Goal: Task Accomplishment & Management: Manage account settings

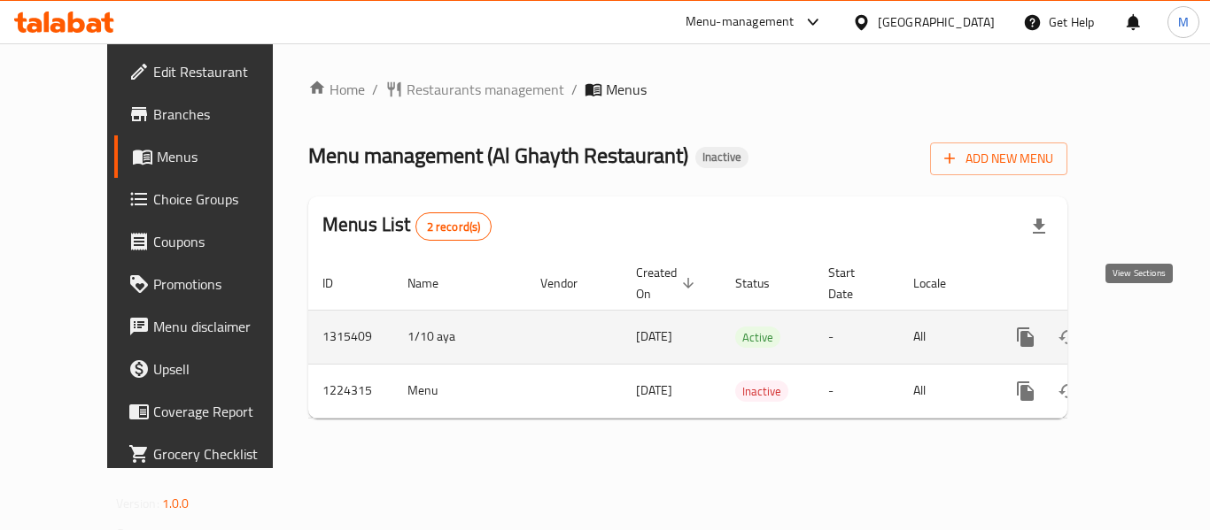
click at [1142, 327] on icon "enhanced table" at bounding box center [1152, 337] width 21 height 21
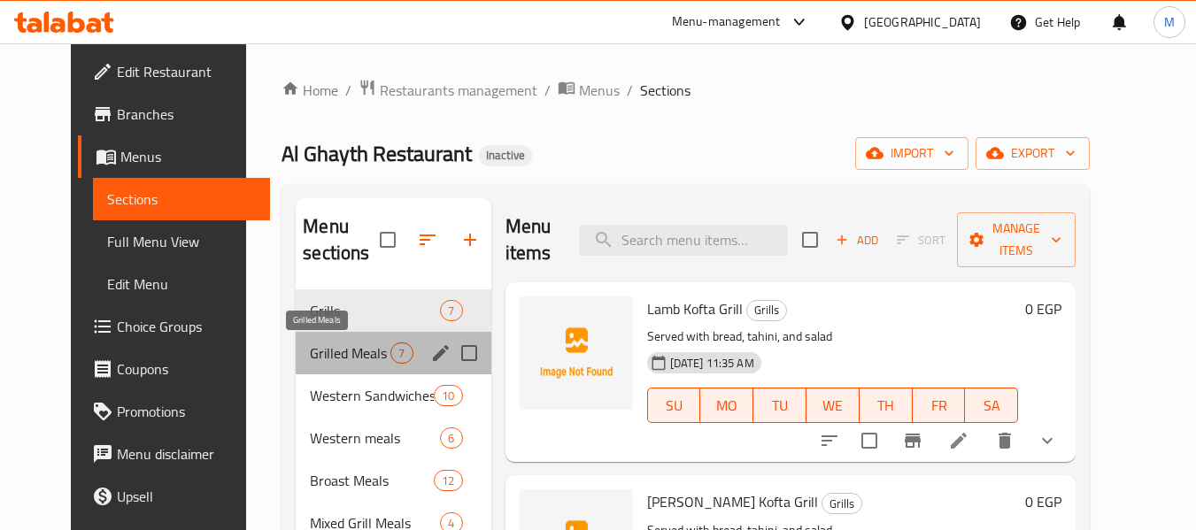
click at [310, 353] on span "Grilled Meals" at bounding box center [350, 353] width 81 height 21
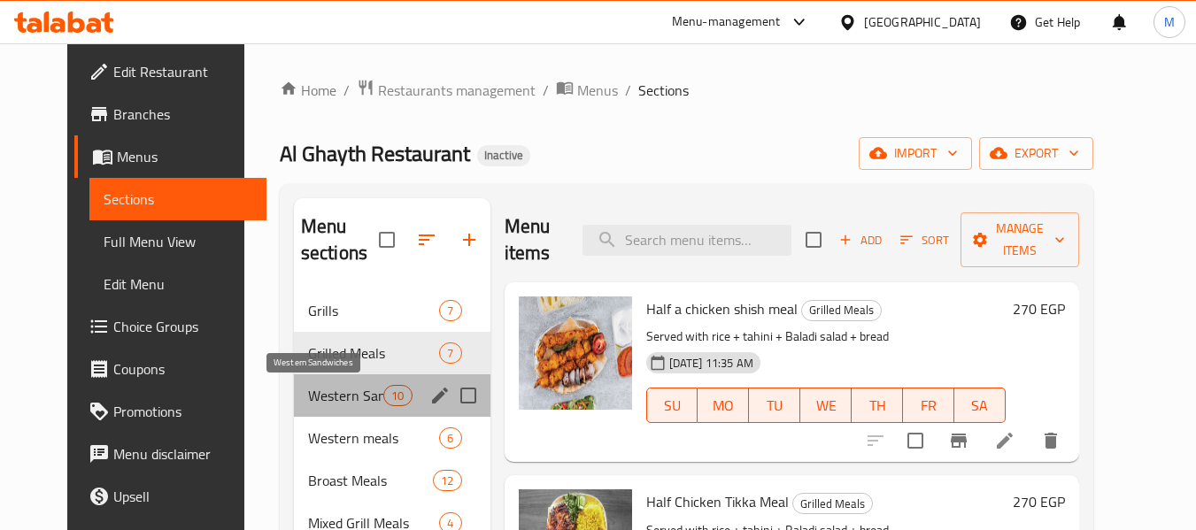
click at [308, 396] on span "Western Sandwiches" at bounding box center [345, 395] width 75 height 21
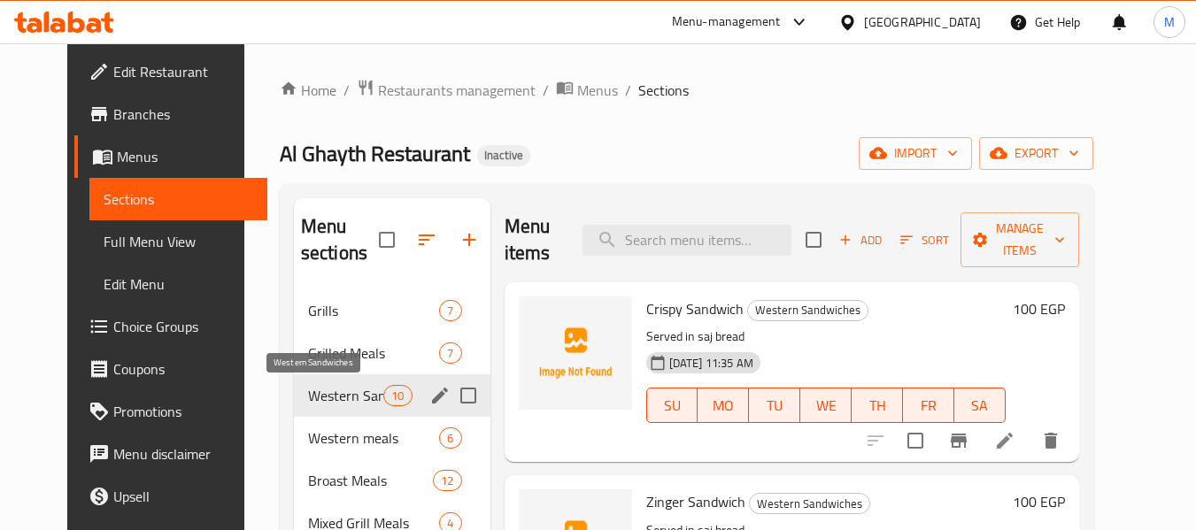
click at [308, 393] on span "Western Sandwiches" at bounding box center [345, 395] width 75 height 21
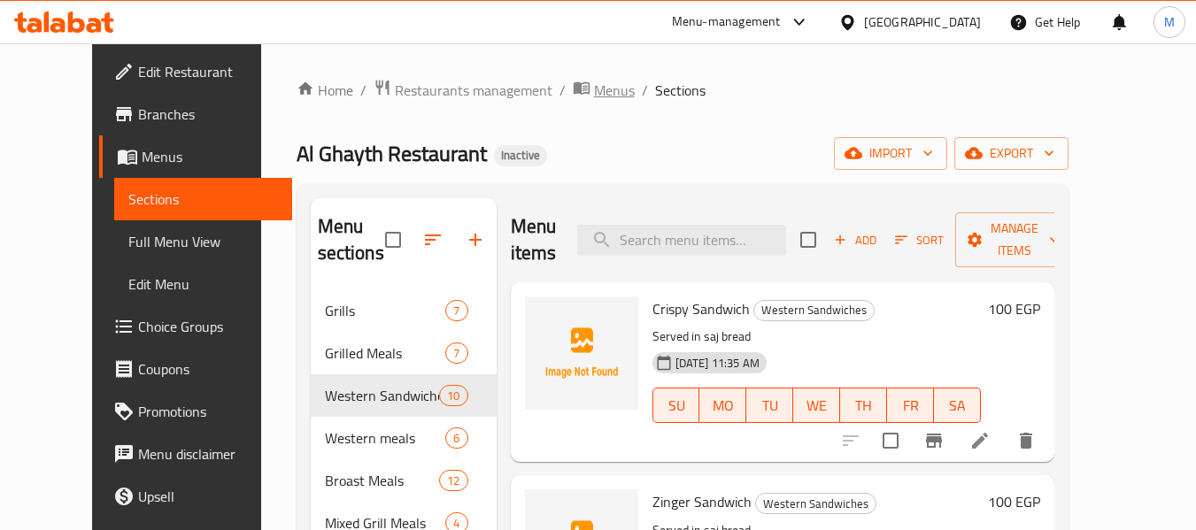
click at [594, 101] on span "Menus" at bounding box center [614, 90] width 41 height 21
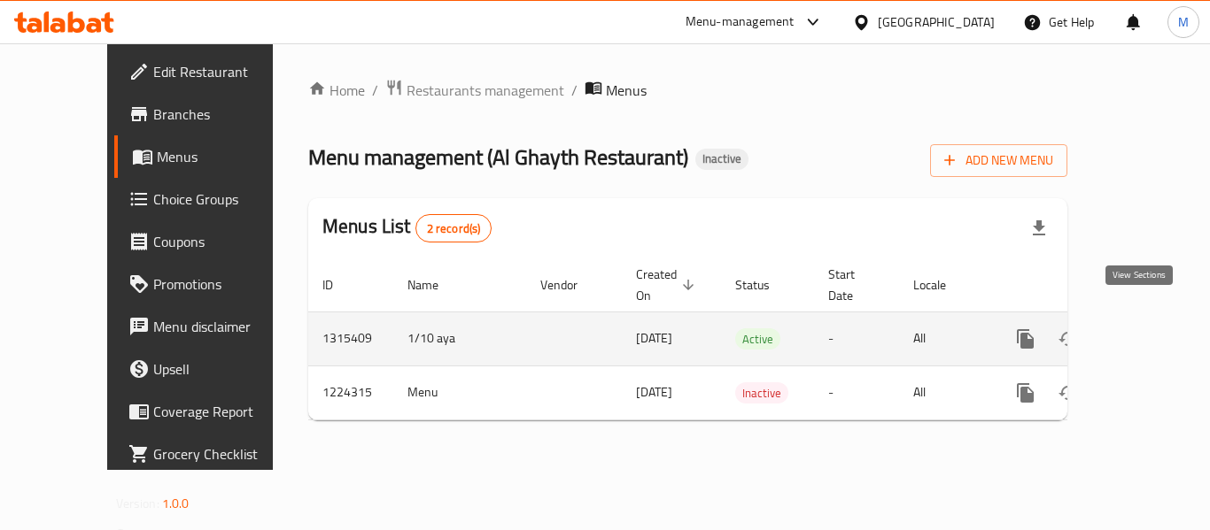
click at [1142, 328] on icon "enhanced table" at bounding box center [1152, 338] width 21 height 21
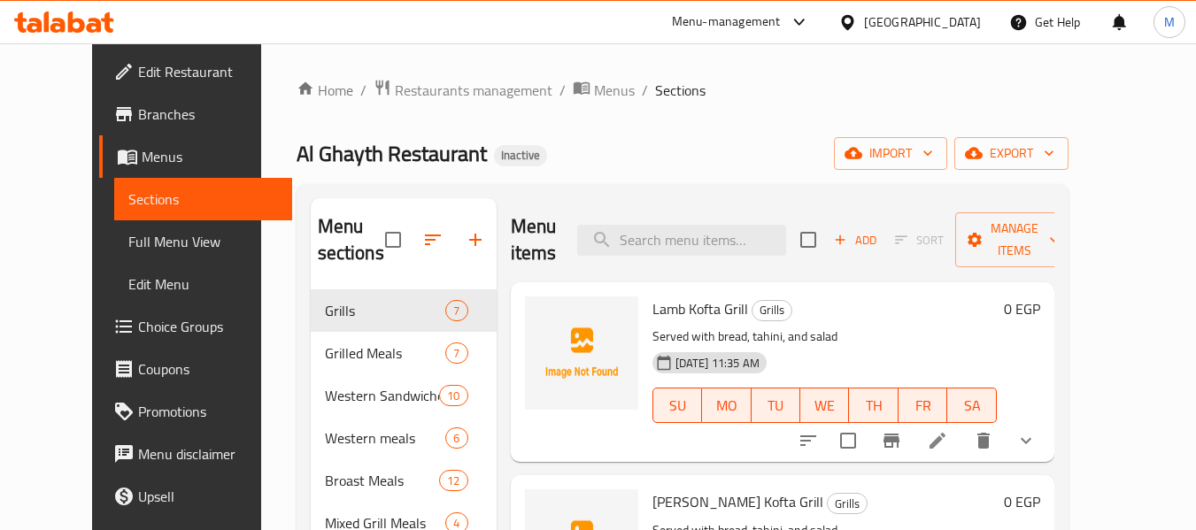
click at [964, 17] on div "Egypt" at bounding box center [922, 21] width 117 height 19
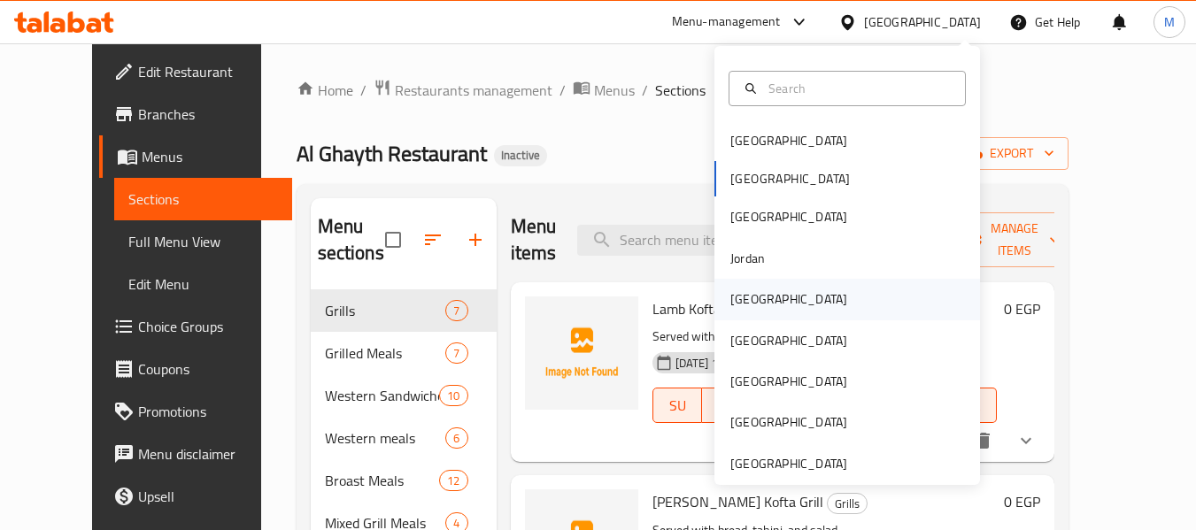
click at [738, 299] on div "Kuwait" at bounding box center [788, 299] width 117 height 19
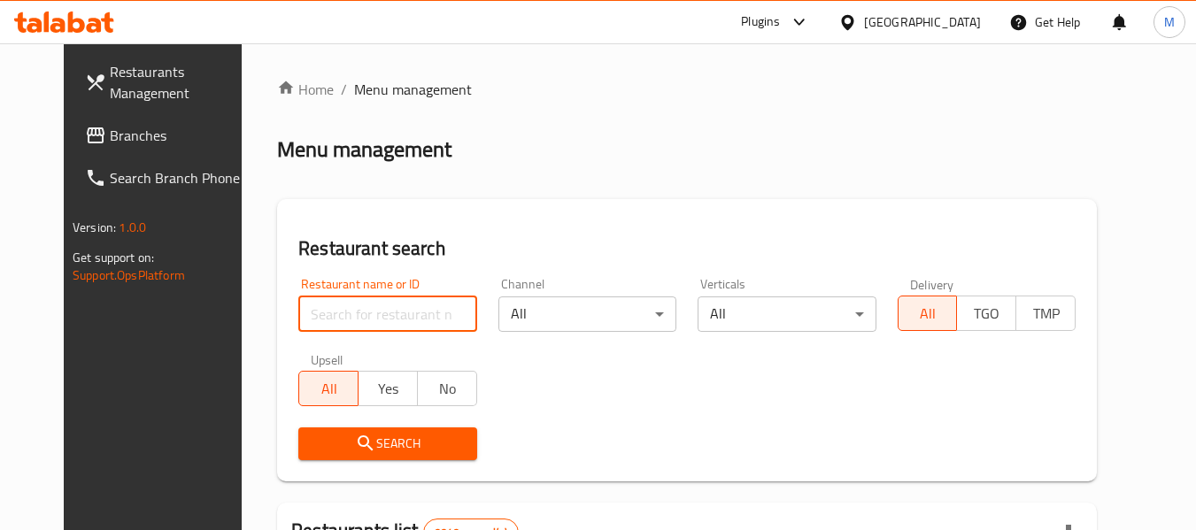
drag, startPoint x: 409, startPoint y: 298, endPoint x: 395, endPoint y: 310, distance: 18.3
click at [408, 298] on input "search" at bounding box center [387, 314] width 178 height 35
paste input "342370860"
type input "342370860"
click at [854, 22] on icon at bounding box center [847, 21] width 12 height 15
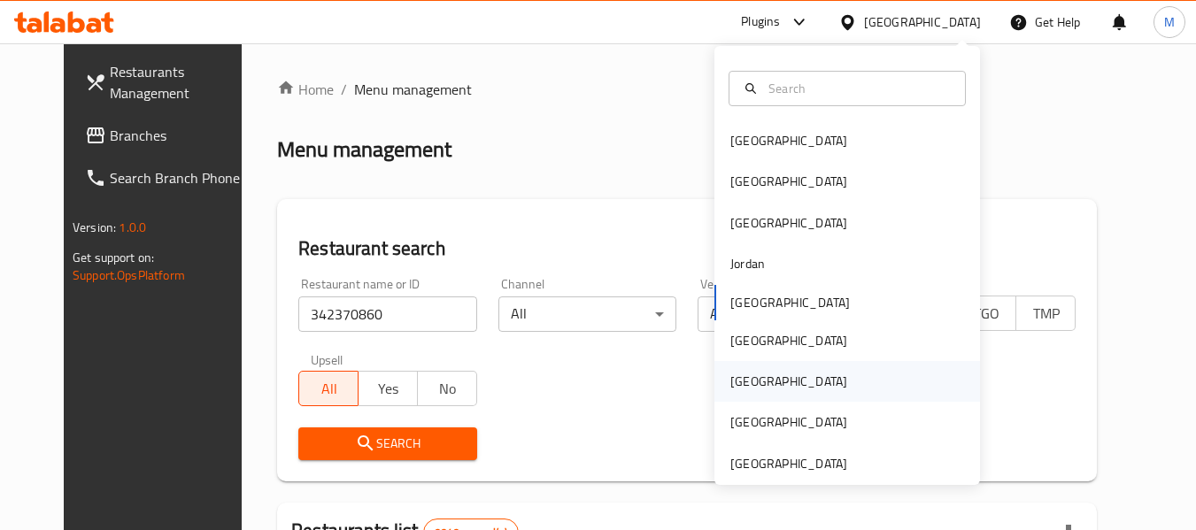
click at [747, 369] on div "[GEOGRAPHIC_DATA]" at bounding box center [788, 381] width 145 height 41
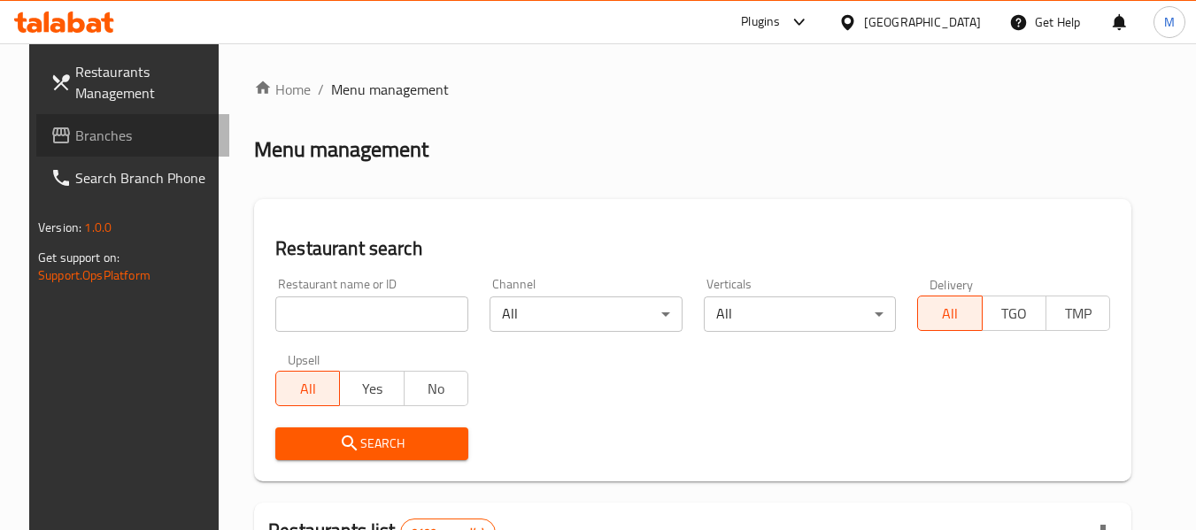
click at [102, 136] on span "Branches" at bounding box center [145, 135] width 140 height 21
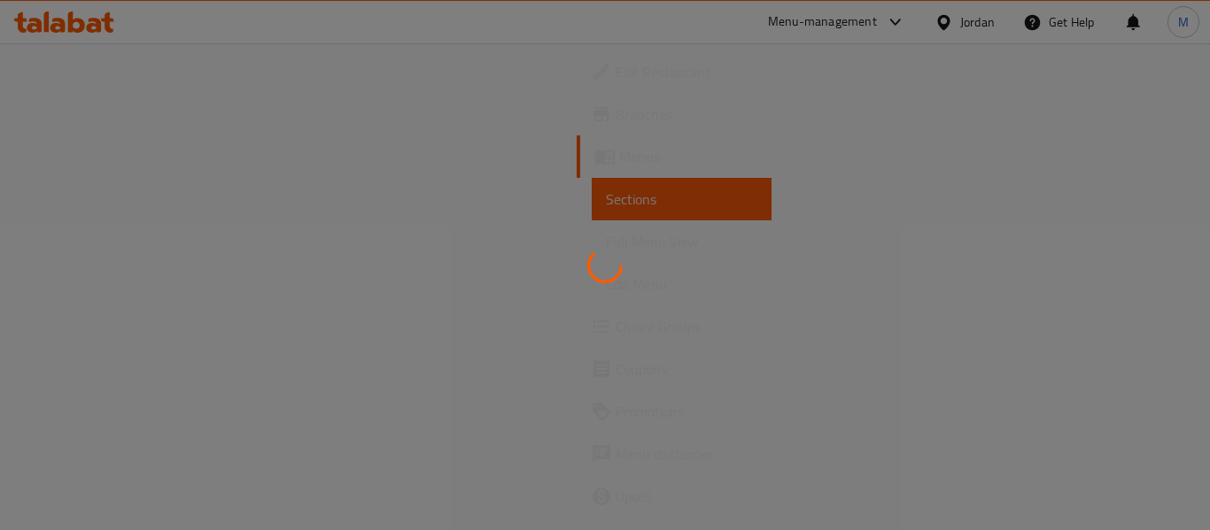
click at [970, 27] on div at bounding box center [605, 265] width 1210 height 530
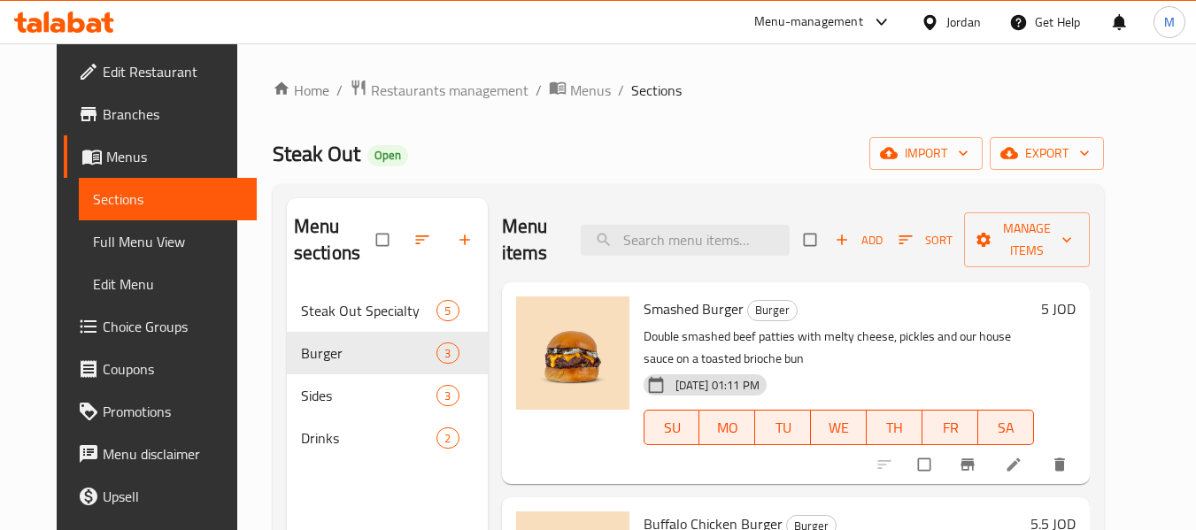
click at [970, 27] on div "Jordan" at bounding box center [964, 21] width 35 height 19
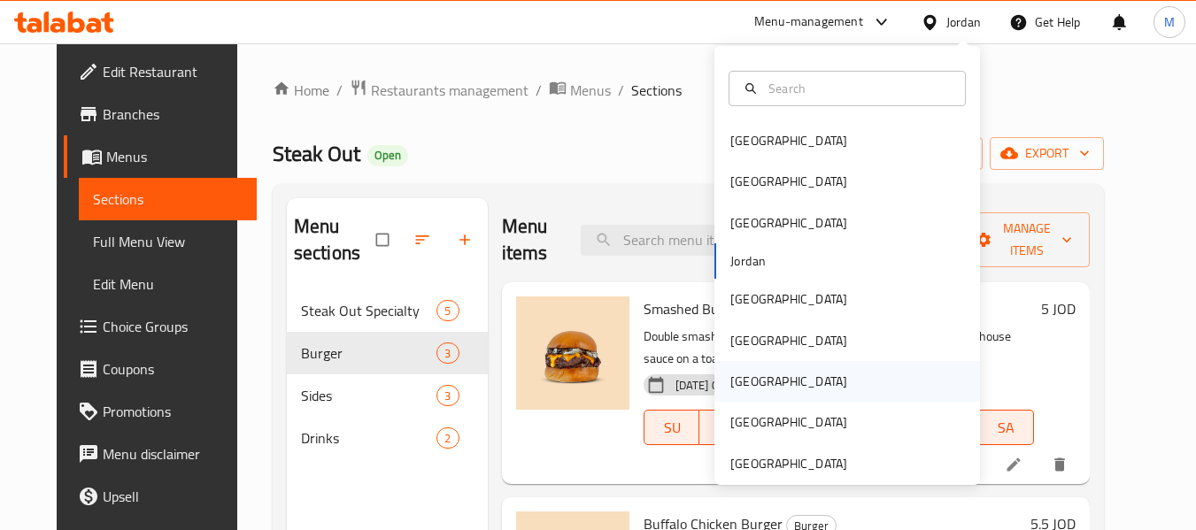
click at [740, 386] on div "[GEOGRAPHIC_DATA]" at bounding box center [788, 381] width 117 height 19
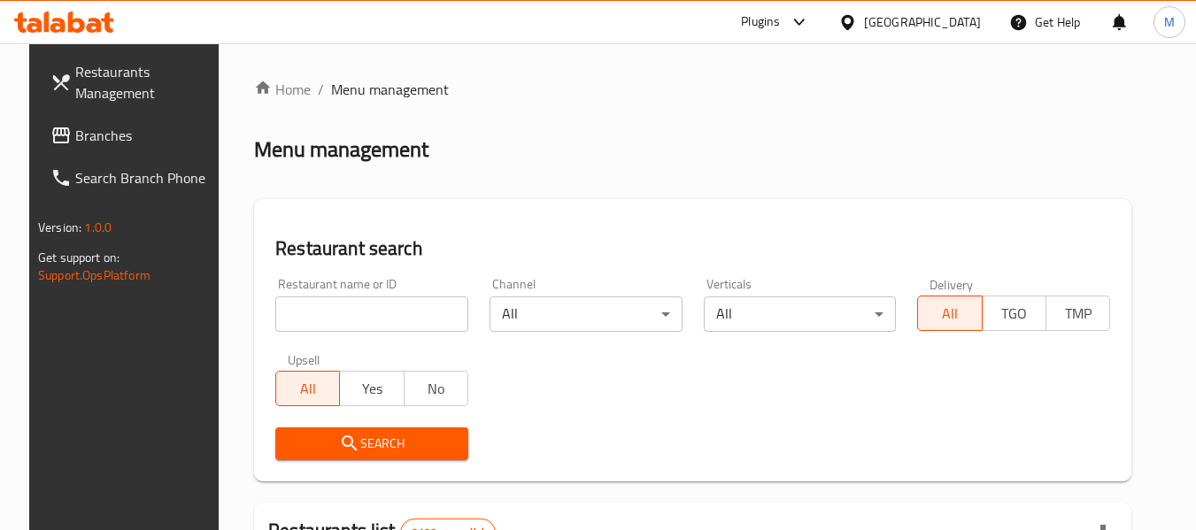
click at [94, 104] on span "Restaurants Management" at bounding box center [145, 82] width 140 height 43
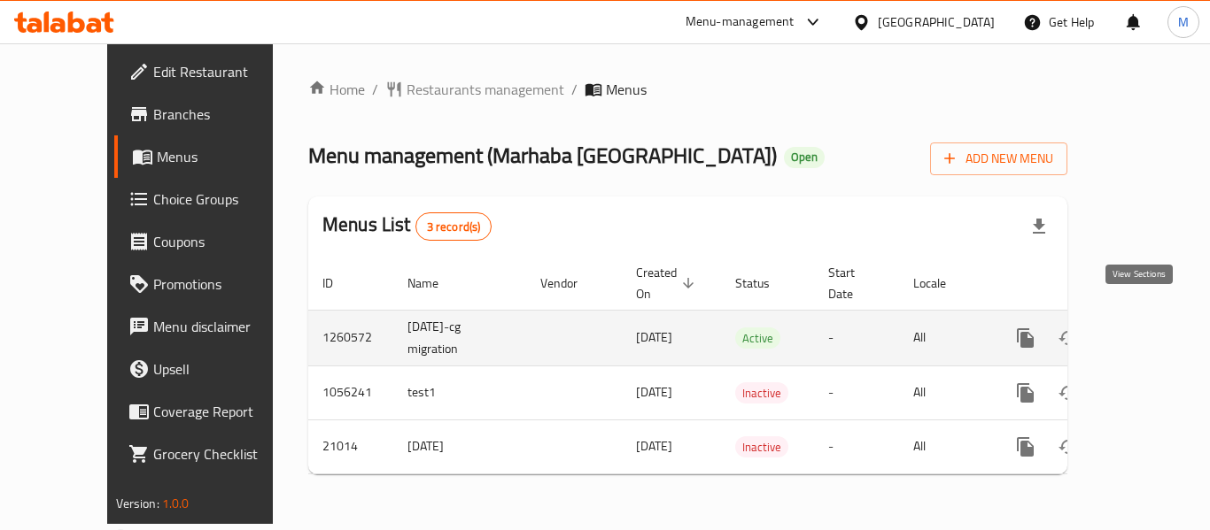
click at [1142, 328] on icon "enhanced table" at bounding box center [1152, 338] width 21 height 21
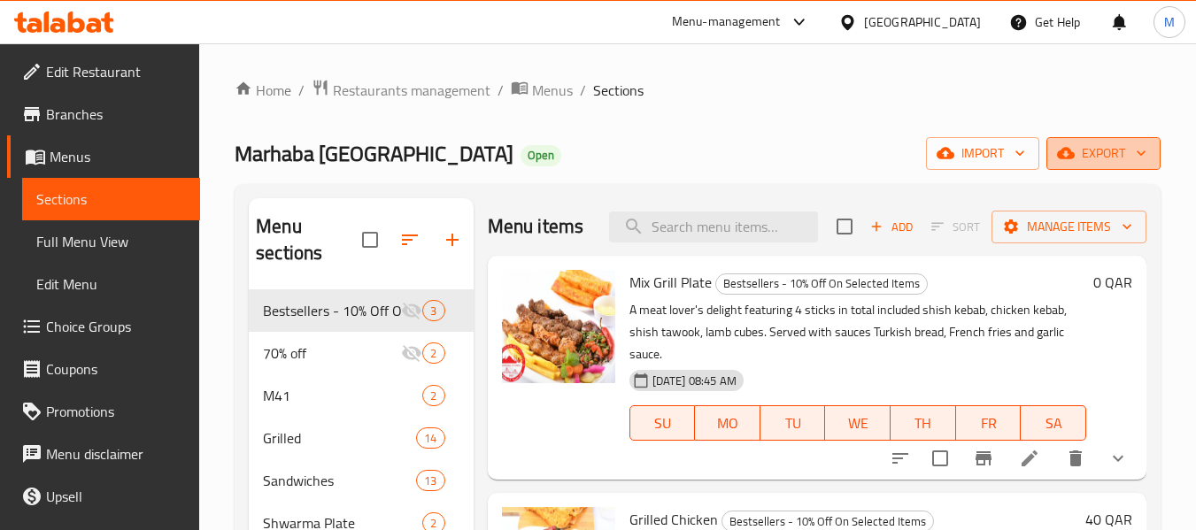
click at [1118, 146] on span "export" at bounding box center [1104, 154] width 86 height 22
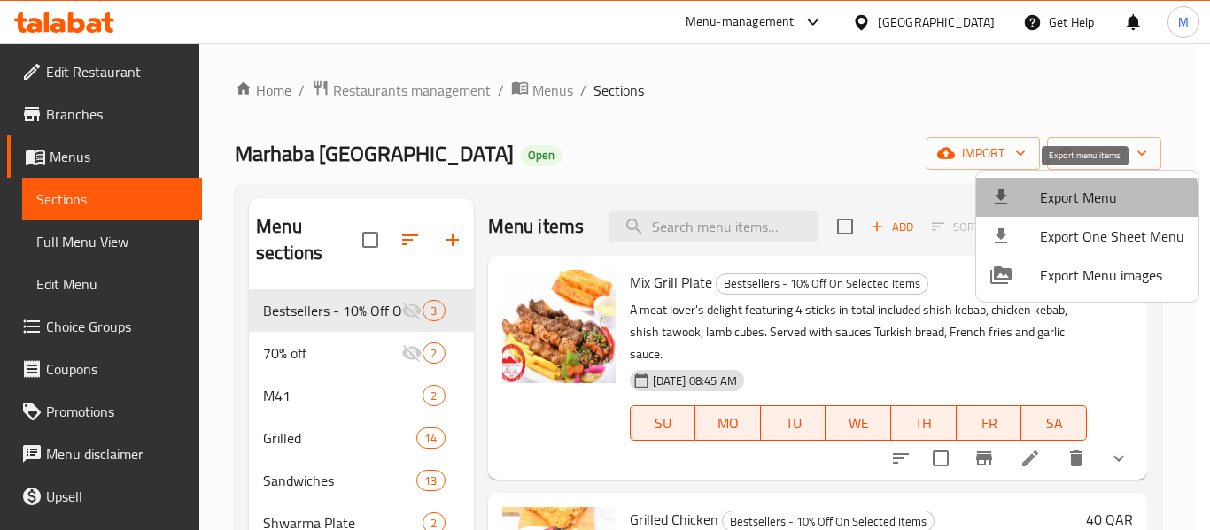
drag, startPoint x: 1069, startPoint y: 205, endPoint x: 1058, endPoint y: 205, distance: 10.6
click at [1058, 205] on span "Export Menu" at bounding box center [1112, 197] width 144 height 21
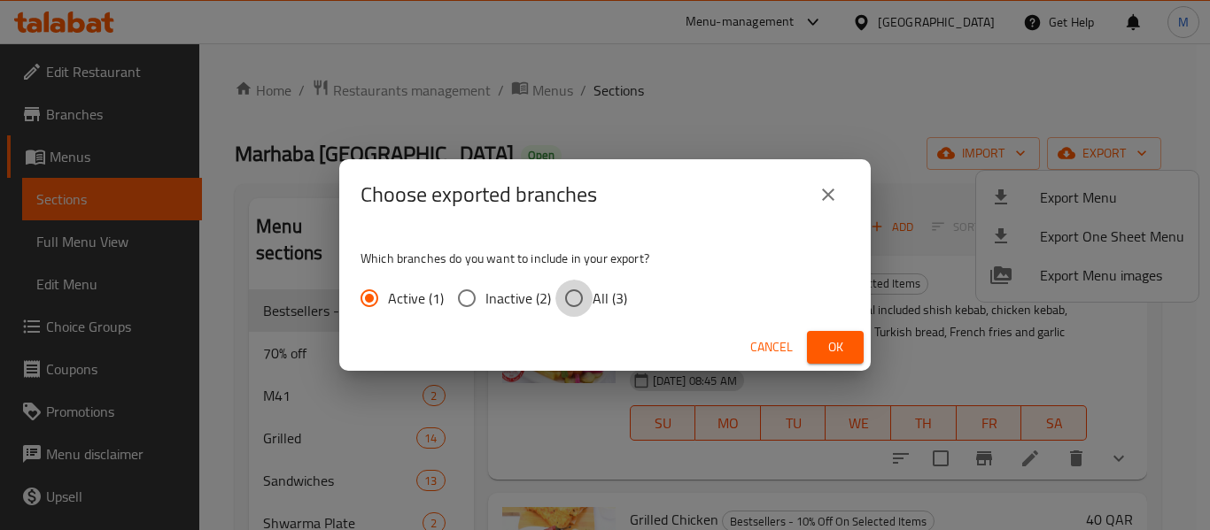
click at [577, 298] on input "All (3)" at bounding box center [573, 298] width 37 height 37
radio input "true"
drag, startPoint x: 852, startPoint y: 345, endPoint x: 351, endPoint y: 296, distance: 503.6
click at [846, 345] on button "Ok" at bounding box center [835, 347] width 57 height 33
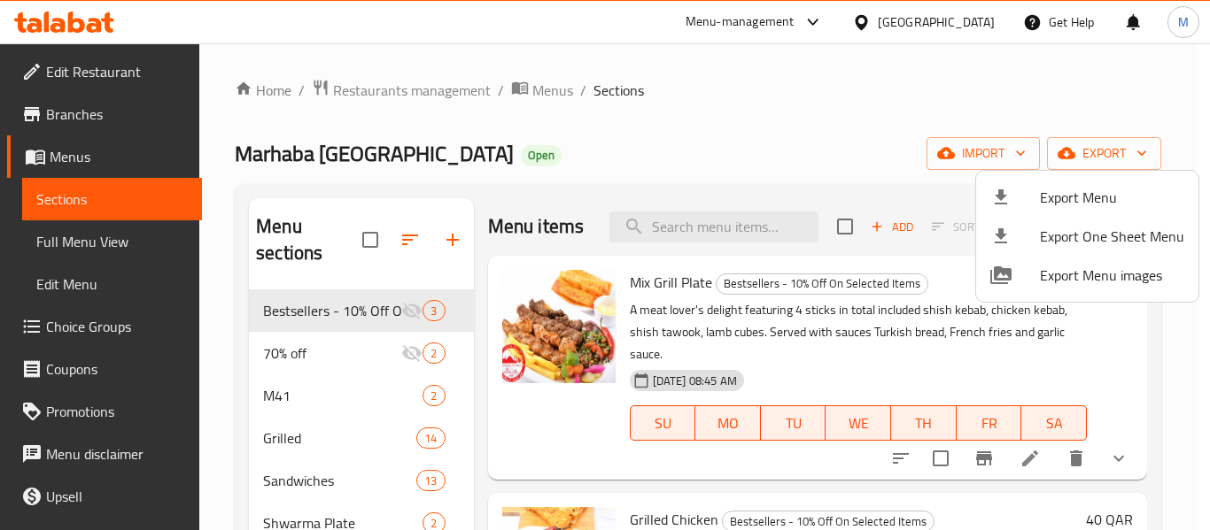
click at [85, 118] on div at bounding box center [605, 265] width 1210 height 530
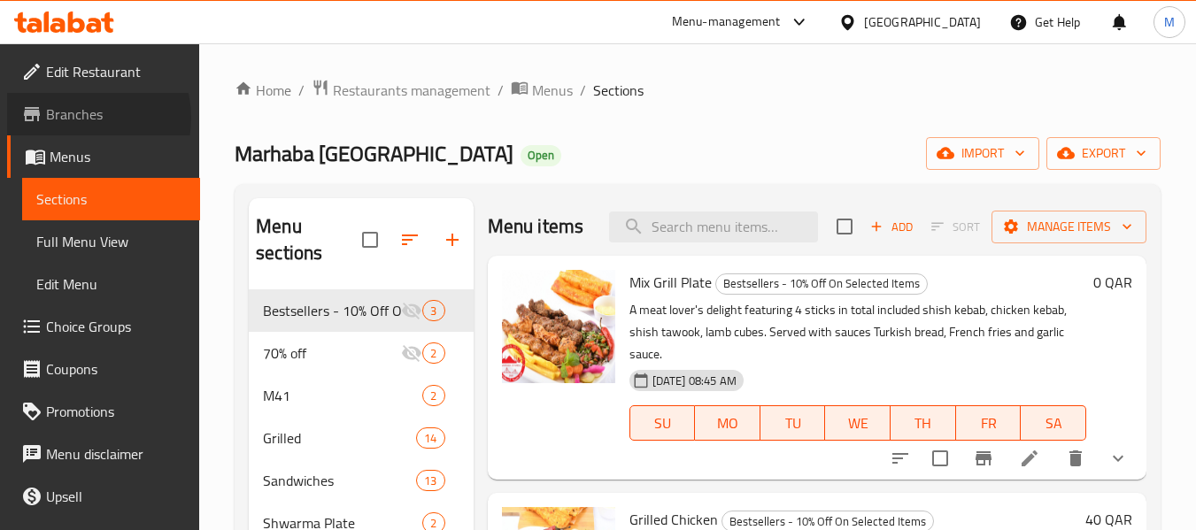
click at [85, 118] on span "Branches" at bounding box center [116, 114] width 140 height 21
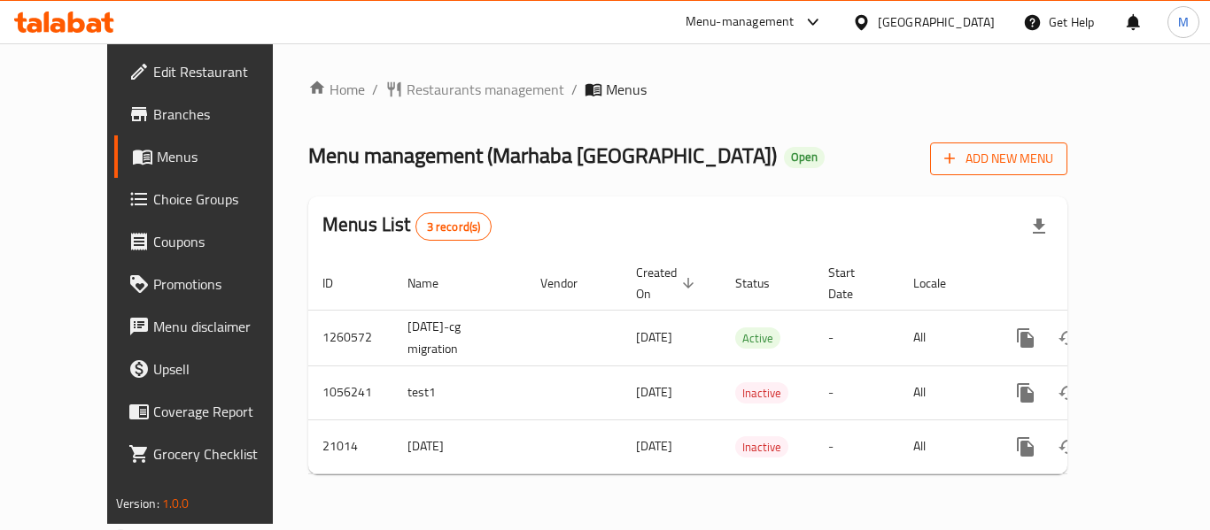
click at [1053, 158] on span "Add New Menu" at bounding box center [998, 159] width 109 height 22
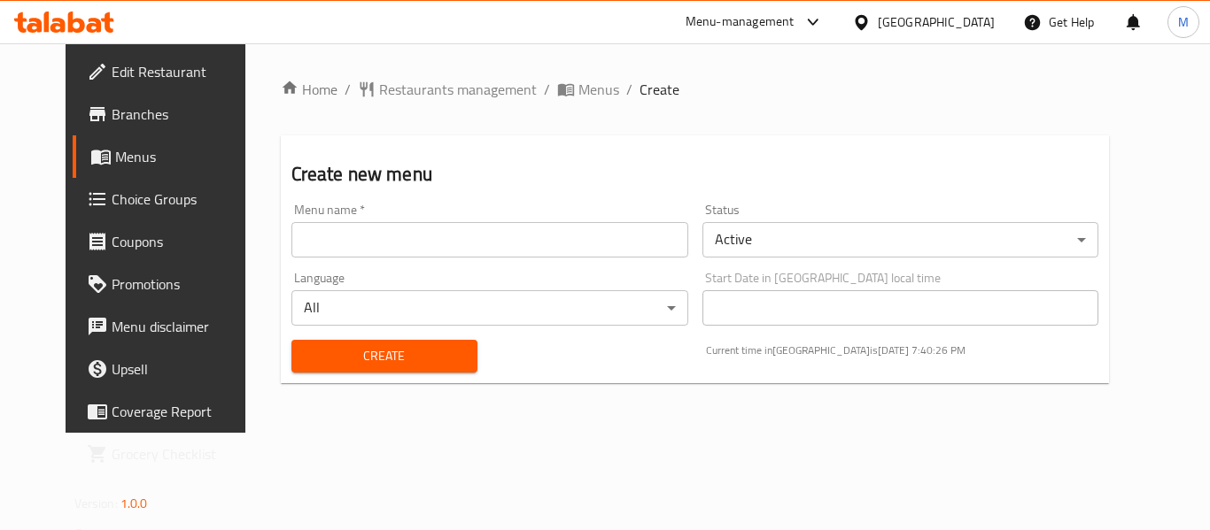
click at [783, 242] on body "​ Menu-management [GEOGRAPHIC_DATA] Get Help M Edit Restaurant Branches Menus C…" at bounding box center [605, 286] width 1210 height 487
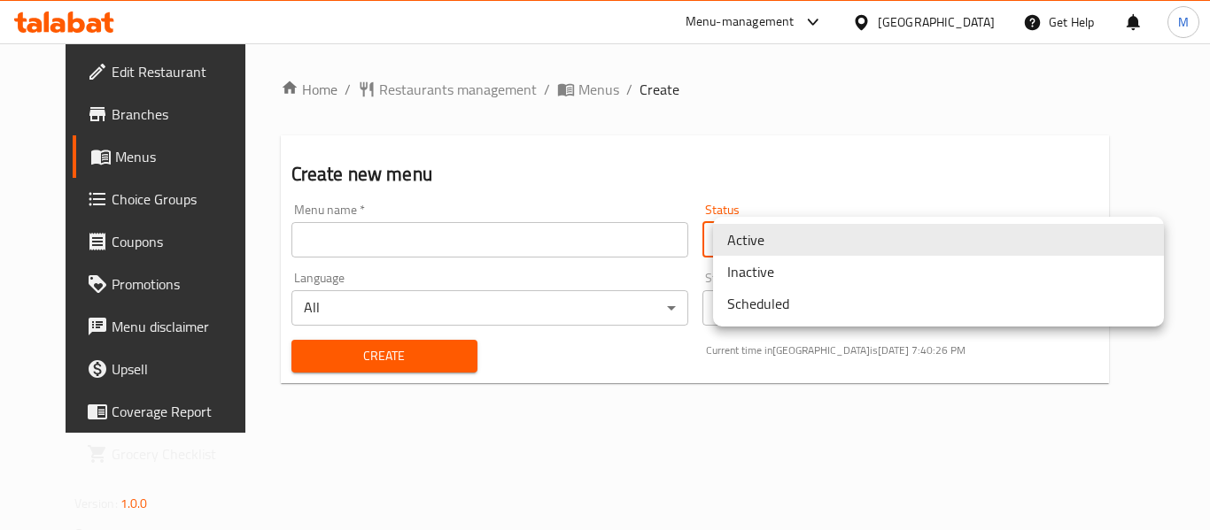
drag, startPoint x: 761, startPoint y: 275, endPoint x: 394, endPoint y: 256, distance: 367.1
click at [754, 275] on li "Inactive" at bounding box center [938, 272] width 451 height 32
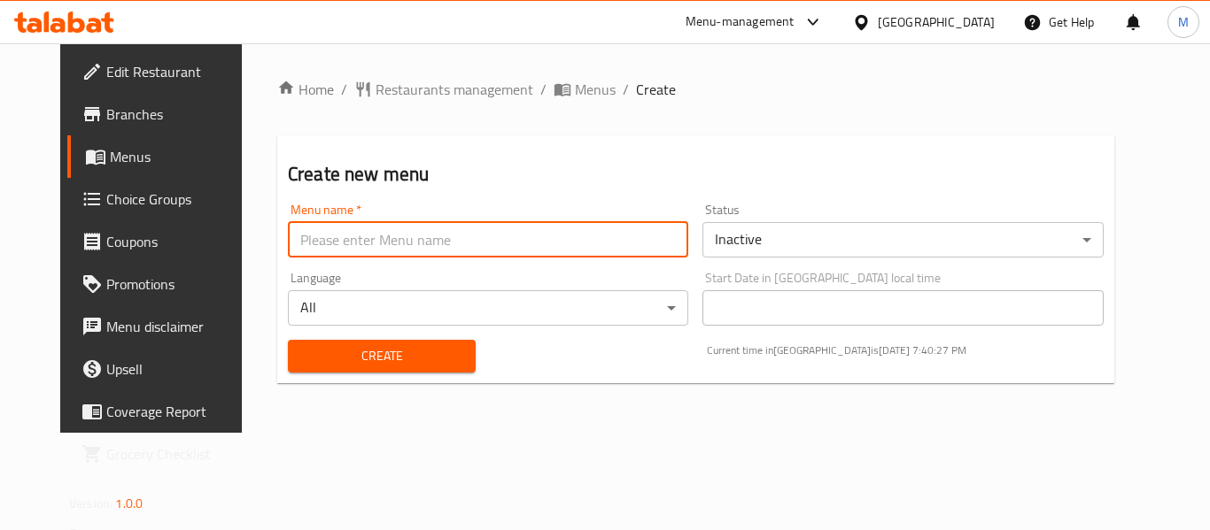
click at [351, 238] on input "text" at bounding box center [488, 239] width 400 height 35
type input "Menu - Copied"
click at [396, 368] on button "Create" at bounding box center [382, 356] width 188 height 33
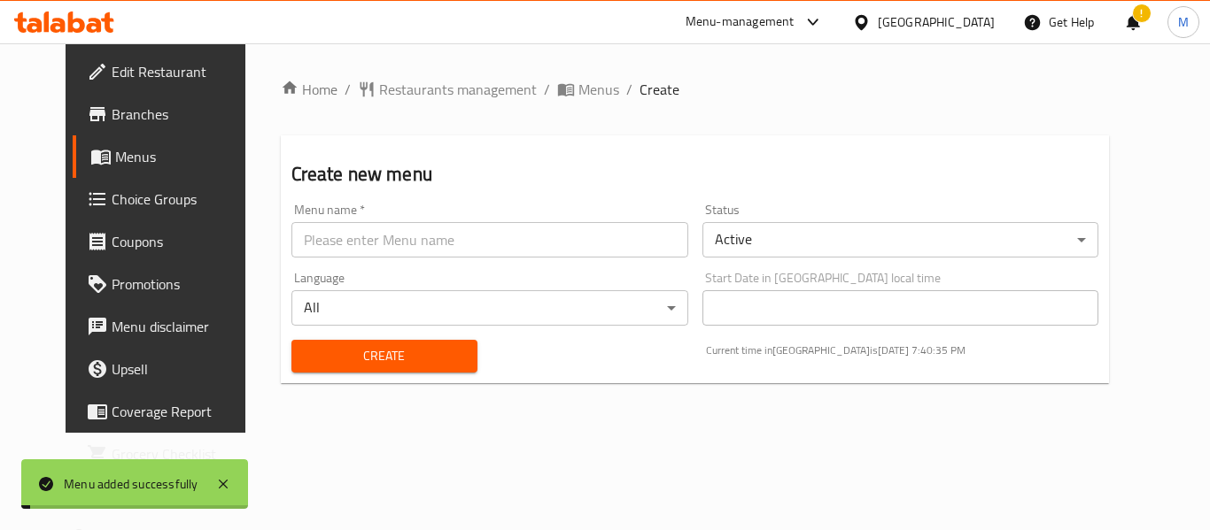
click at [578, 87] on span "Menus" at bounding box center [598, 89] width 41 height 21
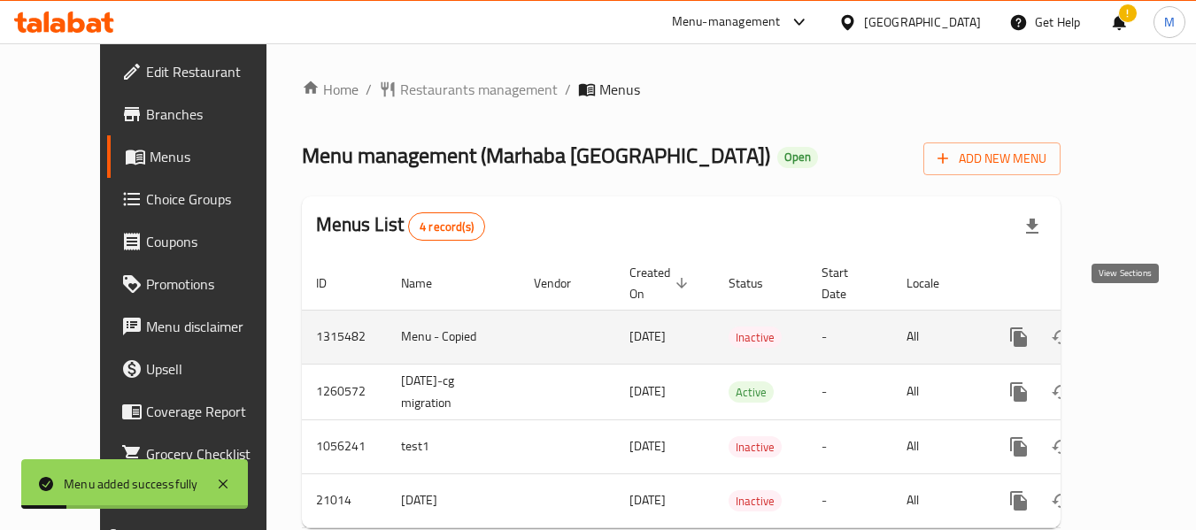
click at [1136, 327] on icon "enhanced table" at bounding box center [1146, 337] width 21 height 21
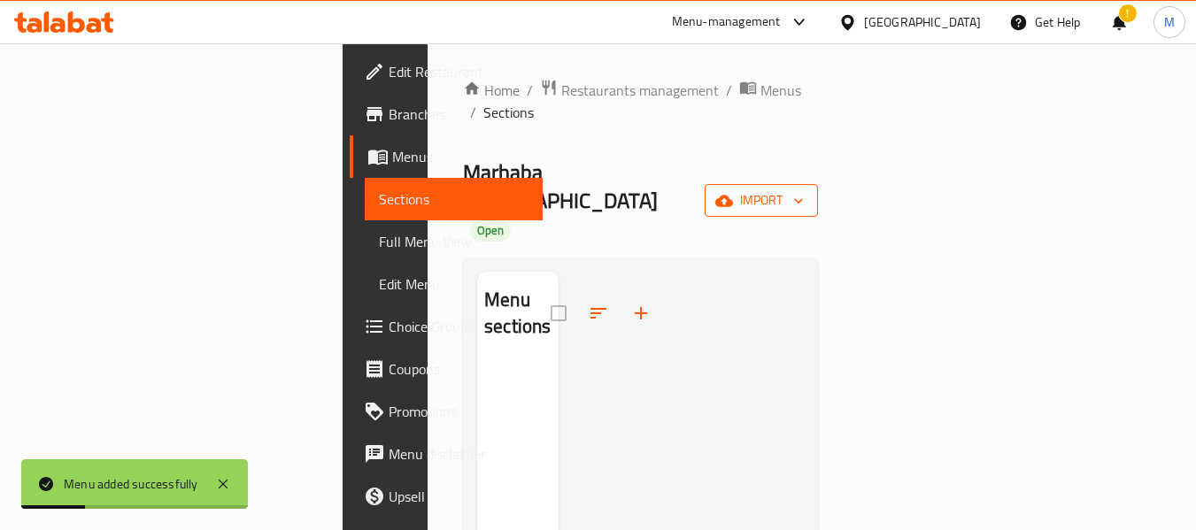
click at [804, 189] on span "import" at bounding box center [761, 200] width 85 height 22
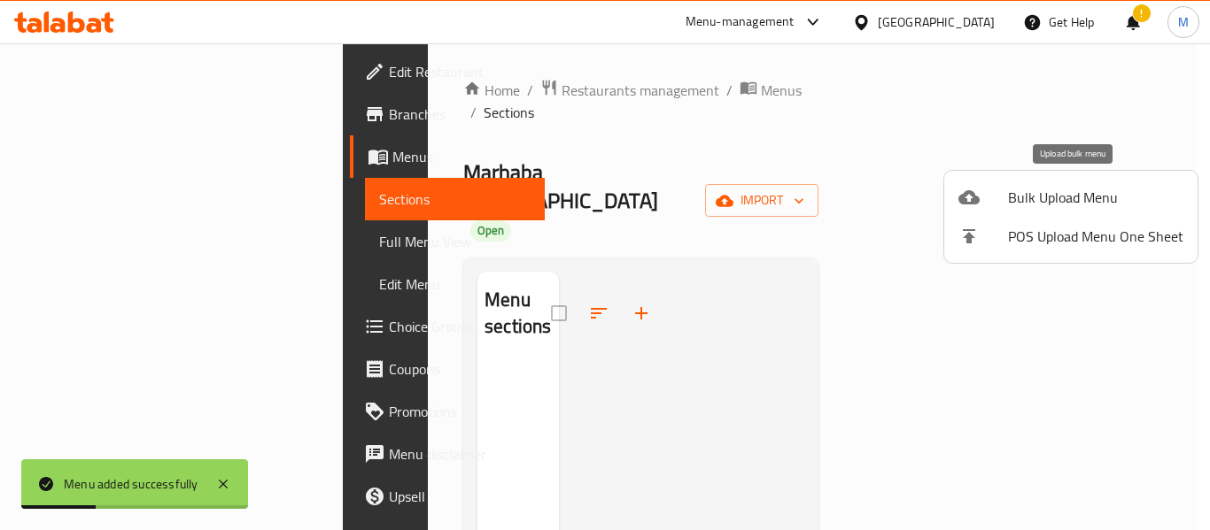
click at [1094, 194] on span "Bulk Upload Menu" at bounding box center [1095, 197] width 175 height 21
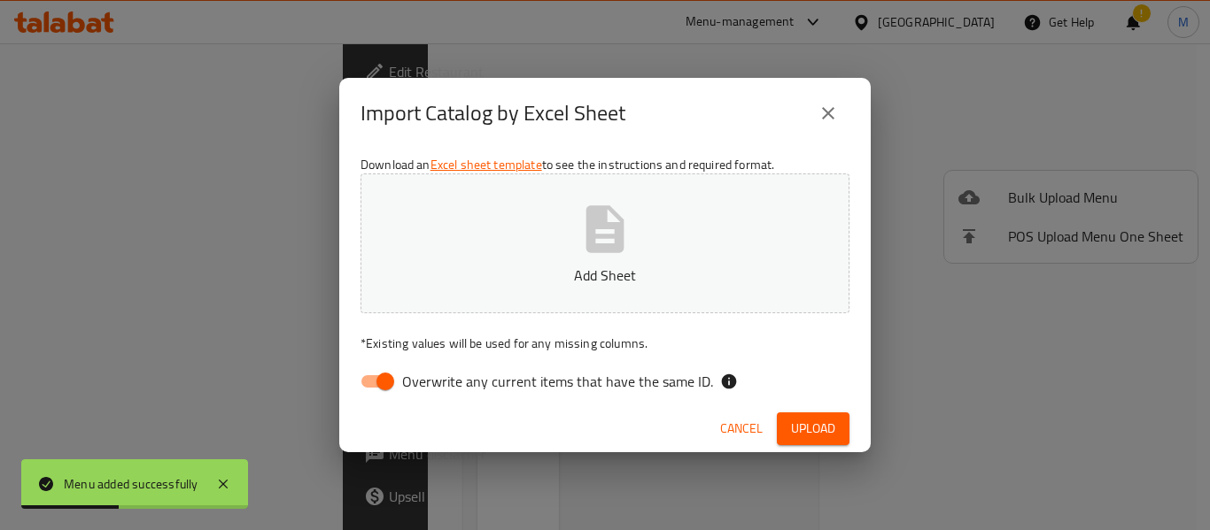
click at [373, 384] on input "Overwrite any current items that have the same ID." at bounding box center [385, 382] width 101 height 34
checkbox input "false"
click at [602, 254] on icon "button" at bounding box center [604, 229] width 57 height 57
click at [810, 427] on span "Upload" at bounding box center [813, 429] width 44 height 22
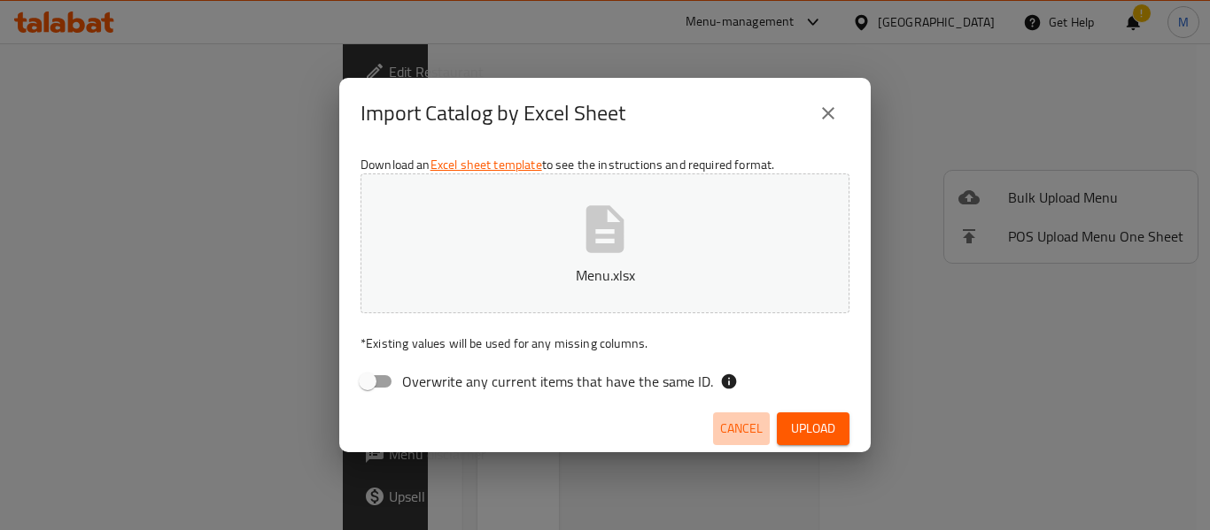
click at [751, 425] on span "Cancel" at bounding box center [741, 429] width 43 height 22
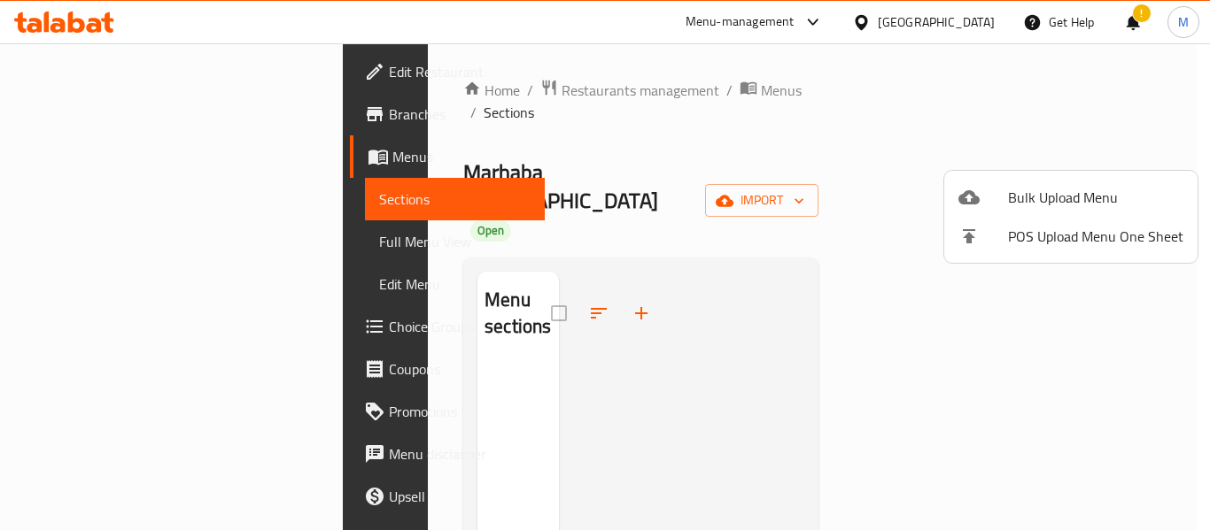
click at [750, 423] on div at bounding box center [605, 265] width 1210 height 530
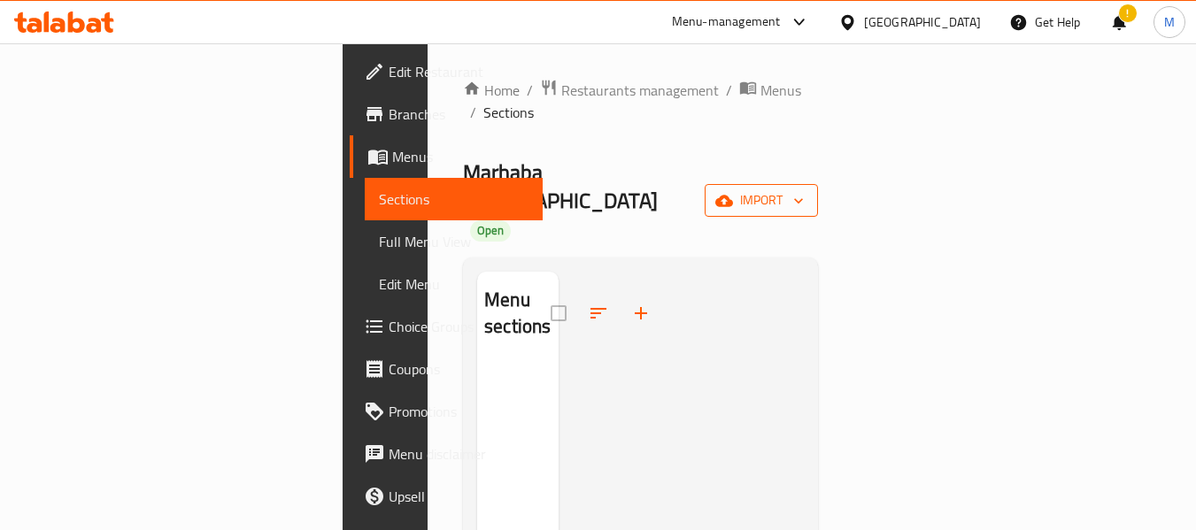
click at [804, 189] on span "import" at bounding box center [761, 200] width 85 height 22
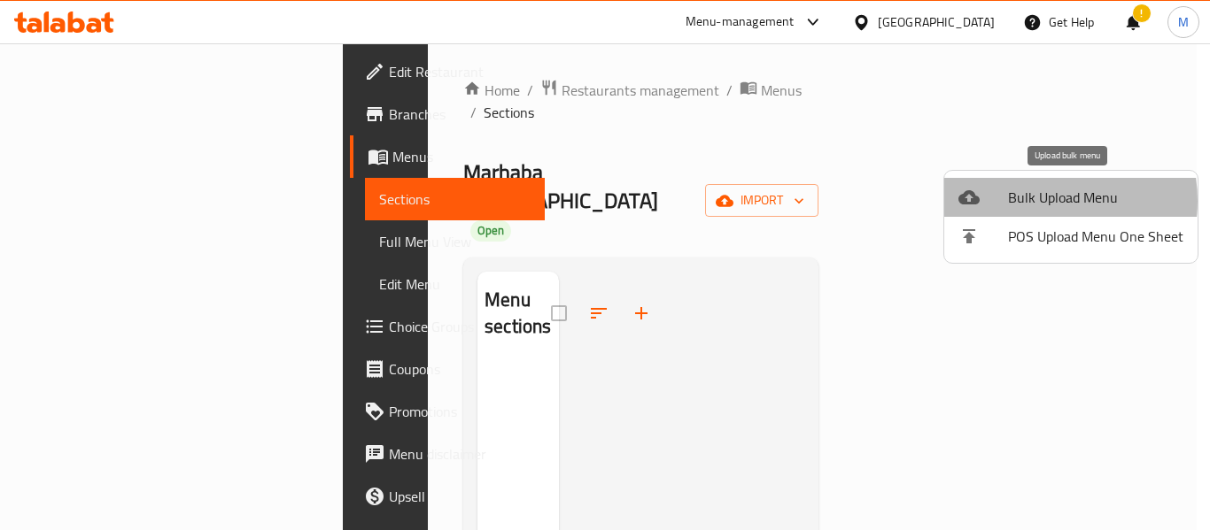
click at [1032, 201] on span "Bulk Upload Menu" at bounding box center [1095, 197] width 175 height 21
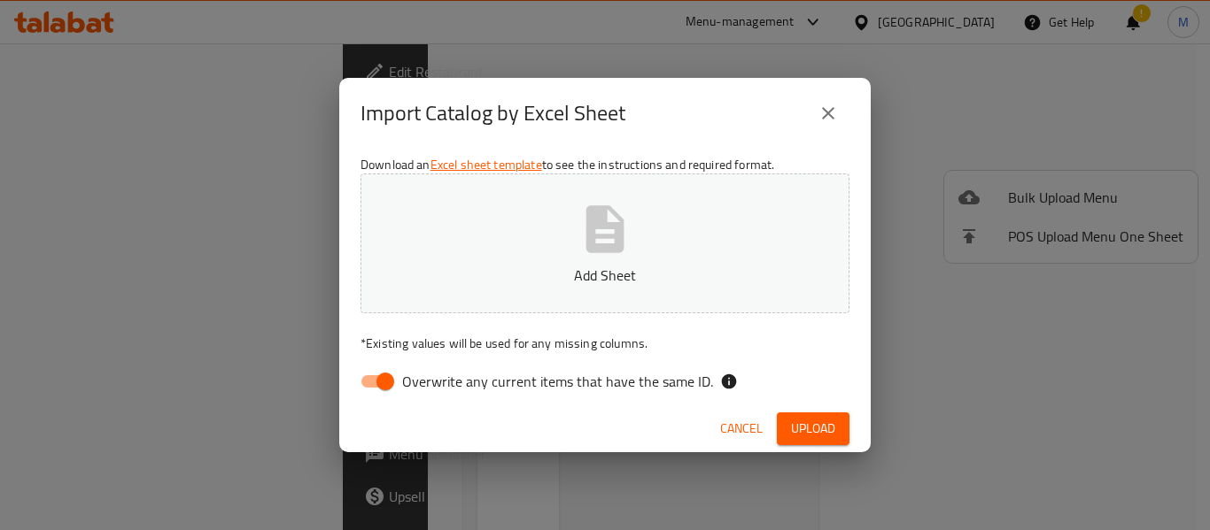
click at [381, 378] on input "Overwrite any current items that have the same ID." at bounding box center [385, 382] width 101 height 34
checkbox input "false"
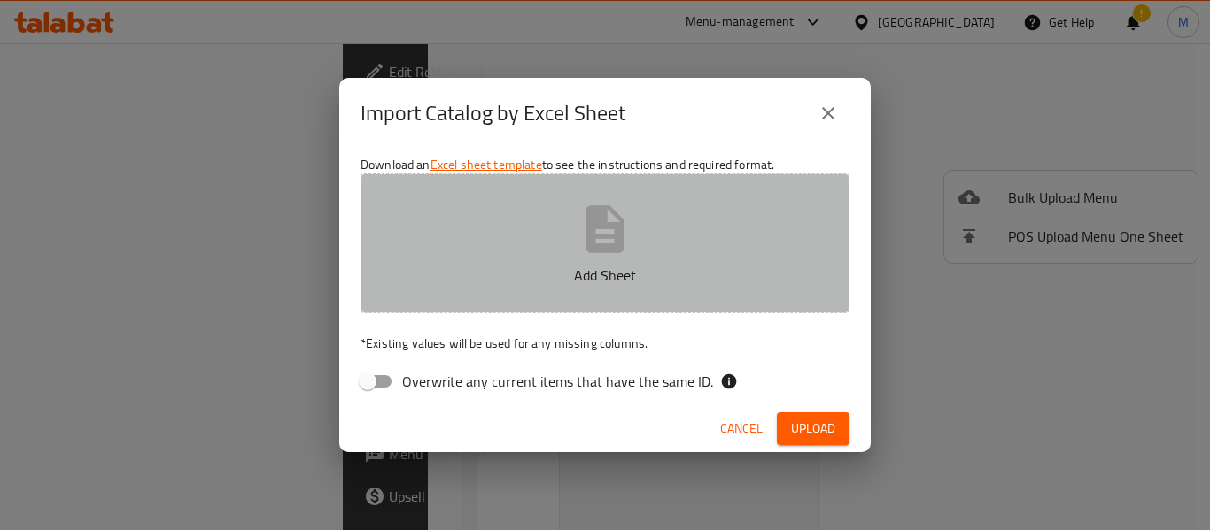
click at [659, 243] on button "Add Sheet" at bounding box center [604, 244] width 489 height 140
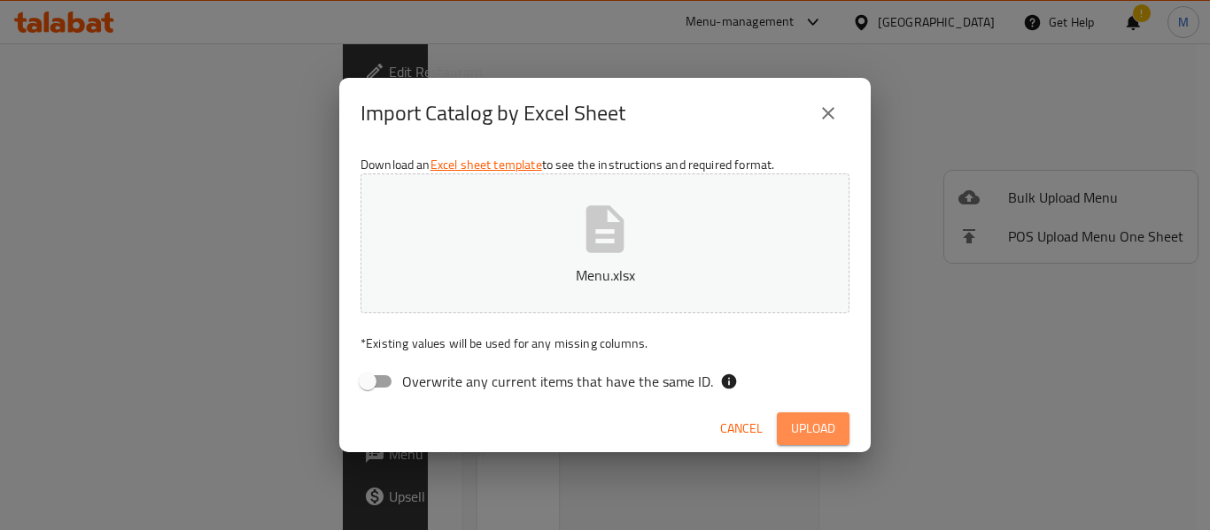
click at [816, 430] on span "Upload" at bounding box center [813, 429] width 44 height 22
click at [836, 424] on button "Upload" at bounding box center [813, 429] width 73 height 33
click at [746, 428] on span "Cancel" at bounding box center [741, 429] width 43 height 22
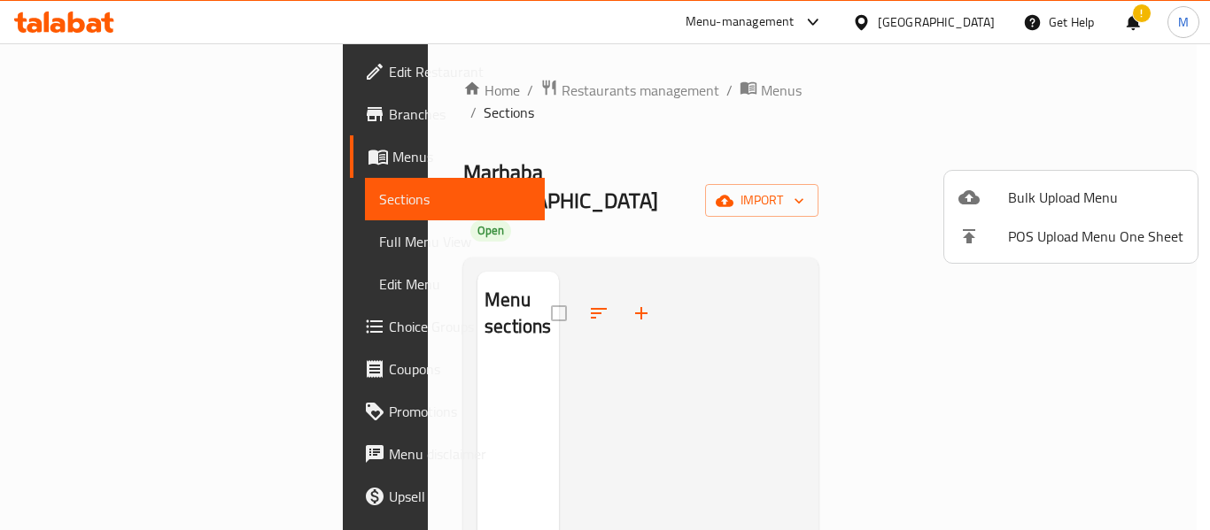
click at [553, 97] on div at bounding box center [605, 265] width 1210 height 530
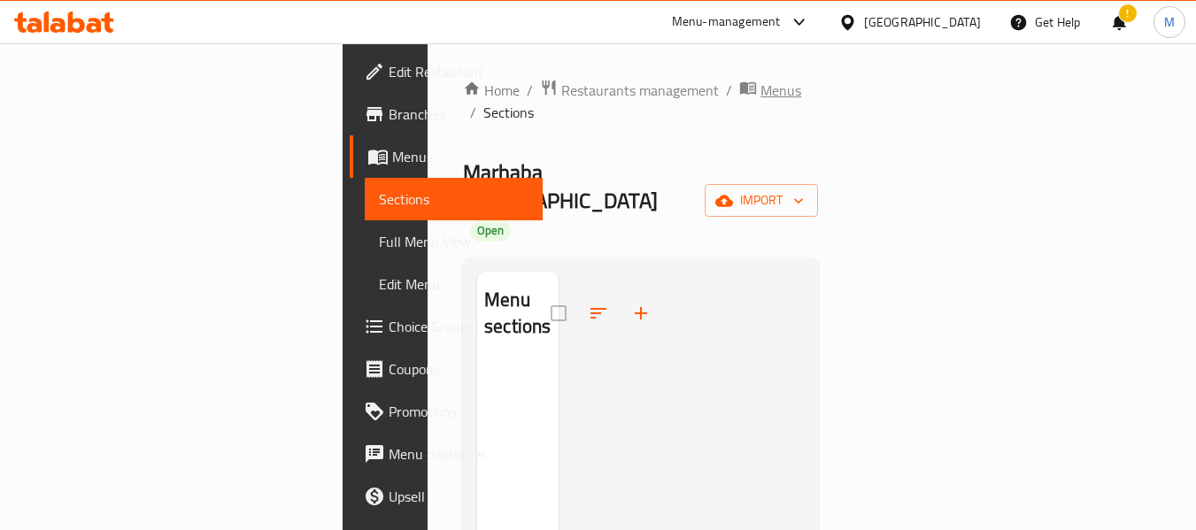
click at [761, 94] on span "Menus" at bounding box center [781, 90] width 41 height 21
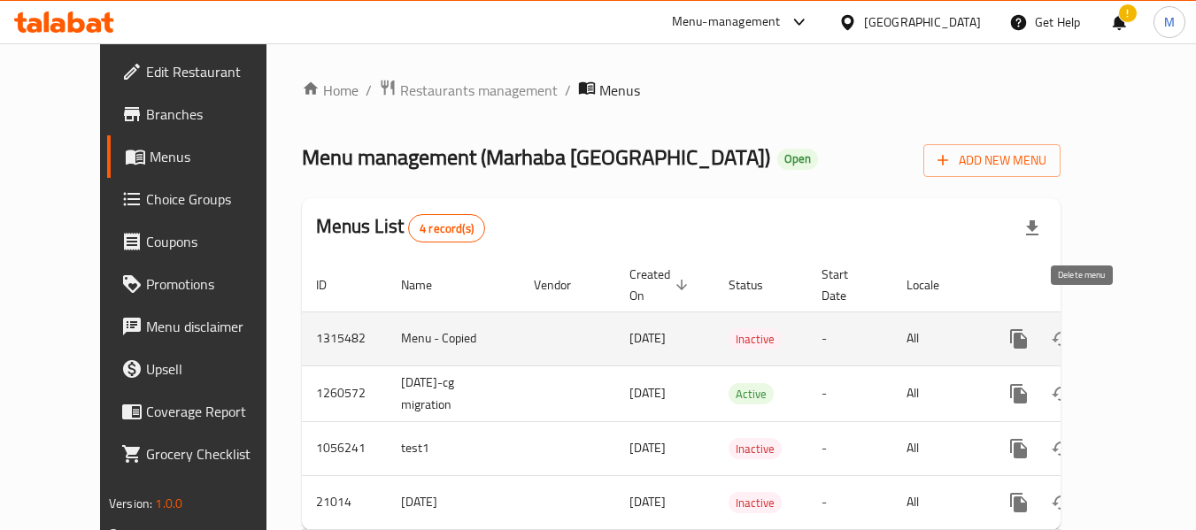
click at [1098, 331] on icon "enhanced table" at bounding box center [1104, 339] width 12 height 16
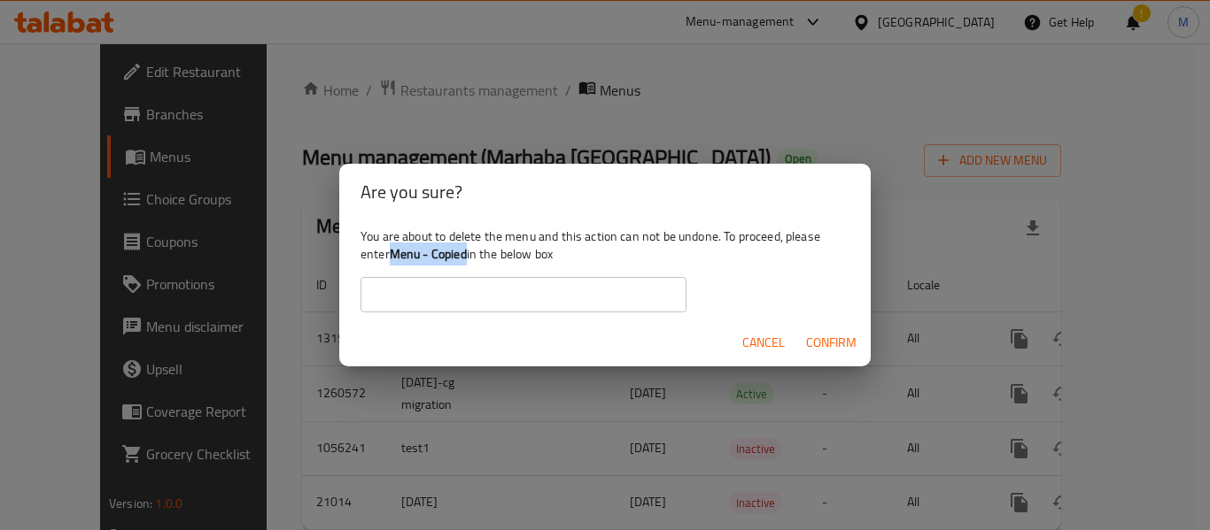
drag, startPoint x: 467, startPoint y: 259, endPoint x: 395, endPoint y: 243, distance: 73.5
click at [395, 243] on b "Menu - Copied" at bounding box center [428, 254] width 77 height 23
copy b "Menu - Copied"
click at [406, 313] on input "text" at bounding box center [523, 294] width 326 height 35
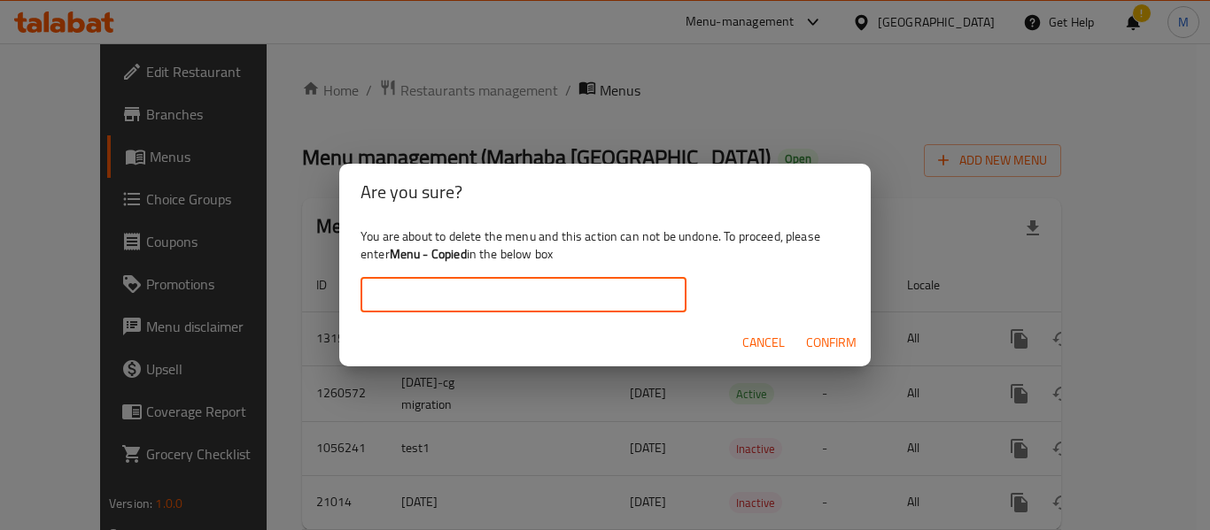
paste input "Menu - Copied"
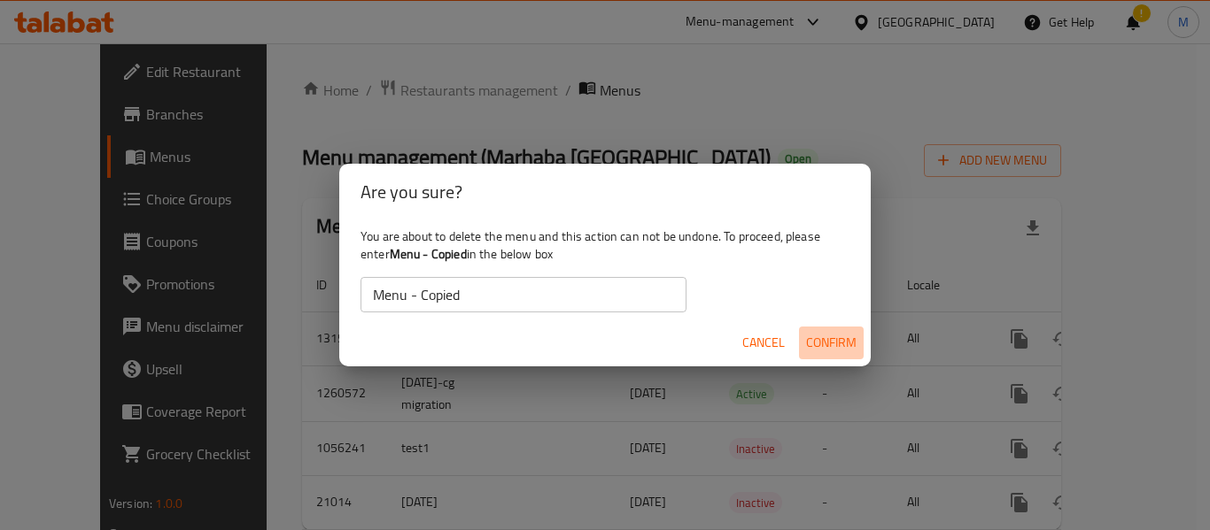
click at [834, 348] on span "Confirm" at bounding box center [831, 343] width 50 height 22
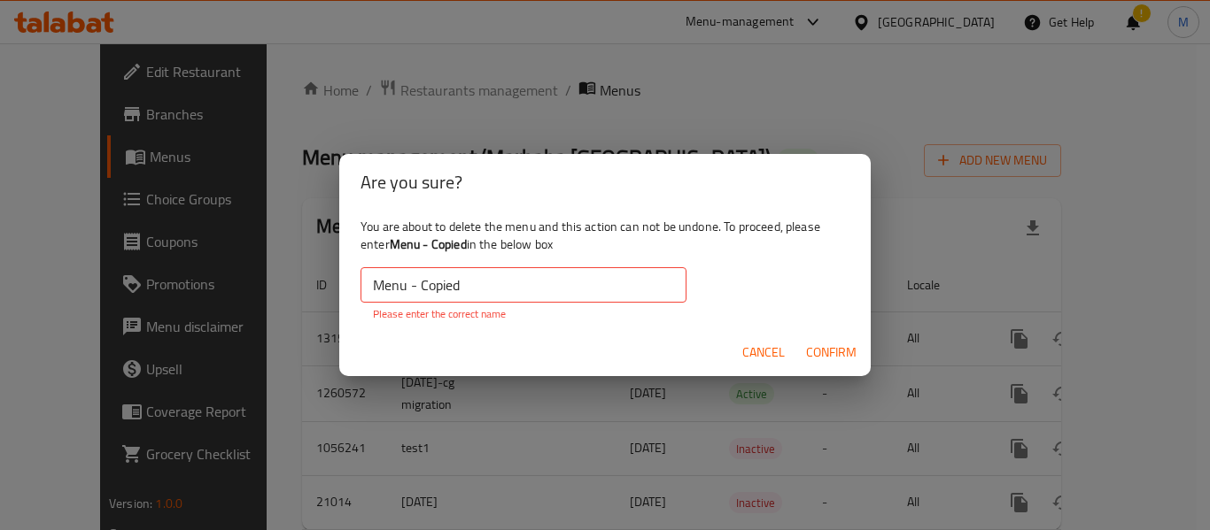
click at [472, 284] on input "Menu - Copied" at bounding box center [523, 284] width 326 height 35
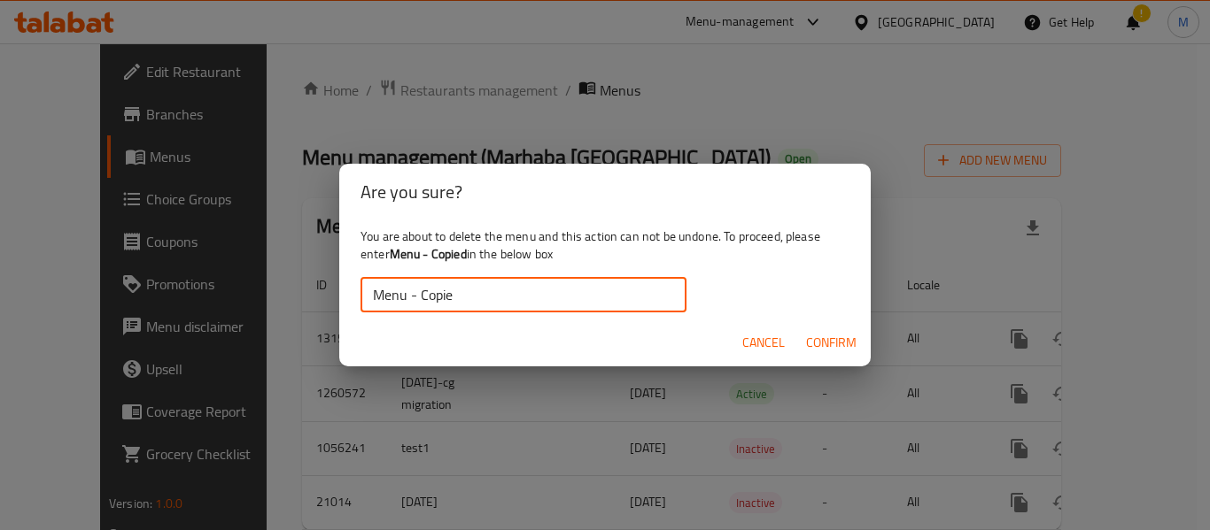
click at [379, 297] on input "Menu - Copie" at bounding box center [523, 294] width 326 height 35
click at [374, 296] on input "Menu - Copie" at bounding box center [523, 294] width 326 height 35
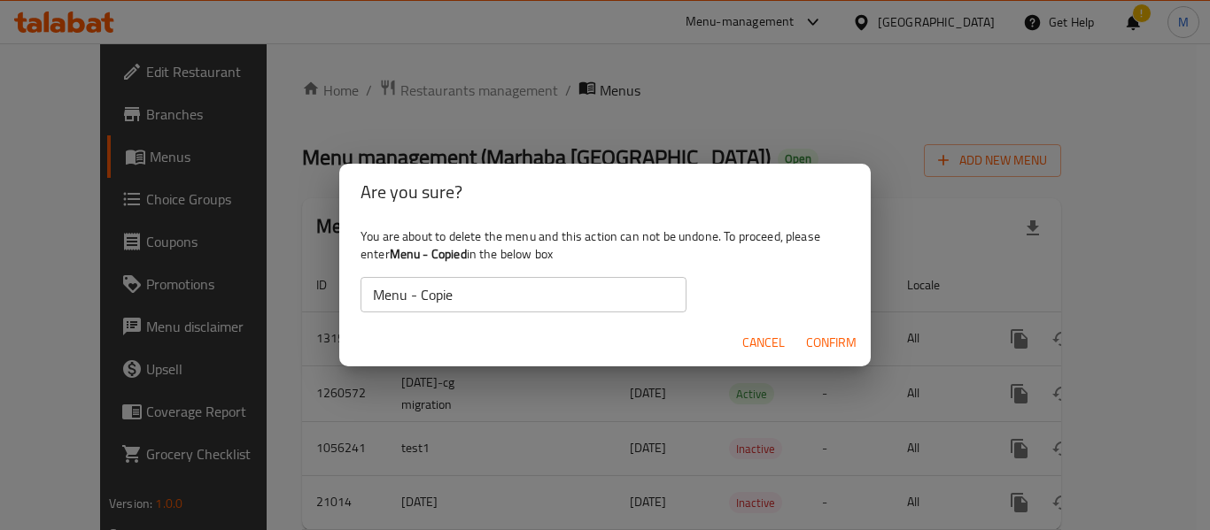
click at [460, 248] on b "Menu - Copied" at bounding box center [428, 254] width 77 height 23
copy b "Copied"
click at [444, 300] on input "Menu - Copie" at bounding box center [523, 294] width 326 height 35
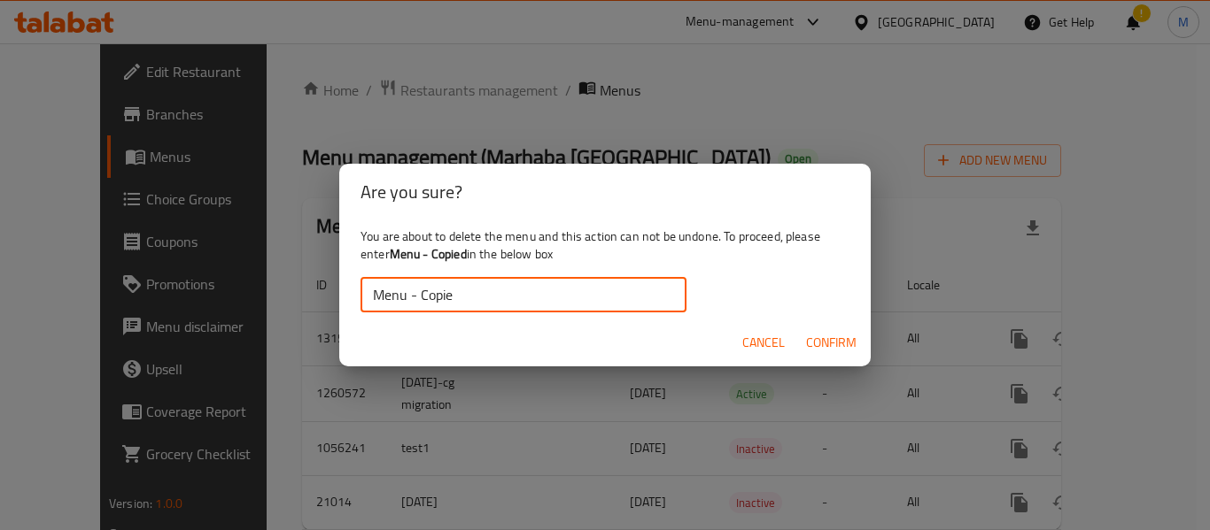
click at [444, 300] on input "Menu - Copie" at bounding box center [523, 294] width 326 height 35
paste input "d"
type input "Menu - Copied"
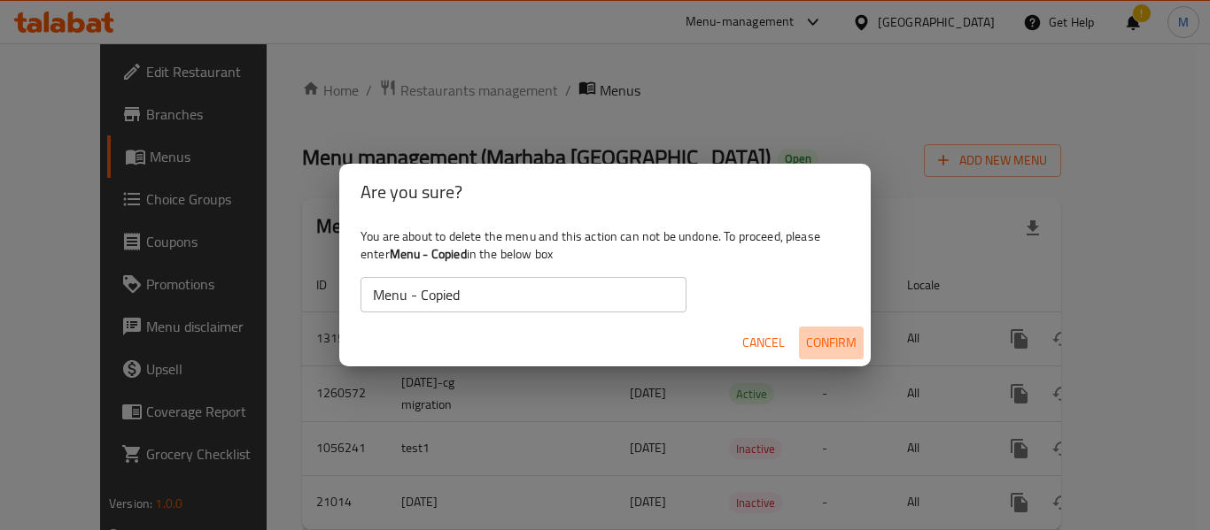
click at [838, 340] on span "Confirm" at bounding box center [831, 343] width 50 height 22
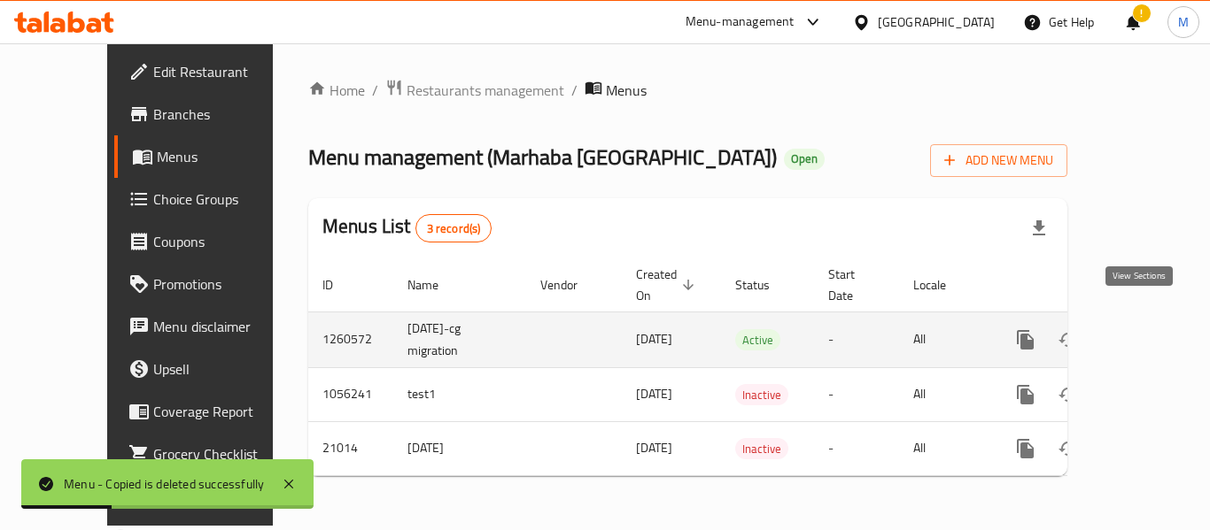
click at [1142, 329] on icon "enhanced table" at bounding box center [1152, 339] width 21 height 21
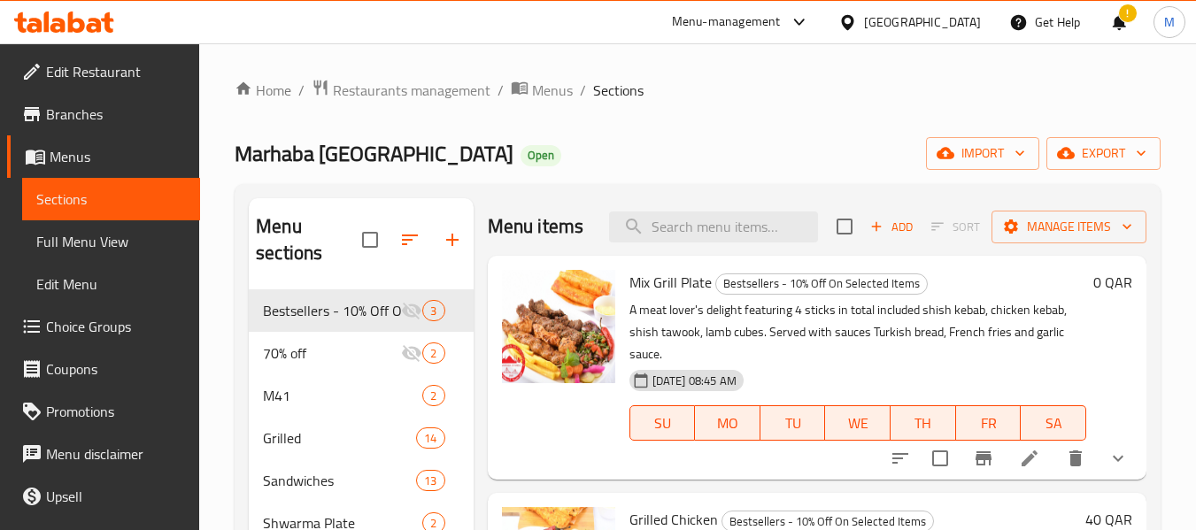
click at [61, 245] on span "Full Menu View" at bounding box center [111, 241] width 150 height 21
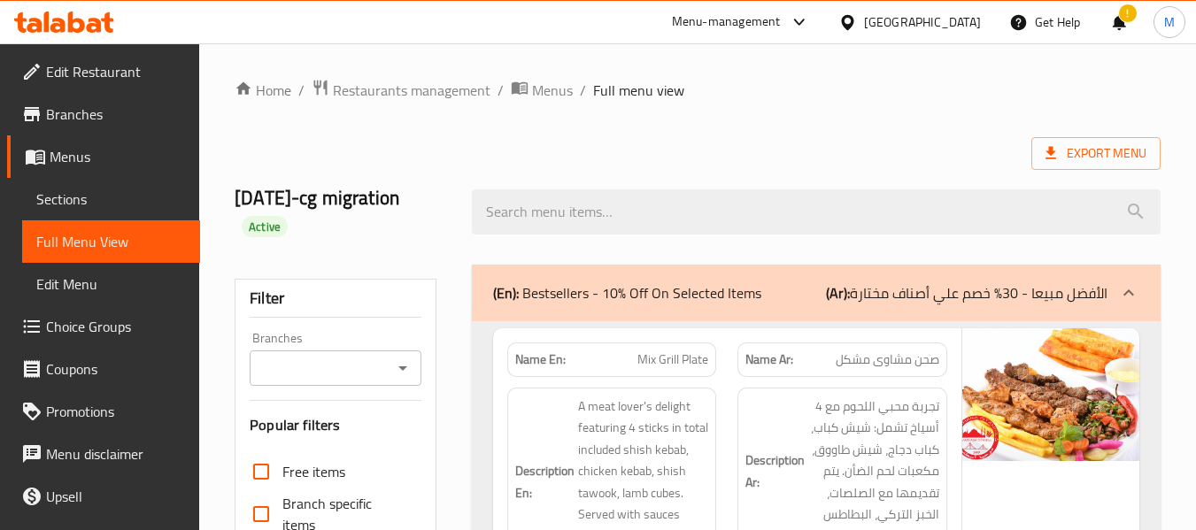
click at [339, 359] on input "Branches" at bounding box center [320, 368] width 131 height 25
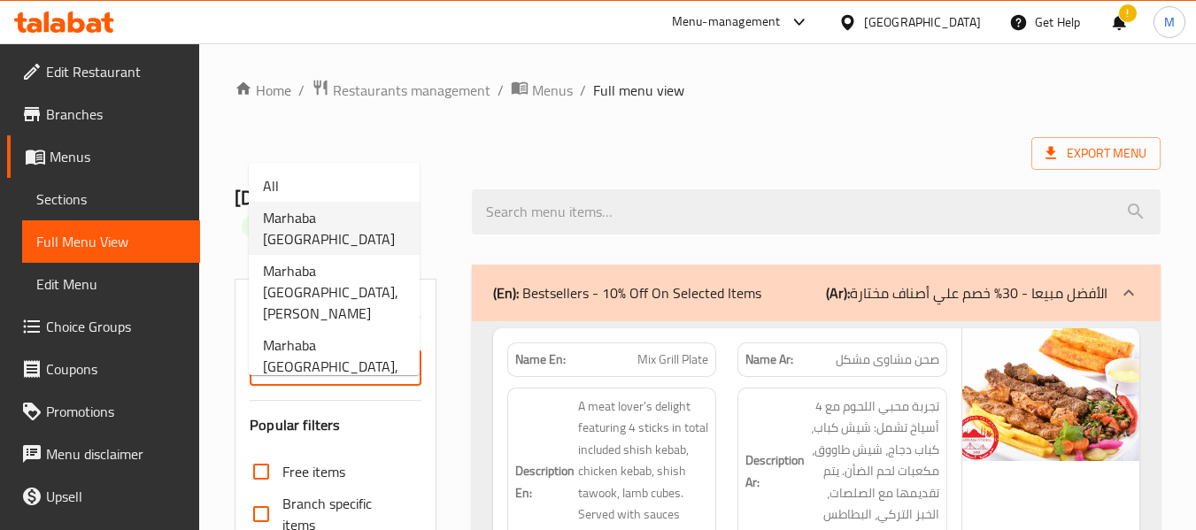
click at [339, 218] on span "Marhaba [GEOGRAPHIC_DATA]" at bounding box center [334, 228] width 143 height 43
type input "Marhaba [GEOGRAPHIC_DATA]"
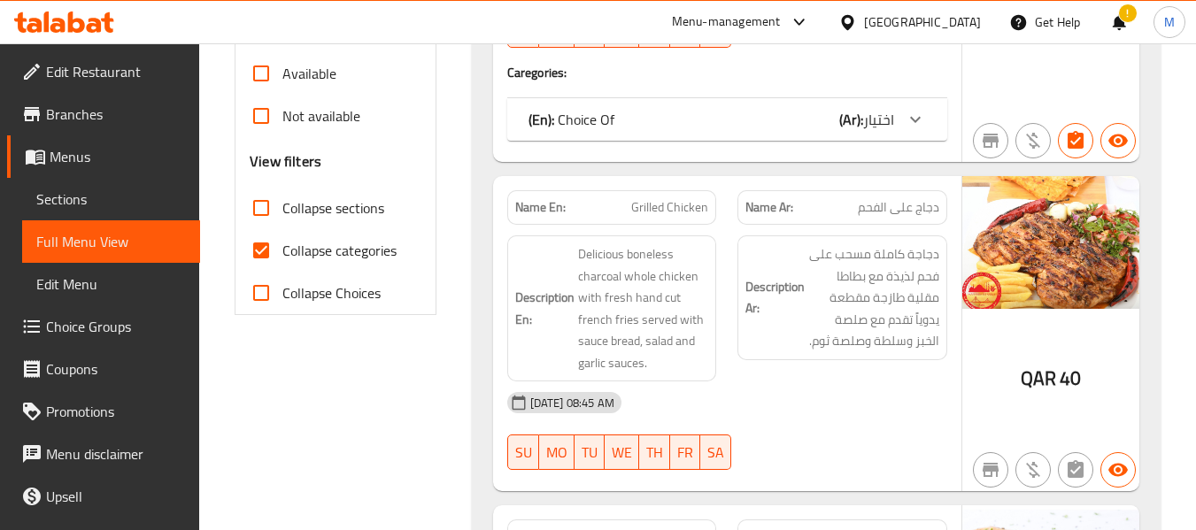
scroll to position [620, 0]
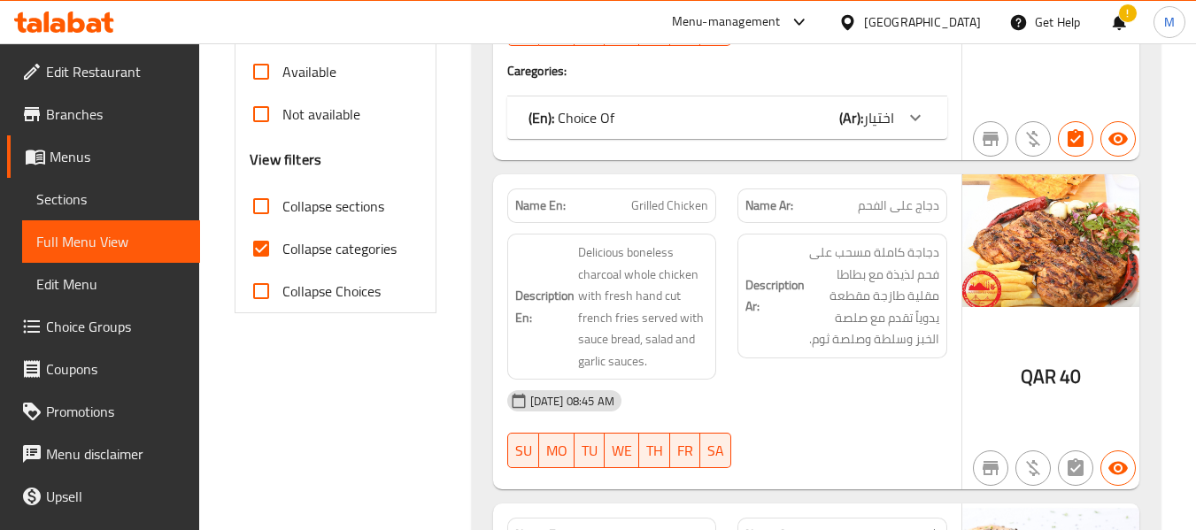
click at [308, 238] on span "Collapse categories" at bounding box center [339, 248] width 114 height 21
click at [315, 254] on span "Collapse categories" at bounding box center [339, 248] width 114 height 21
click at [282, 254] on input "Collapse categories" at bounding box center [261, 249] width 43 height 43
checkbox input "false"
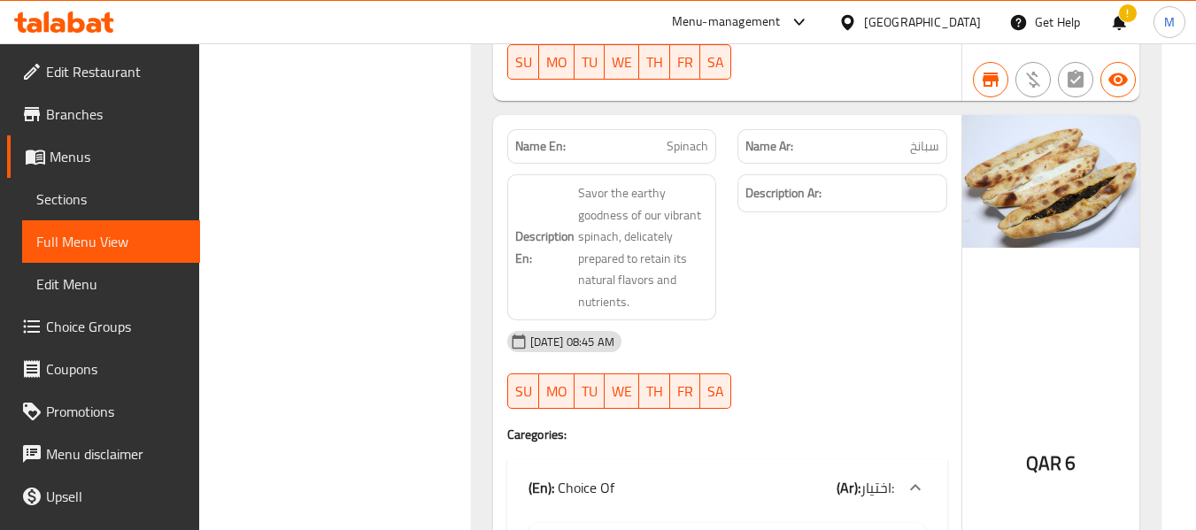
scroll to position [22115, 0]
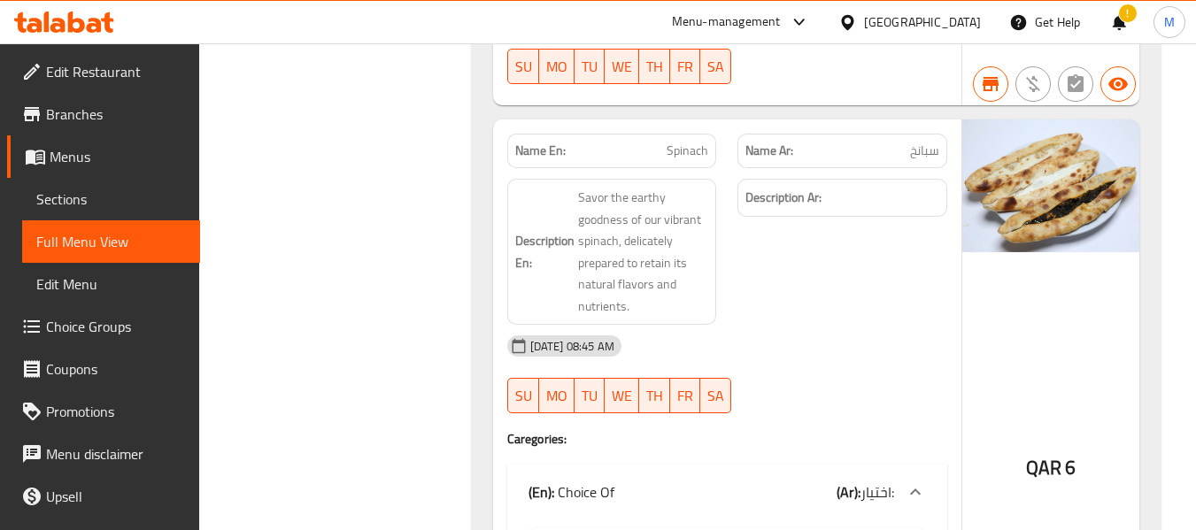
click at [687, 142] on span "Spinach" at bounding box center [688, 151] width 42 height 19
copy span "Spinach"
click at [691, 142] on span "Spinach" at bounding box center [688, 151] width 42 height 19
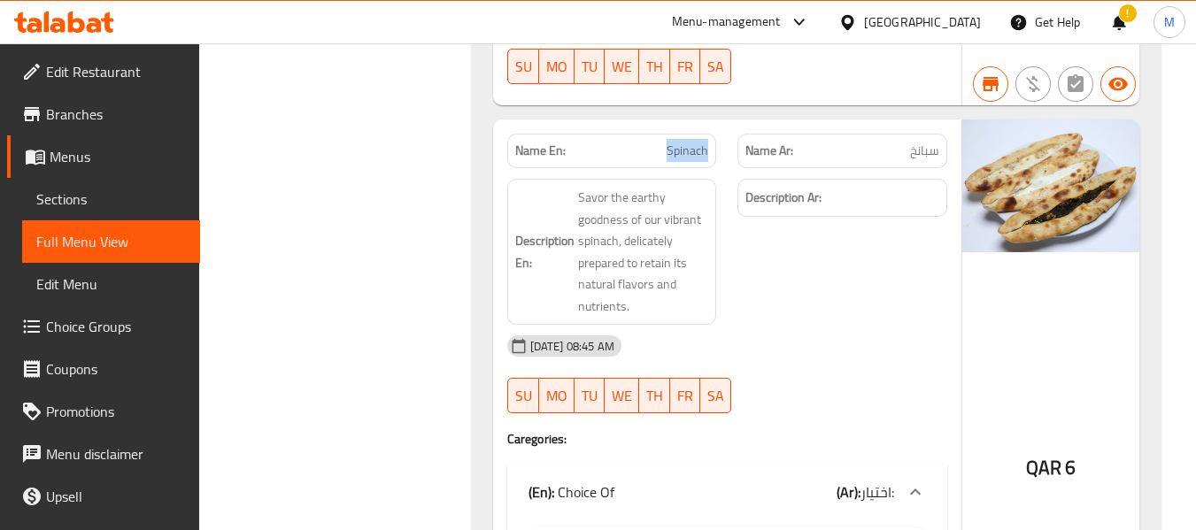
click at [691, 142] on span "Spinach" at bounding box center [688, 151] width 42 height 19
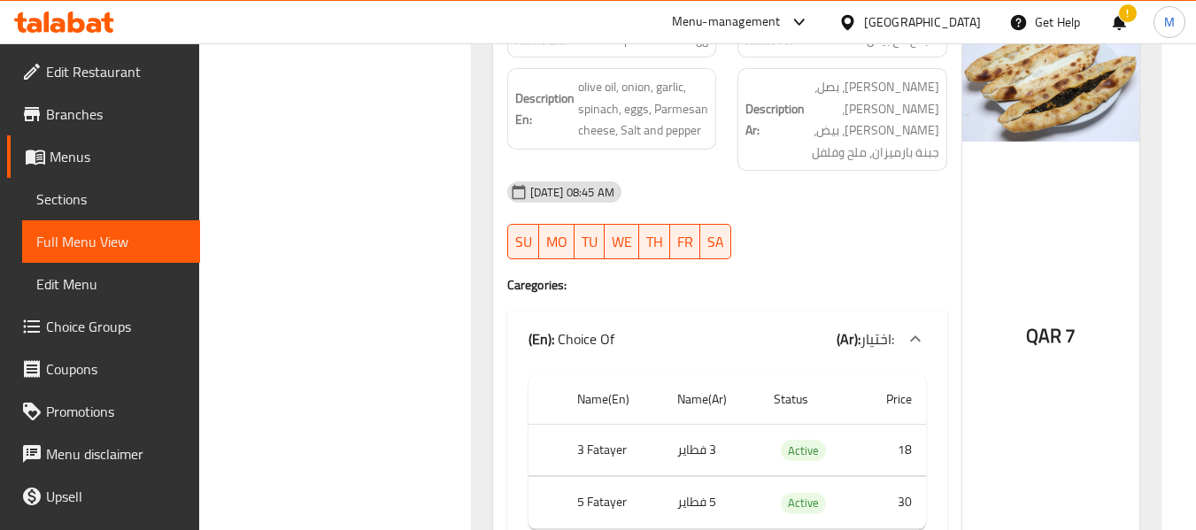
scroll to position [22912, 0]
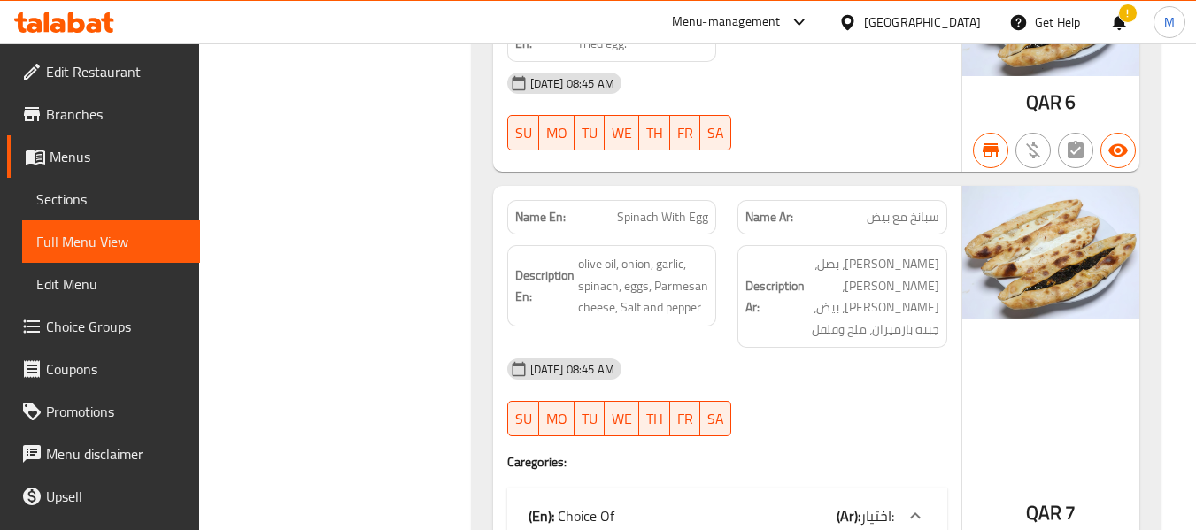
click at [676, 208] on span "Spinach With Egg" at bounding box center [662, 217] width 91 height 19
copy span "Spinach With Egg"
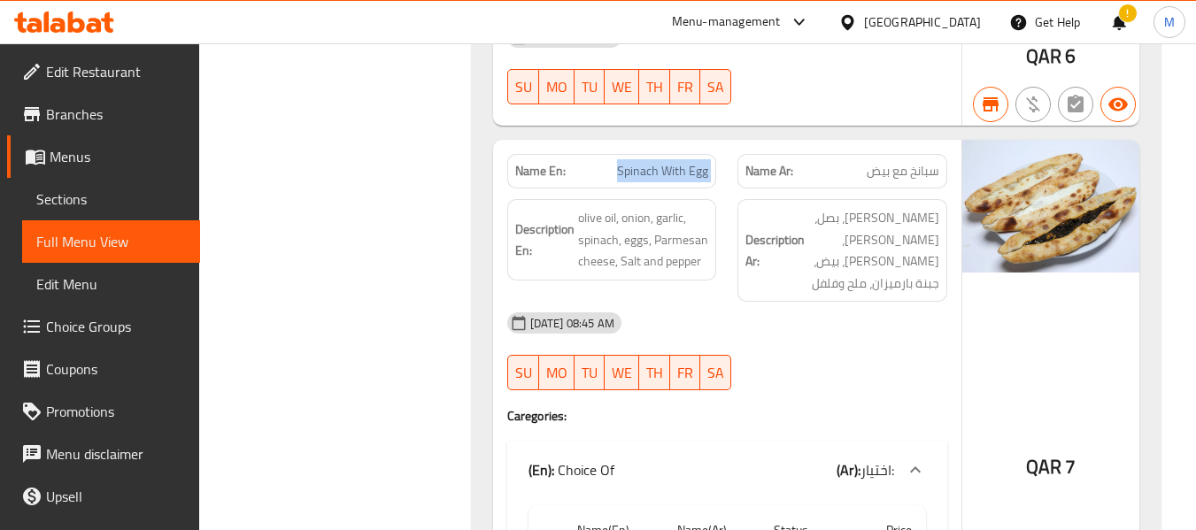
scroll to position [23000, 0]
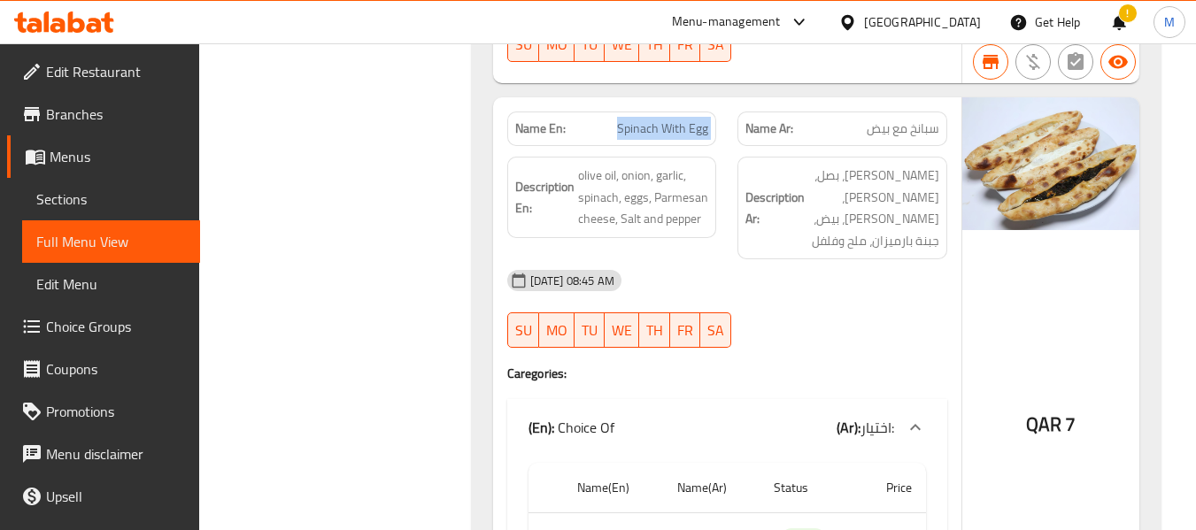
click at [684, 120] on span "Spinach With Egg" at bounding box center [662, 129] width 91 height 19
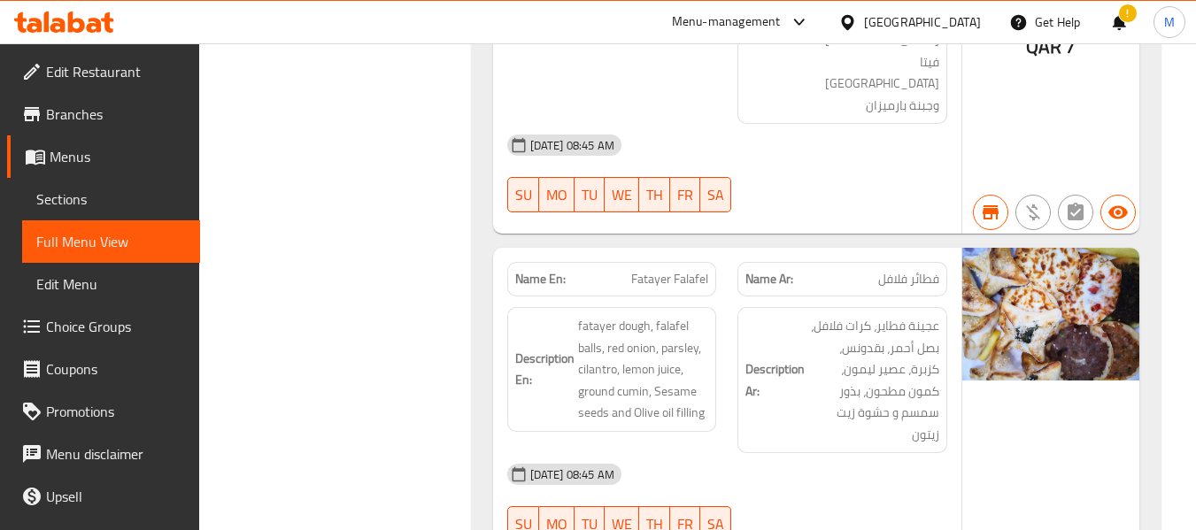
scroll to position [24417, 0]
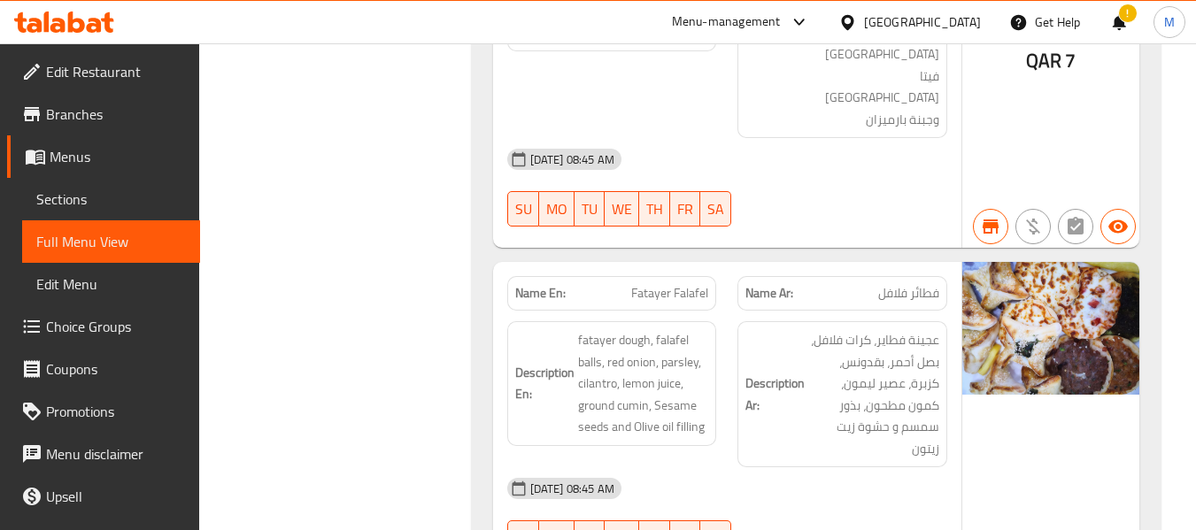
click at [692, 284] on span "Fatayer Falafel" at bounding box center [669, 293] width 77 height 19
copy span "Fatayer Falafel"
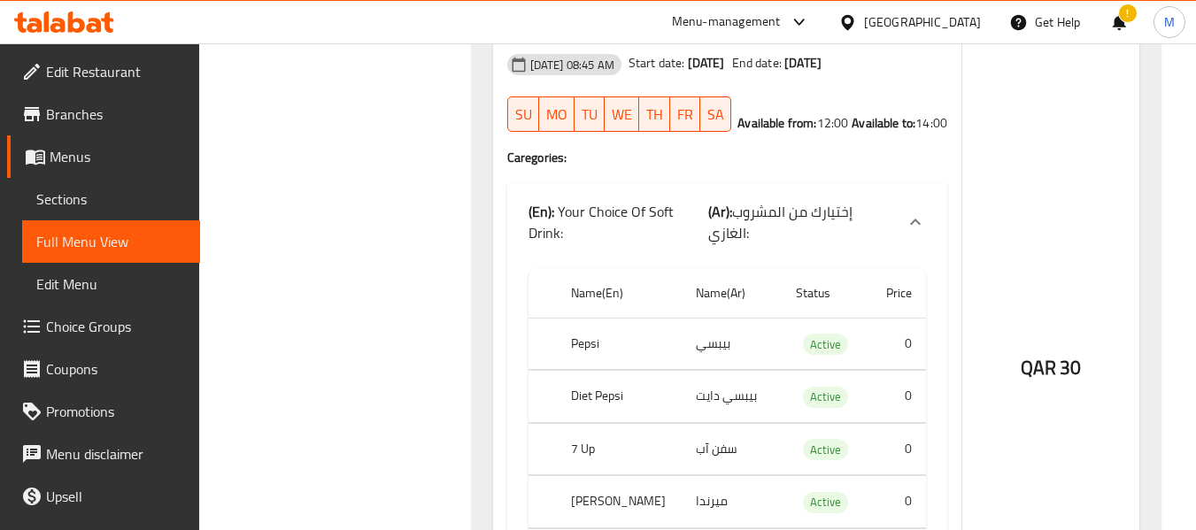
scroll to position [47838, 0]
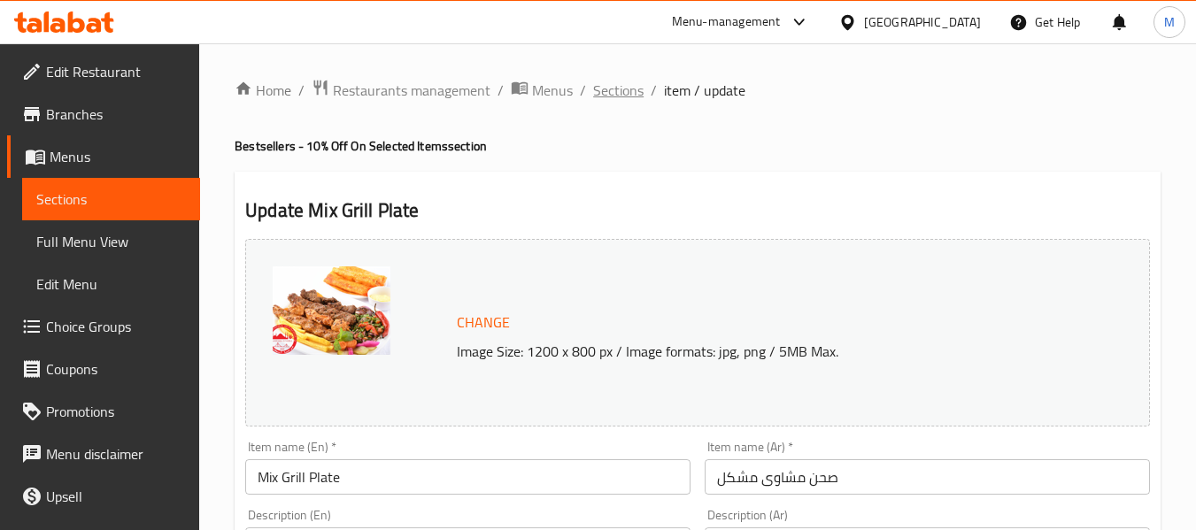
click at [602, 92] on span "Sections" at bounding box center [618, 90] width 50 height 21
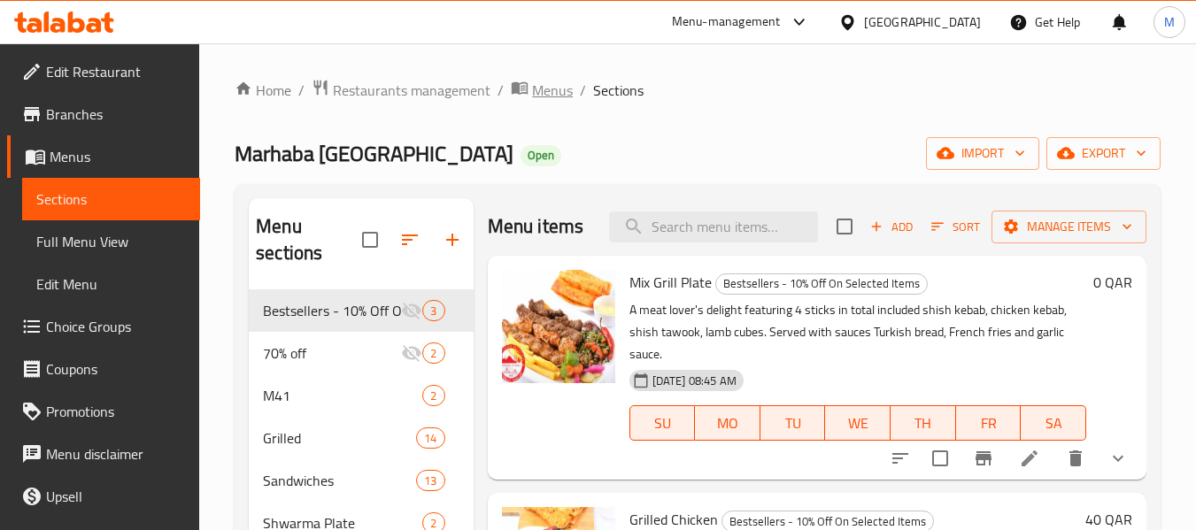
click at [556, 87] on span "Menus" at bounding box center [552, 90] width 41 height 21
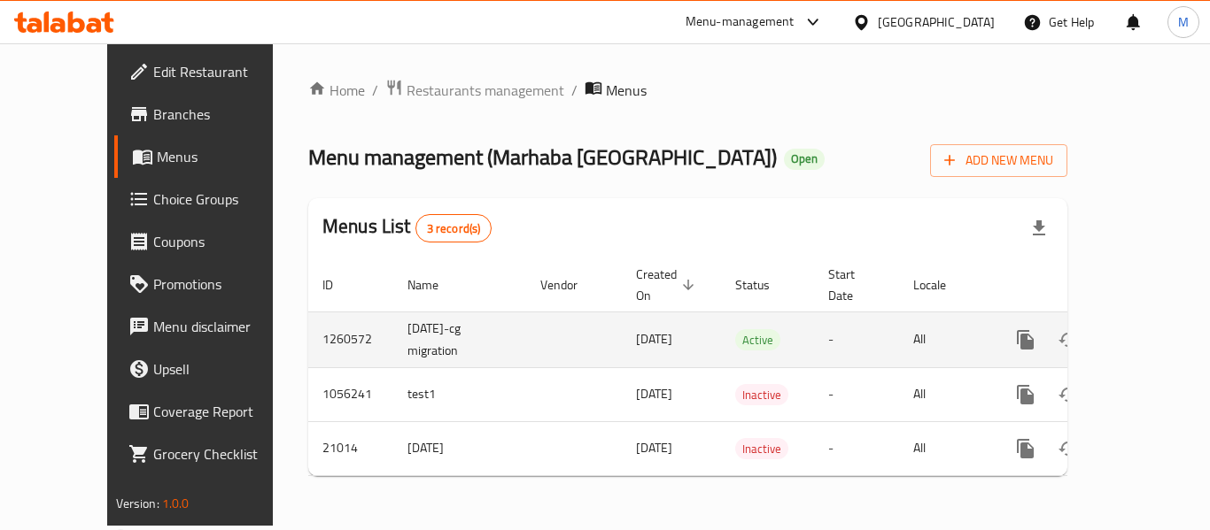
click at [1151, 319] on link "enhanced table" at bounding box center [1153, 340] width 43 height 43
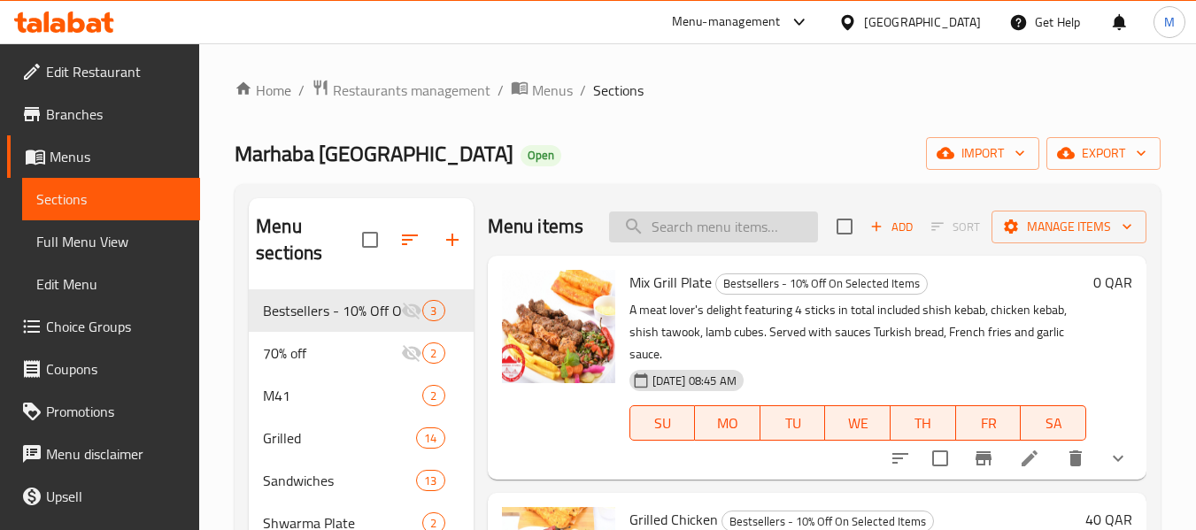
click at [690, 236] on input "search" at bounding box center [713, 227] width 209 height 31
paste input "Half A Boneless Roasted Chicken"
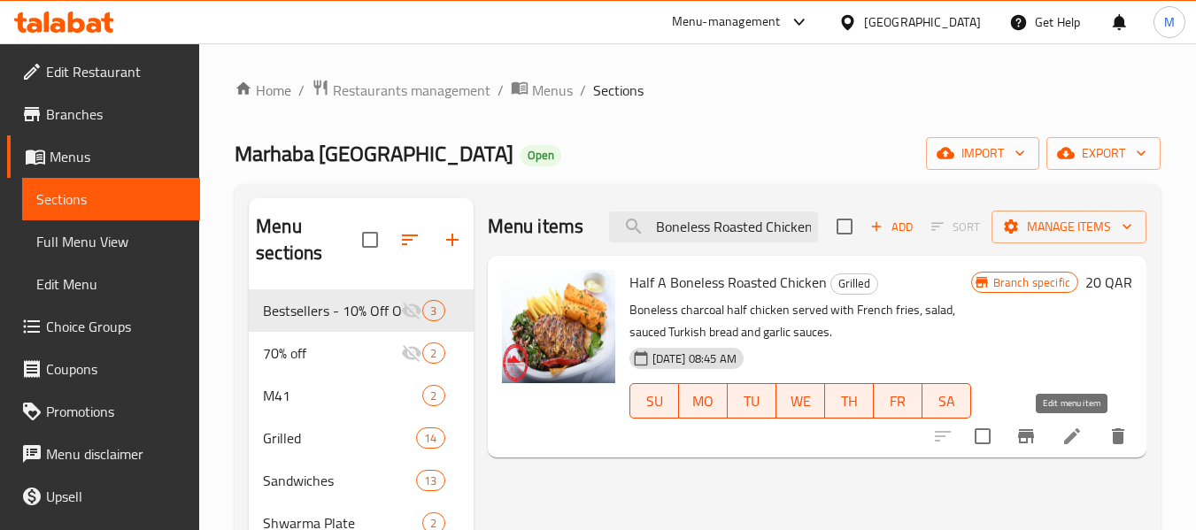
type input "Half A Boneless Roasted Chicken"
click at [1073, 434] on icon at bounding box center [1072, 437] width 16 height 16
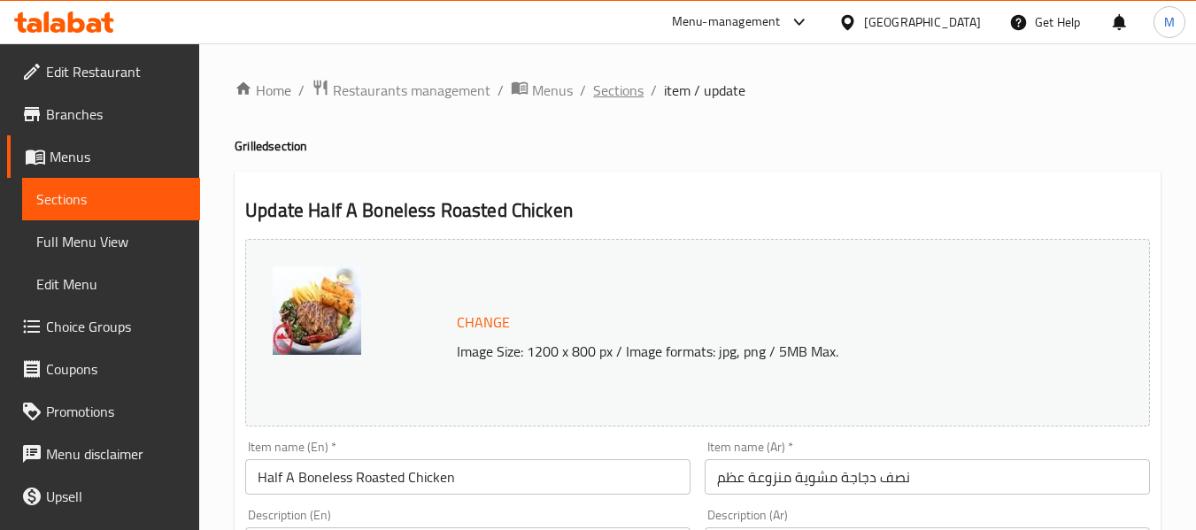
click at [617, 90] on span "Sections" at bounding box center [618, 90] width 50 height 21
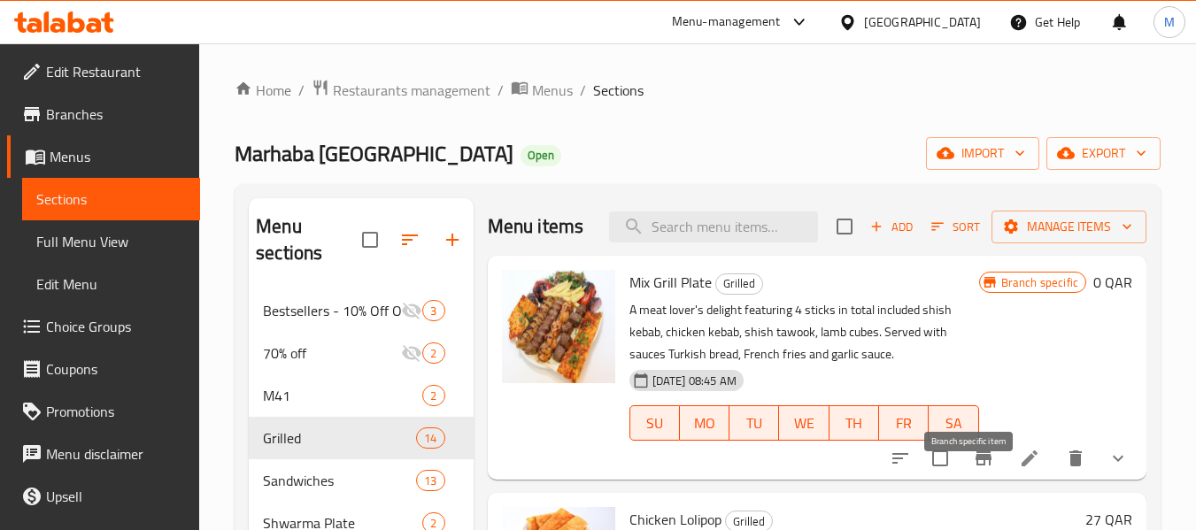
click at [978, 466] on icon "Branch-specific-item" at bounding box center [984, 459] width 16 height 14
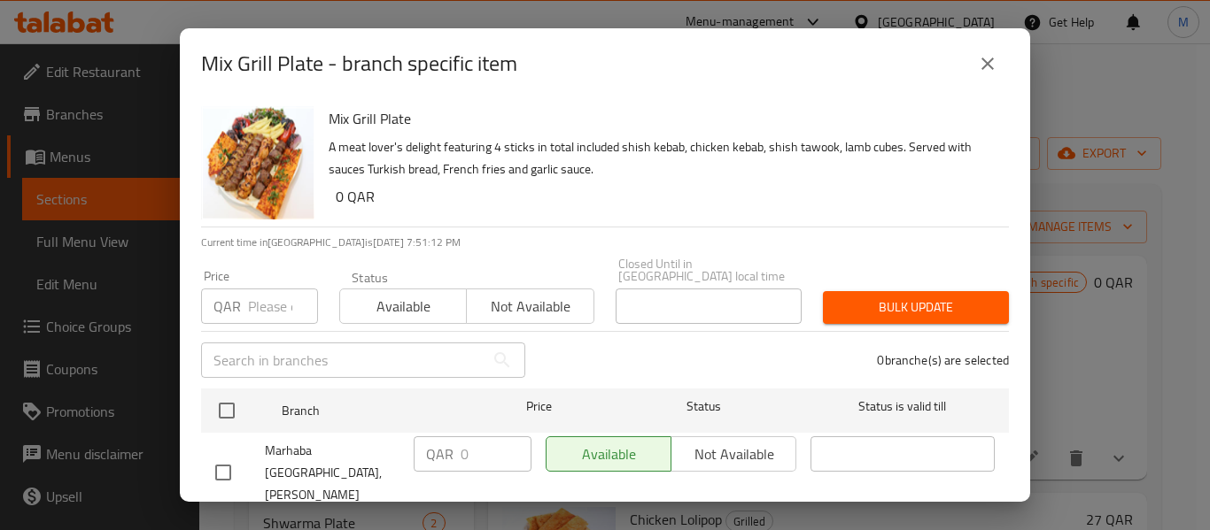
click at [986, 61] on icon "close" at bounding box center [987, 63] width 21 height 21
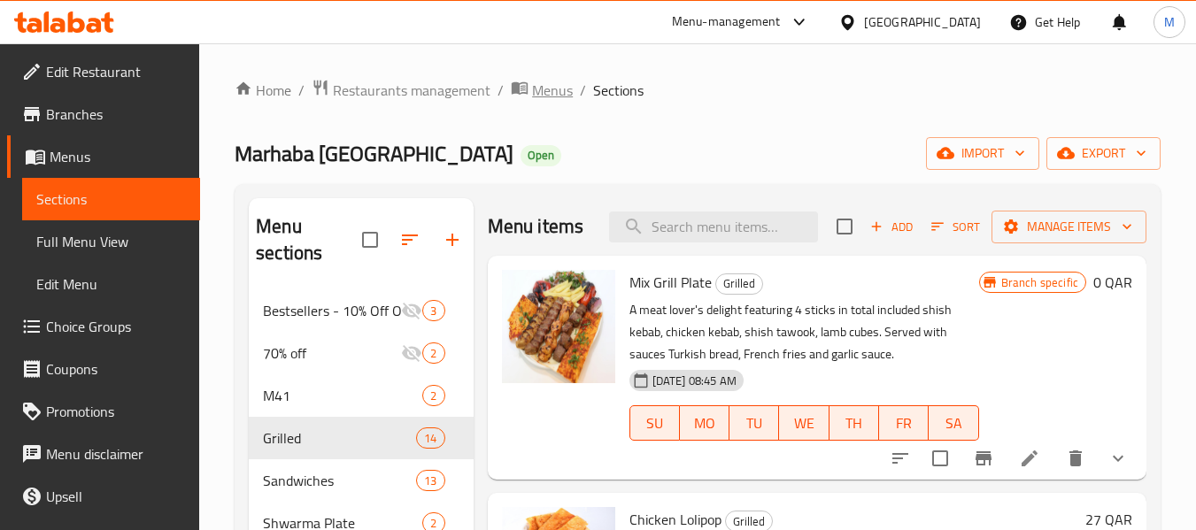
click at [569, 90] on span "Menus" at bounding box center [552, 90] width 41 height 21
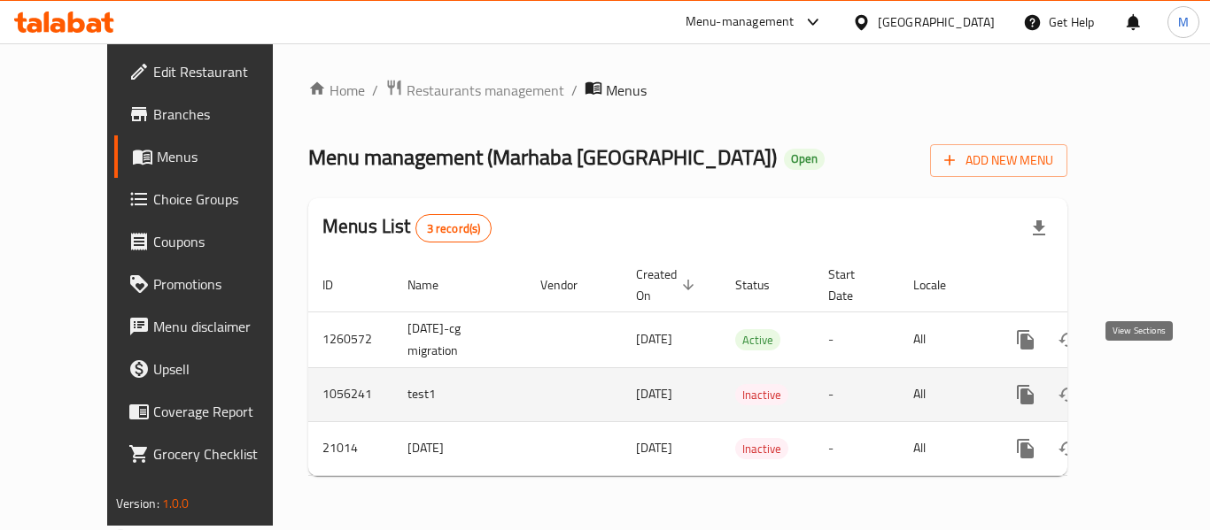
click at [1142, 384] on icon "enhanced table" at bounding box center [1152, 394] width 21 height 21
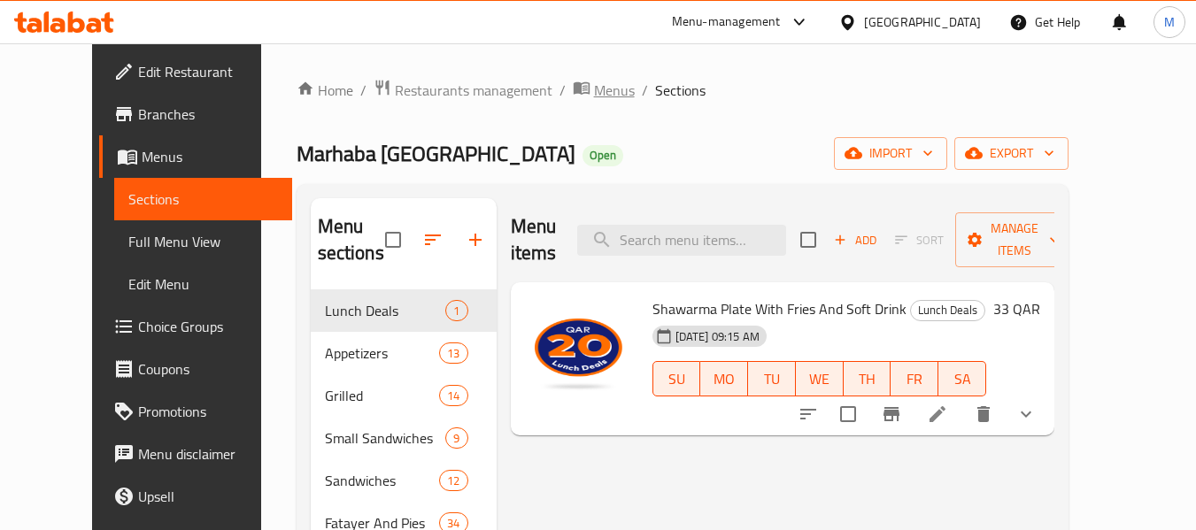
click at [594, 98] on span "Menus" at bounding box center [614, 90] width 41 height 21
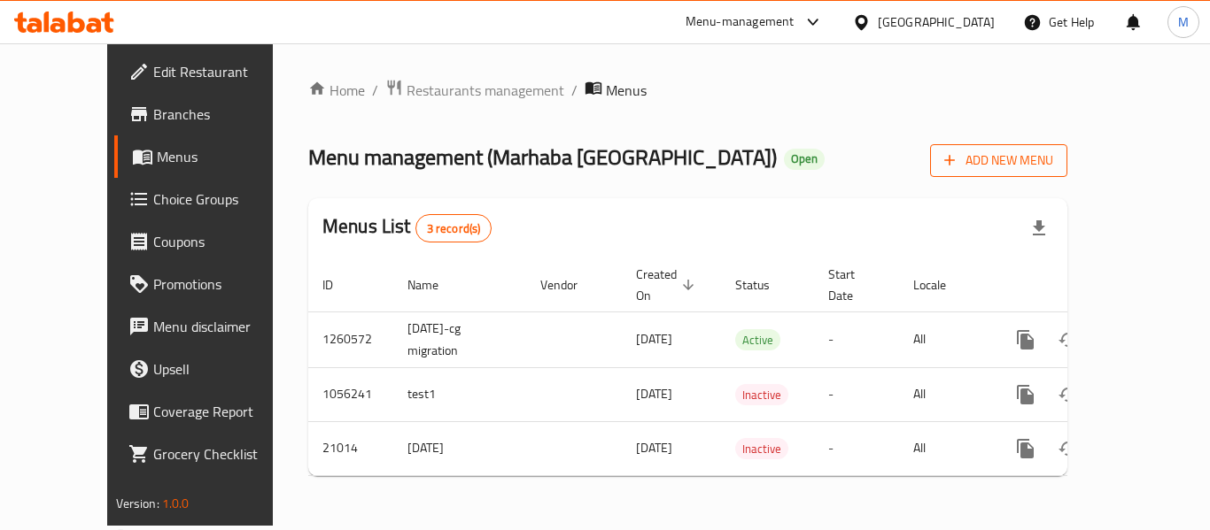
click at [1053, 166] on span "Add New Menu" at bounding box center [998, 161] width 109 height 22
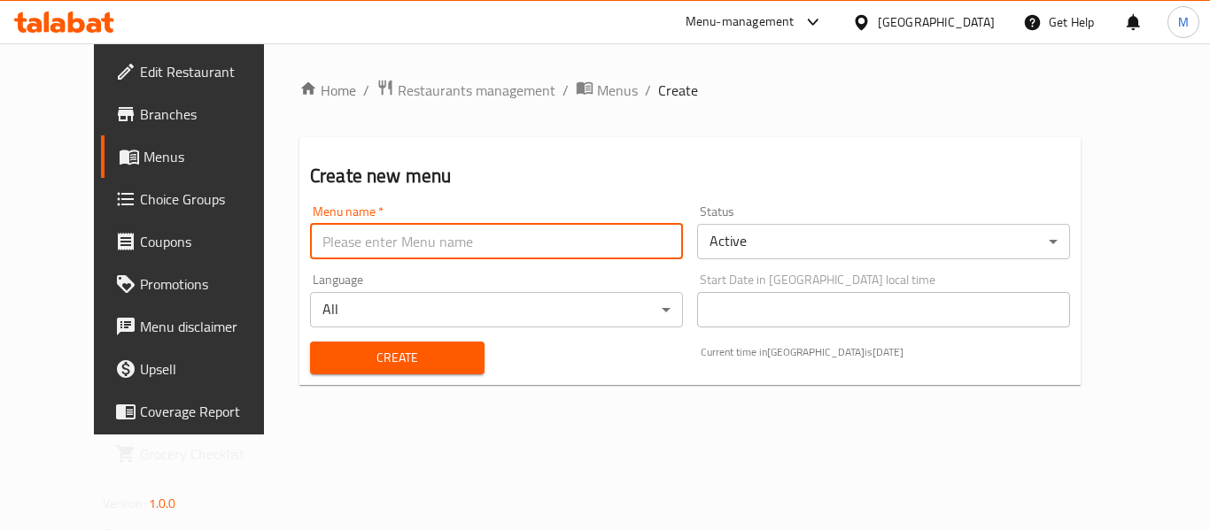
click at [408, 238] on input "text" at bounding box center [496, 241] width 373 height 35
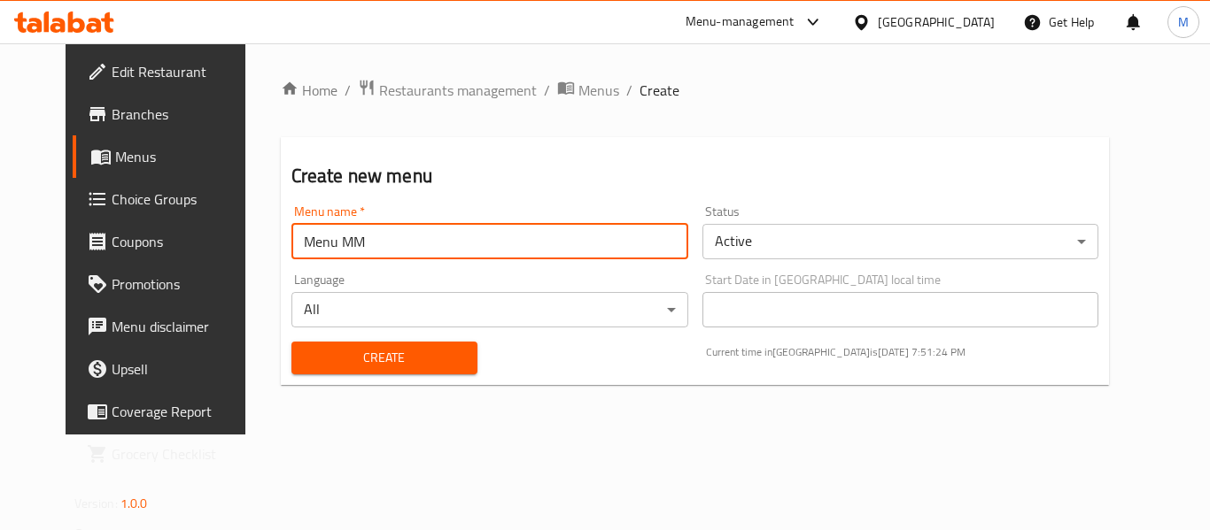
type input "Menu MM"
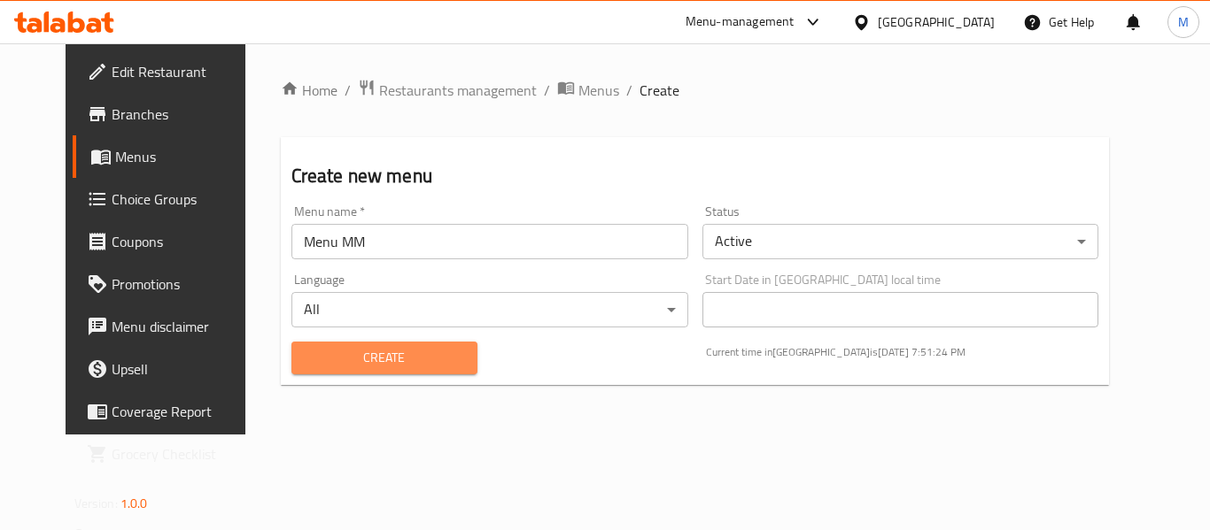
click at [400, 358] on span "Create" at bounding box center [384, 358] width 158 height 22
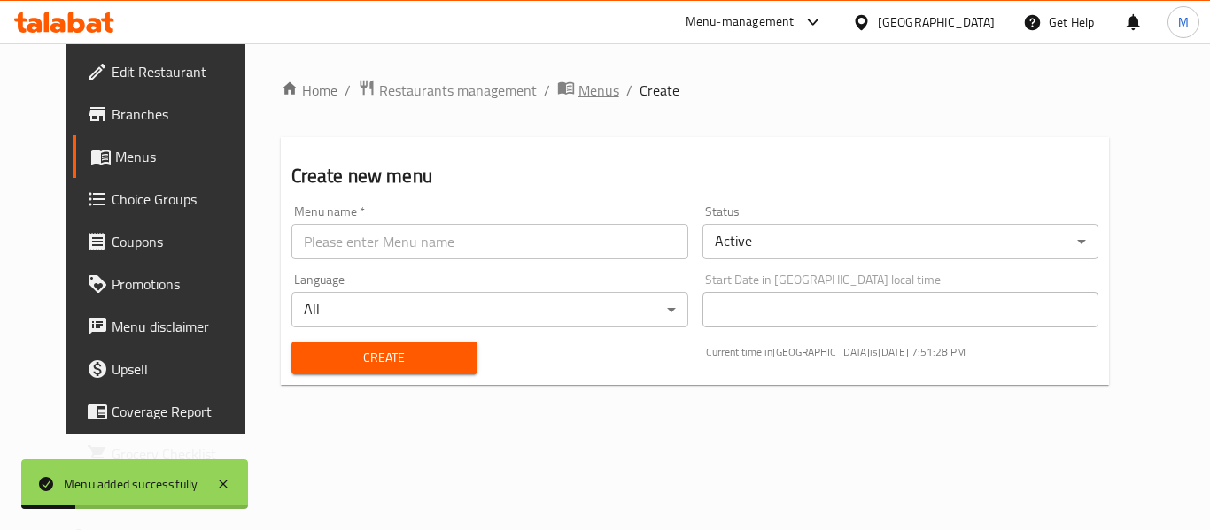
click at [578, 96] on span "Menus" at bounding box center [598, 90] width 41 height 21
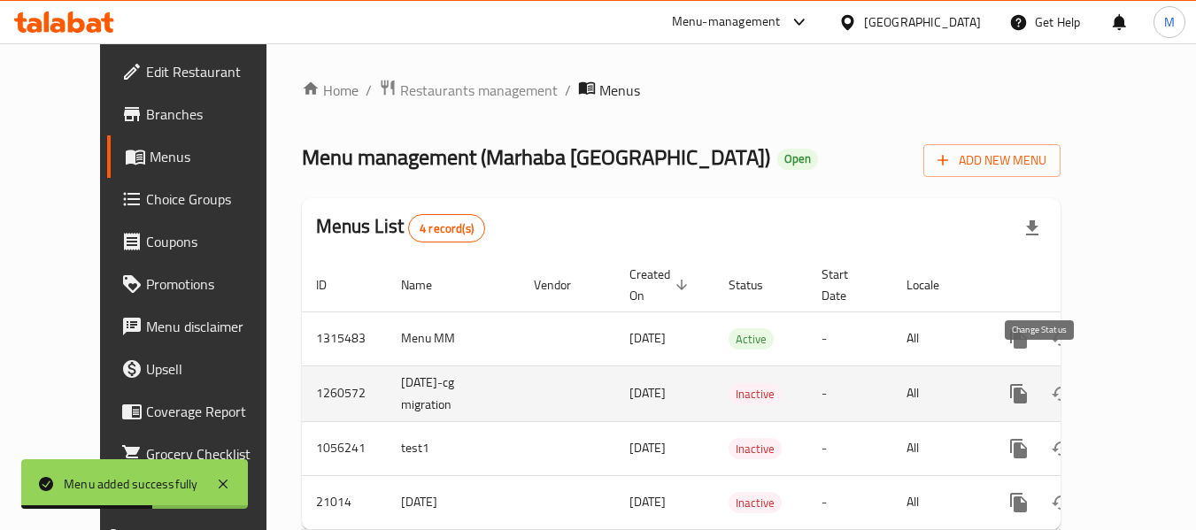
click at [1051, 383] on icon "enhanced table" at bounding box center [1061, 393] width 21 height 21
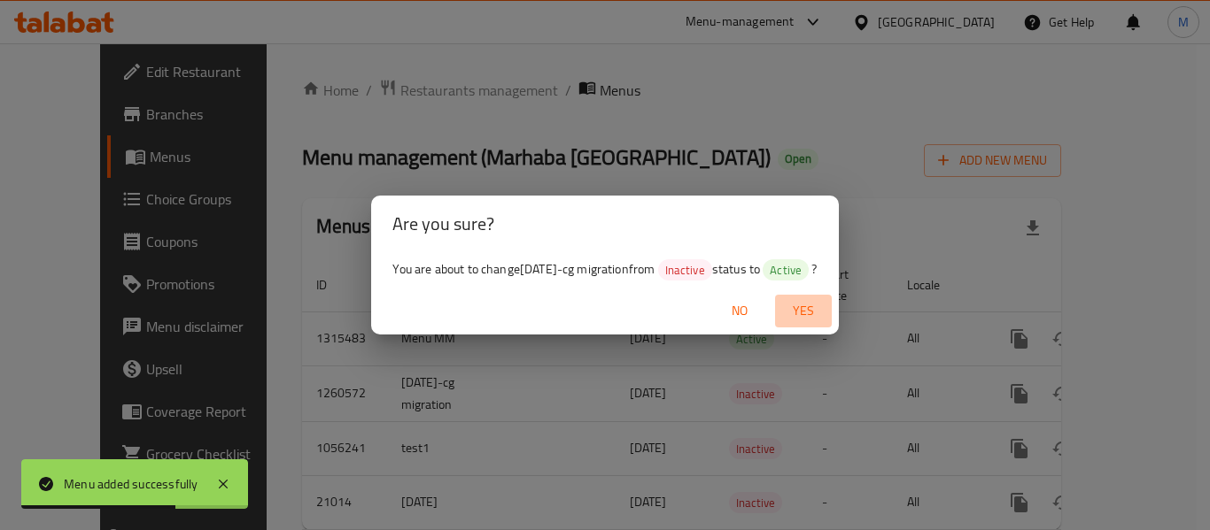
click at [809, 308] on span "Yes" at bounding box center [803, 311] width 43 height 22
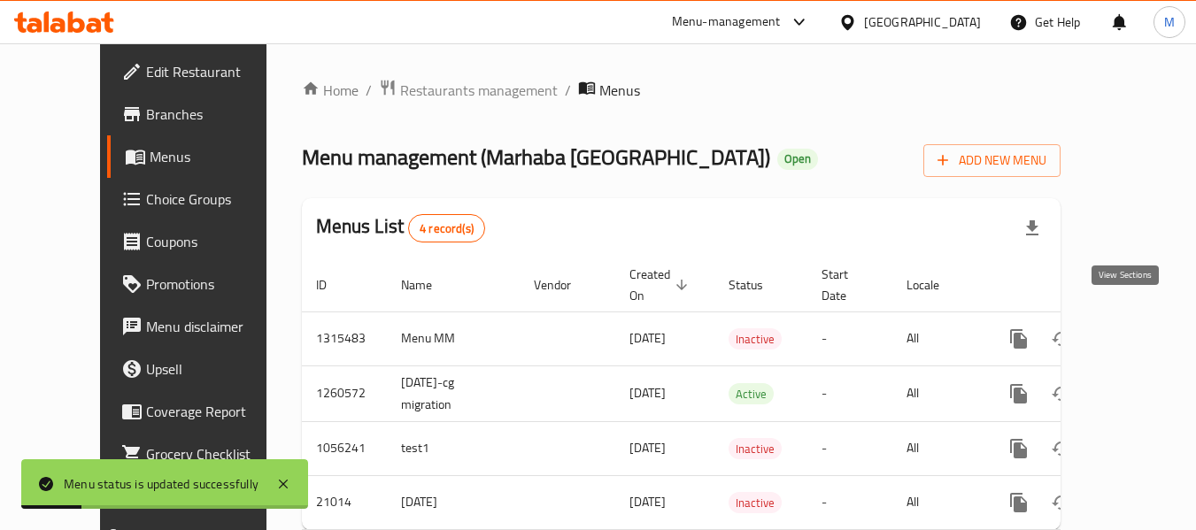
click at [1136, 328] on icon "enhanced table" at bounding box center [1146, 338] width 21 height 21
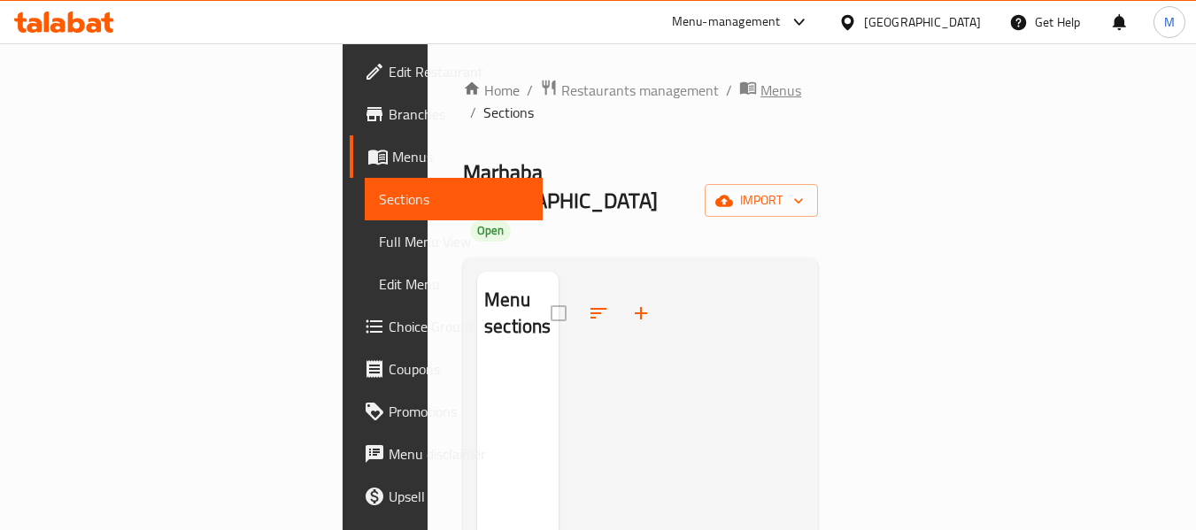
click at [761, 92] on span "Menus" at bounding box center [781, 90] width 41 height 21
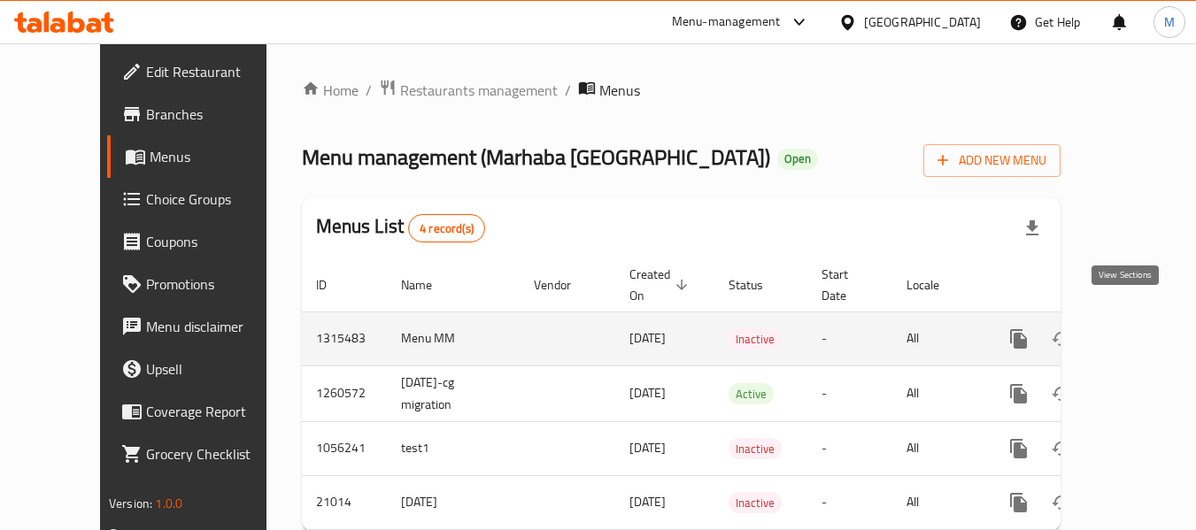
click at [1136, 328] on icon "enhanced table" at bounding box center [1146, 338] width 21 height 21
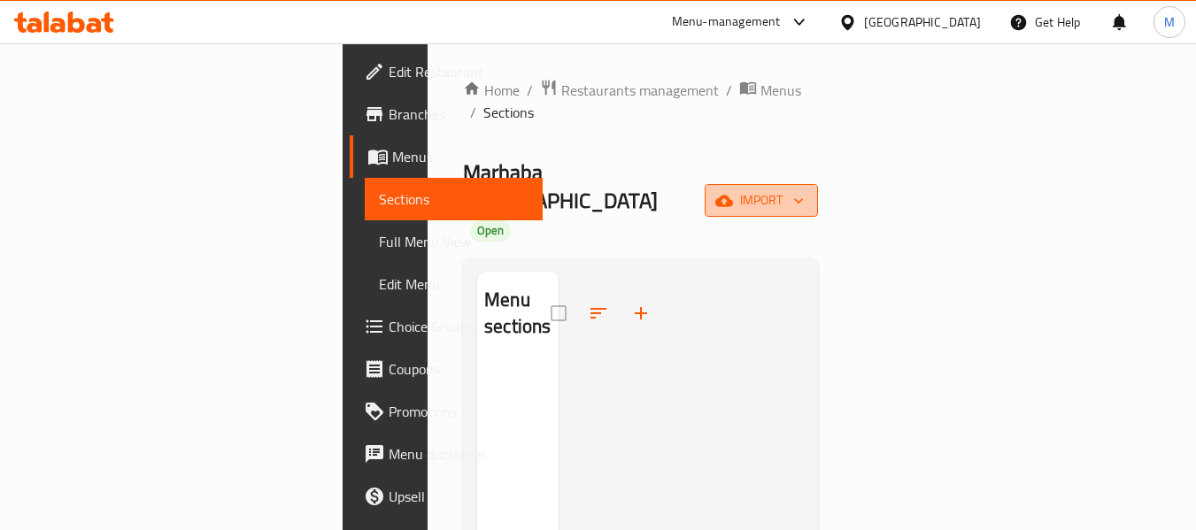
click at [808, 192] on icon "button" at bounding box center [799, 201] width 18 height 18
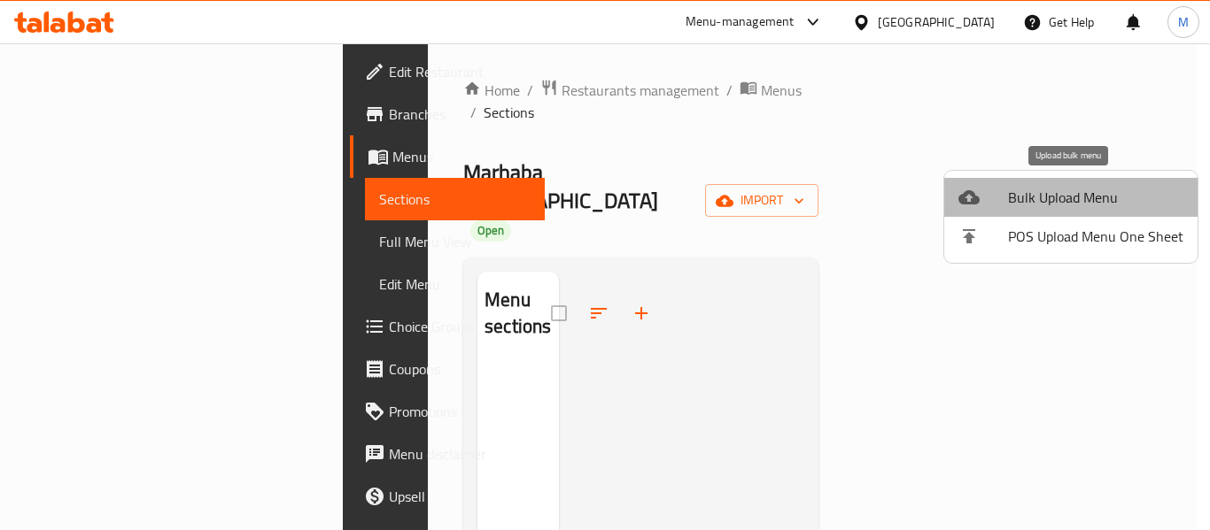
click at [1074, 187] on span "Bulk Upload Menu" at bounding box center [1095, 197] width 175 height 21
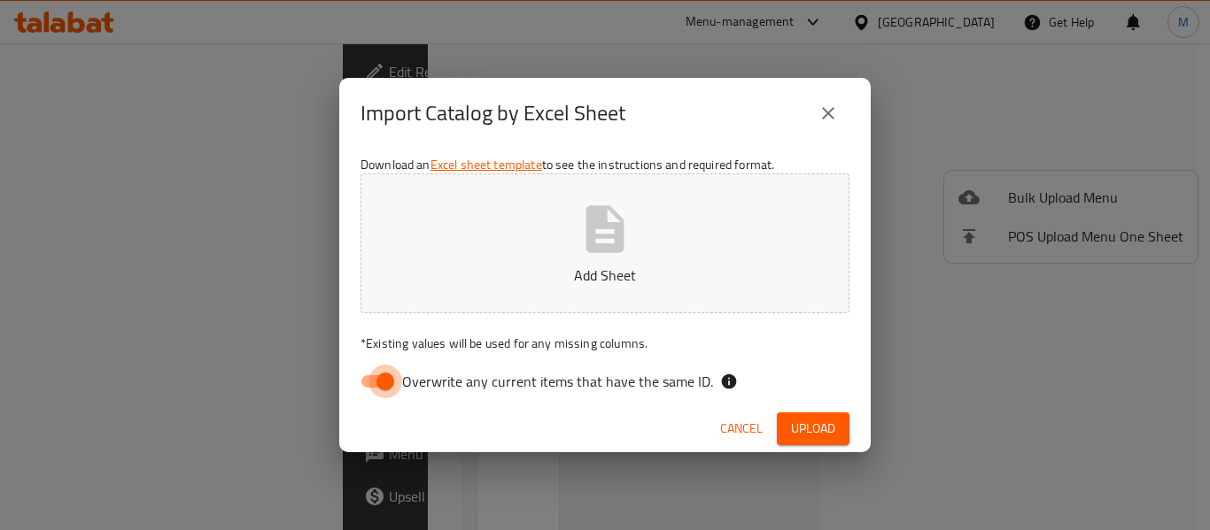
click at [391, 374] on input "Overwrite any current items that have the same ID." at bounding box center [385, 382] width 101 height 34
checkbox input "false"
click at [564, 244] on button "Add Sheet" at bounding box center [604, 244] width 489 height 140
click at [826, 429] on span "Upload" at bounding box center [813, 429] width 44 height 22
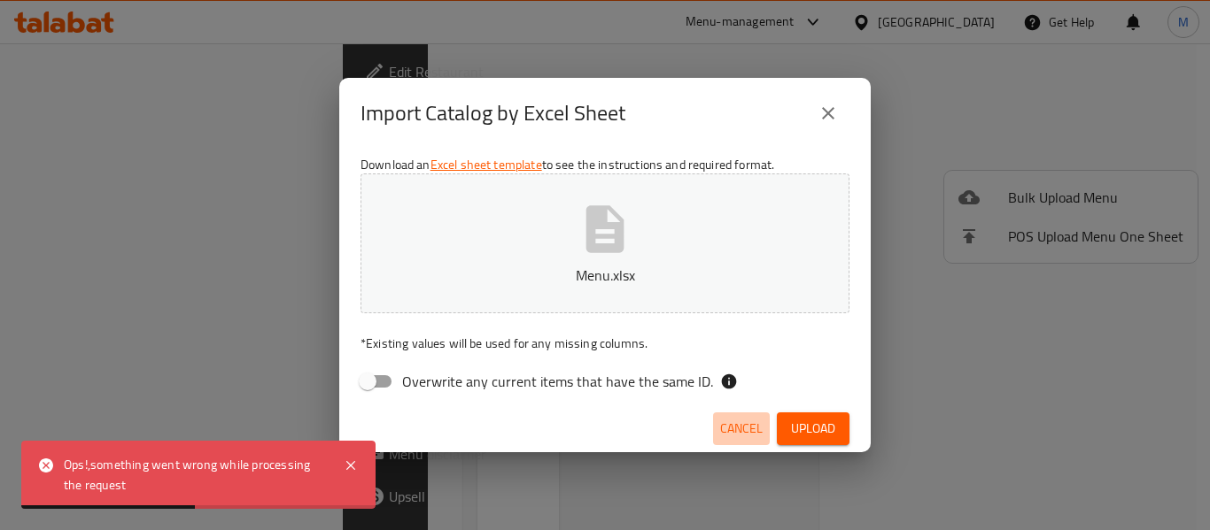
click at [736, 438] on span "Cancel" at bounding box center [741, 429] width 43 height 22
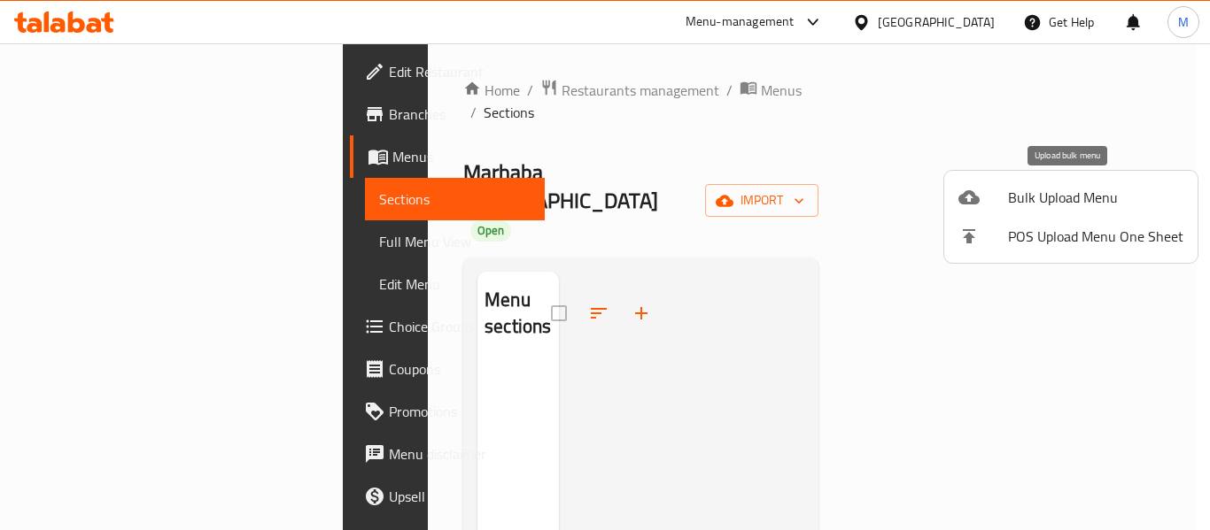
click at [1043, 194] on span "Bulk Upload Menu" at bounding box center [1095, 197] width 175 height 21
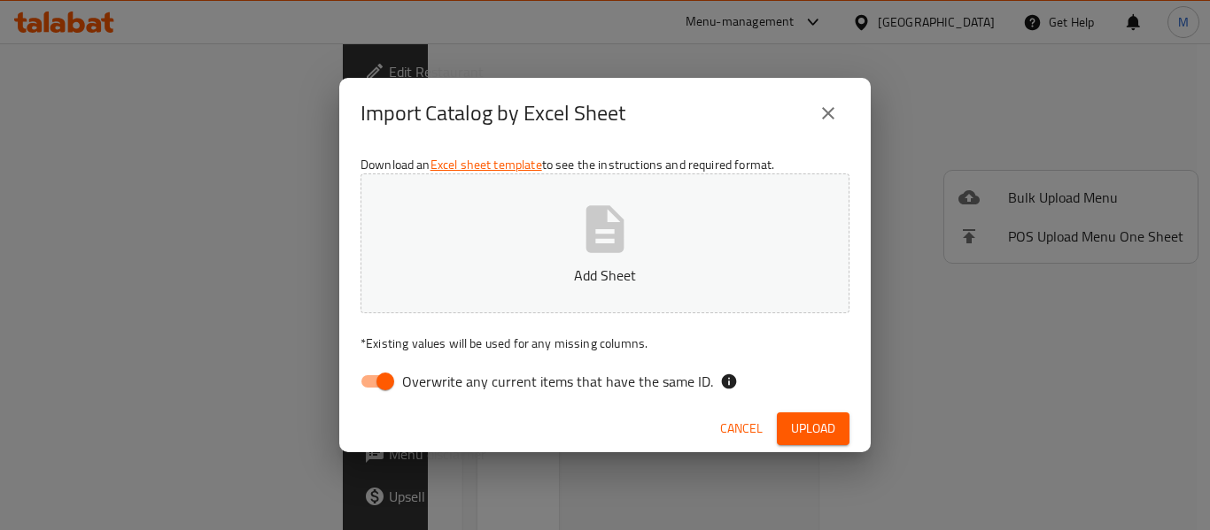
drag, startPoint x: 542, startPoint y: 251, endPoint x: 469, endPoint y: 273, distance: 75.7
click at [542, 251] on button "Add Sheet" at bounding box center [604, 244] width 489 height 140
click at [380, 384] on input "Overwrite any current items that have the same ID." at bounding box center [385, 382] width 101 height 34
checkbox input "false"
click at [820, 428] on span "Upload" at bounding box center [813, 429] width 44 height 22
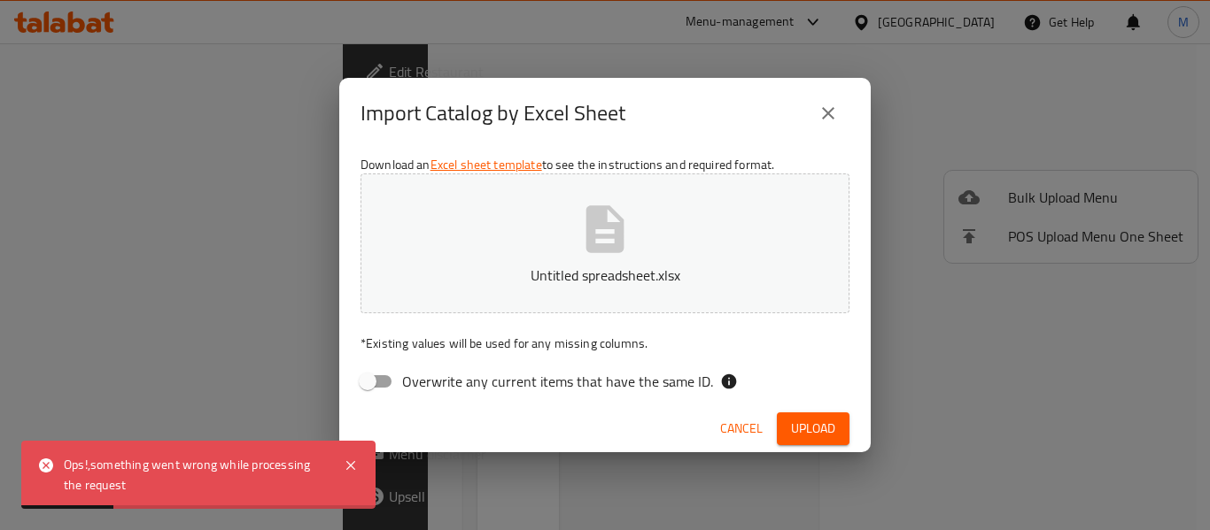
click at [732, 421] on span "Cancel" at bounding box center [741, 429] width 43 height 22
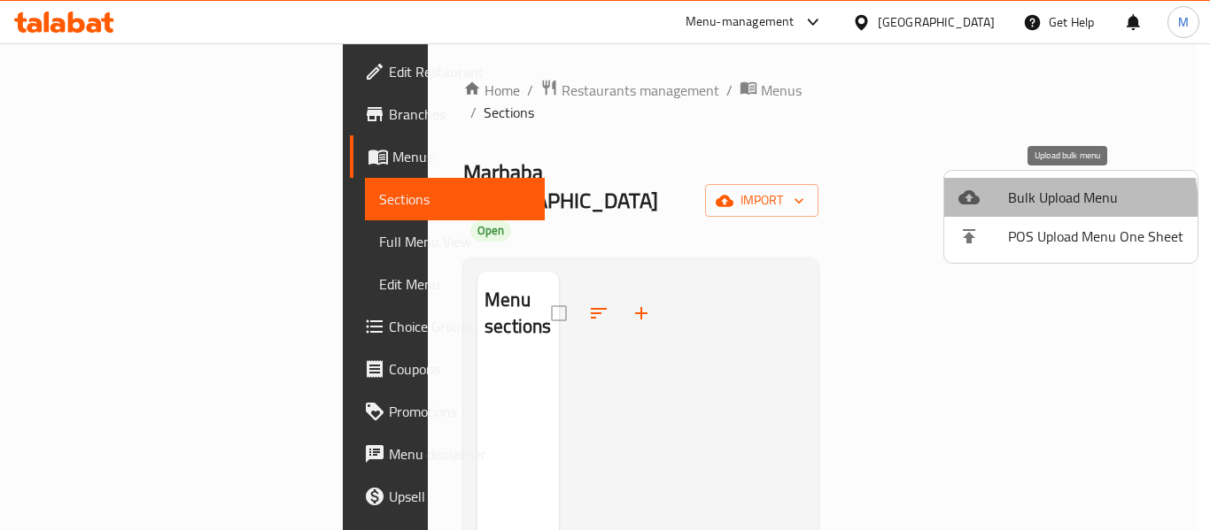
click at [1016, 208] on span "Bulk Upload Menu" at bounding box center [1095, 197] width 175 height 21
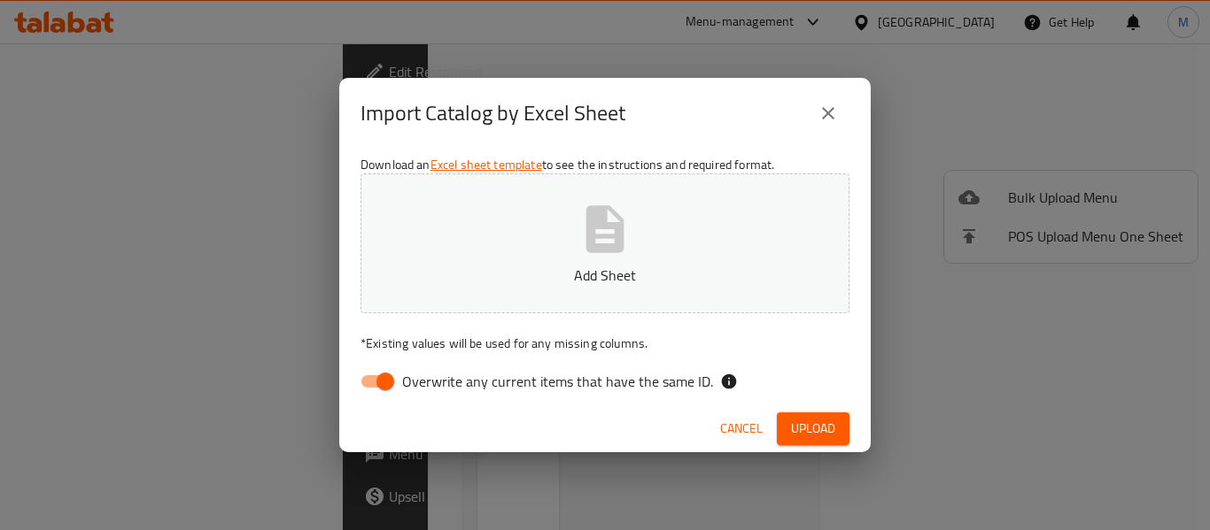
drag, startPoint x: 372, startPoint y: 390, endPoint x: 438, endPoint y: 345, distance: 79.8
click at [372, 390] on input "Overwrite any current items that have the same ID." at bounding box center [385, 382] width 101 height 34
checkbox input "false"
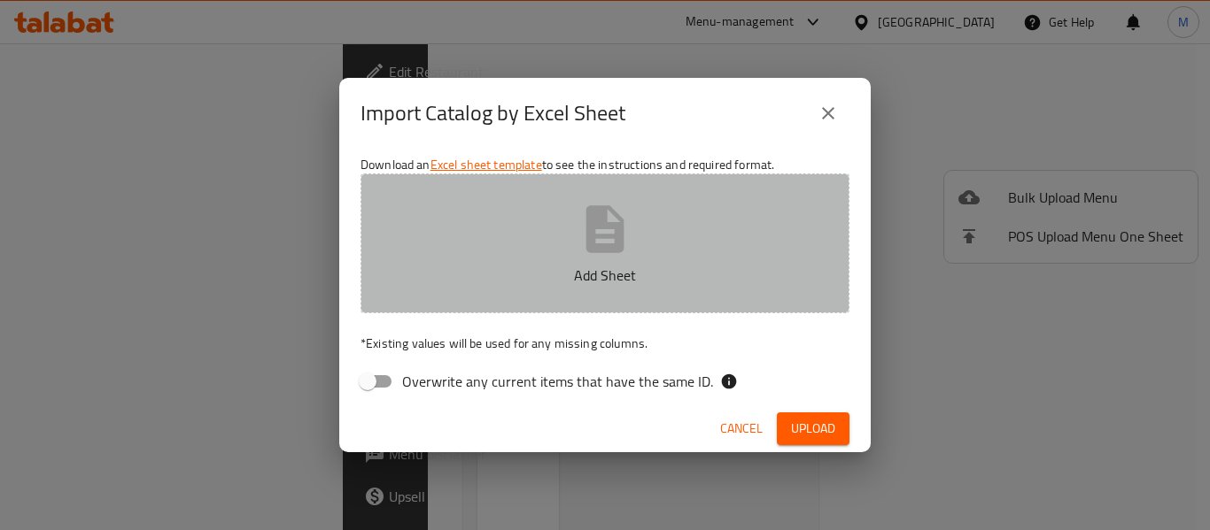
click at [591, 286] on p "Add Sheet" at bounding box center [605, 275] width 434 height 21
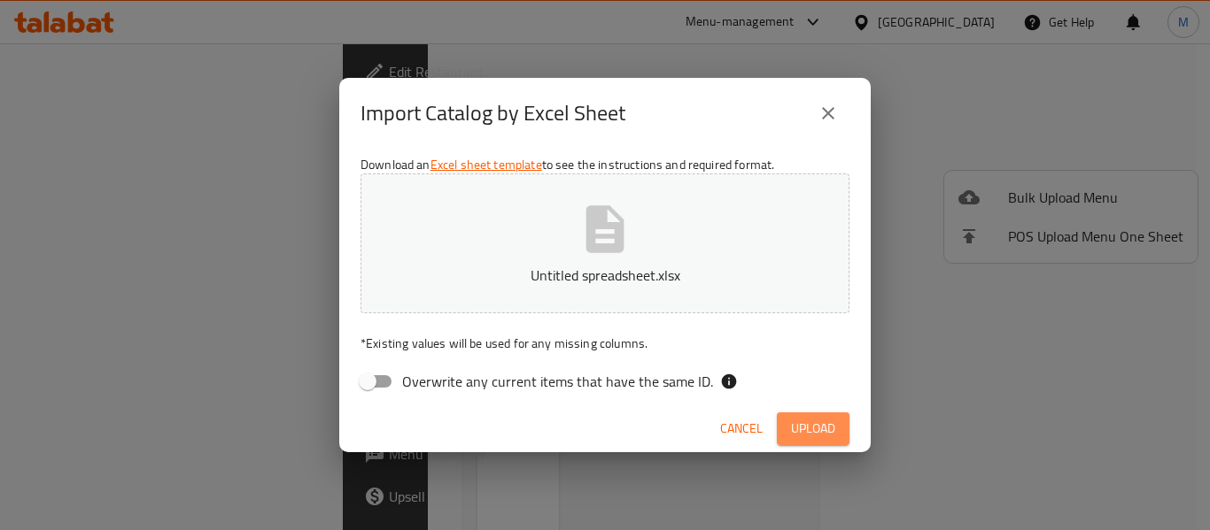
click at [820, 432] on span "Upload" at bounding box center [813, 429] width 44 height 22
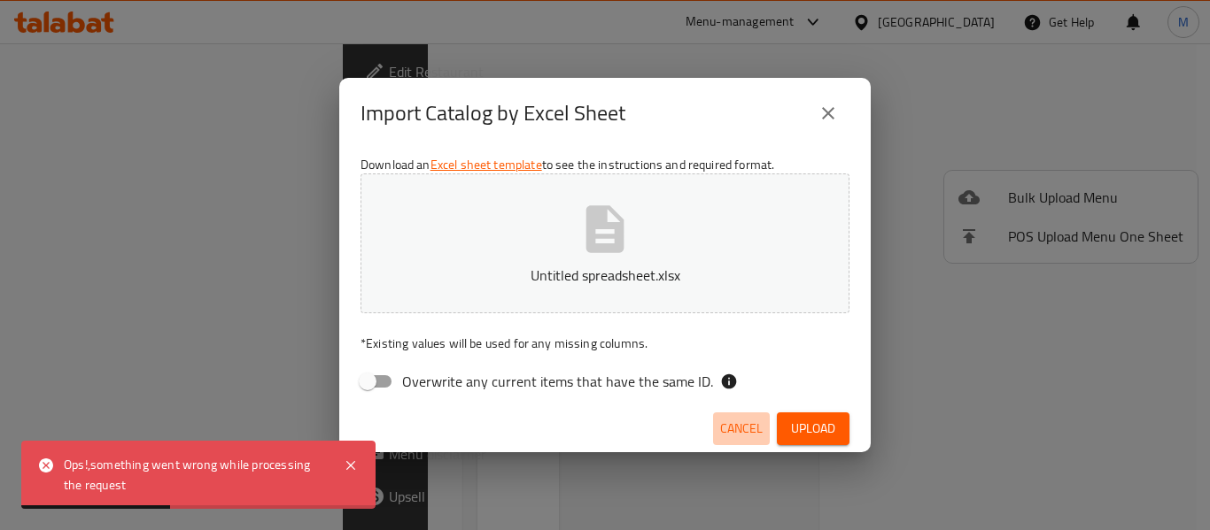
click at [727, 425] on span "Cancel" at bounding box center [741, 429] width 43 height 22
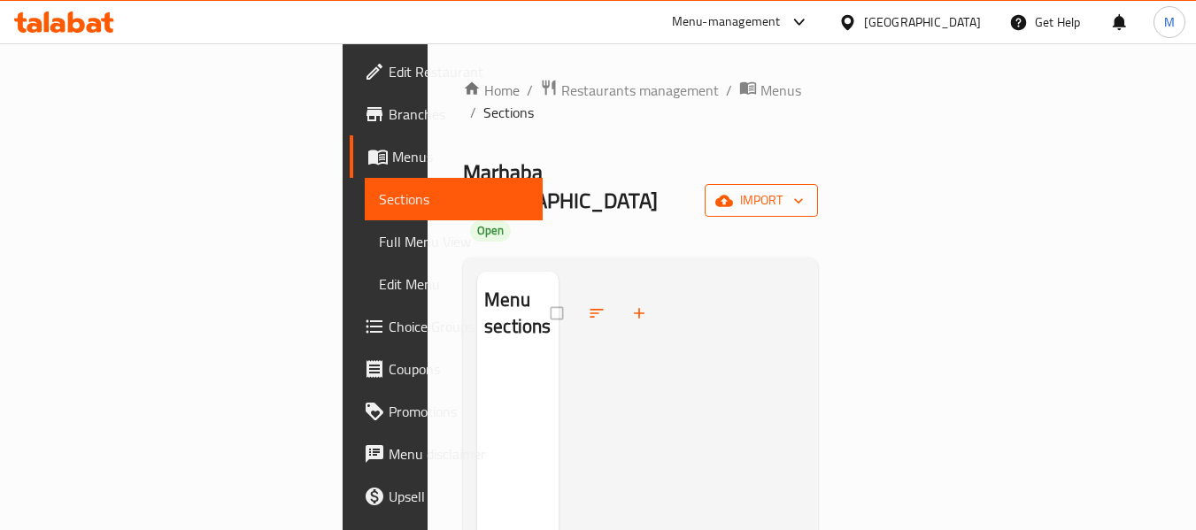
click at [804, 189] on span "import" at bounding box center [761, 200] width 85 height 22
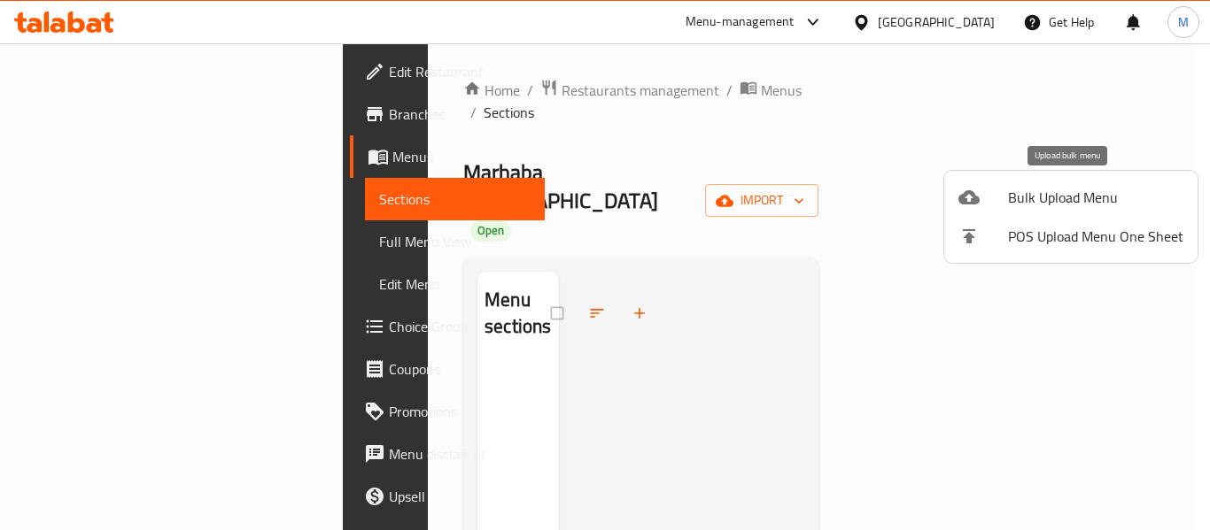
click at [1036, 191] on span "Bulk Upload Menu" at bounding box center [1095, 197] width 175 height 21
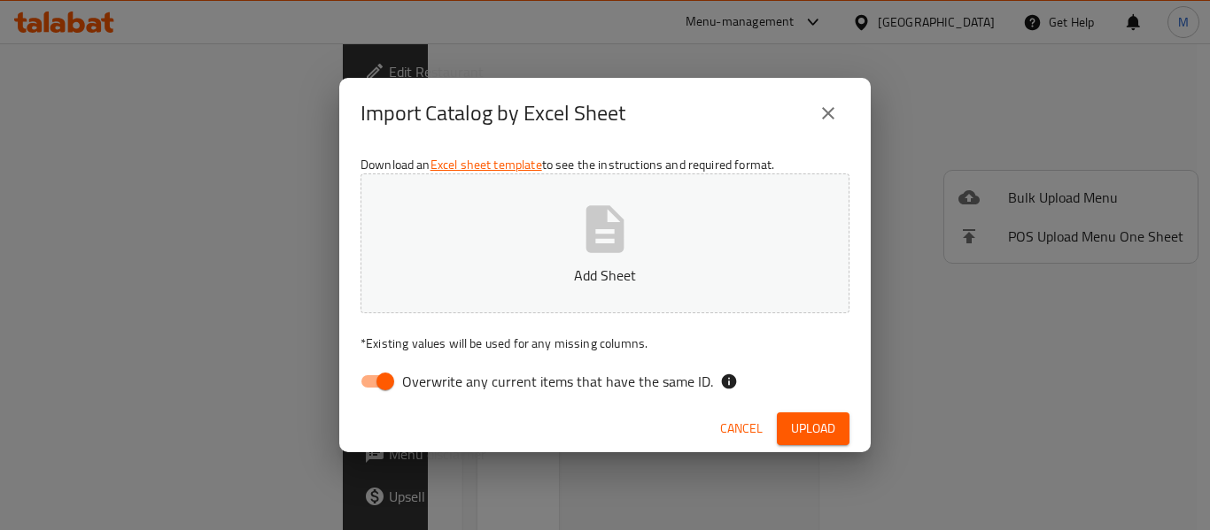
click at [390, 381] on input "Overwrite any current items that have the same ID." at bounding box center [385, 382] width 101 height 34
checkbox input "false"
click at [612, 278] on p "Add Sheet" at bounding box center [605, 275] width 434 height 21
click at [809, 437] on span "Upload" at bounding box center [813, 429] width 44 height 22
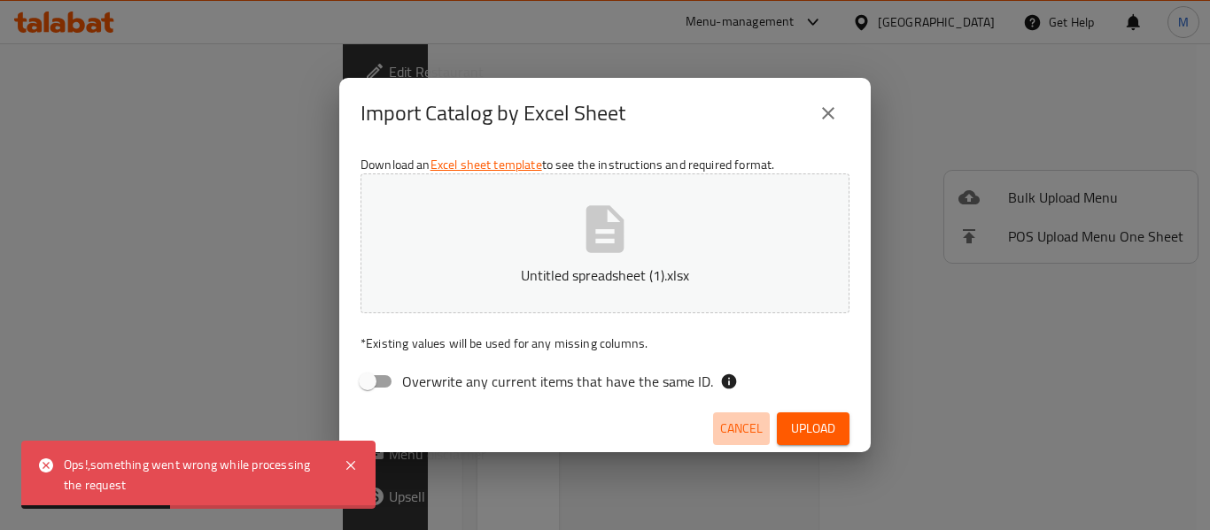
click at [747, 421] on span "Cancel" at bounding box center [741, 429] width 43 height 22
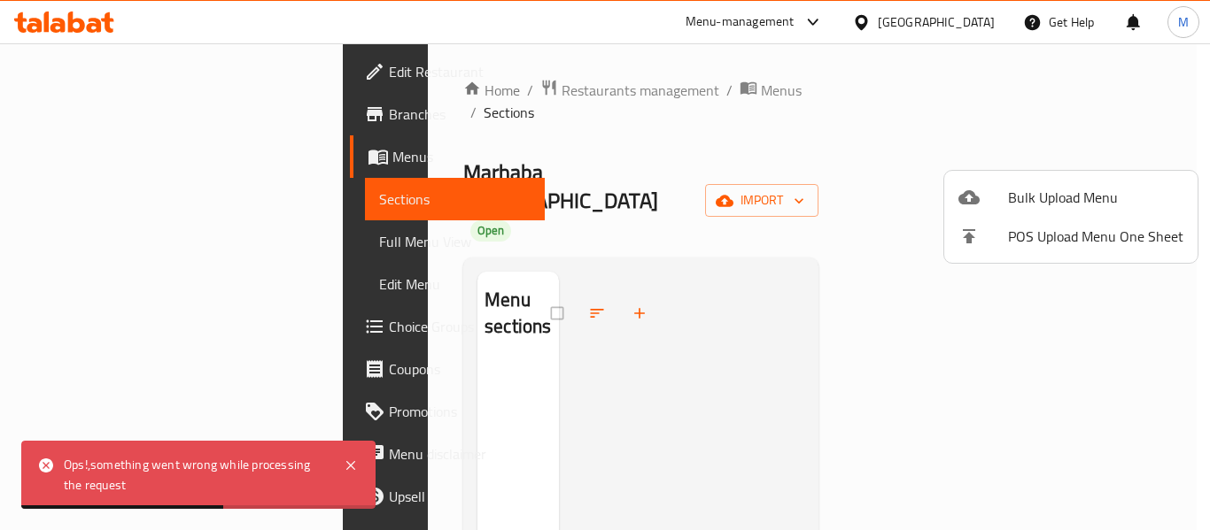
click at [545, 98] on div at bounding box center [605, 265] width 1210 height 530
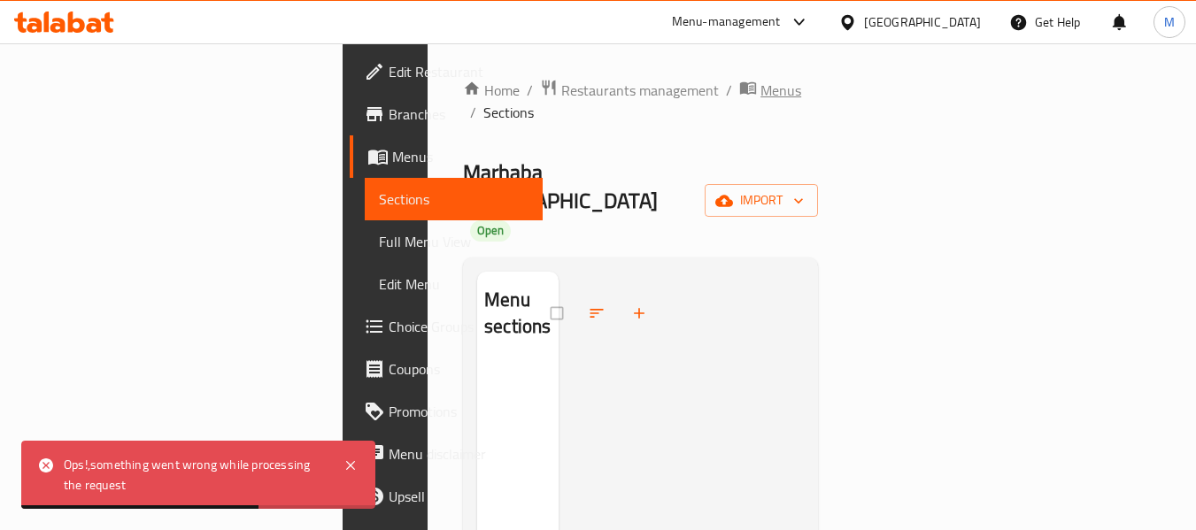
click at [761, 94] on span "Menus" at bounding box center [781, 90] width 41 height 21
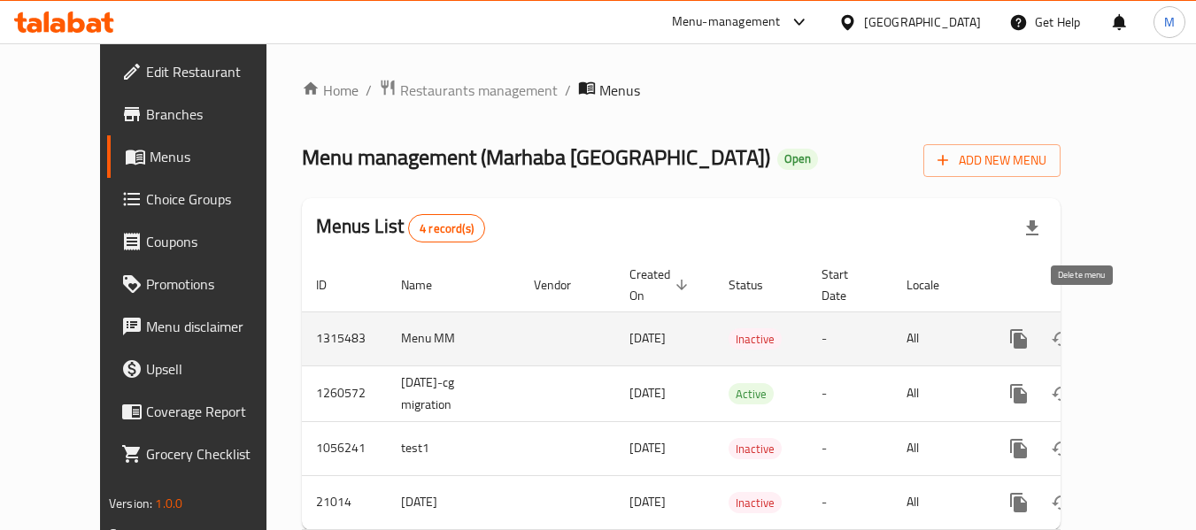
click at [1094, 328] on icon "enhanced table" at bounding box center [1104, 338] width 21 height 21
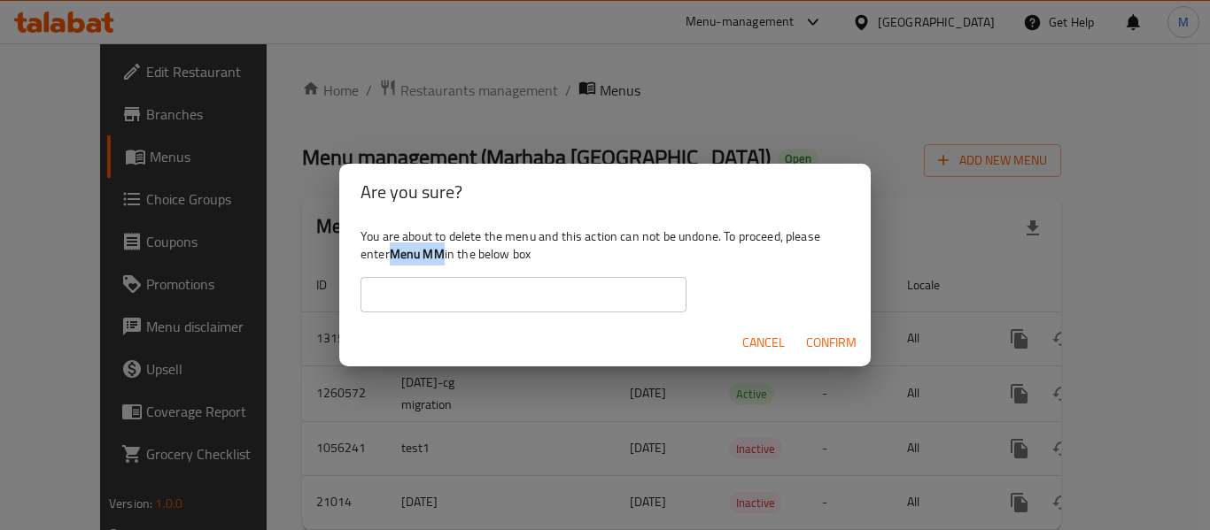
drag, startPoint x: 444, startPoint y: 255, endPoint x: 393, endPoint y: 252, distance: 51.4
click at [393, 252] on b "Menu MM" at bounding box center [417, 254] width 55 height 23
copy b "Menu MM"
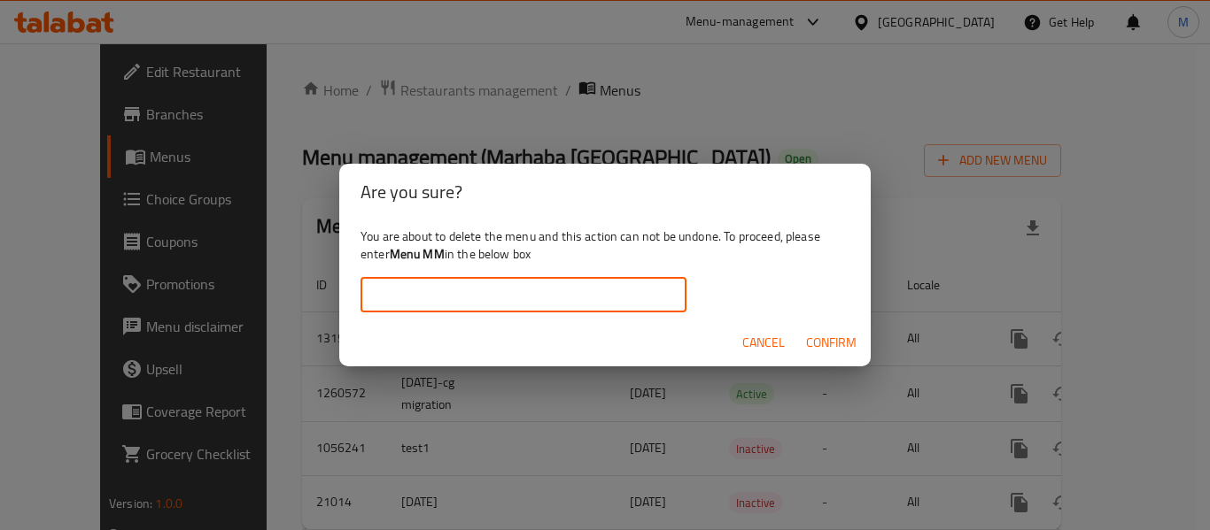
click at [403, 290] on input "text" at bounding box center [523, 294] width 326 height 35
paste input "Menu MM"
type input "Menu MM"
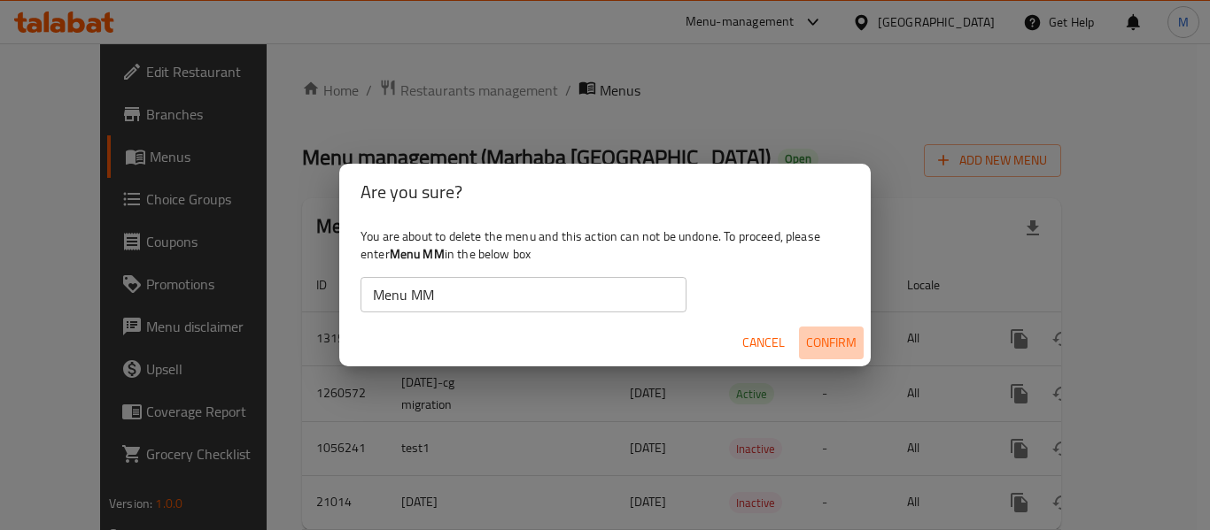
click at [809, 344] on span "Confirm" at bounding box center [831, 343] width 50 height 22
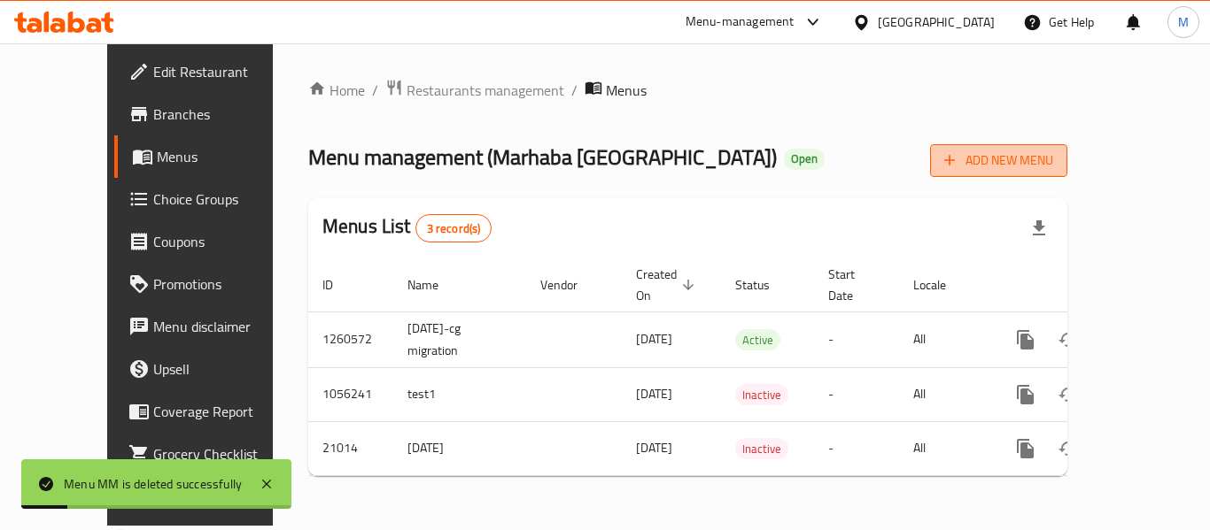
click at [1053, 158] on span "Add New Menu" at bounding box center [998, 161] width 109 height 22
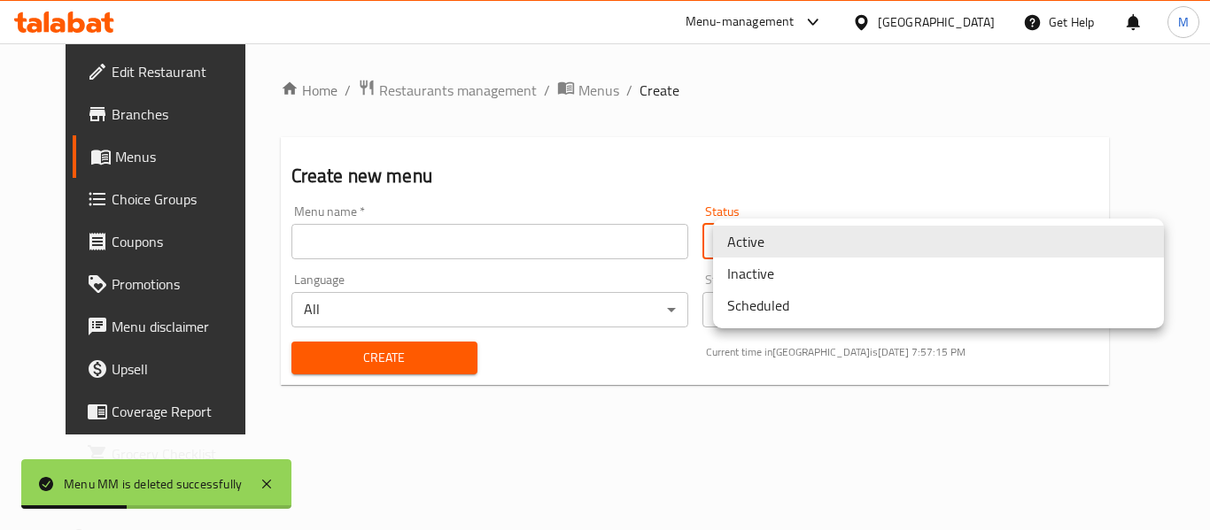
click at [803, 244] on body "Menu MM is deleted successfully ​ Menu-management Qatar Get Help M Edit Restaur…" at bounding box center [605, 286] width 1210 height 487
click at [777, 280] on li "Inactive" at bounding box center [938, 274] width 451 height 32
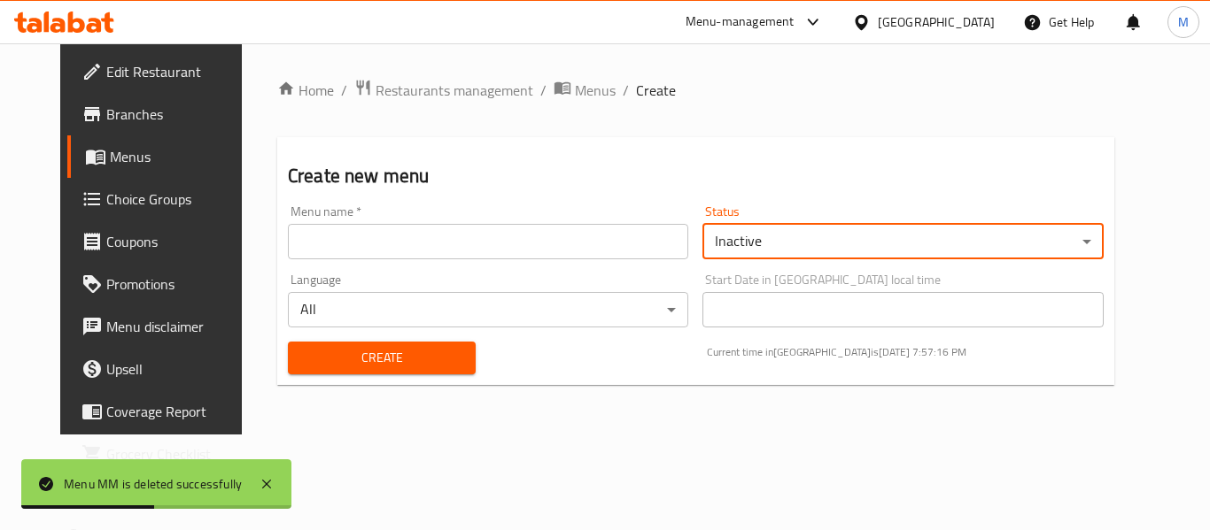
click at [350, 243] on input "text" at bounding box center [488, 241] width 400 height 35
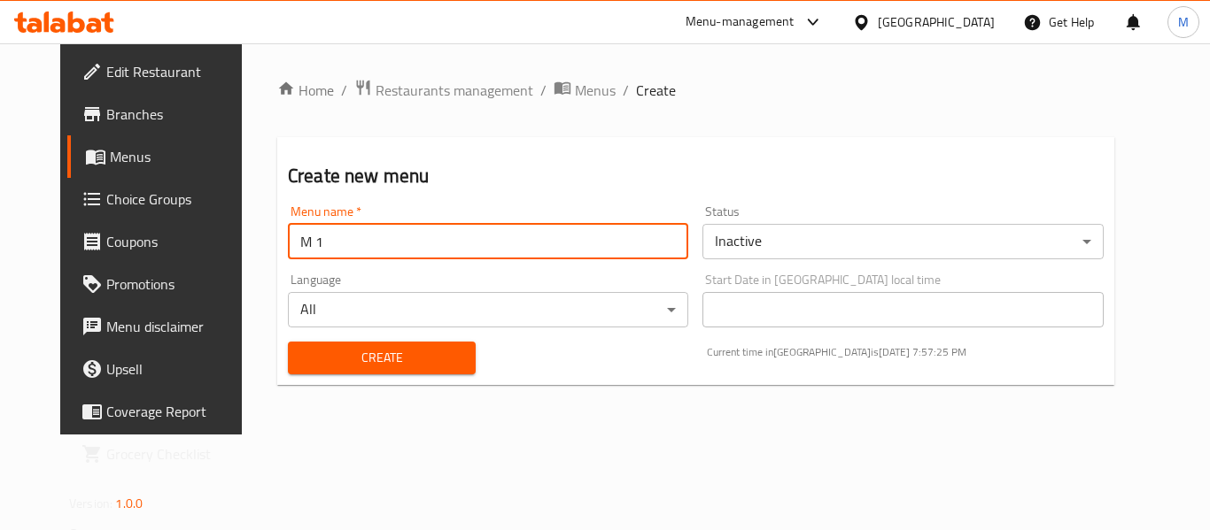
type input "M 1"
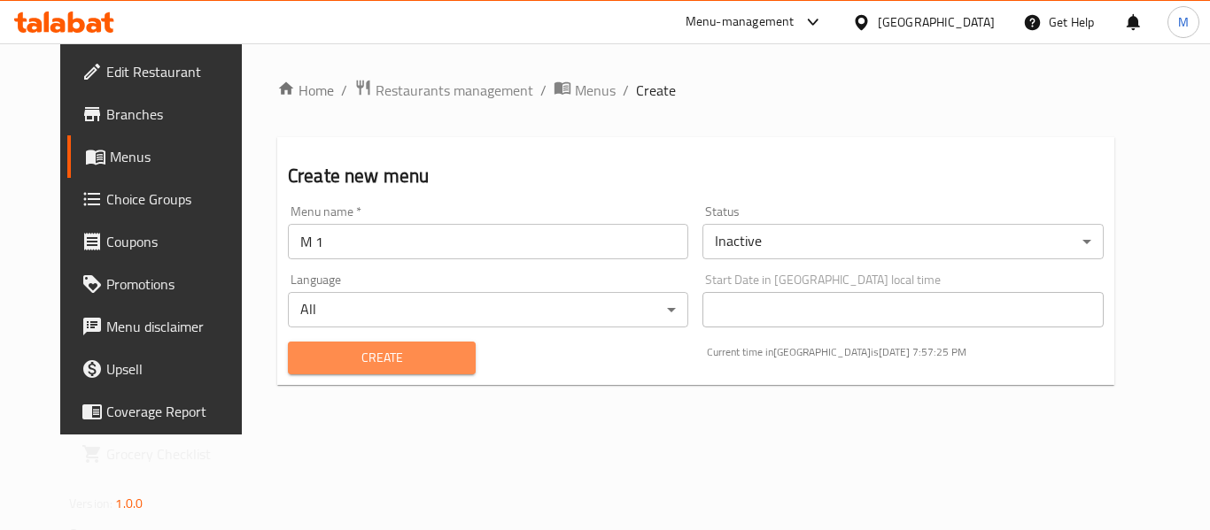
click at [390, 358] on span "Create" at bounding box center [381, 358] width 159 height 22
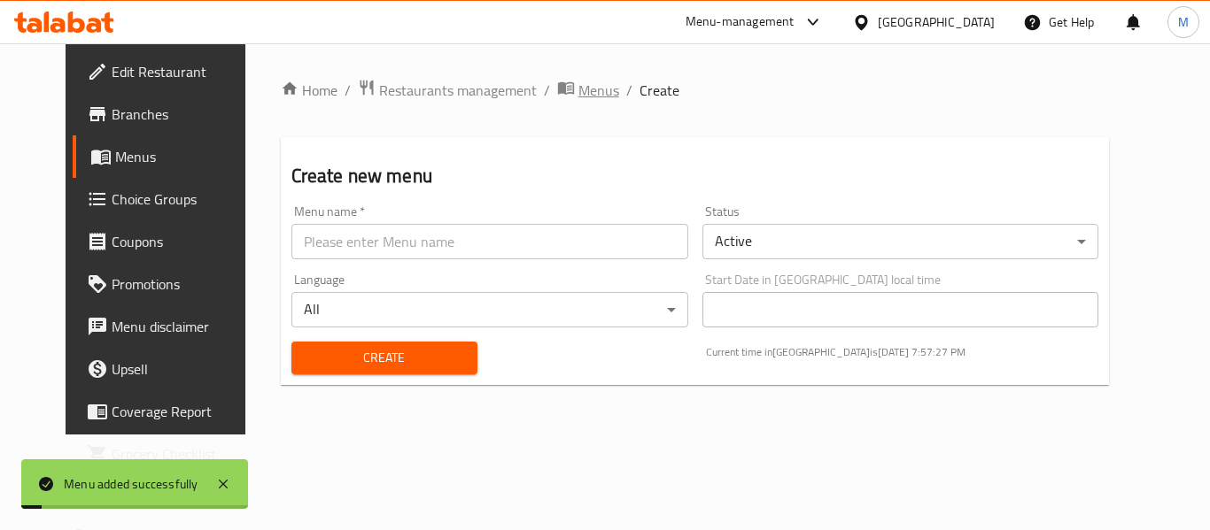
click at [578, 92] on span "Menus" at bounding box center [598, 90] width 41 height 21
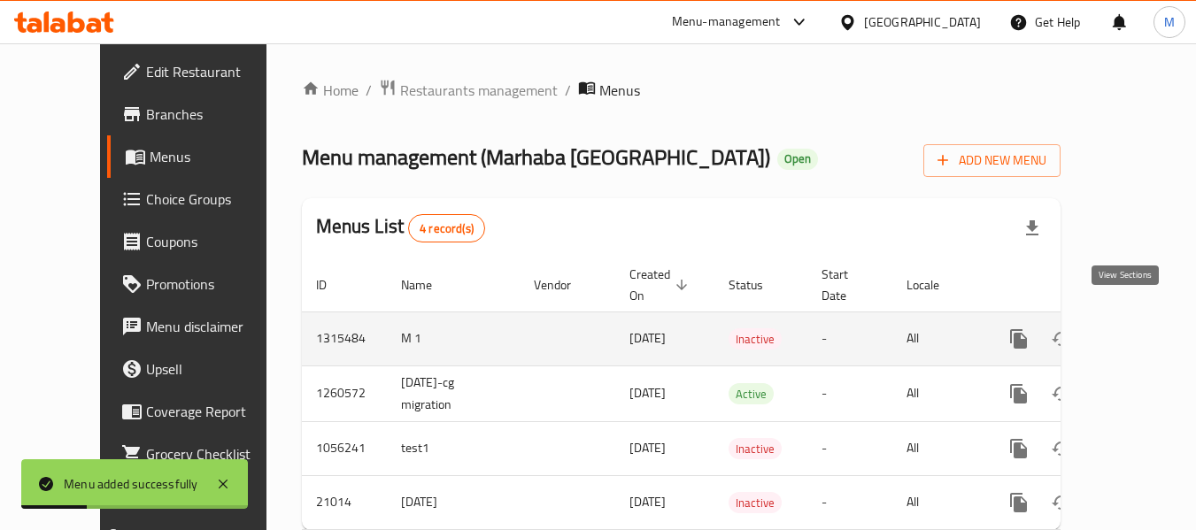
click at [1136, 328] on icon "enhanced table" at bounding box center [1146, 338] width 21 height 21
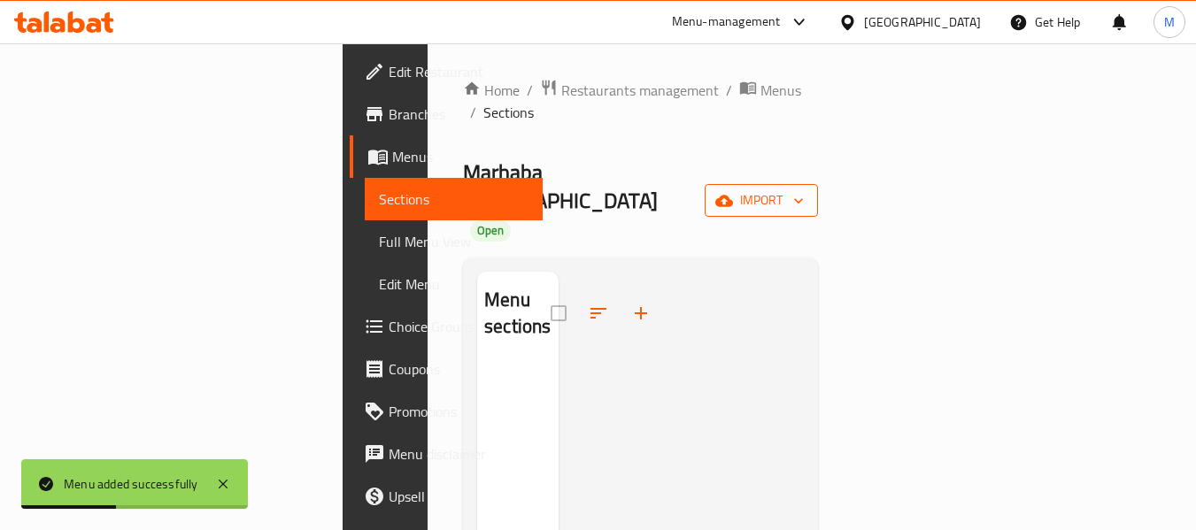
click at [804, 189] on span "import" at bounding box center [761, 200] width 85 height 22
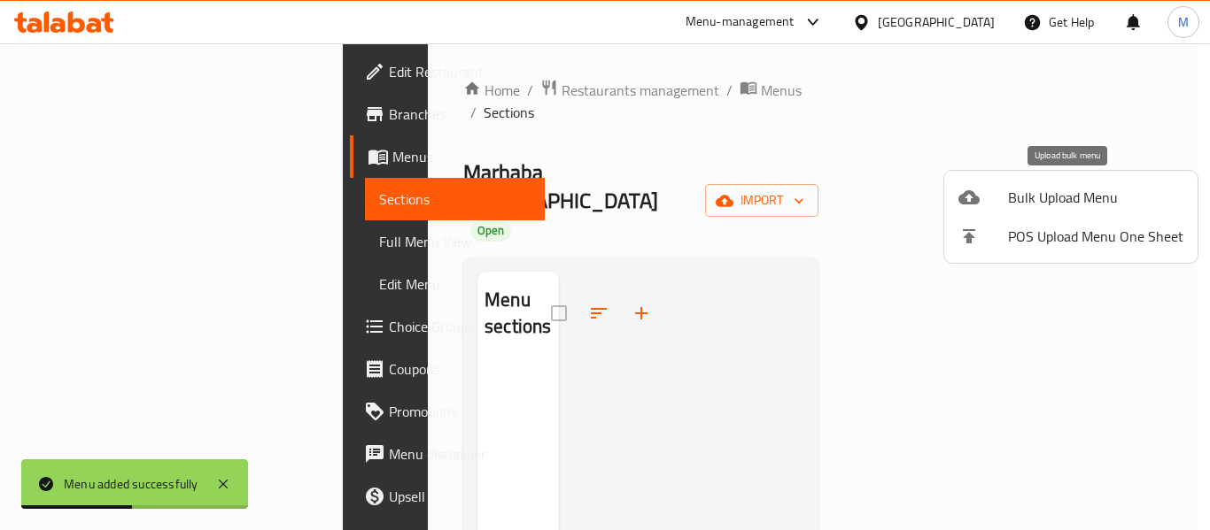
click at [1058, 206] on span "Bulk Upload Menu" at bounding box center [1095, 197] width 175 height 21
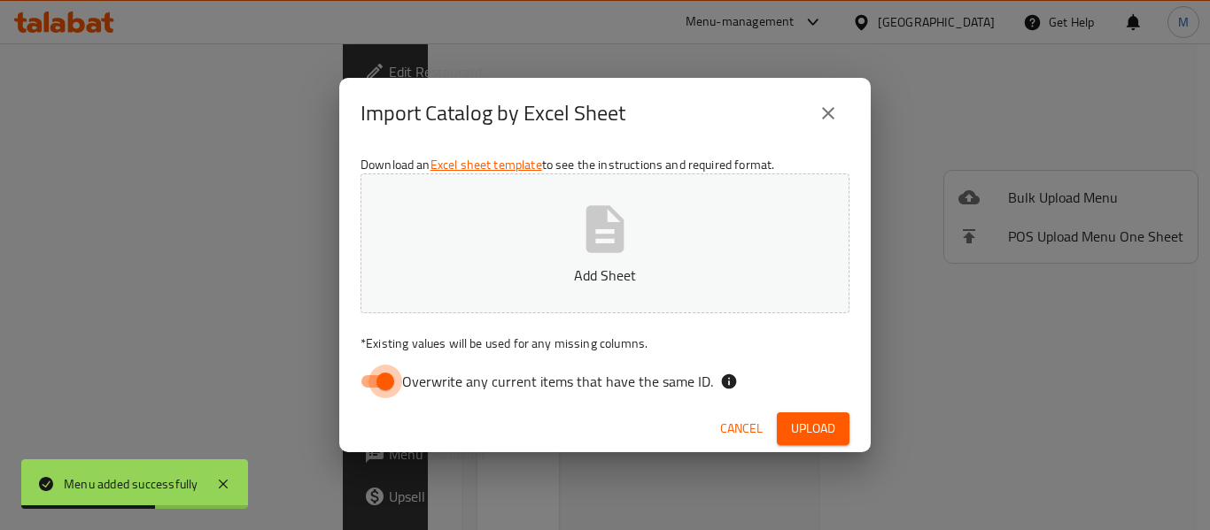
click at [379, 390] on input "Overwrite any current items that have the same ID." at bounding box center [385, 382] width 101 height 34
checkbox input "false"
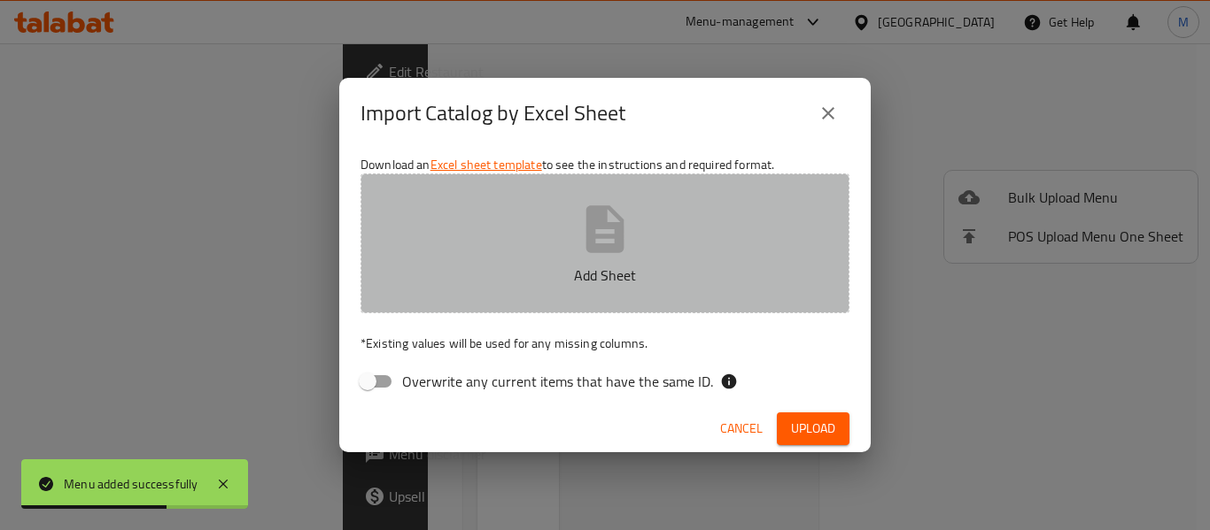
click at [577, 261] on button "Add Sheet" at bounding box center [604, 244] width 489 height 140
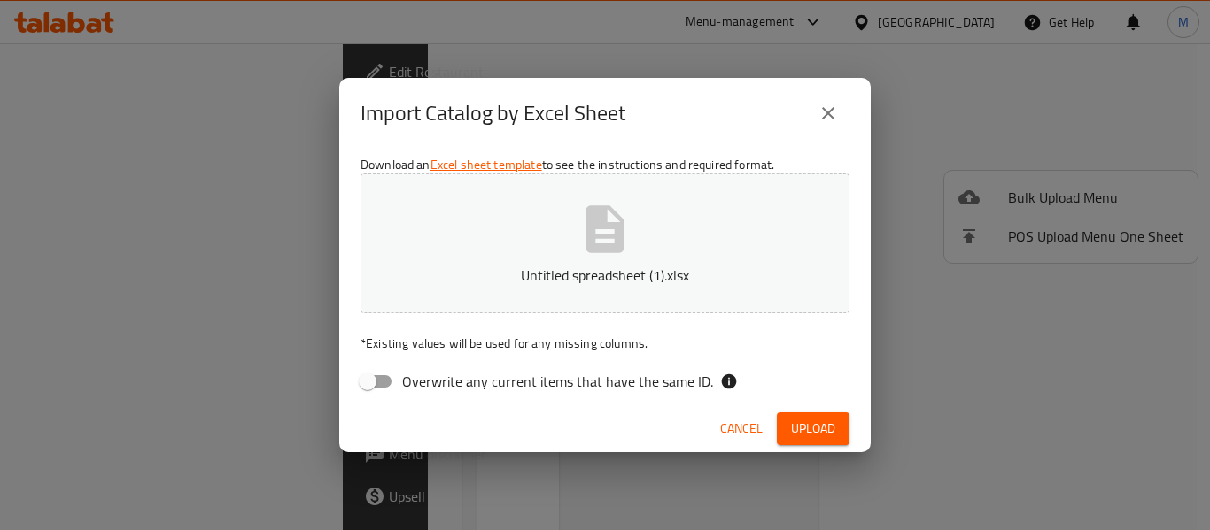
click at [800, 427] on span "Upload" at bounding box center [813, 429] width 44 height 22
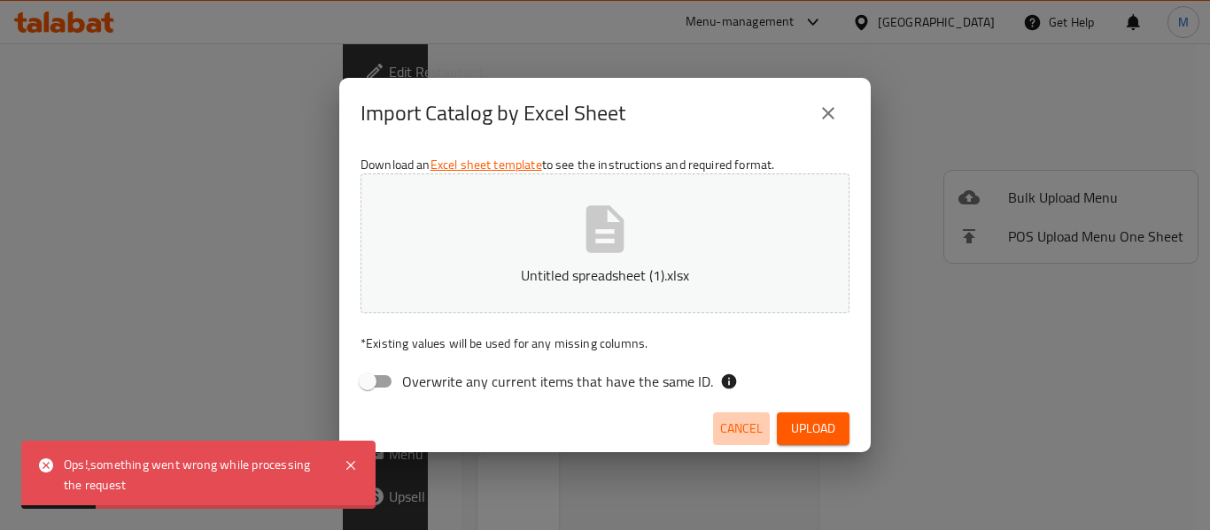
click at [740, 438] on span "Cancel" at bounding box center [741, 429] width 43 height 22
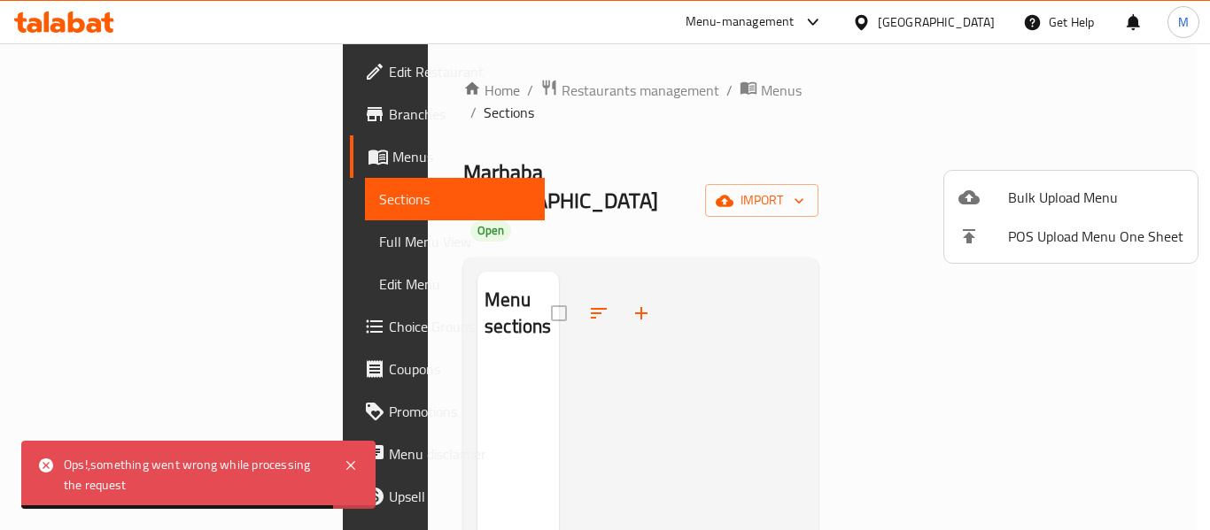
click at [545, 83] on div at bounding box center [605, 265] width 1210 height 530
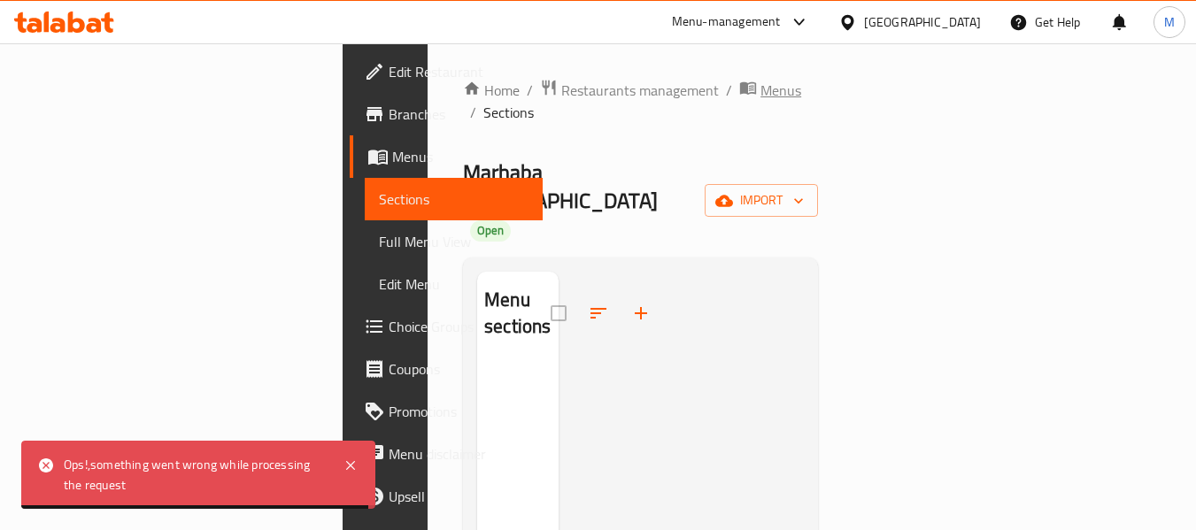
click at [761, 96] on span "Menus" at bounding box center [781, 90] width 41 height 21
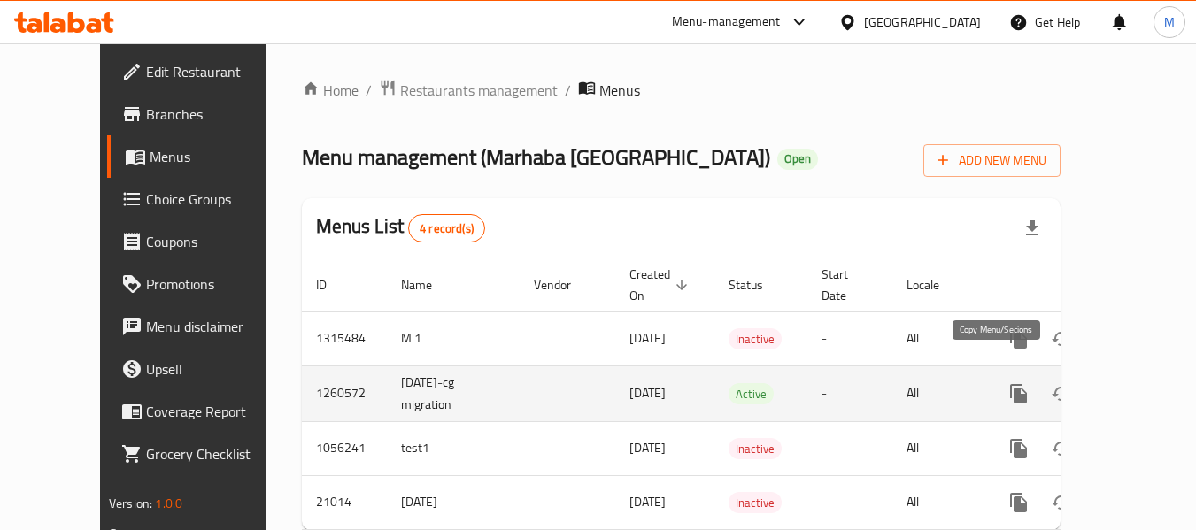
click at [1009, 383] on icon "more" at bounding box center [1019, 393] width 21 height 21
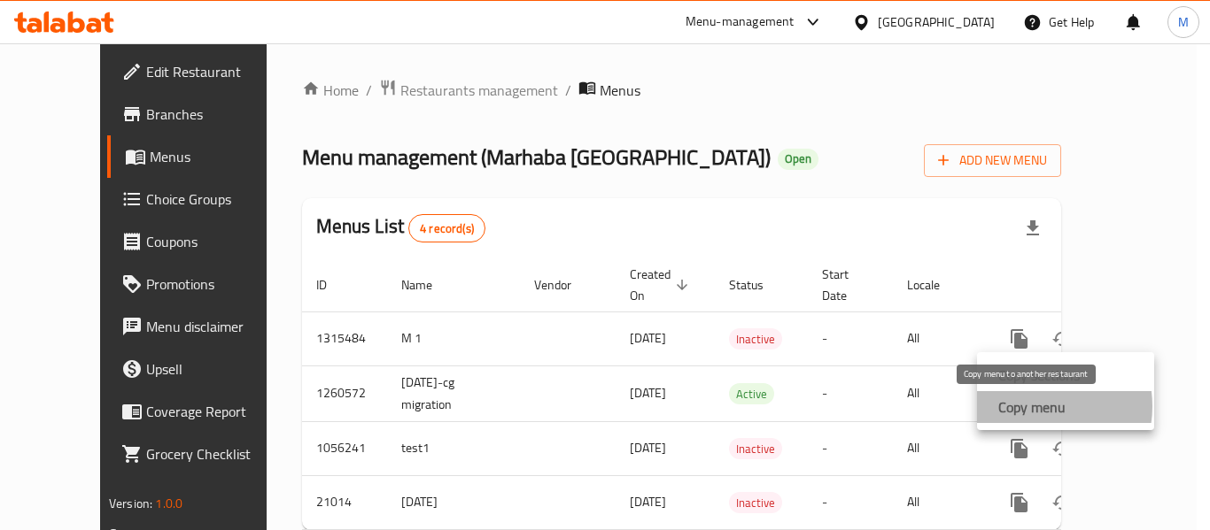
click at [1032, 406] on strong "Copy menu" at bounding box center [1031, 407] width 67 height 21
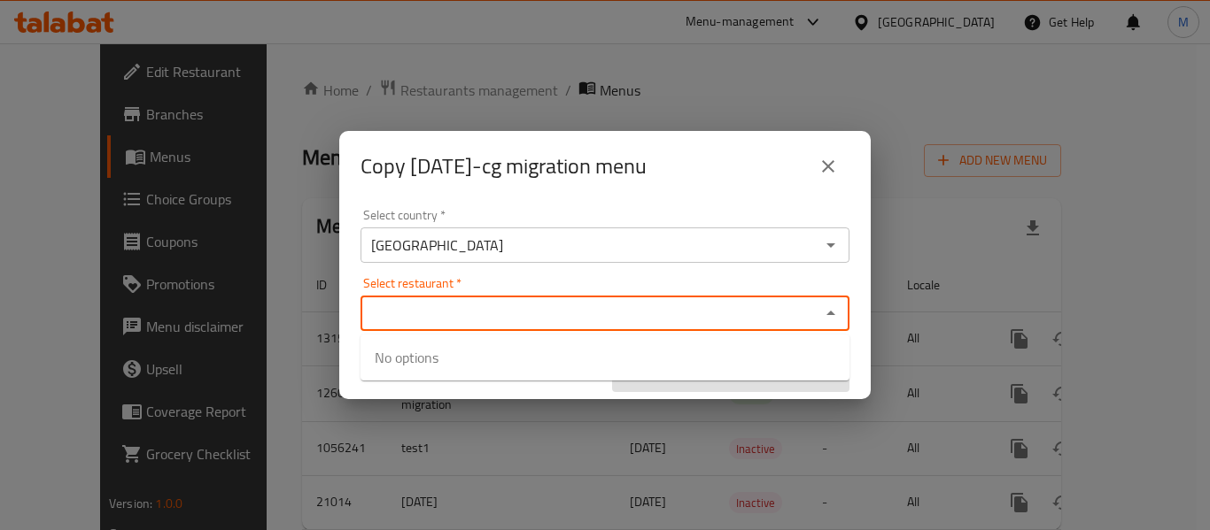
click at [390, 308] on input "Select restaurant   *" at bounding box center [590, 313] width 449 height 25
paste input "Marhaba Istanbu"
type input "Marhaba Istanbu"
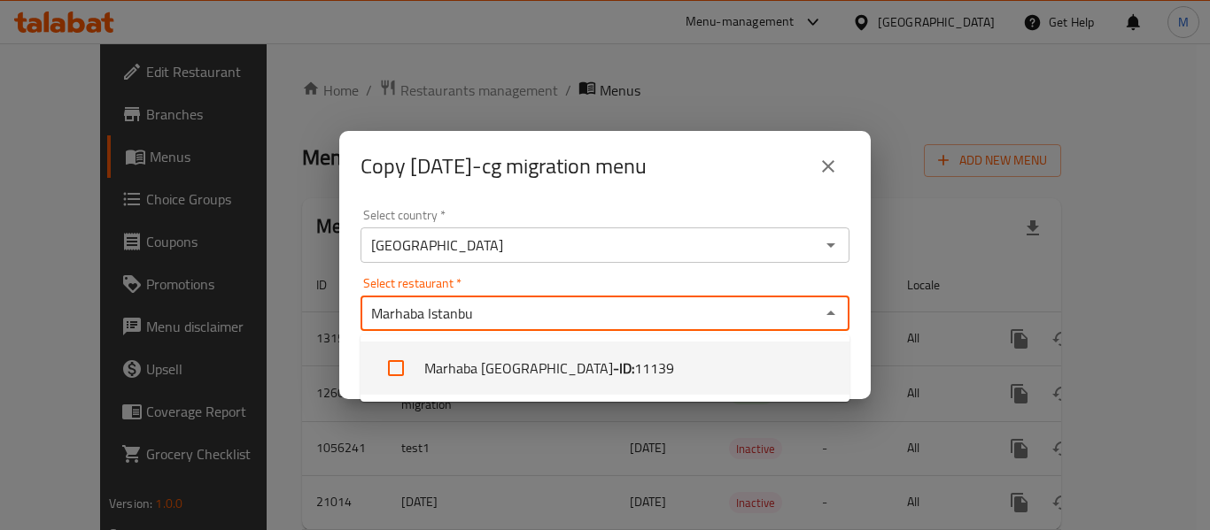
click at [450, 373] on li "Marhaba Istanbul - ID: 11139" at bounding box center [604, 368] width 489 height 53
checkbox input "true"
drag, startPoint x: 556, startPoint y: 255, endPoint x: 545, endPoint y: 277, distance: 24.9
click at [551, 260] on div "Qatar Select country *" at bounding box center [604, 245] width 489 height 35
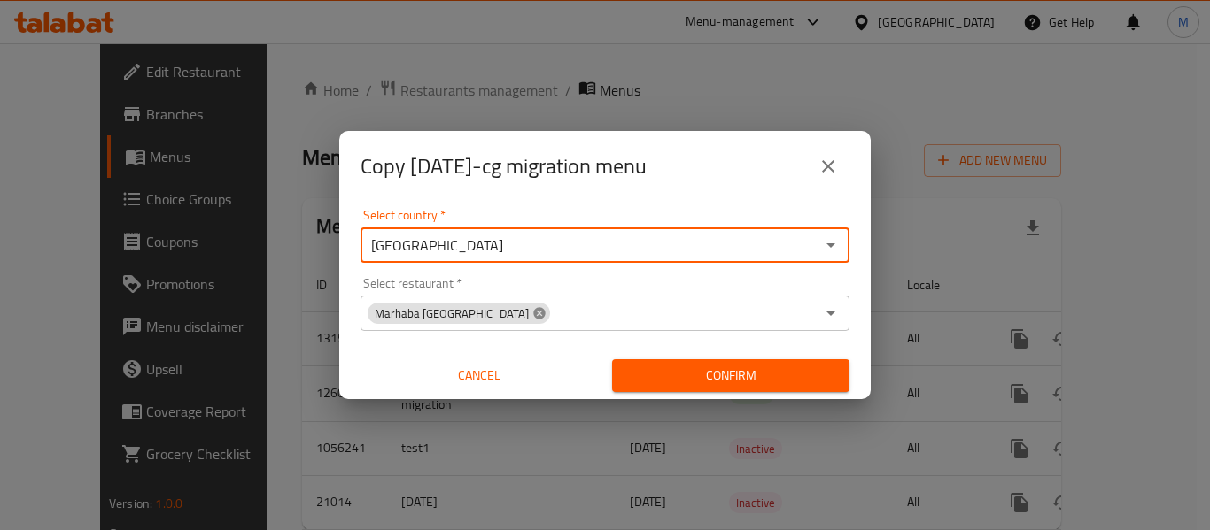
click at [533, 312] on icon at bounding box center [539, 313] width 12 height 12
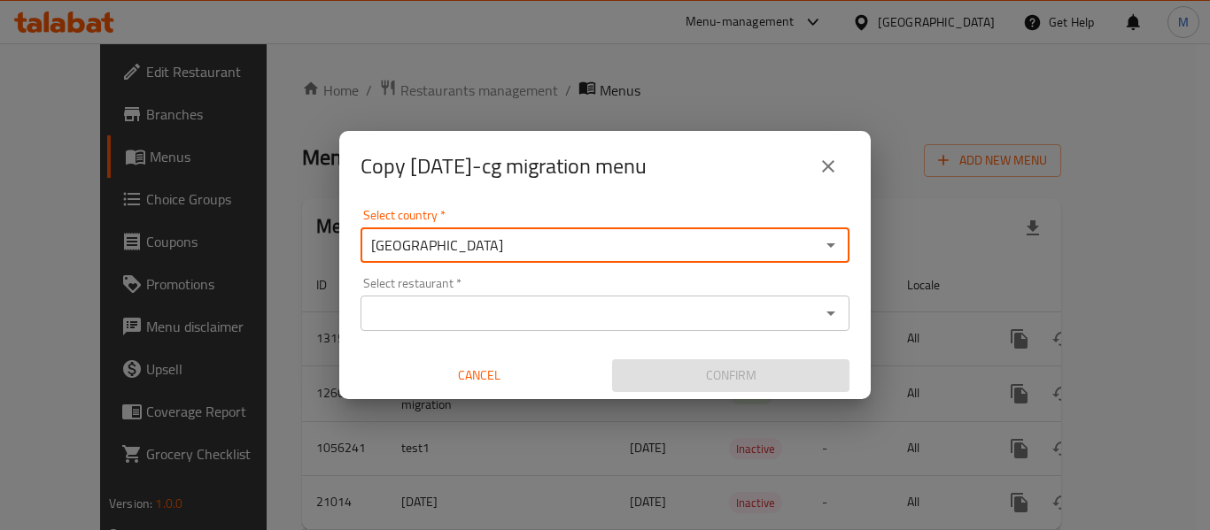
click at [476, 313] on input "Select restaurant   *" at bounding box center [590, 313] width 449 height 25
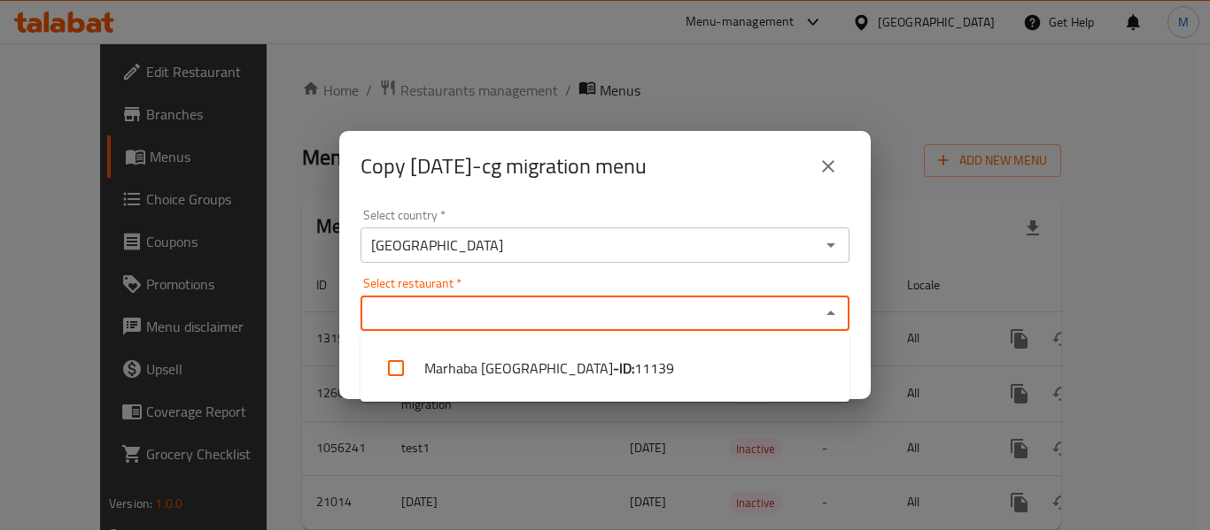
paste input "11139"
type input "11139"
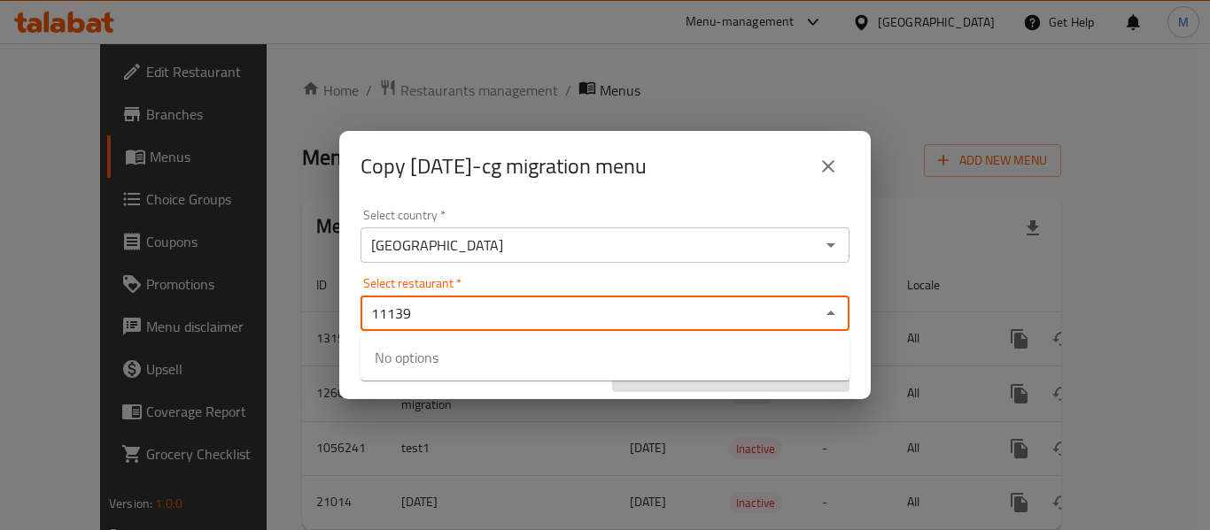
drag, startPoint x: 457, startPoint y: 317, endPoint x: 352, endPoint y: 315, distance: 105.4
click at [352, 315] on div "Select country   * Qatar Select country * Select restaurant   * 11139 Select re…" at bounding box center [604, 300] width 531 height 197
type input "11139"
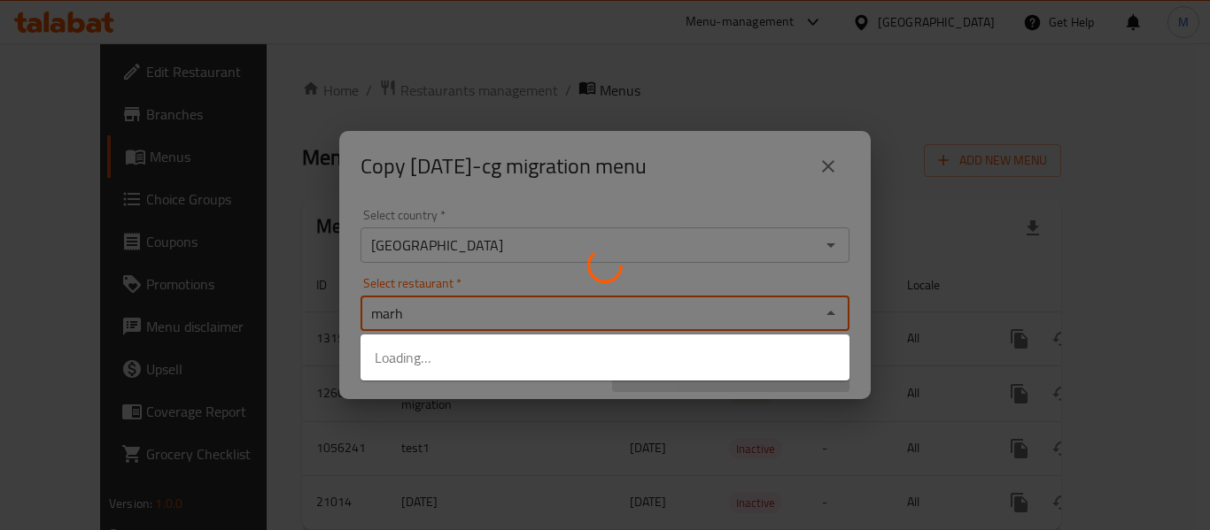
type input "marha"
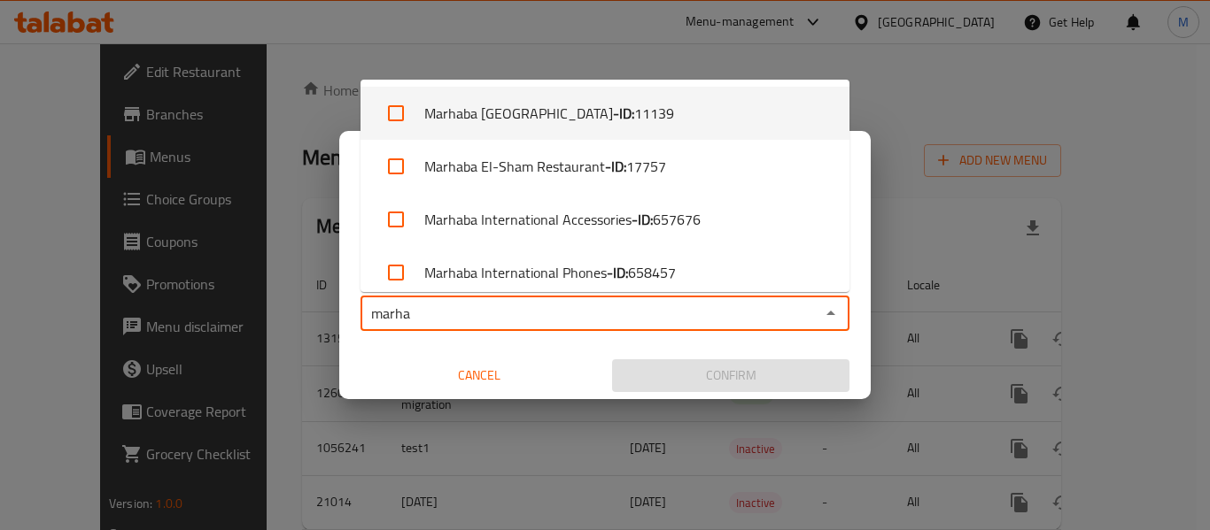
click at [634, 103] on span "11139" at bounding box center [654, 113] width 40 height 21
checkbox input "true"
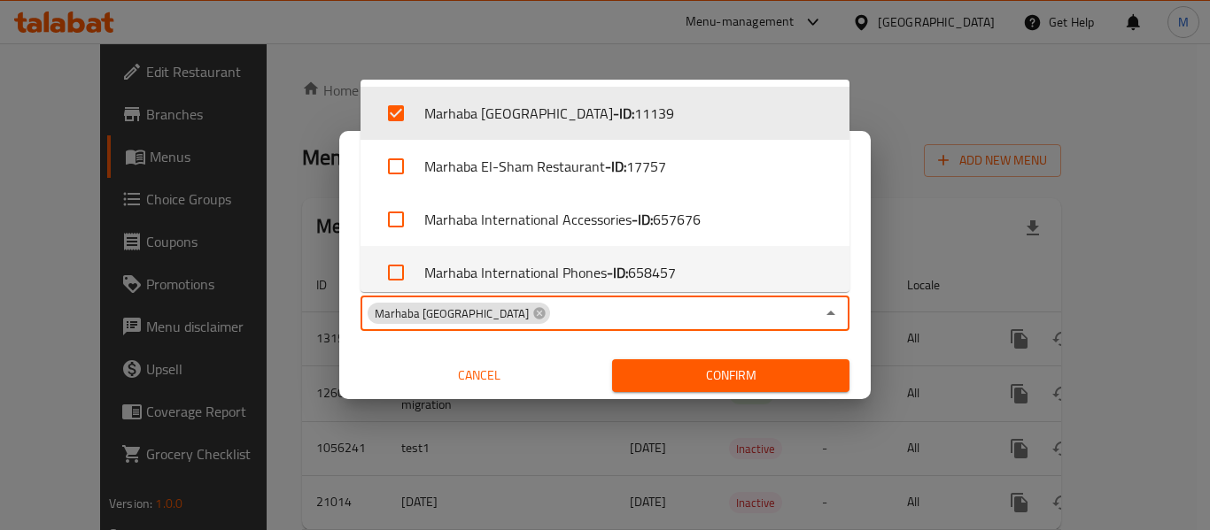
click at [862, 325] on div "Select country   * Qatar Select country * Select restaurant   * Marhaba Istanbu…" at bounding box center [604, 300] width 531 height 197
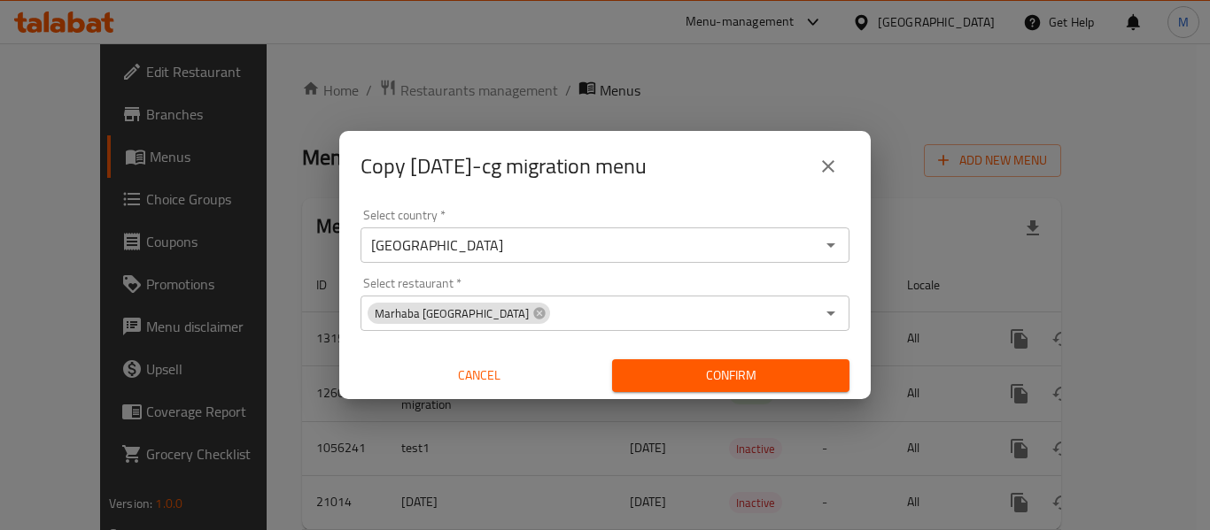
click at [770, 376] on span "Confirm" at bounding box center [730, 376] width 209 height 22
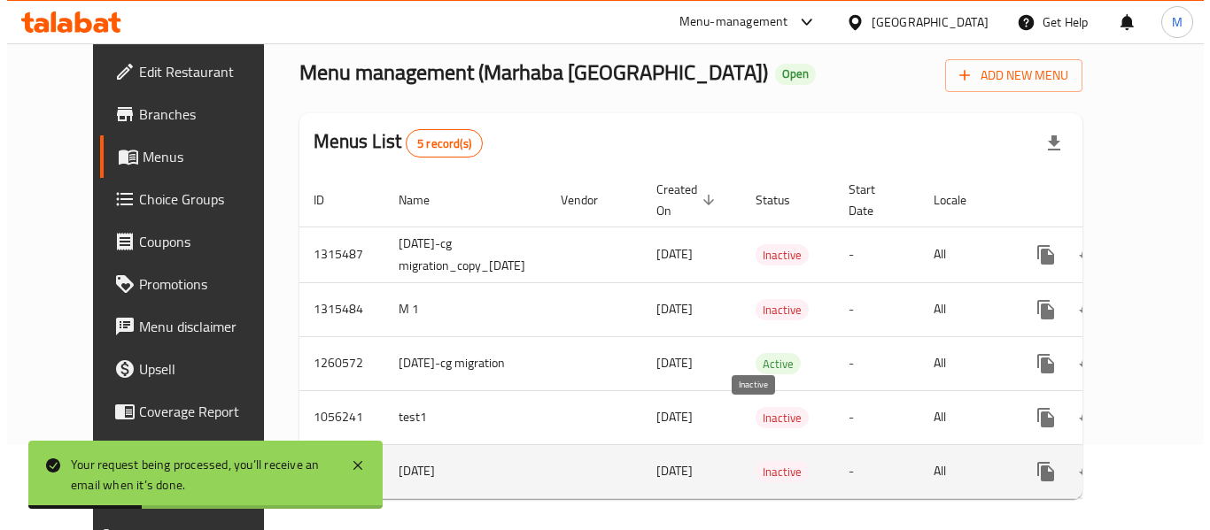
scroll to position [89, 0]
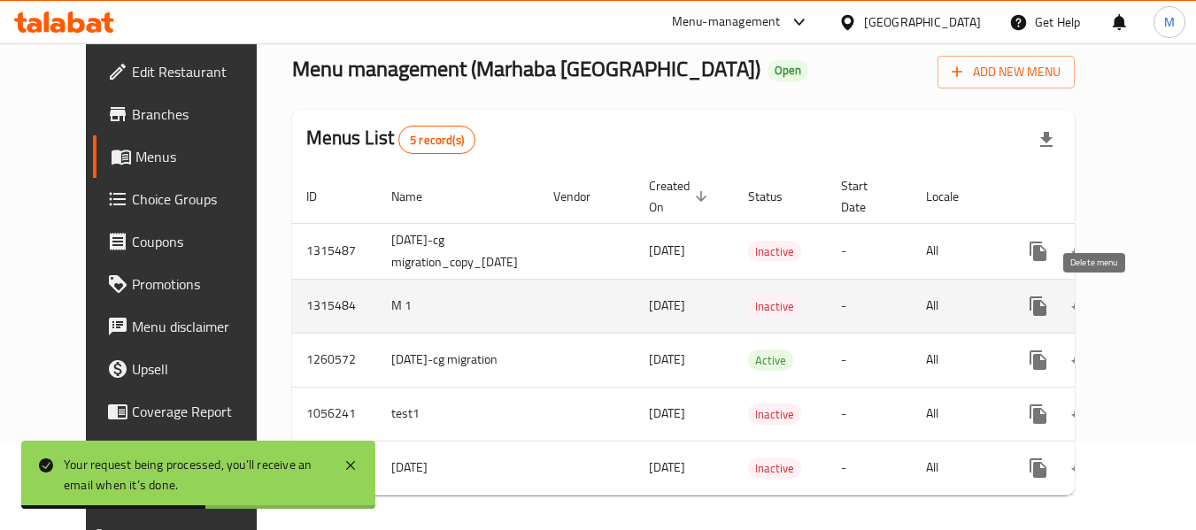
click at [1117, 307] on icon "enhanced table" at bounding box center [1123, 306] width 12 height 16
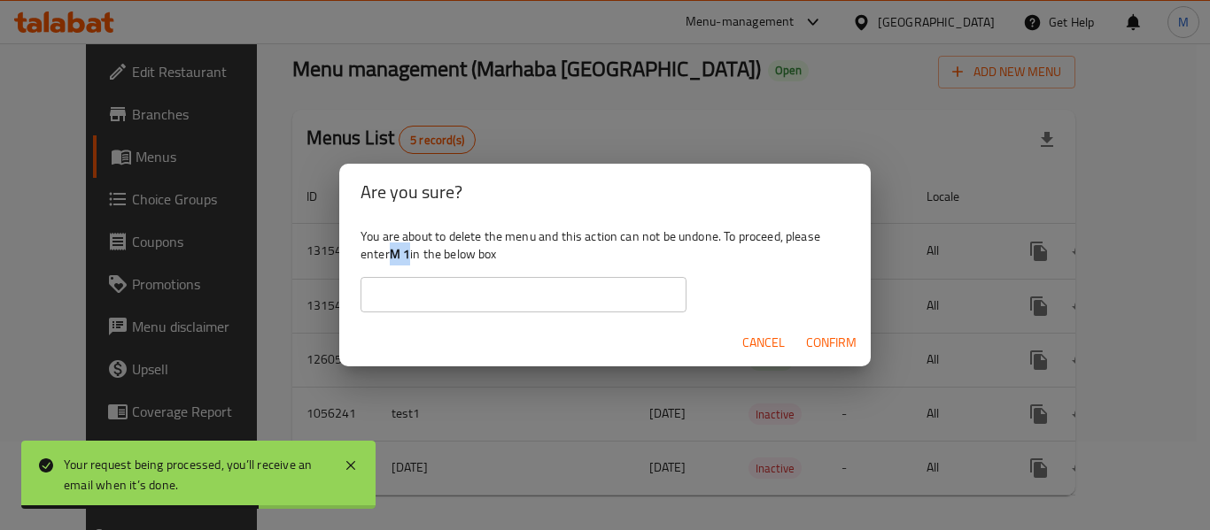
drag, startPoint x: 412, startPoint y: 257, endPoint x: 392, endPoint y: 249, distance: 21.0
click at [392, 249] on b "M 1" at bounding box center [400, 254] width 20 height 23
copy b "M 1"
click at [404, 295] on input "text" at bounding box center [523, 294] width 326 height 35
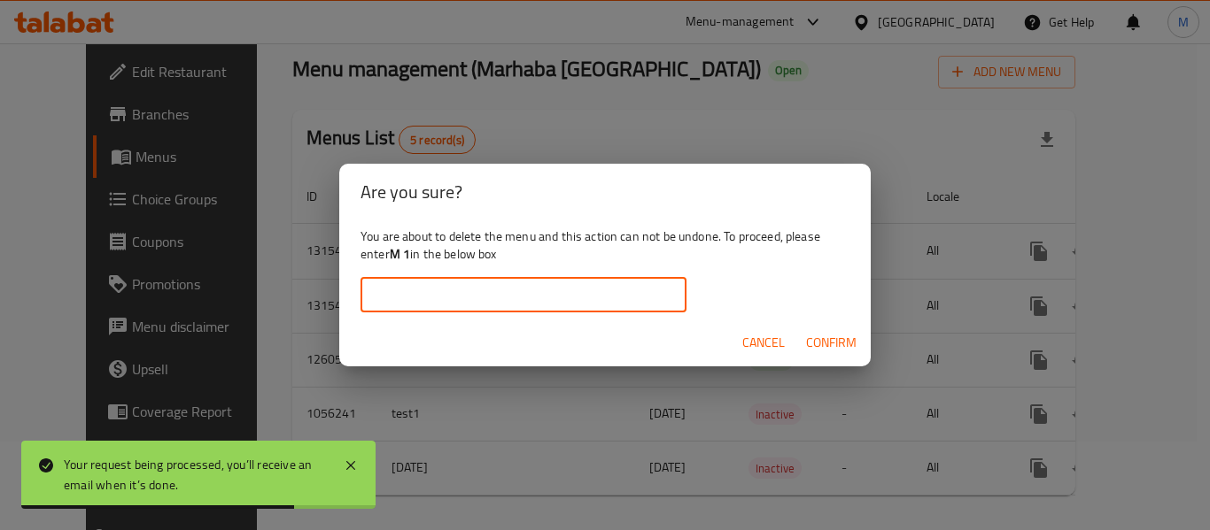
paste input "M 1"
type input "M 1"
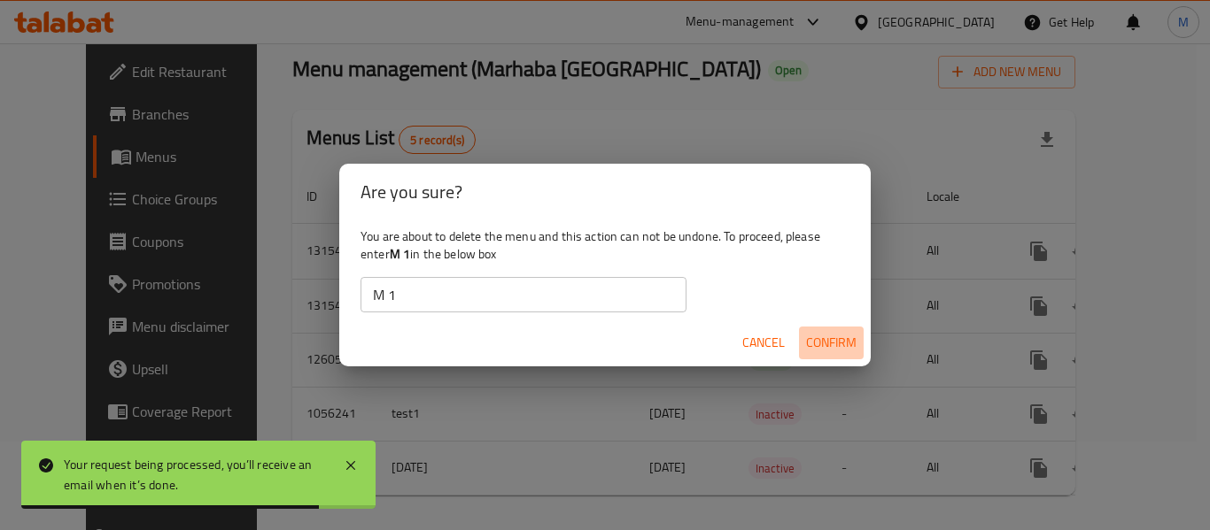
click at [826, 334] on span "Confirm" at bounding box center [831, 343] width 50 height 22
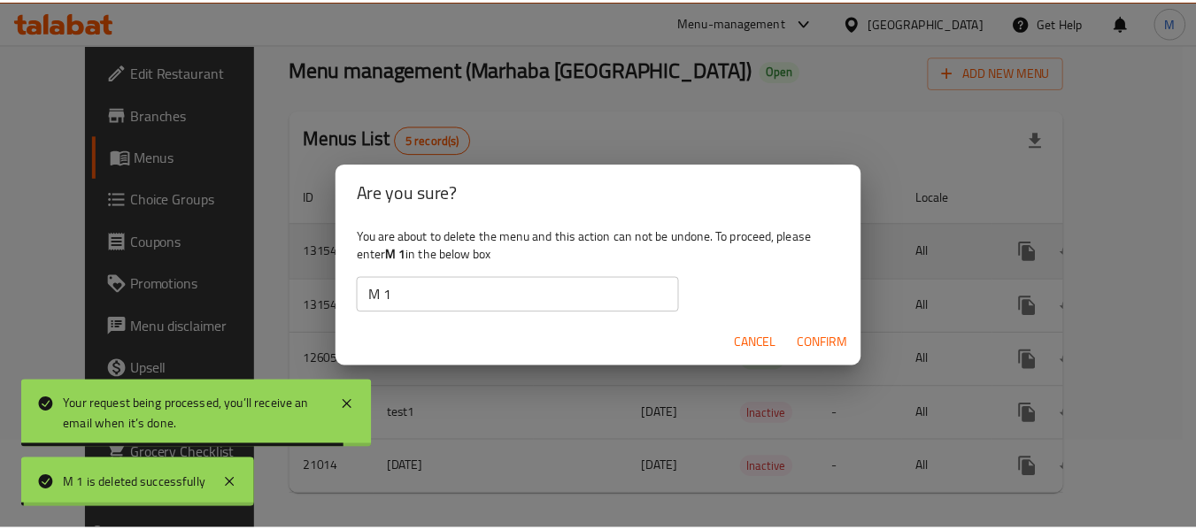
scroll to position [63, 0]
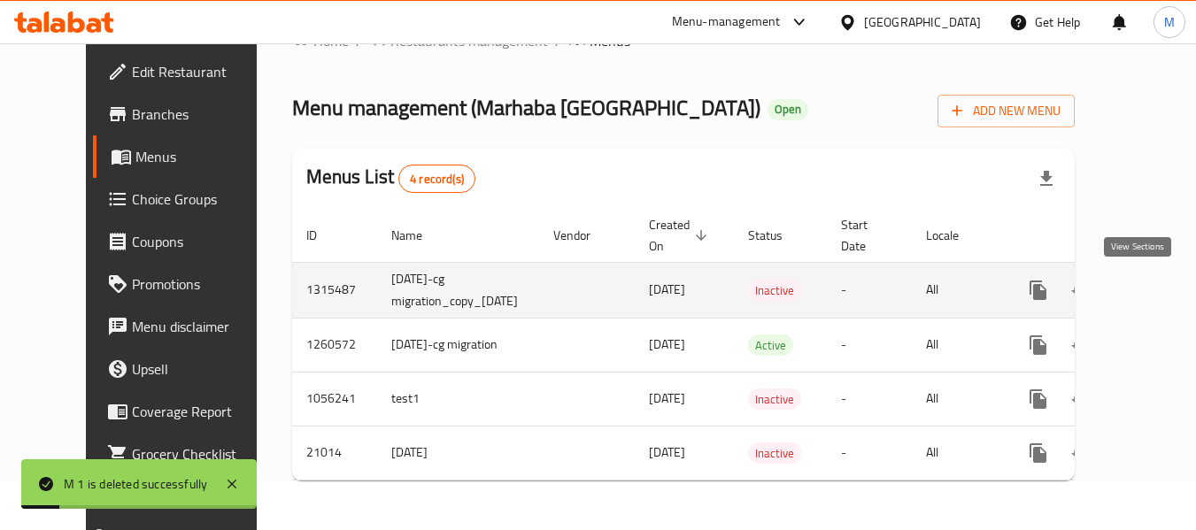
click at [1158, 282] on icon "enhanced table" at bounding box center [1166, 290] width 16 height 16
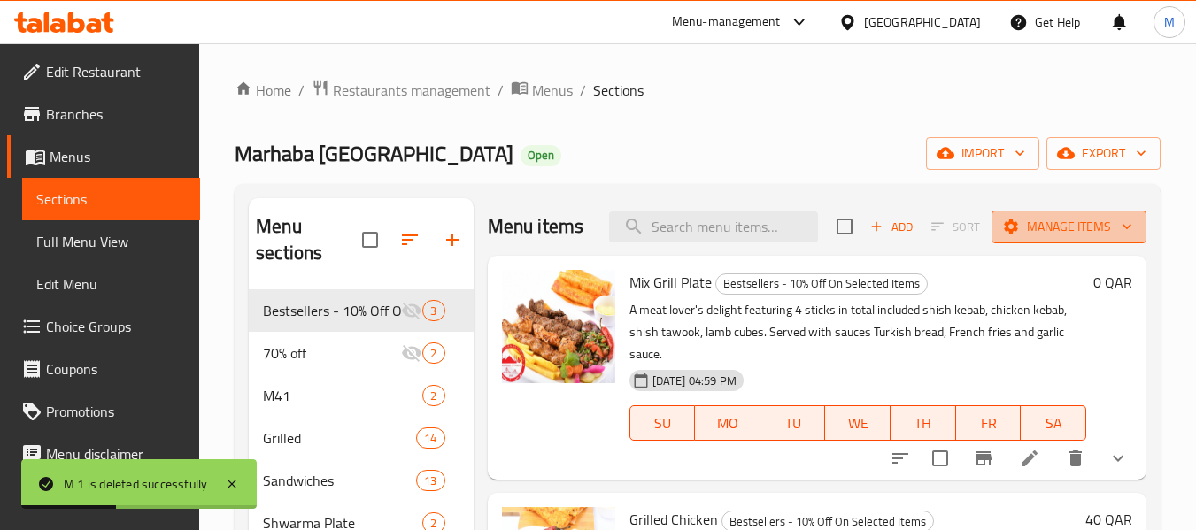
click at [1086, 238] on span "Manage items" at bounding box center [1069, 227] width 127 height 22
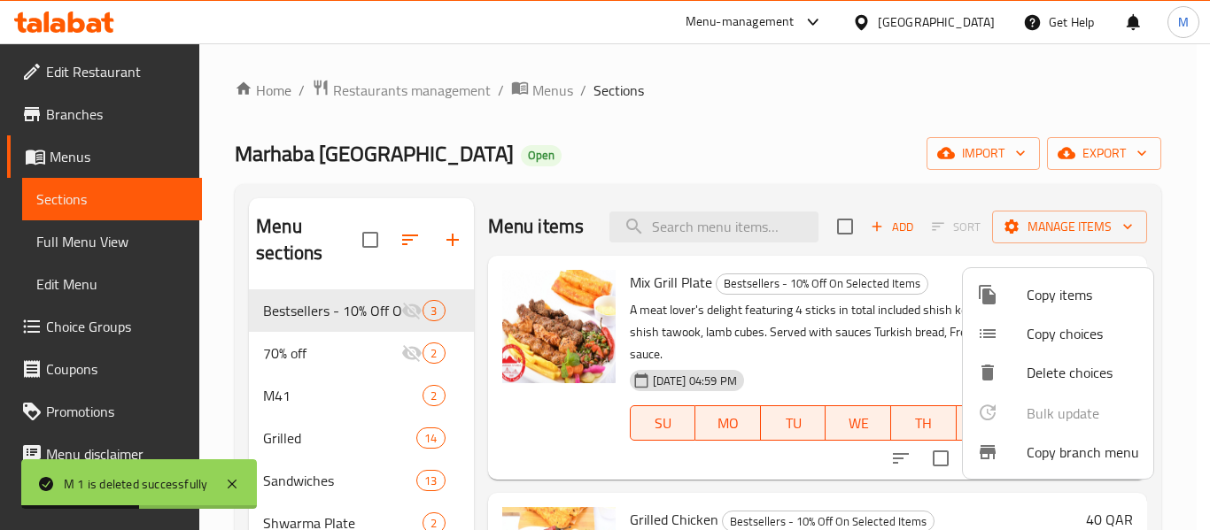
click at [1020, 453] on div at bounding box center [1002, 452] width 50 height 21
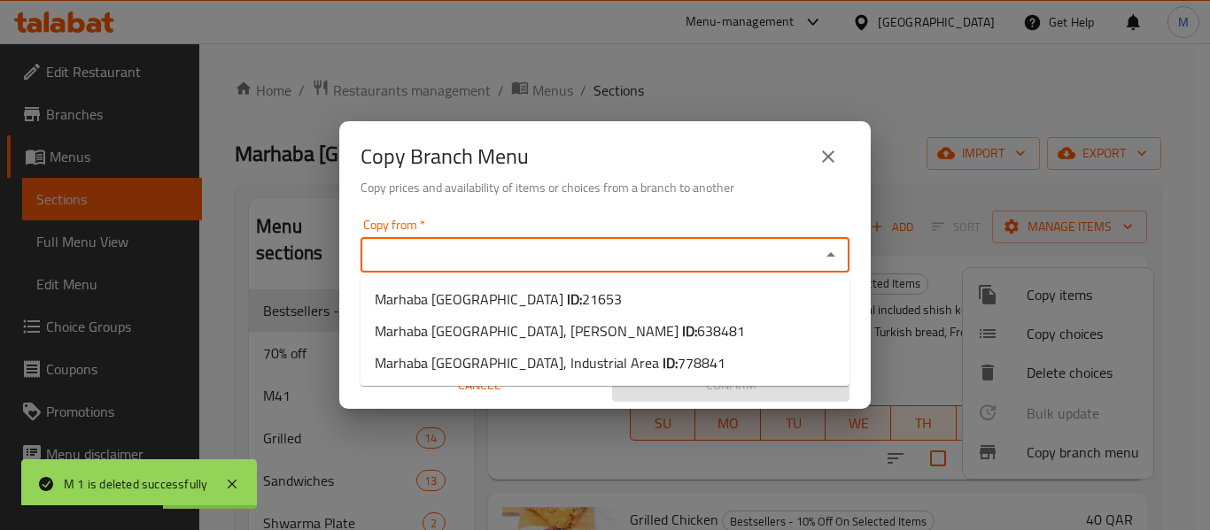
click at [393, 258] on input "Copy from   *" at bounding box center [590, 255] width 449 height 25
click at [468, 302] on span "Marhaba Istanbul ID: 21653" at bounding box center [498, 299] width 247 height 21
type input "Marhaba [GEOGRAPHIC_DATA]"
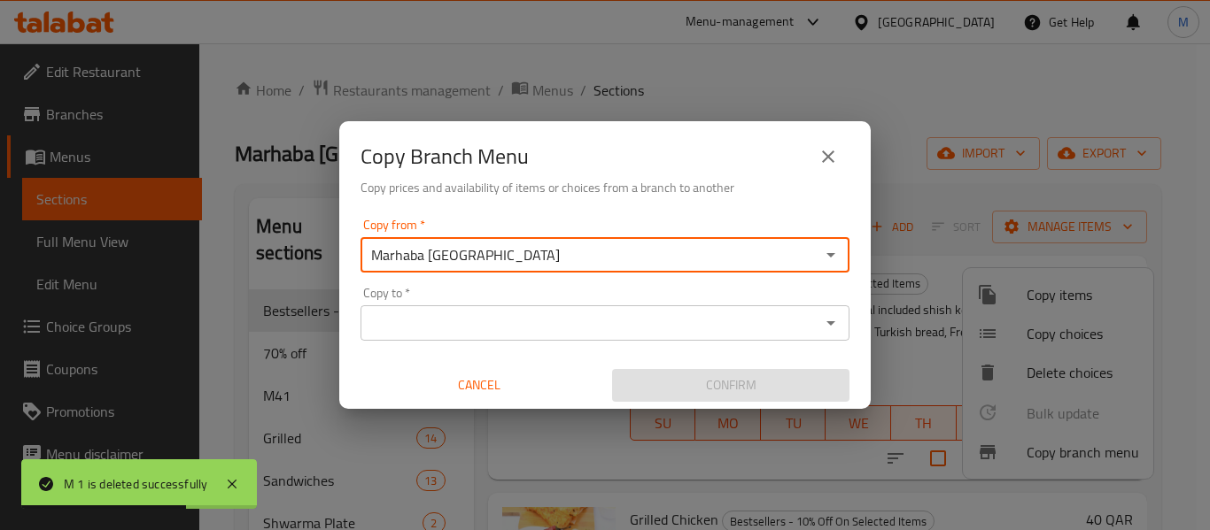
click at [523, 196] on h6 "Copy prices and availability of items or choices from a branch to another" at bounding box center [604, 187] width 489 height 19
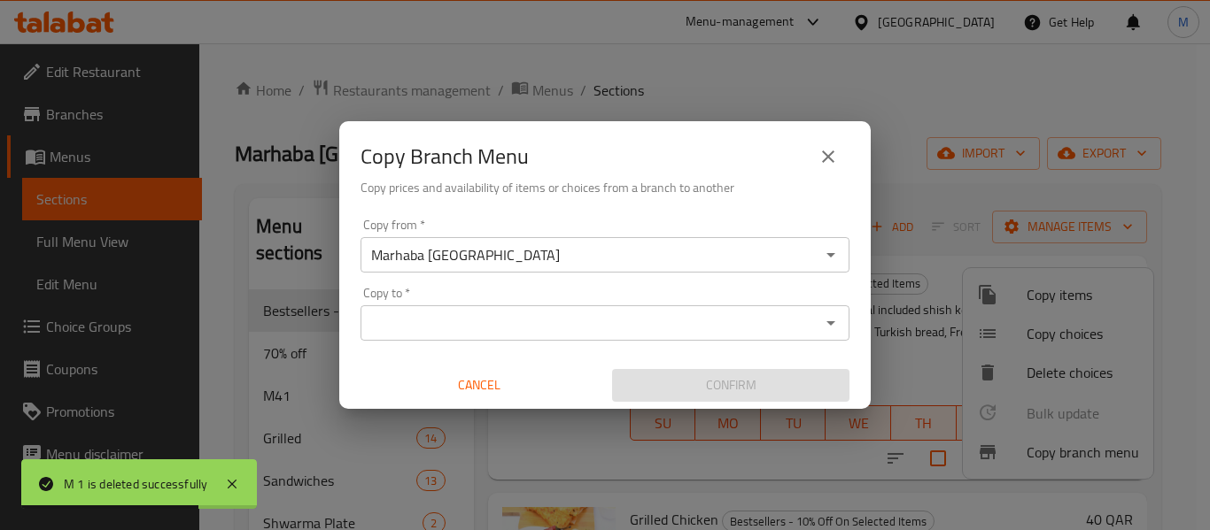
click at [498, 328] on input "Copy to   *" at bounding box center [590, 323] width 449 height 25
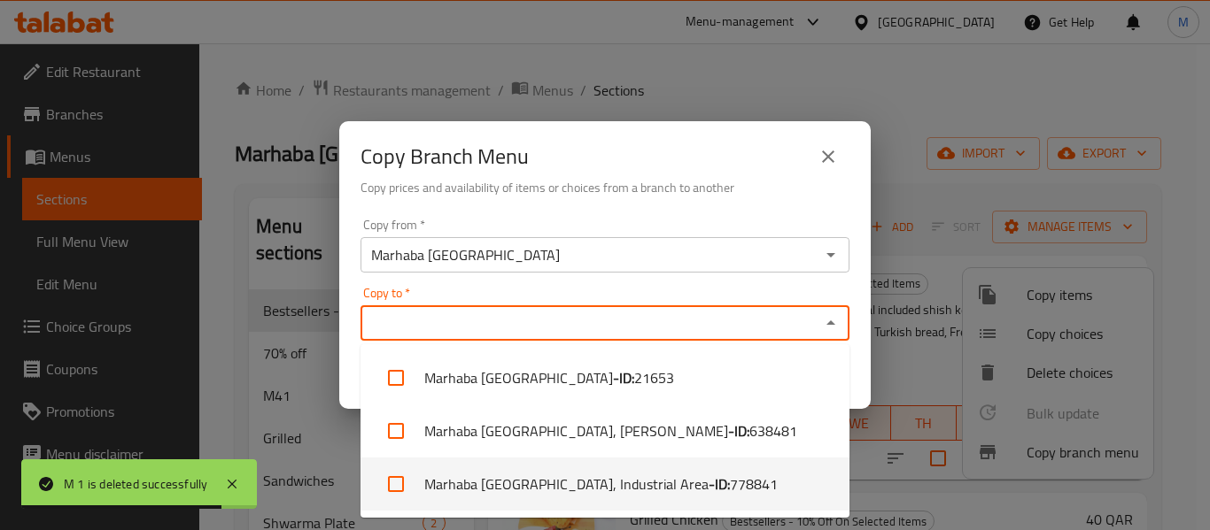
click at [563, 482] on li "Marhaba Istanbul, Industrial Area - ID: 778841" at bounding box center [604, 484] width 489 height 53
checkbox input "true"
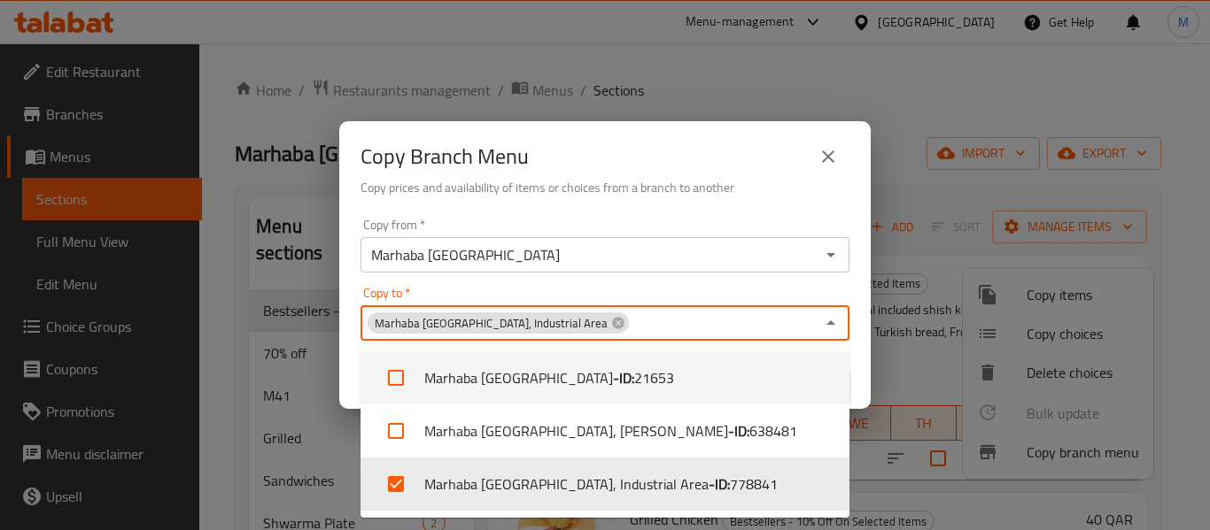
click at [690, 290] on div "Copy to   * Marhaba Istanbul, Industrial Area Copy to *" at bounding box center [604, 314] width 489 height 54
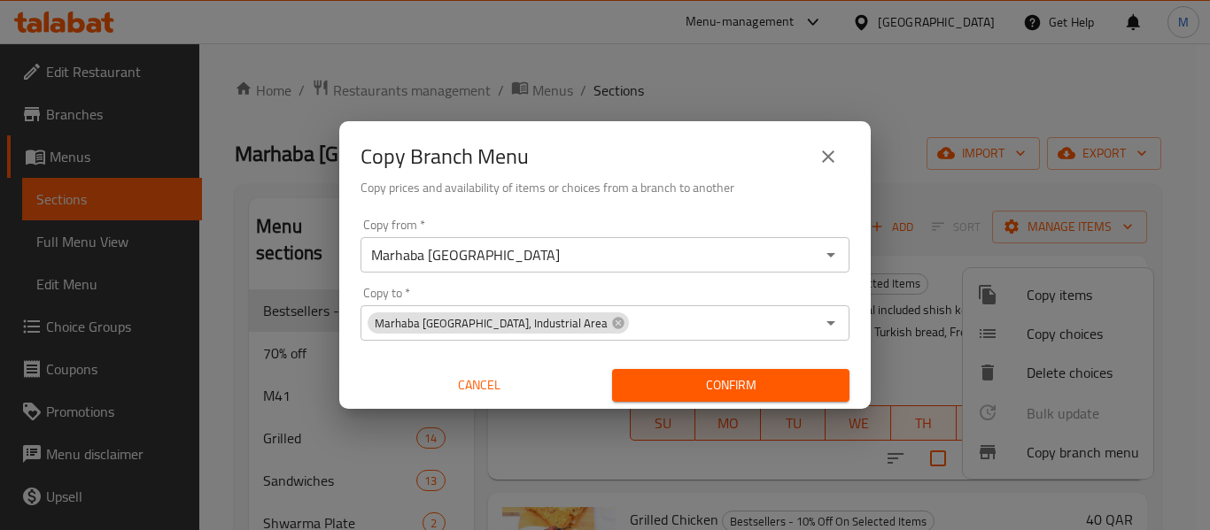
click at [869, 359] on div "Copy from   * Marhaba Istanbul Copy from * Copy to   * Marhaba Istanbul, Indust…" at bounding box center [604, 310] width 531 height 197
click at [761, 382] on span "Confirm" at bounding box center [730, 386] width 209 height 22
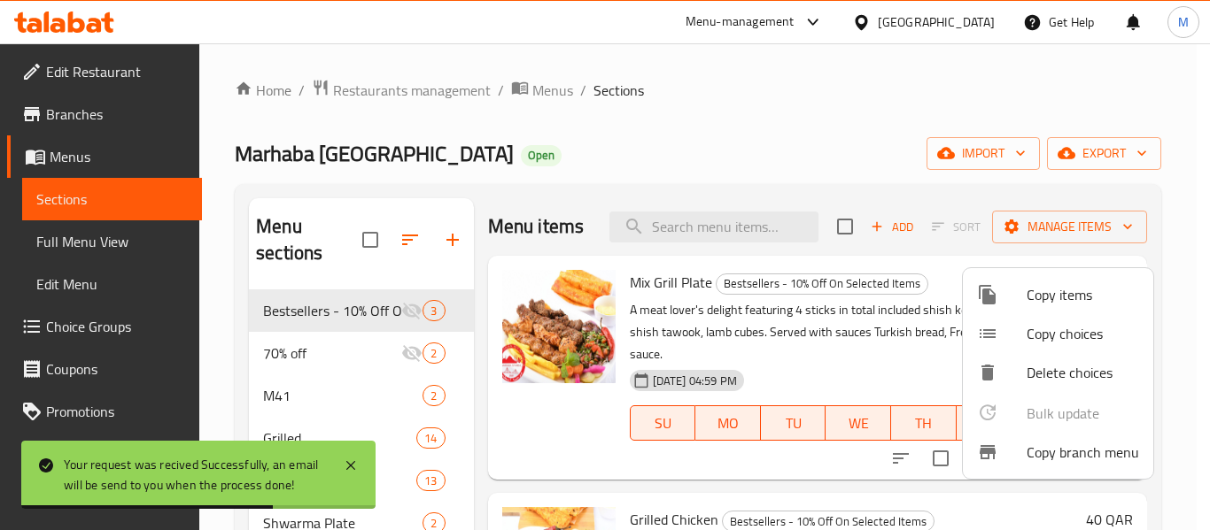
click at [530, 88] on div at bounding box center [605, 265] width 1210 height 530
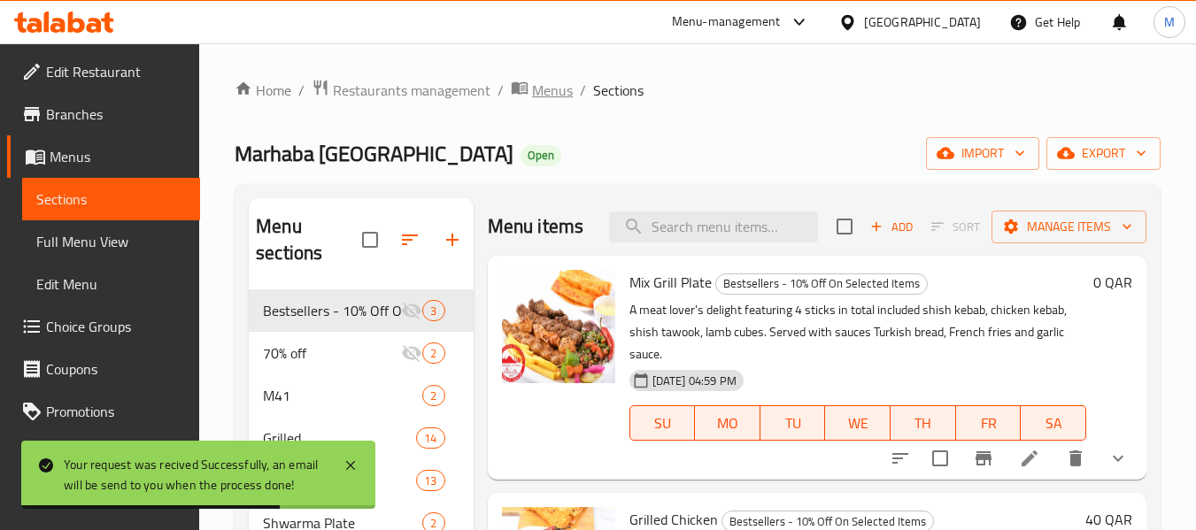
click at [532, 88] on span "Menus" at bounding box center [552, 90] width 41 height 21
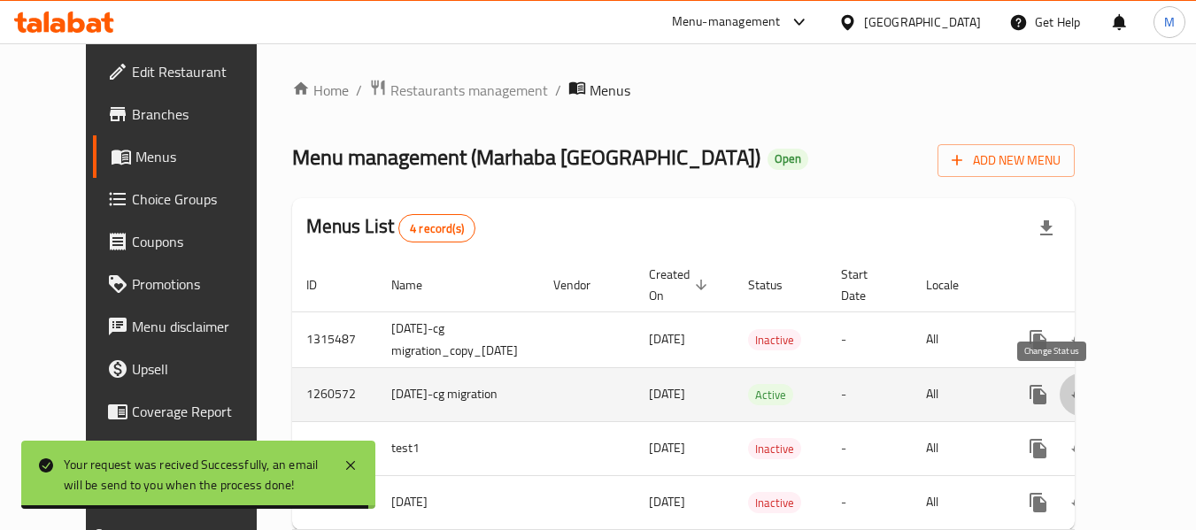
click at [1070, 399] on icon "enhanced table" at bounding box center [1080, 394] width 21 height 21
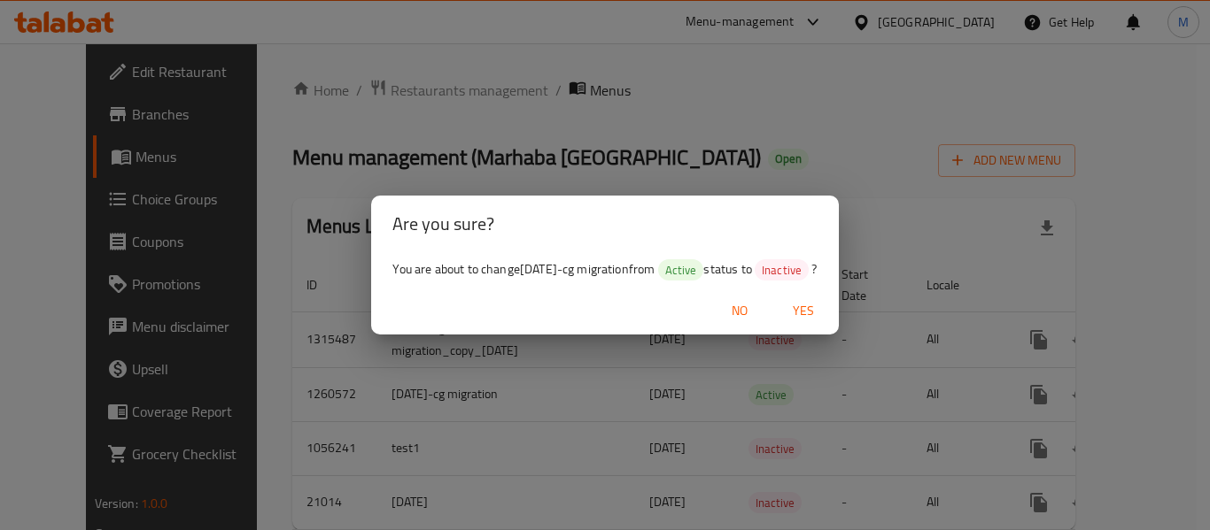
click at [824, 313] on span "Yes" at bounding box center [803, 311] width 43 height 22
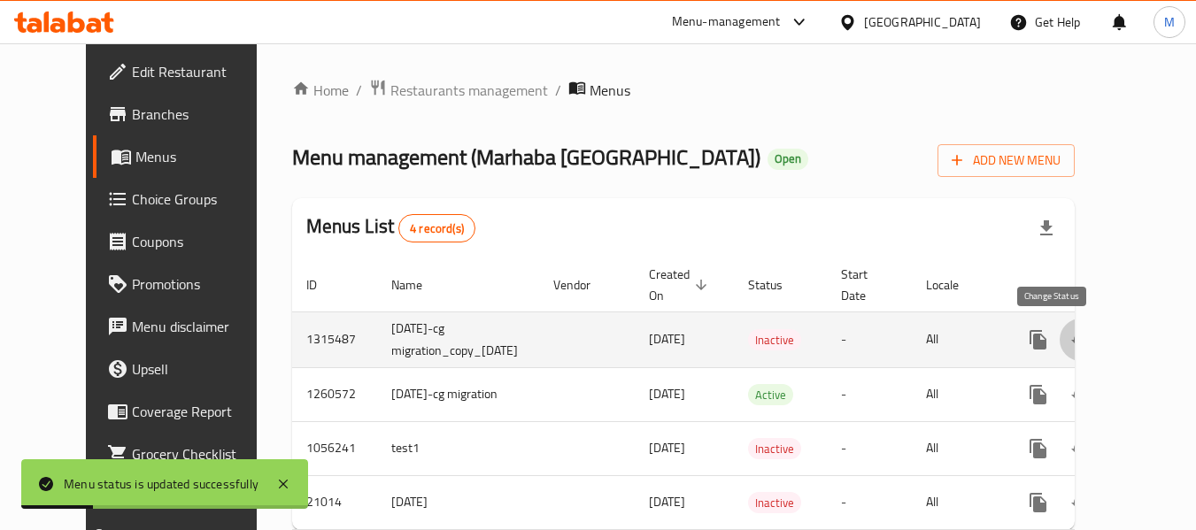
click at [1070, 340] on icon "enhanced table" at bounding box center [1080, 339] width 21 height 21
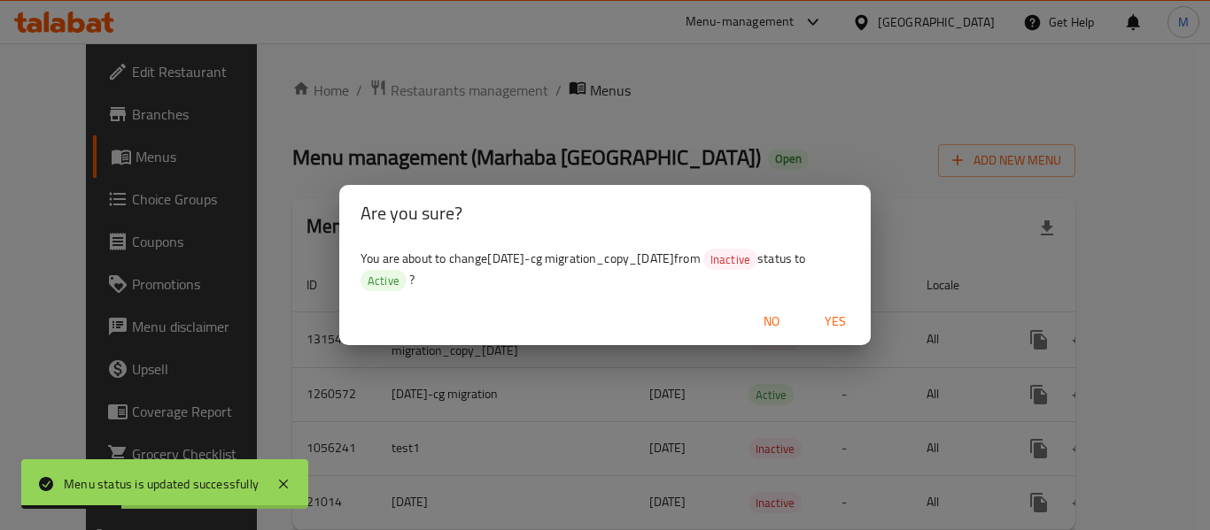
click at [834, 317] on span "Yes" at bounding box center [835, 322] width 43 height 22
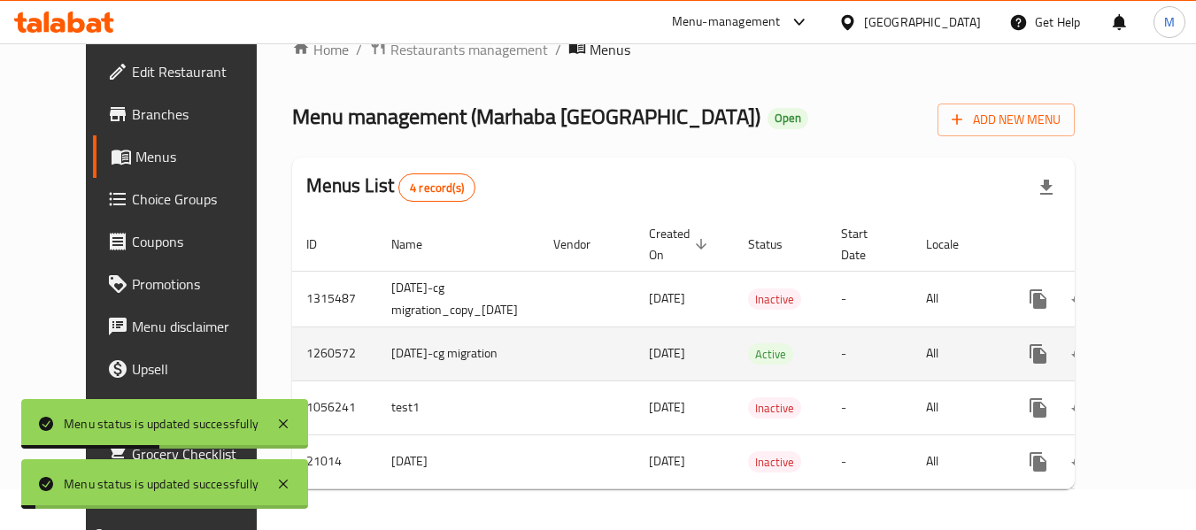
scroll to position [63, 0]
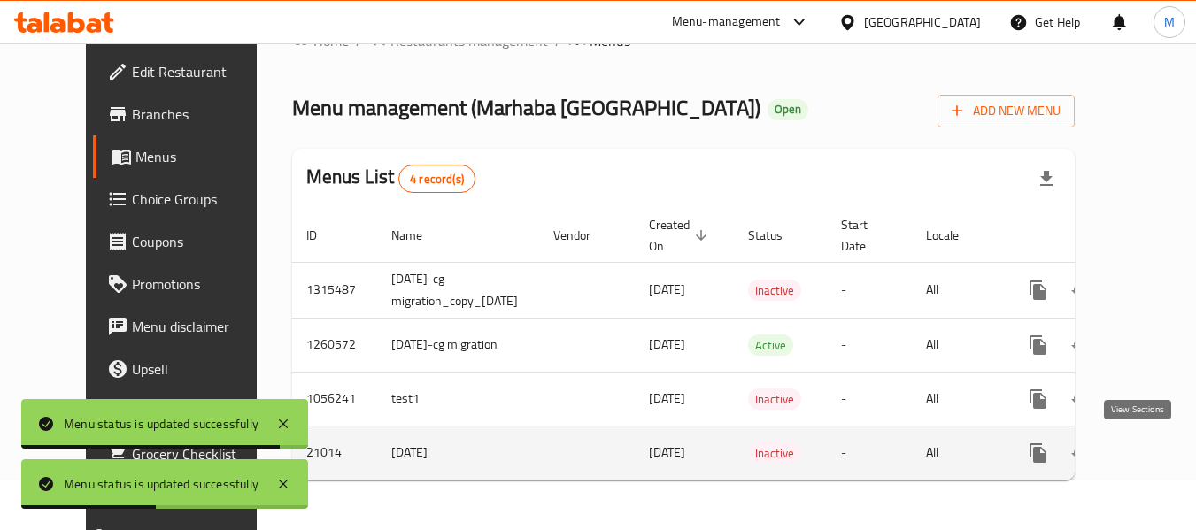
click at [1158, 445] on icon "enhanced table" at bounding box center [1166, 453] width 16 height 16
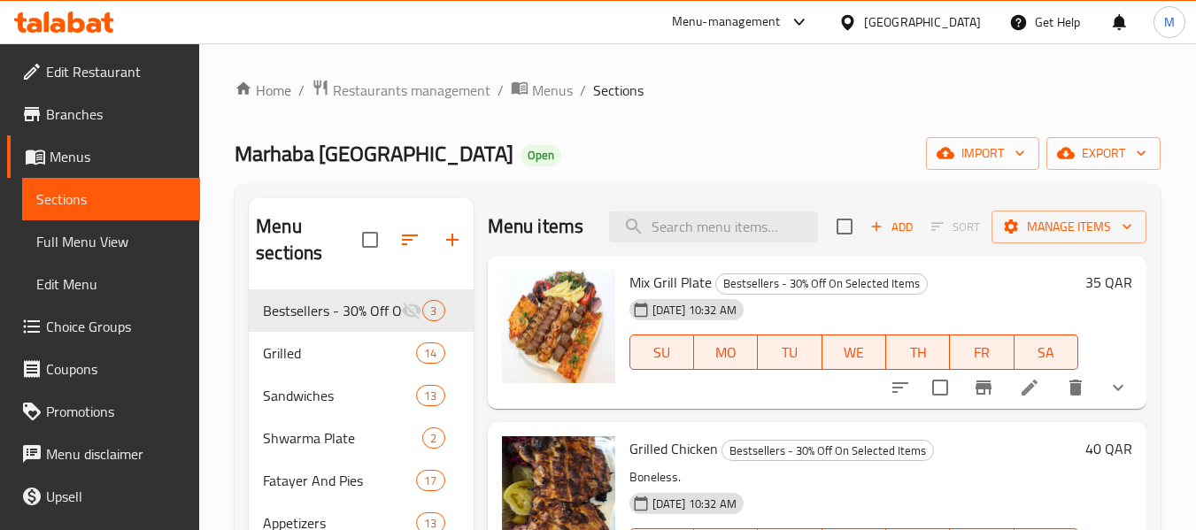
click at [683, 122] on div "Home / Restaurants management / Menus / Sections Marhaba Istanbul Open import e…" at bounding box center [698, 450] width 926 height 742
click at [552, 96] on span "Menus" at bounding box center [552, 90] width 41 height 21
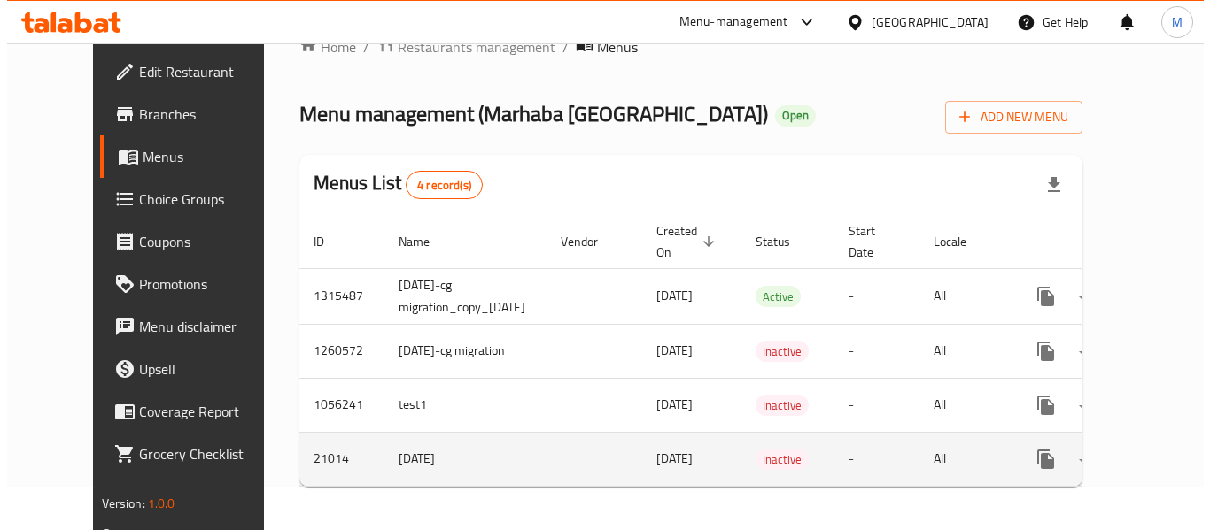
scroll to position [63, 0]
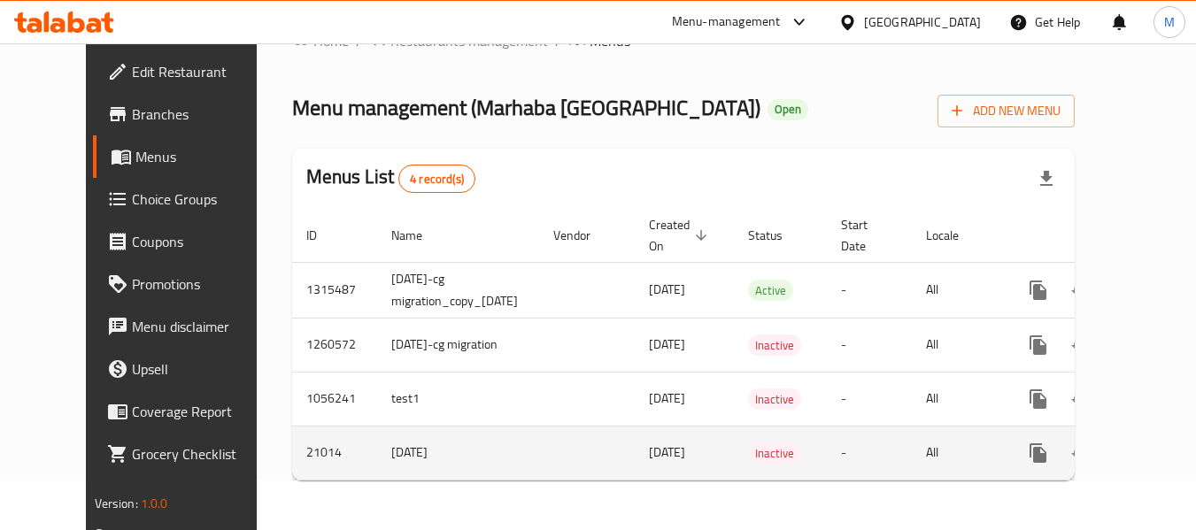
drag, startPoint x: 391, startPoint y: 439, endPoint x: 335, endPoint y: 437, distance: 56.7
click at [377, 437] on td "10.6.2018" at bounding box center [458, 453] width 162 height 54
copy td "10.6.2018"
click at [1117, 445] on icon "enhanced table" at bounding box center [1123, 453] width 12 height 16
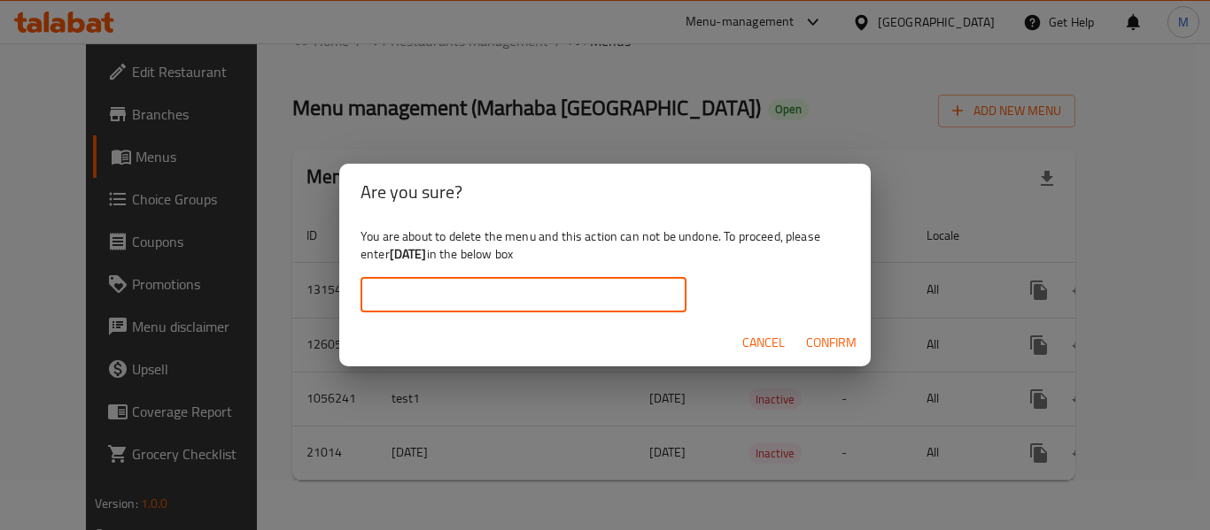
click at [472, 283] on input "text" at bounding box center [523, 294] width 326 height 35
paste input "10.6.2018"
type input "10.6.2018"
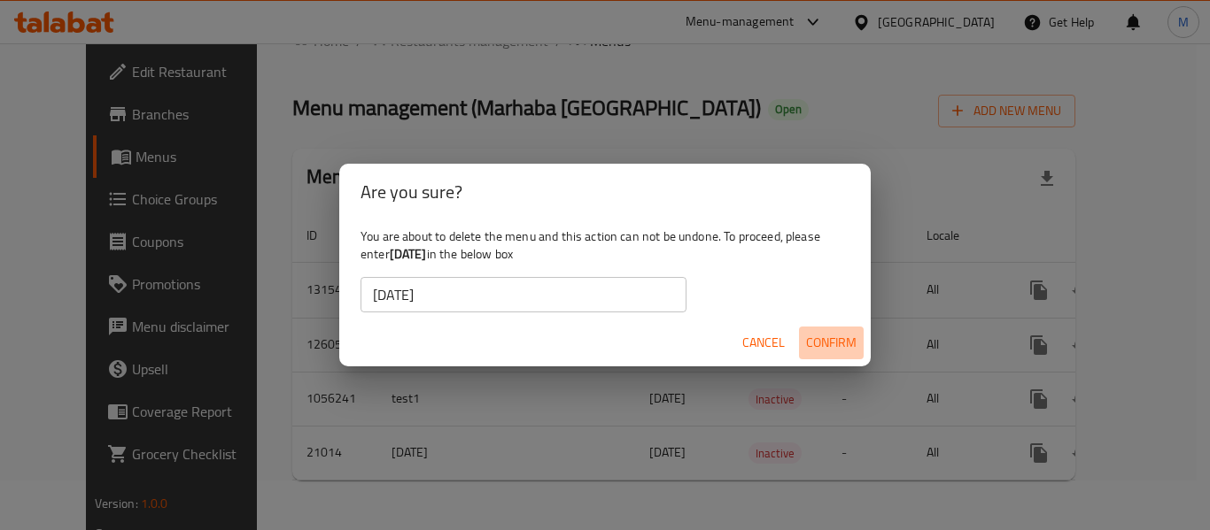
click at [847, 353] on span "Confirm" at bounding box center [831, 343] width 50 height 22
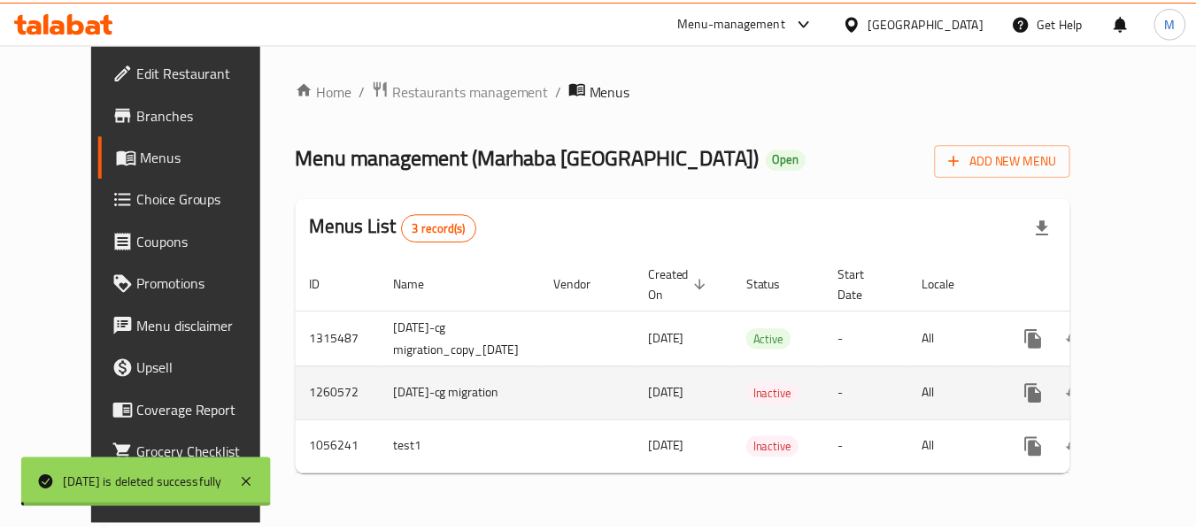
scroll to position [9, 0]
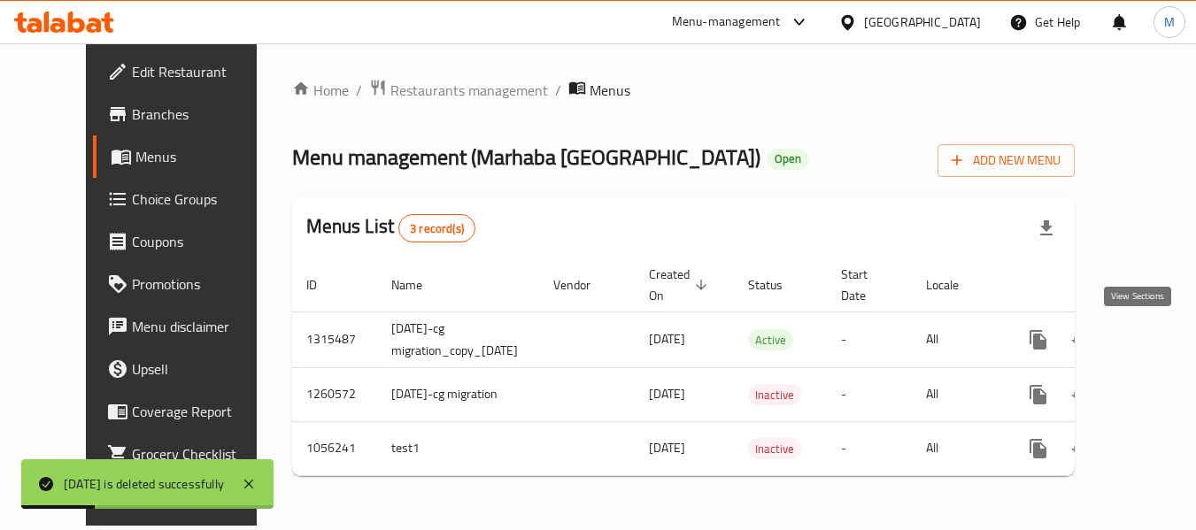
drag, startPoint x: 1135, startPoint y: 329, endPoint x: 402, endPoint y: 22, distance: 794.9
click at [1155, 329] on icon "enhanced table" at bounding box center [1165, 339] width 21 height 21
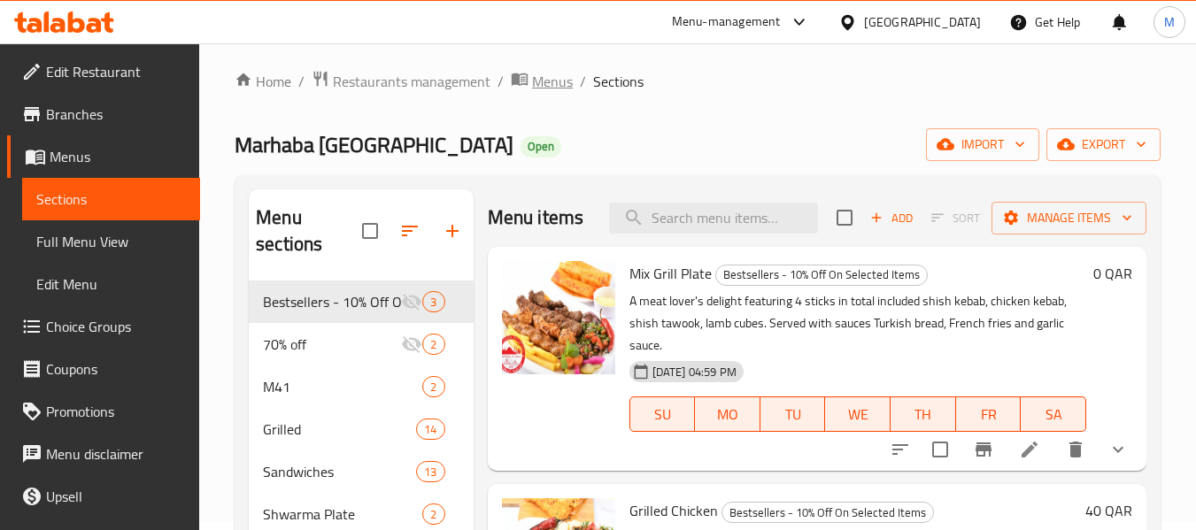
click at [544, 88] on span "Menus" at bounding box center [552, 81] width 41 height 21
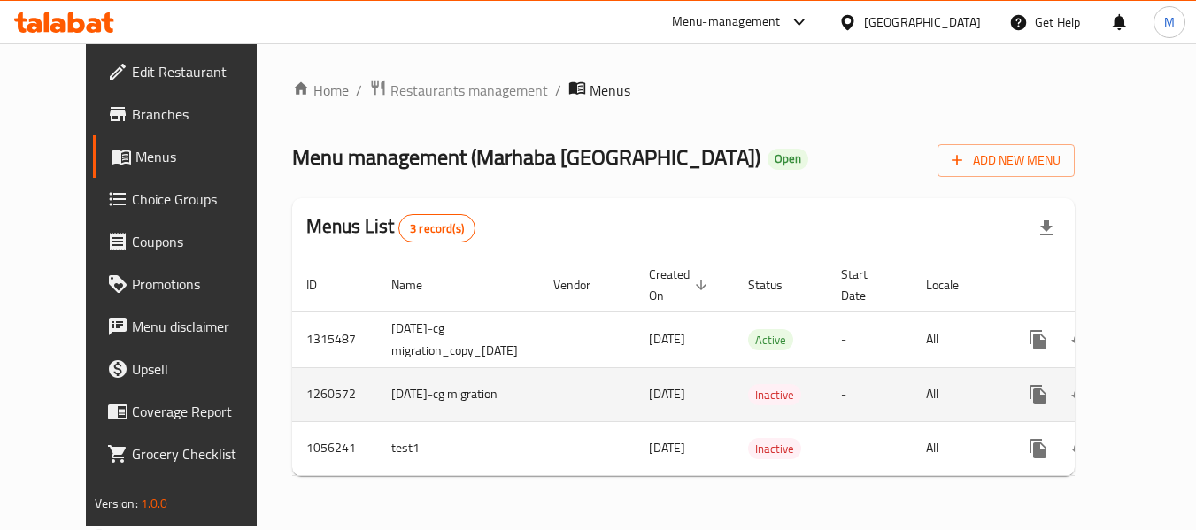
drag, startPoint x: 449, startPoint y: 390, endPoint x: 377, endPoint y: 390, distance: 71.7
click at [377, 390] on td "10.6.2018-cg migration" at bounding box center [458, 394] width 162 height 54
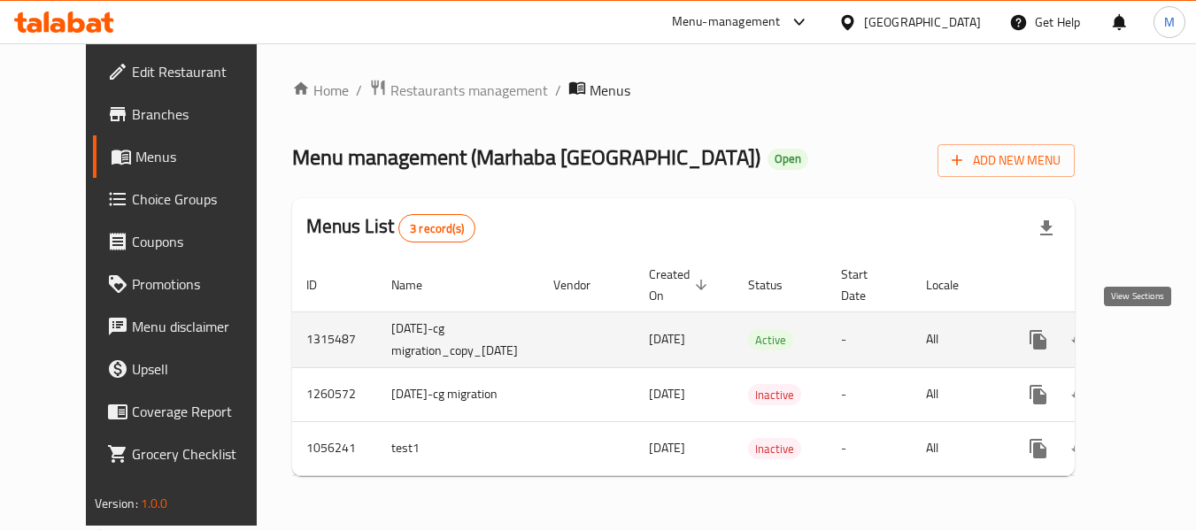
click at [1158, 332] on icon "enhanced table" at bounding box center [1166, 340] width 16 height 16
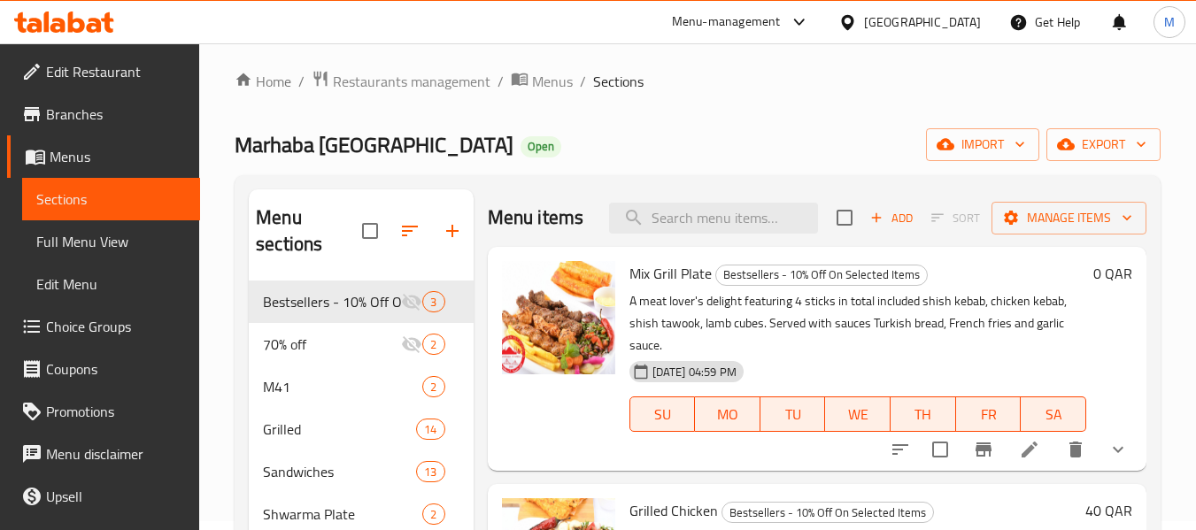
click at [119, 241] on span "Full Menu View" at bounding box center [111, 241] width 150 height 21
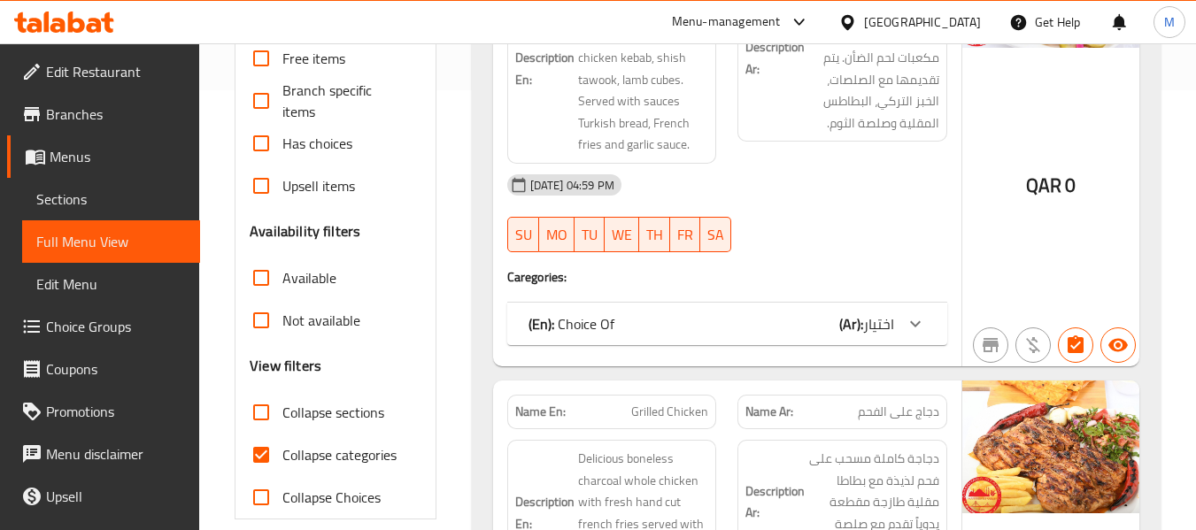
scroll to position [452, 0]
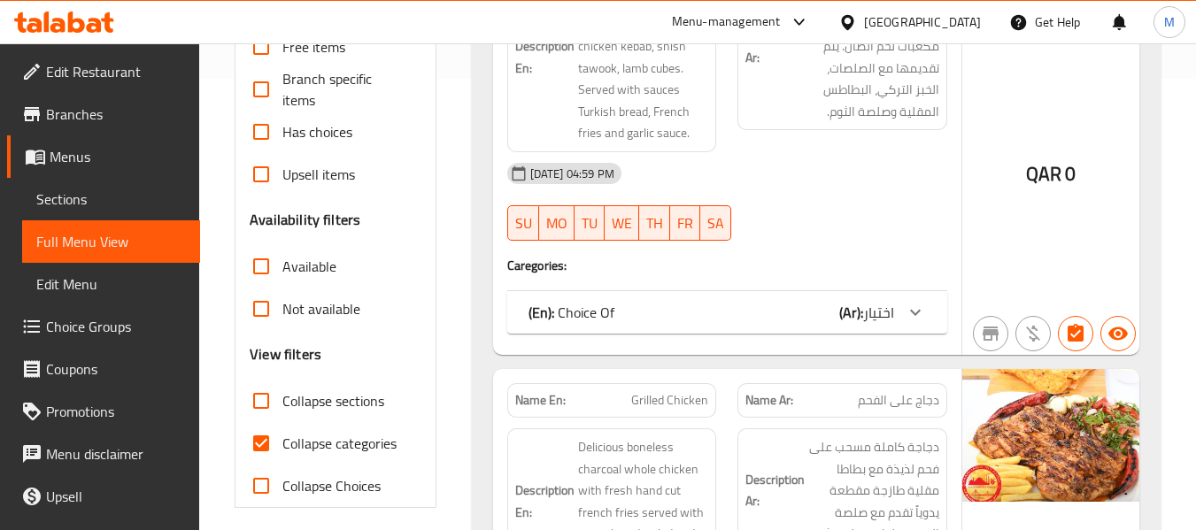
click at [334, 437] on span "Collapse categories" at bounding box center [339, 443] width 114 height 21
click at [282, 437] on input "Collapse categories" at bounding box center [261, 443] width 43 height 43
checkbox input "false"
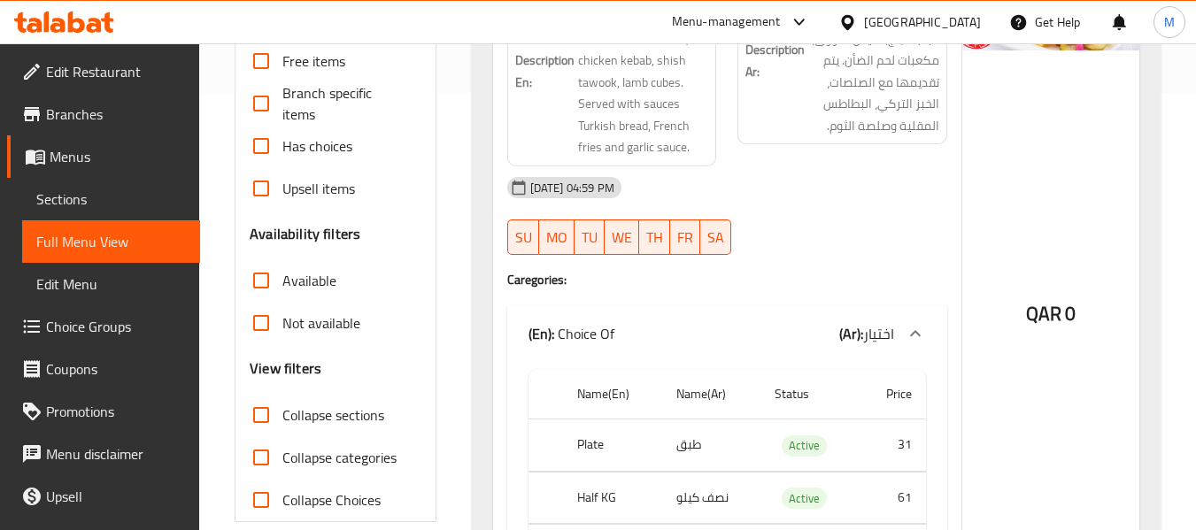
scroll to position [97, 0]
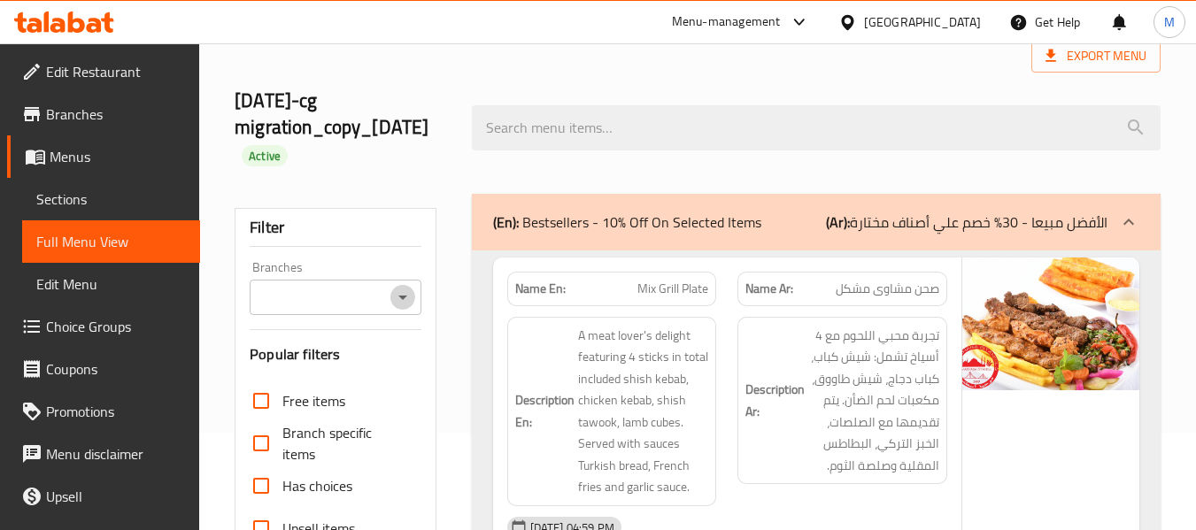
click at [395, 297] on icon "Open" at bounding box center [402, 297] width 21 height 21
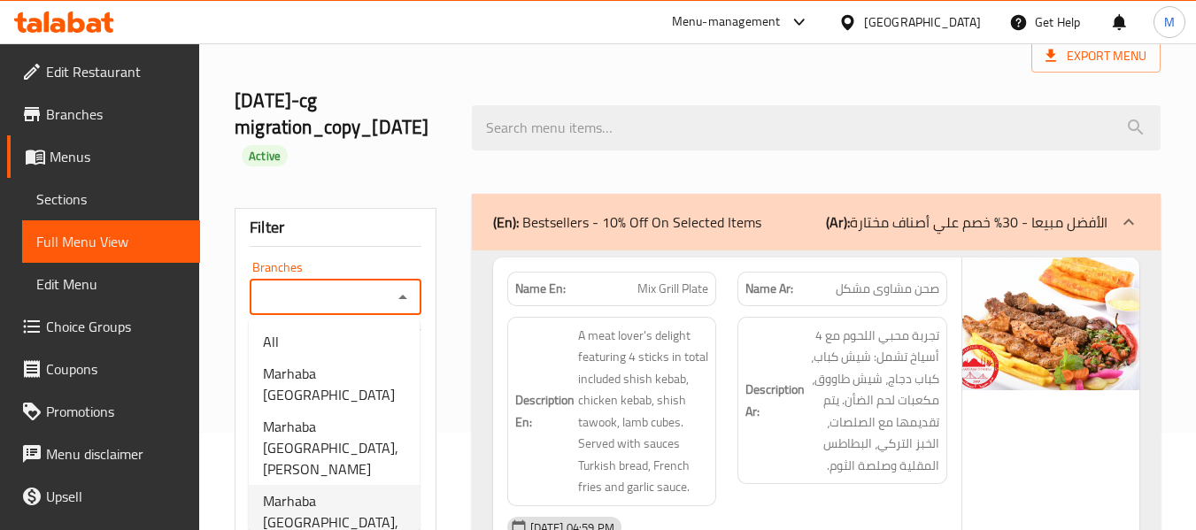
click at [351, 491] on span "Marhaba [GEOGRAPHIC_DATA], Industrial Area" at bounding box center [334, 523] width 143 height 64
type input "Marhaba [GEOGRAPHIC_DATA], Industrial Area"
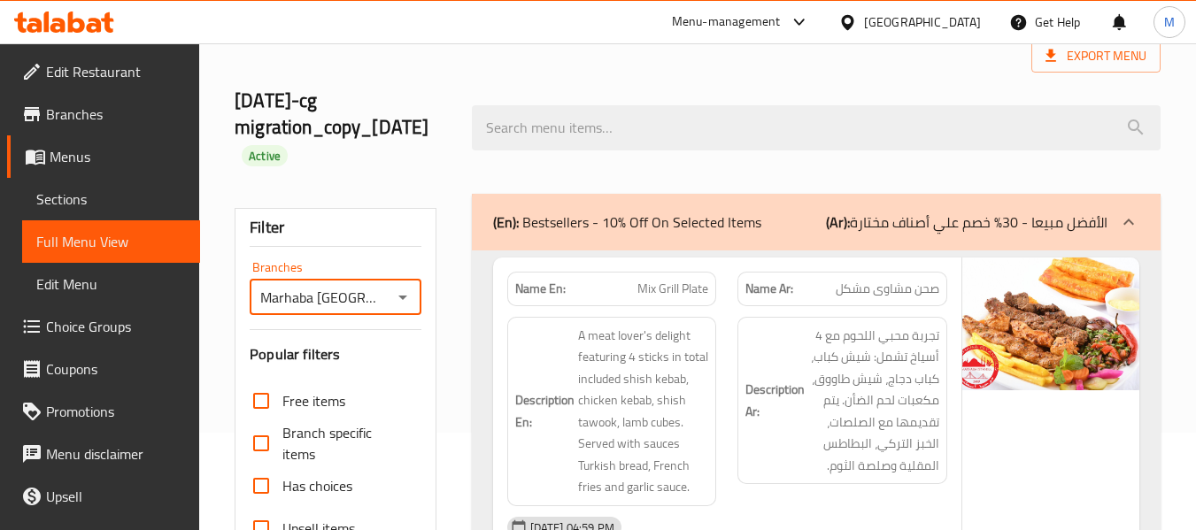
scroll to position [186, 0]
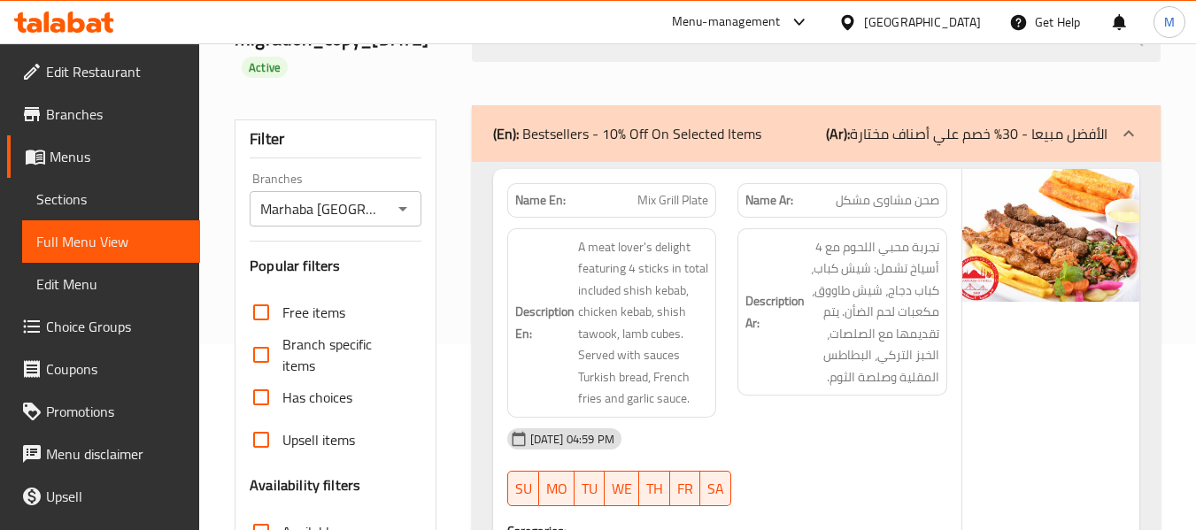
click at [318, 397] on span "Has choices" at bounding box center [317, 397] width 70 height 21
click at [282, 397] on input "Has choices" at bounding box center [261, 397] width 43 height 43
checkbox input "true"
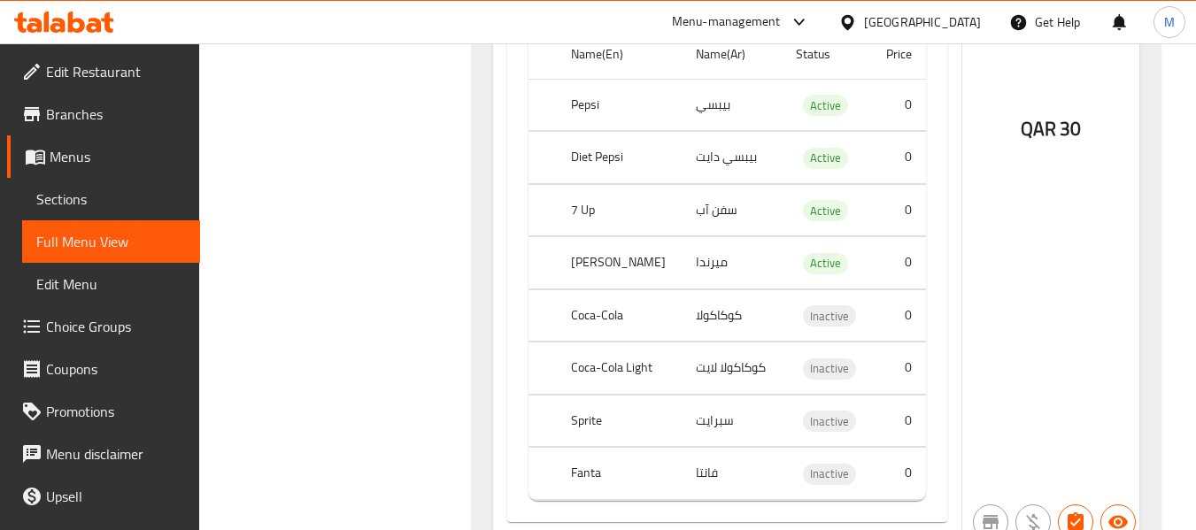
scroll to position [0, 0]
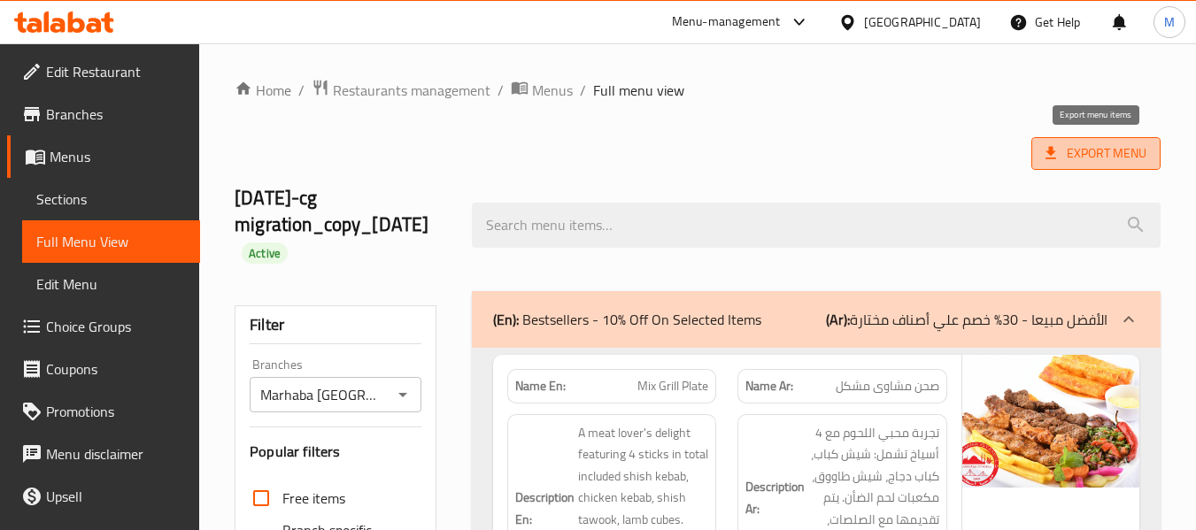
click at [1138, 158] on span "Export Menu" at bounding box center [1096, 154] width 101 height 22
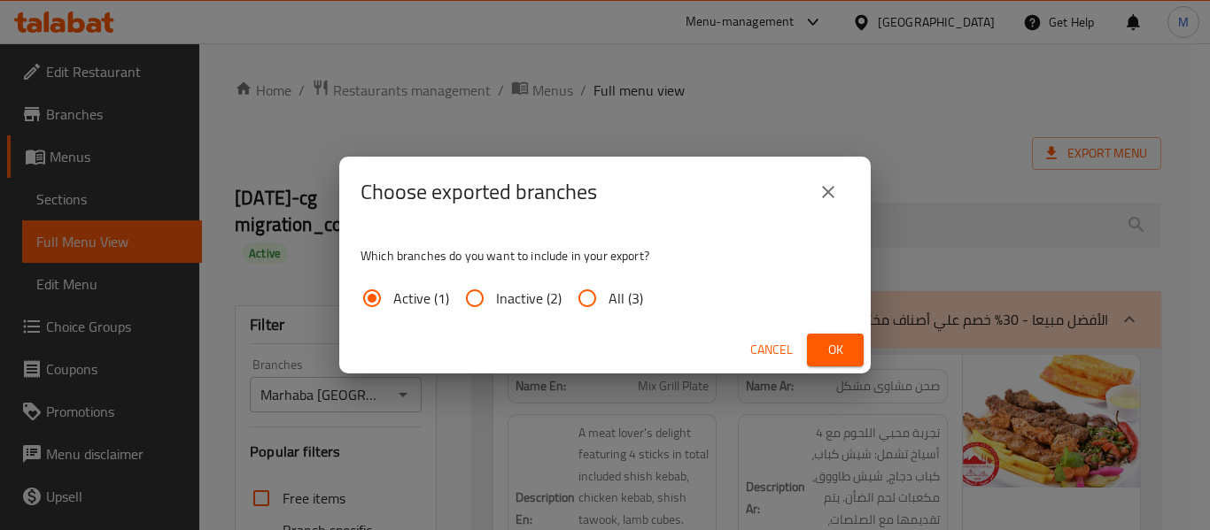
click at [618, 293] on span "All (3)" at bounding box center [625, 298] width 35 height 21
click at [608, 293] on input "All (3)" at bounding box center [587, 298] width 43 height 43
radio input "true"
click at [823, 361] on button "Ok" at bounding box center [835, 350] width 57 height 33
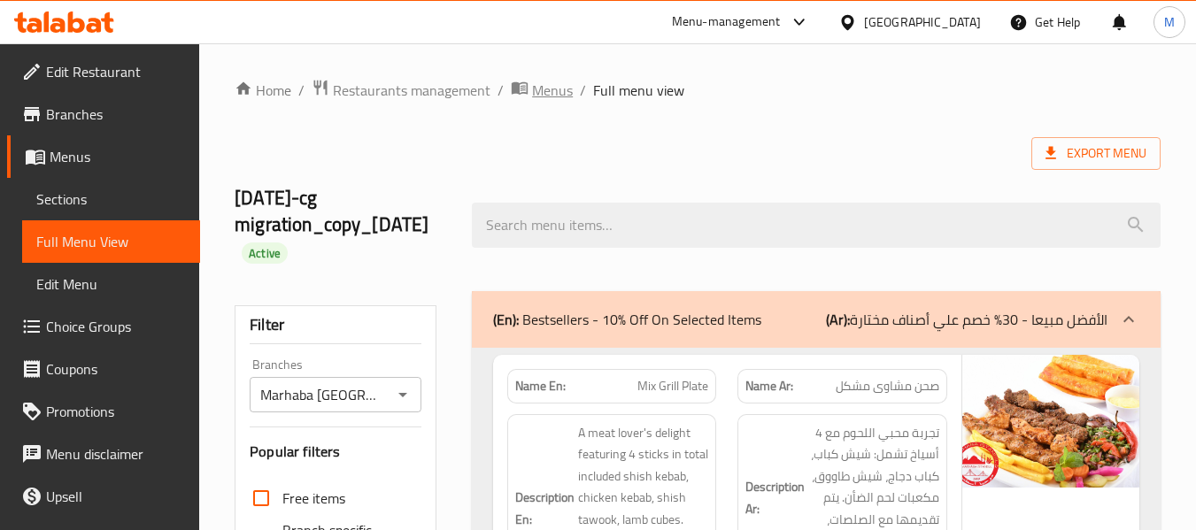
click at [550, 91] on span "Menus" at bounding box center [552, 90] width 41 height 21
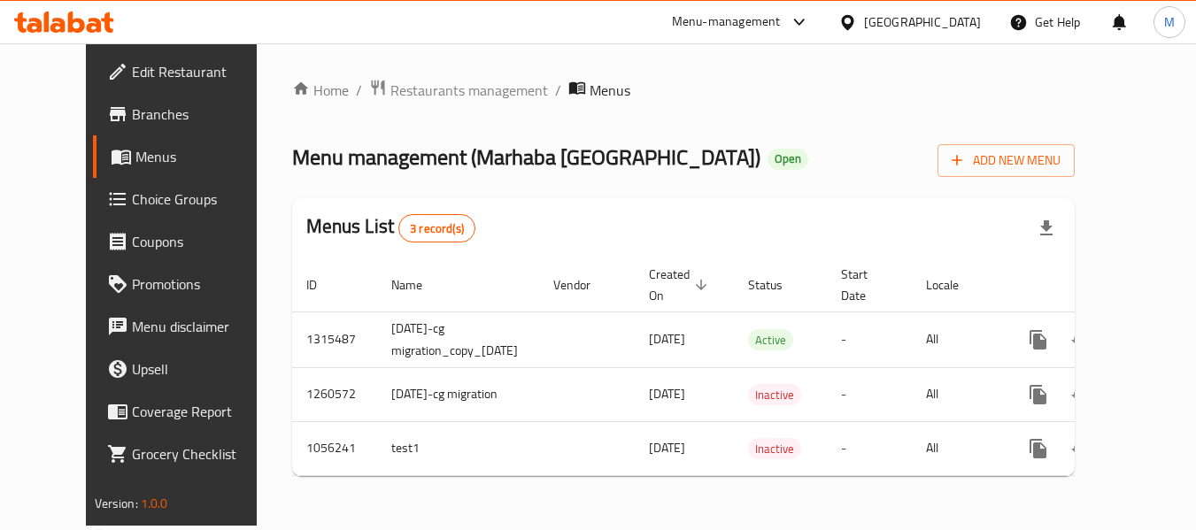
drag, startPoint x: 438, startPoint y: 236, endPoint x: 469, endPoint y: 256, distance: 37.1
click at [438, 236] on div "Menus List 3 record(s)" at bounding box center [684, 228] width 784 height 60
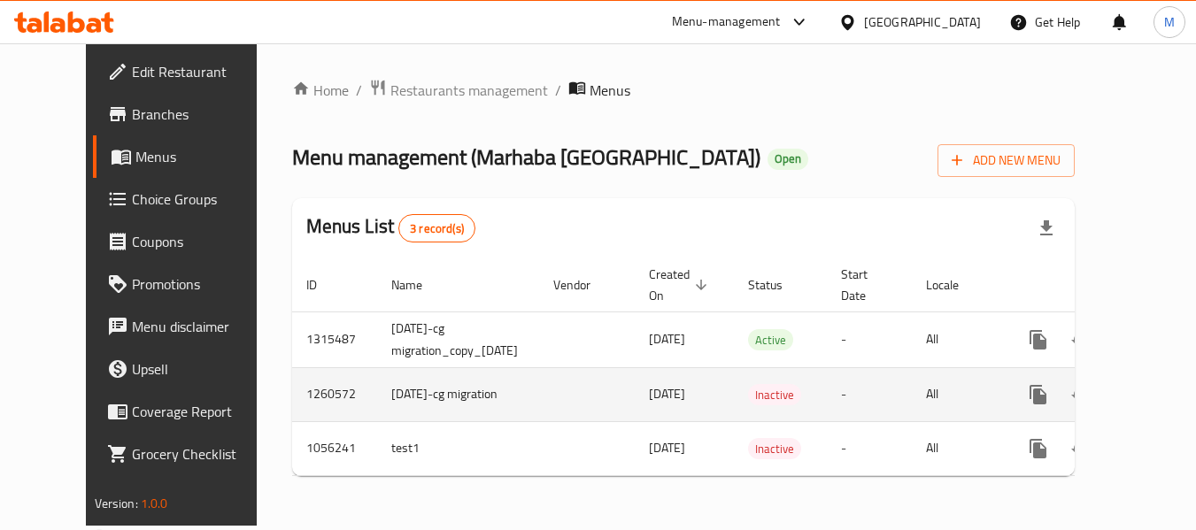
drag, startPoint x: 703, startPoint y: 394, endPoint x: 599, endPoint y: 385, distance: 104.0
click at [599, 385] on tr "1260572 10.6.2018-cg migration 09/10/2024 Inactive - All" at bounding box center [746, 394] width 909 height 54
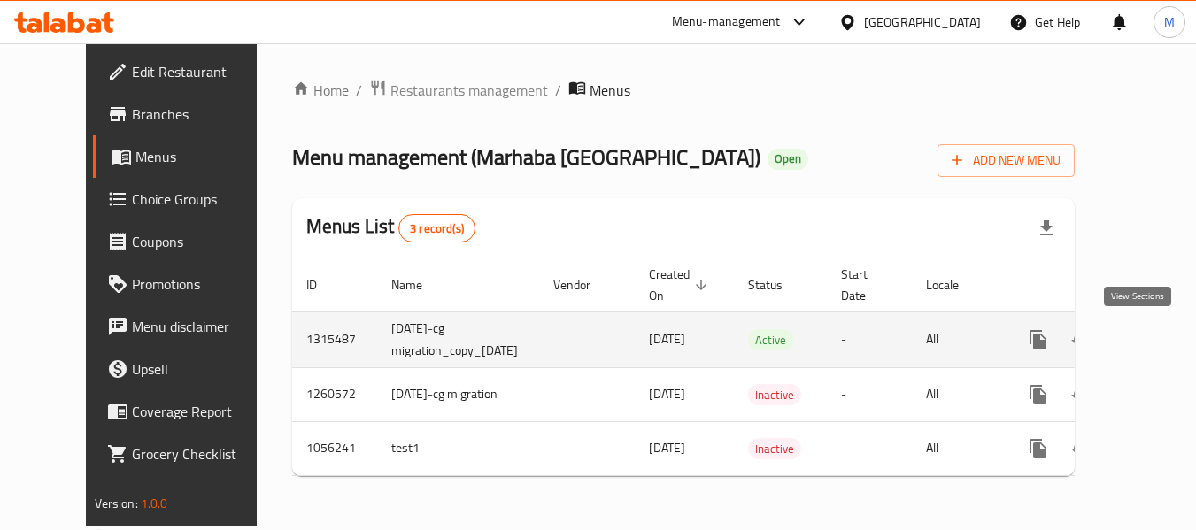
click at [1155, 336] on icon "enhanced table" at bounding box center [1165, 339] width 21 height 21
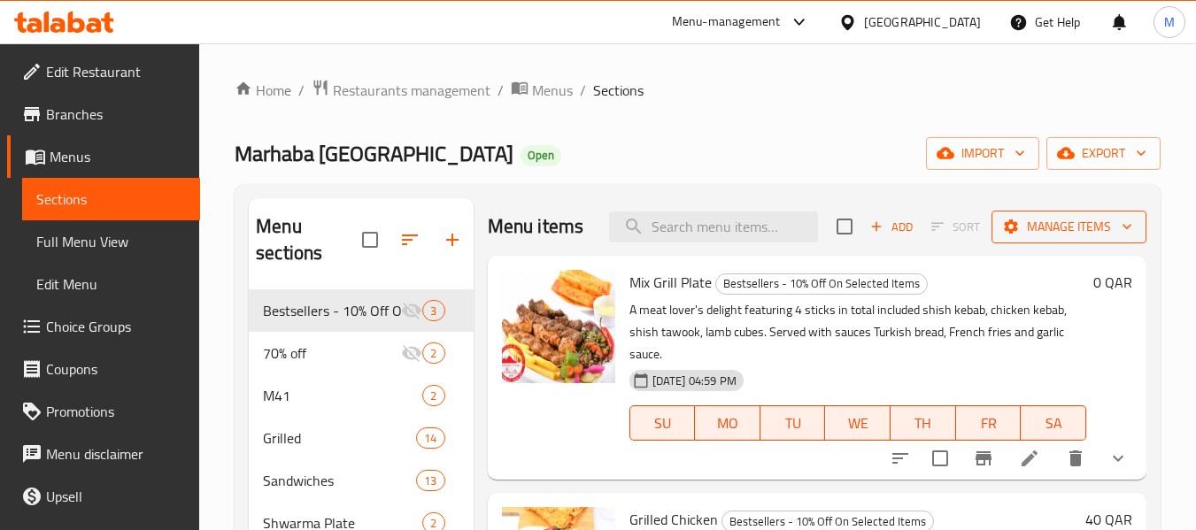
click at [1101, 231] on span "Manage items" at bounding box center [1069, 227] width 127 height 22
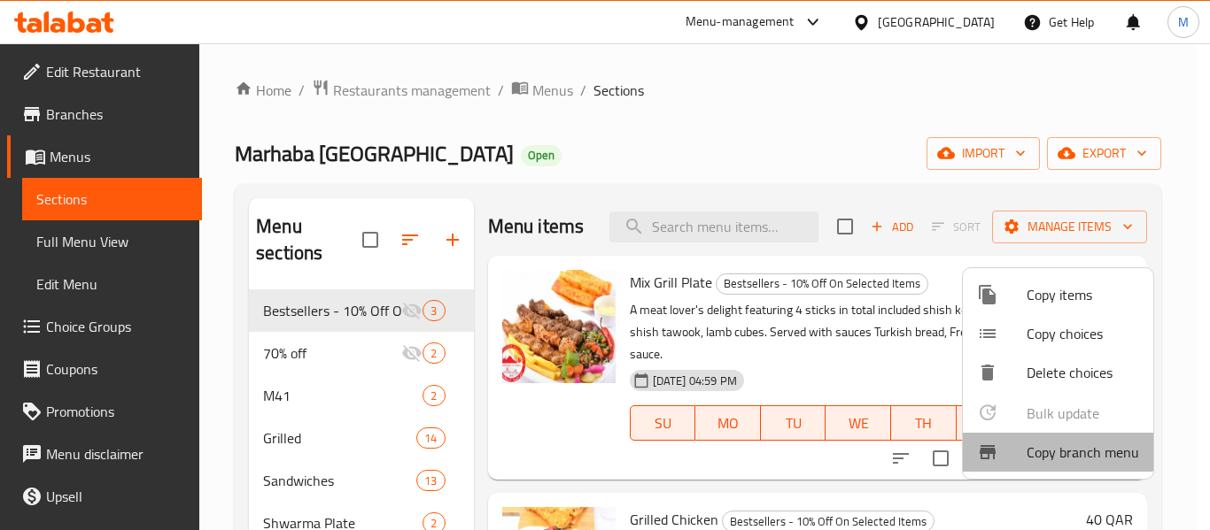
click at [1036, 442] on span "Copy branch menu" at bounding box center [1082, 452] width 112 height 21
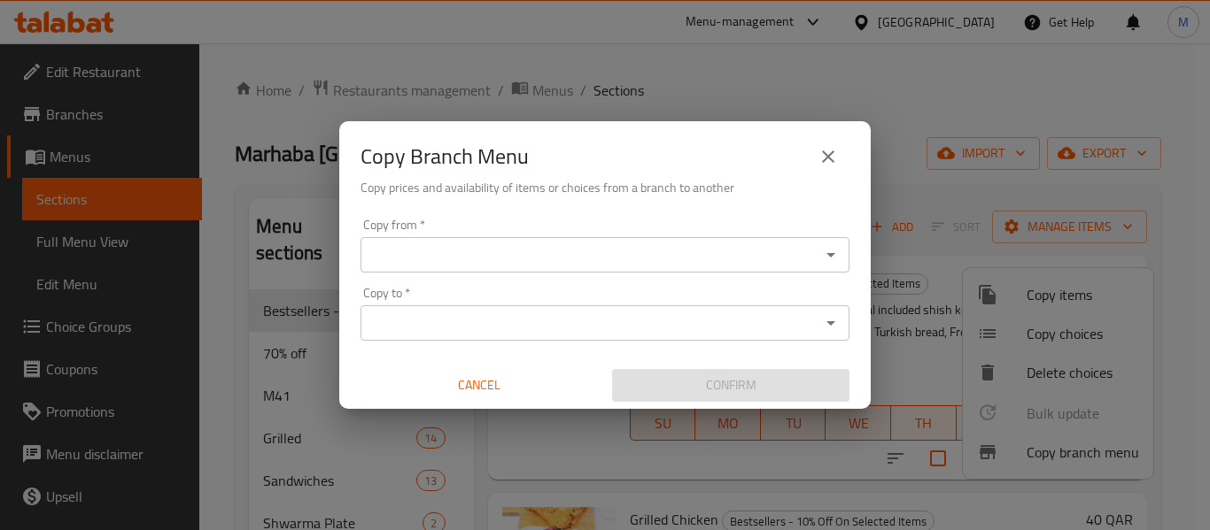
click at [518, 254] on input "Copy from   *" at bounding box center [590, 255] width 449 height 25
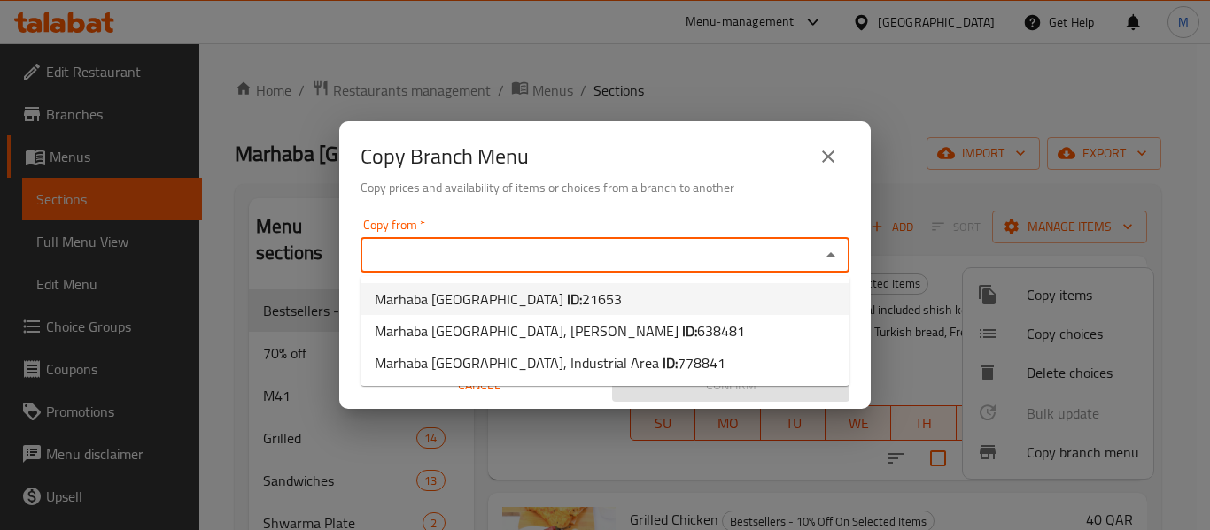
click at [582, 298] on span "21653" at bounding box center [602, 299] width 40 height 27
type input "Marhaba [GEOGRAPHIC_DATA]"
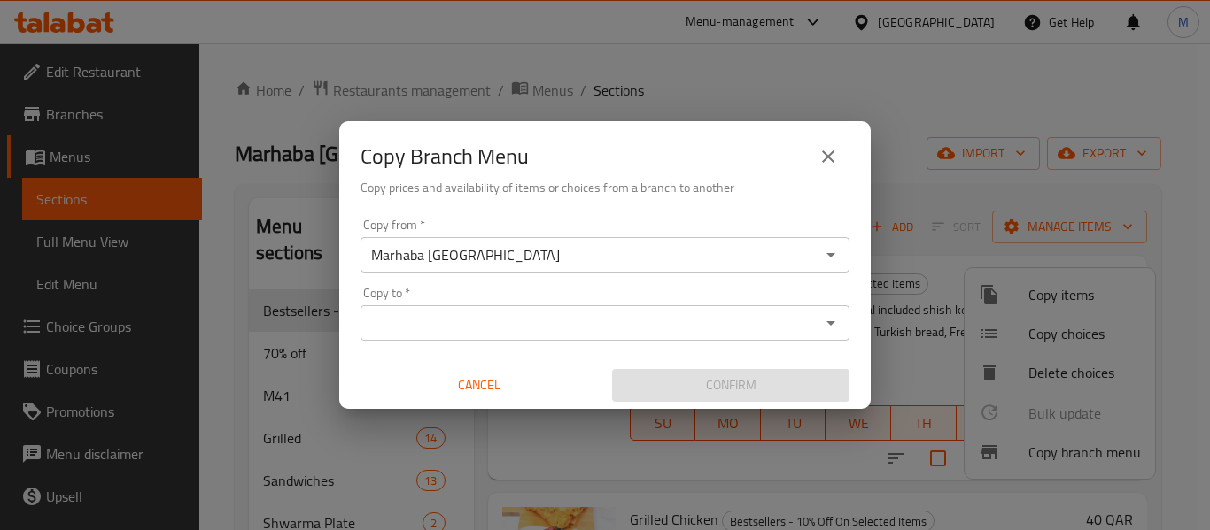
click at [583, 212] on div "Copy from   * Marhaba Istanbul Copy from * Copy to   * Copy to * Cancel Confirm" at bounding box center [604, 310] width 531 height 197
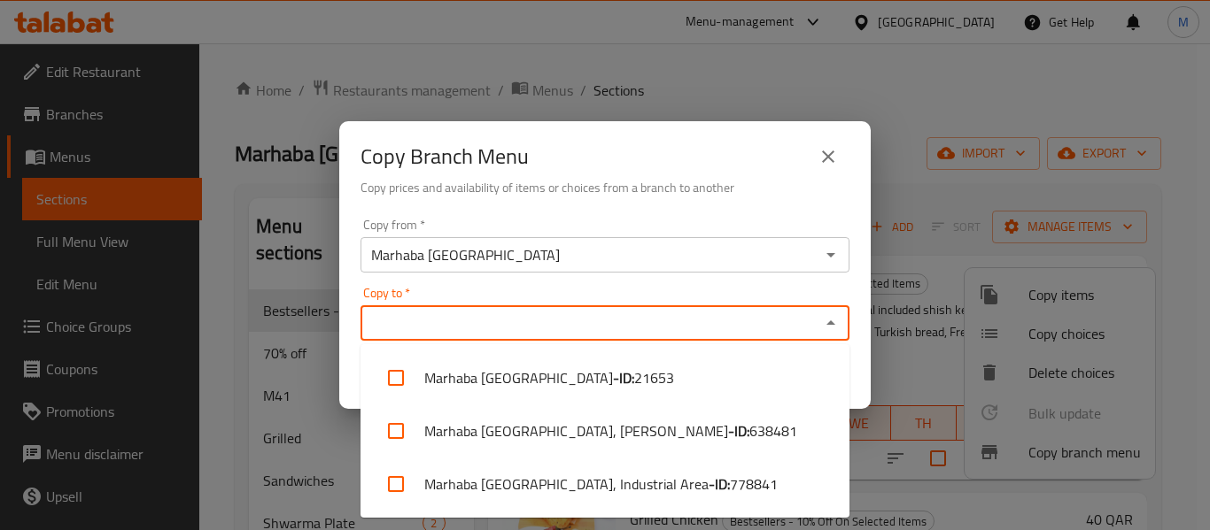
click at [556, 322] on input "Copy to   *" at bounding box center [590, 323] width 449 height 25
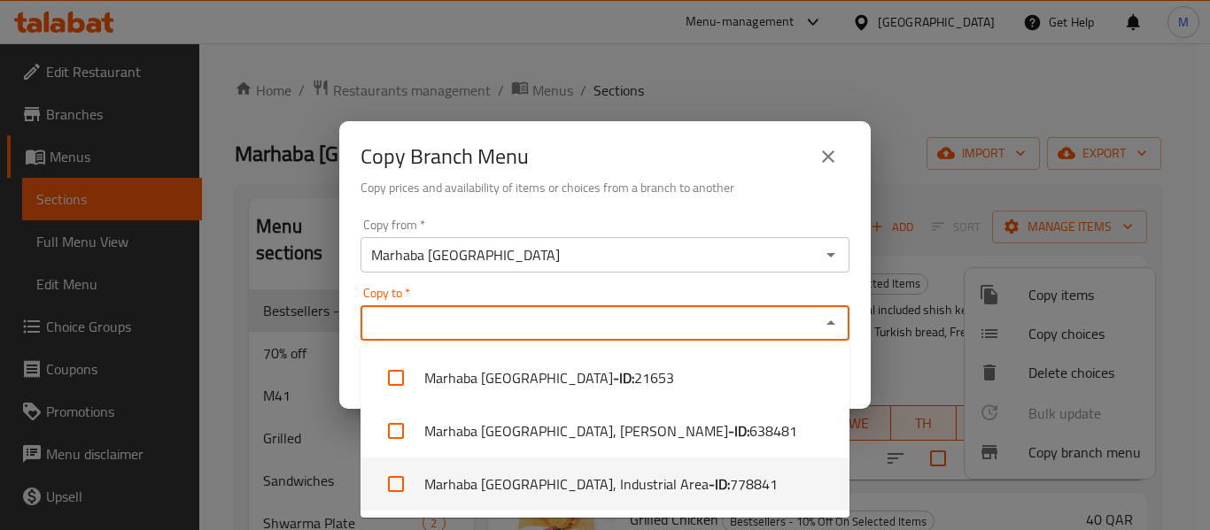
click at [593, 475] on li "Marhaba Istanbul, Industrial Area - ID: 778841" at bounding box center [604, 484] width 489 height 53
checkbox input "true"
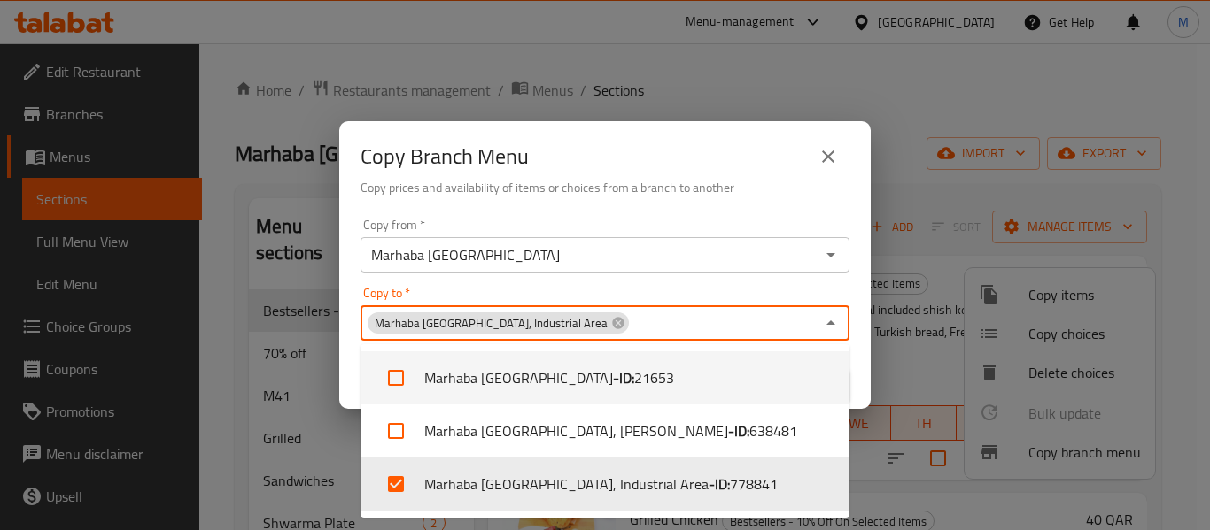
click at [697, 222] on div "Copy from   * Marhaba Istanbul Copy from *" at bounding box center [604, 246] width 489 height 54
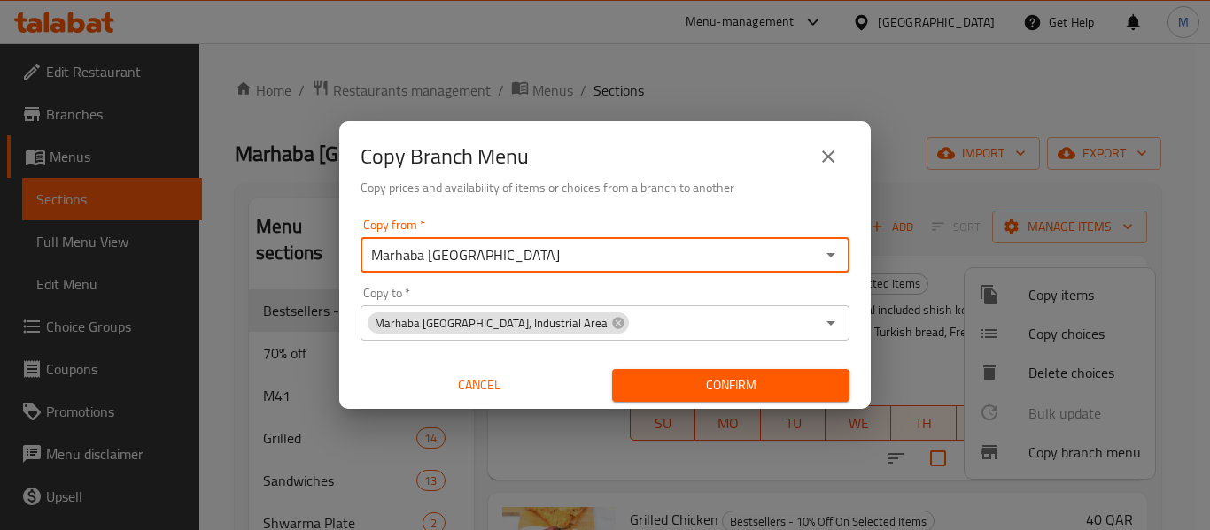
click at [736, 387] on span "Confirm" at bounding box center [730, 386] width 209 height 22
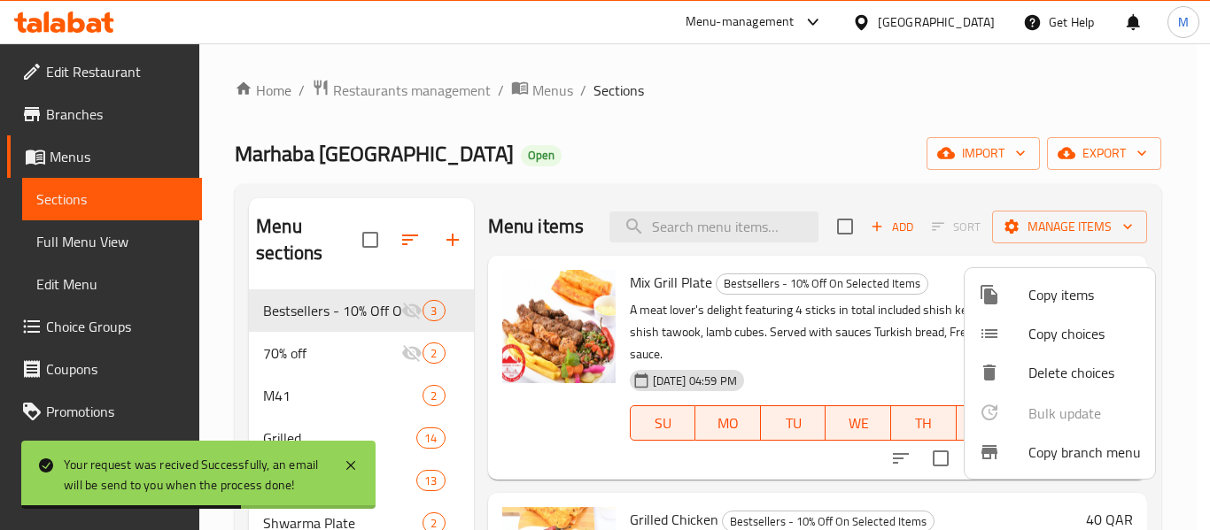
click at [776, 402] on div at bounding box center [605, 265] width 1210 height 530
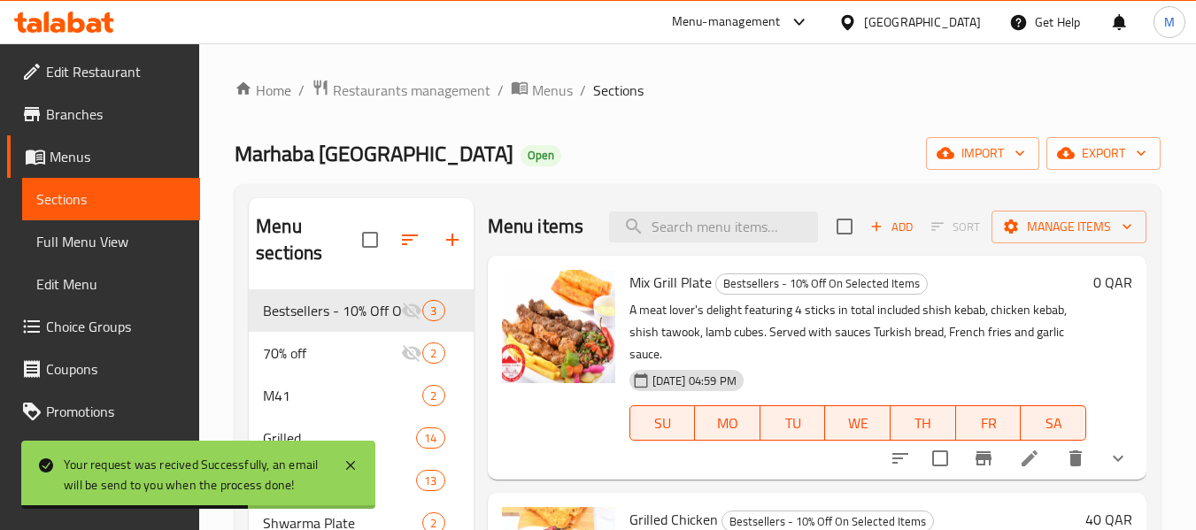
scroll to position [68, 0]
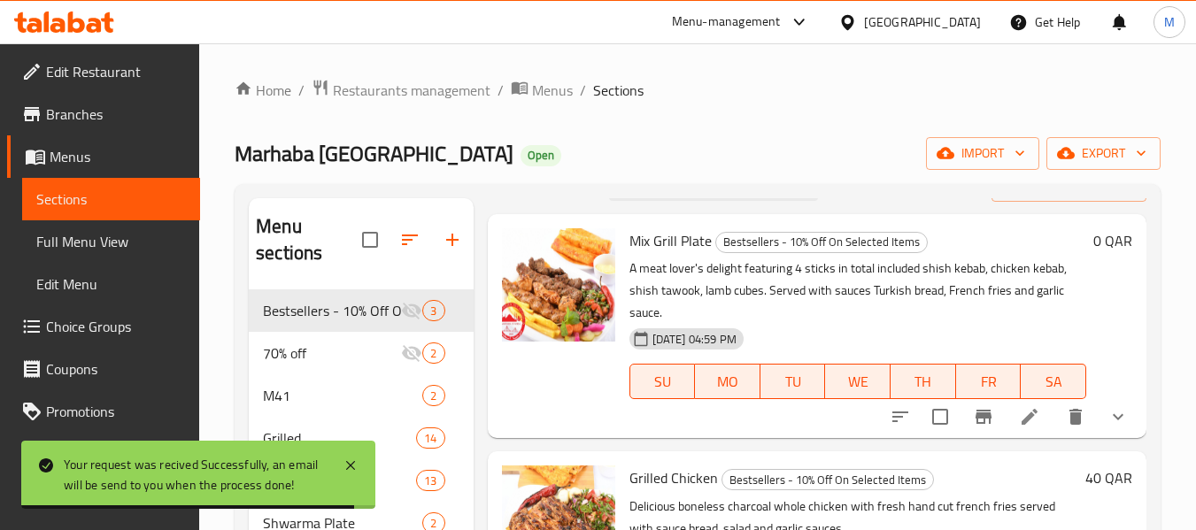
click at [89, 241] on span "Full Menu View" at bounding box center [111, 241] width 150 height 21
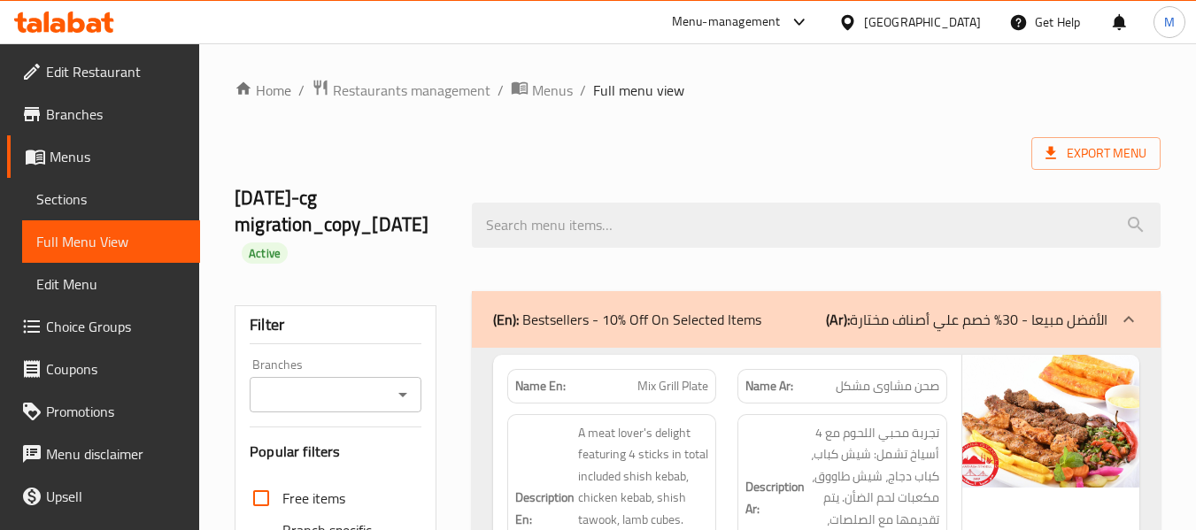
click at [305, 404] on input "Branches" at bounding box center [320, 395] width 131 height 25
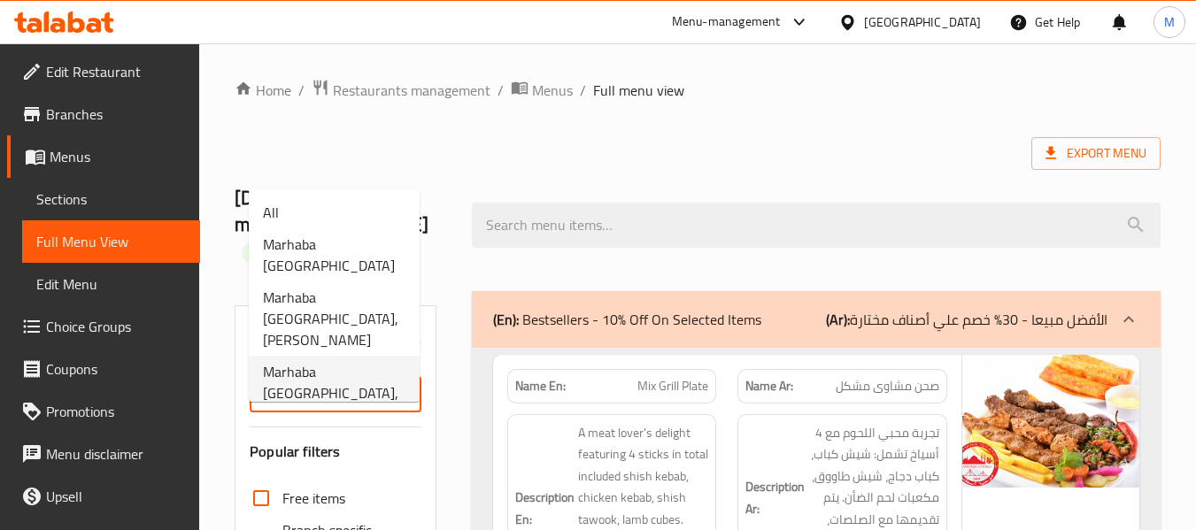
click at [336, 361] on span "Marhaba [GEOGRAPHIC_DATA], Industrial Area" at bounding box center [334, 393] width 143 height 64
type input "Marhaba [GEOGRAPHIC_DATA], Industrial Area"
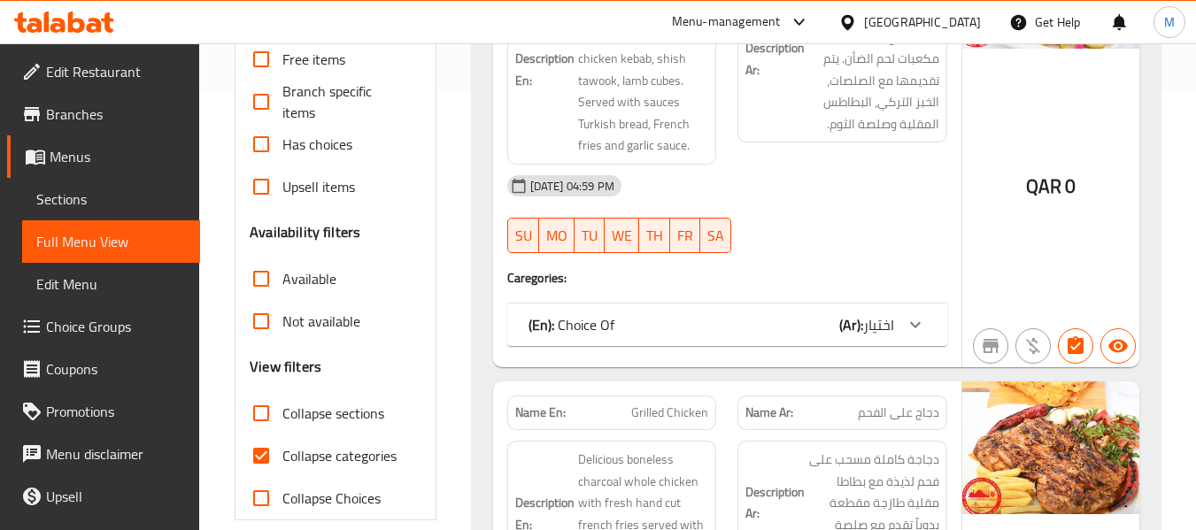
scroll to position [443, 0]
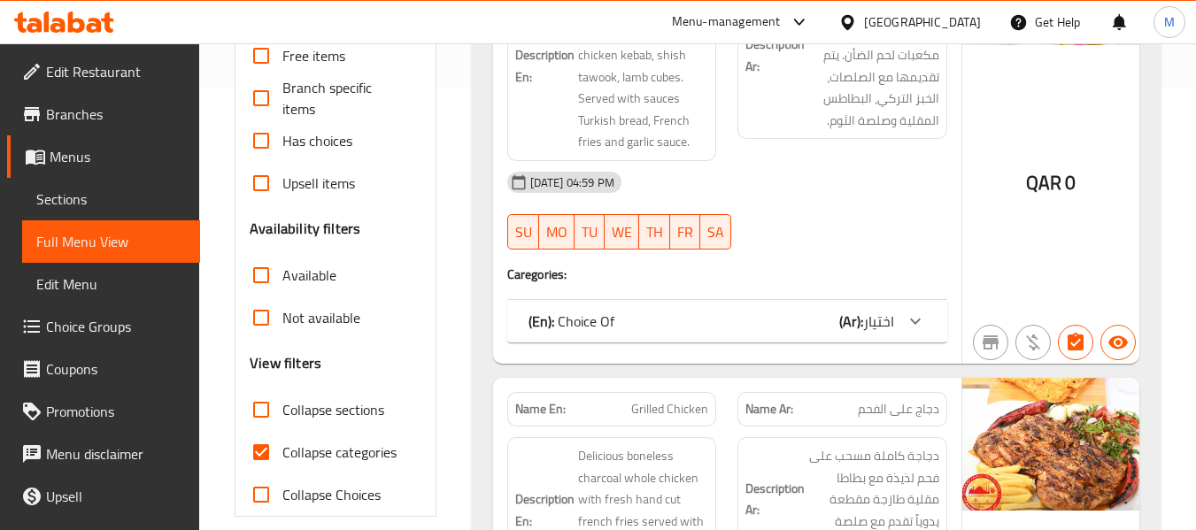
click at [342, 454] on span "Collapse categories" at bounding box center [339, 452] width 114 height 21
click at [282, 454] on input "Collapse categories" at bounding box center [261, 452] width 43 height 43
checkbox input "false"
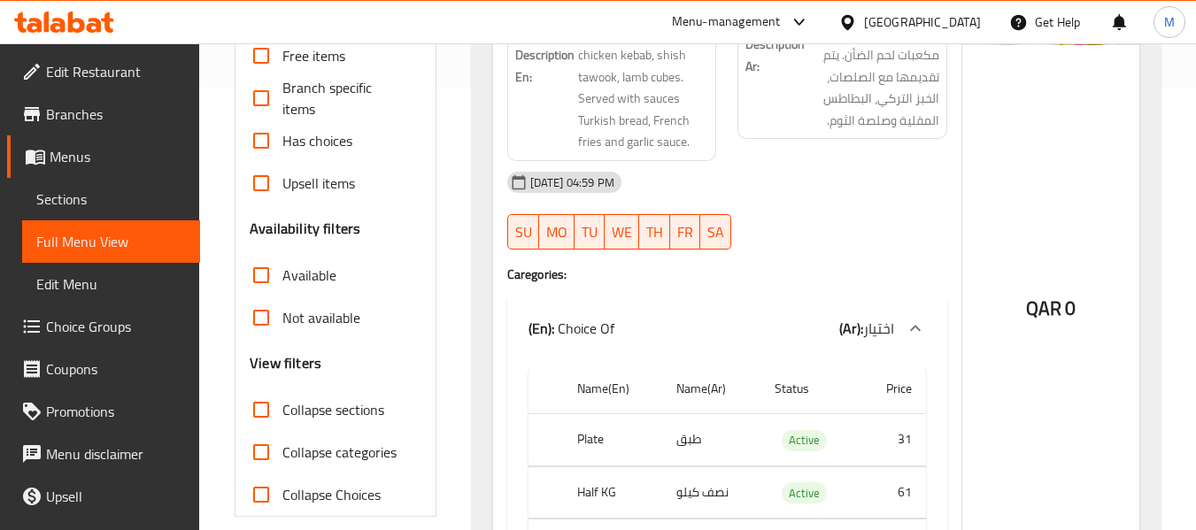
click at [311, 318] on span "Not available" at bounding box center [321, 317] width 78 height 21
click at [282, 318] on input "Not available" at bounding box center [261, 318] width 43 height 43
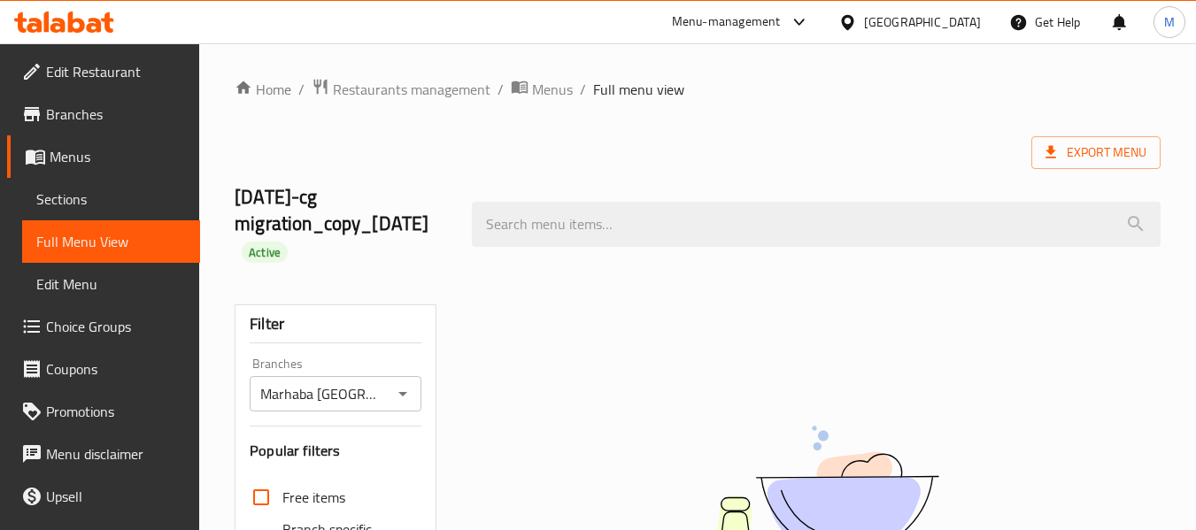
scroll to position [354, 0]
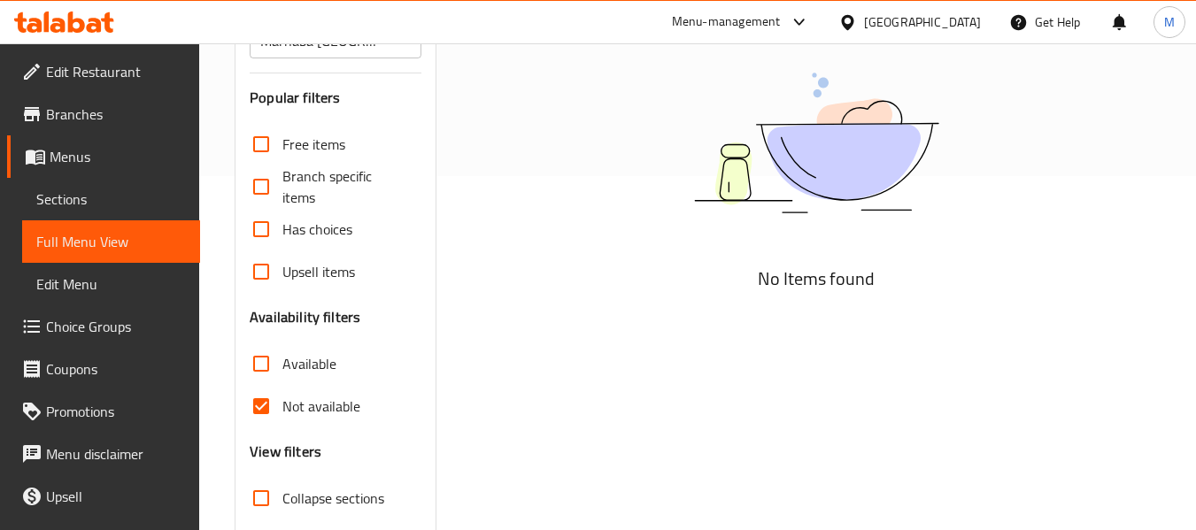
click at [282, 403] on input "Not available" at bounding box center [261, 406] width 43 height 43
checkbox input "false"
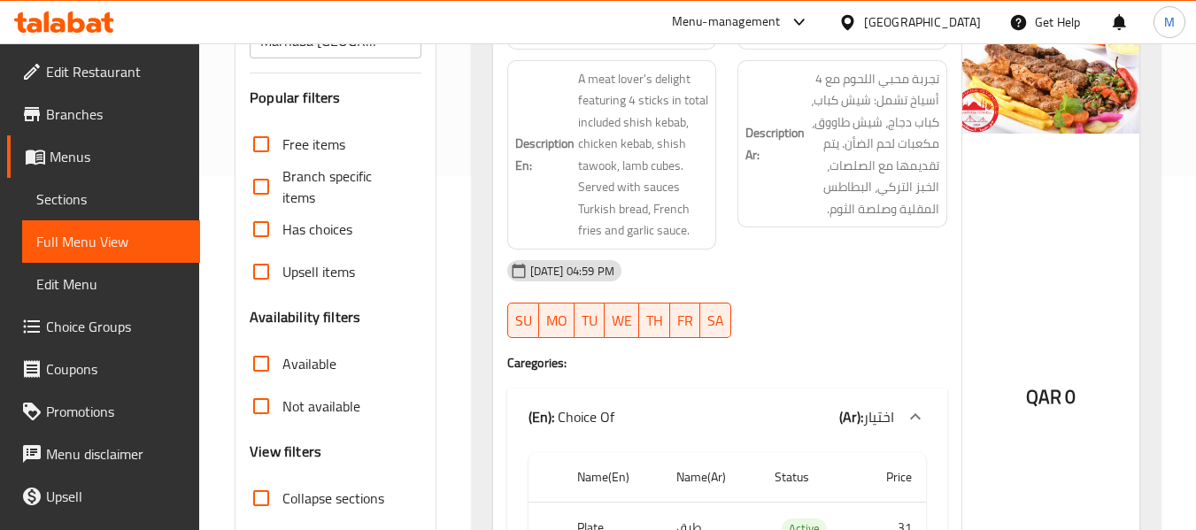
click at [324, 225] on span "Has choices" at bounding box center [317, 229] width 70 height 21
click at [282, 225] on input "Has choices" at bounding box center [261, 229] width 43 height 43
checkbox input "true"
click at [300, 411] on span "Not available" at bounding box center [321, 406] width 78 height 21
click at [282, 411] on input "Not available" at bounding box center [261, 406] width 43 height 43
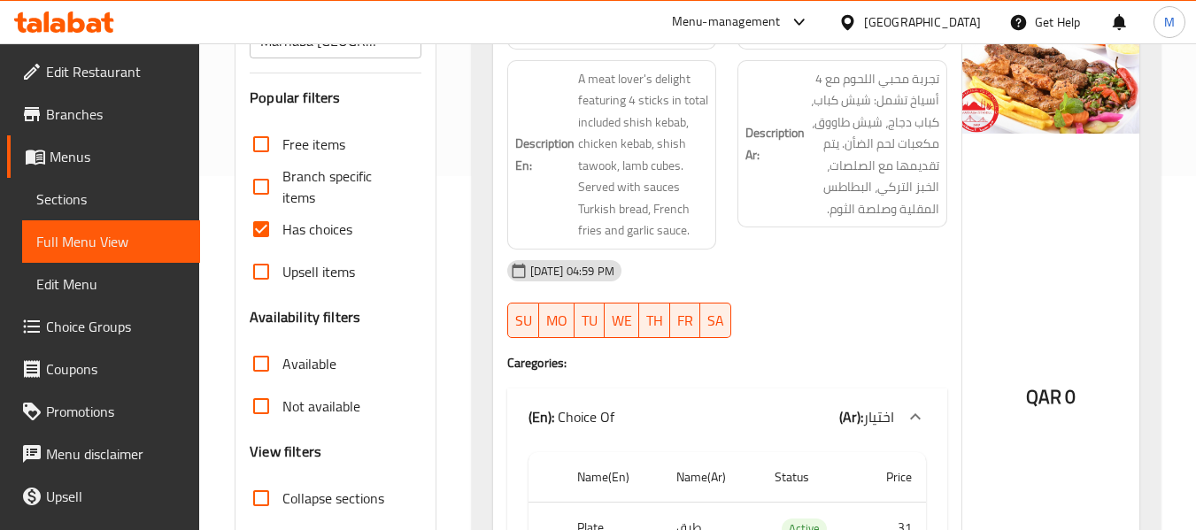
checkbox input "true"
click at [328, 227] on span "Has choices" at bounding box center [317, 229] width 70 height 21
click at [282, 227] on input "Has choices" at bounding box center [261, 229] width 43 height 43
checkbox input "false"
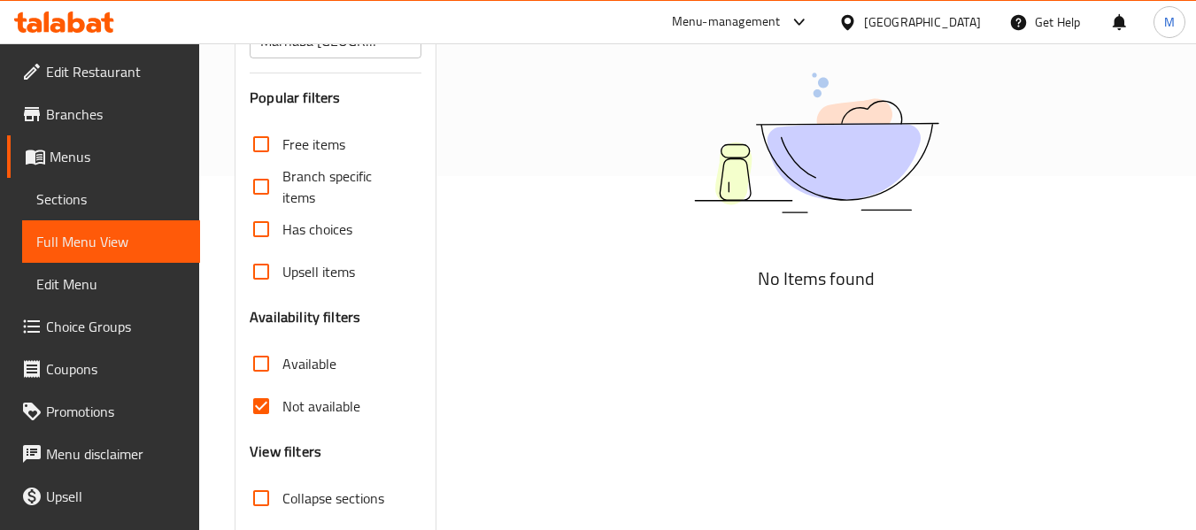
click at [307, 403] on span "Not available" at bounding box center [321, 406] width 78 height 21
click at [282, 403] on input "Not available" at bounding box center [261, 406] width 43 height 43
click at [311, 406] on span "Not available" at bounding box center [321, 406] width 78 height 21
click at [282, 406] on input "Not available" at bounding box center [261, 406] width 43 height 43
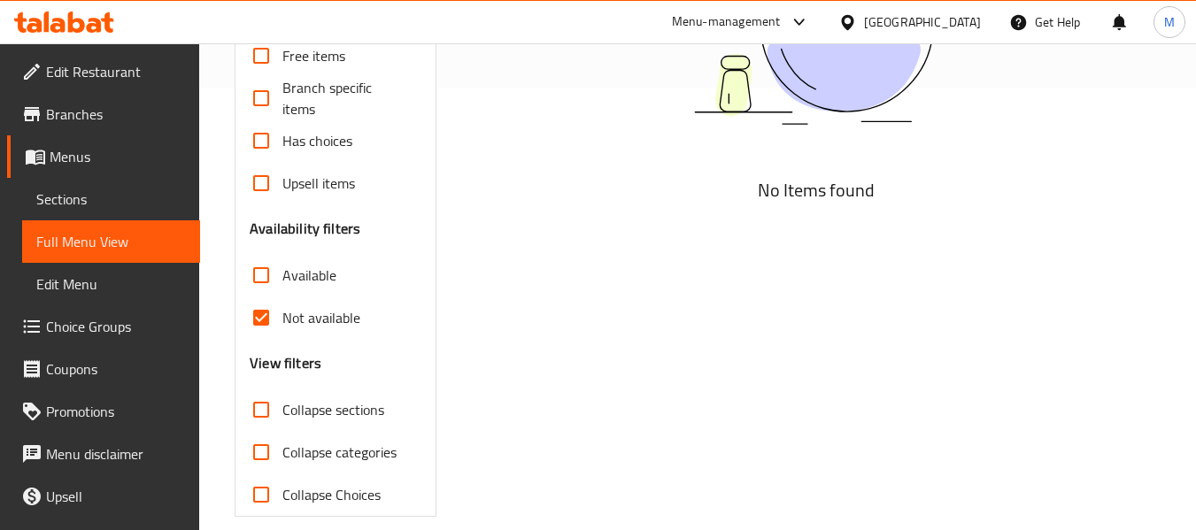
scroll to position [465, 0]
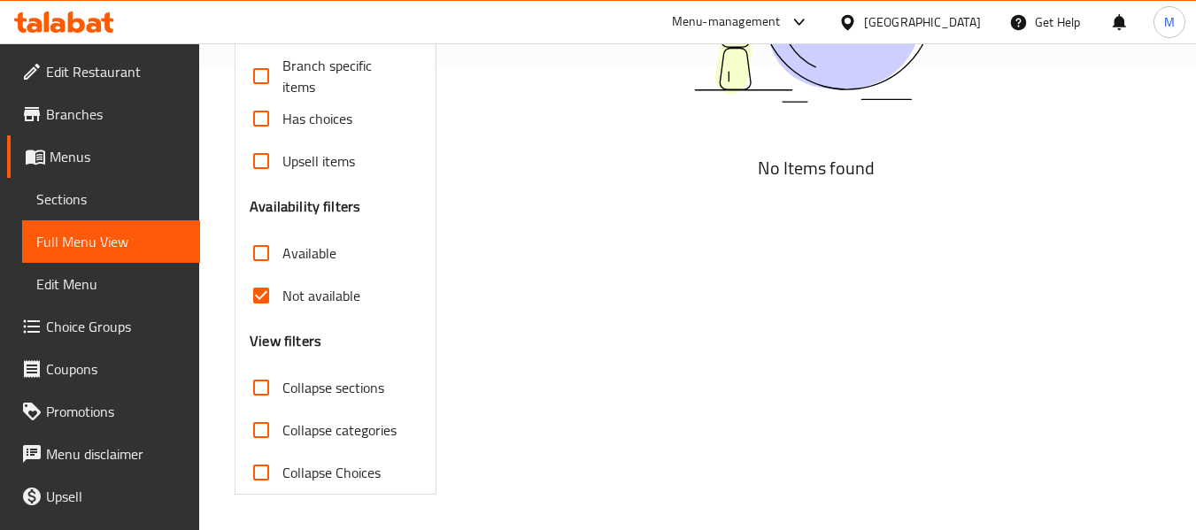
click at [327, 292] on span "Not available" at bounding box center [321, 295] width 78 height 21
click at [282, 292] on input "Not available" at bounding box center [261, 295] width 43 height 43
checkbox input "false"
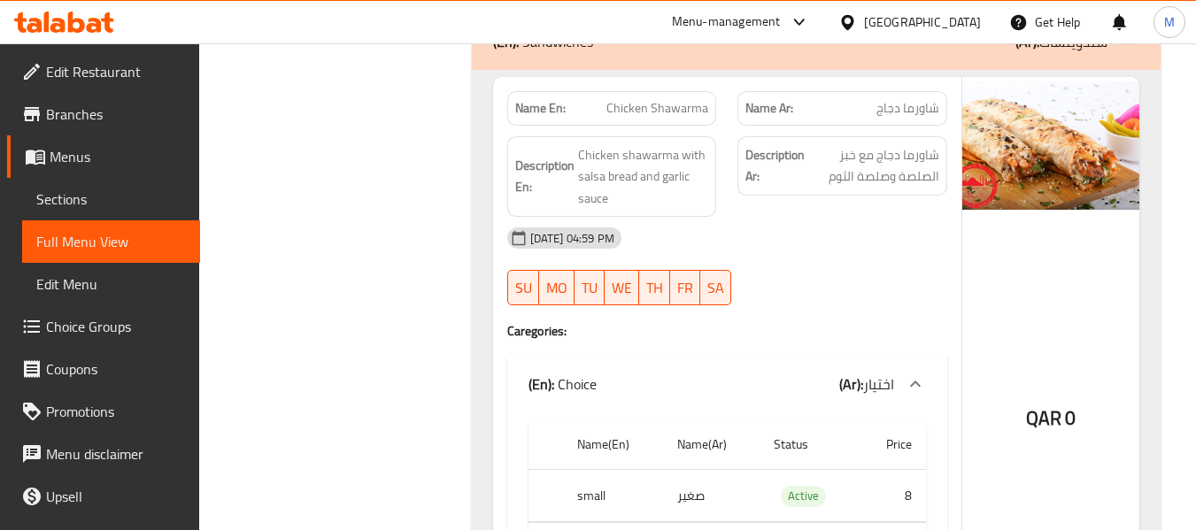
scroll to position [0, 0]
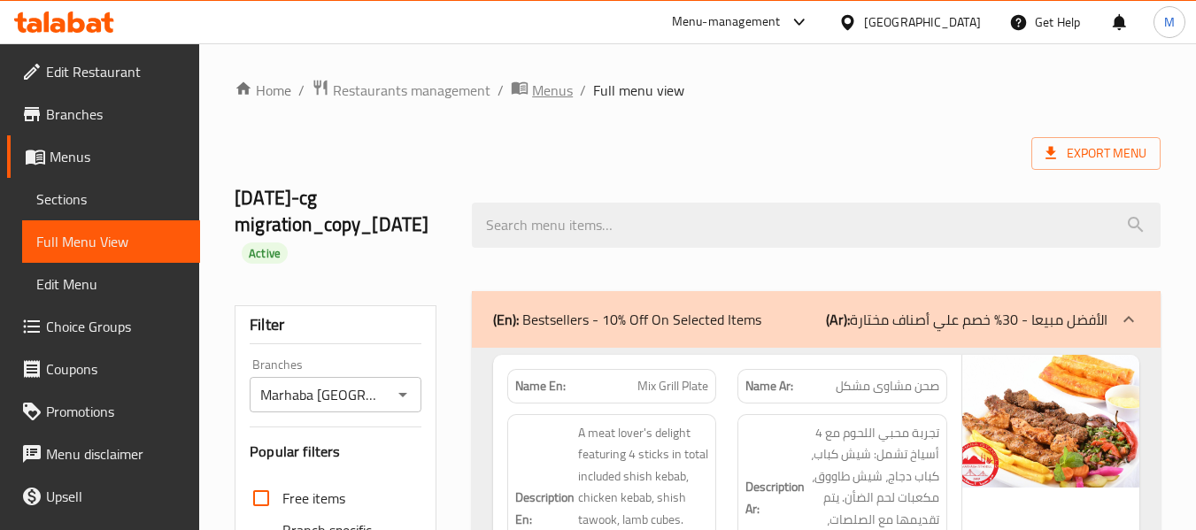
click at [542, 82] on span "Menus" at bounding box center [552, 90] width 41 height 21
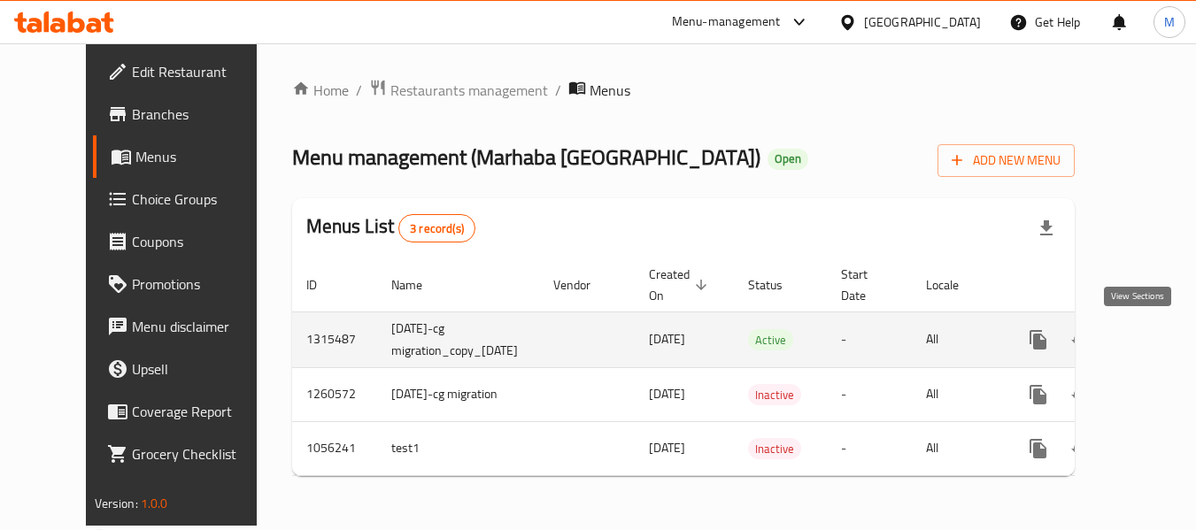
click at [1155, 332] on icon "enhanced table" at bounding box center [1165, 339] width 21 height 21
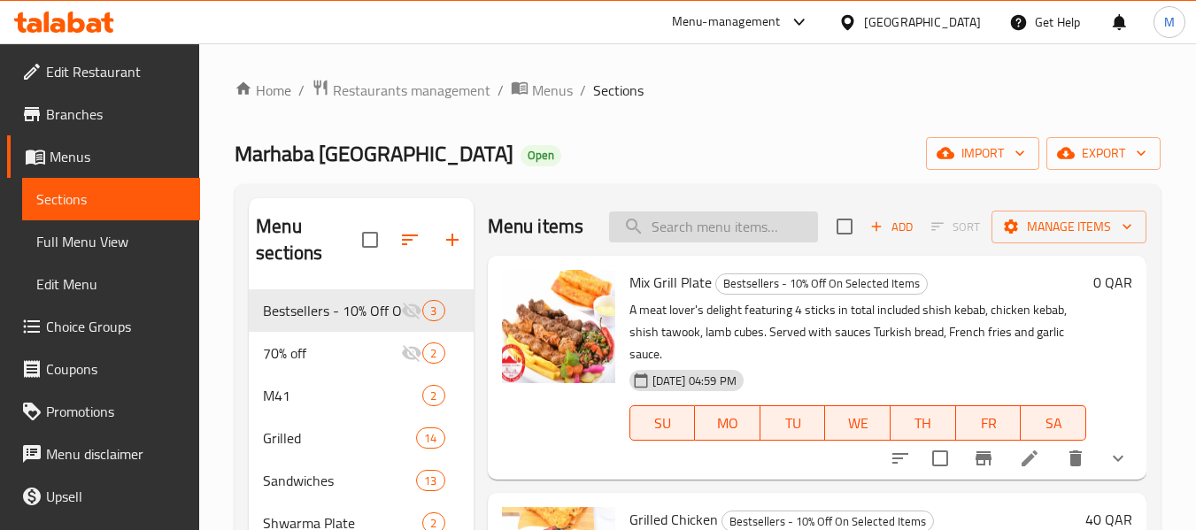
click at [675, 243] on input "search" at bounding box center [713, 227] width 209 height 31
paste input "Shawerma Saroukh"
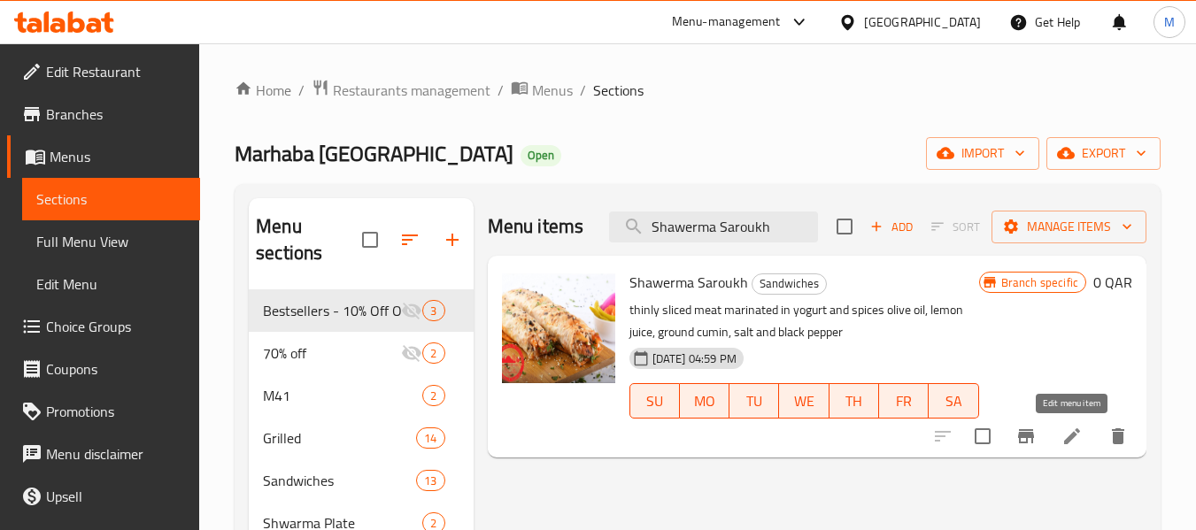
type input "Shawerma Saroukh"
click at [1079, 433] on icon at bounding box center [1072, 437] width 16 height 16
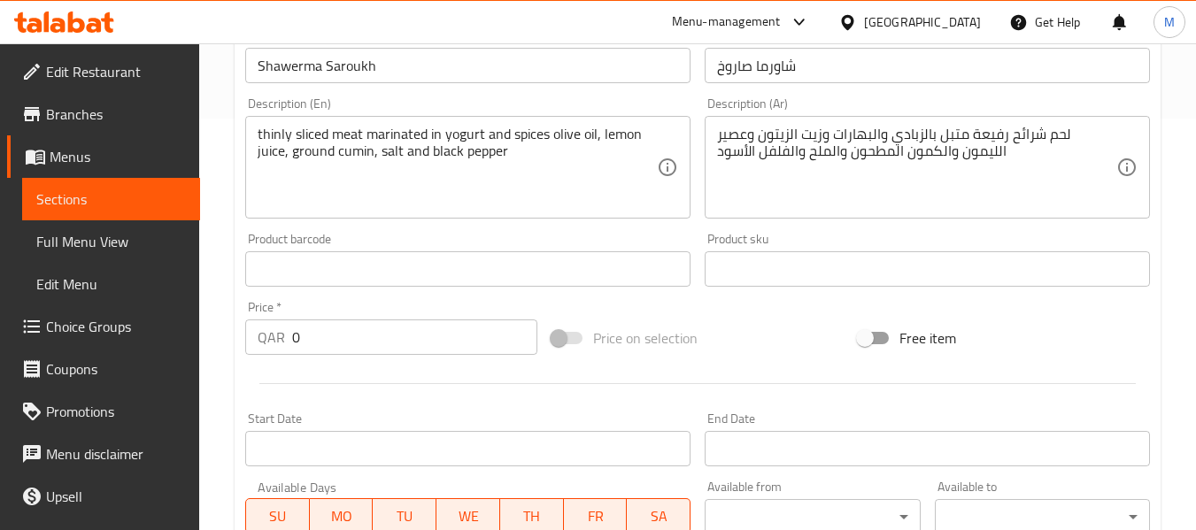
scroll to position [443, 0]
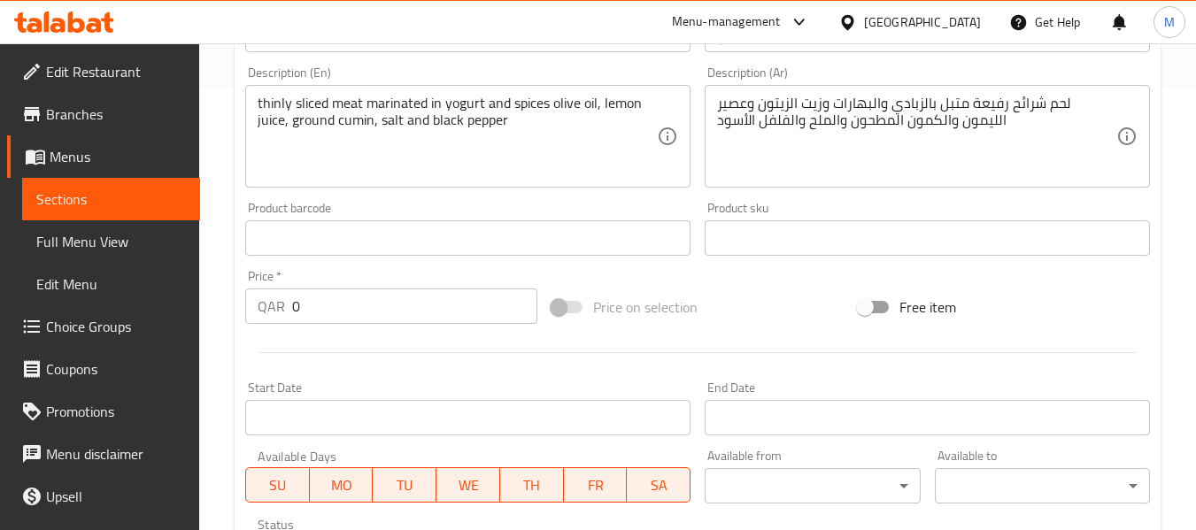
drag, startPoint x: 260, startPoint y: 295, endPoint x: 243, endPoint y: 258, distance: 40.8
click at [245, 280] on div "Price   * QAR 0 Price *" at bounding box center [391, 297] width 292 height 54
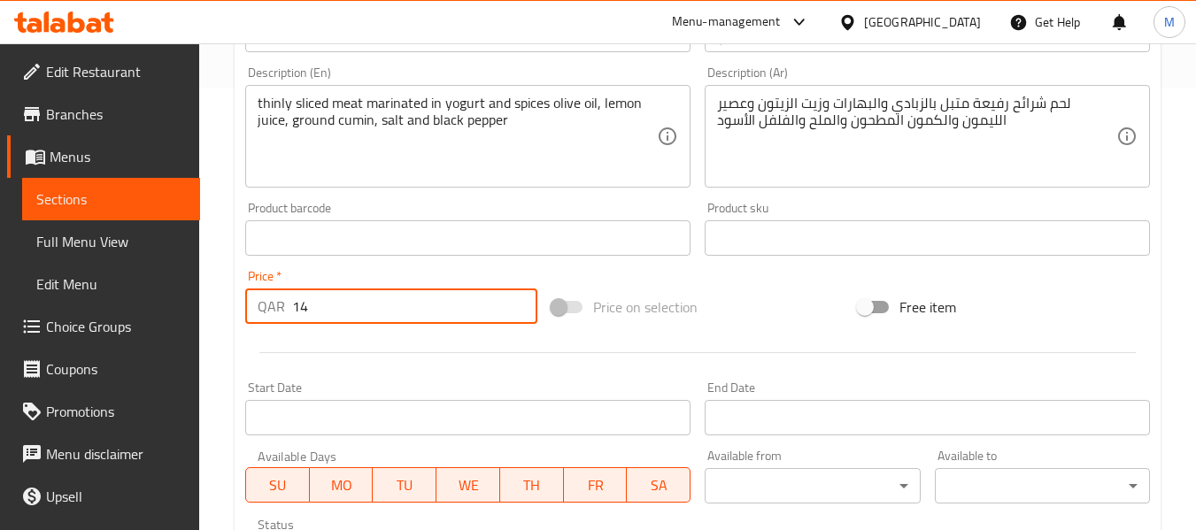
type input "14"
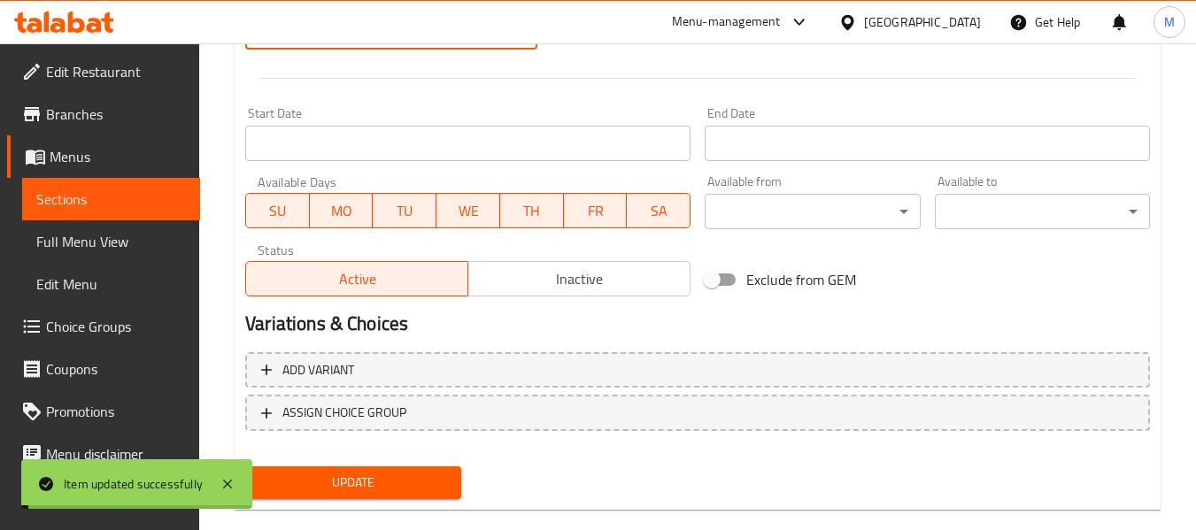
scroll to position [746, 0]
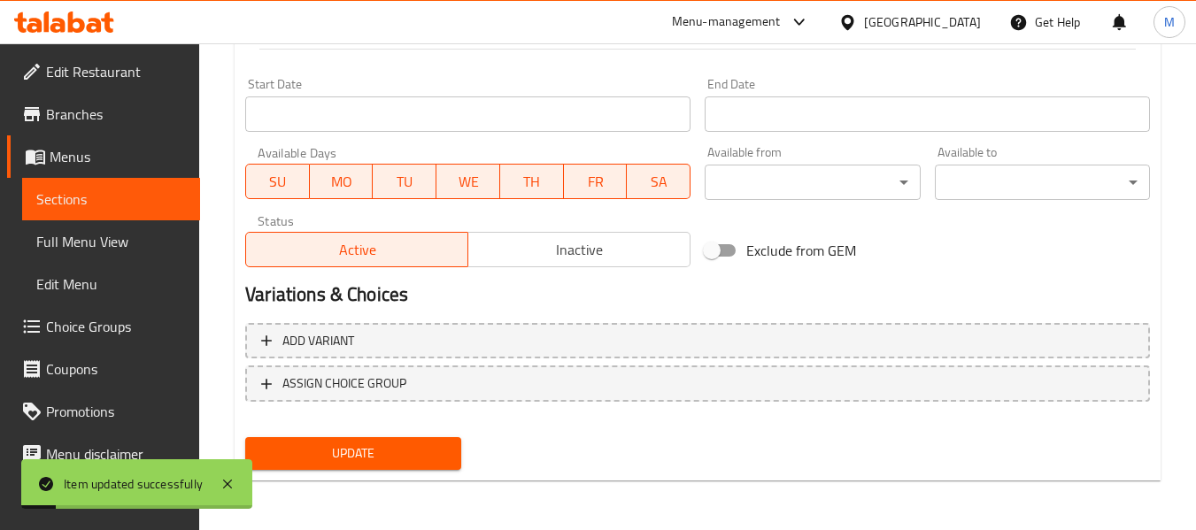
drag, startPoint x: 561, startPoint y: 250, endPoint x: 505, endPoint y: 319, distance: 89.3
click at [562, 250] on span "Inactive" at bounding box center [579, 250] width 208 height 26
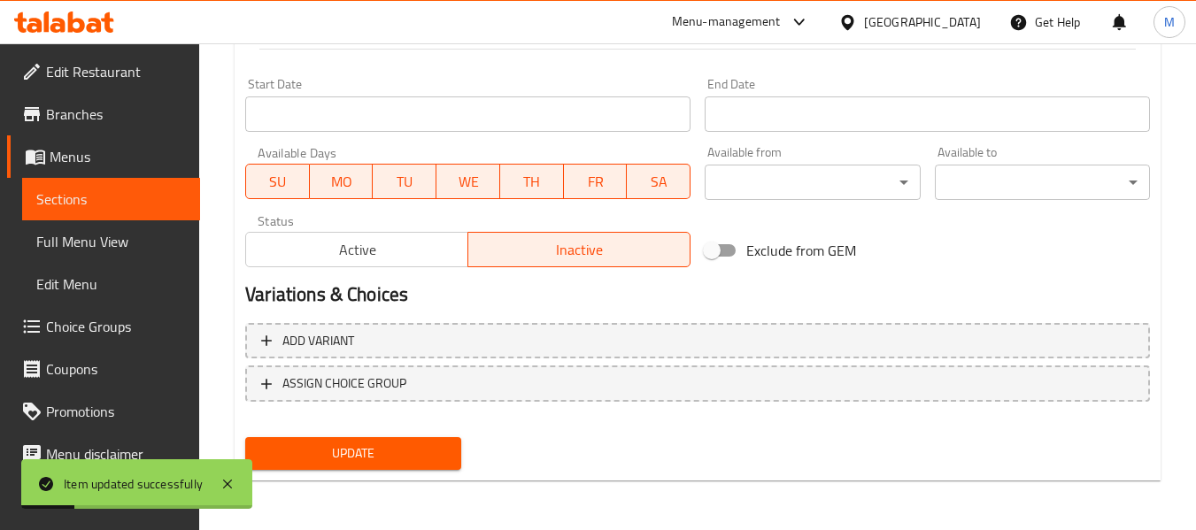
click at [427, 450] on span "Update" at bounding box center [352, 454] width 187 height 22
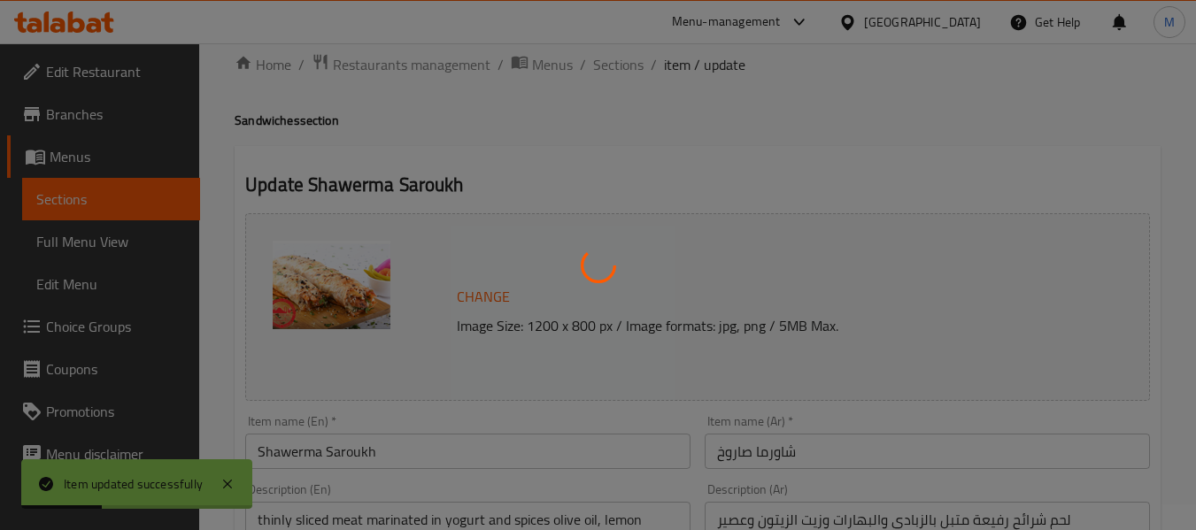
scroll to position [0, 0]
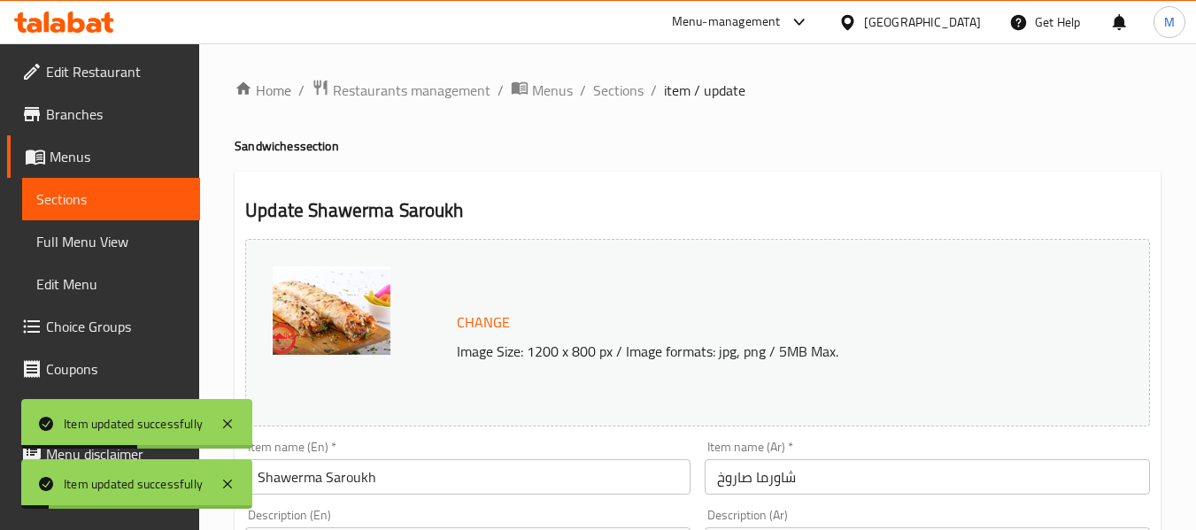
drag, startPoint x: 607, startPoint y: 97, endPoint x: 477, endPoint y: 12, distance: 155.2
click at [607, 97] on span "Sections" at bounding box center [618, 90] width 50 height 21
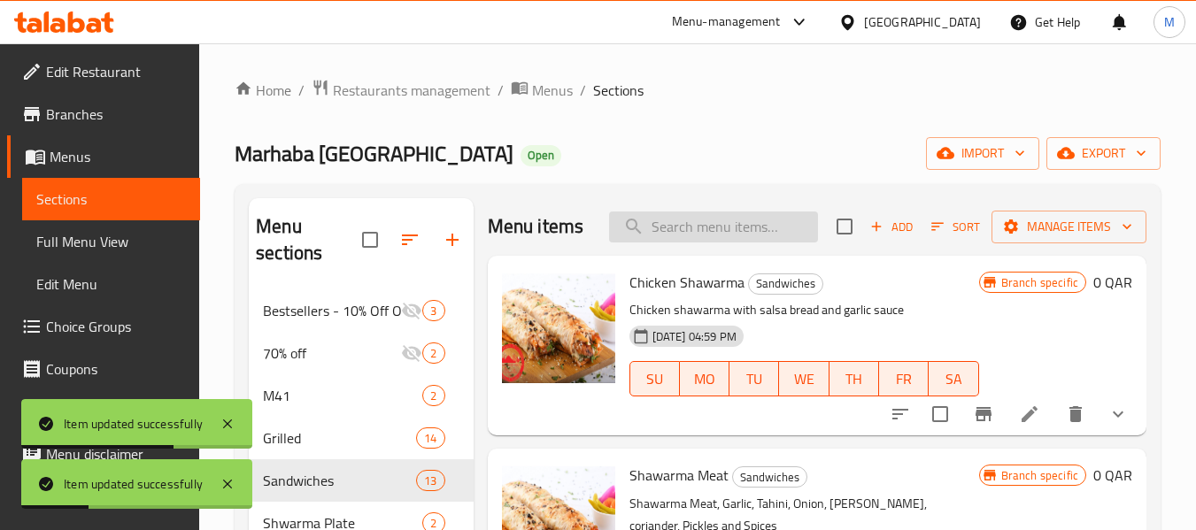
click at [673, 231] on input "search" at bounding box center [713, 227] width 209 height 31
paste input "Shrimp"
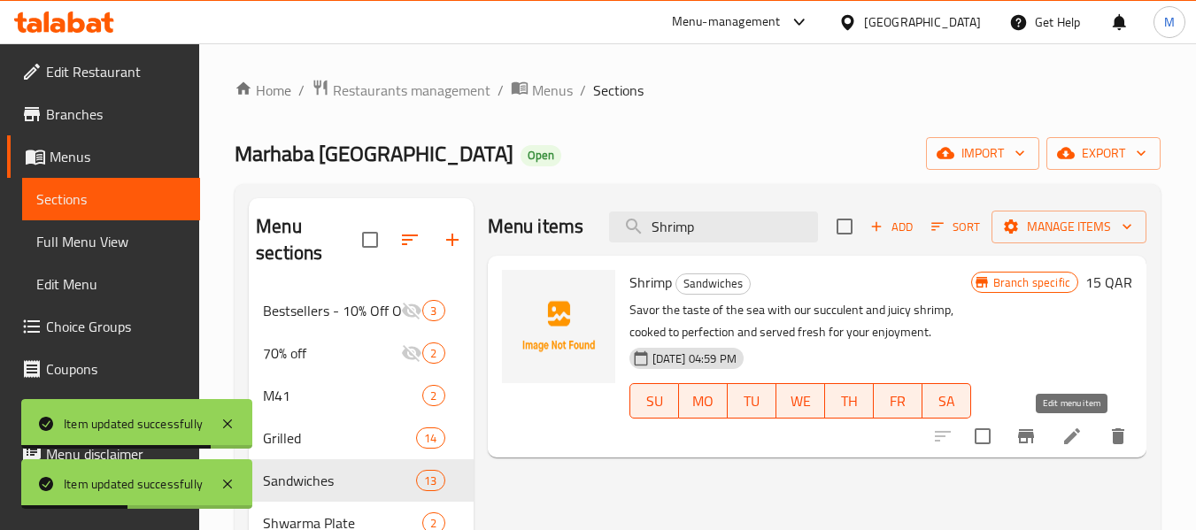
type input "Shrimp"
click at [1068, 432] on icon at bounding box center [1072, 436] width 21 height 21
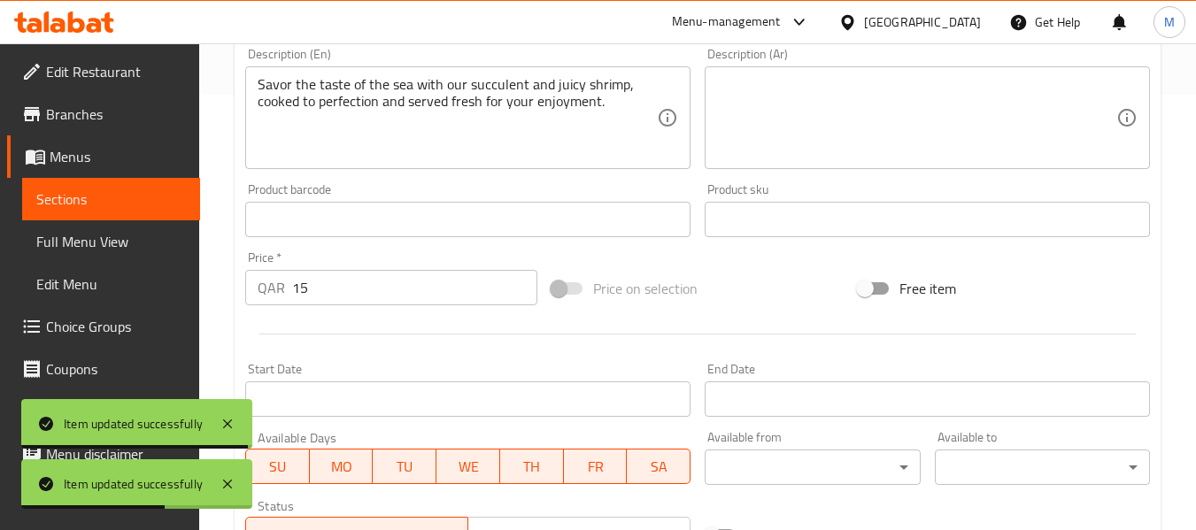
scroll to position [443, 0]
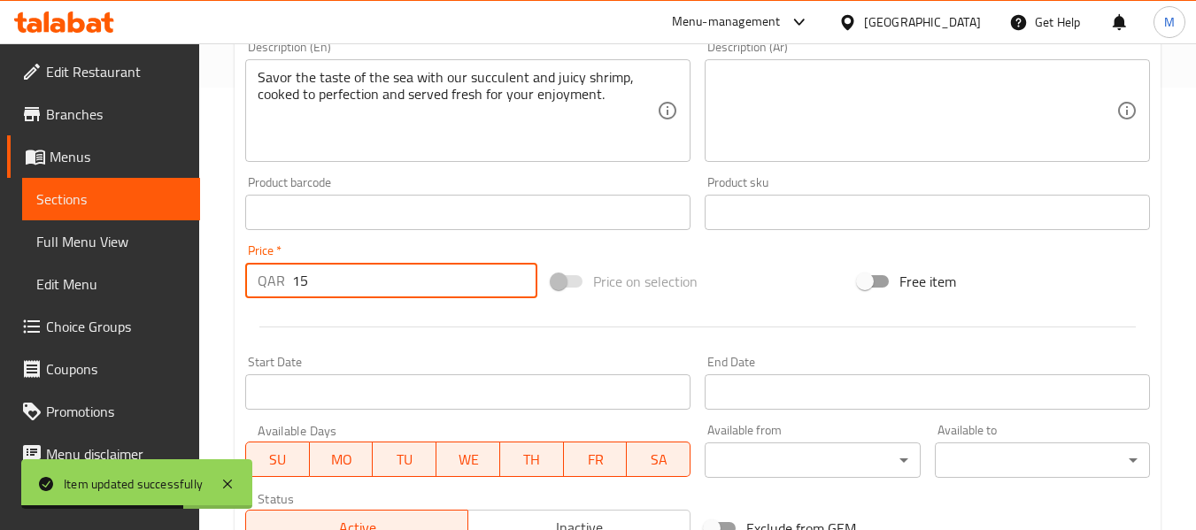
drag, startPoint x: 323, startPoint y: 274, endPoint x: 273, endPoint y: 259, distance: 52.4
click at [273, 259] on div "Price   * QAR 15 Price *" at bounding box center [391, 271] width 292 height 54
type input "18"
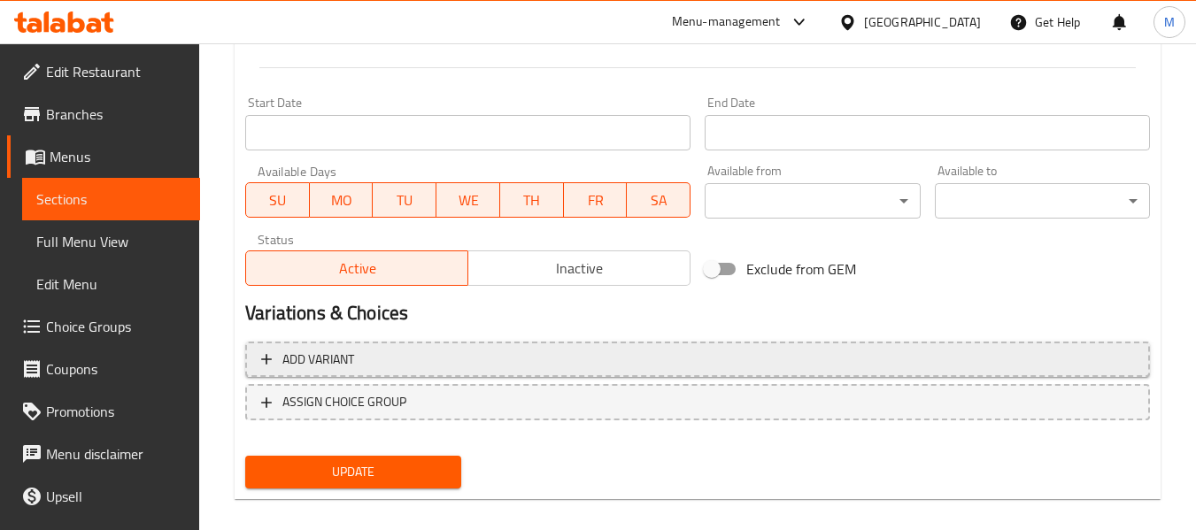
scroll to position [708, 0]
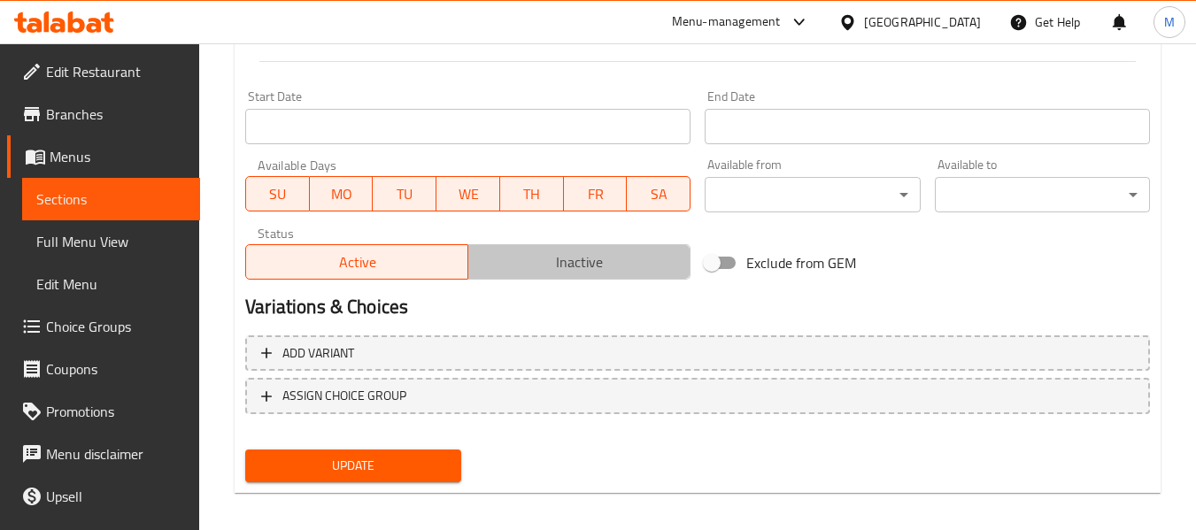
click at [622, 274] on span "Inactive" at bounding box center [579, 263] width 208 height 26
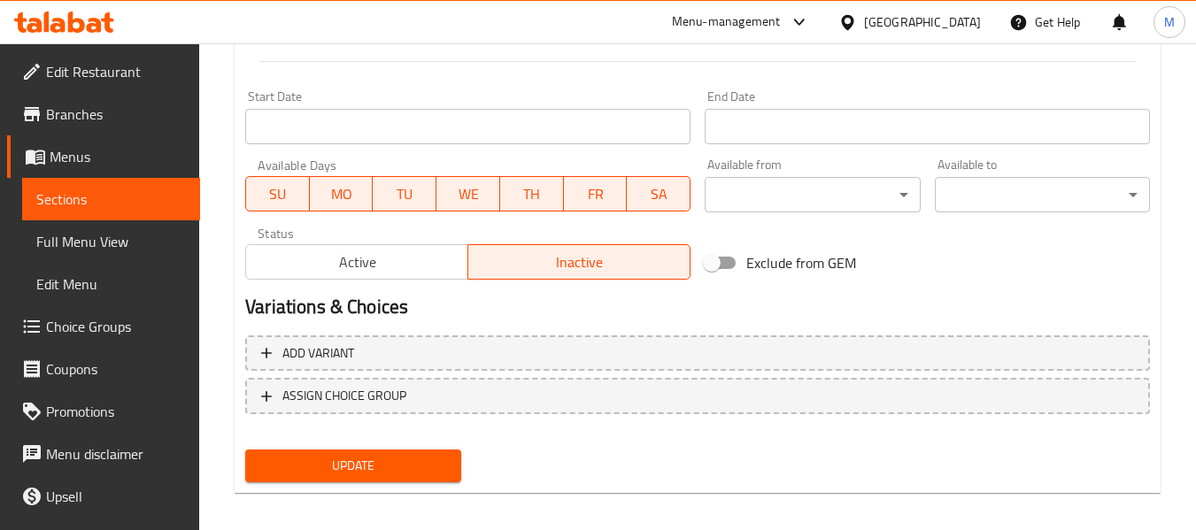
click at [364, 469] on span "Update" at bounding box center [352, 466] width 187 height 22
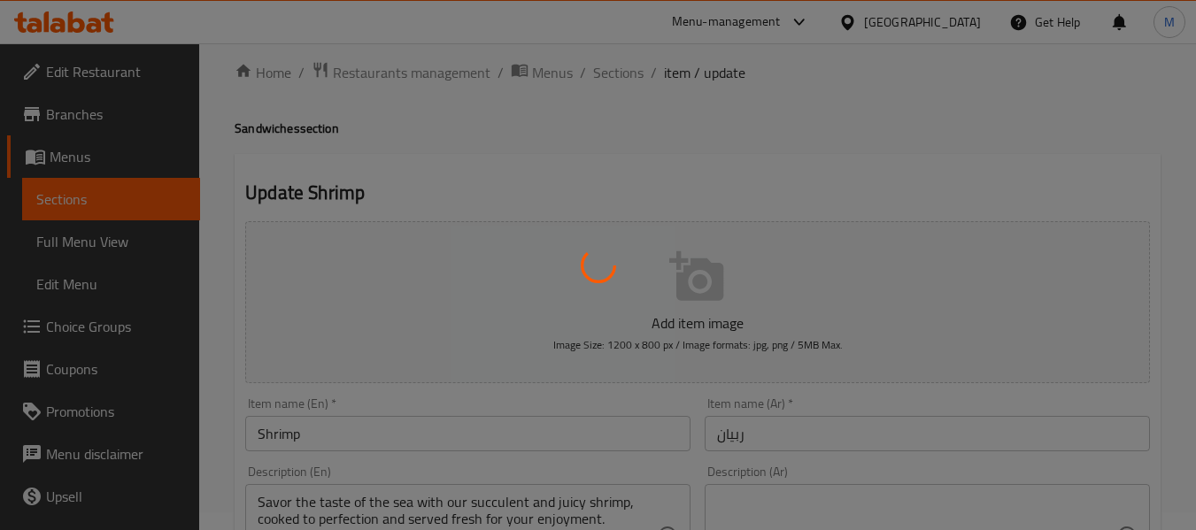
scroll to position [0, 0]
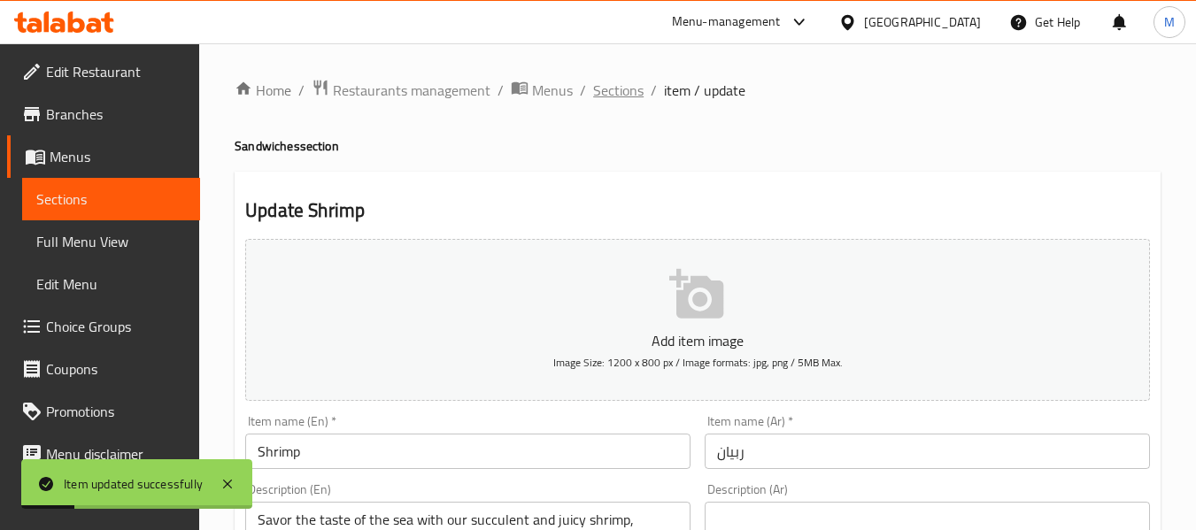
click at [613, 90] on span "Sections" at bounding box center [618, 90] width 50 height 21
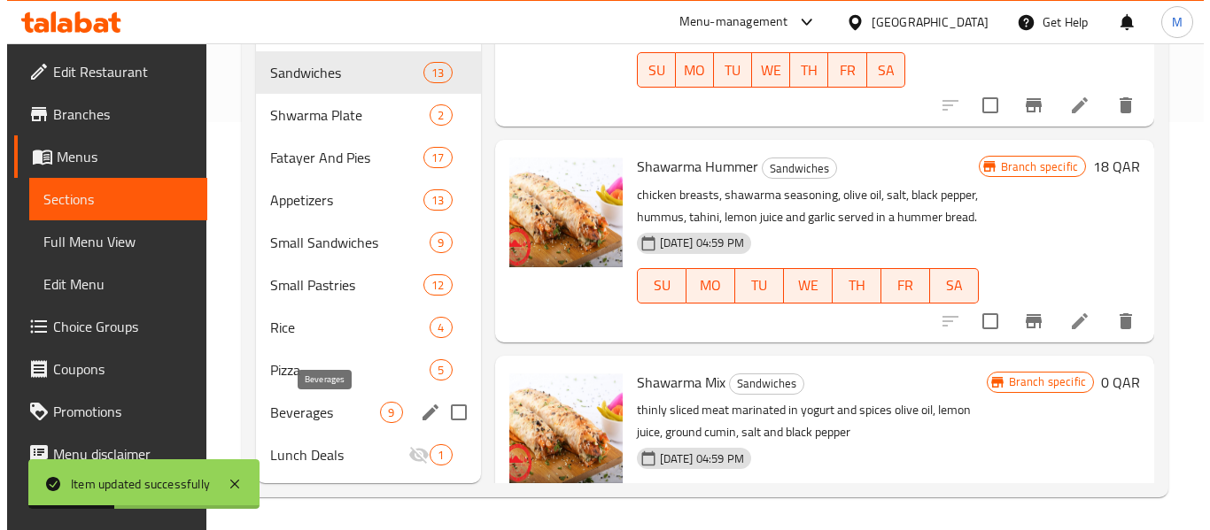
scroll to position [411, 0]
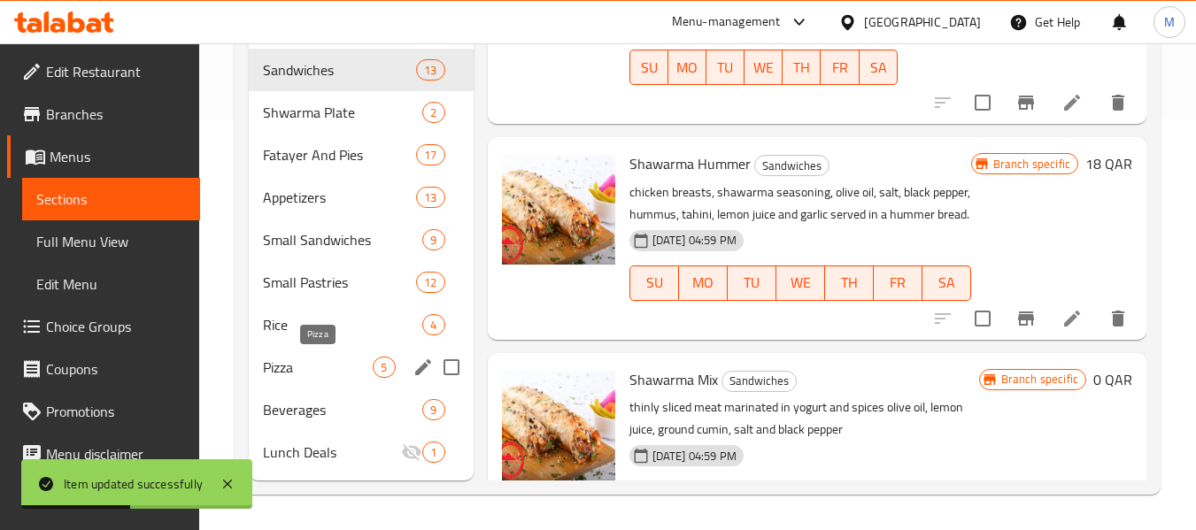
click at [294, 367] on span "Pizza" at bounding box center [318, 367] width 110 height 21
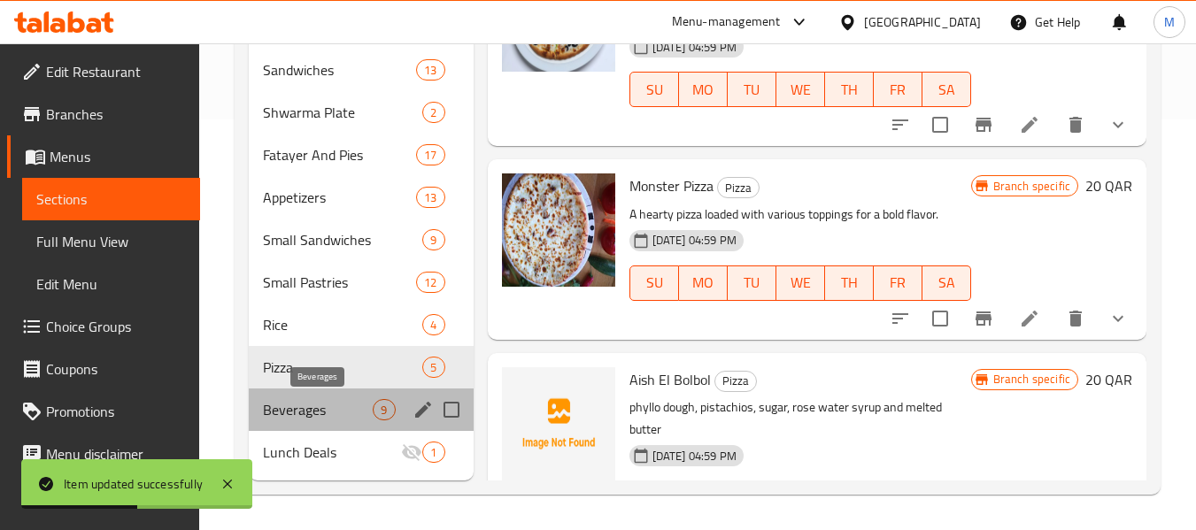
click at [298, 411] on span "Beverages" at bounding box center [318, 409] width 110 height 21
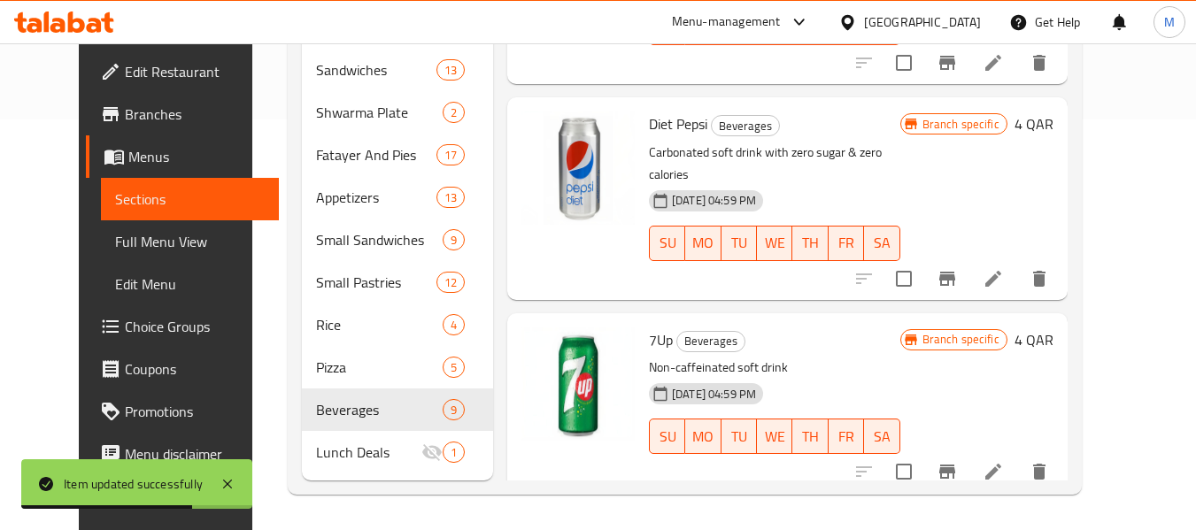
click at [958, 461] on icon "Branch-specific-item" at bounding box center [947, 471] width 21 height 21
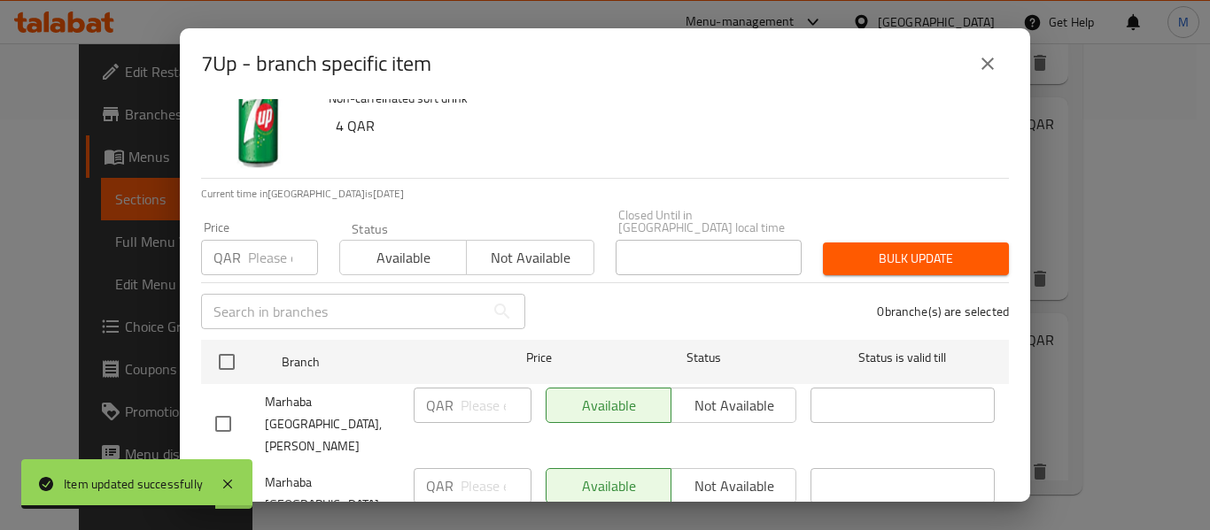
scroll to position [127, 0]
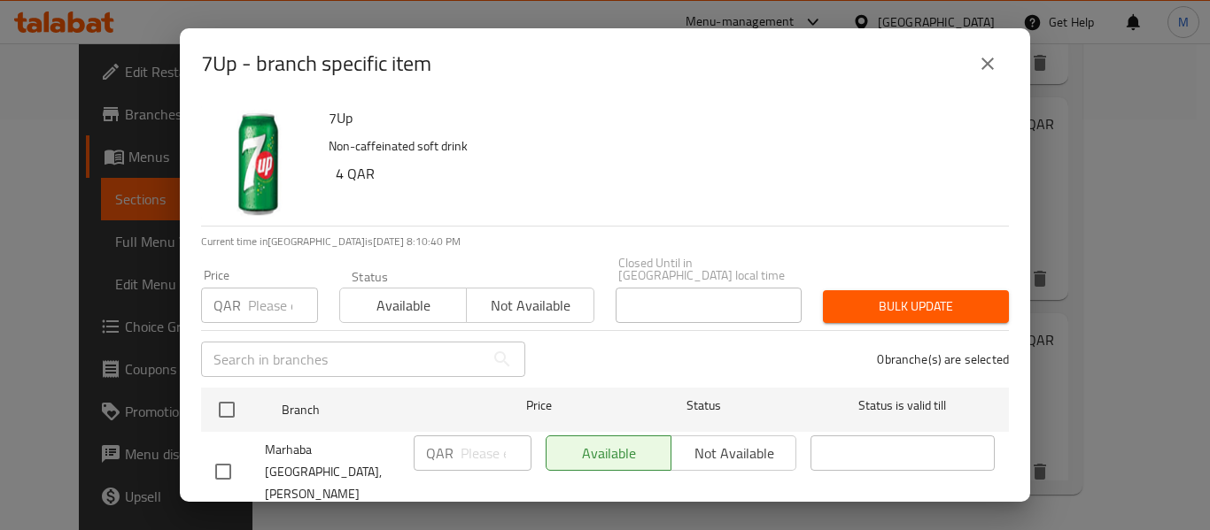
scroll to position [0, 0]
drag, startPoint x: 994, startPoint y: 55, endPoint x: 858, endPoint y: 59, distance: 136.4
click at [989, 55] on icon "close" at bounding box center [987, 63] width 21 height 21
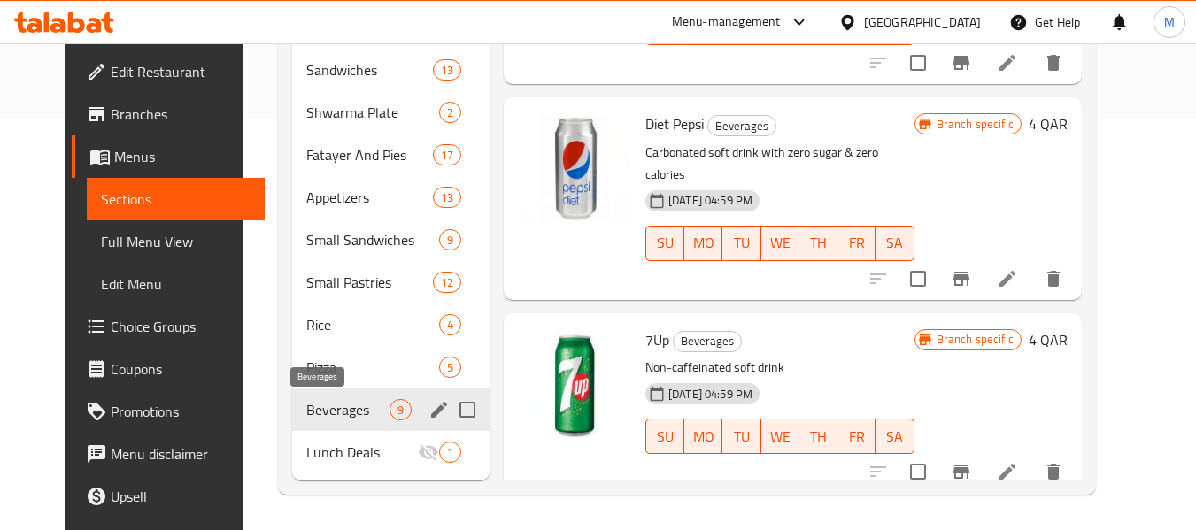
click at [335, 415] on span "Beverages" at bounding box center [347, 409] width 83 height 21
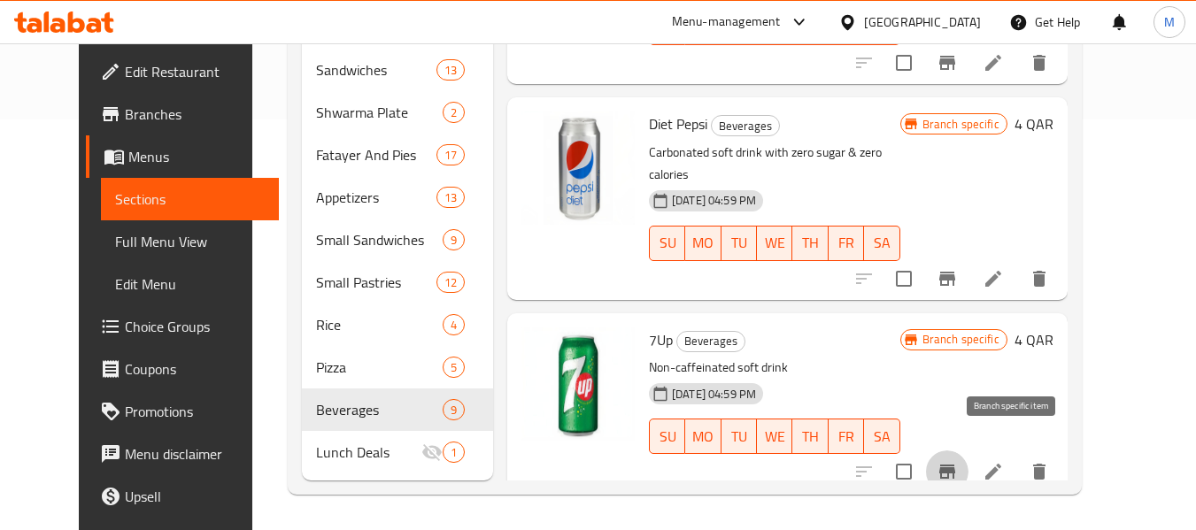
click at [958, 461] on icon "Branch-specific-item" at bounding box center [947, 471] width 21 height 21
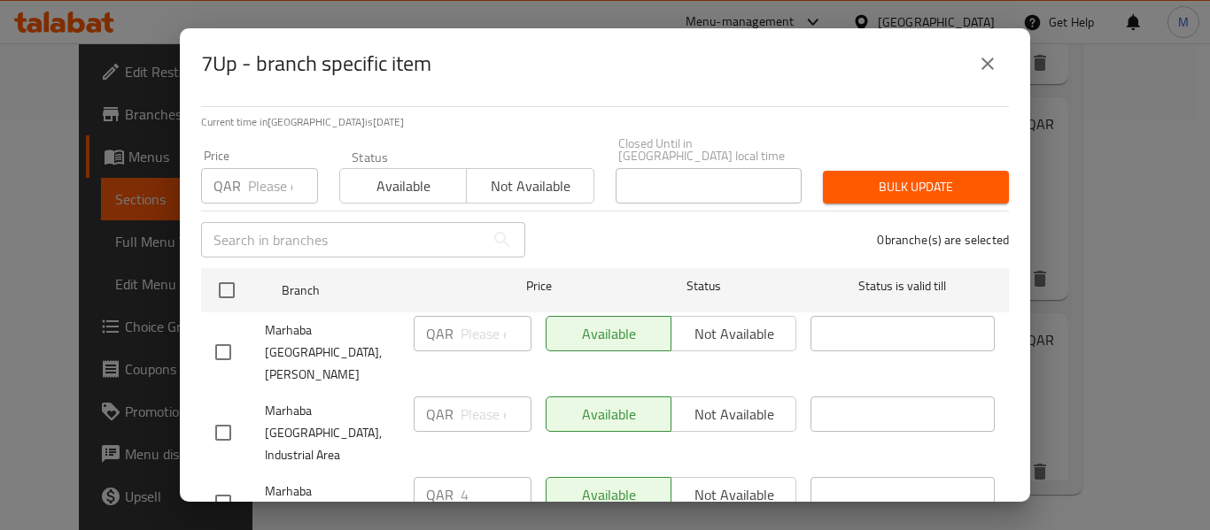
scroll to position [127, 0]
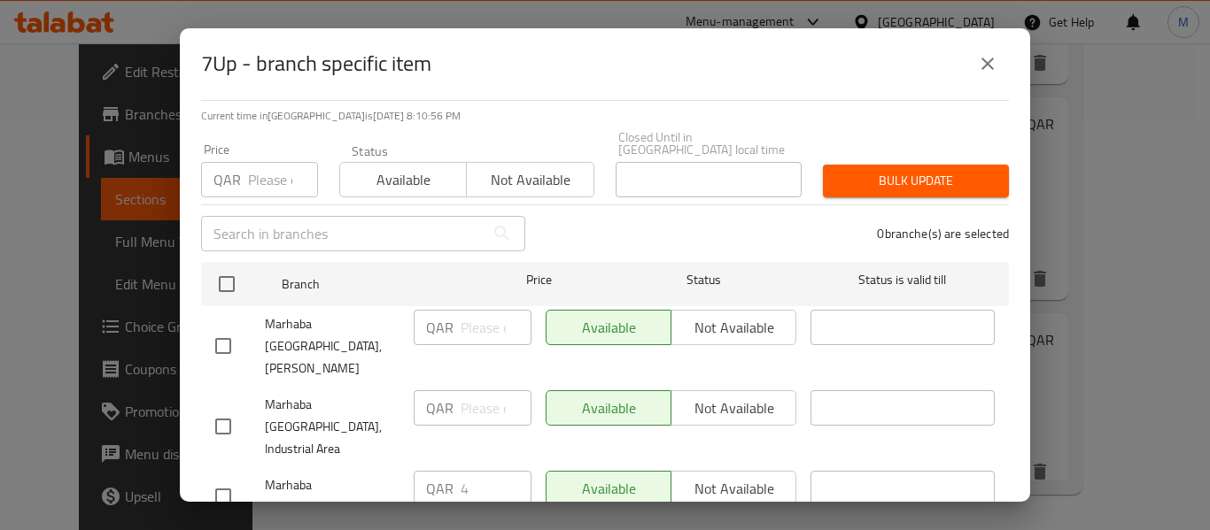
click at [722, 313] on div "Available Not available" at bounding box center [670, 327] width 251 height 35
click at [222, 328] on input "checkbox" at bounding box center [223, 346] width 37 height 37
click at [718, 315] on span "Not available" at bounding box center [733, 328] width 111 height 26
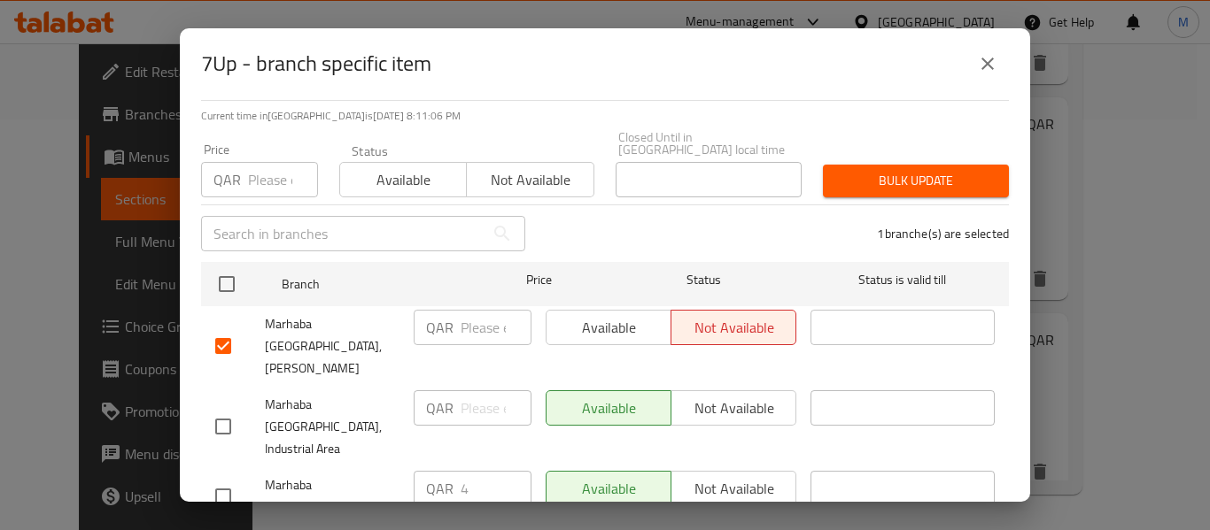
click at [221, 328] on input "checkbox" at bounding box center [223, 346] width 37 height 37
checkbox input "false"
drag, startPoint x: 229, startPoint y: 382, endPoint x: 693, endPoint y: 413, distance: 465.0
click at [228, 408] on input "checkbox" at bounding box center [223, 426] width 37 height 37
checkbox input "true"
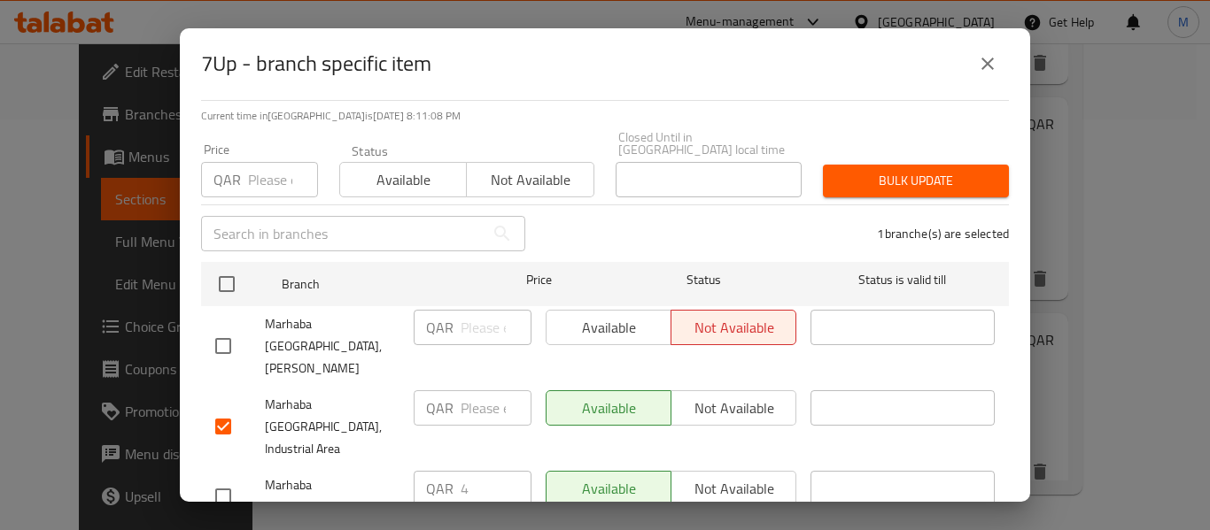
drag, startPoint x: 729, startPoint y: 379, endPoint x: 677, endPoint y: 472, distance: 106.2
click at [728, 396] on span "Not available" at bounding box center [733, 409] width 111 height 26
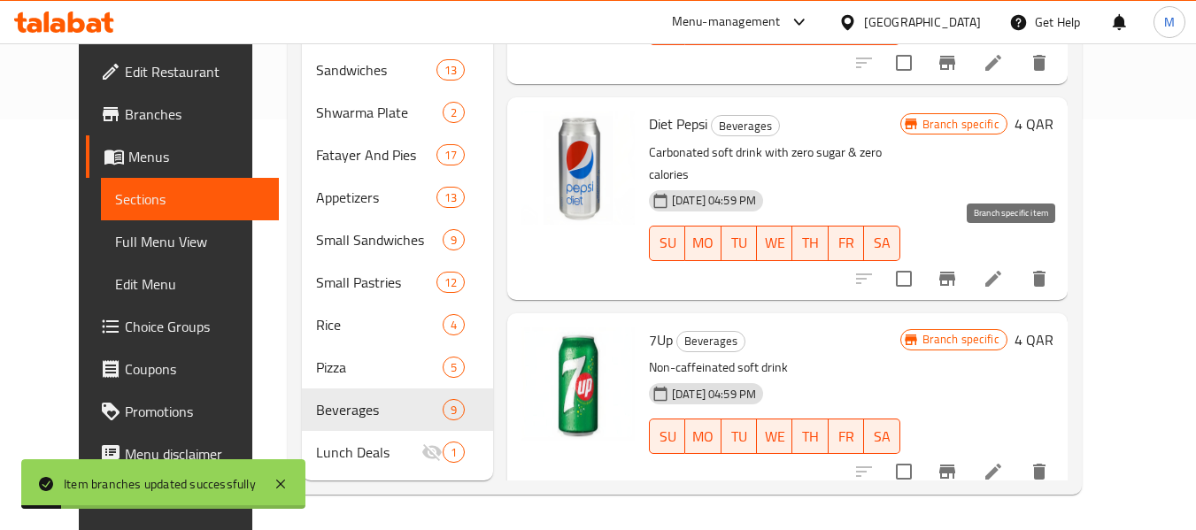
click at [955, 272] on icon "Branch-specific-item" at bounding box center [947, 279] width 16 height 14
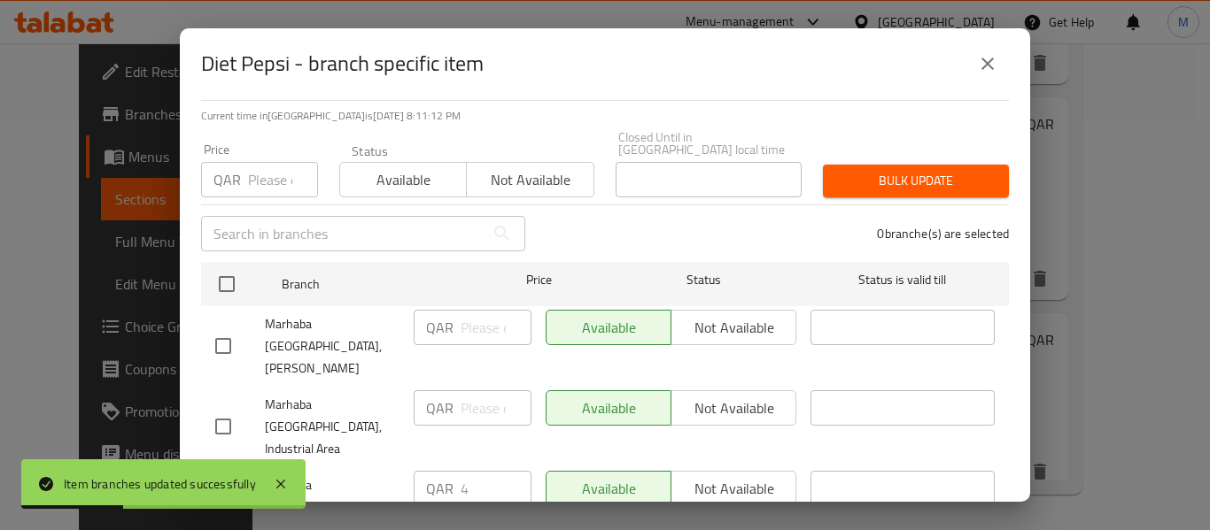
click at [224, 408] on input "checkbox" at bounding box center [223, 426] width 37 height 37
checkbox input "true"
click at [707, 396] on span "Not available" at bounding box center [733, 409] width 111 height 26
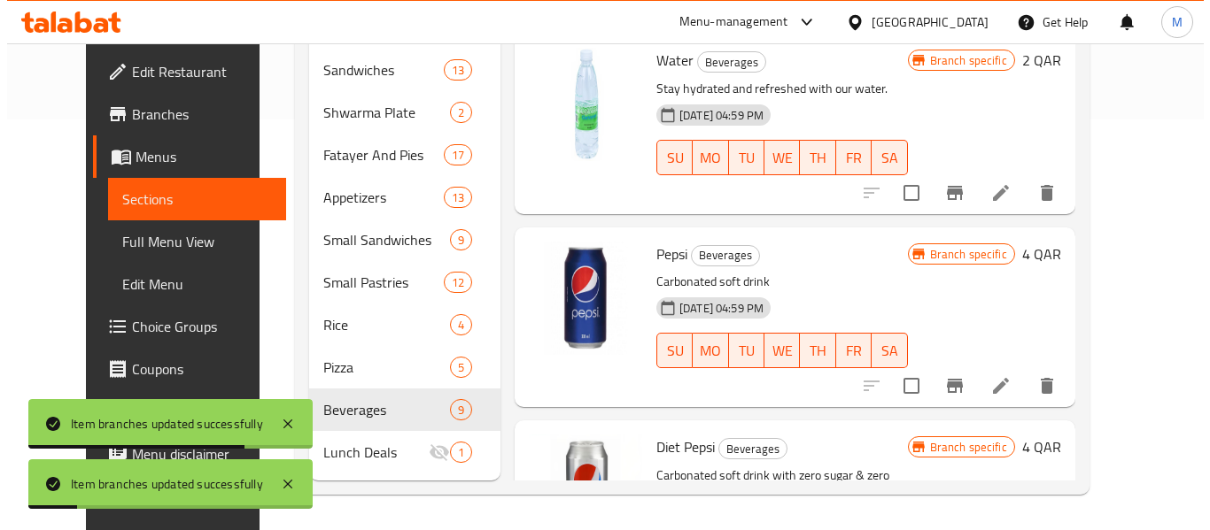
scroll to position [0, 0]
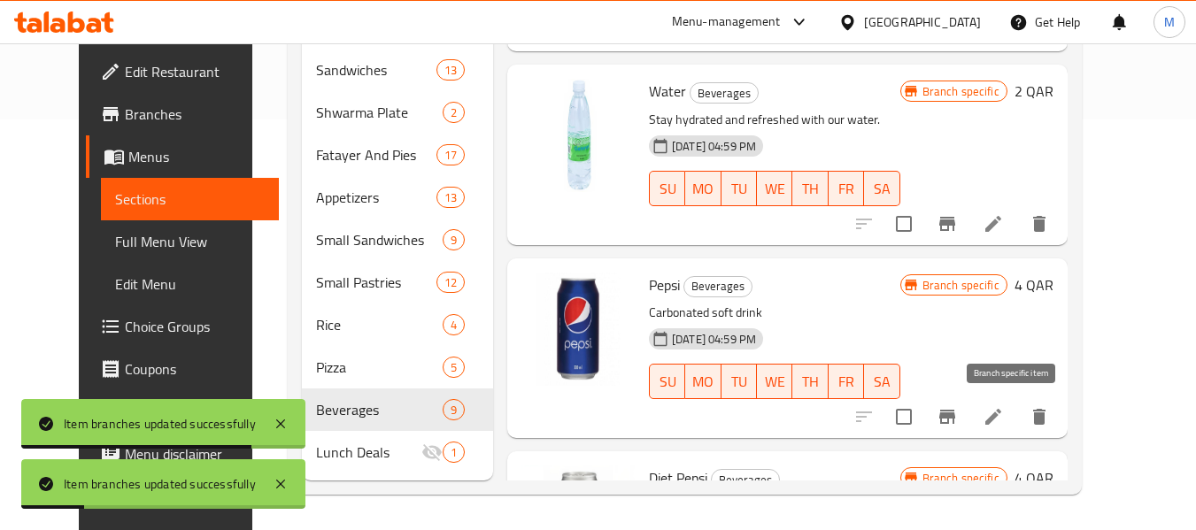
click at [955, 419] on icon "Branch-specific-item" at bounding box center [947, 417] width 16 height 14
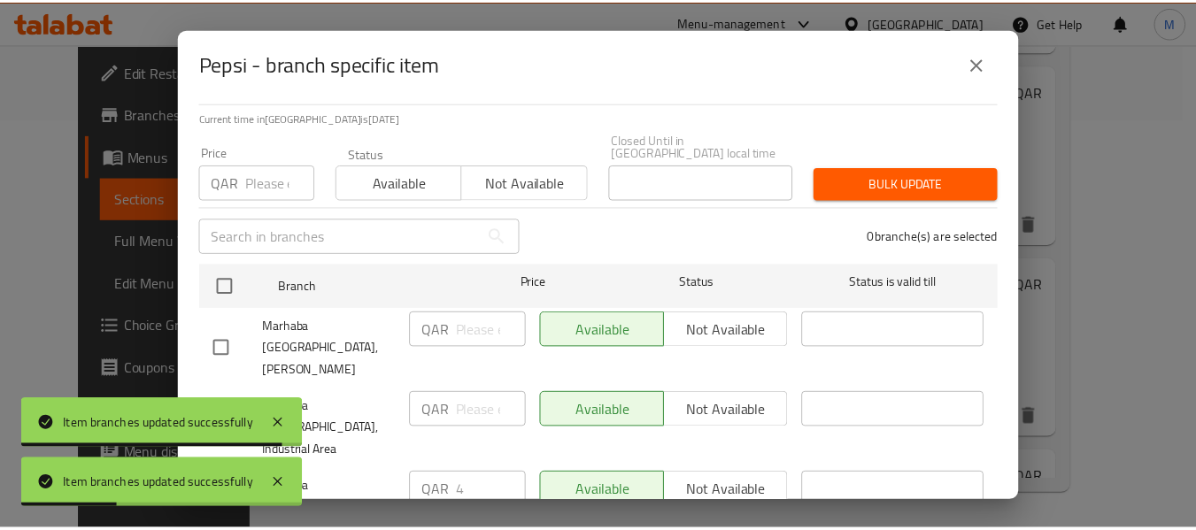
scroll to position [127, 0]
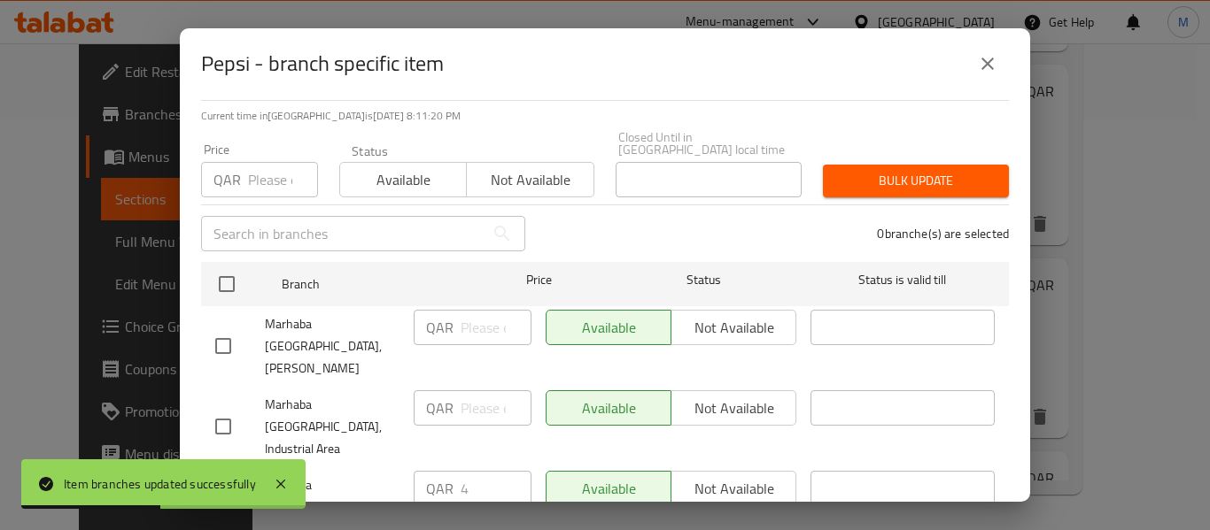
drag, startPoint x: 225, startPoint y: 378, endPoint x: 764, endPoint y: 371, distance: 539.3
click at [244, 408] on div at bounding box center [240, 426] width 50 height 37
click at [749, 390] on div "Available Not available" at bounding box center [670, 407] width 251 height 35
click at [213, 408] on input "checkbox" at bounding box center [223, 426] width 37 height 37
checkbox input "true"
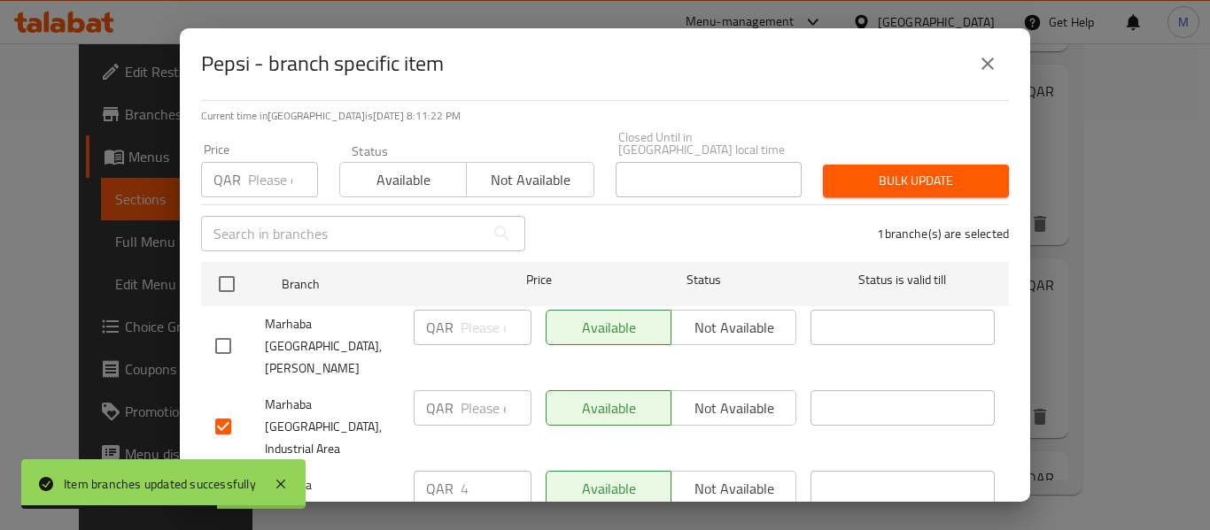
drag, startPoint x: 769, startPoint y: 375, endPoint x: 693, endPoint y: 423, distance: 89.2
click at [758, 396] on span "Not available" at bounding box center [733, 409] width 111 height 26
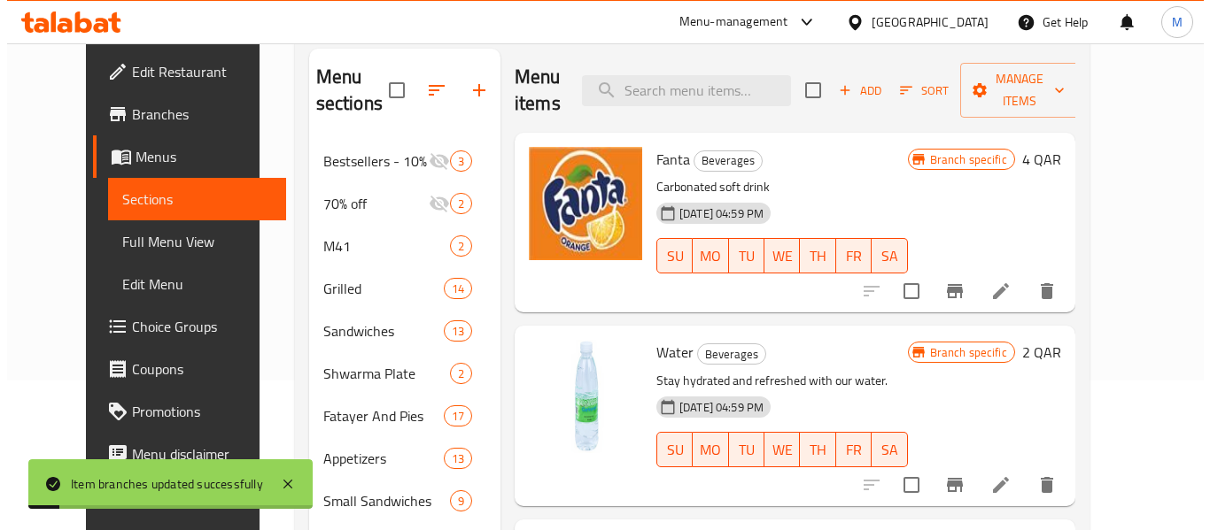
scroll to position [145, 0]
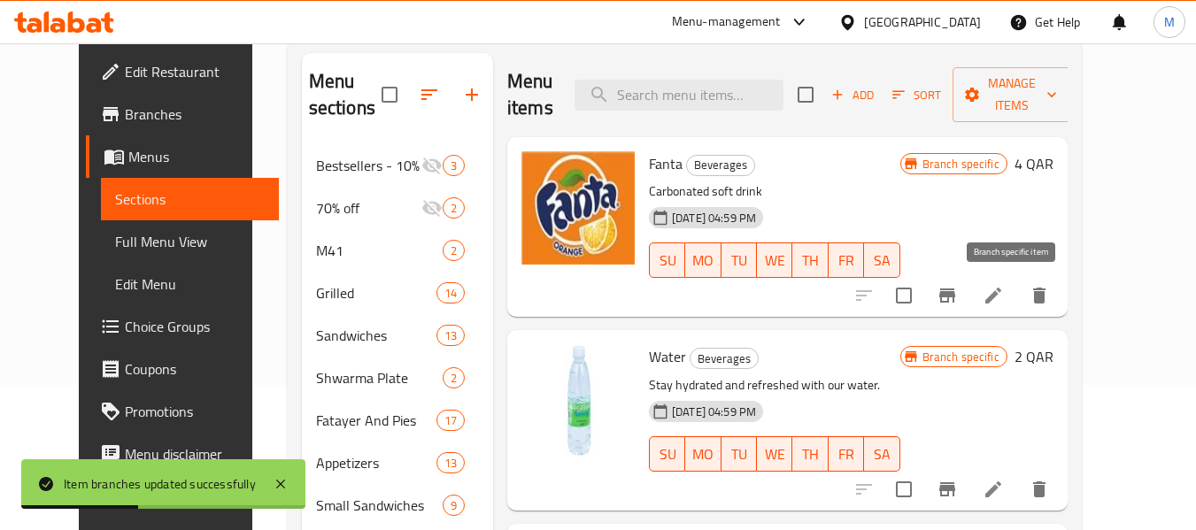
click at [958, 286] on icon "Branch-specific-item" at bounding box center [947, 295] width 21 height 21
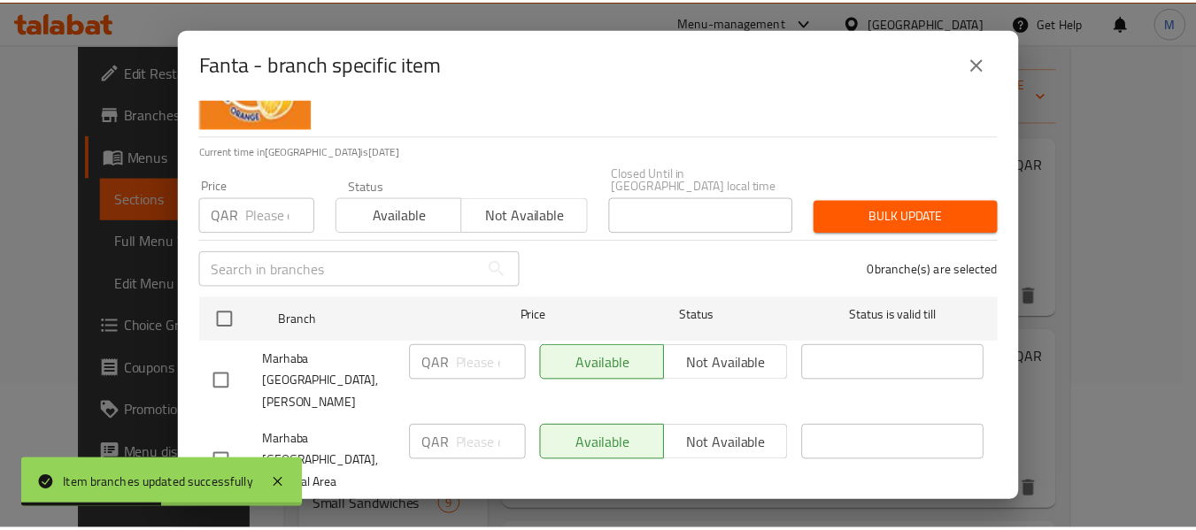
scroll to position [127, 0]
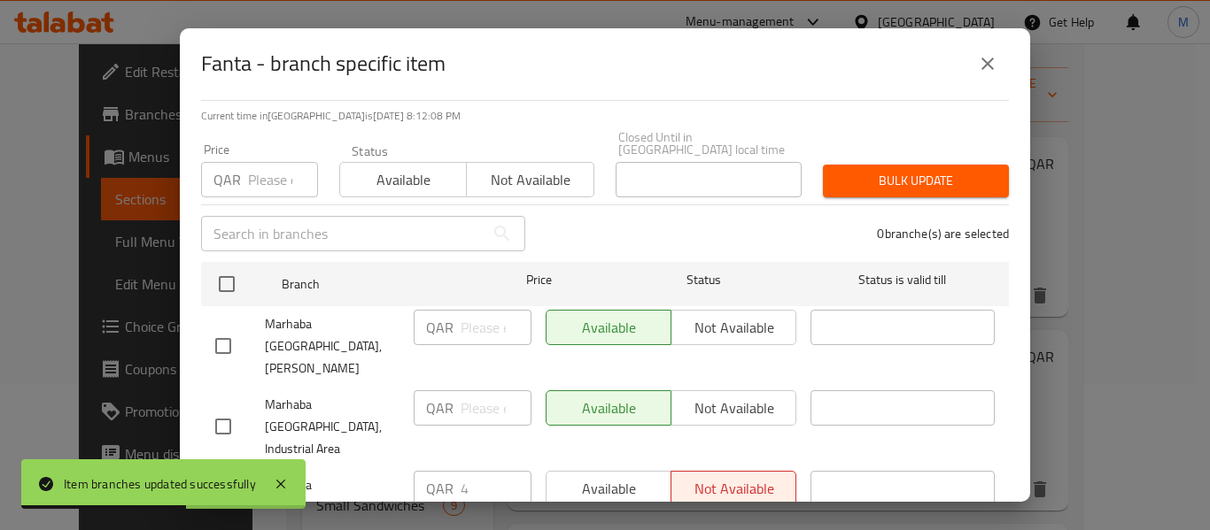
click at [233, 408] on input "checkbox" at bounding box center [223, 426] width 37 height 37
checkbox input "true"
click at [742, 396] on span "Not available" at bounding box center [733, 409] width 111 height 26
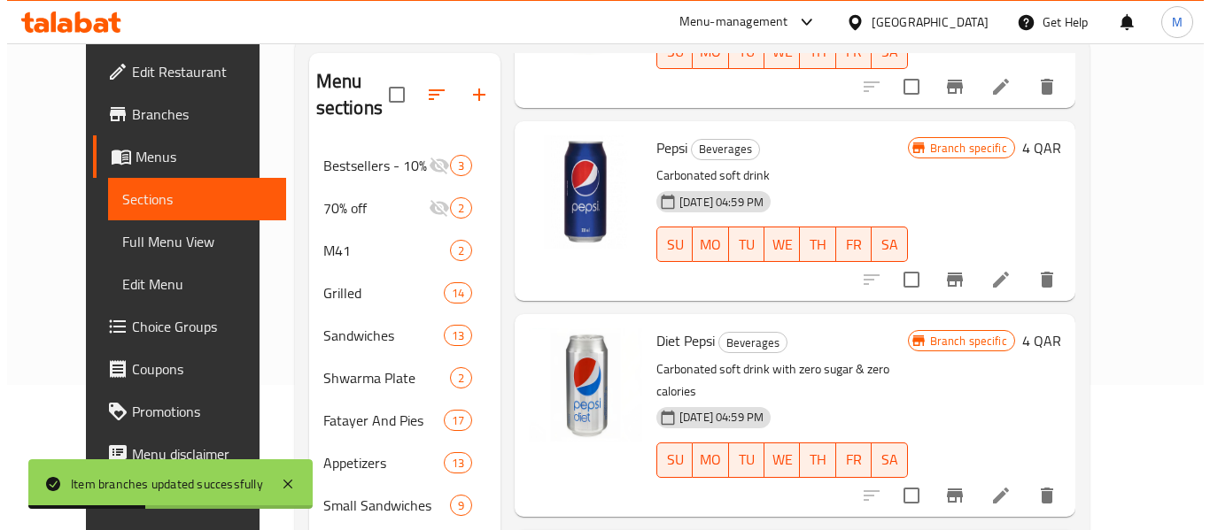
scroll to position [443, 0]
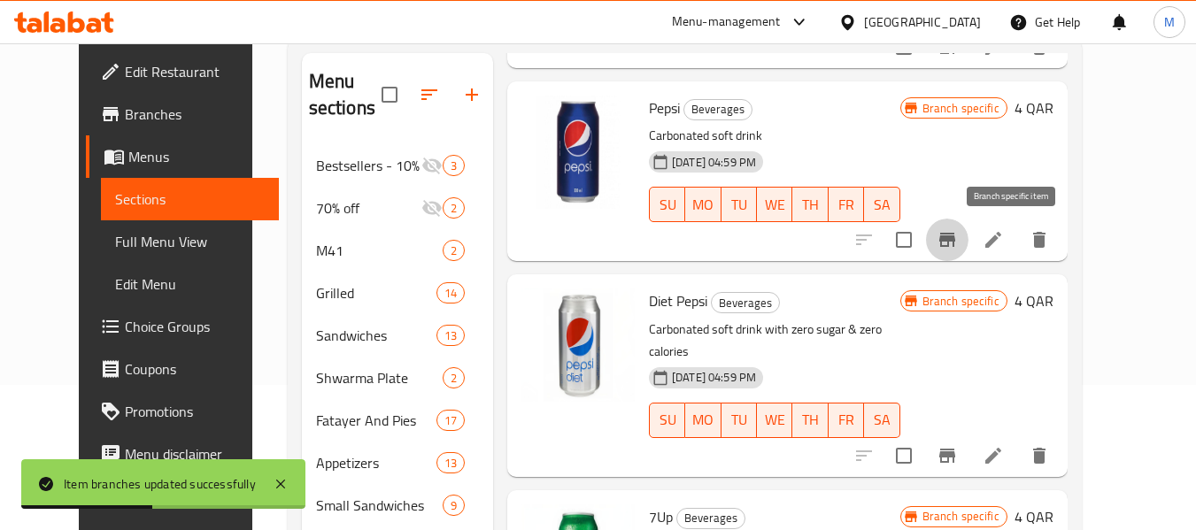
click at [955, 247] on icon "Branch-specific-item" at bounding box center [947, 240] width 16 height 14
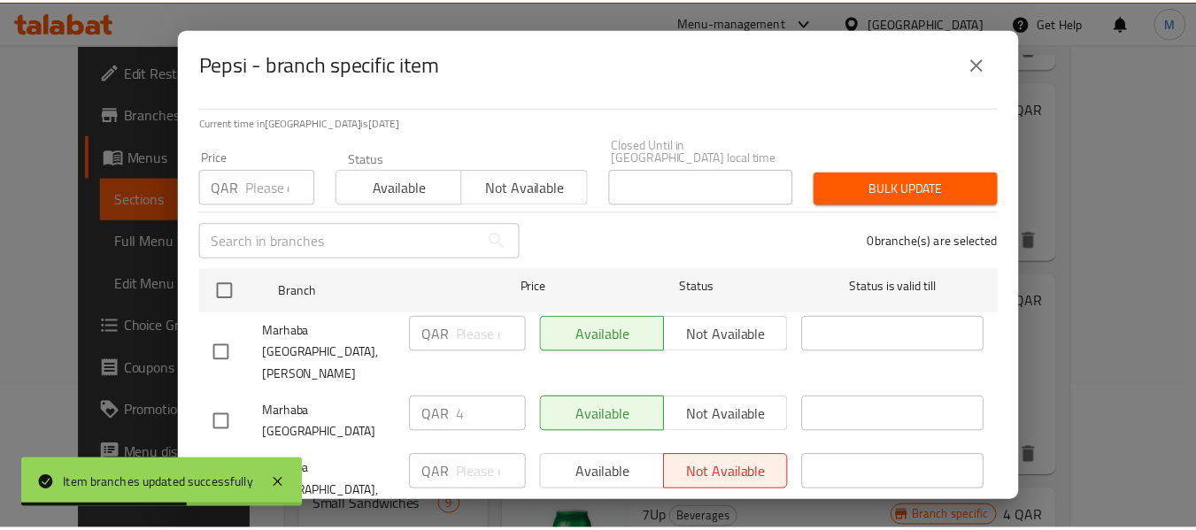
scroll to position [127, 0]
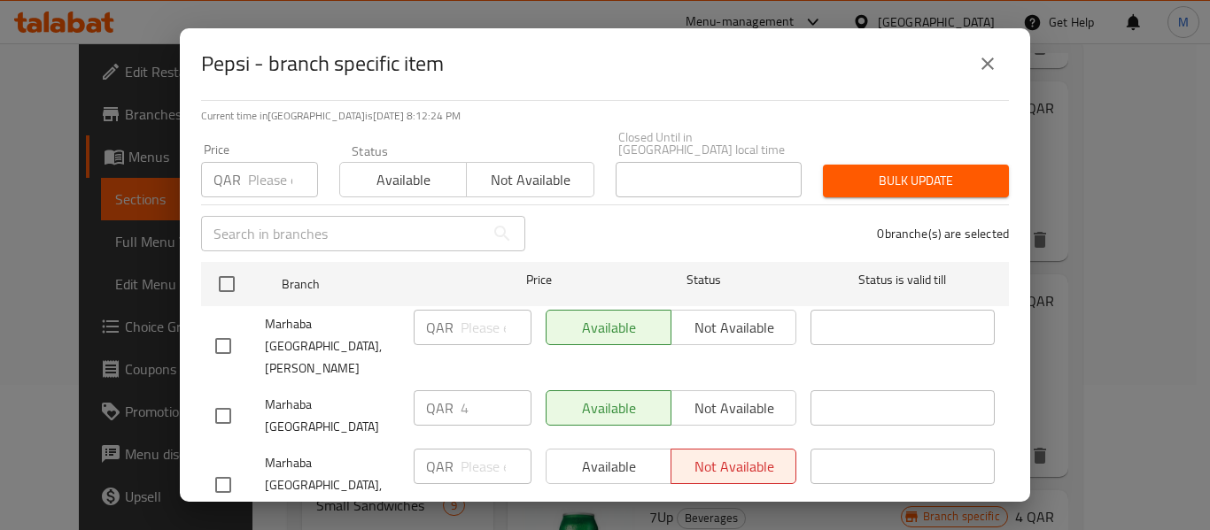
click at [984, 63] on icon "close" at bounding box center [987, 63] width 21 height 21
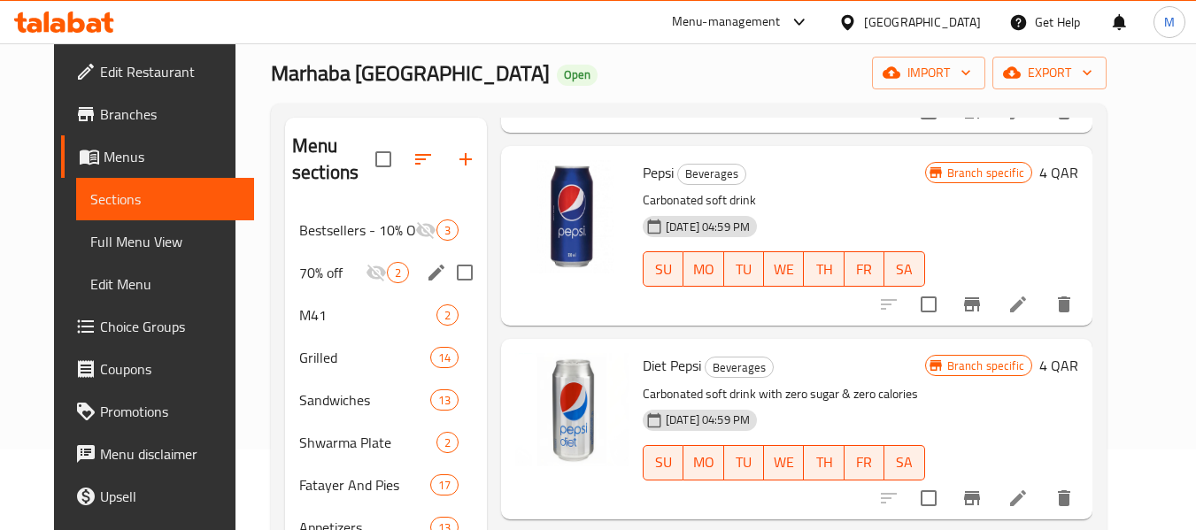
scroll to position [0, 0]
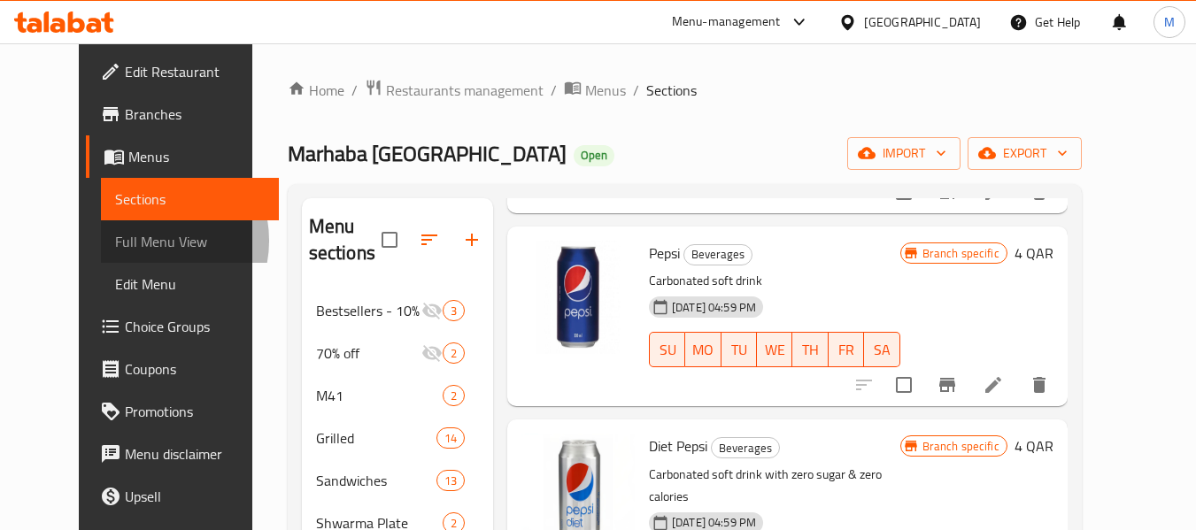
click at [115, 241] on span "Full Menu View" at bounding box center [190, 241] width 150 height 21
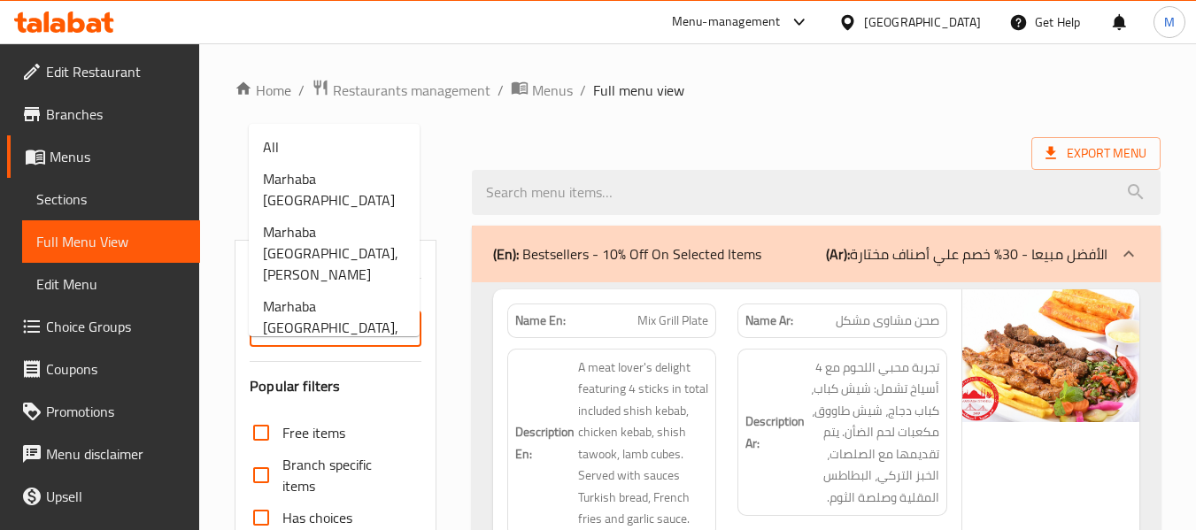
click at [382, 328] on input "Branches" at bounding box center [320, 329] width 131 height 25
click at [368, 296] on span "Marhaba [GEOGRAPHIC_DATA], Industrial Area" at bounding box center [334, 328] width 143 height 64
type input "Marhaba [GEOGRAPHIC_DATA], Industrial Area"
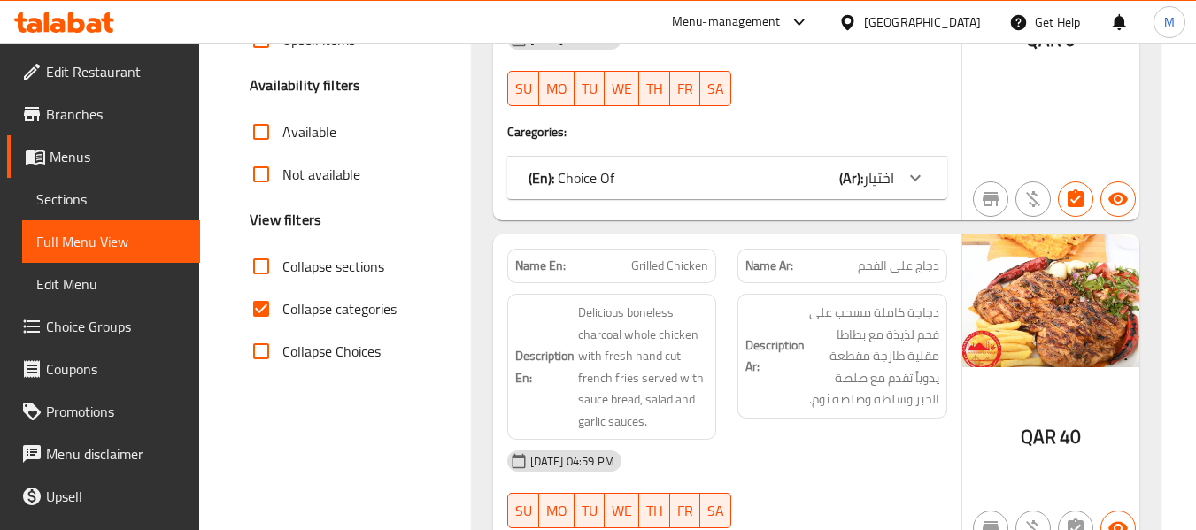
scroll to position [531, 0]
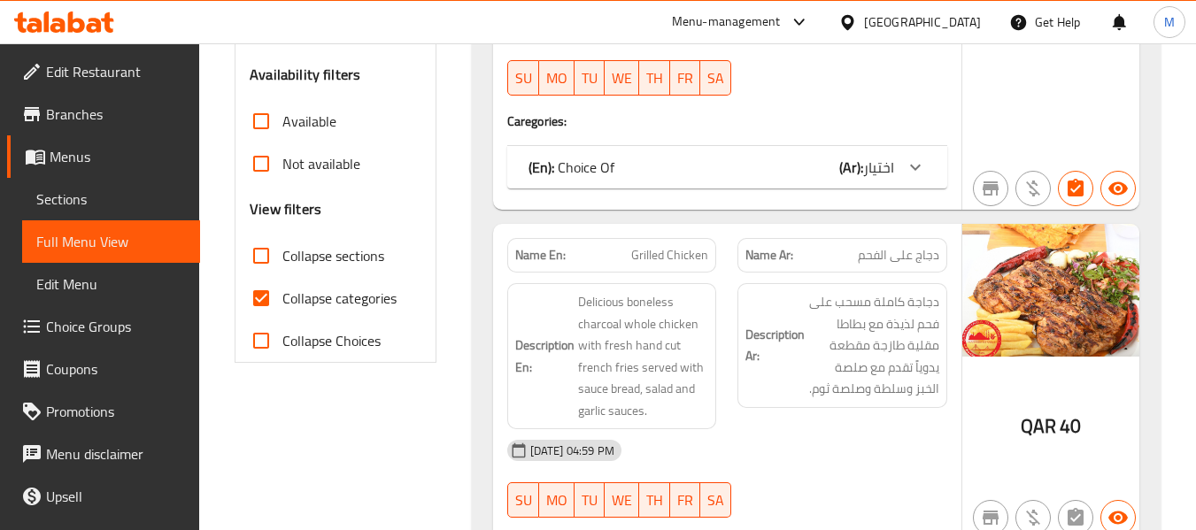
click at [331, 291] on span "Collapse categories" at bounding box center [339, 298] width 114 height 21
click at [282, 291] on input "Collapse categories" at bounding box center [261, 298] width 43 height 43
checkbox input "false"
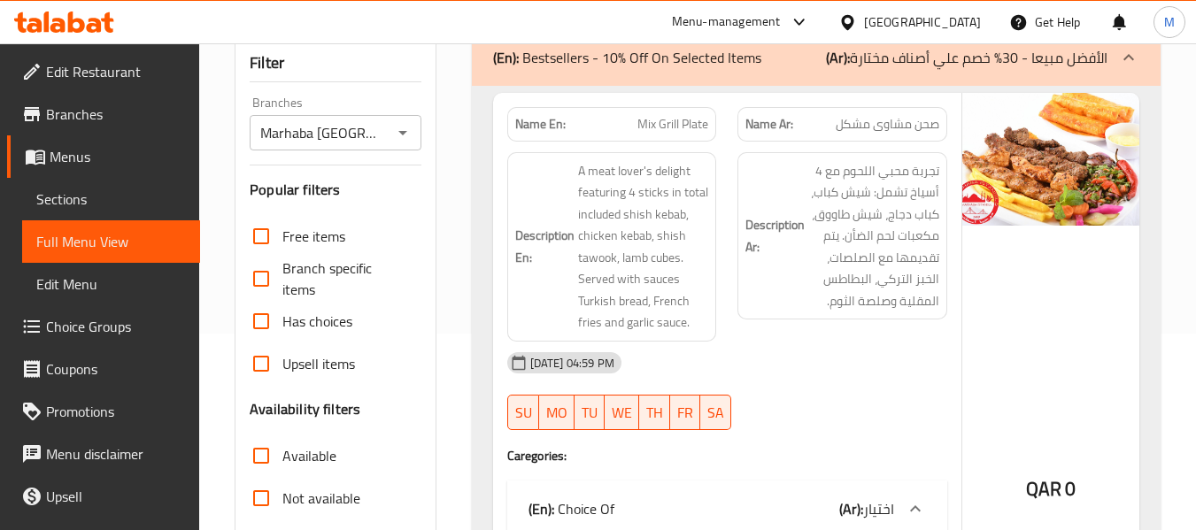
scroll to position [443, 0]
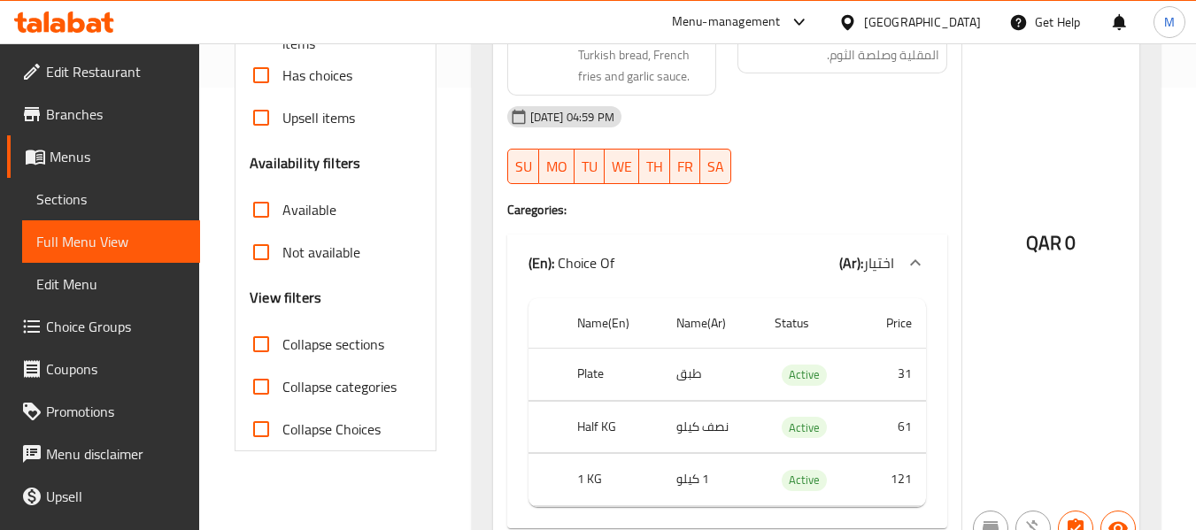
click at [313, 246] on span "Not available" at bounding box center [321, 252] width 78 height 21
click at [282, 246] on input "Not available" at bounding box center [261, 252] width 43 height 43
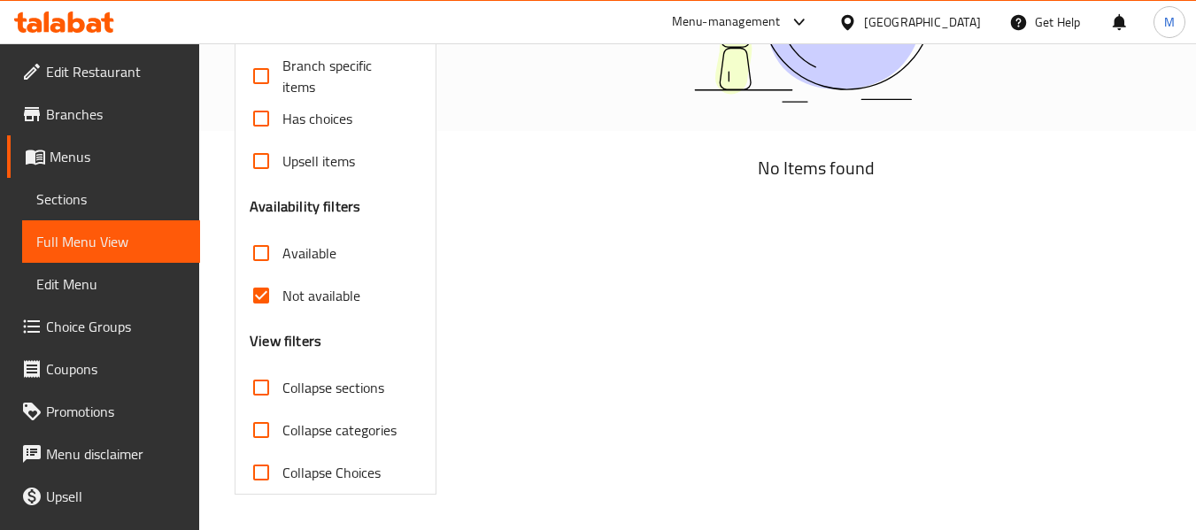
scroll to position [399, 0]
click at [318, 275] on label "Not available" at bounding box center [300, 295] width 120 height 43
click at [282, 275] on input "Not available" at bounding box center [261, 295] width 43 height 43
click at [320, 285] on span "Not available" at bounding box center [321, 295] width 78 height 21
click at [282, 285] on input "Not available" at bounding box center [261, 295] width 43 height 43
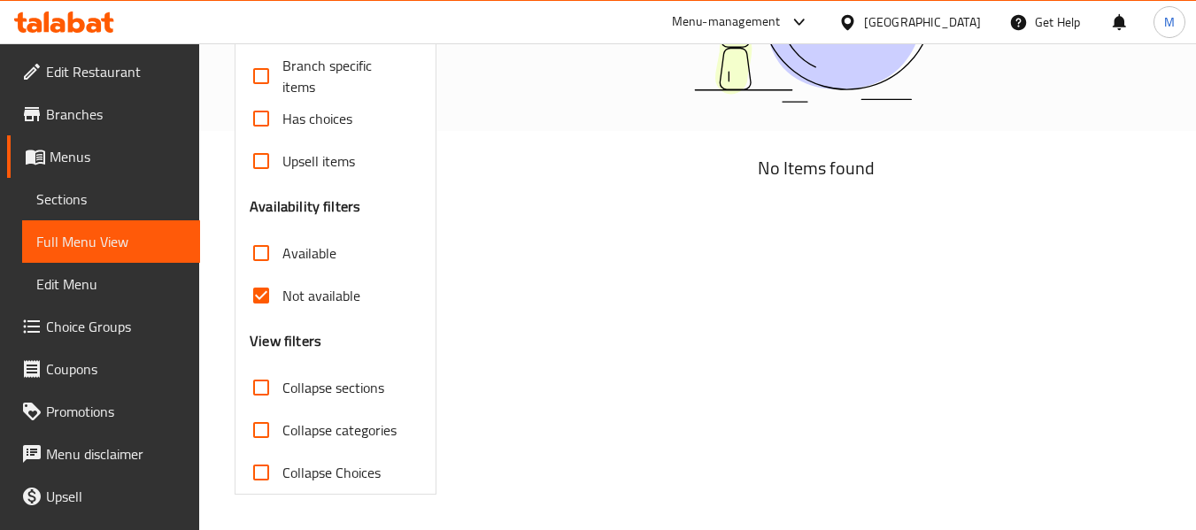
click at [321, 286] on span "Not available" at bounding box center [321, 295] width 78 height 21
click at [282, 286] on input "Not available" at bounding box center [261, 295] width 43 height 43
checkbox input "false"
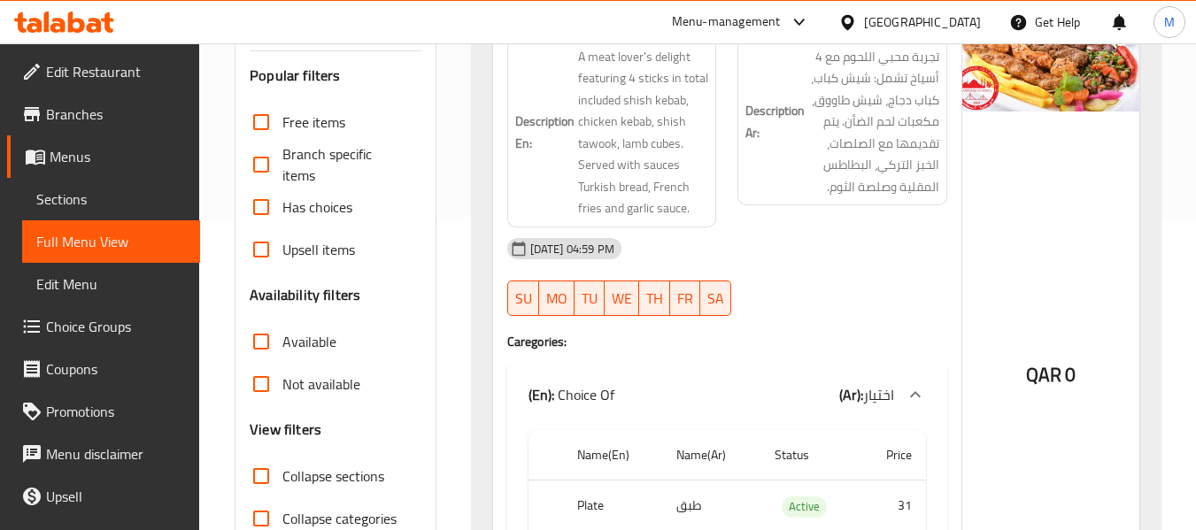
scroll to position [576, 0]
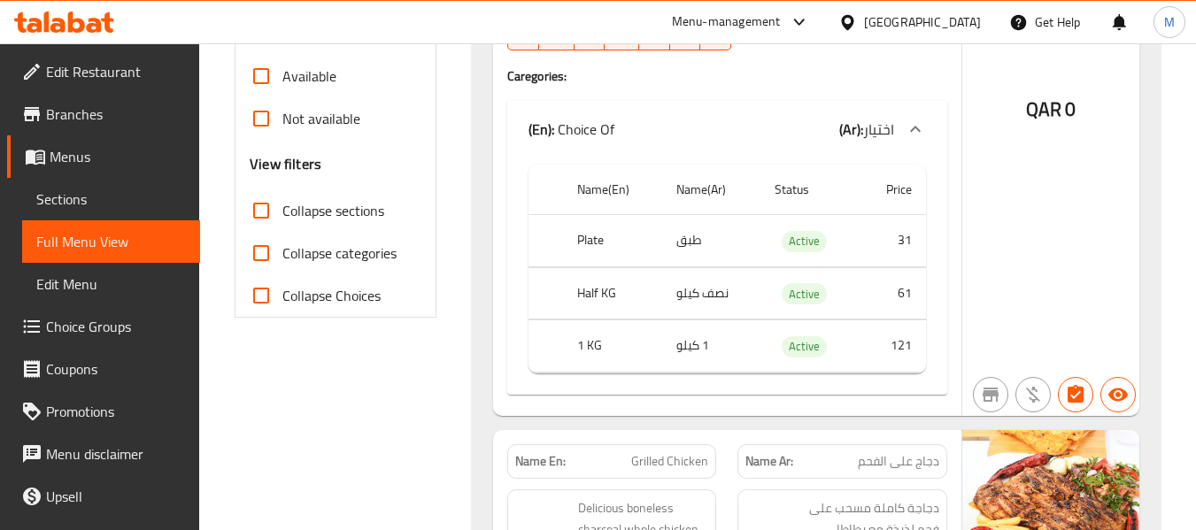
click at [351, 208] on span "Collapse sections" at bounding box center [333, 210] width 102 height 21
click at [282, 208] on input "Collapse sections" at bounding box center [261, 210] width 43 height 43
checkbox input "true"
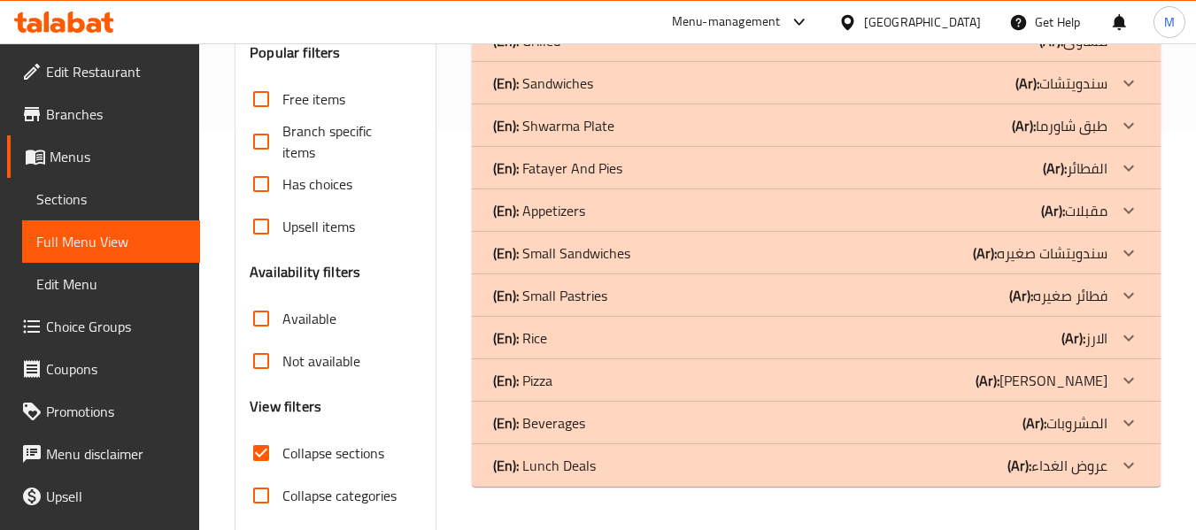
scroll to position [465, 0]
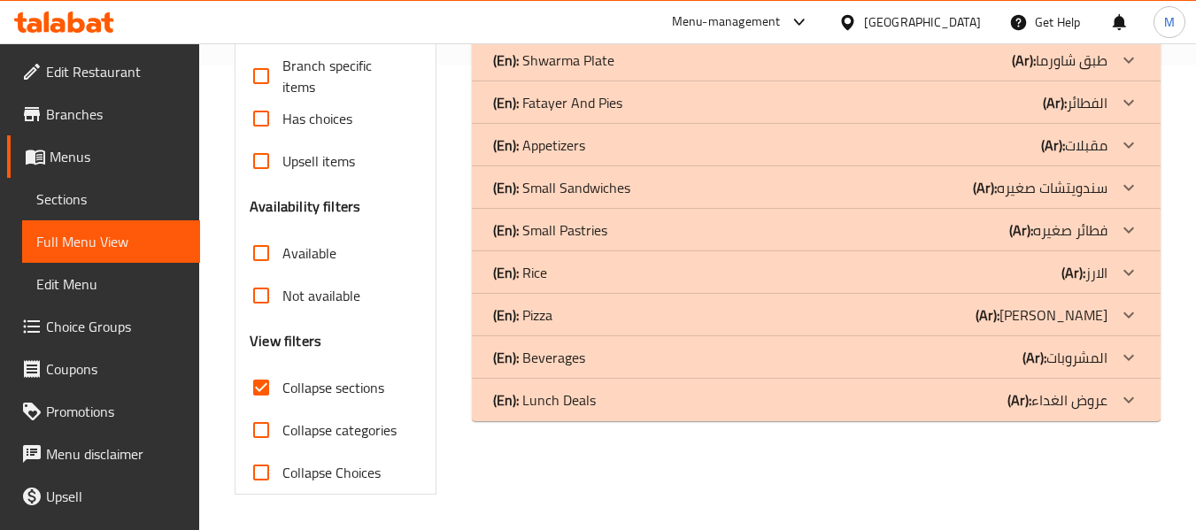
click at [581, 358] on p "(En): Beverages" at bounding box center [539, 357] width 92 height 21
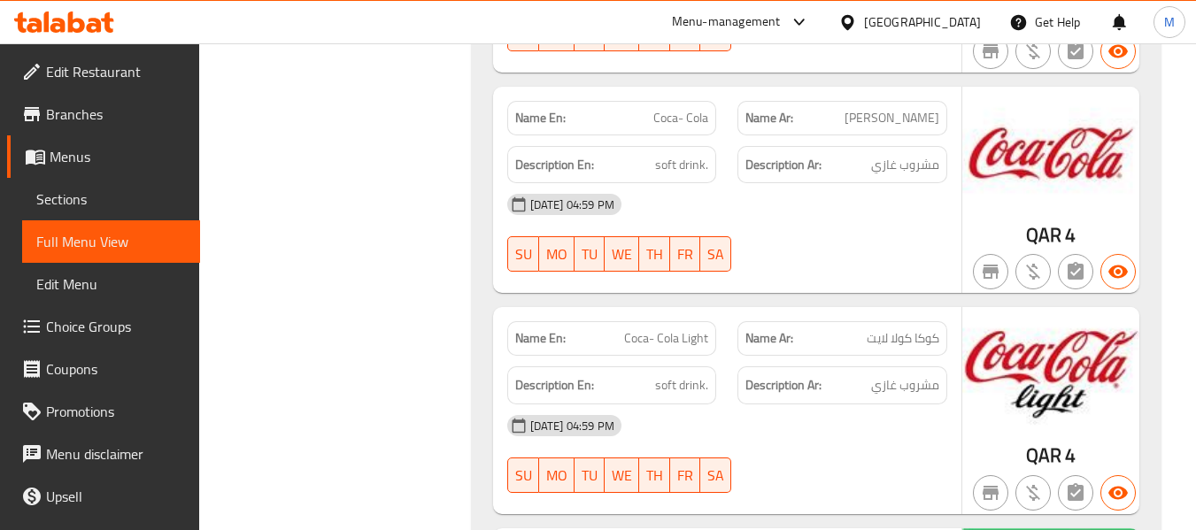
scroll to position [2646, 0]
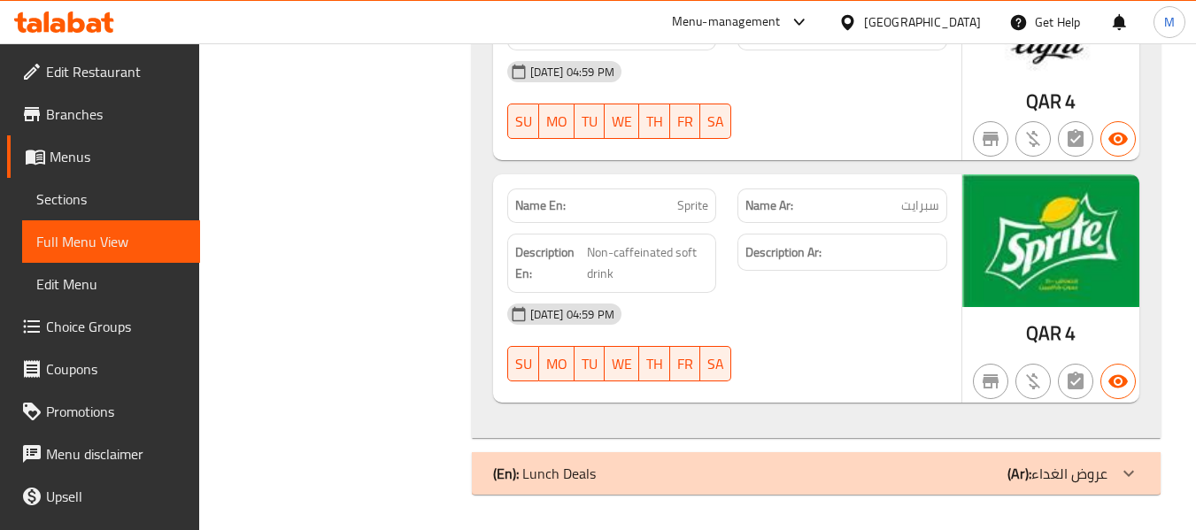
click at [682, 208] on span "Sprite" at bounding box center [692, 206] width 31 height 19
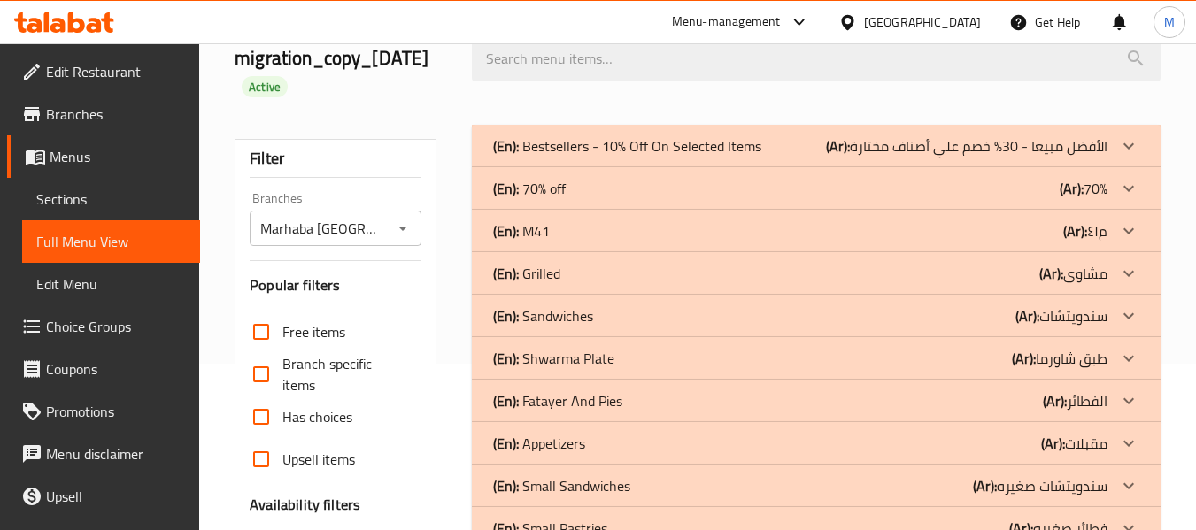
scroll to position [0, 0]
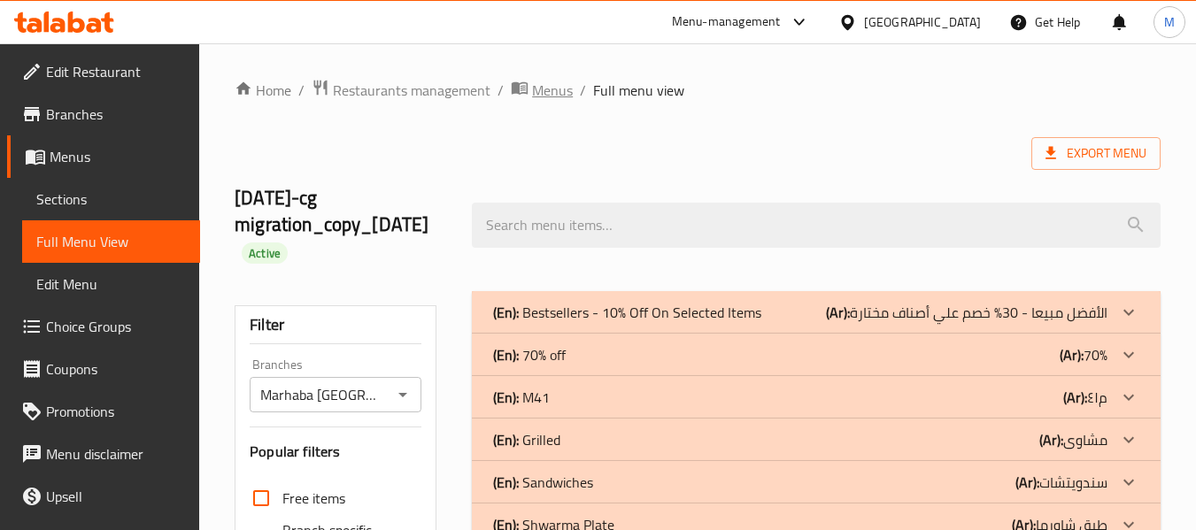
click at [532, 95] on span "Menus" at bounding box center [552, 90] width 41 height 21
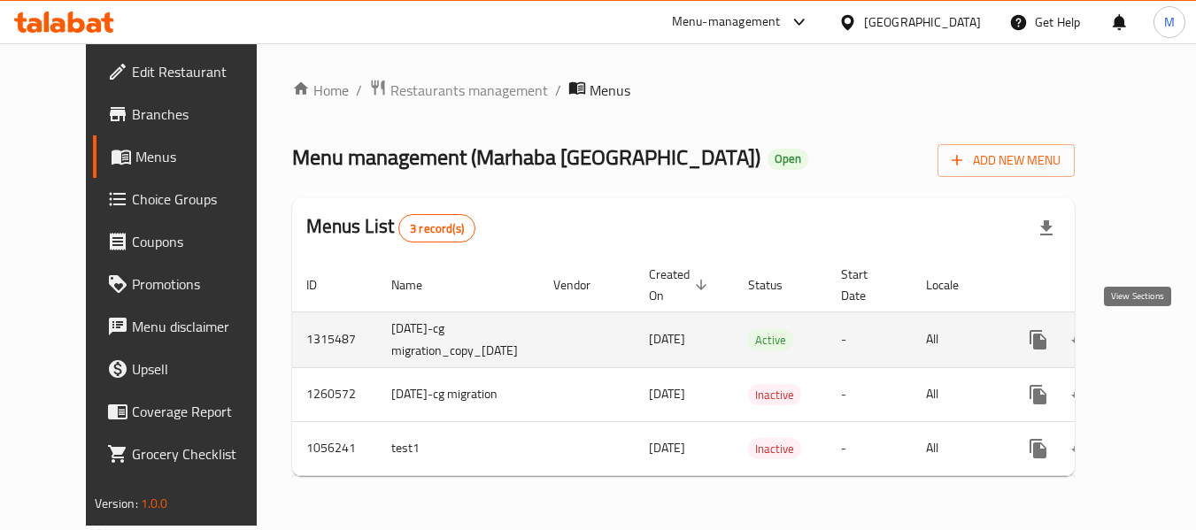
click at [1158, 337] on icon "enhanced table" at bounding box center [1166, 340] width 16 height 16
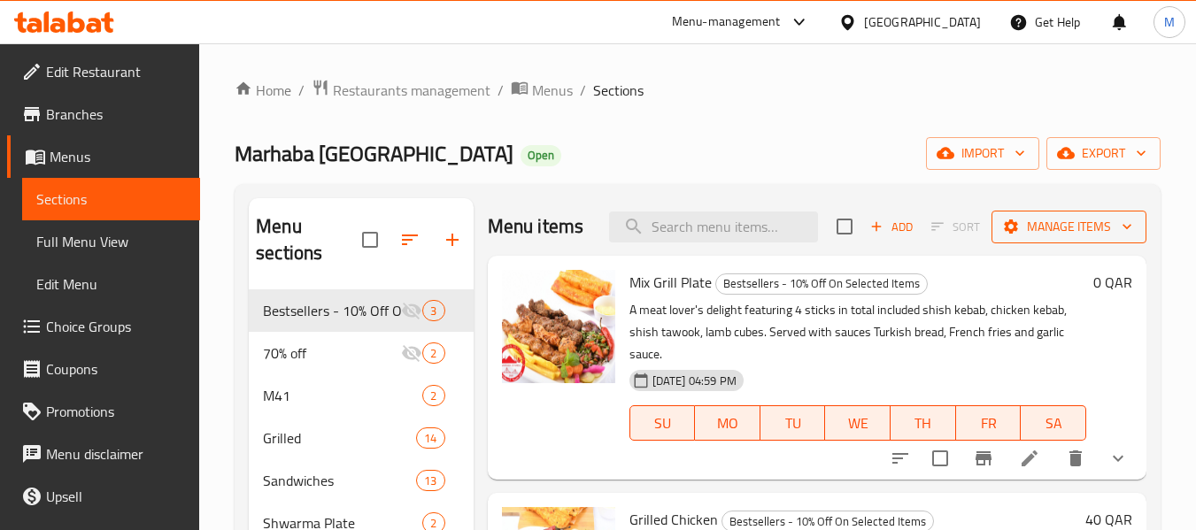
click at [1094, 238] on span "Manage items" at bounding box center [1069, 227] width 127 height 22
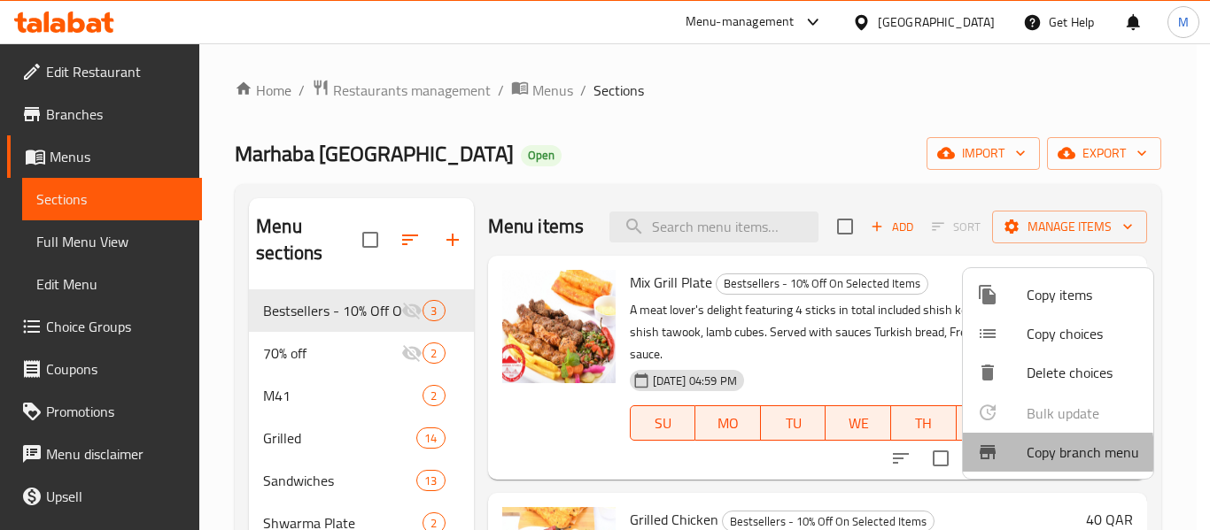
click at [1013, 453] on div at bounding box center [1002, 452] width 50 height 21
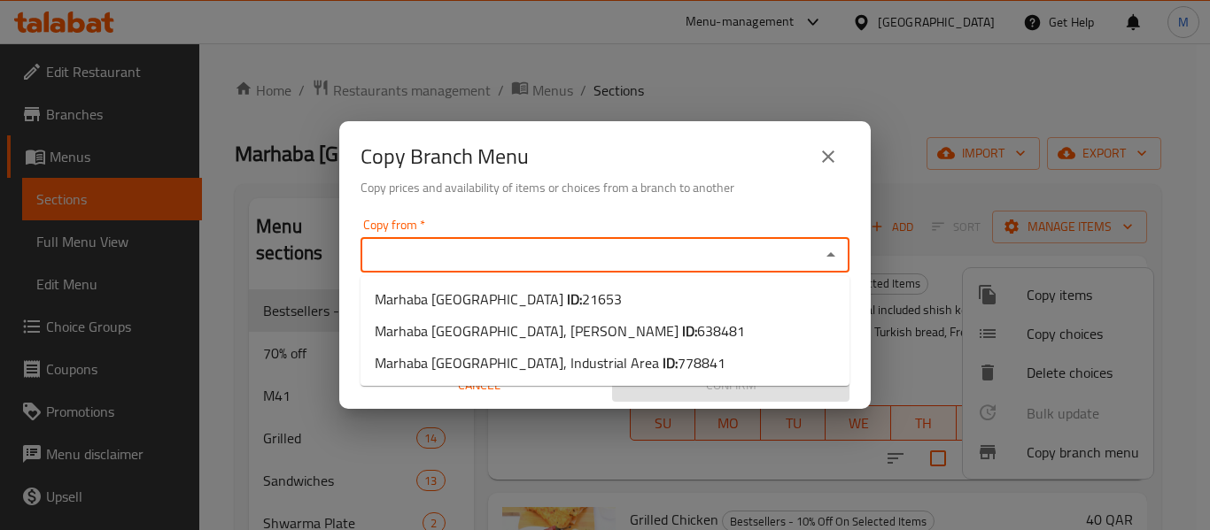
click at [538, 255] on input "Copy from   *" at bounding box center [590, 255] width 449 height 25
drag, startPoint x: 545, startPoint y: 296, endPoint x: 581, endPoint y: 220, distance: 83.2
click at [546, 295] on li "Marhaba Istanbul ID: 21653" at bounding box center [604, 299] width 489 height 32
type input "Marhaba [GEOGRAPHIC_DATA]"
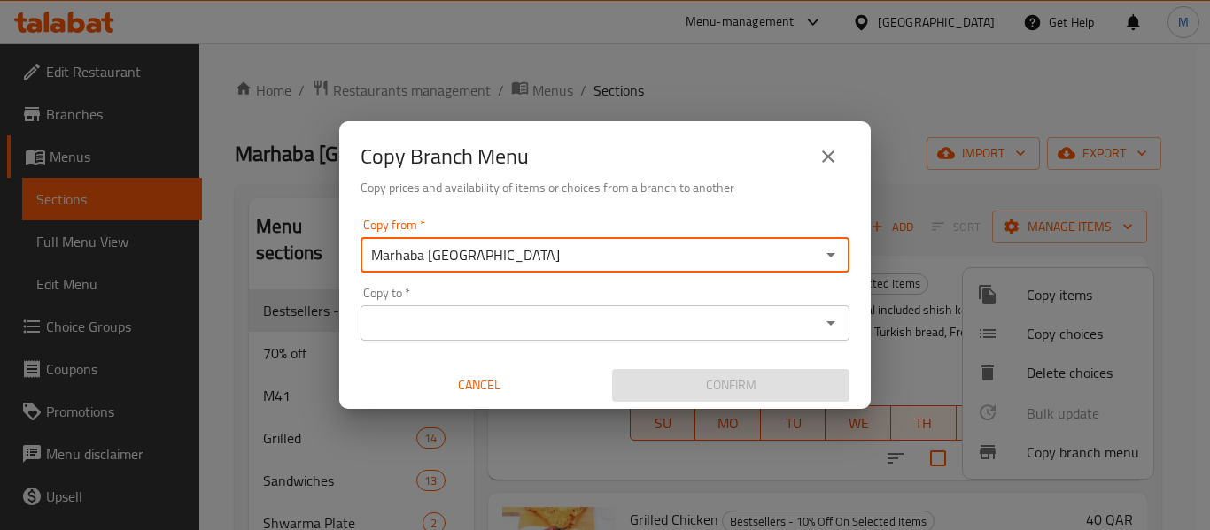
click at [583, 218] on div "Copy from   * Marhaba Istanbul Copy from * Copy to   * Copy to * Cancel Confirm" at bounding box center [604, 310] width 531 height 197
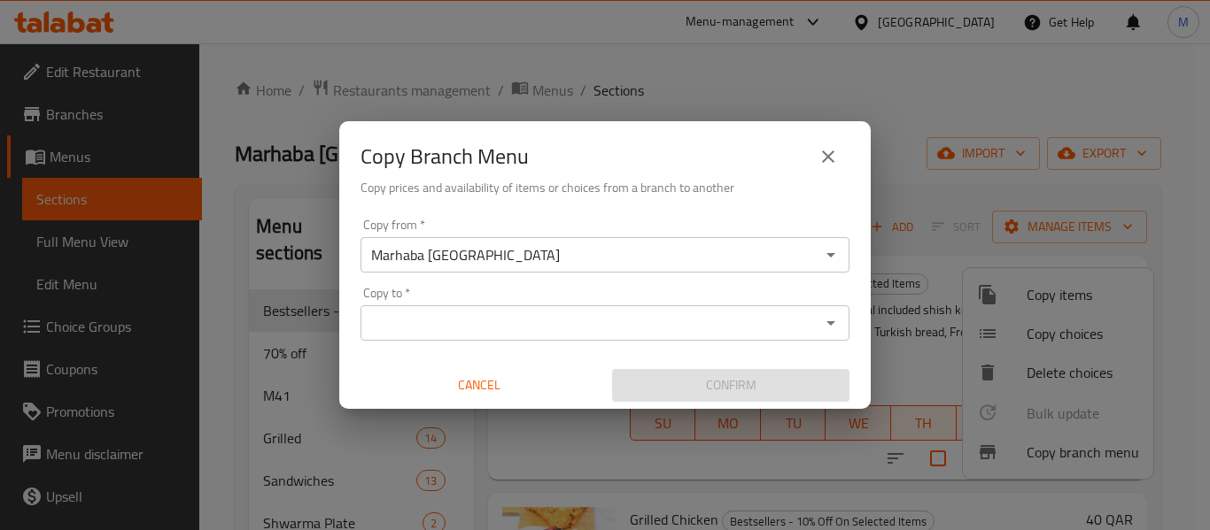
click at [553, 322] on input "Copy to   *" at bounding box center [590, 323] width 449 height 25
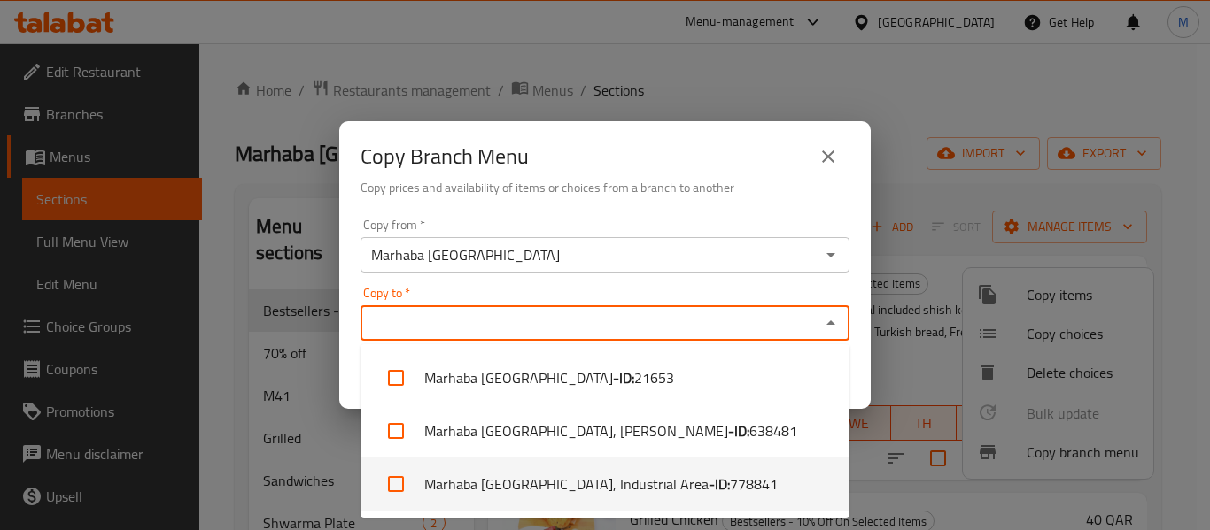
drag, startPoint x: 560, startPoint y: 487, endPoint x: 688, endPoint y: 214, distance: 301.4
click at [562, 487] on li "Marhaba Istanbul, Industrial Area - ID: 778841" at bounding box center [604, 484] width 489 height 53
checkbox input "true"
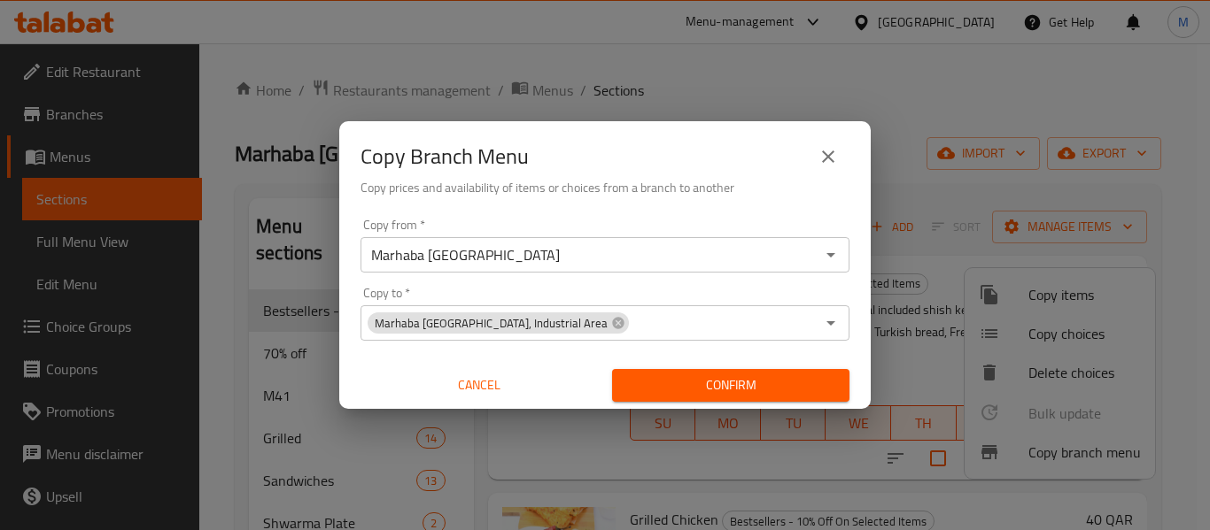
click at [696, 178] on h6 "Copy prices and availability of items or choices from a branch to another" at bounding box center [604, 187] width 489 height 19
click at [728, 397] on button "Confirm" at bounding box center [730, 385] width 237 height 33
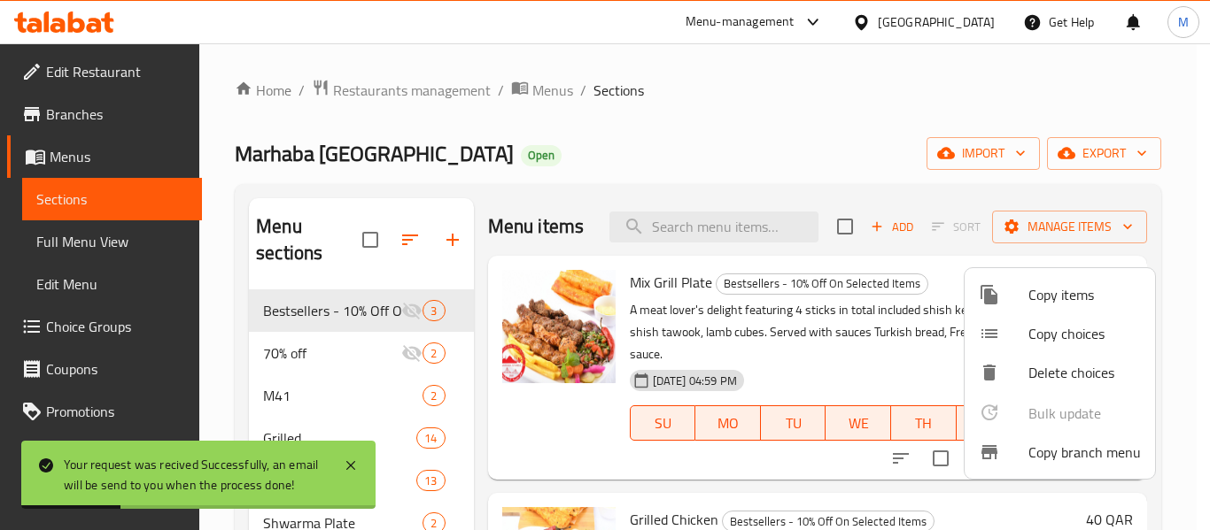
click at [569, 256] on div at bounding box center [605, 265] width 1210 height 530
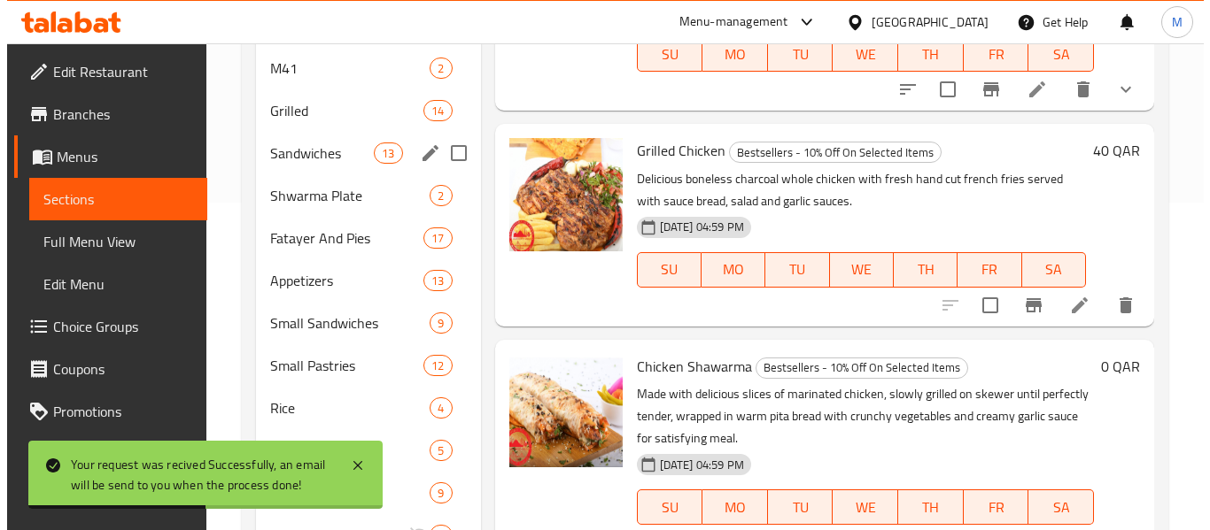
scroll to position [411, 0]
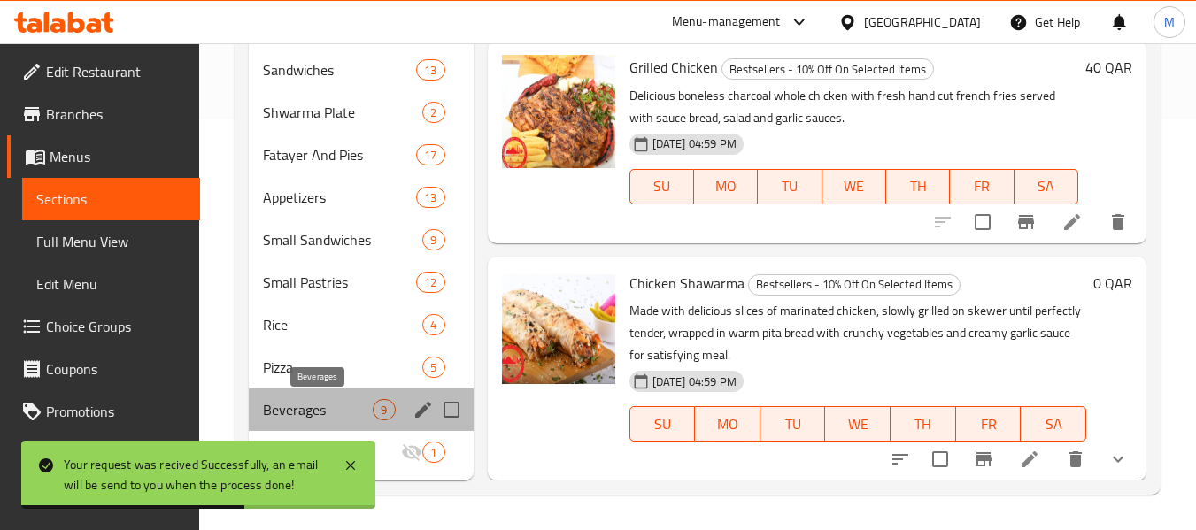
click at [299, 402] on span "Beverages" at bounding box center [318, 409] width 110 height 21
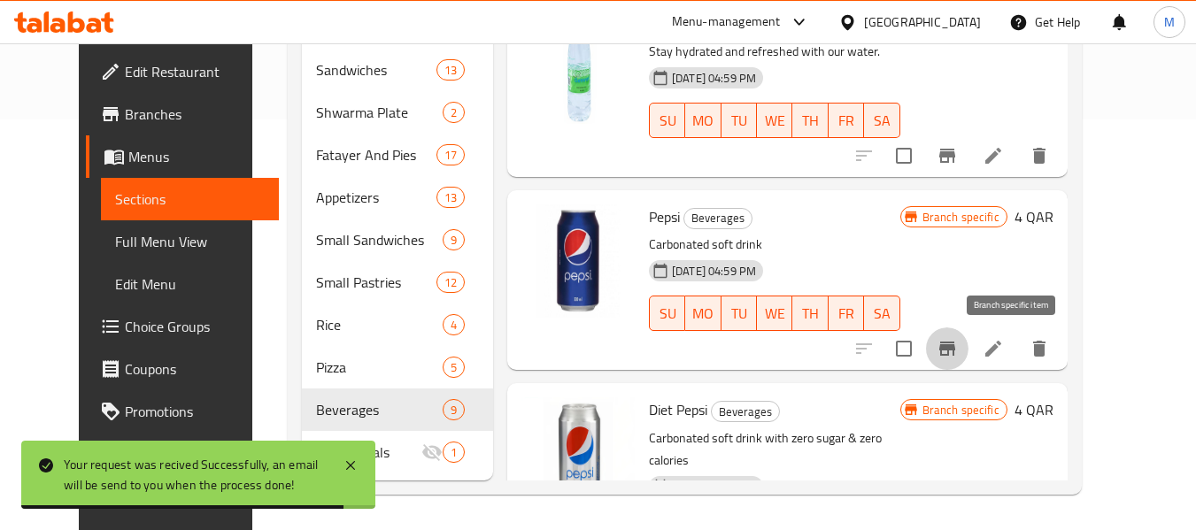
click at [955, 344] on icon "Branch-specific-item" at bounding box center [947, 349] width 16 height 14
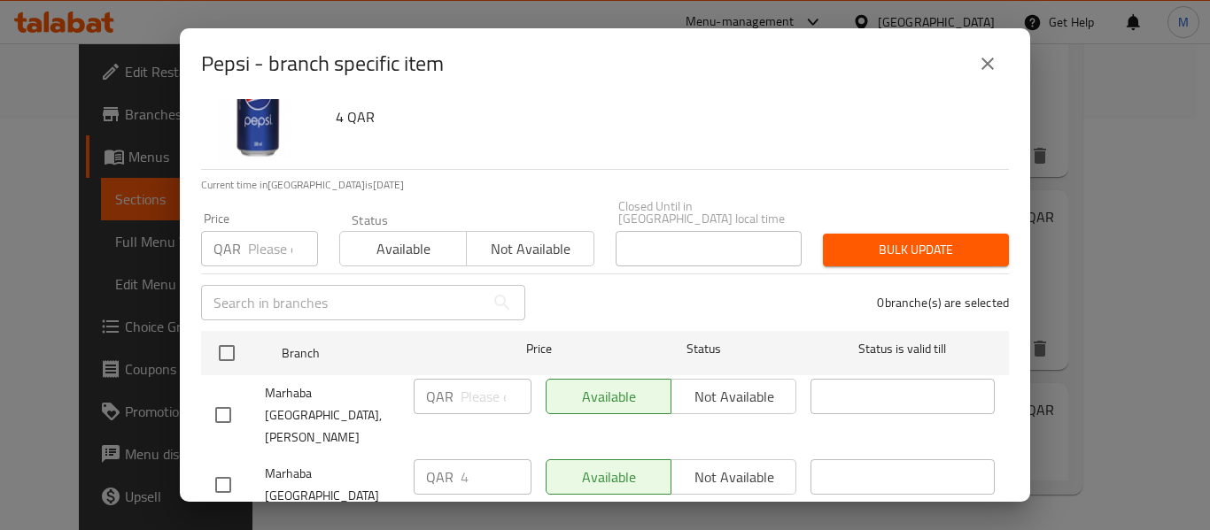
scroll to position [127, 0]
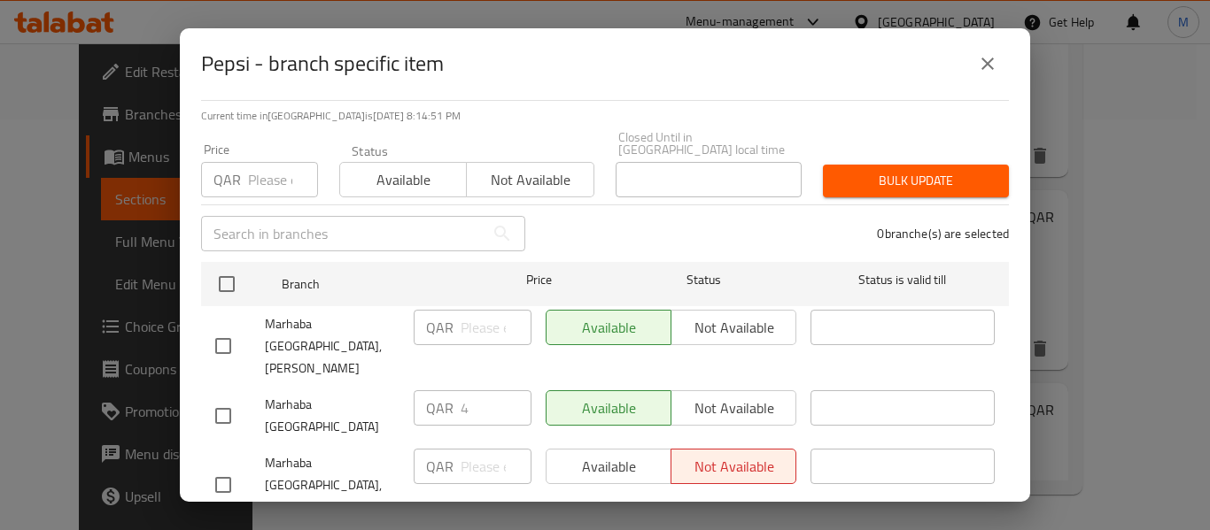
click at [229, 467] on input "checkbox" at bounding box center [223, 485] width 37 height 37
checkbox input "true"
click at [591, 454] on span "Available" at bounding box center [608, 467] width 111 height 26
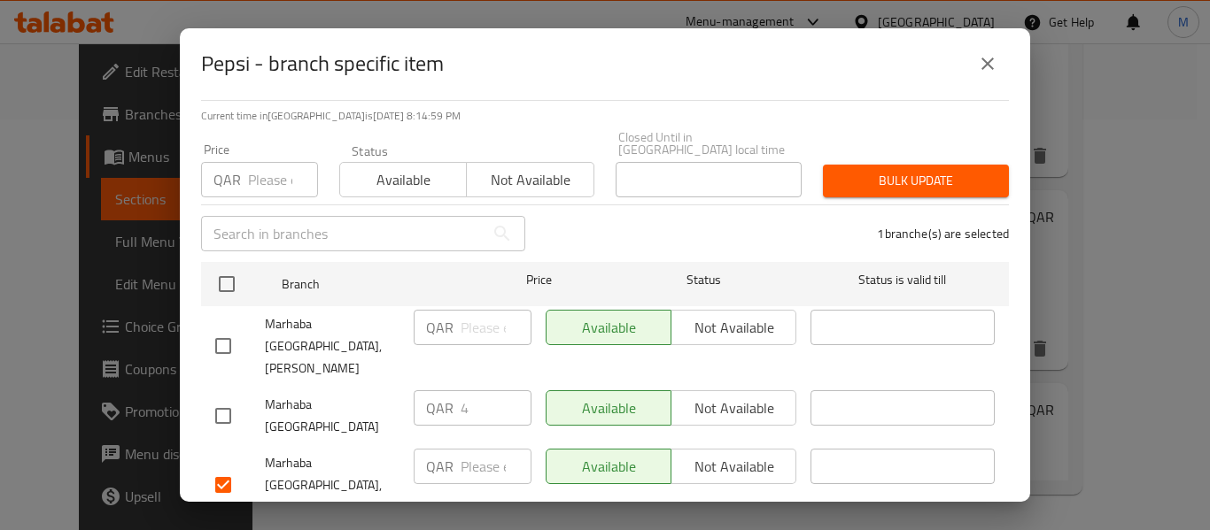
click at [987, 71] on icon "close" at bounding box center [987, 63] width 21 height 21
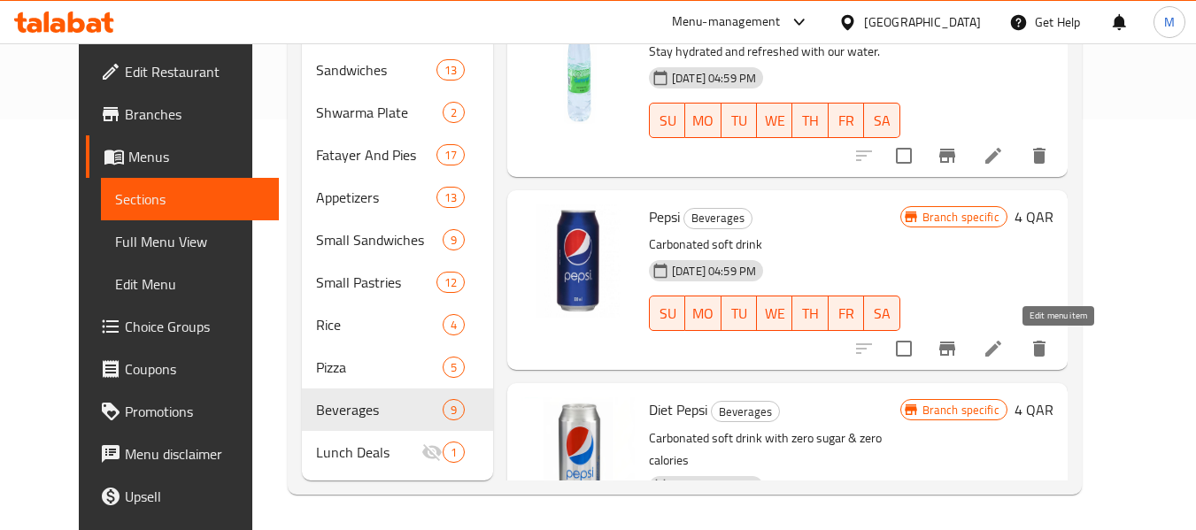
click at [1004, 344] on icon at bounding box center [993, 348] width 21 height 21
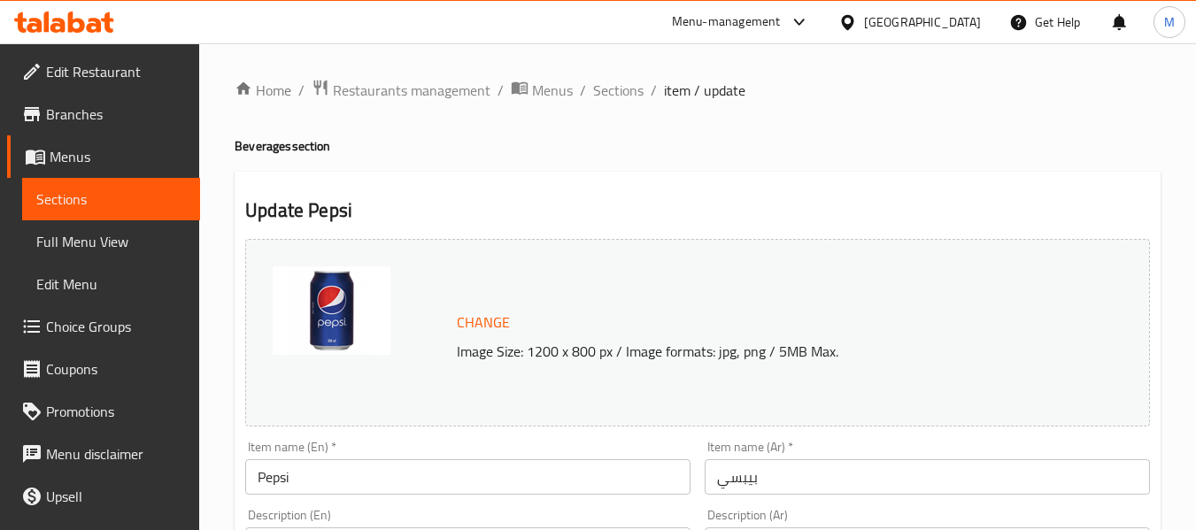
click at [609, 99] on span "Sections" at bounding box center [618, 90] width 50 height 21
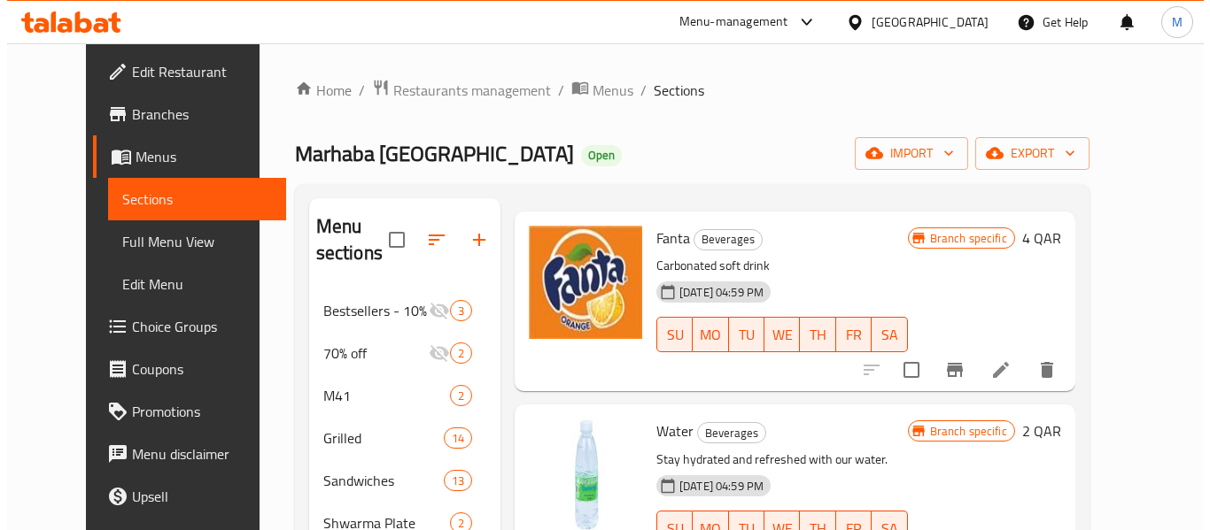
scroll to position [89, 0]
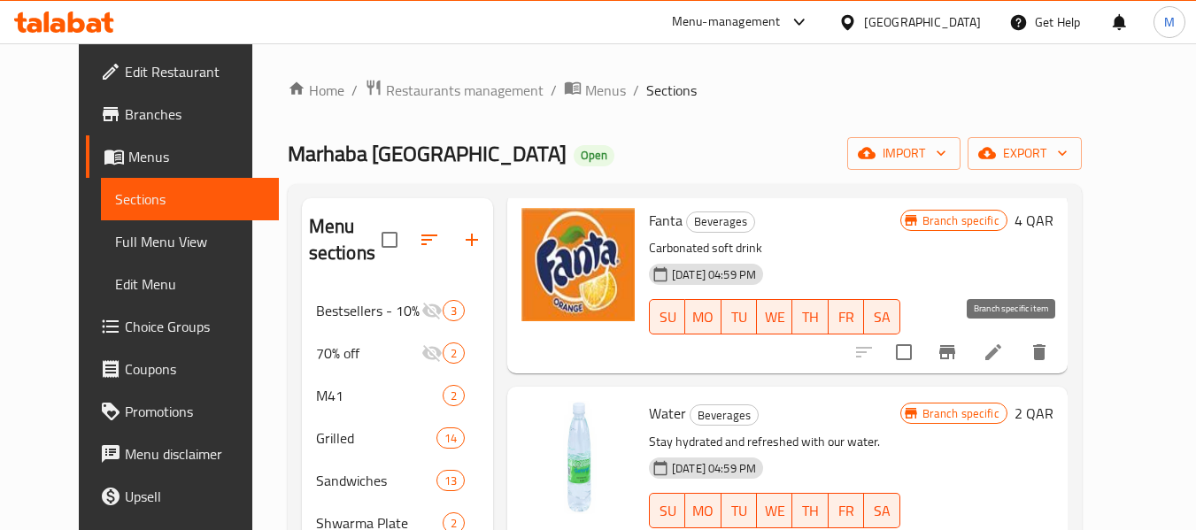
click at [955, 350] on icon "Branch-specific-item" at bounding box center [947, 352] width 16 height 14
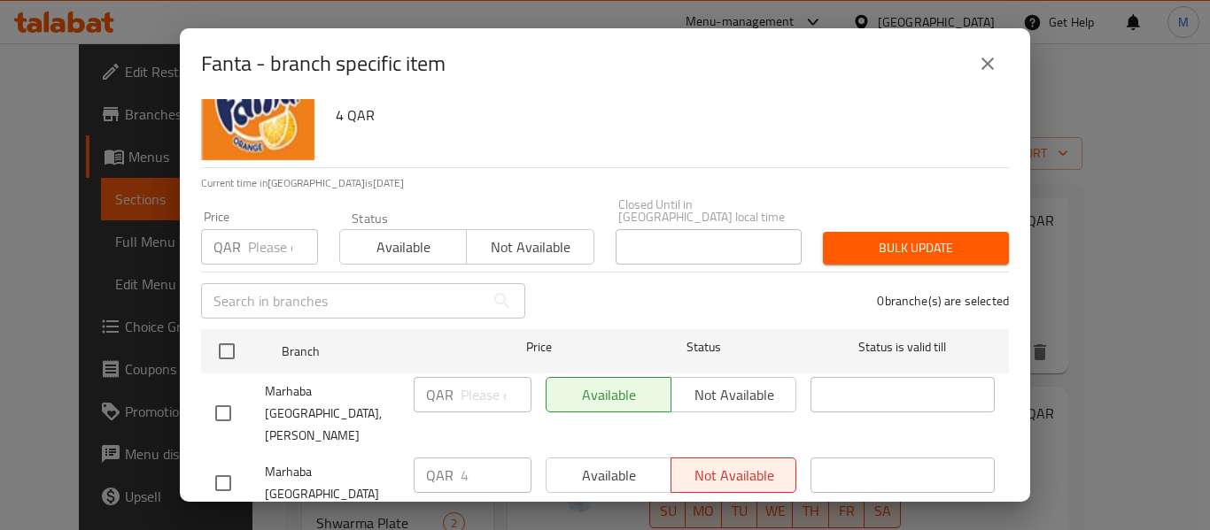
scroll to position [127, 0]
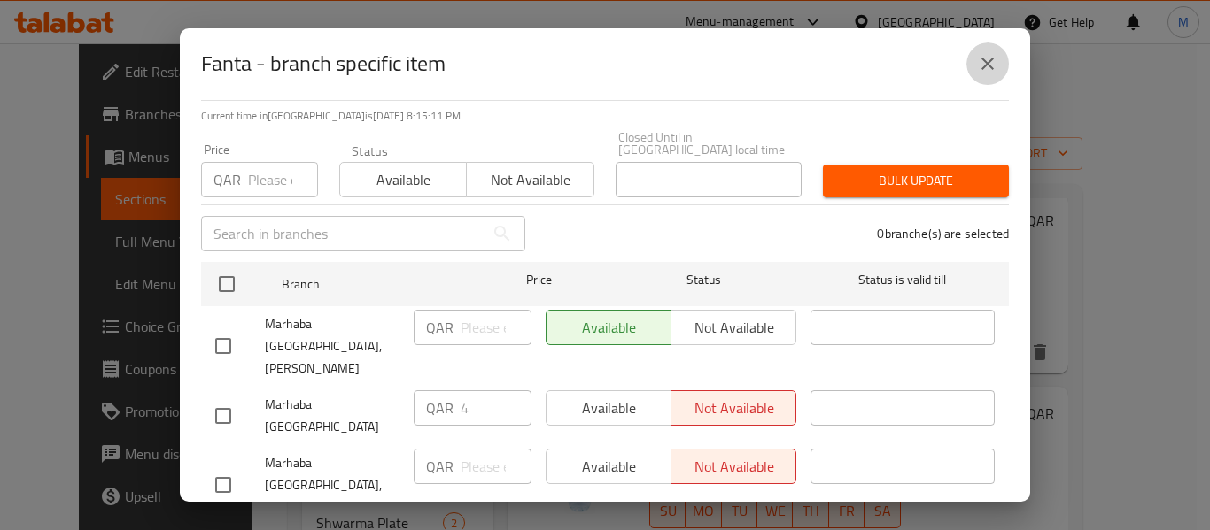
click at [983, 65] on icon "close" at bounding box center [987, 63] width 21 height 21
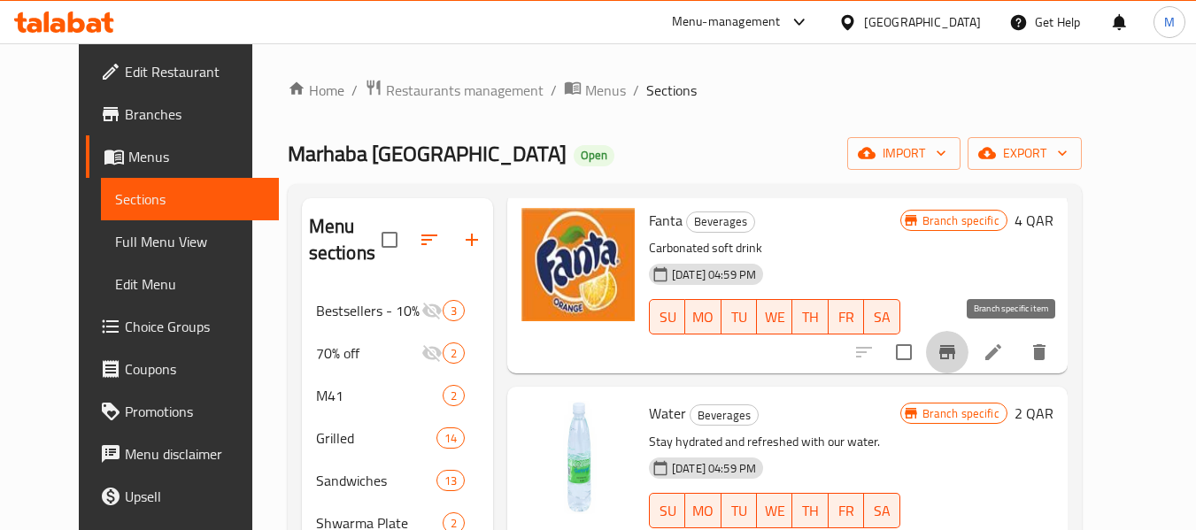
click at [955, 357] on icon "Branch-specific-item" at bounding box center [947, 352] width 16 height 14
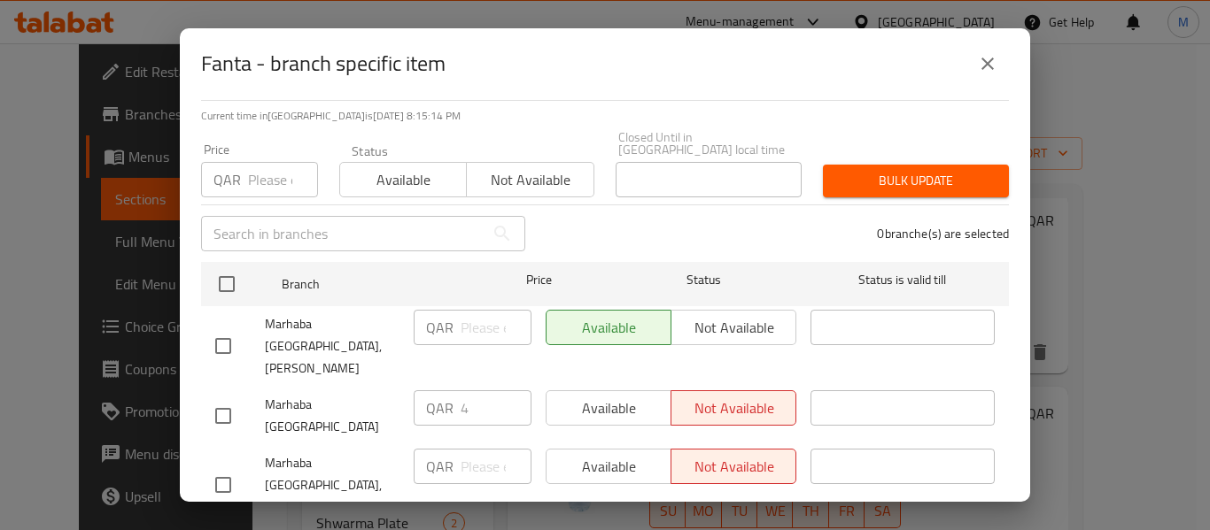
click at [981, 61] on icon "close" at bounding box center [987, 63] width 21 height 21
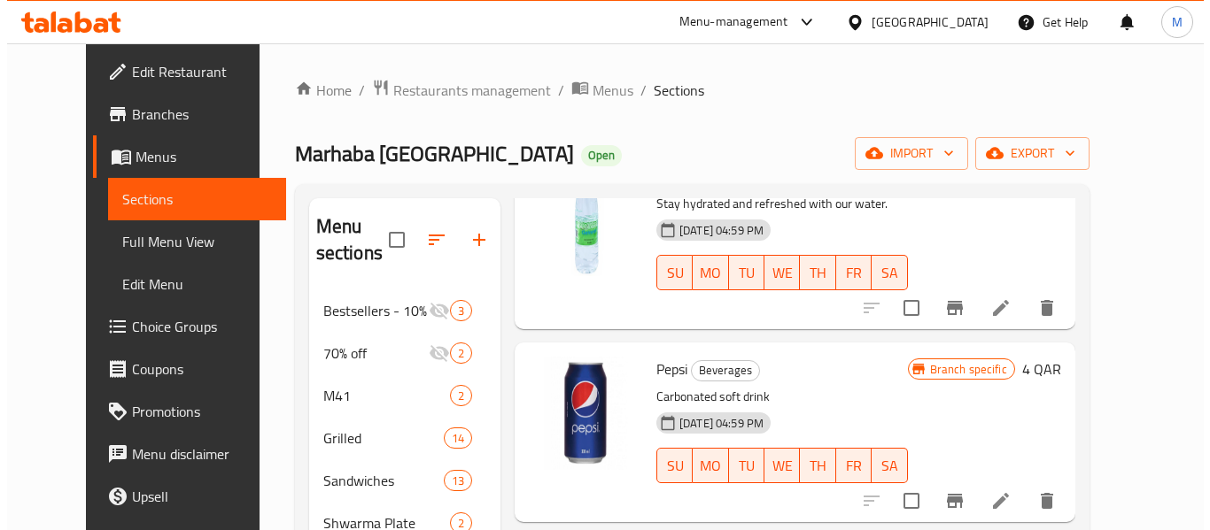
scroll to position [354, 0]
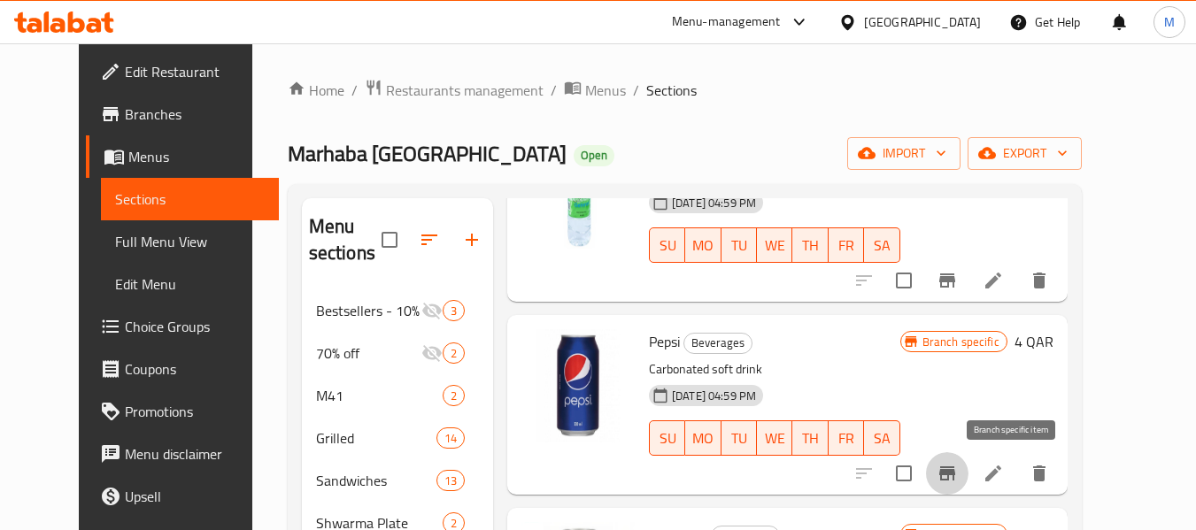
click at [958, 476] on icon "Branch-specific-item" at bounding box center [947, 473] width 21 height 21
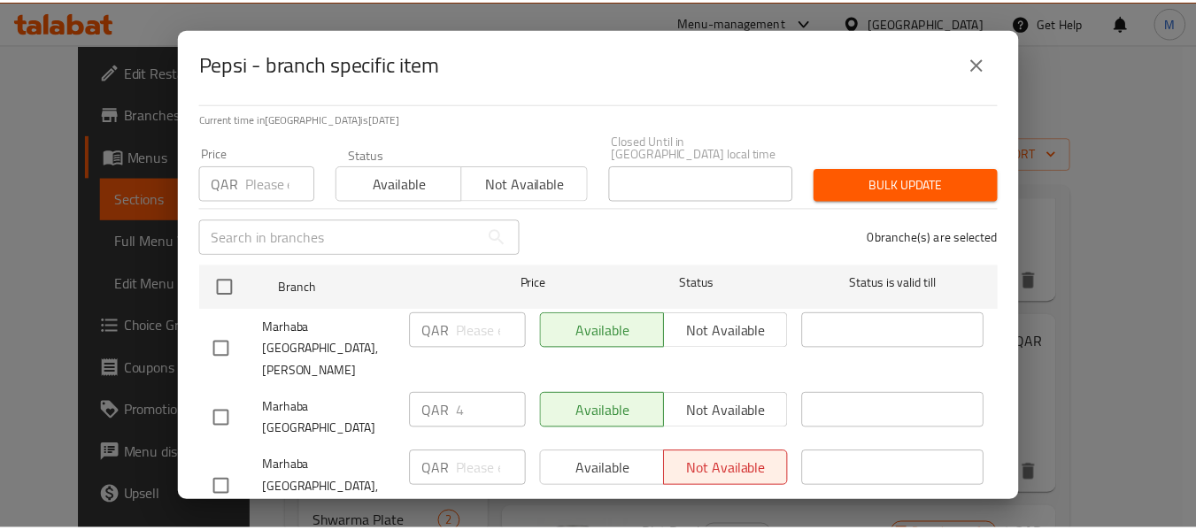
scroll to position [127, 0]
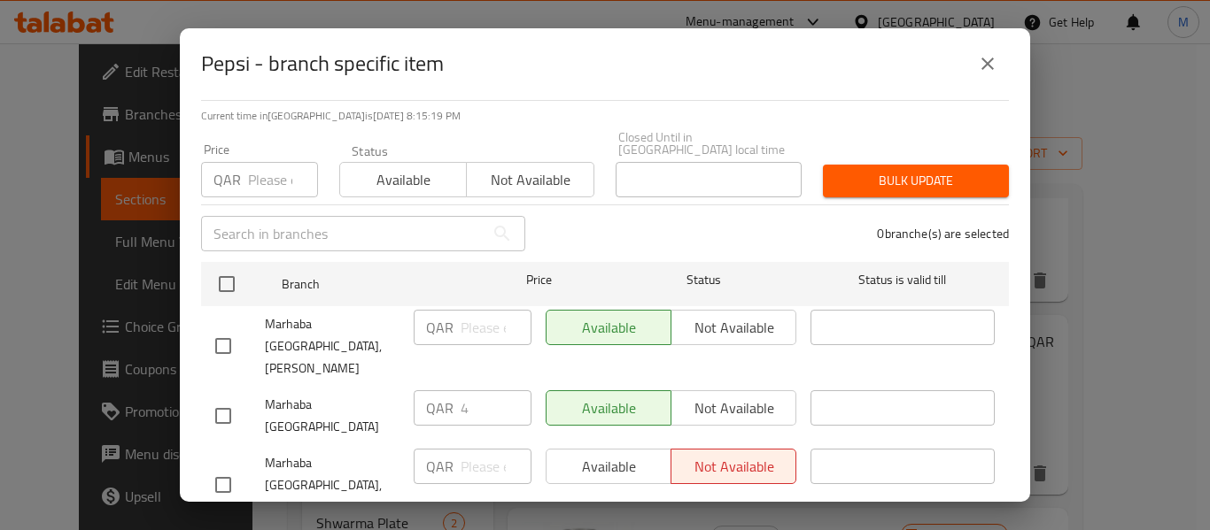
click at [735, 390] on div "Available Not available" at bounding box center [670, 407] width 251 height 35
click at [221, 398] on input "checkbox" at bounding box center [223, 416] width 37 height 37
checkbox input "true"
drag, startPoint x: 708, startPoint y: 366, endPoint x: 689, endPoint y: 386, distance: 28.2
click at [707, 396] on span "Not available" at bounding box center [733, 409] width 111 height 26
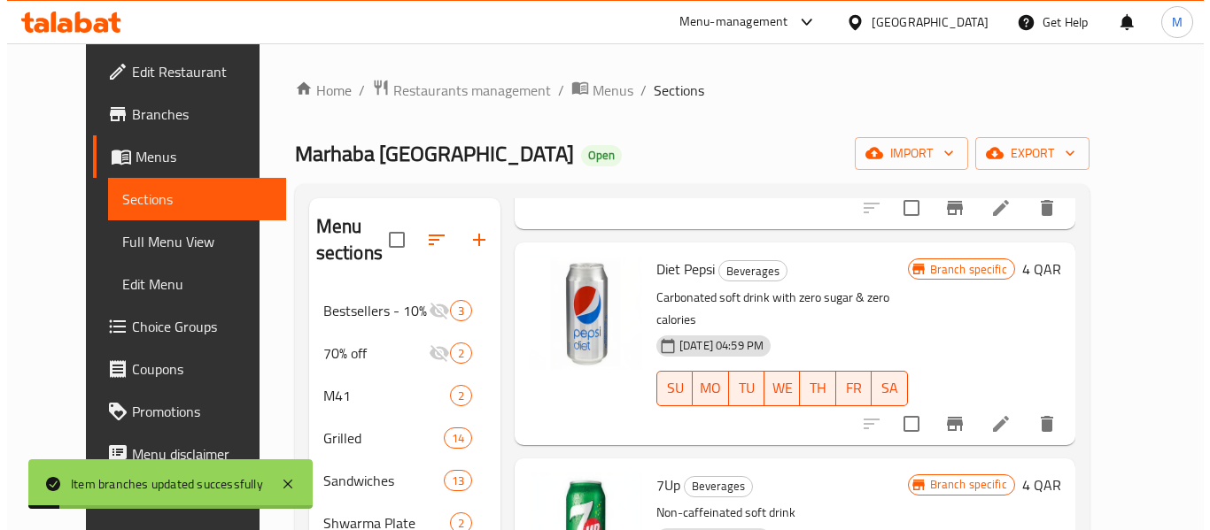
scroll to position [708, 0]
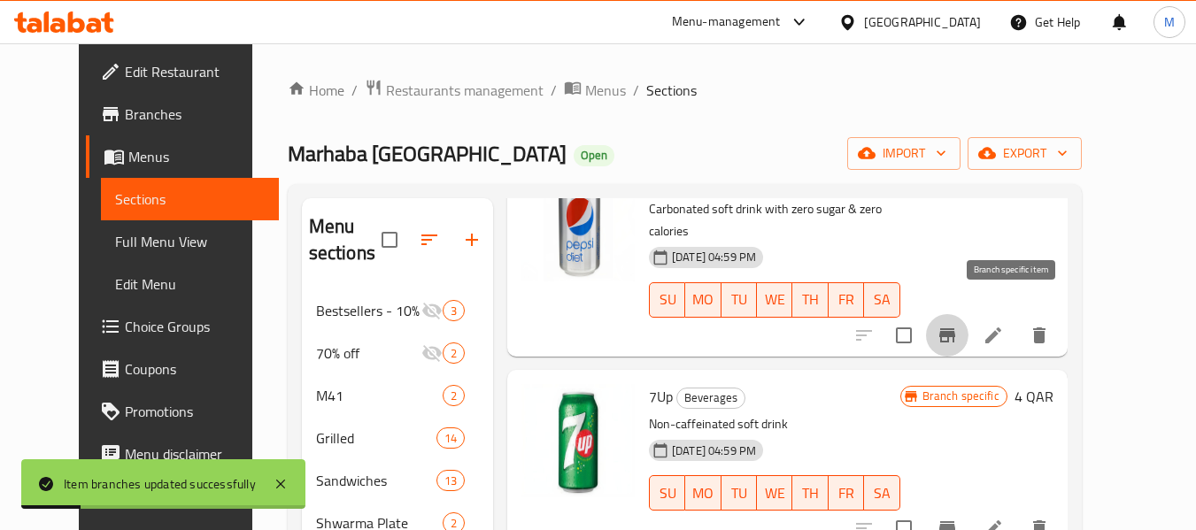
click at [955, 328] on icon "Branch-specific-item" at bounding box center [947, 335] width 16 height 14
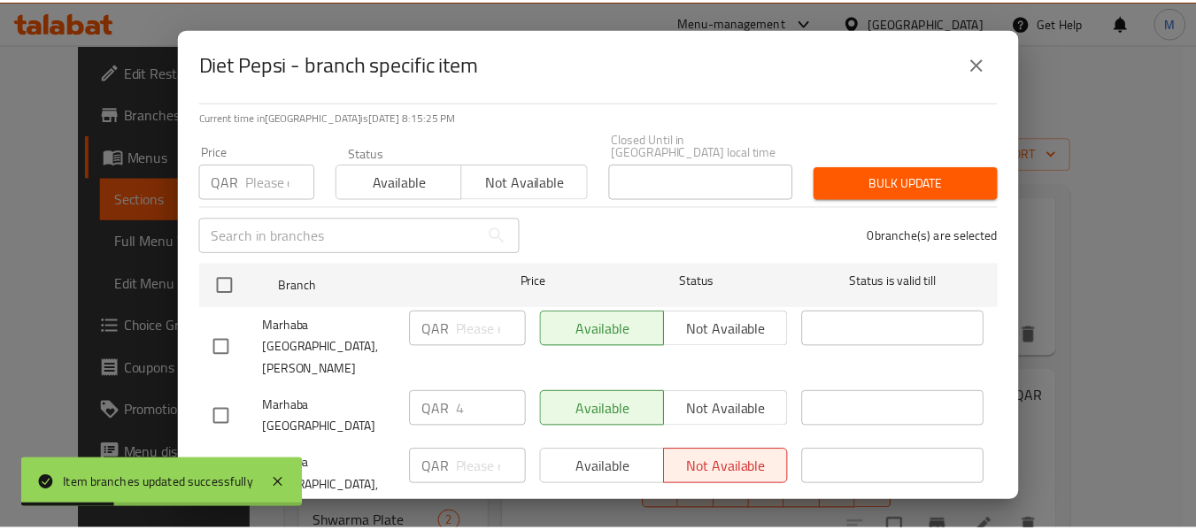
scroll to position [127, 0]
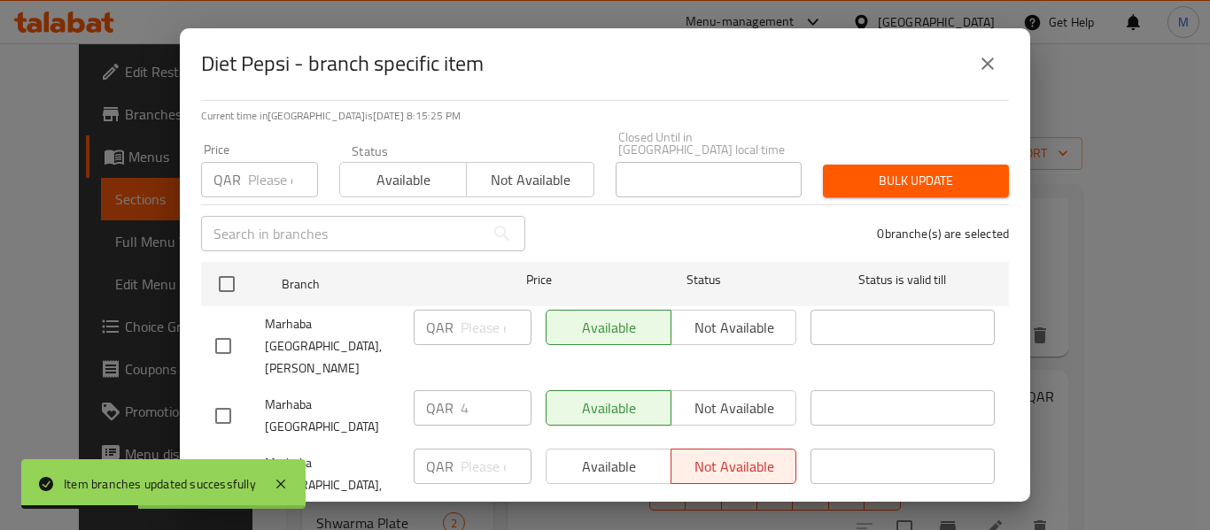
click at [228, 467] on input "checkbox" at bounding box center [223, 485] width 37 height 37
checkbox input "true"
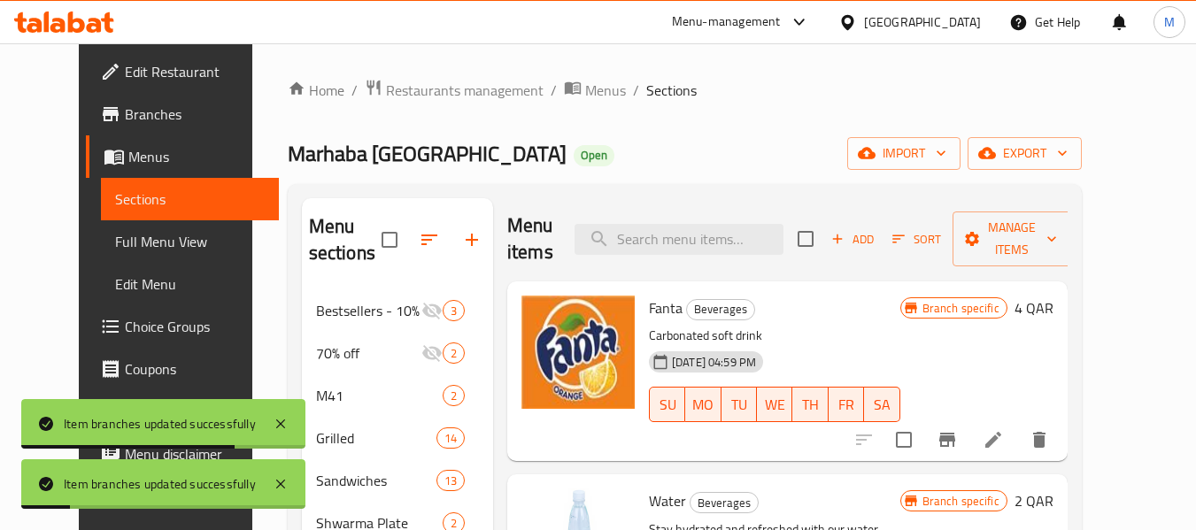
scroll to position [0, 0]
click at [923, 430] on input "checkbox" at bounding box center [903, 440] width 37 height 37
checkbox input "true"
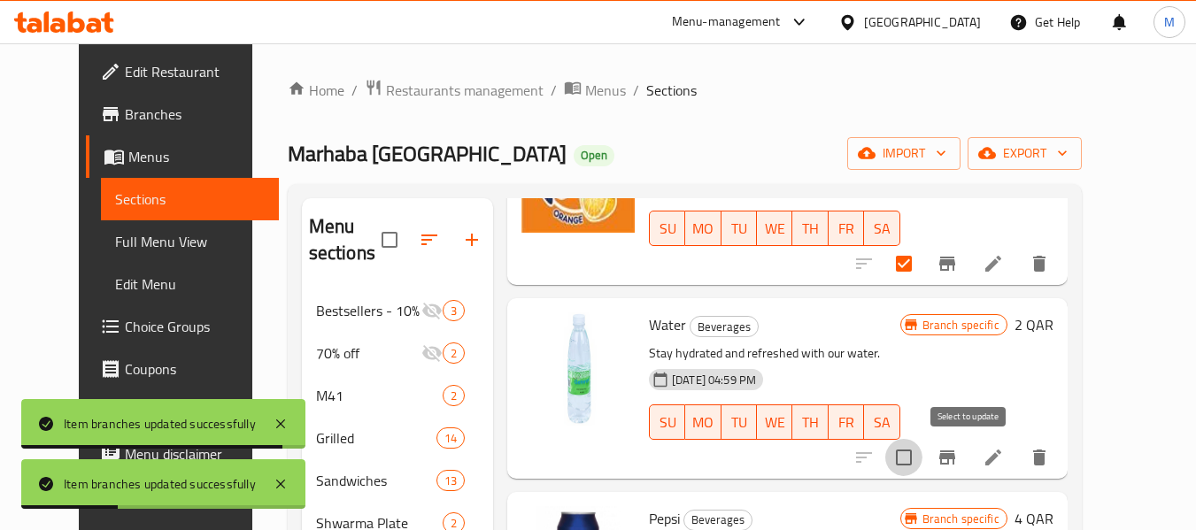
click at [923, 458] on input "checkbox" at bounding box center [903, 457] width 37 height 37
checkbox input "true"
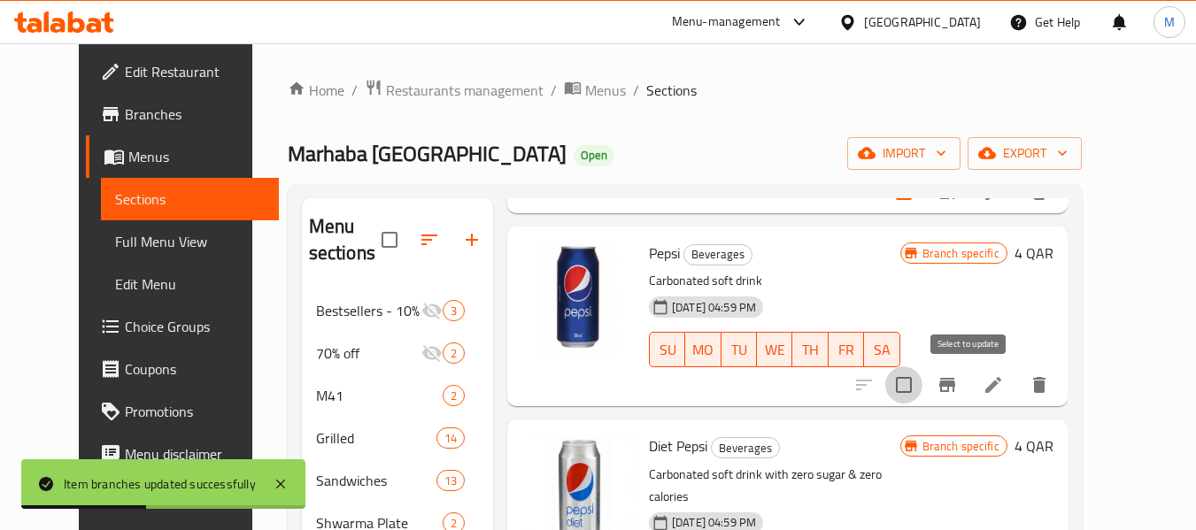
click at [923, 384] on input "checkbox" at bounding box center [903, 385] width 37 height 37
checkbox input "true"
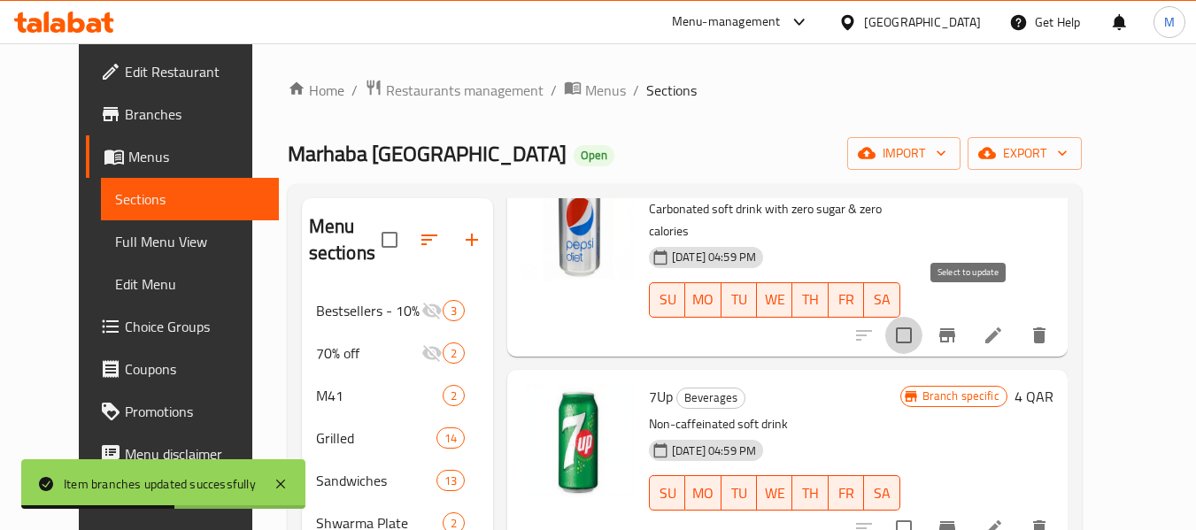
click at [923, 322] on input "checkbox" at bounding box center [903, 335] width 37 height 37
checkbox input "true"
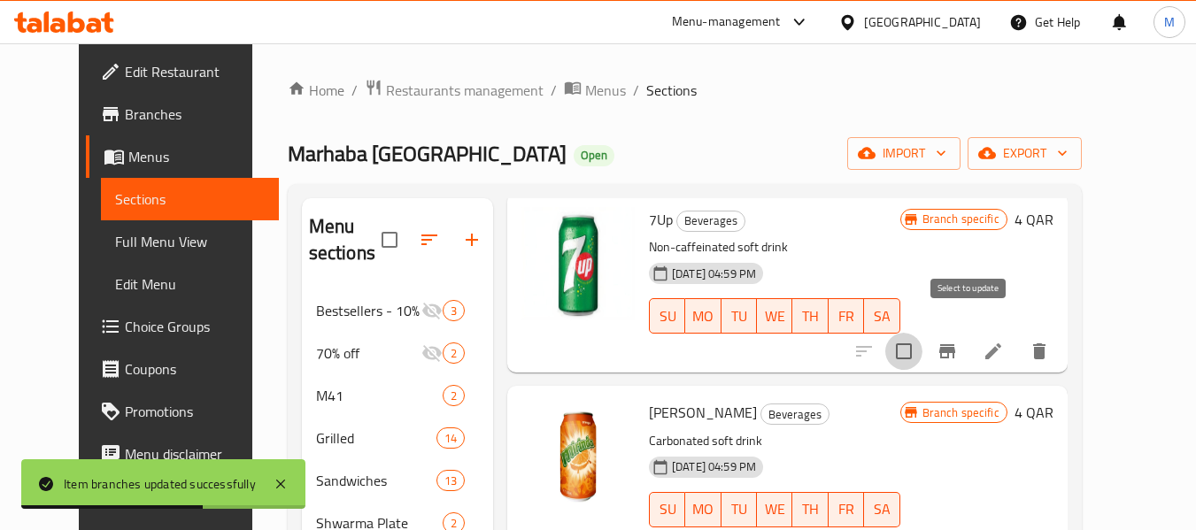
click at [923, 333] on input "checkbox" at bounding box center [903, 351] width 37 height 37
checkbox input "true"
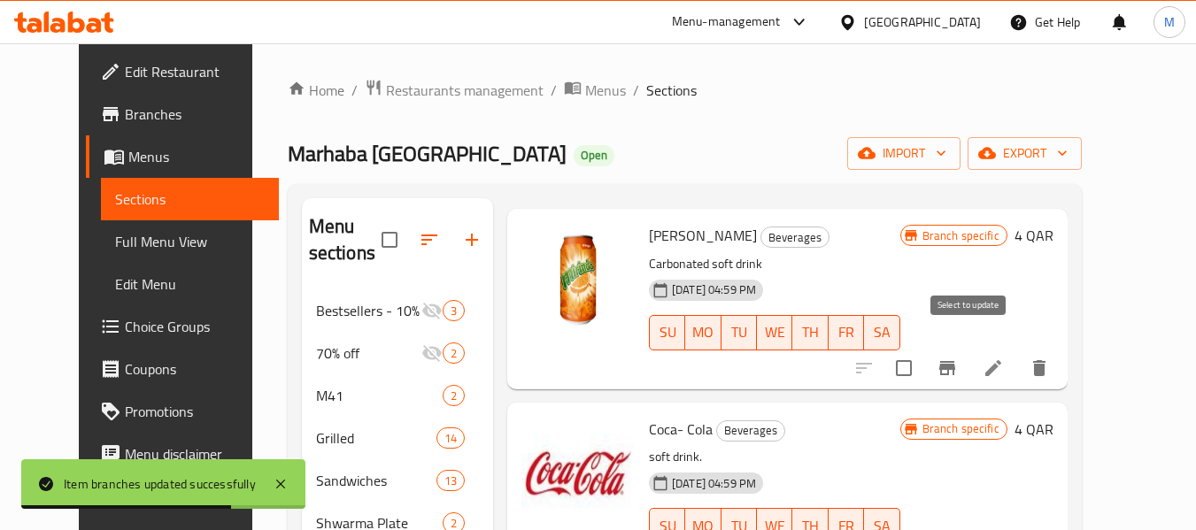
click at [923, 350] on input "checkbox" at bounding box center [903, 368] width 37 height 37
checkbox input "true"
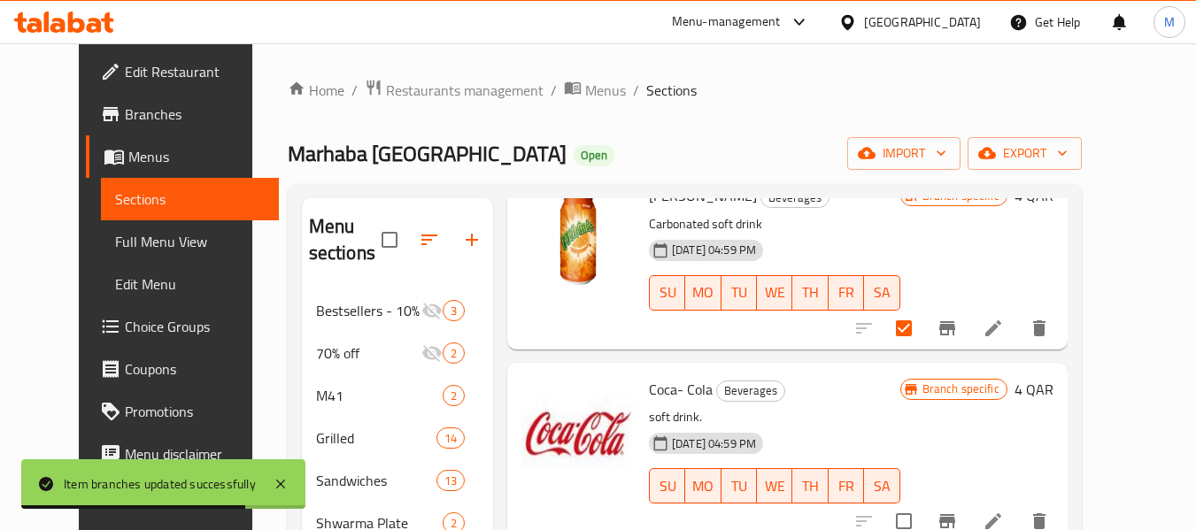
scroll to position [1118, 0]
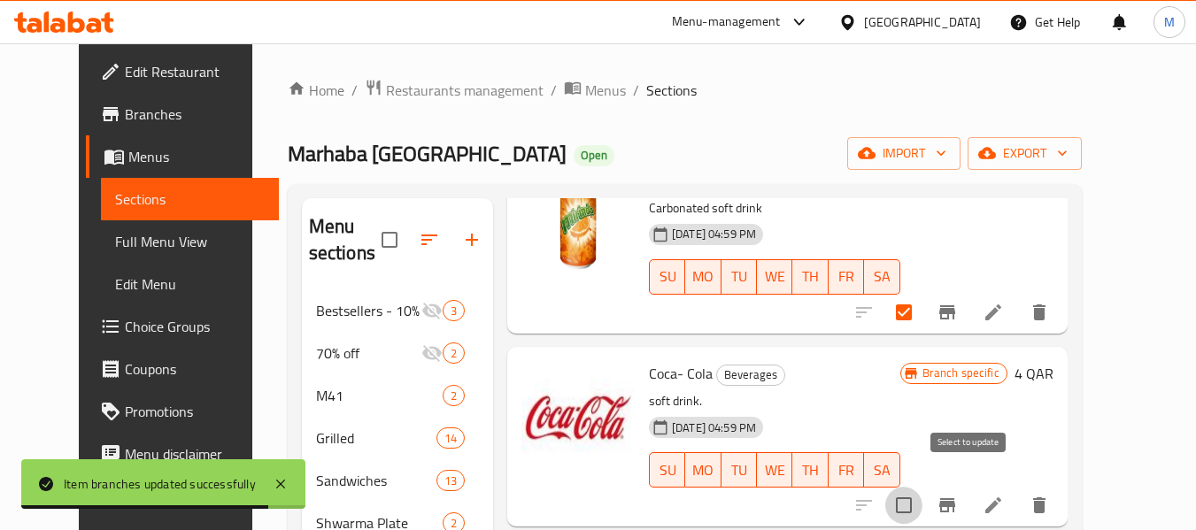
click at [923, 487] on input "checkbox" at bounding box center [903, 505] width 37 height 37
checkbox input "true"
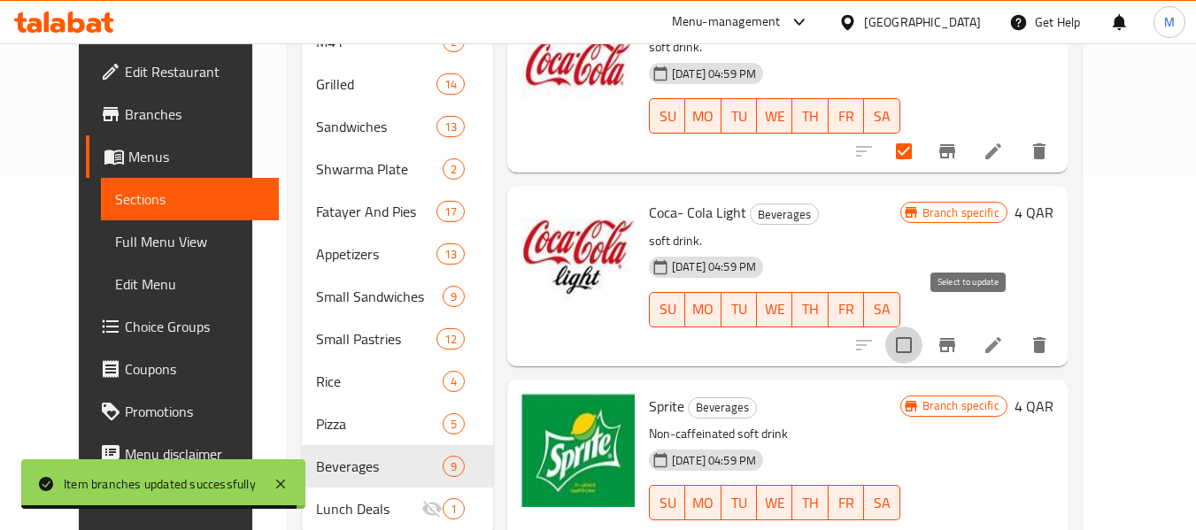
click at [923, 327] on input "checkbox" at bounding box center [903, 345] width 37 height 37
checkbox input "true"
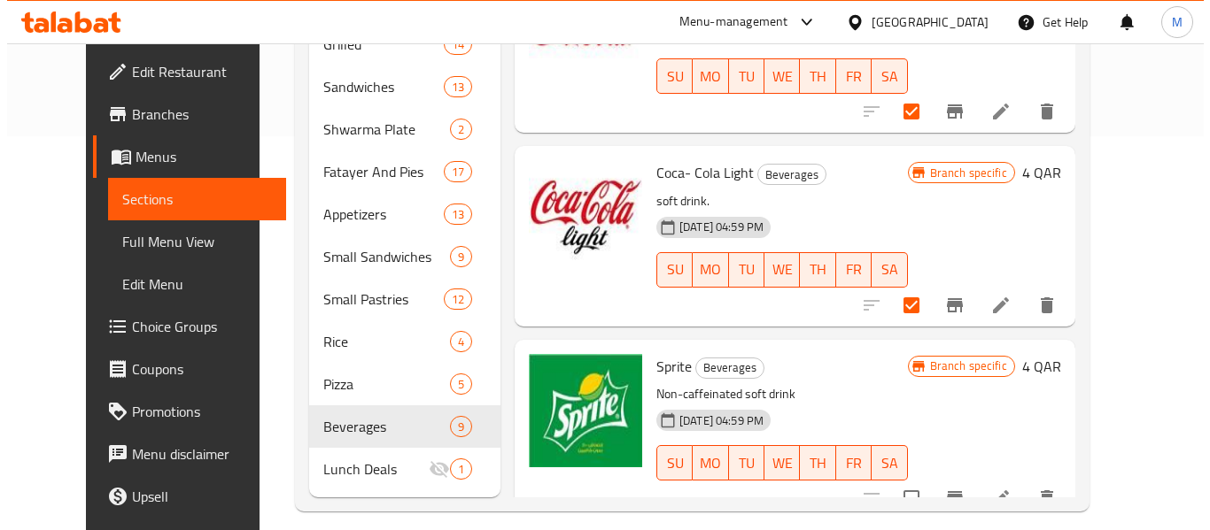
scroll to position [411, 0]
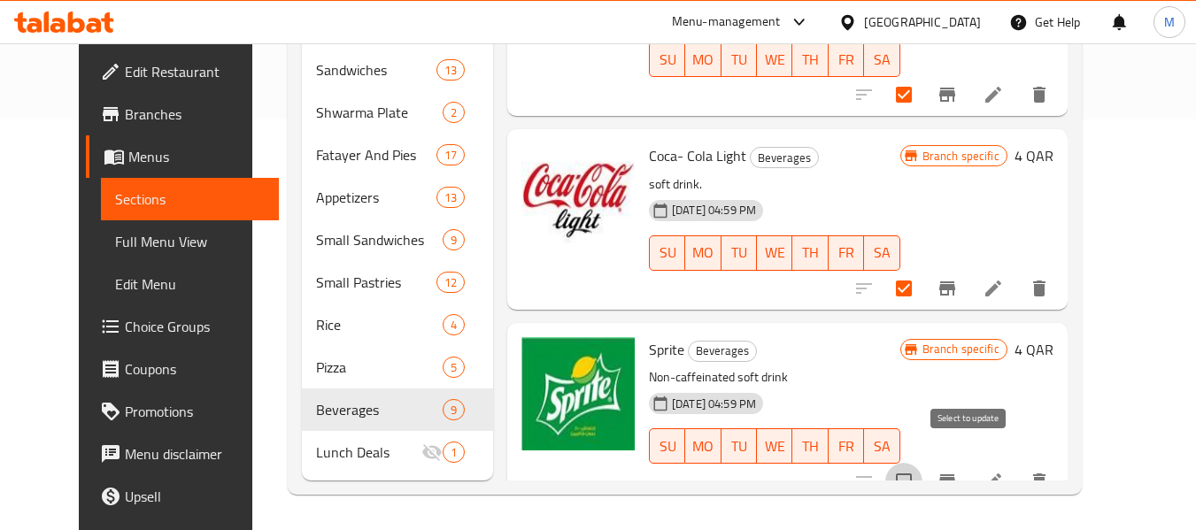
click at [923, 463] on input "checkbox" at bounding box center [903, 481] width 37 height 37
checkbox input "true"
click at [955, 475] on icon "Branch-specific-item" at bounding box center [947, 482] width 16 height 14
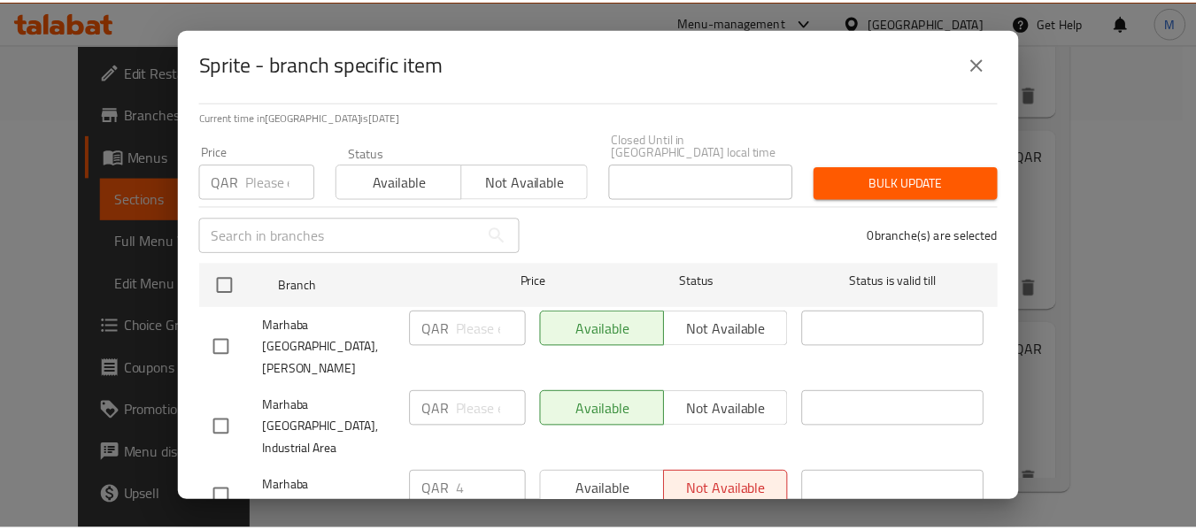
scroll to position [127, 0]
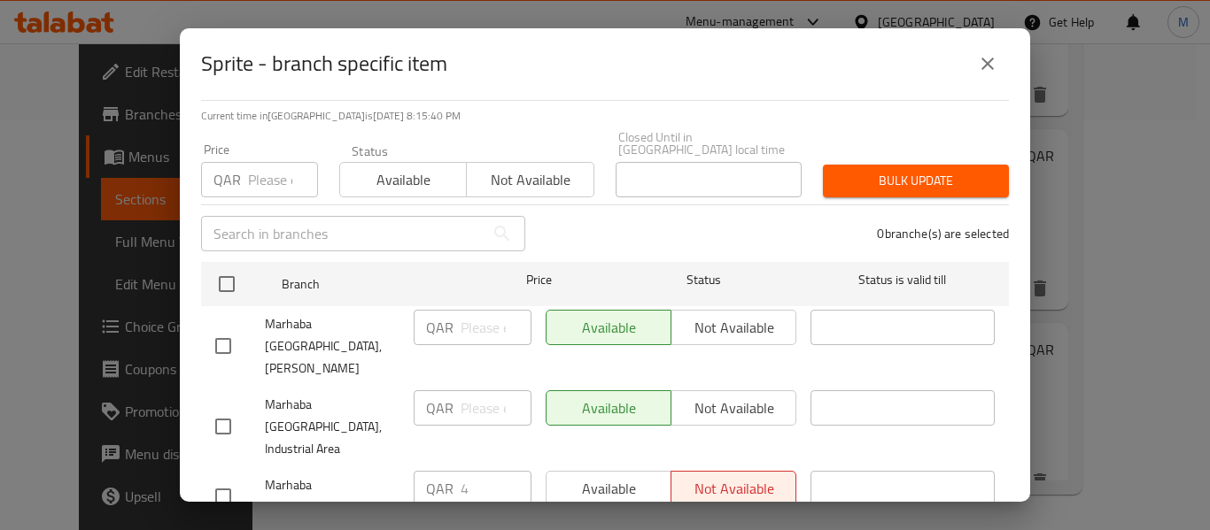
click at [616, 471] on div "Available Not available" at bounding box center [670, 488] width 251 height 35
drag, startPoint x: 216, startPoint y: 427, endPoint x: 258, endPoint y: 427, distance: 41.6
click at [222, 478] on input "checkbox" at bounding box center [223, 496] width 37 height 37
checkbox input "true"
click at [586, 476] on span "Available" at bounding box center [608, 489] width 111 height 26
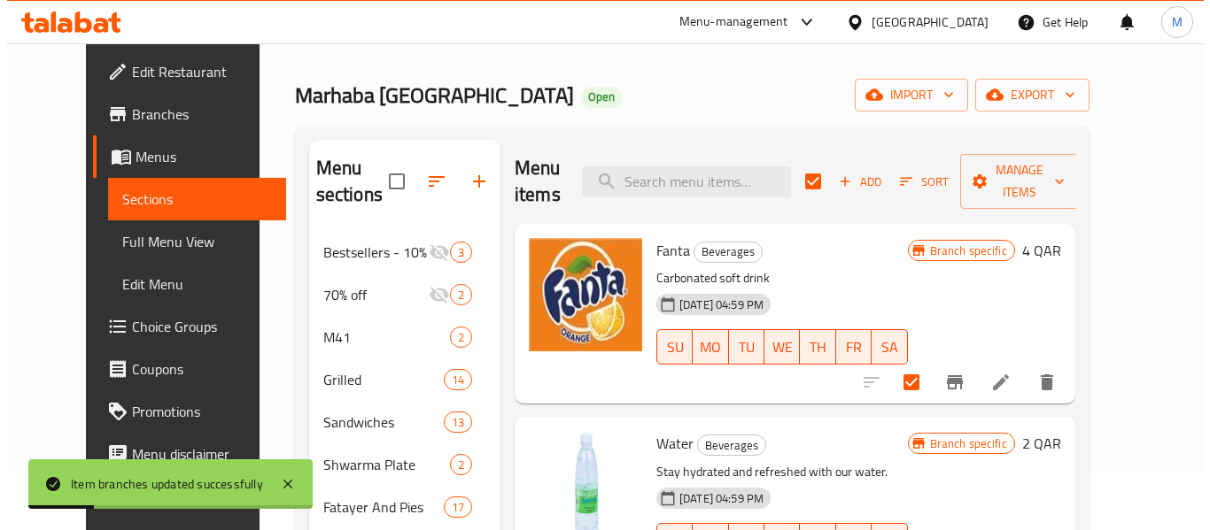
scroll to position [57, 0]
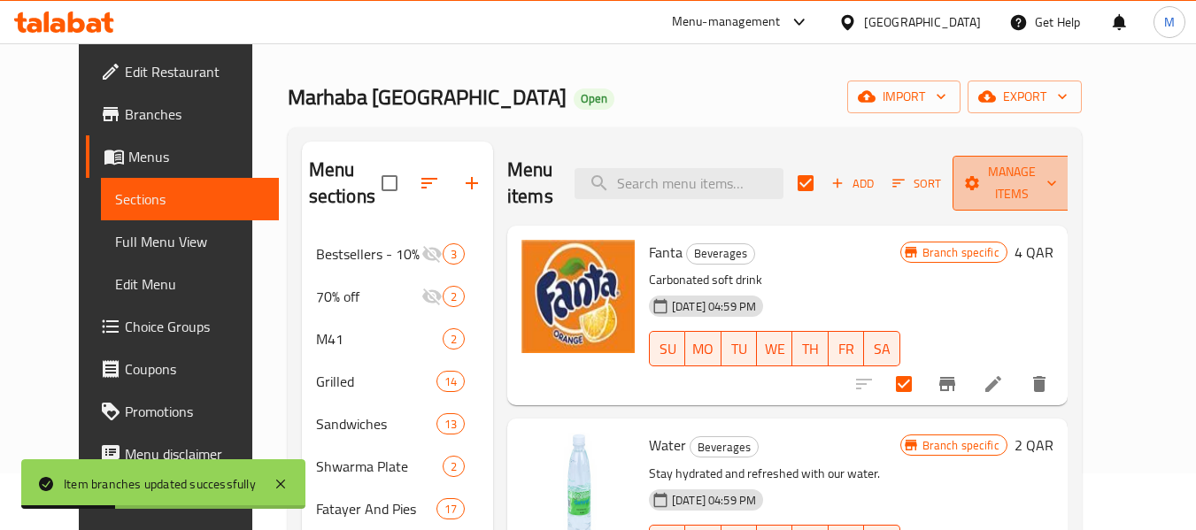
click at [1071, 179] on button "Manage items" at bounding box center [1012, 183] width 119 height 55
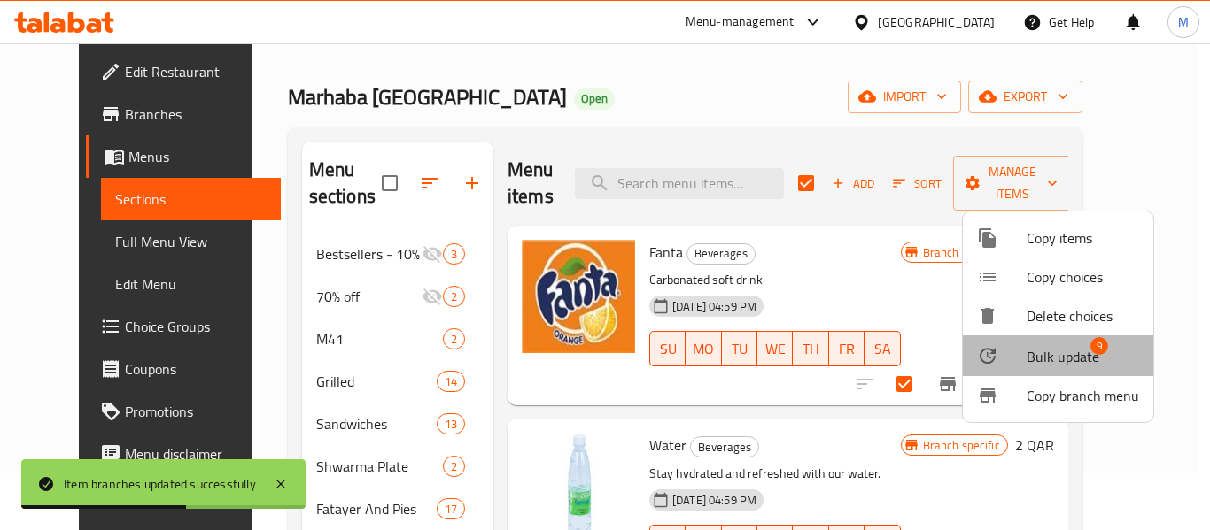
click at [1081, 362] on span "Bulk update" at bounding box center [1062, 356] width 73 height 21
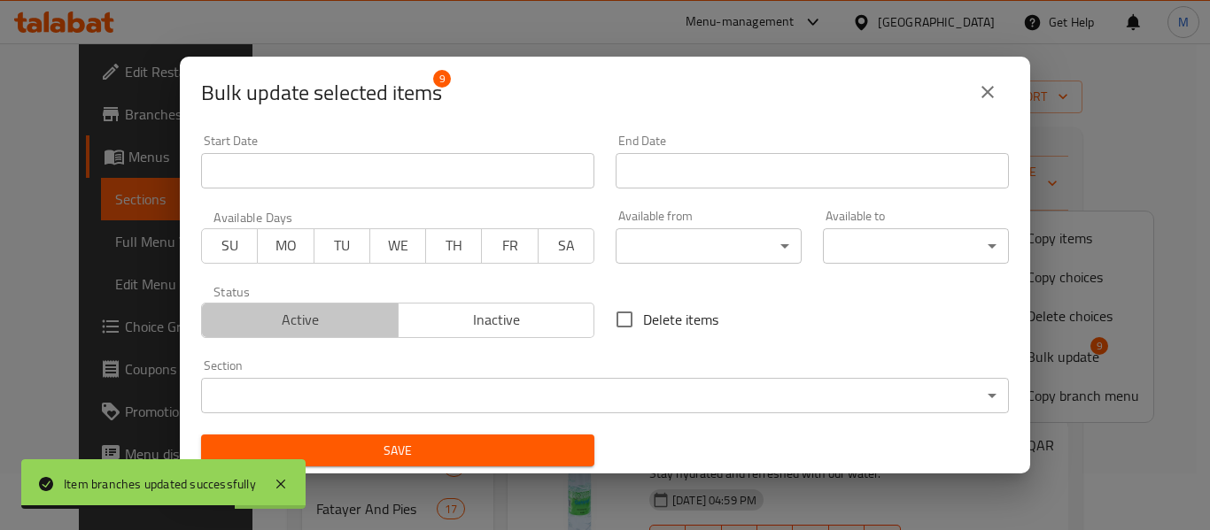
click at [334, 324] on span "Active" at bounding box center [300, 320] width 182 height 26
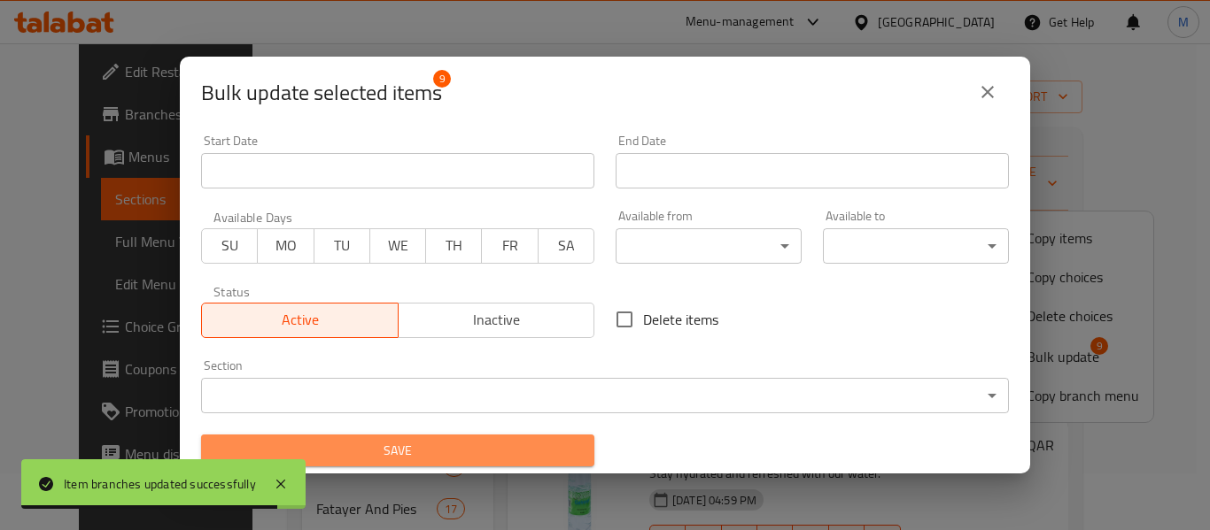
click at [407, 446] on span "Save" at bounding box center [397, 451] width 365 height 22
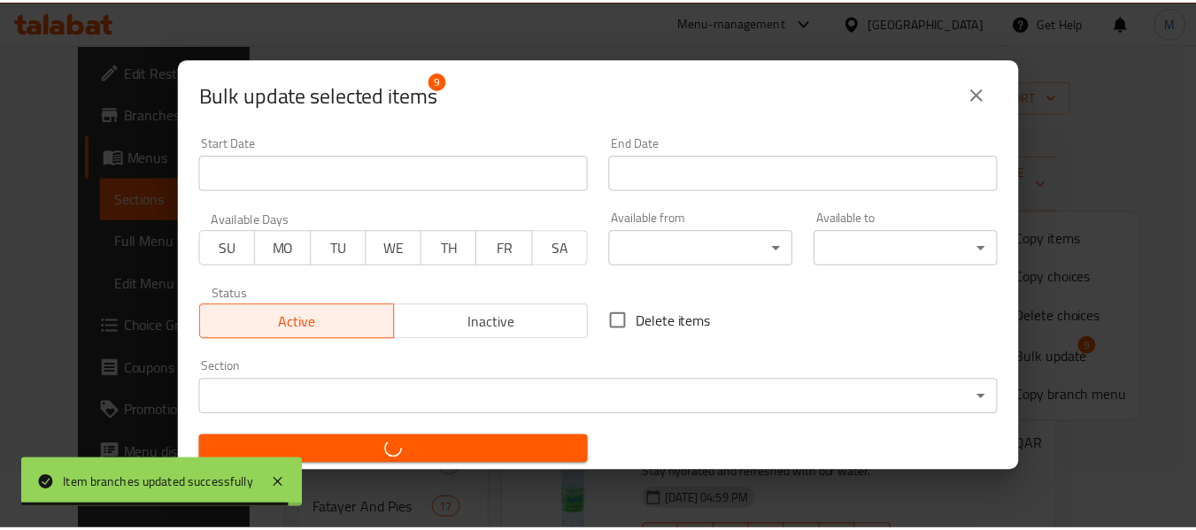
scroll to position [4, 0]
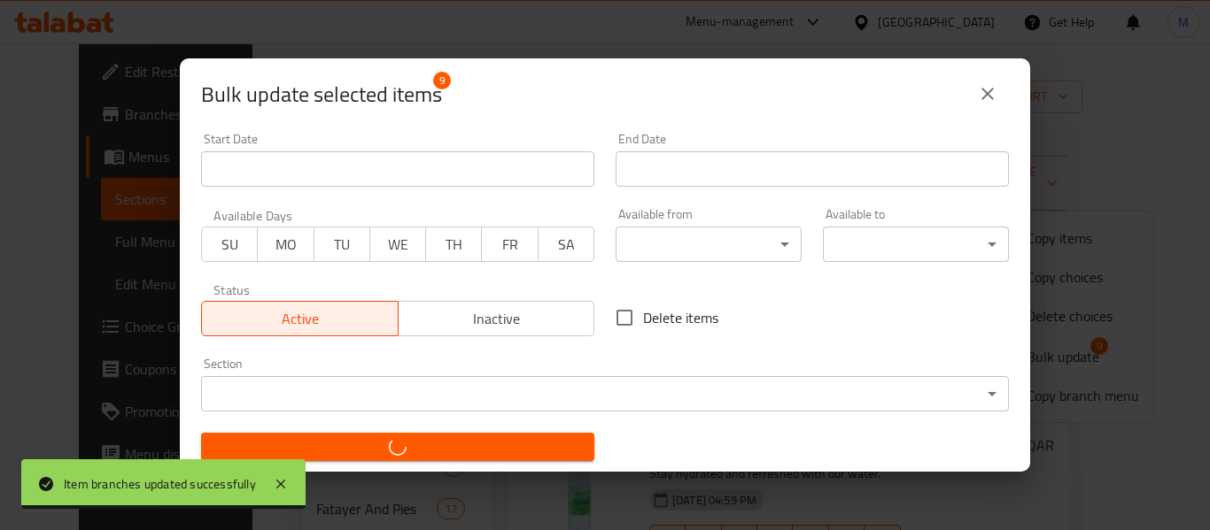
checkbox input "false"
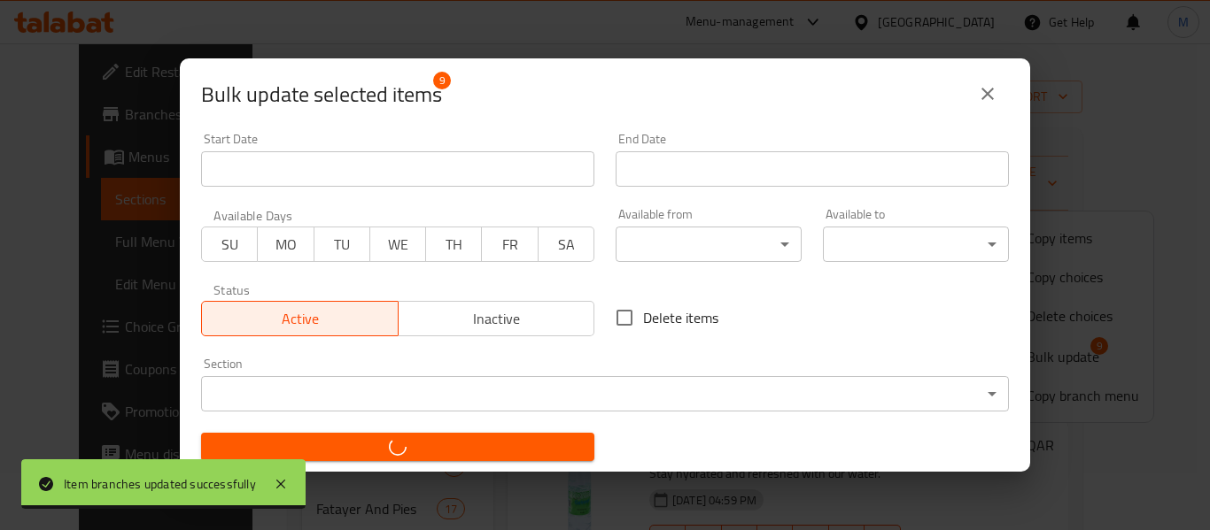
checkbox input "false"
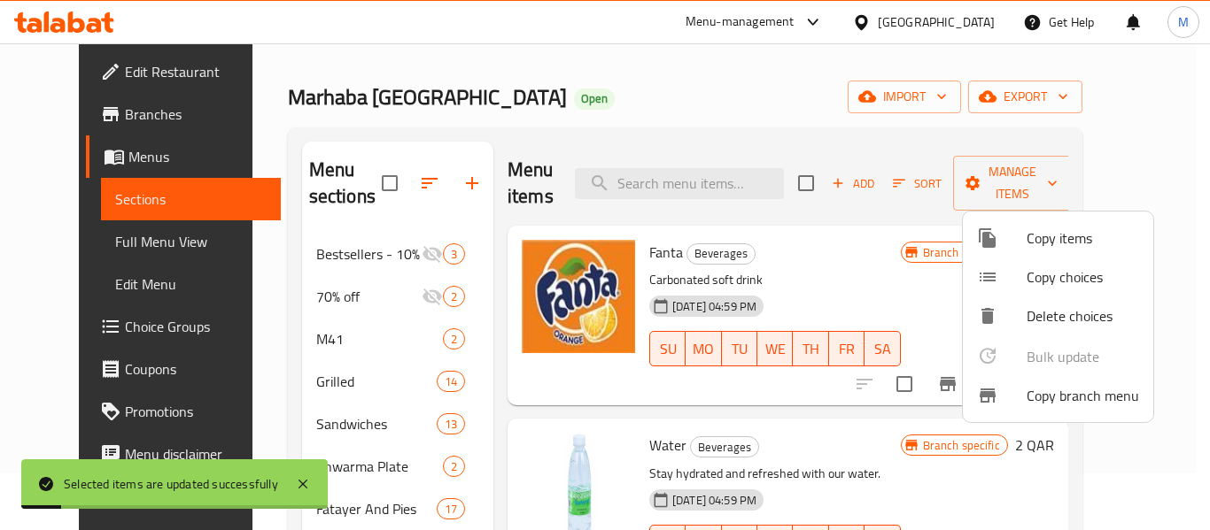
click at [784, 398] on div at bounding box center [605, 265] width 1210 height 530
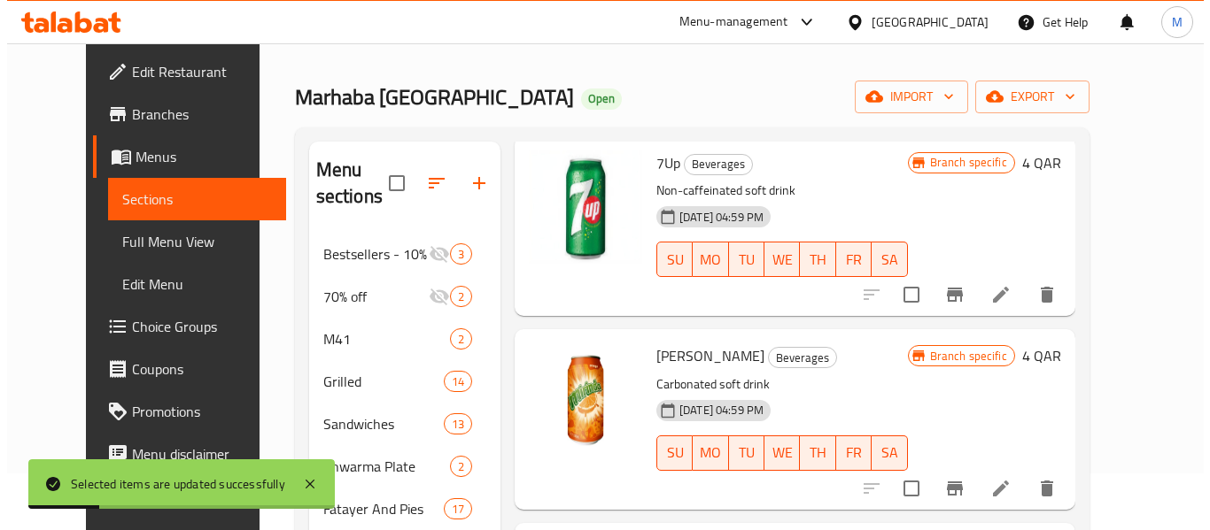
scroll to position [1118, 0]
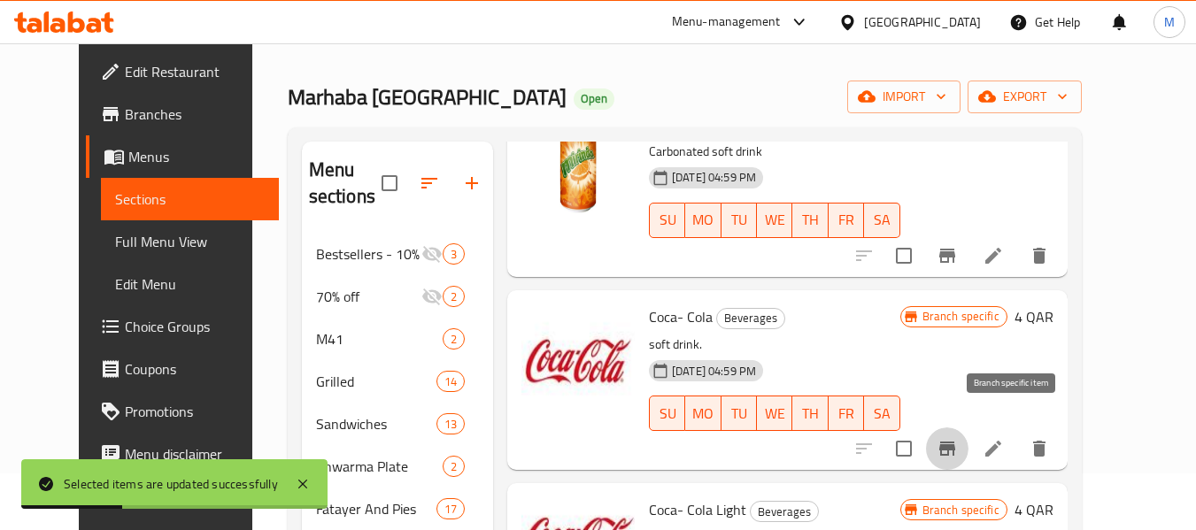
click at [955, 442] on icon "Branch-specific-item" at bounding box center [947, 449] width 16 height 14
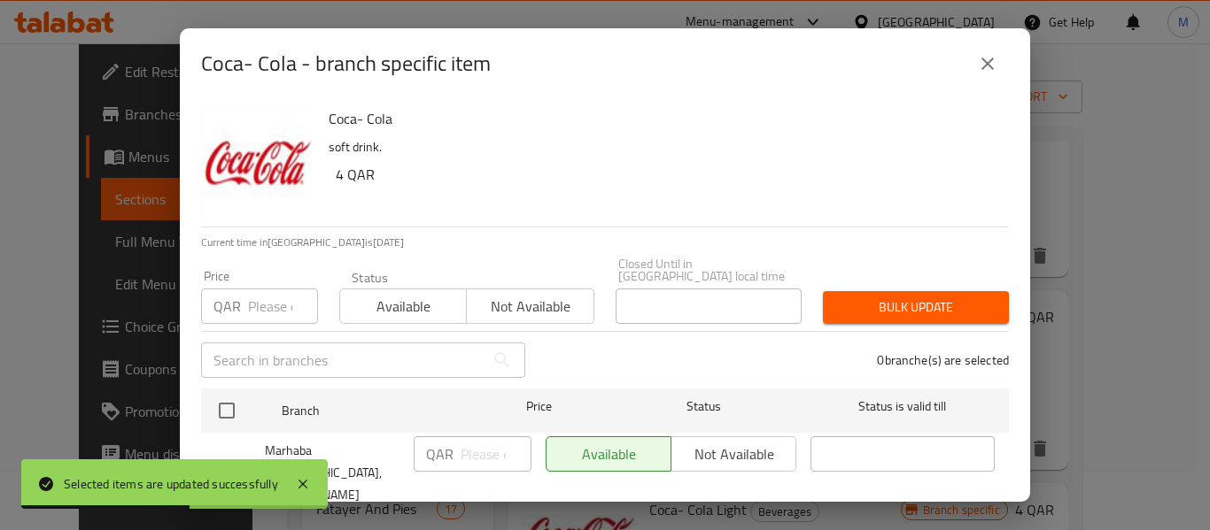
click at [986, 259] on div "Price QAR Price Status Available Not available Closed Until in Qatar local time…" at bounding box center [604, 291] width 829 height 88
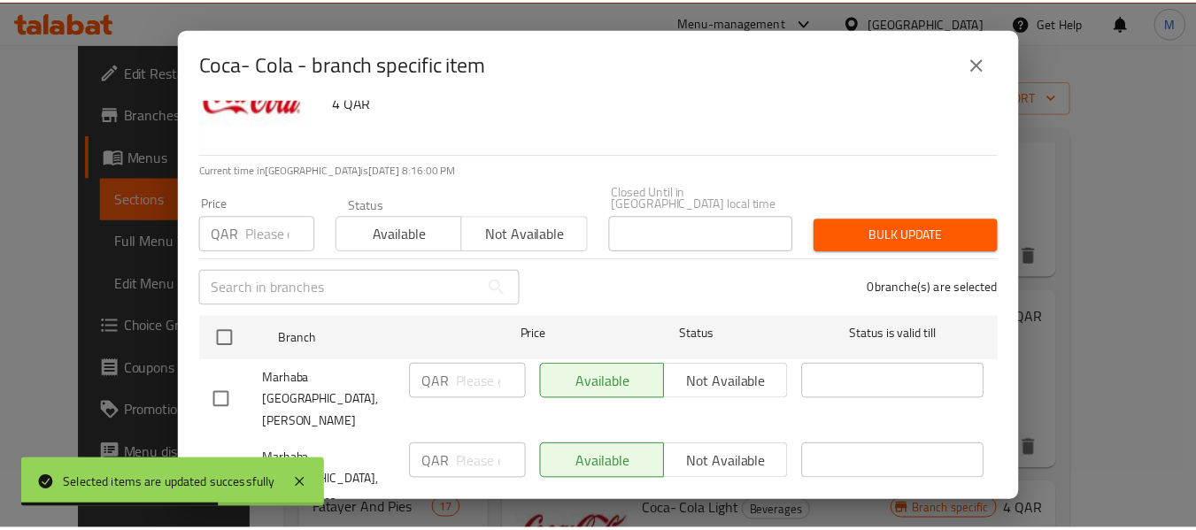
scroll to position [127, 0]
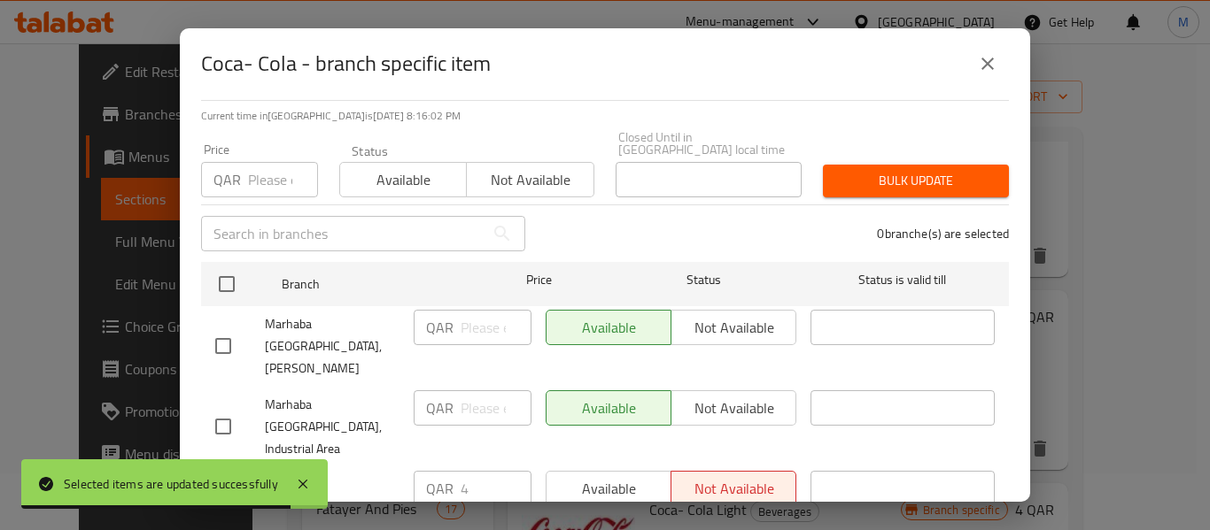
click at [231, 478] on input "checkbox" at bounding box center [223, 496] width 37 height 37
checkbox input "true"
click at [609, 476] on span "Available" at bounding box center [608, 489] width 111 height 26
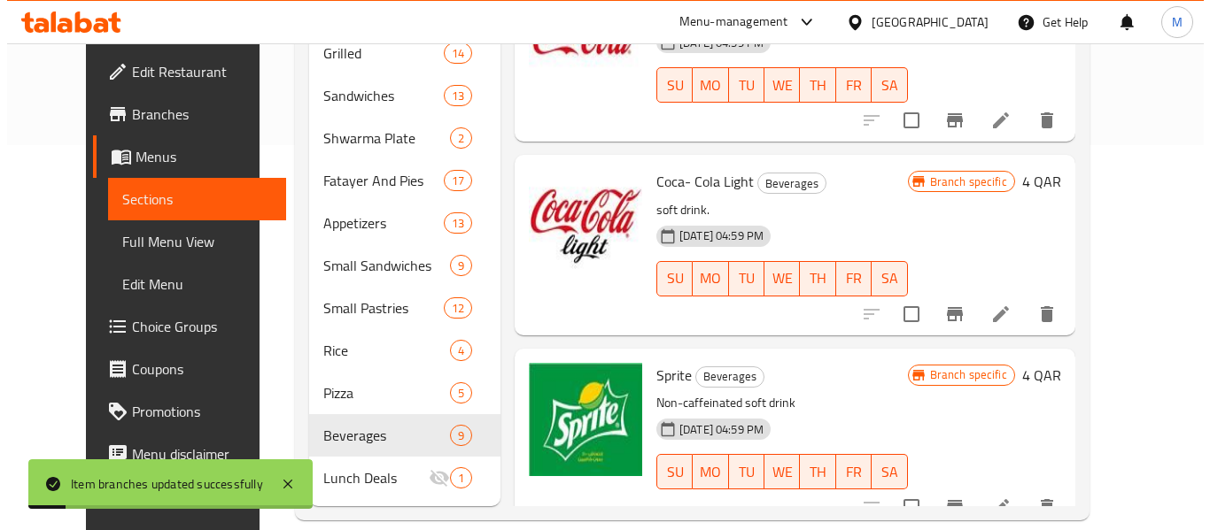
scroll to position [411, 0]
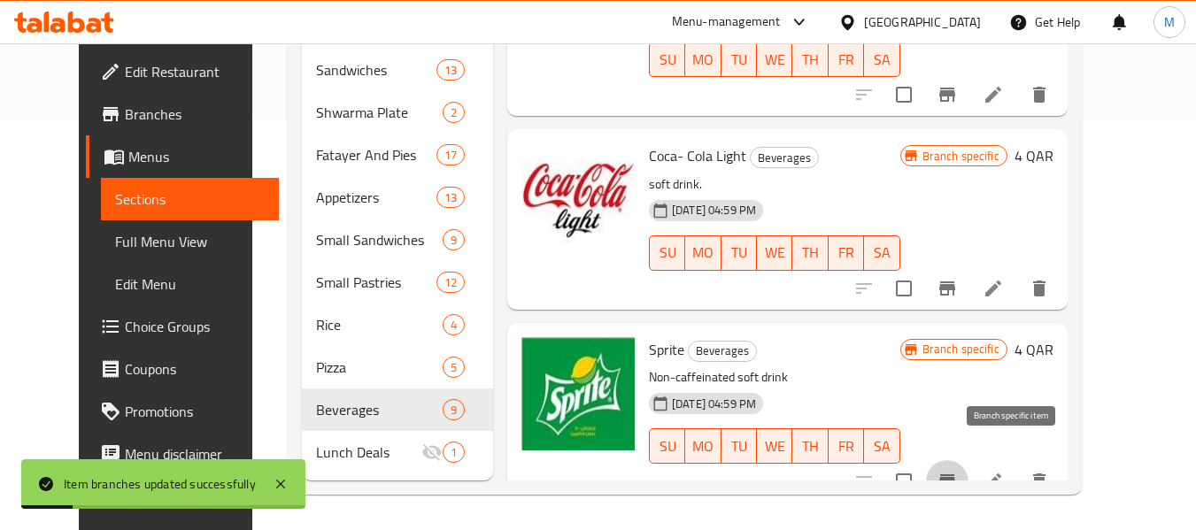
click at [969, 460] on button "Branch-specific-item" at bounding box center [947, 481] width 43 height 43
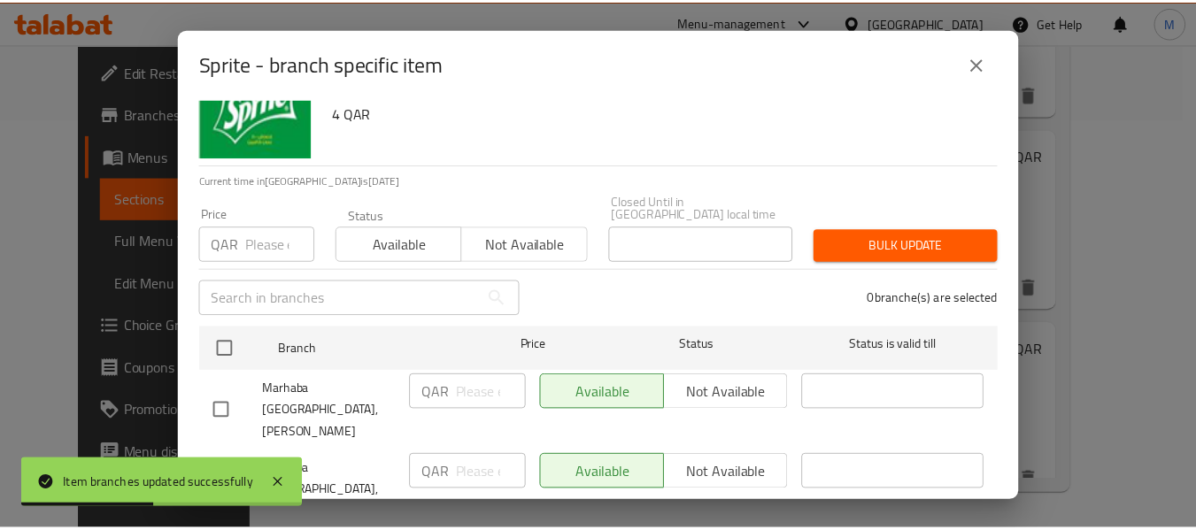
scroll to position [127, 0]
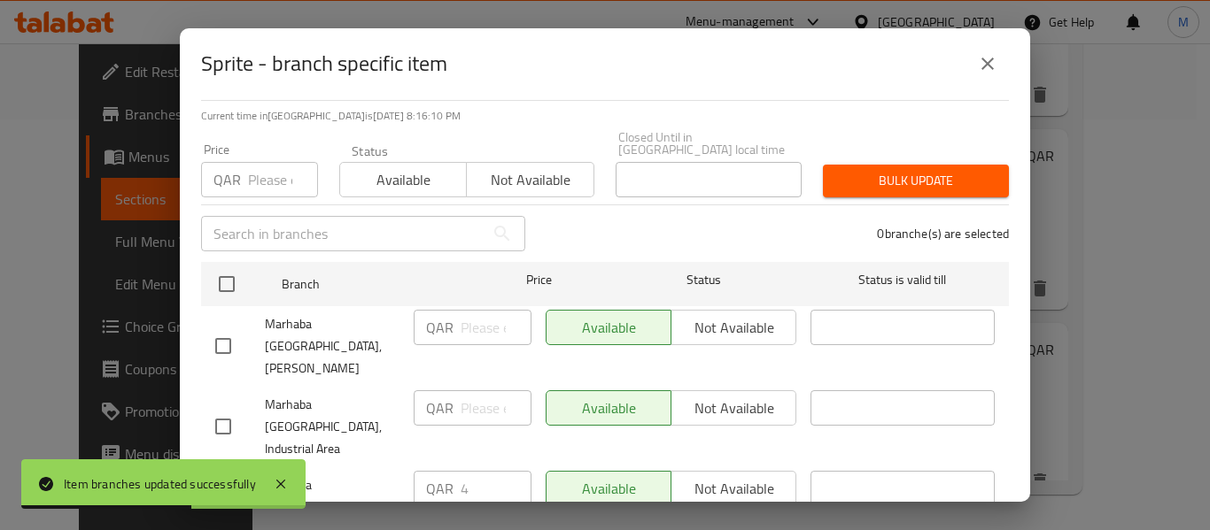
click at [986, 62] on icon "close" at bounding box center [987, 64] width 12 height 12
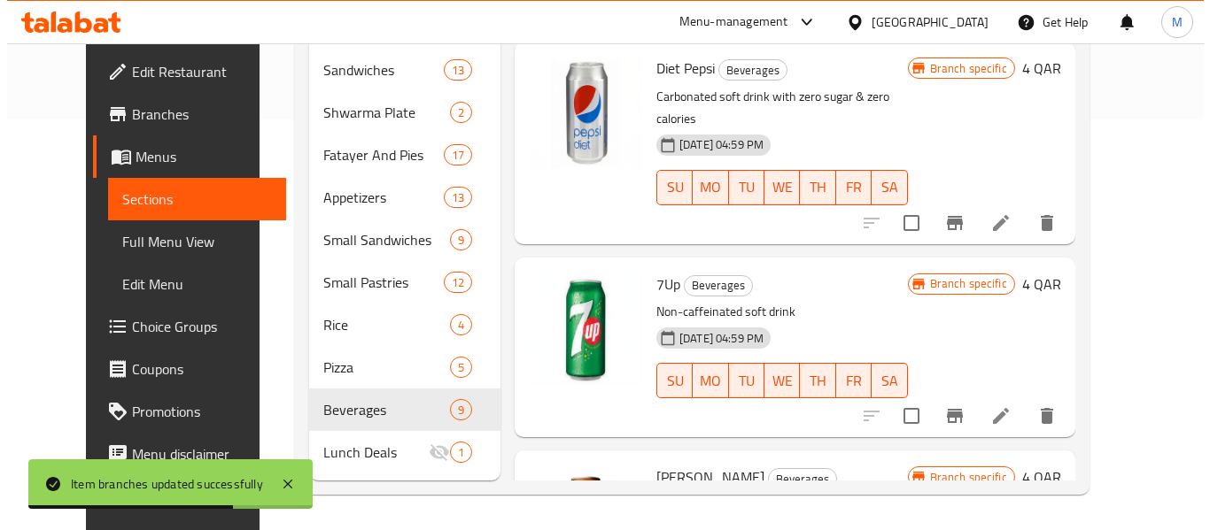
scroll to position [56, 0]
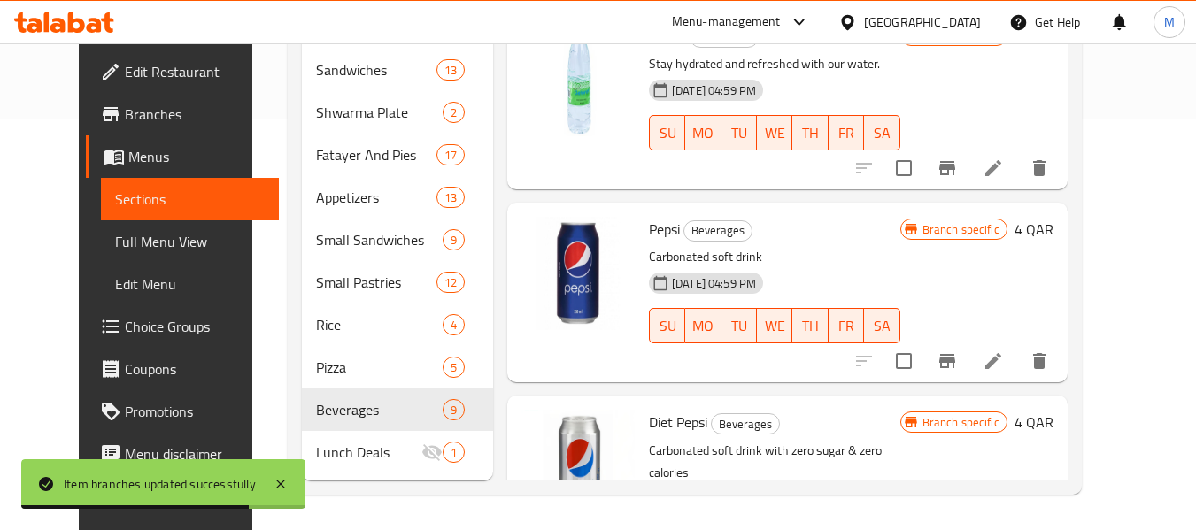
click at [955, 361] on icon "Branch-specific-item" at bounding box center [947, 361] width 16 height 14
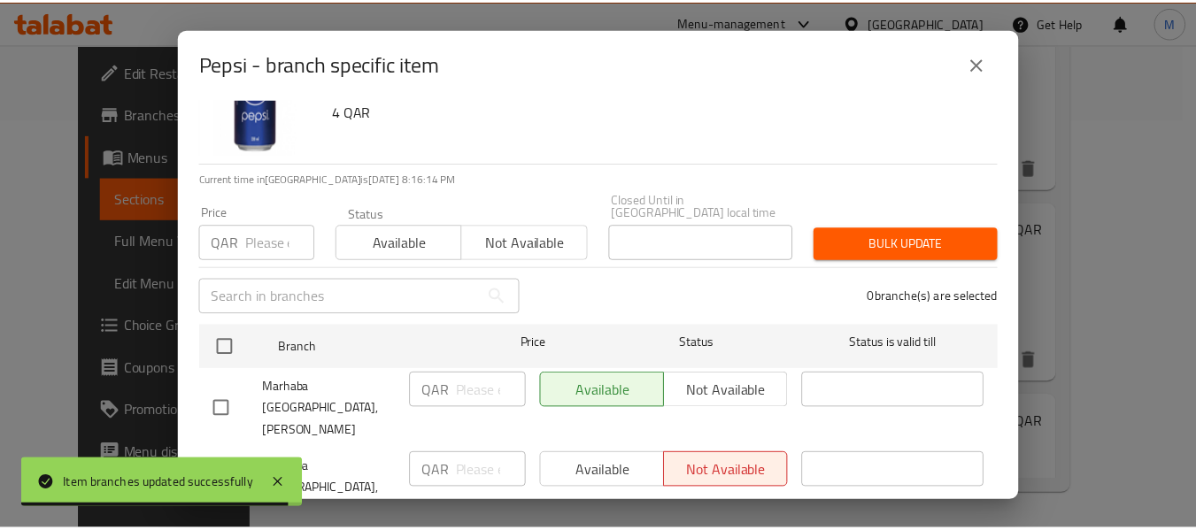
scroll to position [127, 0]
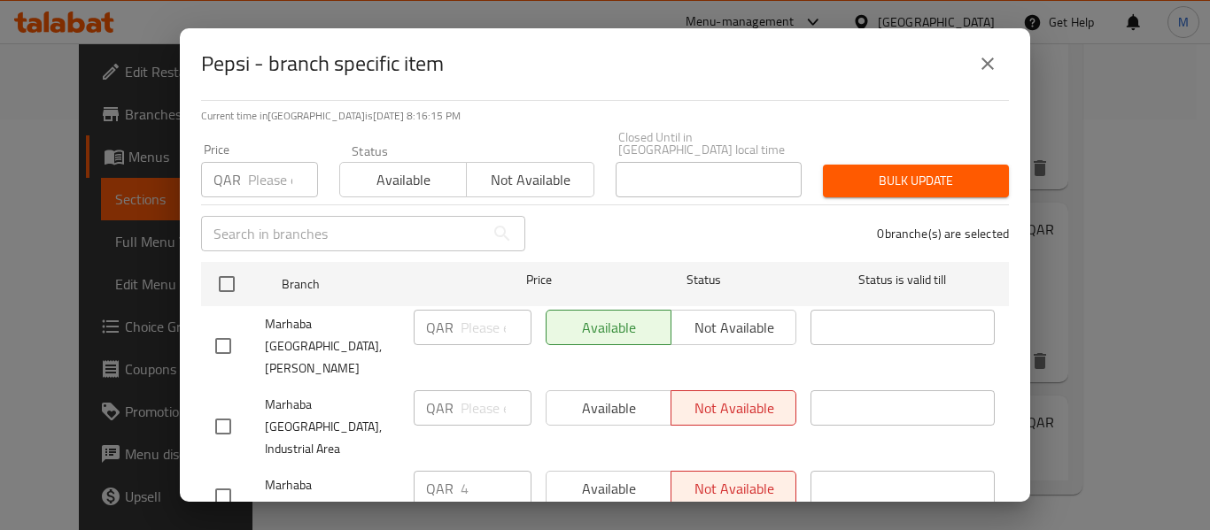
drag, startPoint x: 228, startPoint y: 384, endPoint x: 219, endPoint y: 404, distance: 21.4
click at [227, 408] on input "checkbox" at bounding box center [223, 426] width 37 height 37
checkbox input "true"
drag, startPoint x: 220, startPoint y: 437, endPoint x: 549, endPoint y: 418, distance: 330.0
click at [229, 478] on input "checkbox" at bounding box center [223, 496] width 37 height 37
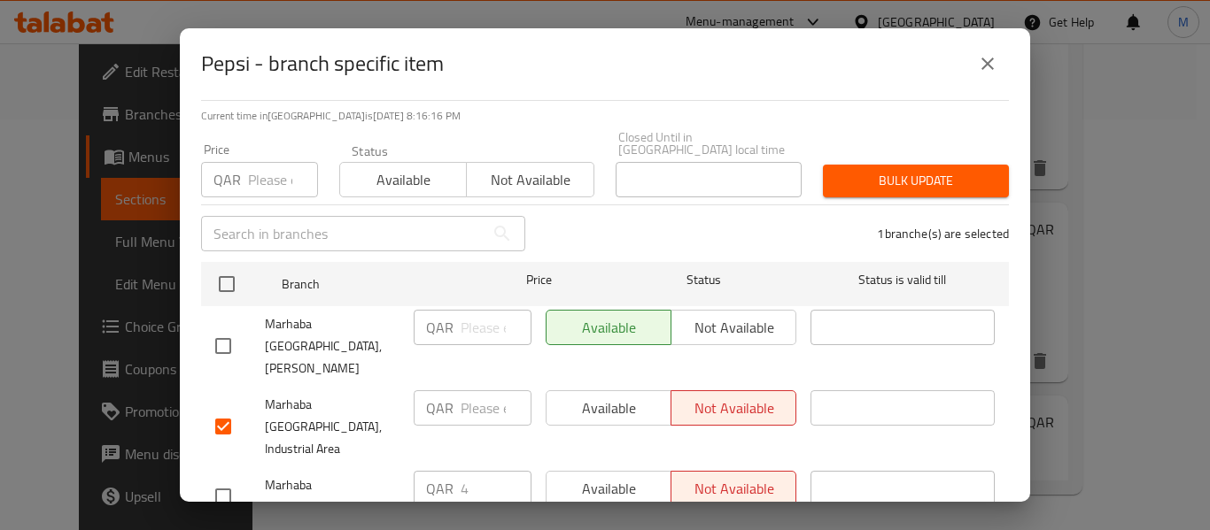
checkbox input "true"
click at [601, 396] on span "Available" at bounding box center [608, 409] width 111 height 26
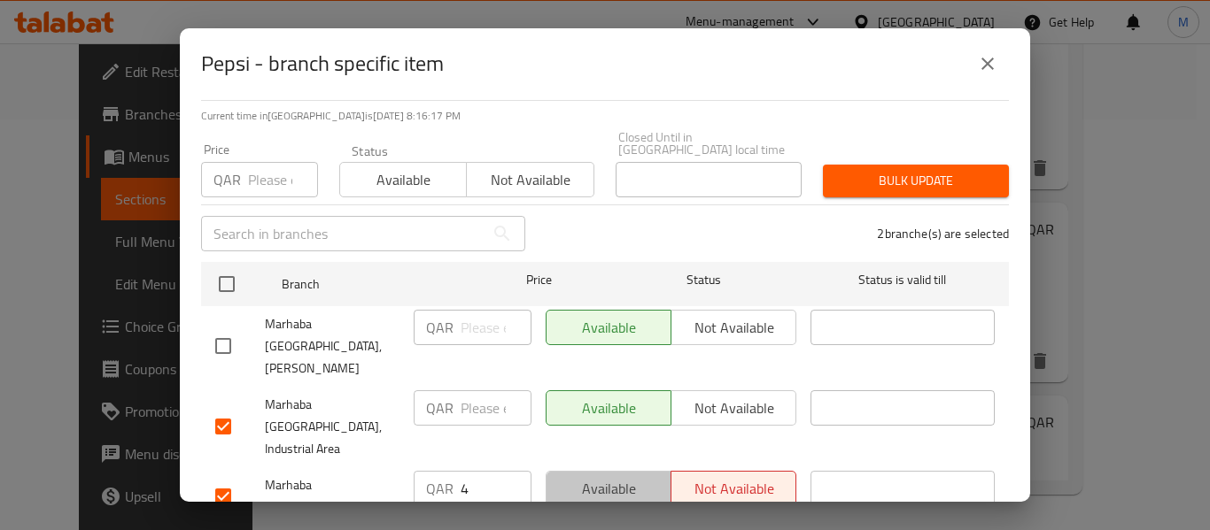
click at [606, 476] on span "Available" at bounding box center [608, 489] width 111 height 26
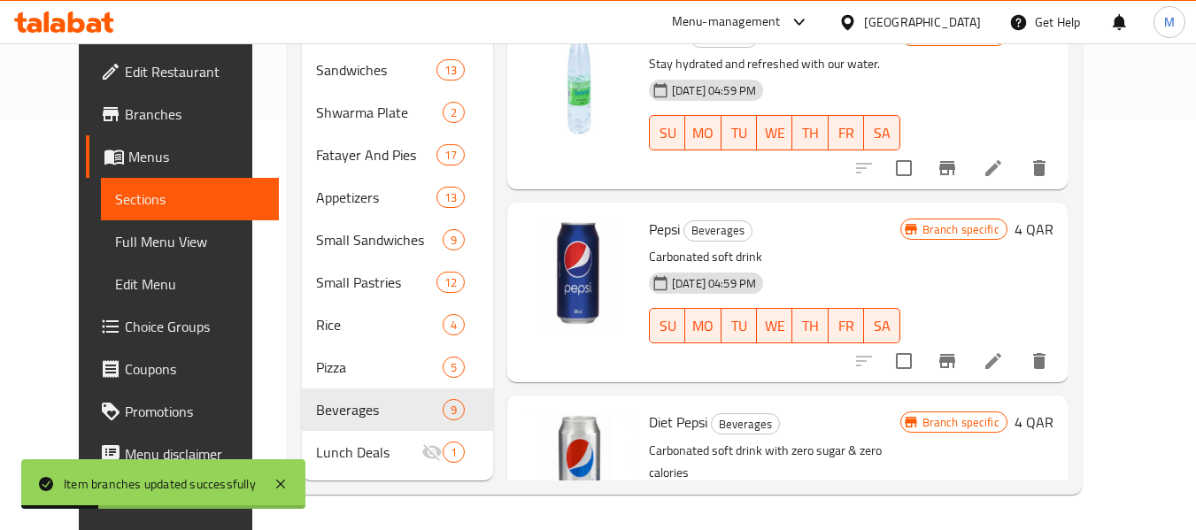
click at [116, 249] on span "Full Menu View" at bounding box center [190, 241] width 150 height 21
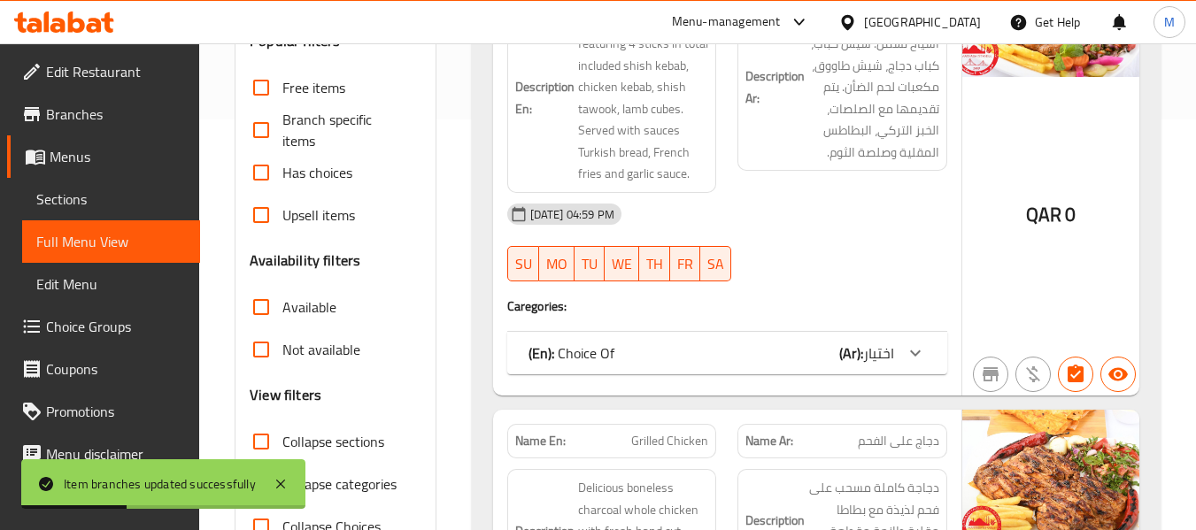
scroll to position [676, 0]
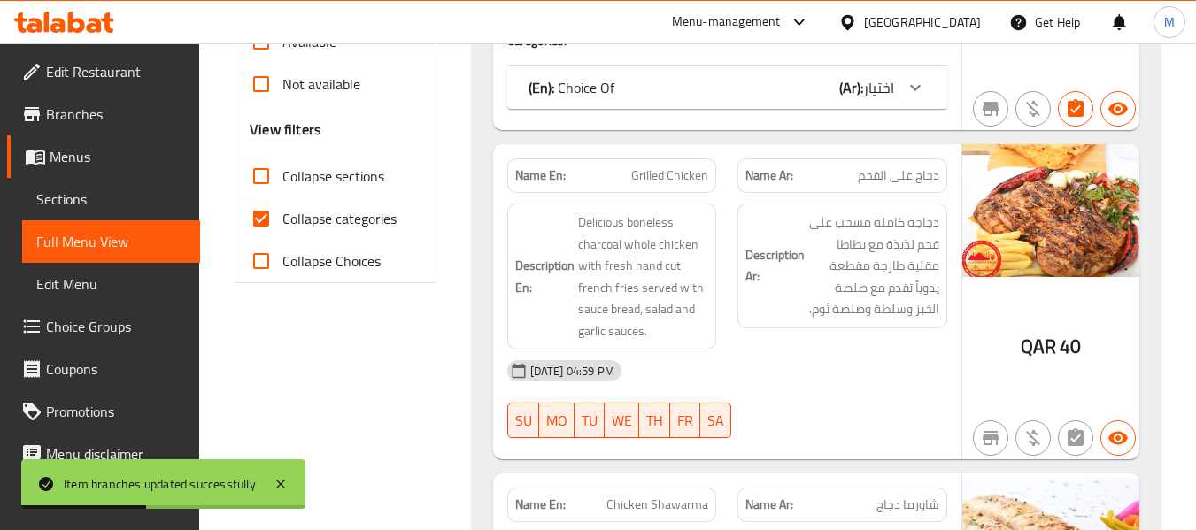
click at [341, 220] on span "Collapse categories" at bounding box center [339, 218] width 114 height 21
click at [282, 220] on input "Collapse categories" at bounding box center [261, 218] width 43 height 43
checkbox input "false"
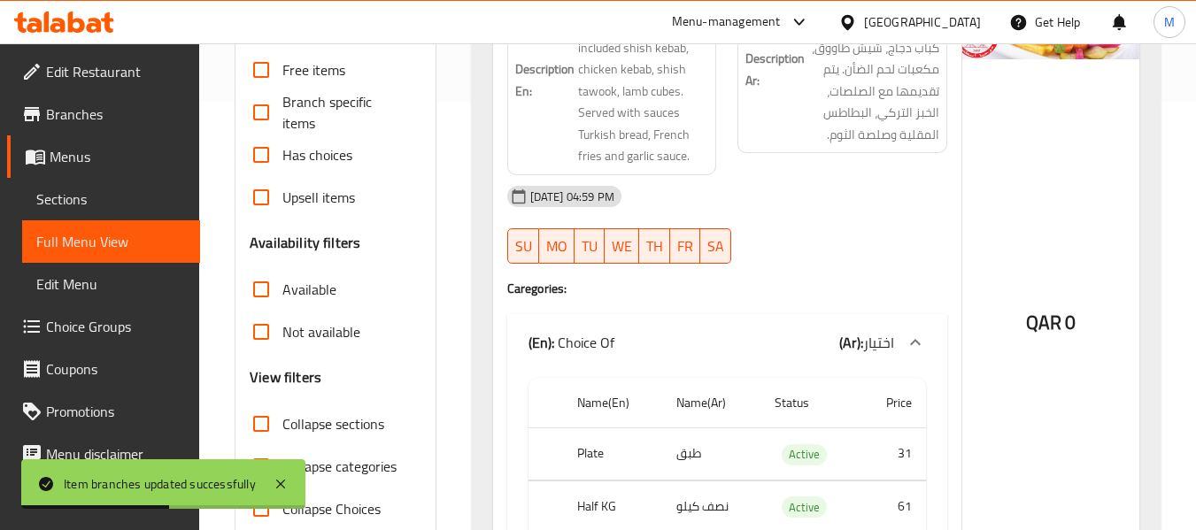
scroll to position [411, 0]
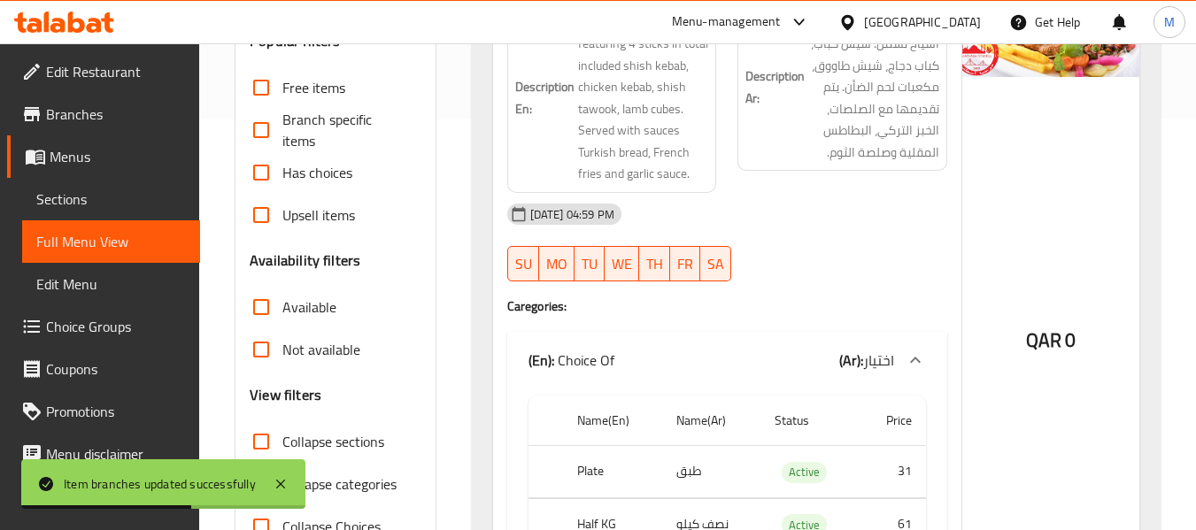
click at [313, 350] on span "Not available" at bounding box center [321, 349] width 78 height 21
click at [282, 350] on input "Not available" at bounding box center [261, 349] width 43 height 43
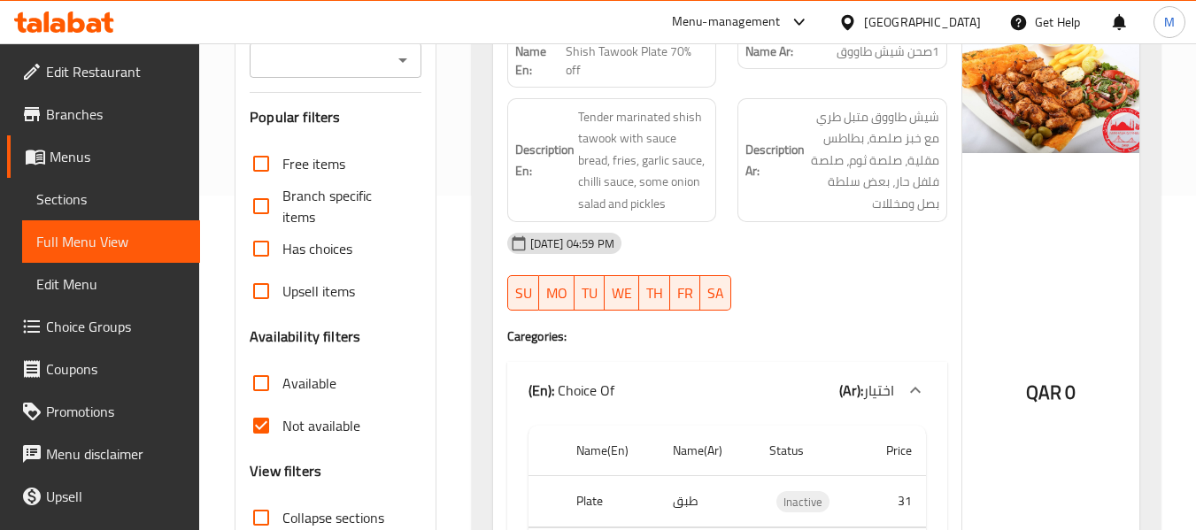
scroll to position [600, 0]
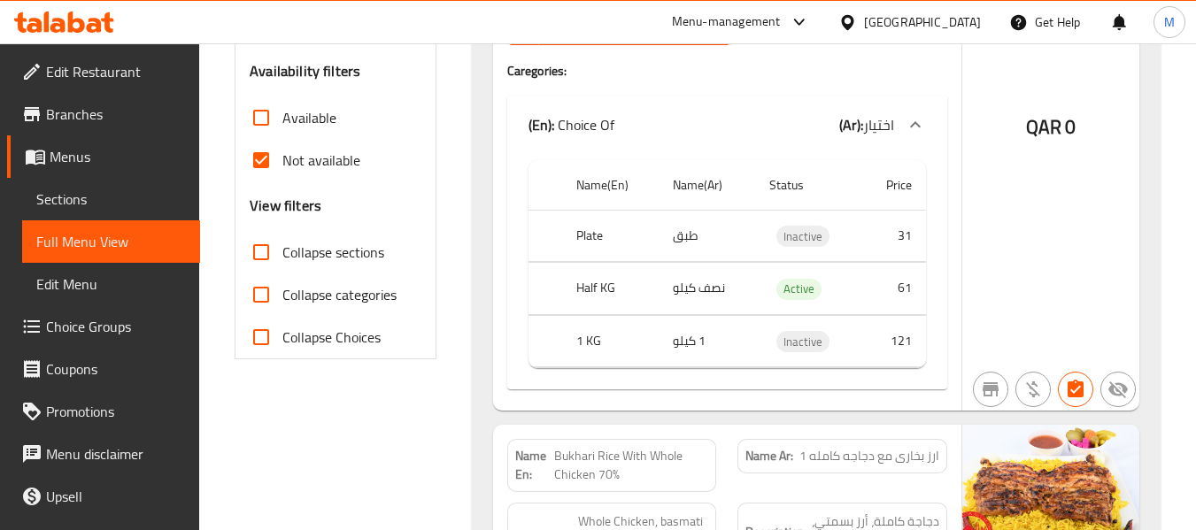
click at [321, 159] on span "Not available" at bounding box center [321, 160] width 78 height 21
click at [282, 159] on input "Not available" at bounding box center [261, 160] width 43 height 43
checkbox input "false"
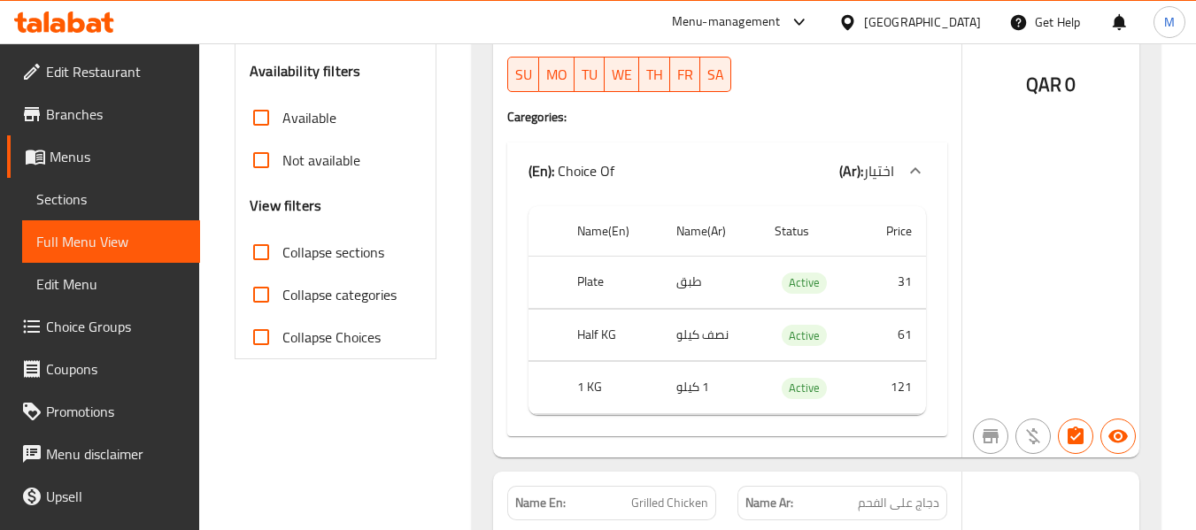
scroll to position [423, 0]
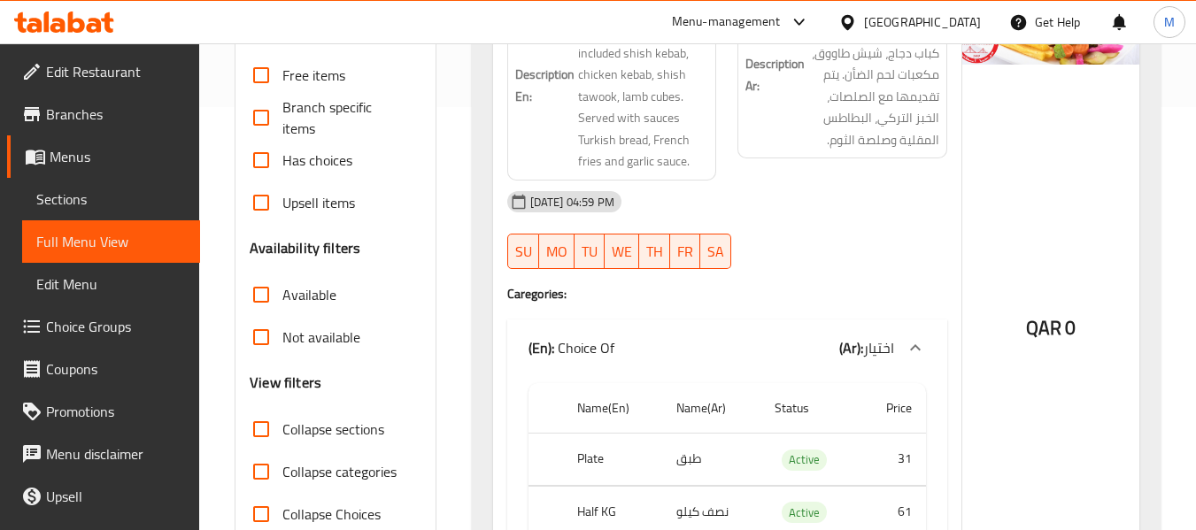
click at [330, 163] on span "Has choices" at bounding box center [317, 160] width 70 height 21
click at [282, 163] on input "Has choices" at bounding box center [261, 160] width 43 height 43
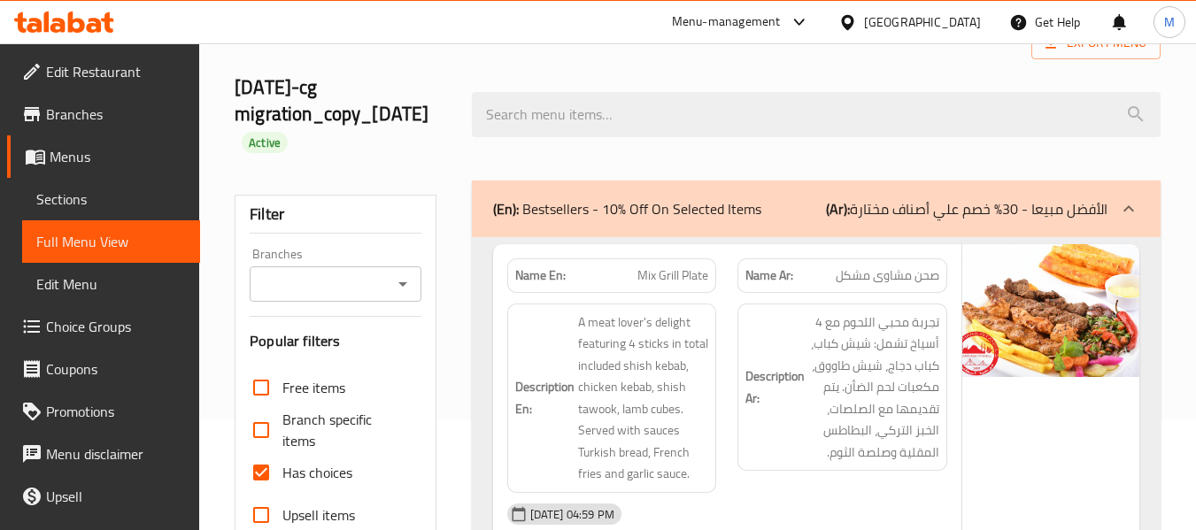
scroll to position [266, 0]
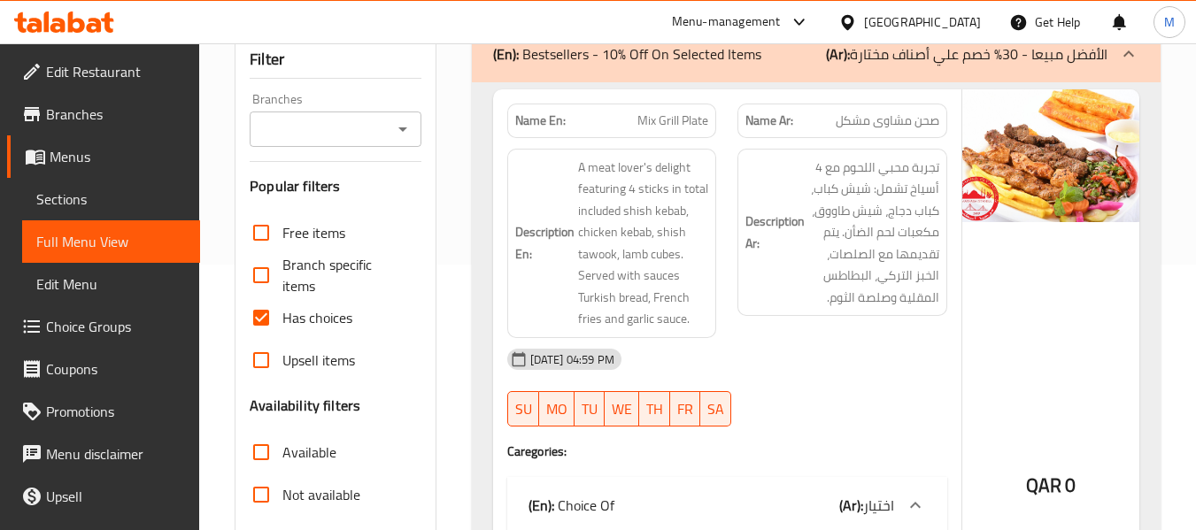
click at [313, 319] on span "Has choices" at bounding box center [317, 317] width 70 height 21
click at [282, 319] on input "Has choices" at bounding box center [261, 318] width 43 height 43
checkbox input "false"
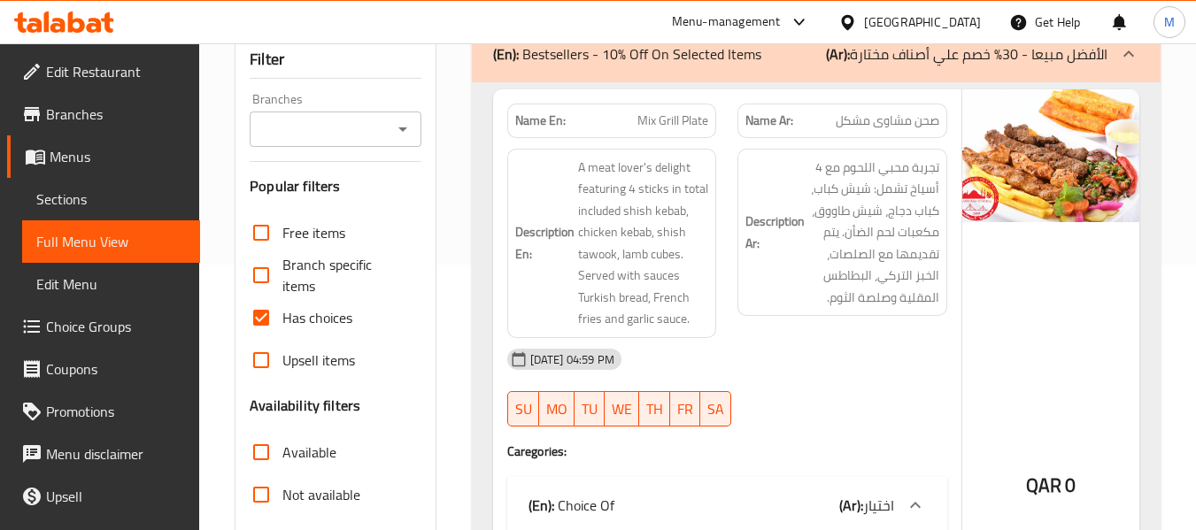
checkbox input "true"
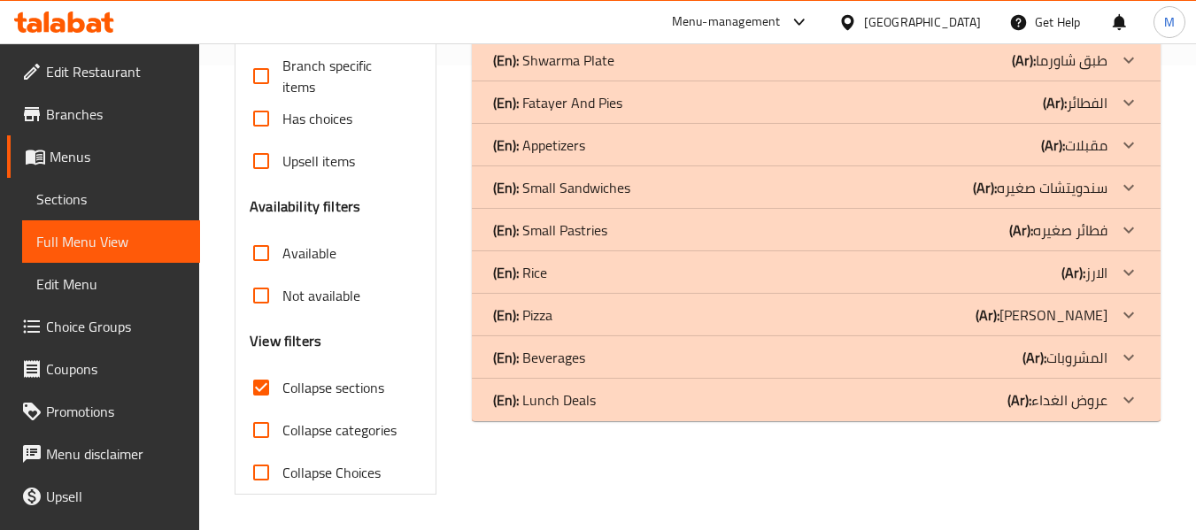
scroll to position [465, 0]
click at [1019, 352] on div "(En): Beverages (Ar): المشروبات" at bounding box center [800, 357] width 614 height 21
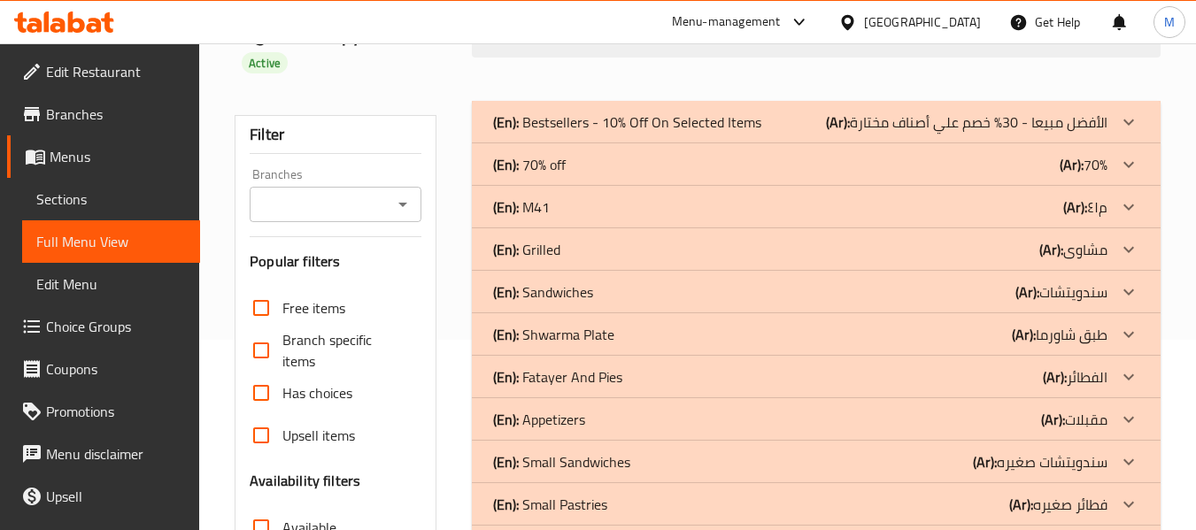
scroll to position [0, 0]
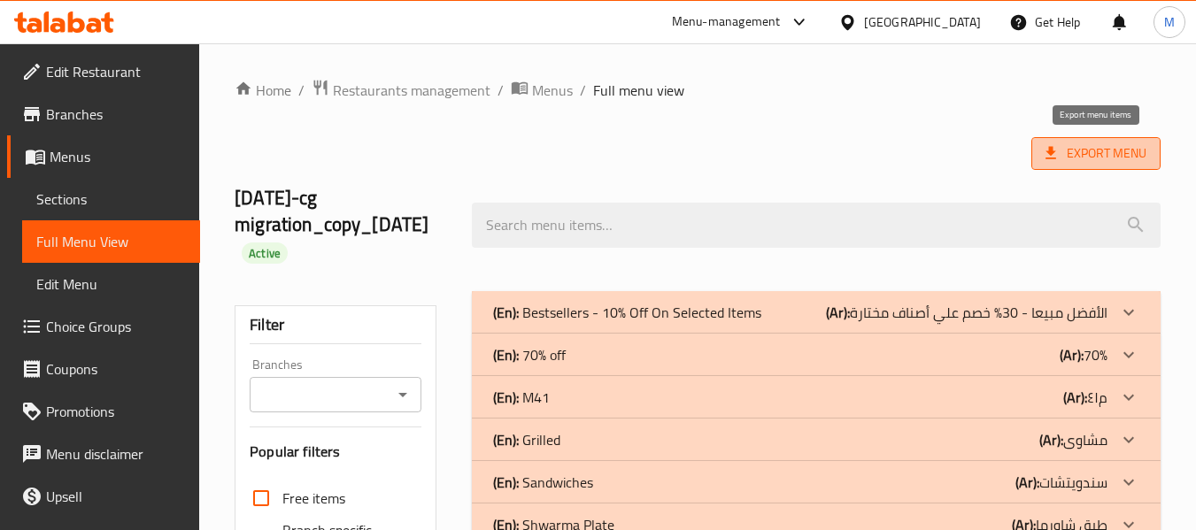
click at [1105, 139] on span "Export Menu" at bounding box center [1096, 153] width 129 height 33
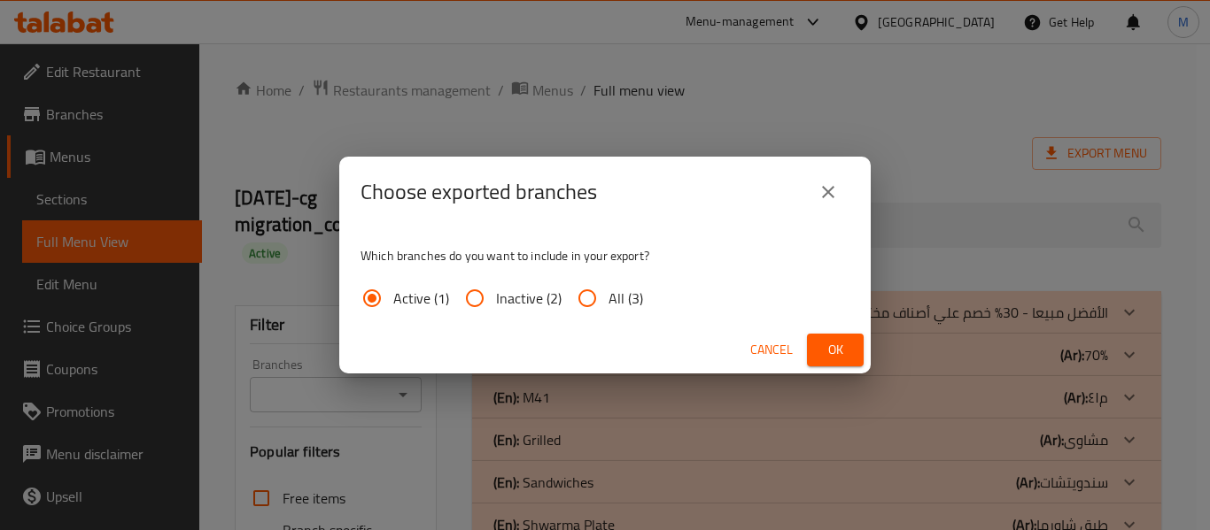
click at [595, 296] on input "All (3)" at bounding box center [587, 298] width 43 height 43
radio input "true"
click at [823, 341] on span "Ok" at bounding box center [835, 350] width 28 height 22
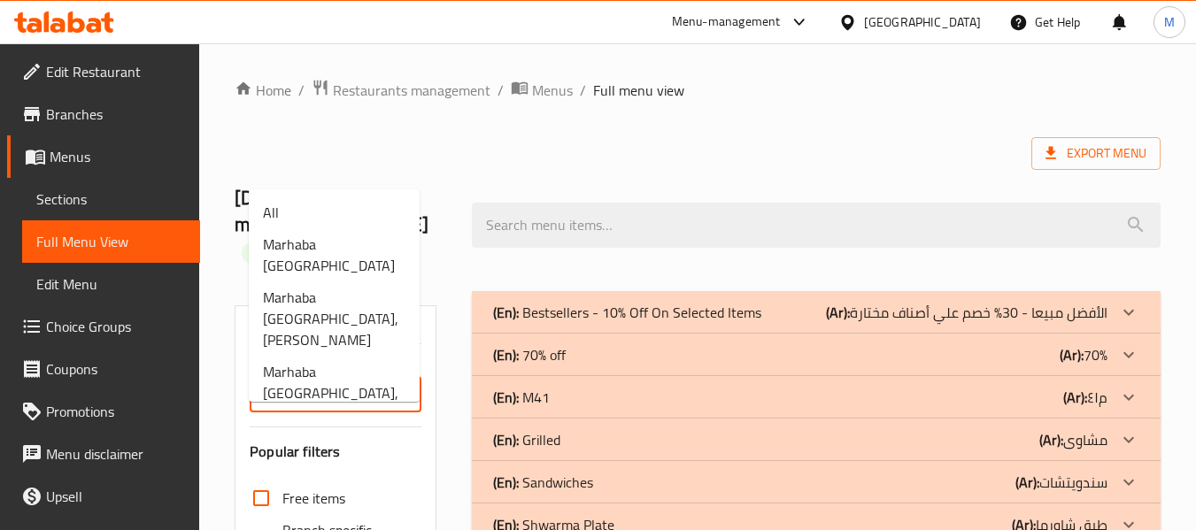
click at [329, 395] on input "Branches" at bounding box center [320, 395] width 131 height 25
click at [359, 361] on span "Marhaba [GEOGRAPHIC_DATA], Industrial Area" at bounding box center [334, 393] width 143 height 64
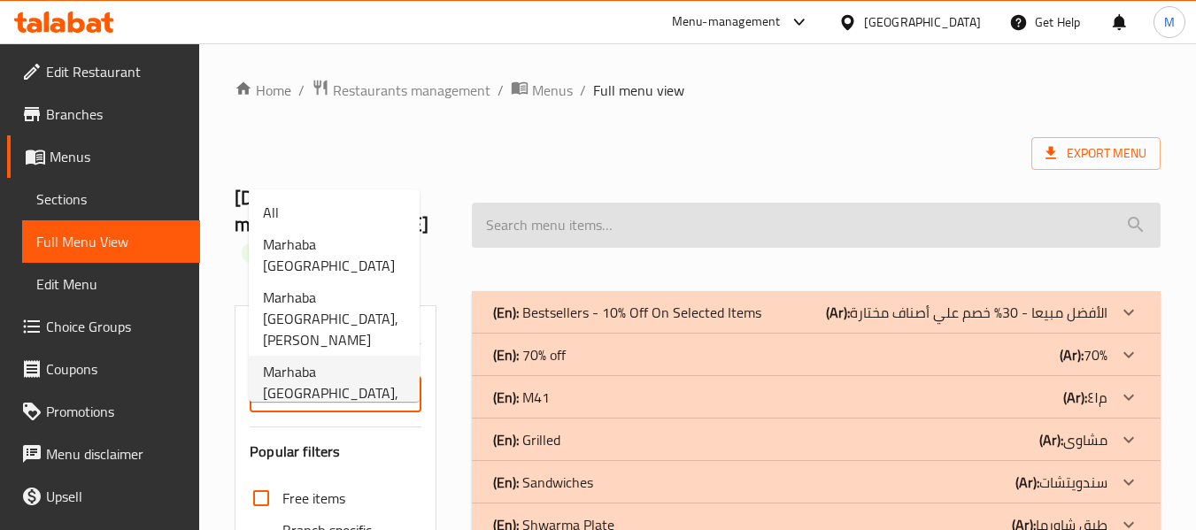
type input "Marhaba [GEOGRAPHIC_DATA], Industrial Area"
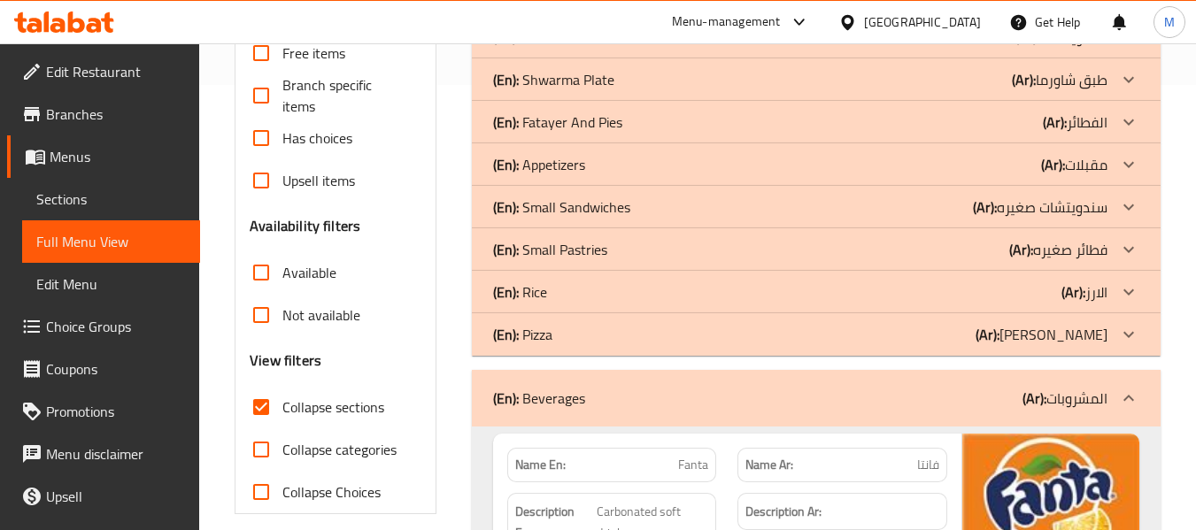
scroll to position [531, 0]
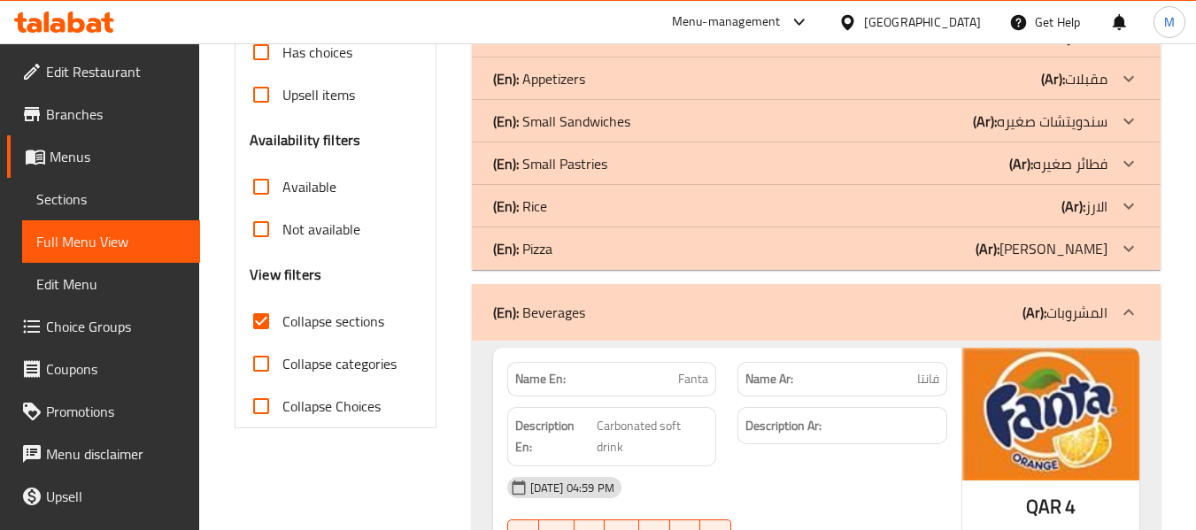
click at [335, 321] on span "Collapse sections" at bounding box center [333, 321] width 102 height 21
click at [282, 321] on input "Collapse sections" at bounding box center [261, 321] width 43 height 43
checkbox input "false"
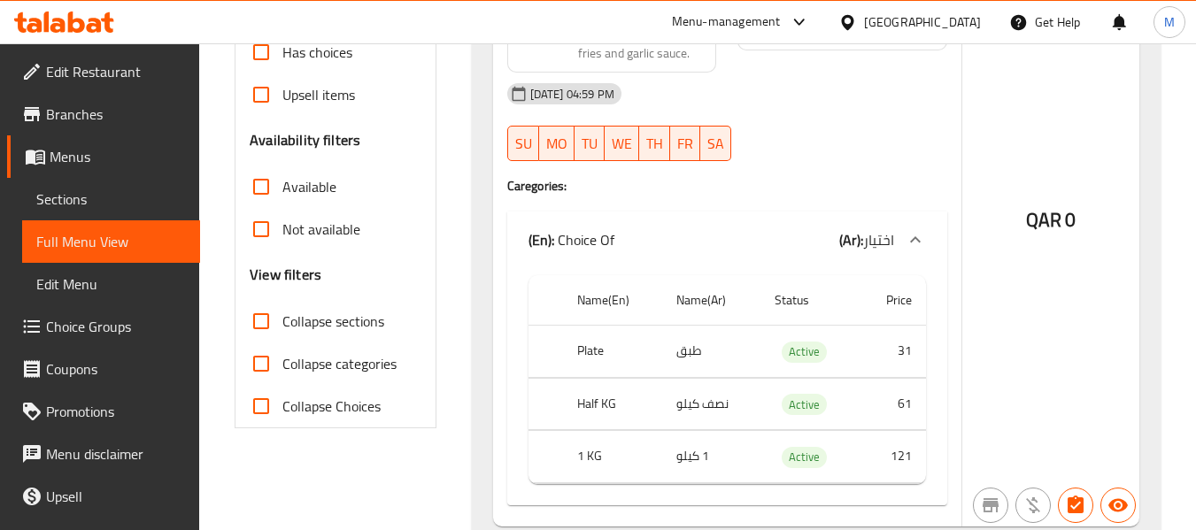
click at [1038, 225] on span "QAR" at bounding box center [1043, 220] width 35 height 35
click at [1040, 225] on span "QAR" at bounding box center [1043, 220] width 35 height 35
copy div "QAR 0"
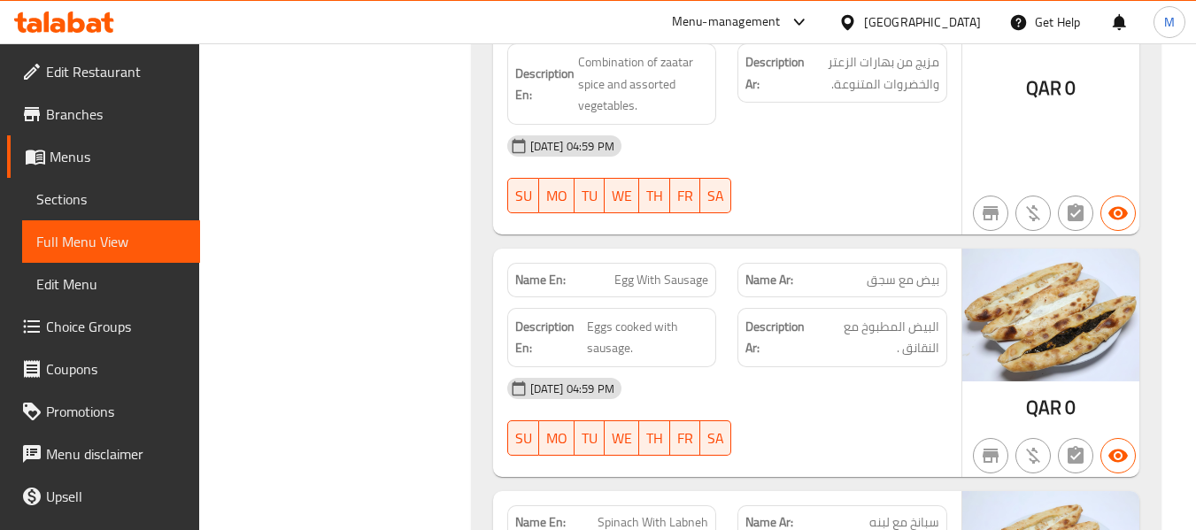
click at [692, 271] on span "Egg With Sausage" at bounding box center [661, 280] width 94 height 19
copy span "Egg With Sausage"
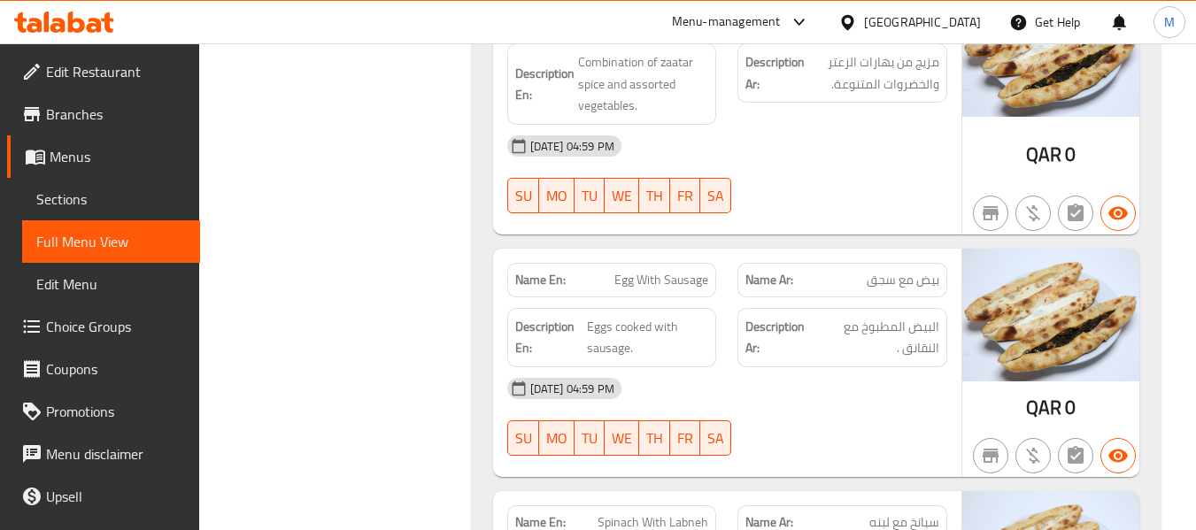
scroll to position [25237, 0]
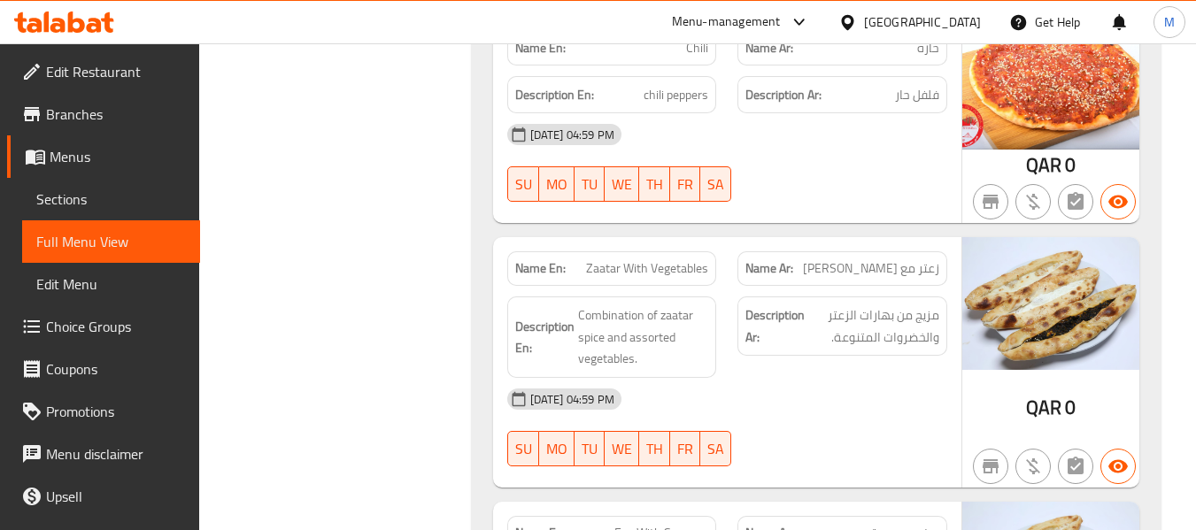
click at [677, 259] on span "Zaatar With Vegetables" at bounding box center [647, 268] width 122 height 19
copy span "Zaatar With Vegetables"
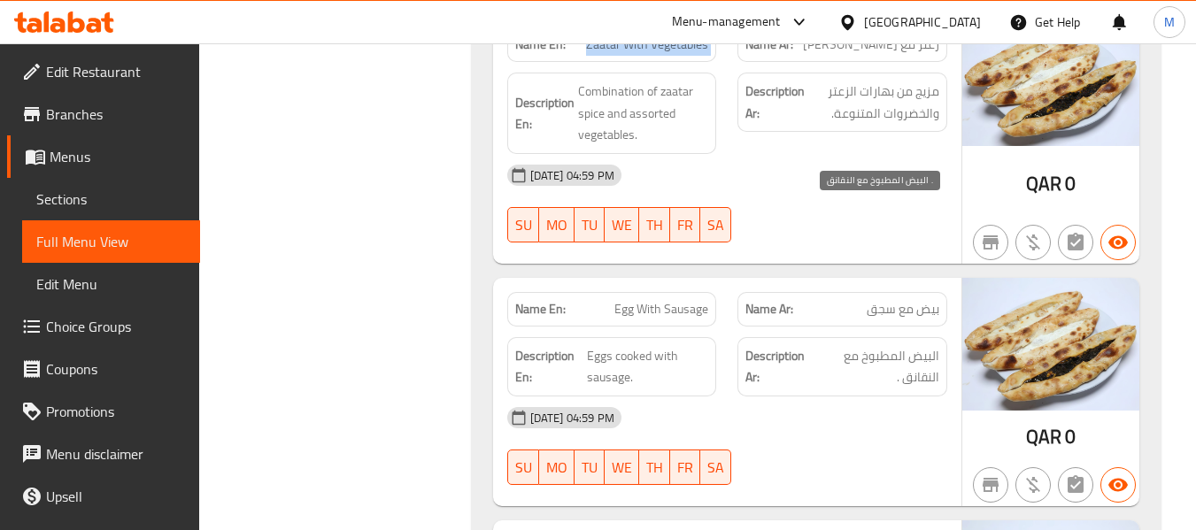
scroll to position [25502, 0]
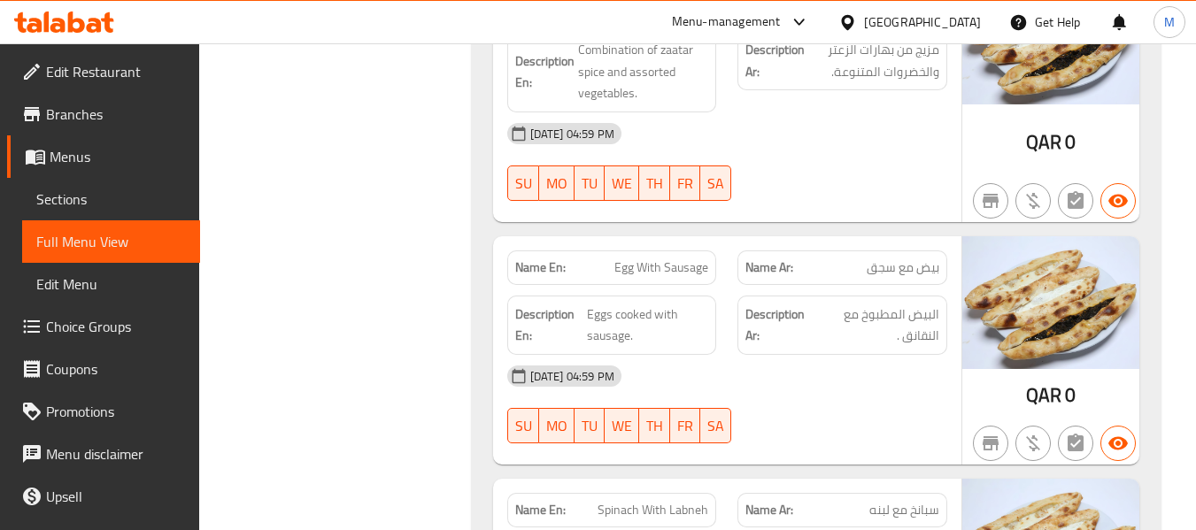
click at [656, 259] on span "Egg With Sausage" at bounding box center [661, 268] width 94 height 19
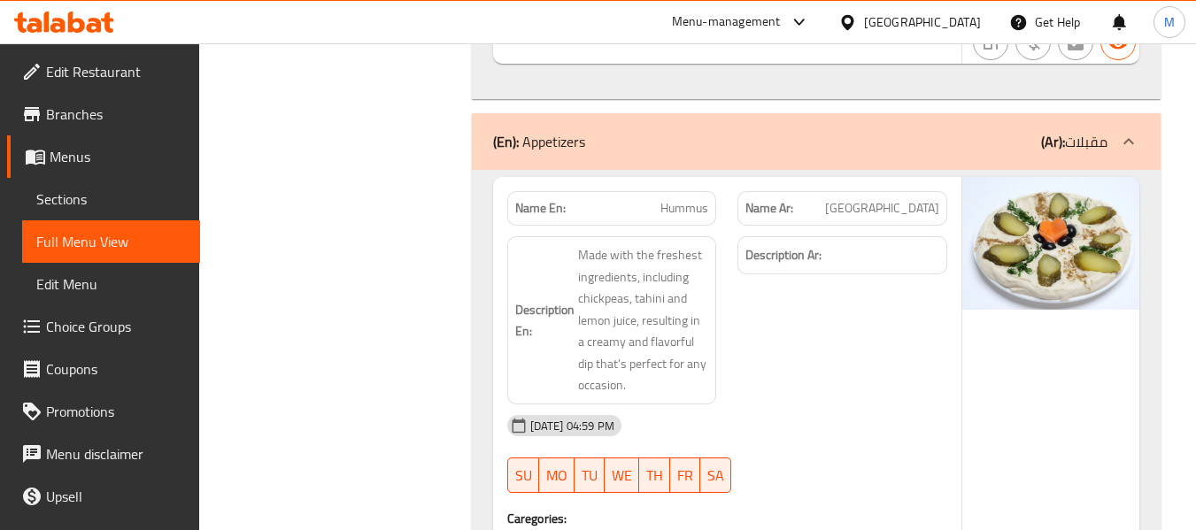
scroll to position [25237, 0]
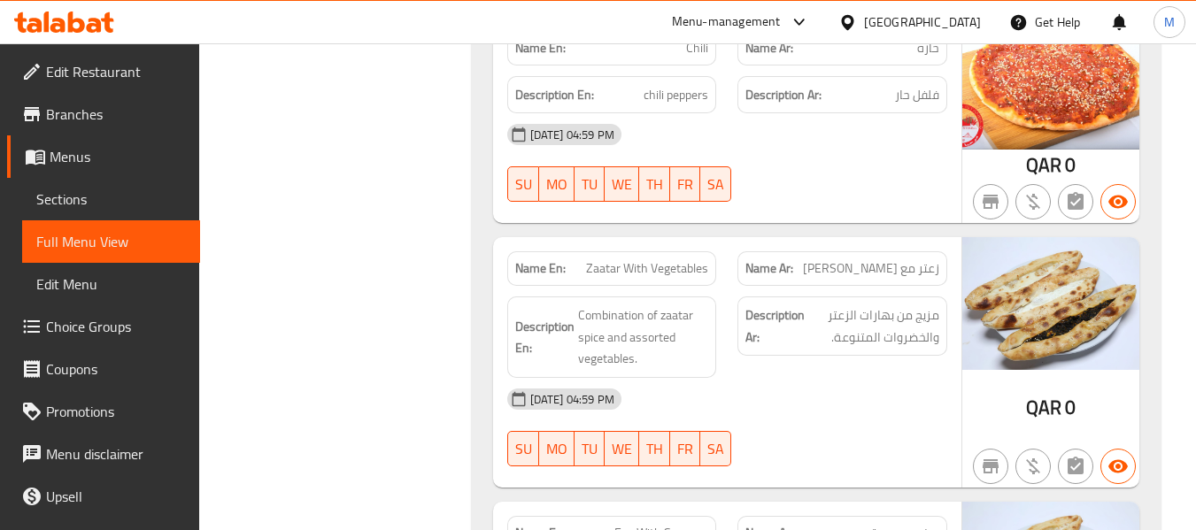
click at [677, 259] on span "Zaatar With Vegetables" at bounding box center [647, 268] width 122 height 19
copy span "Zaatar With Vegetables"
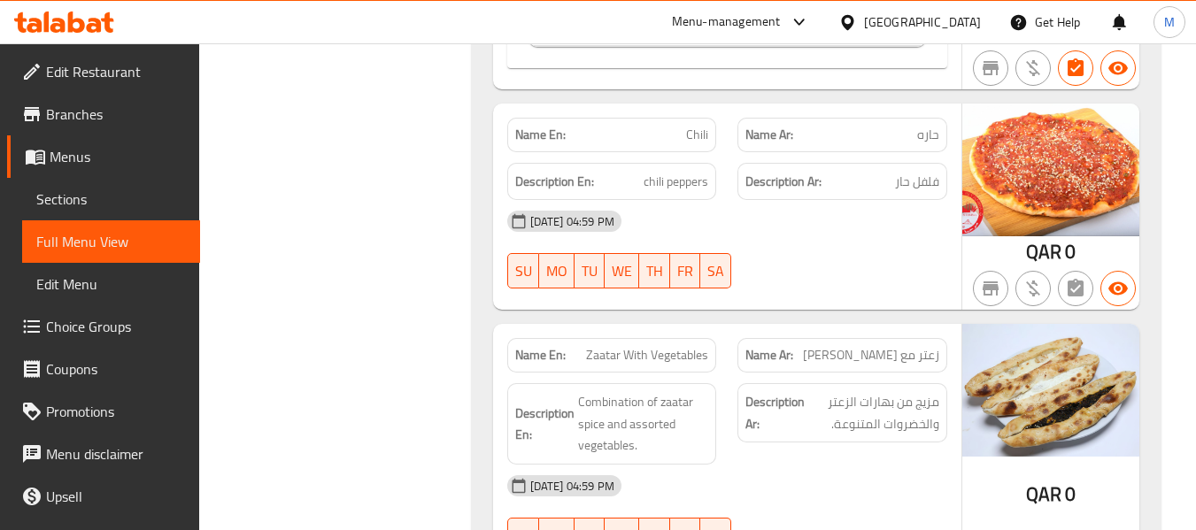
scroll to position [25148, 0]
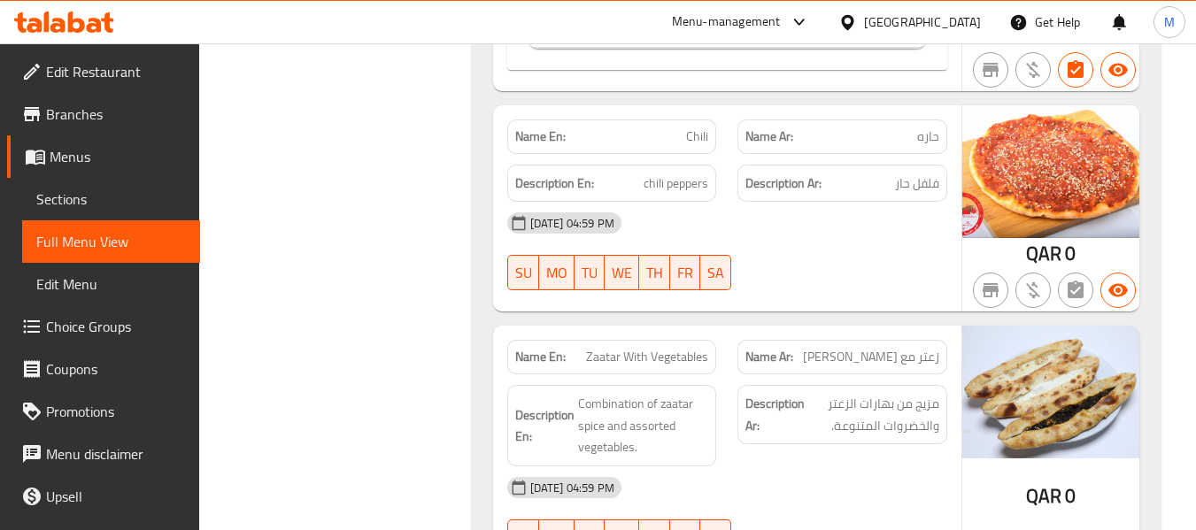
click at [672, 348] on span "Zaatar With Vegetables" at bounding box center [647, 357] width 122 height 19
copy span "Zaatar With Vegetables"
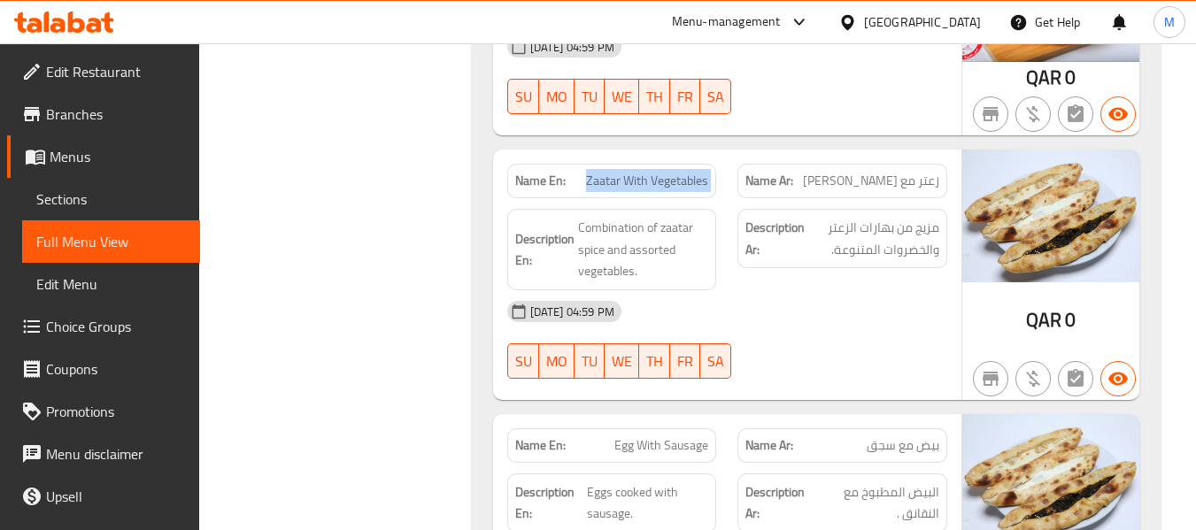
scroll to position [25325, 0]
click at [653, 436] on span "Egg With Sausage" at bounding box center [661, 445] width 94 height 19
copy span "Egg With Sausage"
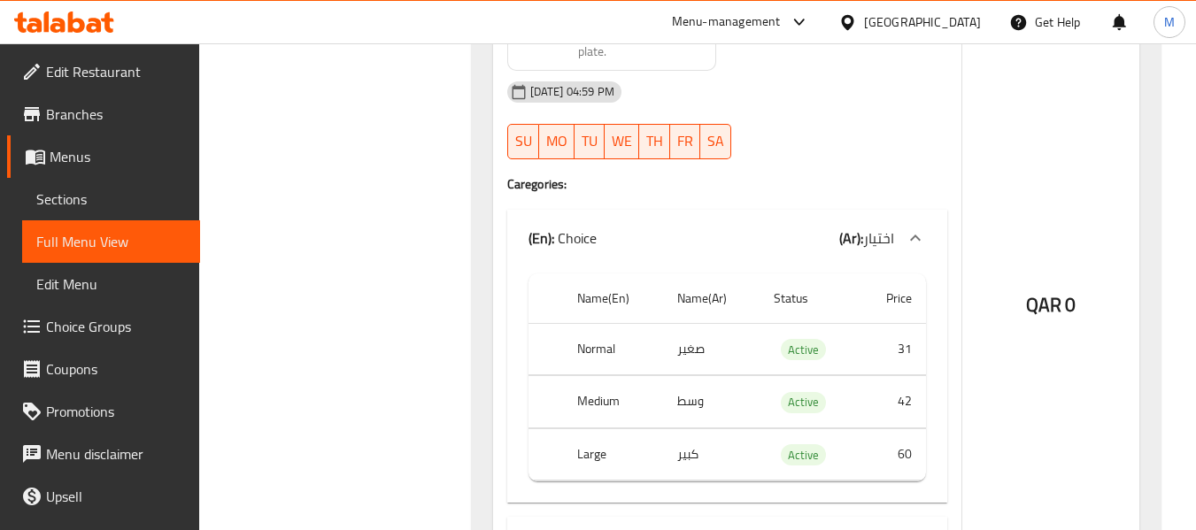
scroll to position [20348, 0]
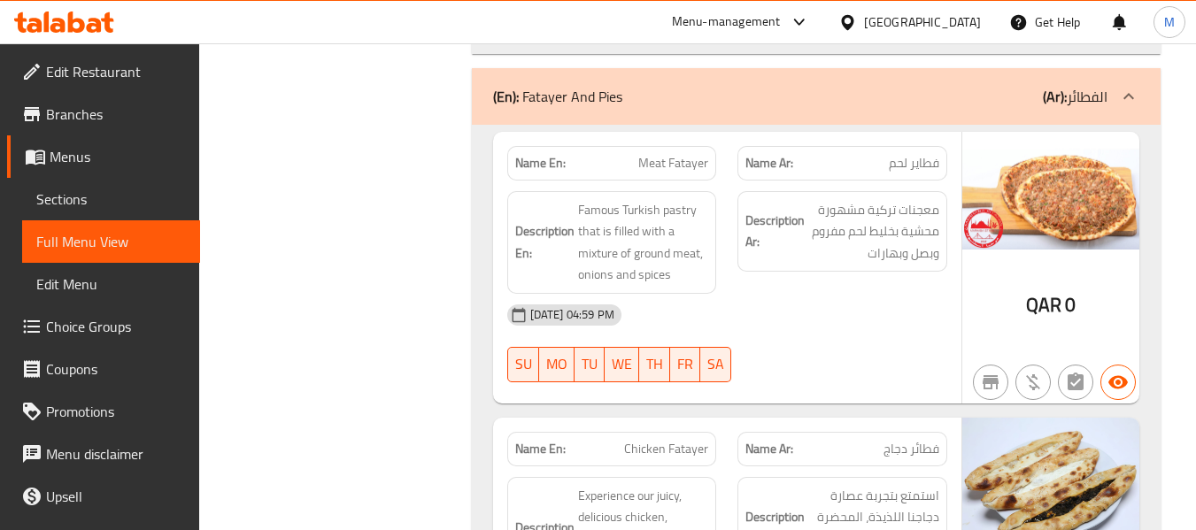
click at [675, 154] on span "Meat Fatayer" at bounding box center [673, 163] width 70 height 19
copy span "Meat Fatayer"
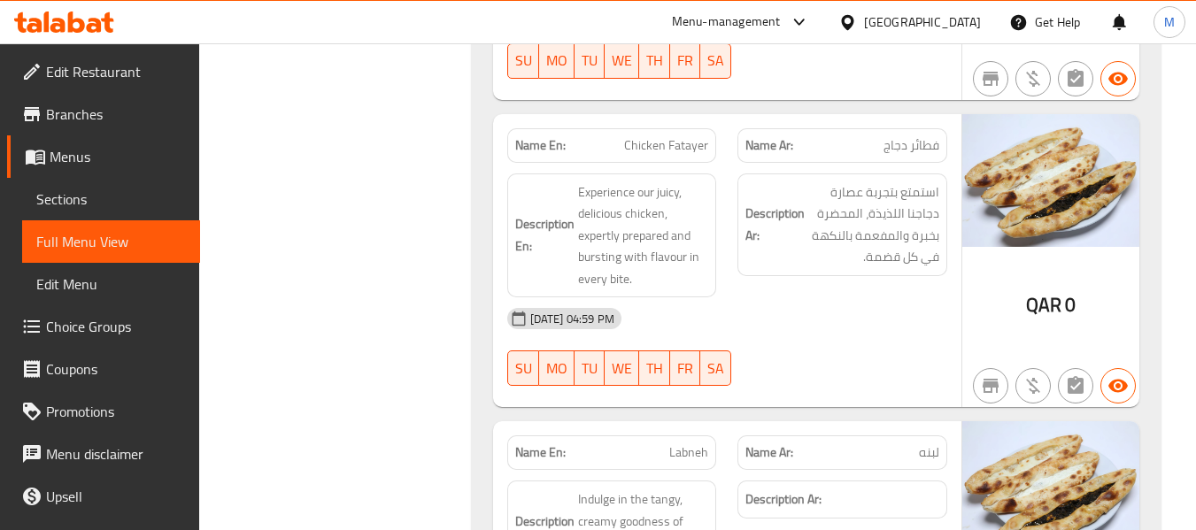
click at [675, 136] on span "Chicken Fatayer" at bounding box center [666, 145] width 84 height 19
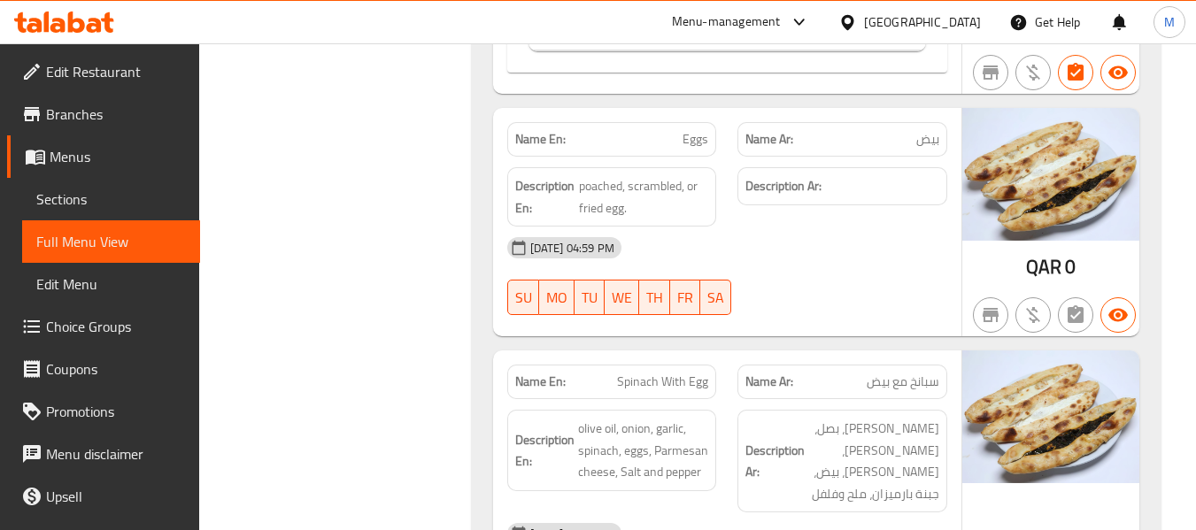
scroll to position [22688, 0]
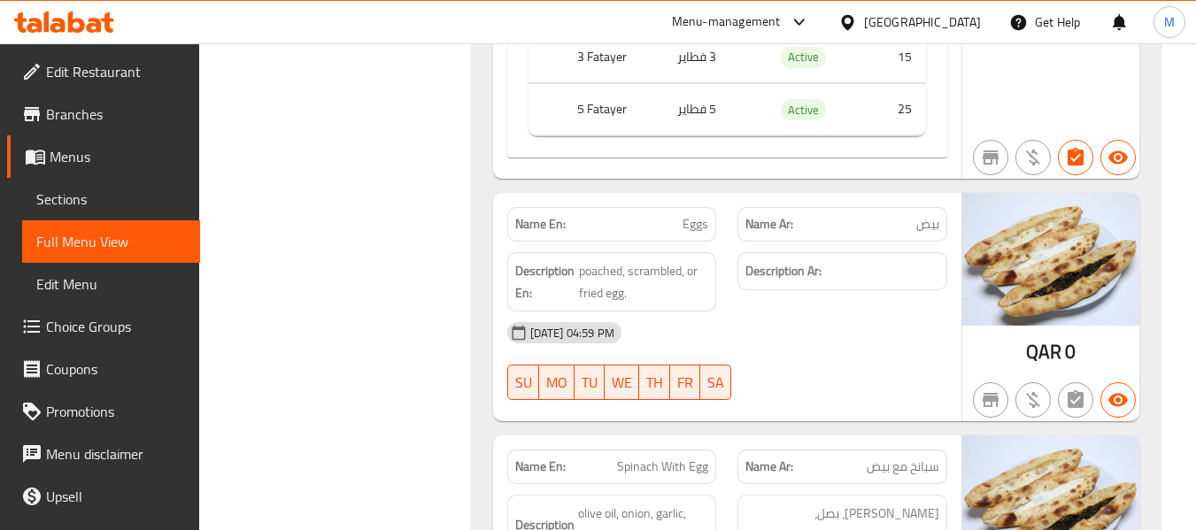
click at [689, 215] on span "Eggs" at bounding box center [696, 224] width 26 height 19
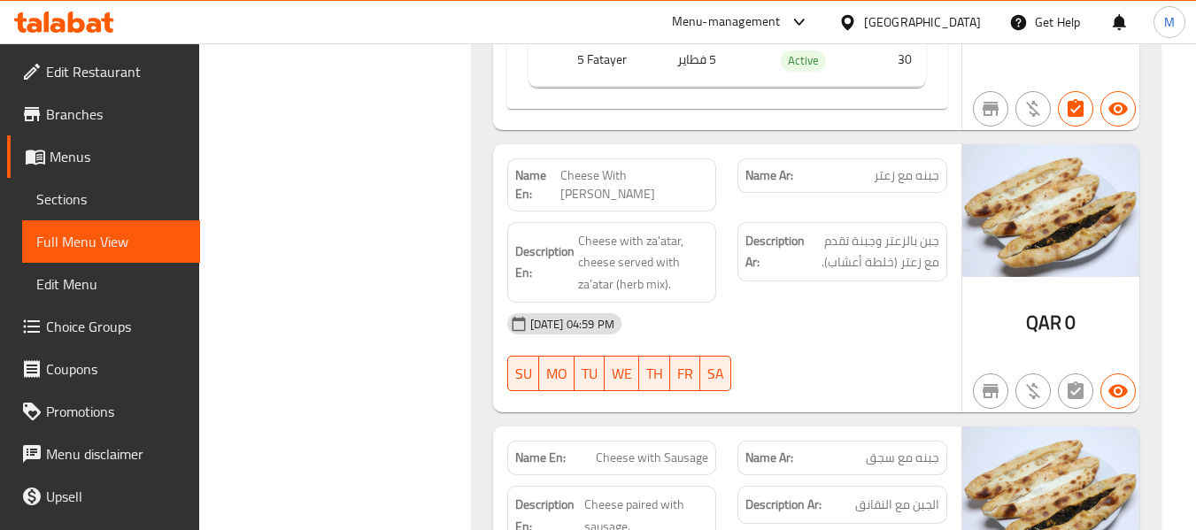
scroll to position [23574, 0]
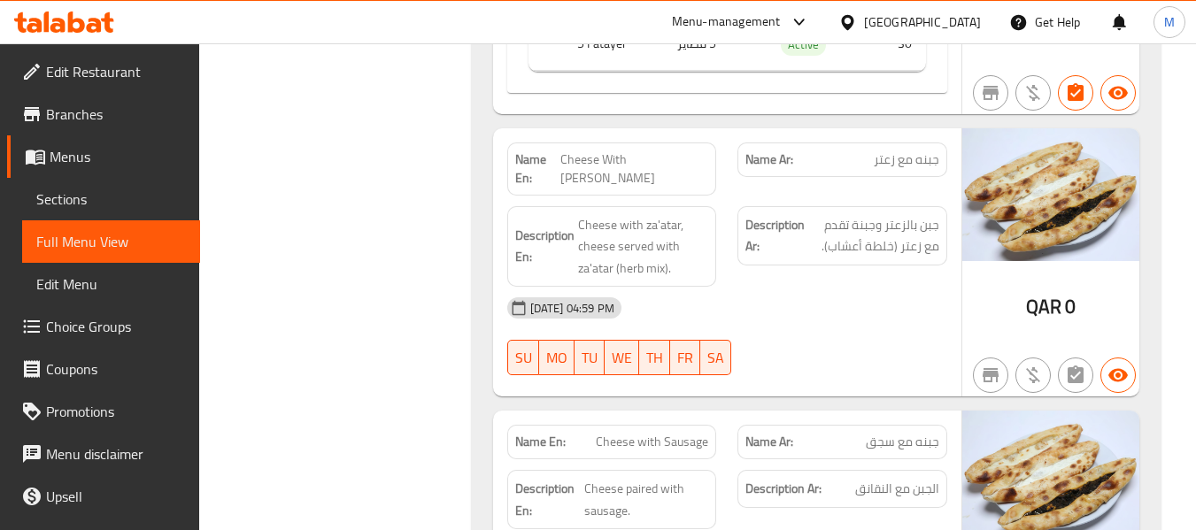
click at [675, 151] on span "Cheese With [PERSON_NAME]" at bounding box center [634, 169] width 148 height 37
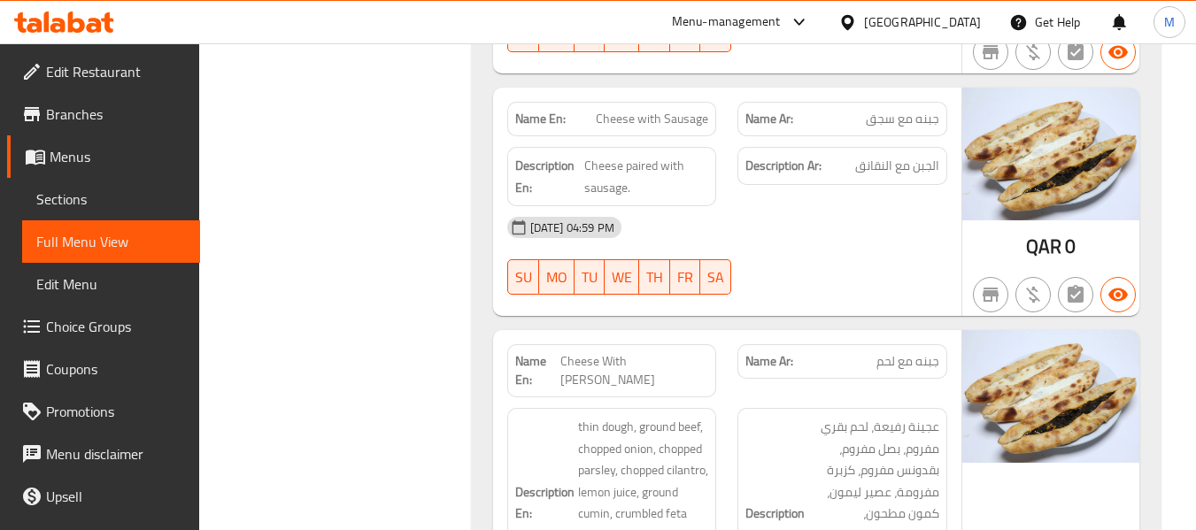
scroll to position [23928, 0]
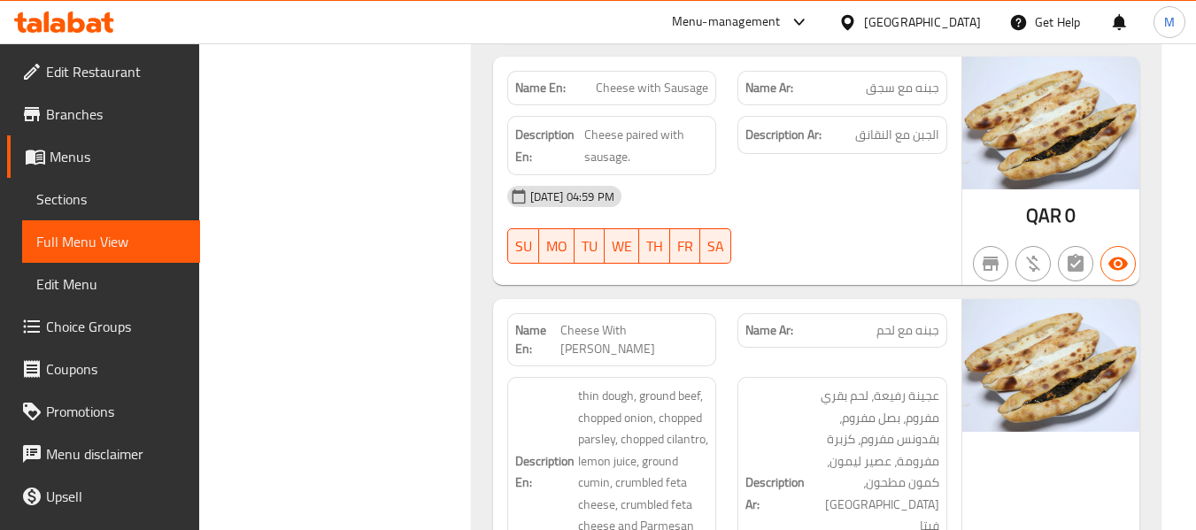
click at [659, 321] on span "Cheese With [PERSON_NAME]" at bounding box center [634, 339] width 148 height 37
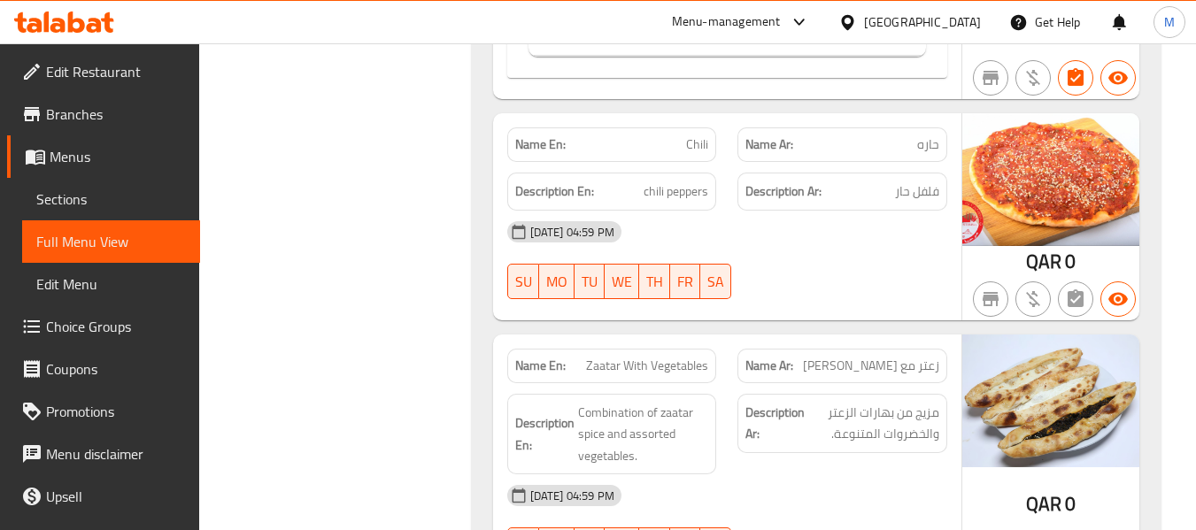
scroll to position [25168, 0]
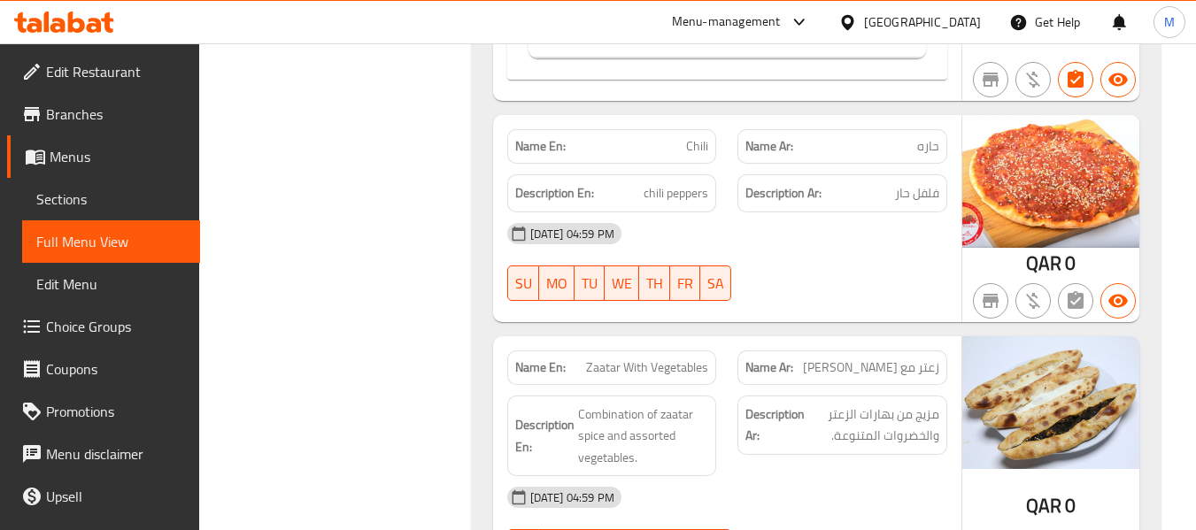
click at [652, 351] on div "Name En: Zaatar With Vegetables" at bounding box center [612, 368] width 210 height 35
click at [652, 359] on span "Zaatar With Vegetables" at bounding box center [647, 368] width 122 height 19
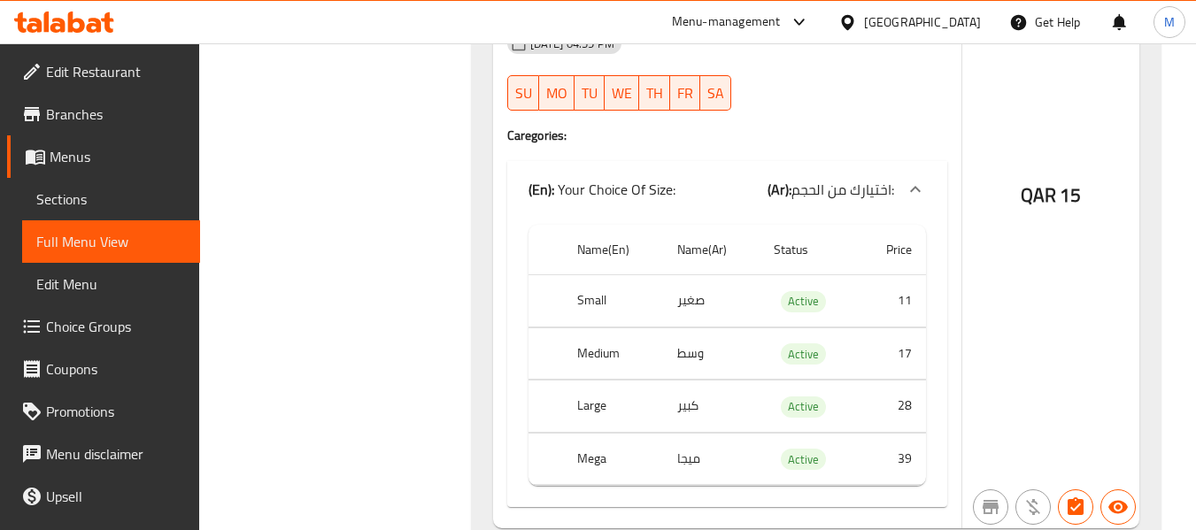
scroll to position [29949, 0]
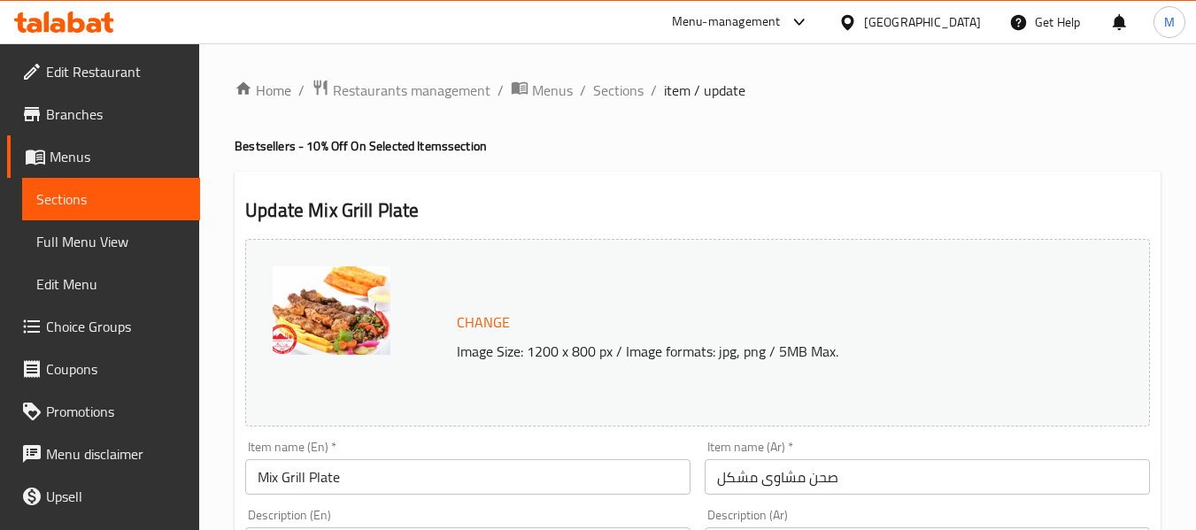
click at [69, 249] on span "Full Menu View" at bounding box center [111, 241] width 150 height 21
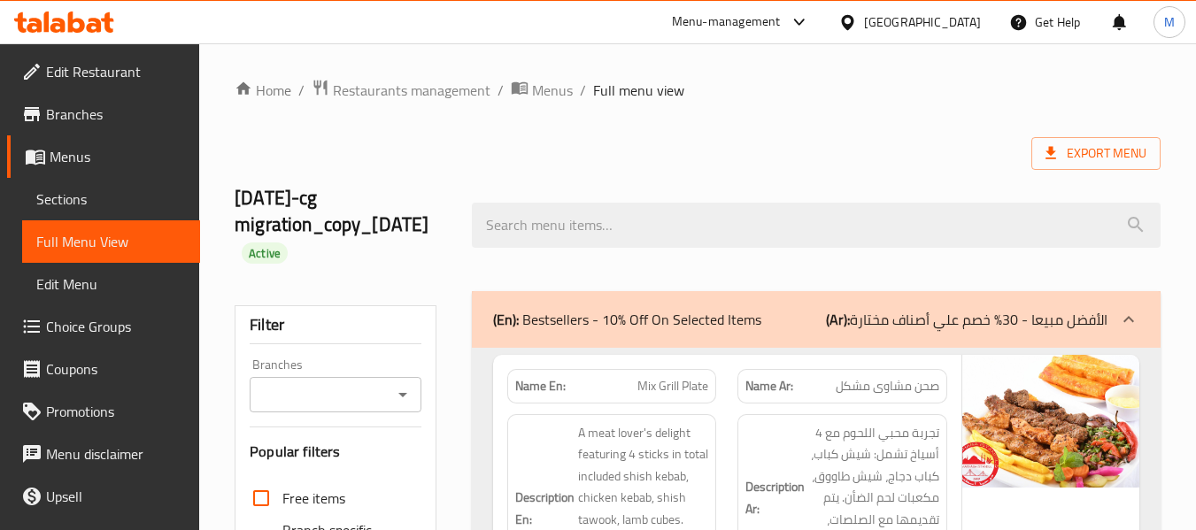
click at [413, 388] on button "Open" at bounding box center [402, 395] width 25 height 25
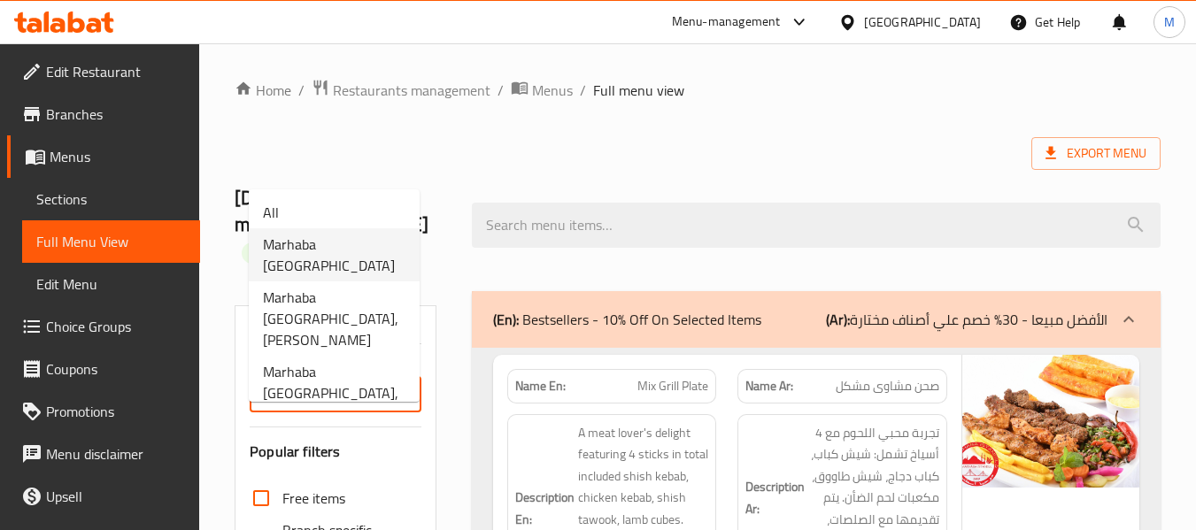
click at [373, 240] on li "Marhaba [GEOGRAPHIC_DATA]" at bounding box center [334, 254] width 171 height 53
type input "Marhaba [GEOGRAPHIC_DATA]"
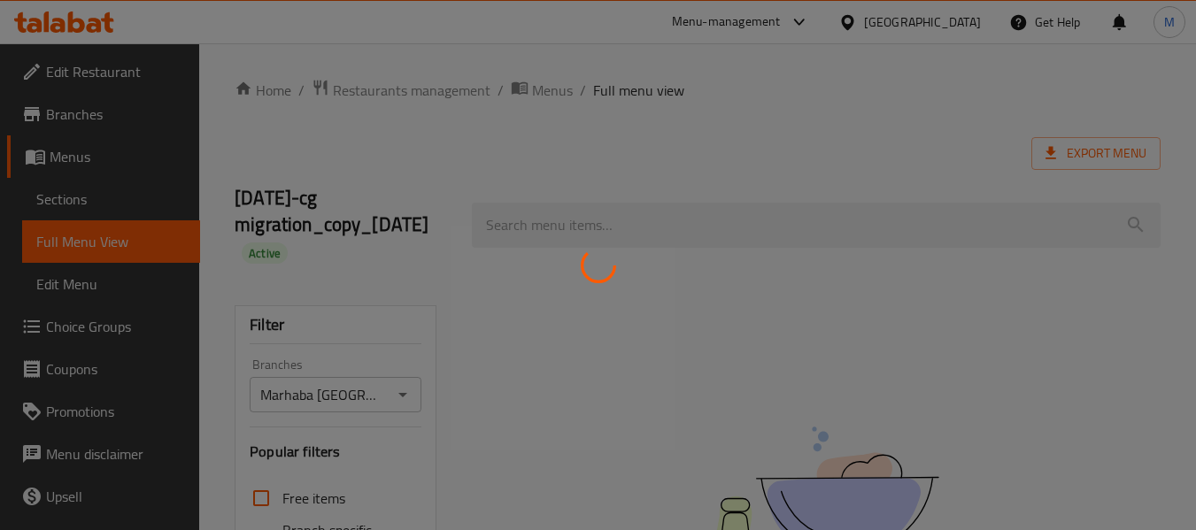
click at [705, 153] on div at bounding box center [598, 265] width 1196 height 530
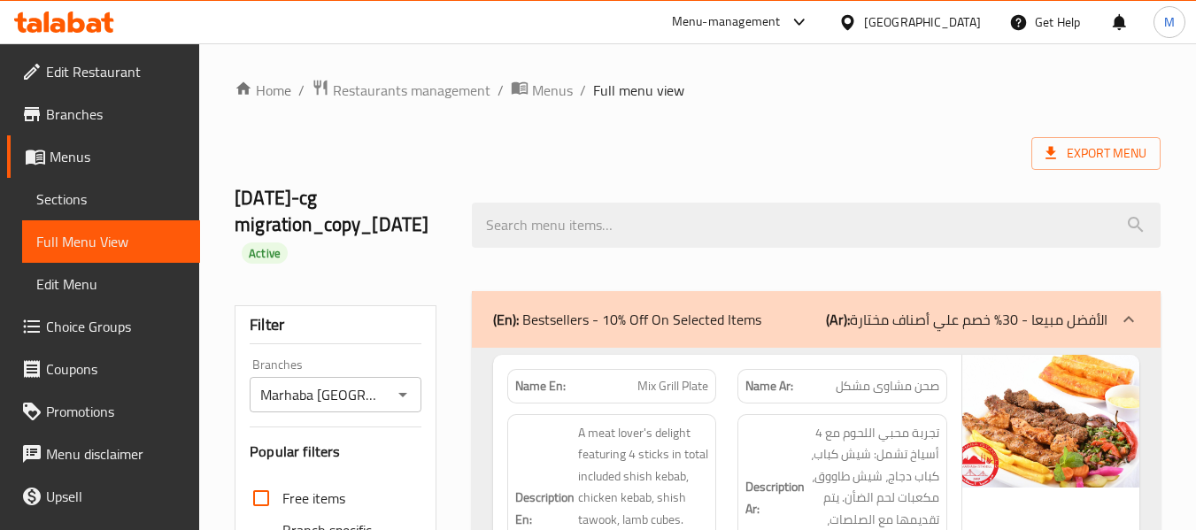
scroll to position [531, 0]
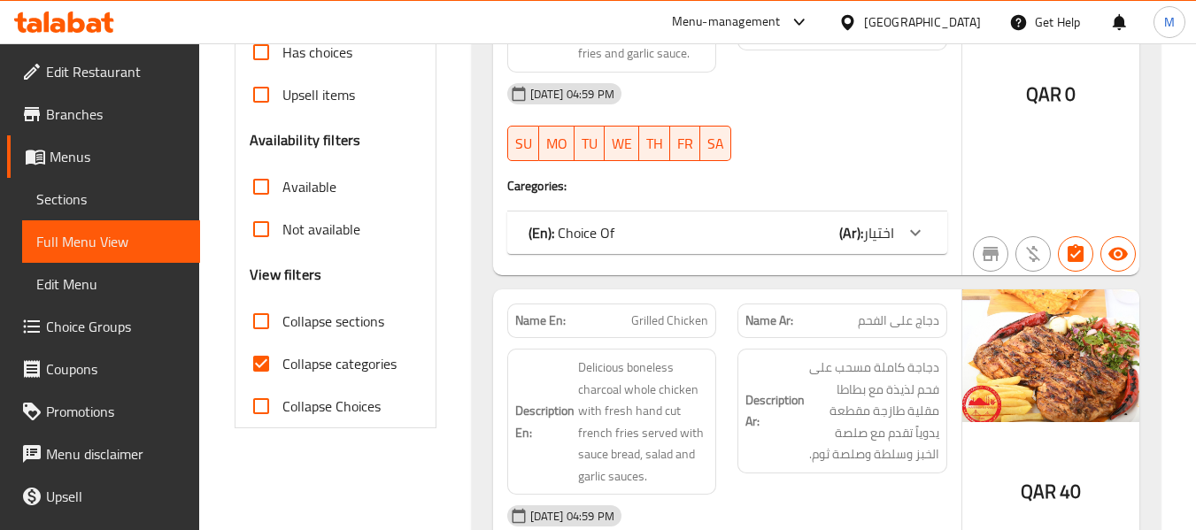
drag, startPoint x: 703, startPoint y: 407, endPoint x: 554, endPoint y: 408, distance: 148.8
click at [694, 408] on span "Delicious boneless charcoal whole chicken with fresh hand cut french fries serv…" at bounding box center [643, 422] width 131 height 130
click at [267, 366] on input "Collapse categories" at bounding box center [261, 364] width 43 height 43
checkbox input "false"
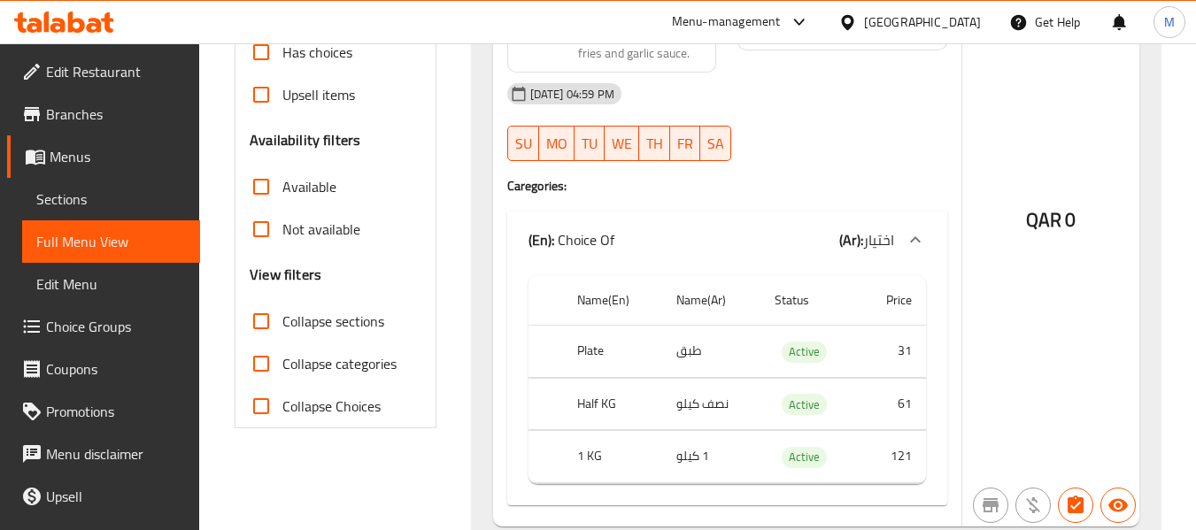
click at [340, 228] on span "Not available" at bounding box center [321, 229] width 78 height 21
click at [282, 228] on input "Not available" at bounding box center [261, 229] width 43 height 43
checkbox input "true"
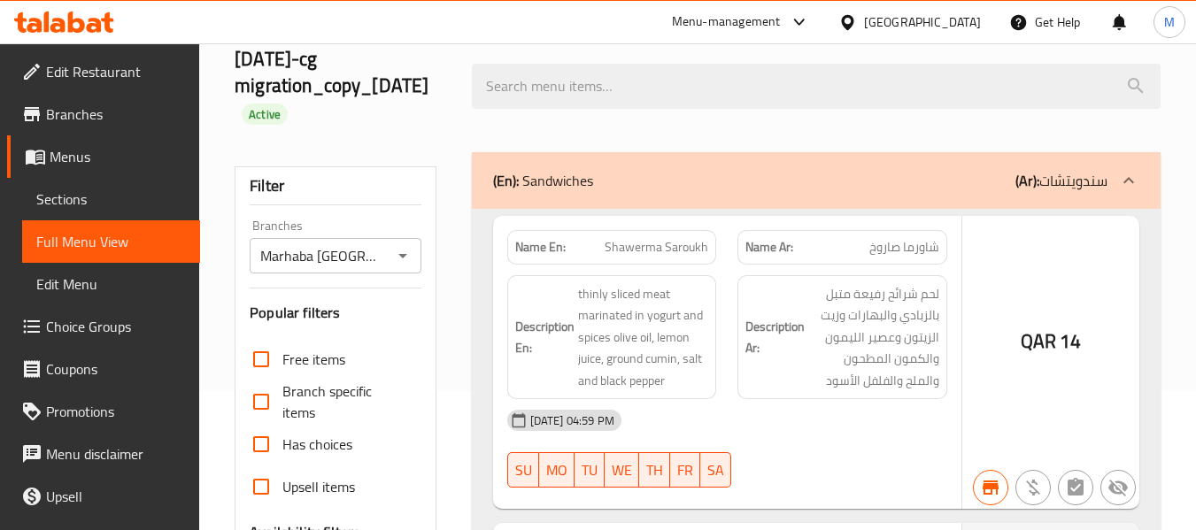
scroll to position [128, 0]
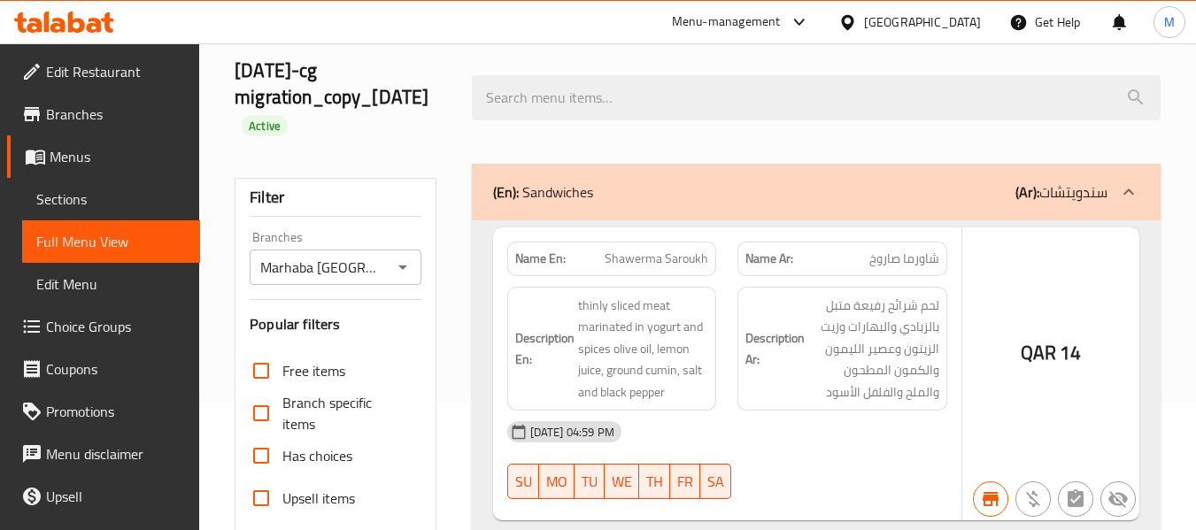
click at [683, 273] on div "Name En: Shawerma Saroukh" at bounding box center [612, 259] width 210 height 35
click at [683, 259] on span "Shawerma Saroukh" at bounding box center [657, 259] width 104 height 19
copy span "Shawerma Saroukh"
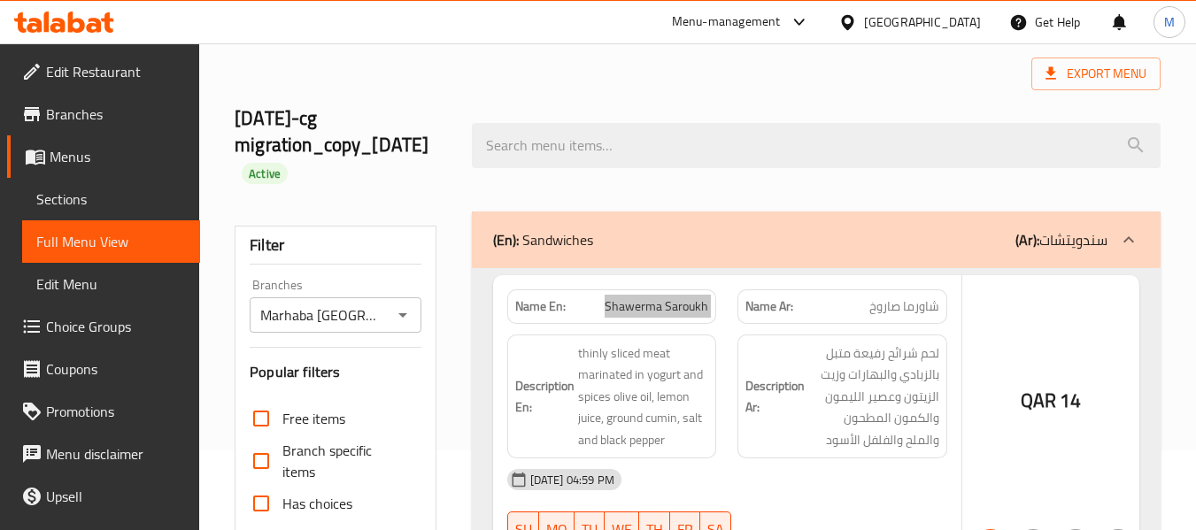
scroll to position [177, 0]
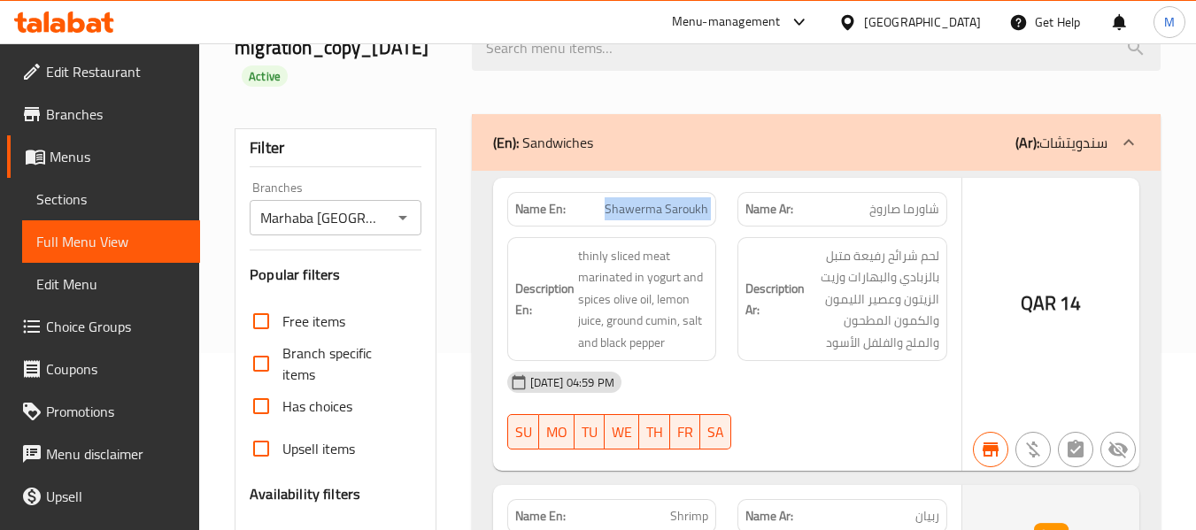
click at [675, 213] on span "Shawerma Saroukh" at bounding box center [657, 209] width 104 height 19
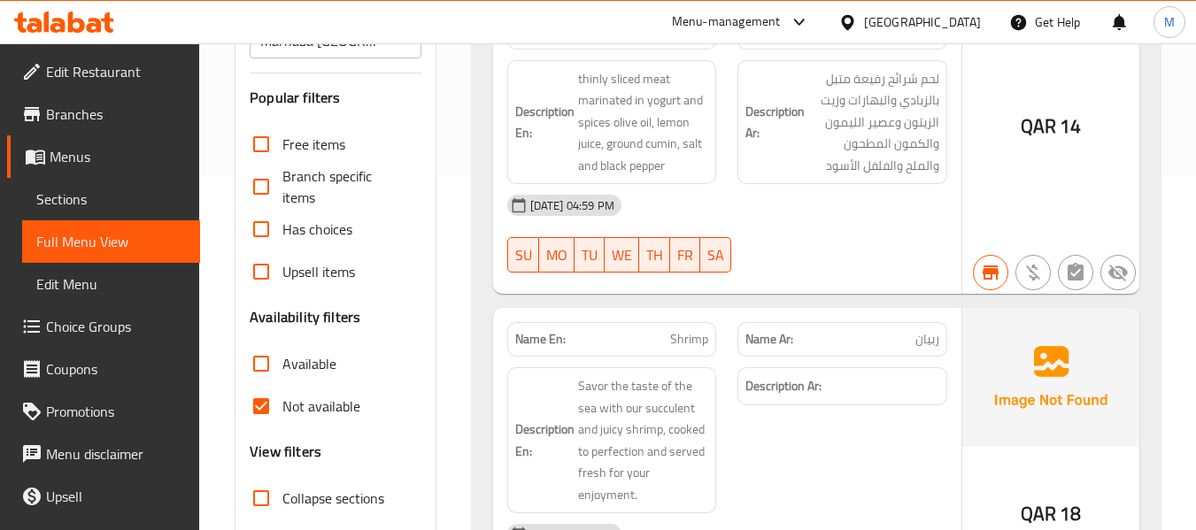
scroll to position [531, 0]
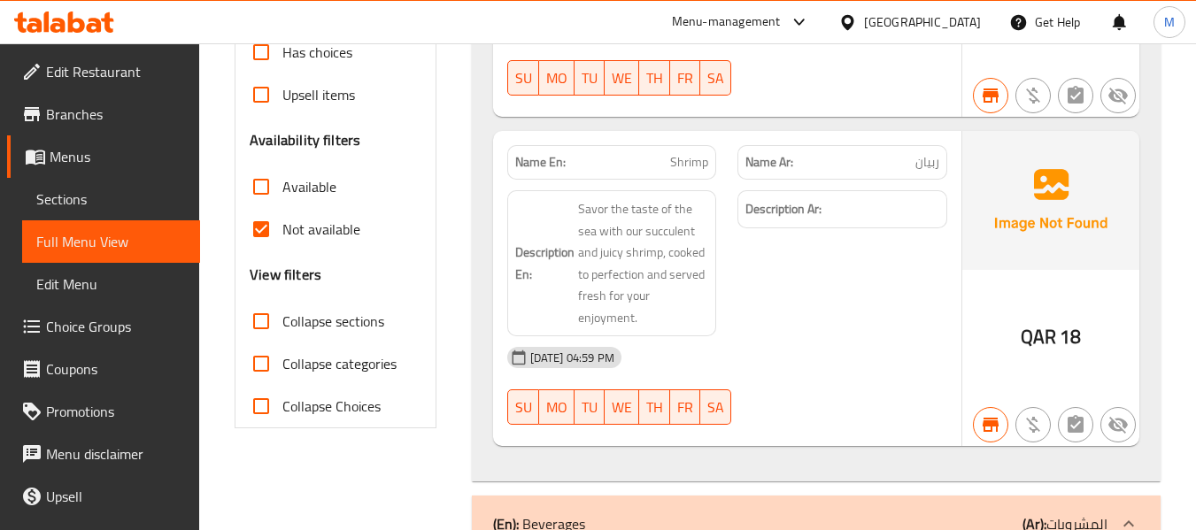
click at [689, 162] on span "Shrimp" at bounding box center [689, 162] width 38 height 19
copy span "Shrimp"
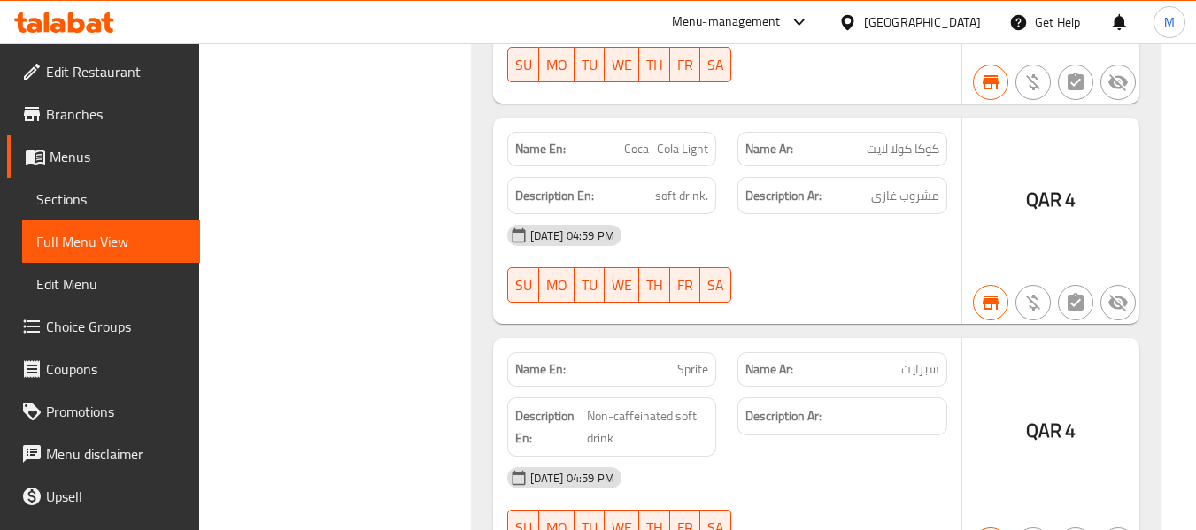
scroll to position [1544, 0]
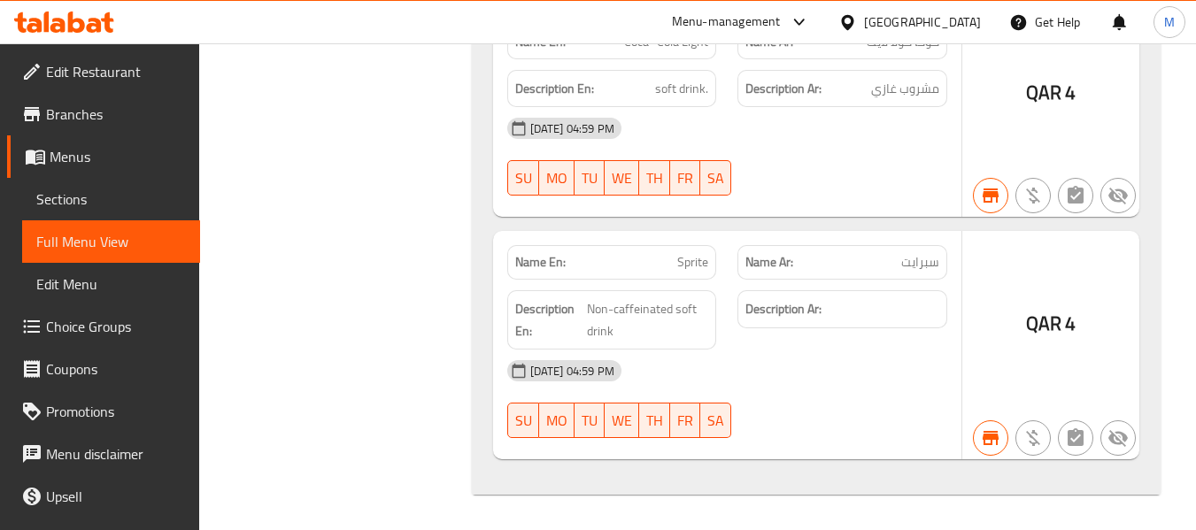
click at [988, 444] on icon "button" at bounding box center [991, 438] width 16 height 14
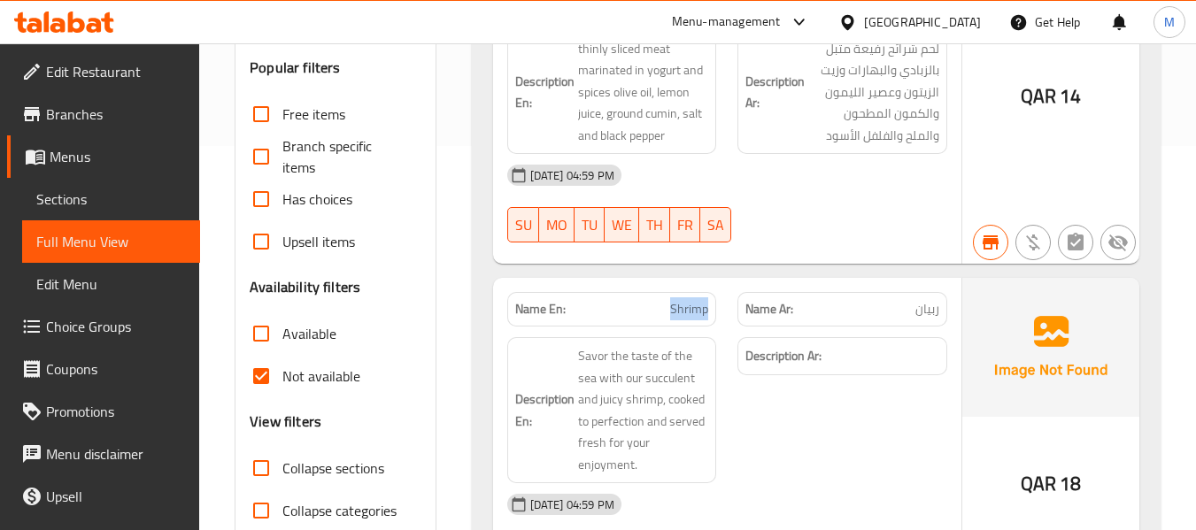
scroll to position [128, 0]
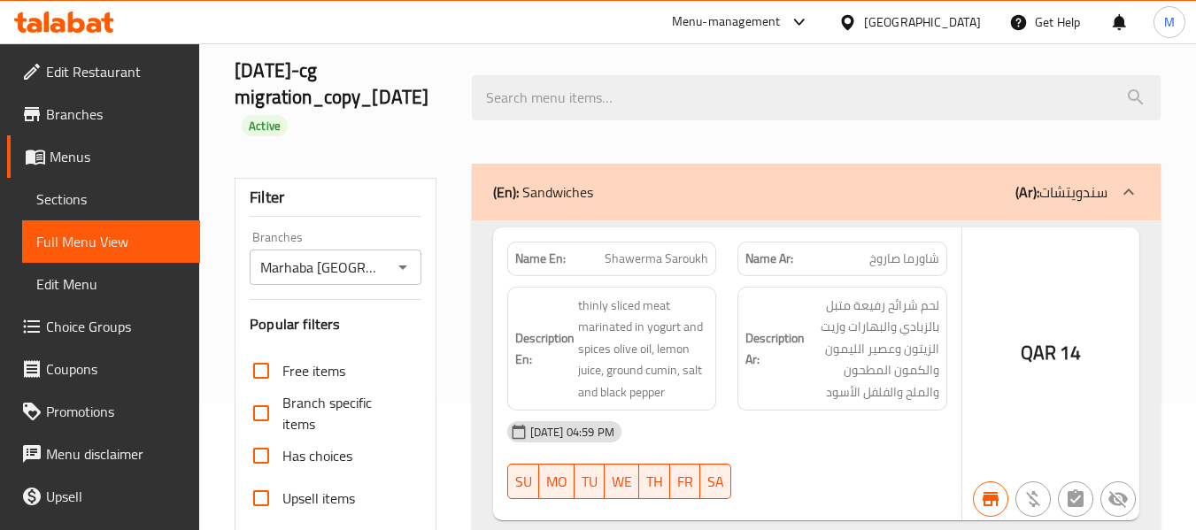
click at [355, 284] on div "Marhaba Istanbul Branches" at bounding box center [335, 267] width 171 height 35
click at [371, 255] on input "Marhaba [GEOGRAPHIC_DATA]" at bounding box center [320, 267] width 131 height 25
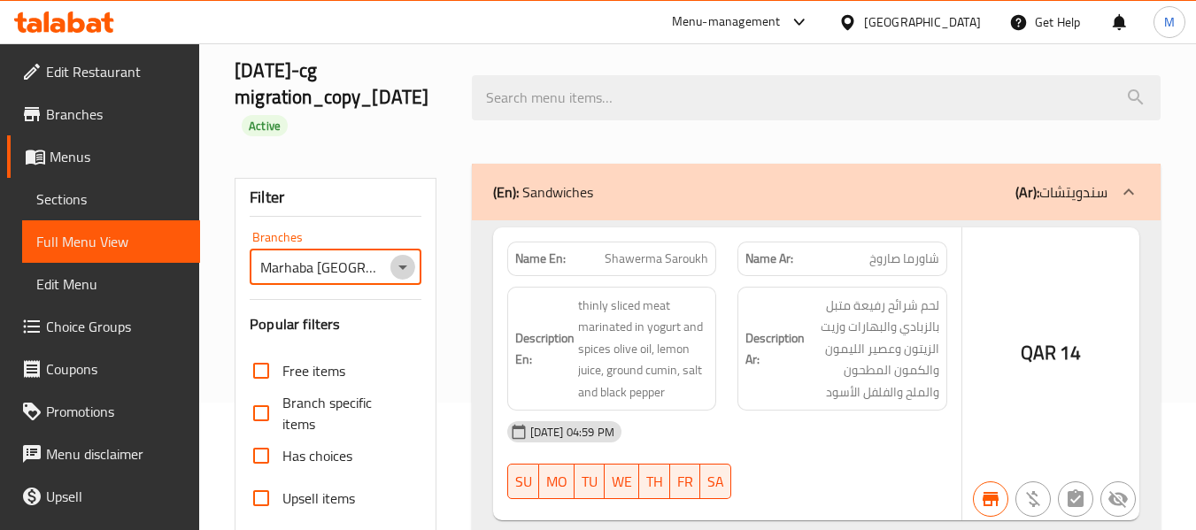
click at [410, 269] on icon "Open" at bounding box center [402, 267] width 21 height 21
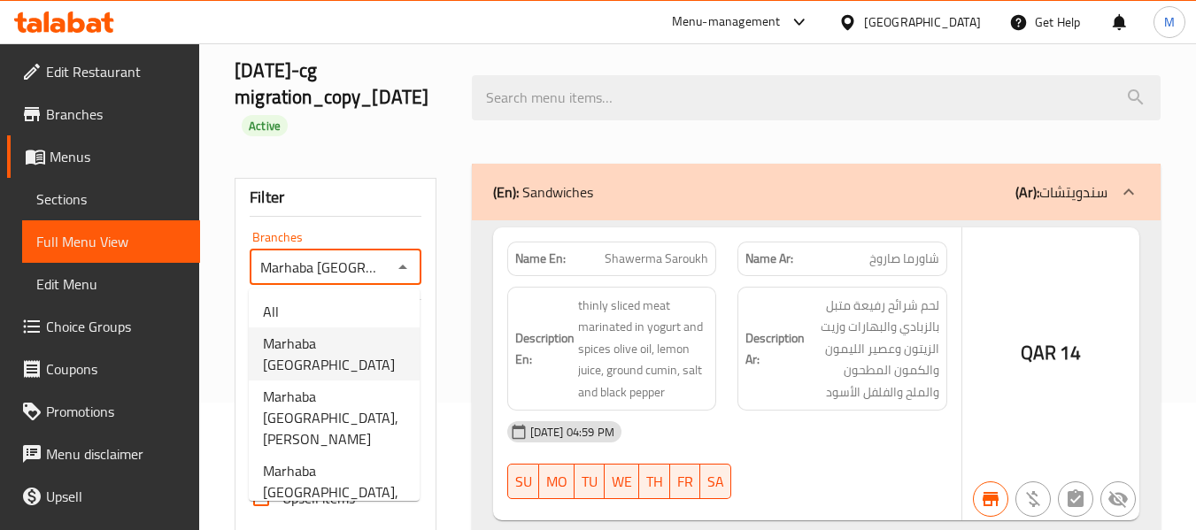
click at [355, 339] on span "Marhaba [GEOGRAPHIC_DATA]" at bounding box center [334, 354] width 143 height 43
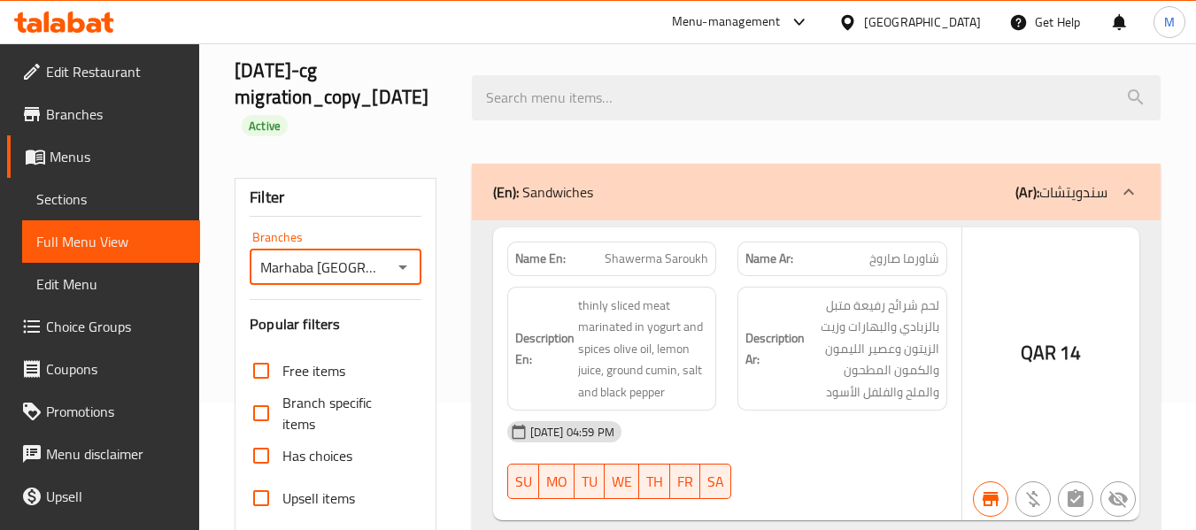
click at [94, 117] on span "Branches" at bounding box center [116, 114] width 140 height 21
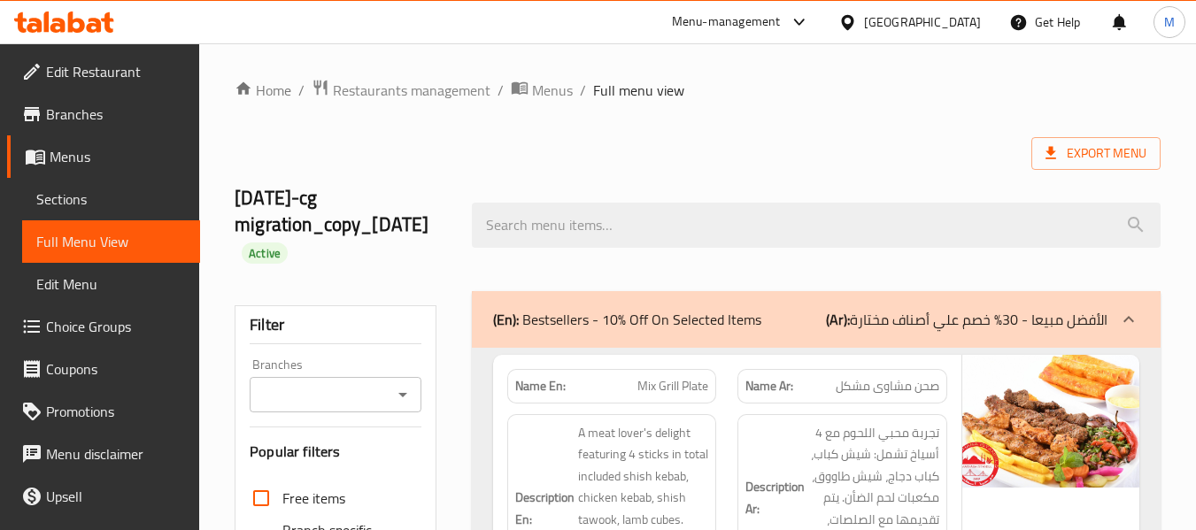
click at [412, 397] on icon "Open" at bounding box center [402, 394] width 21 height 21
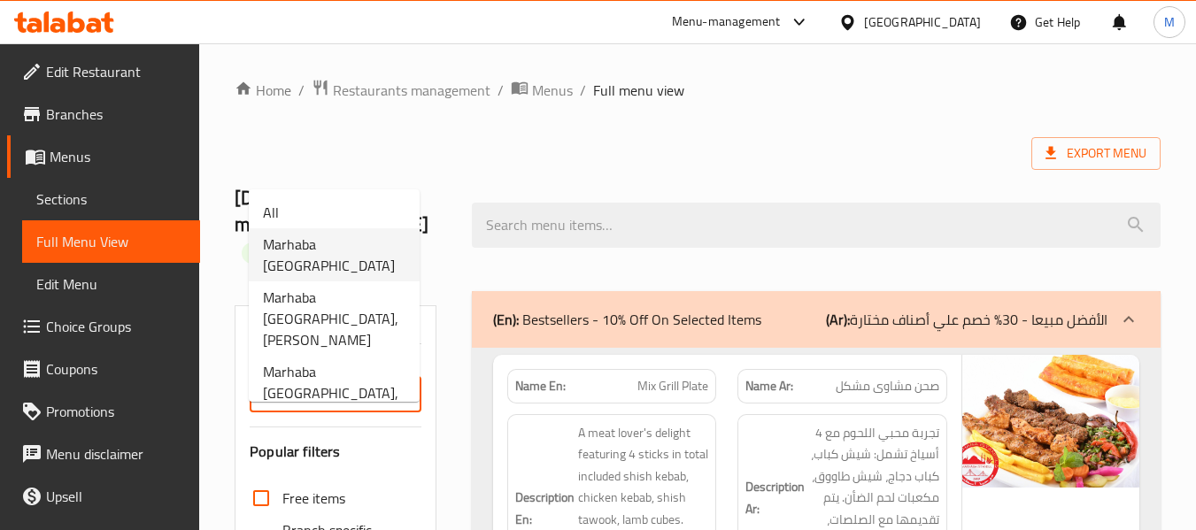
click at [363, 235] on span "Marhaba [GEOGRAPHIC_DATA]" at bounding box center [334, 255] width 143 height 43
type input "Marhaba [GEOGRAPHIC_DATA]"
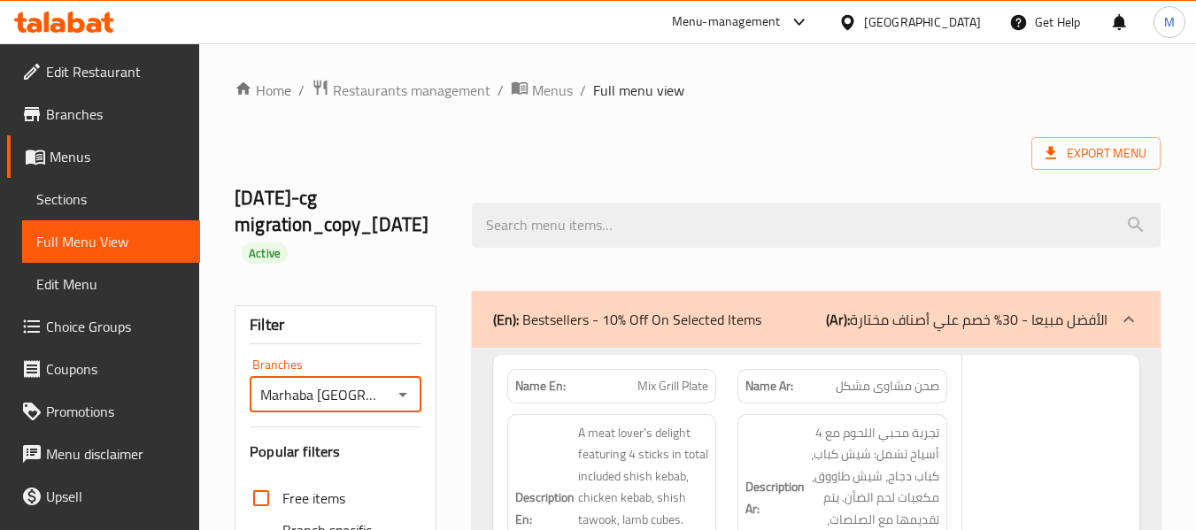
click at [352, 363] on div at bounding box center [598, 265] width 1196 height 530
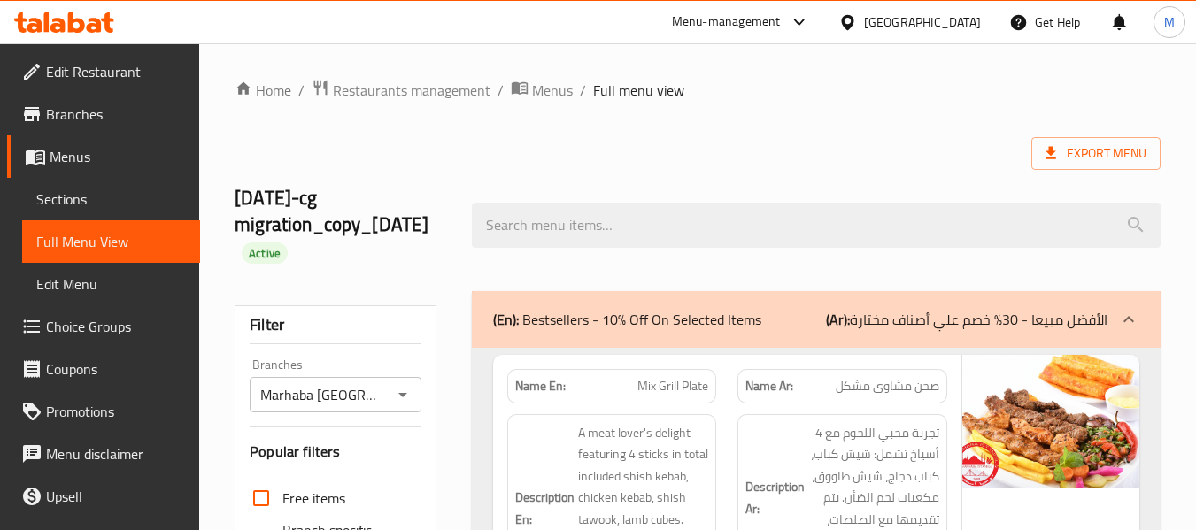
scroll to position [531, 0]
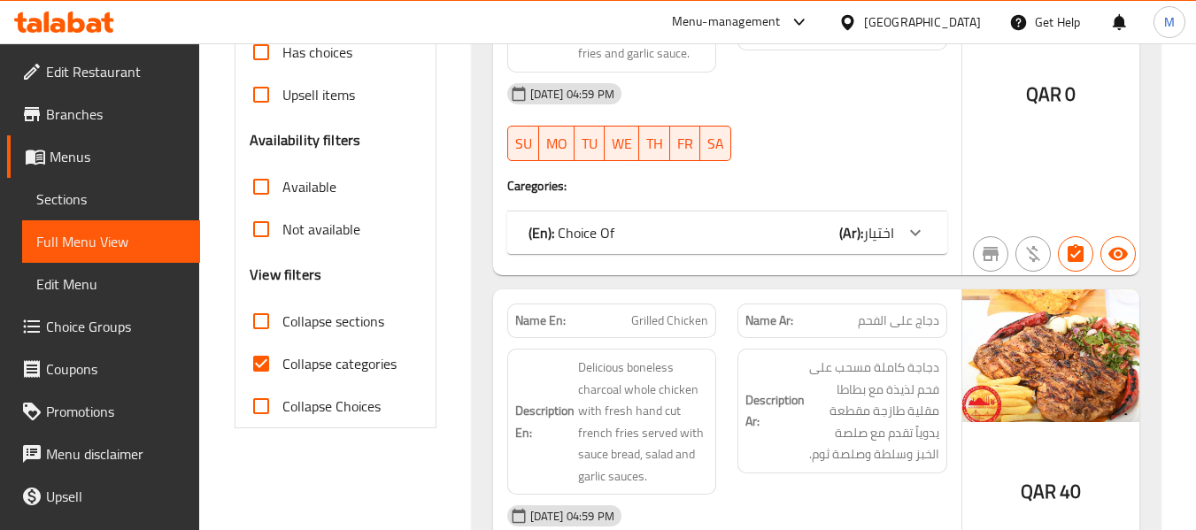
click at [333, 228] on span "Not available" at bounding box center [321, 229] width 78 height 21
click at [282, 228] on input "Not available" at bounding box center [261, 229] width 43 height 43
checkbox input "true"
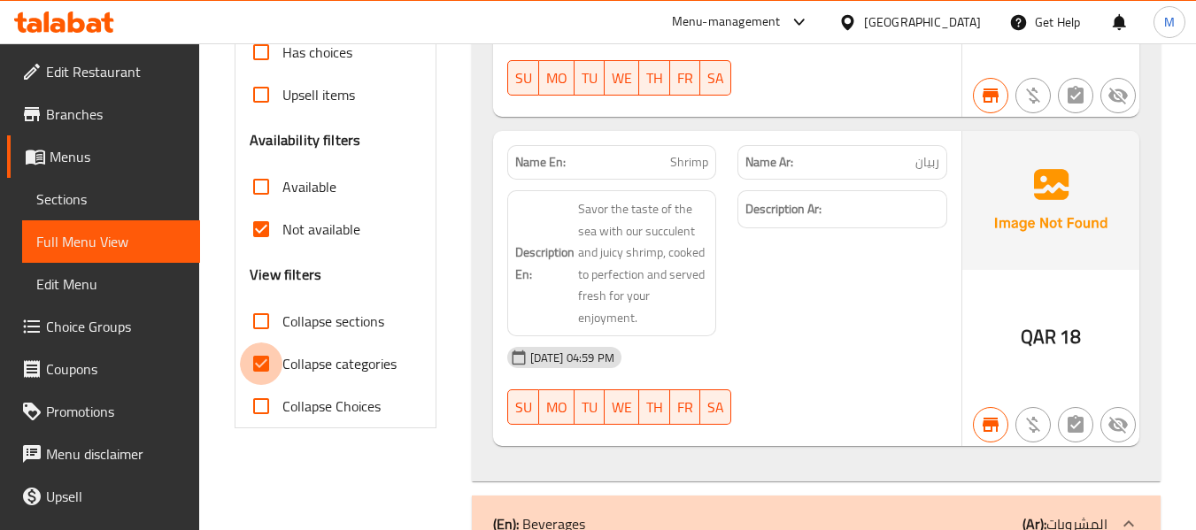
click at [267, 362] on input "Collapse categories" at bounding box center [261, 364] width 43 height 43
checkbox input "false"
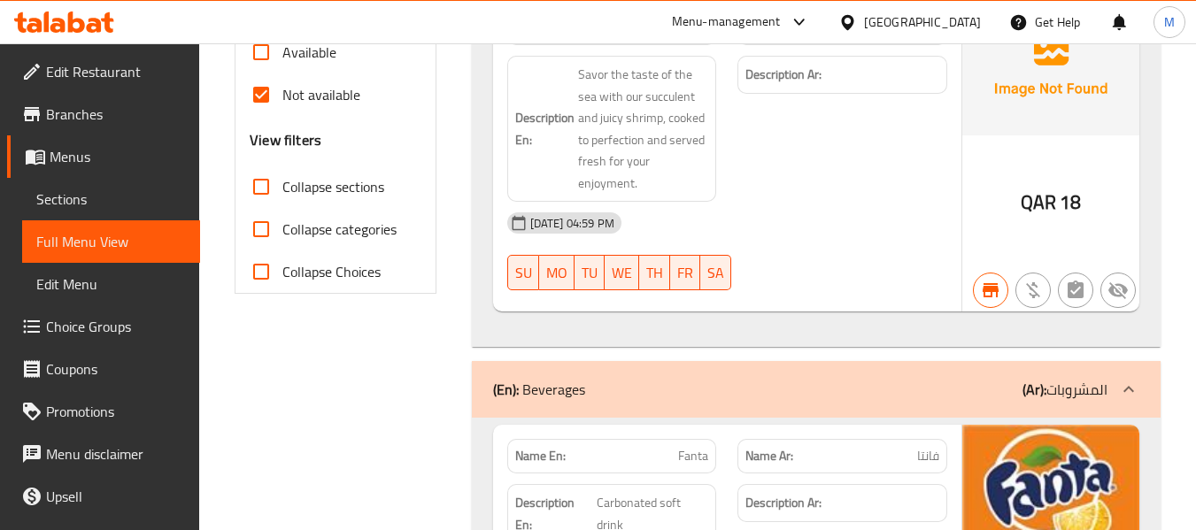
scroll to position [305, 0]
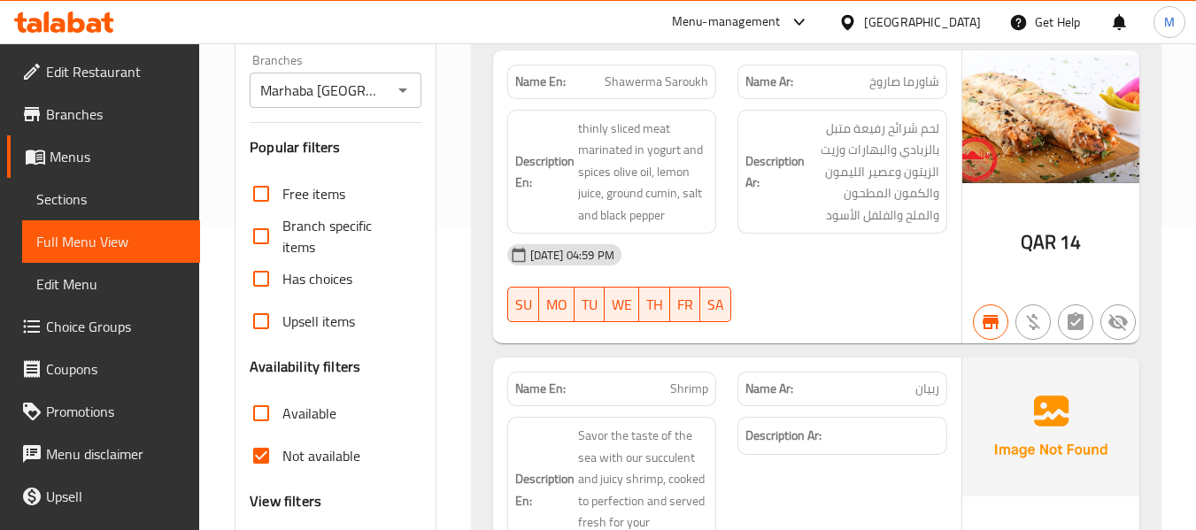
click at [280, 460] on input "Not available" at bounding box center [261, 456] width 43 height 43
checkbox input "false"
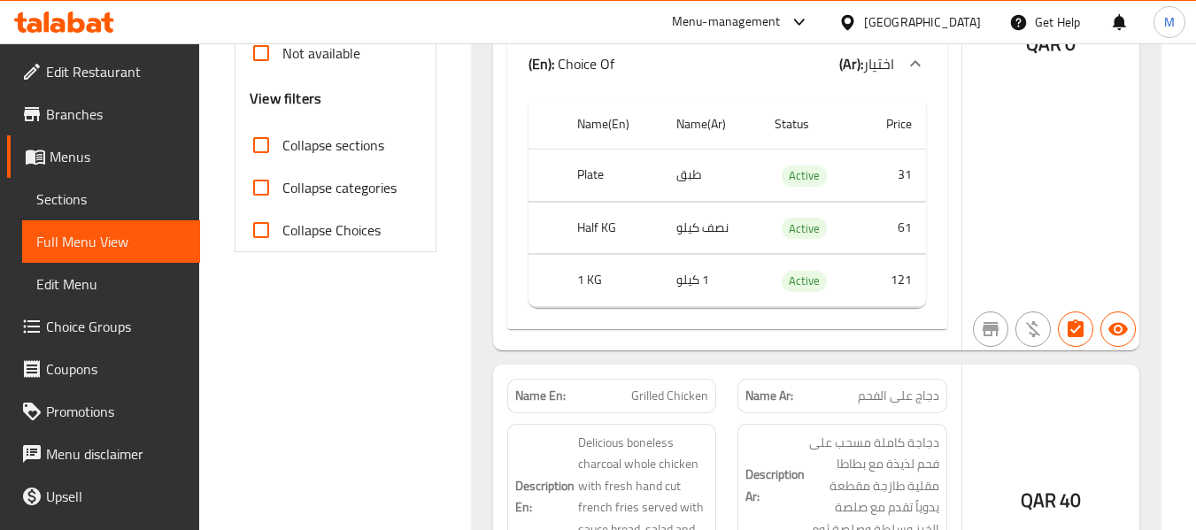
scroll to position [708, 0]
click at [363, 144] on span "Collapse sections" at bounding box center [333, 144] width 102 height 21
click at [282, 144] on input "Collapse sections" at bounding box center [261, 144] width 43 height 43
checkbox input "true"
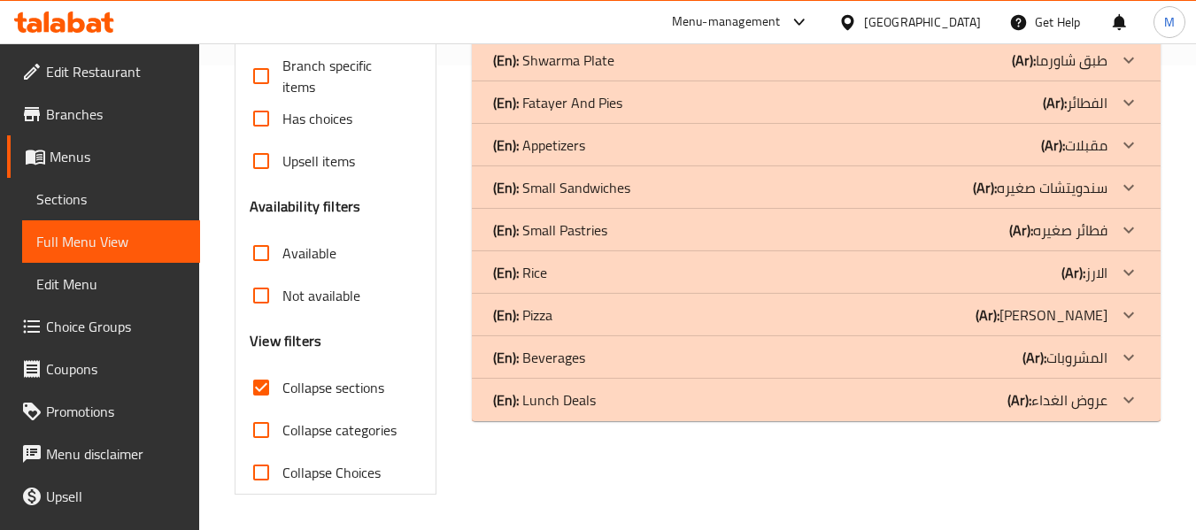
scroll to position [465, 0]
click at [572, 350] on p "(En): Beverages" at bounding box center [539, 357] width 92 height 21
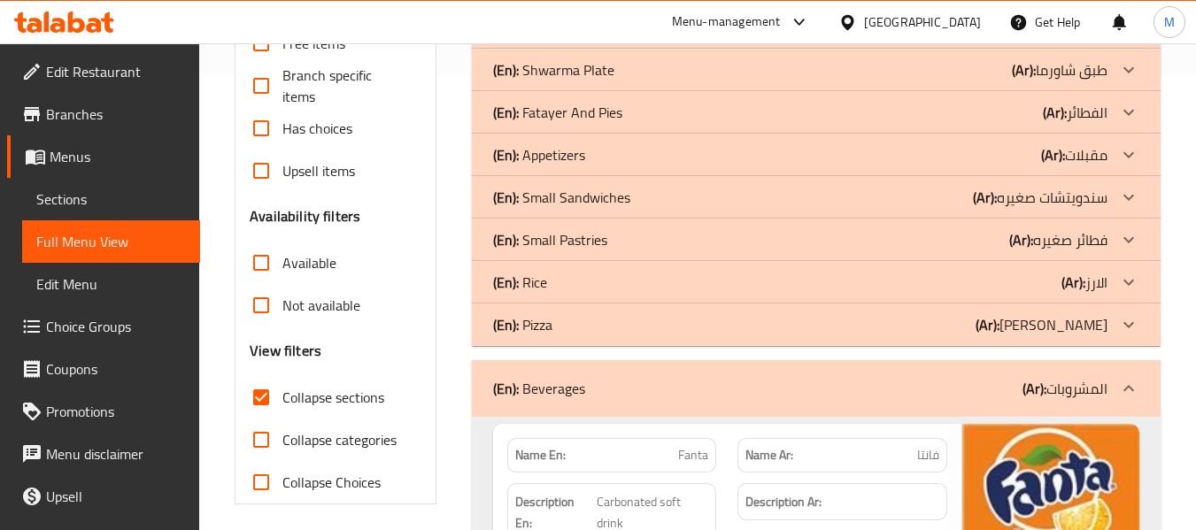
scroll to position [166, 0]
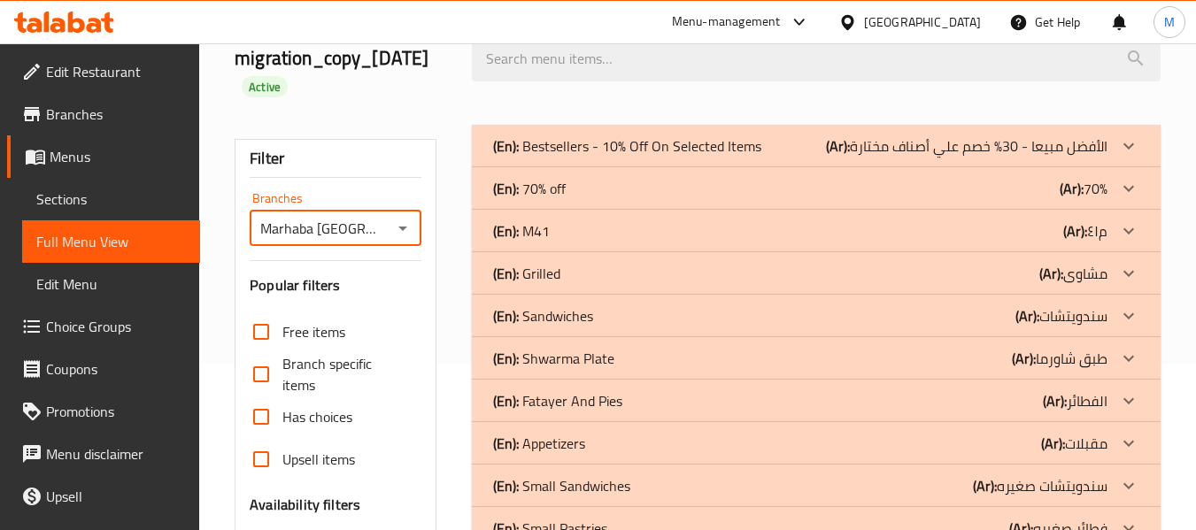
click at [321, 232] on input "Marhaba [GEOGRAPHIC_DATA]" at bounding box center [320, 228] width 131 height 25
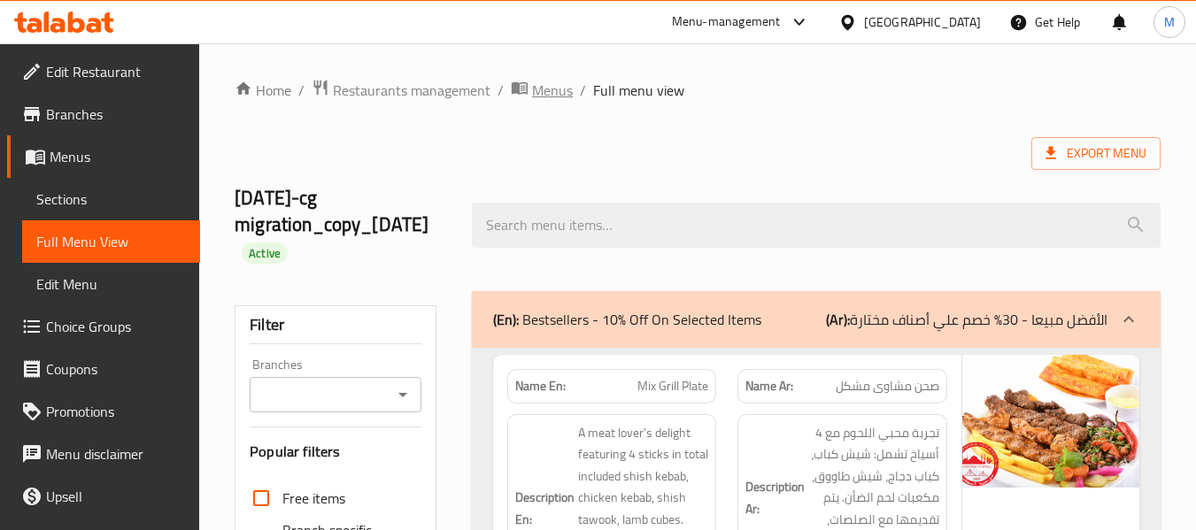
click at [546, 88] on span "Menus" at bounding box center [552, 90] width 41 height 21
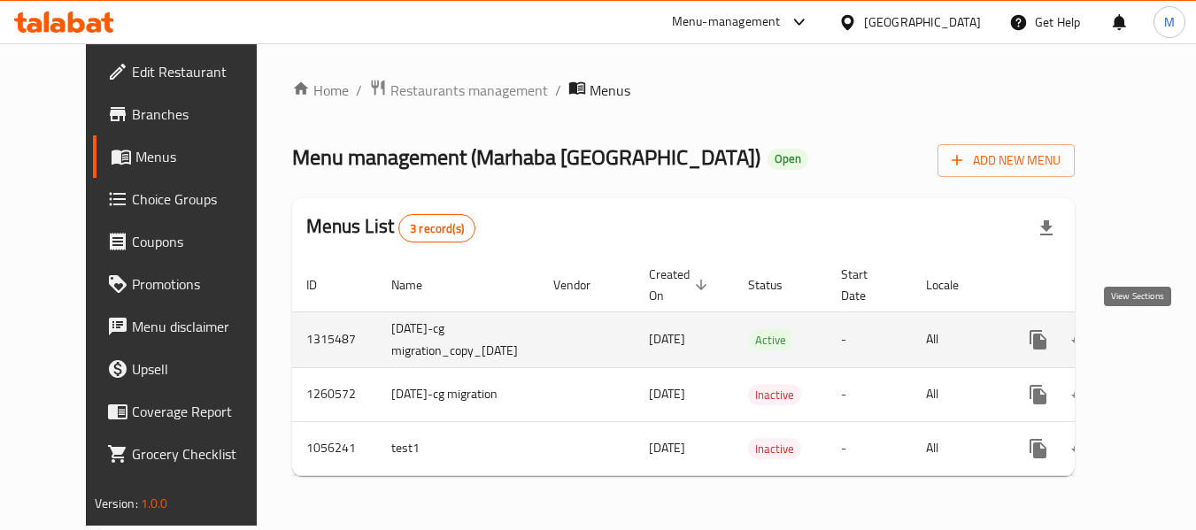
click at [1155, 339] on icon "enhanced table" at bounding box center [1165, 339] width 21 height 21
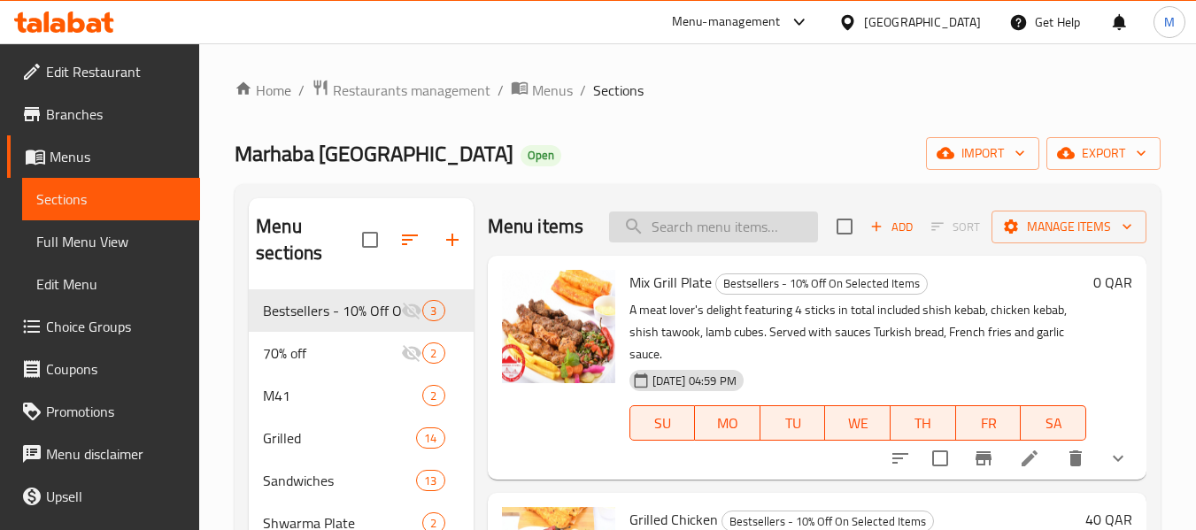
click at [708, 228] on input "search" at bounding box center [713, 227] width 209 height 31
paste input "Egg With Sausage"
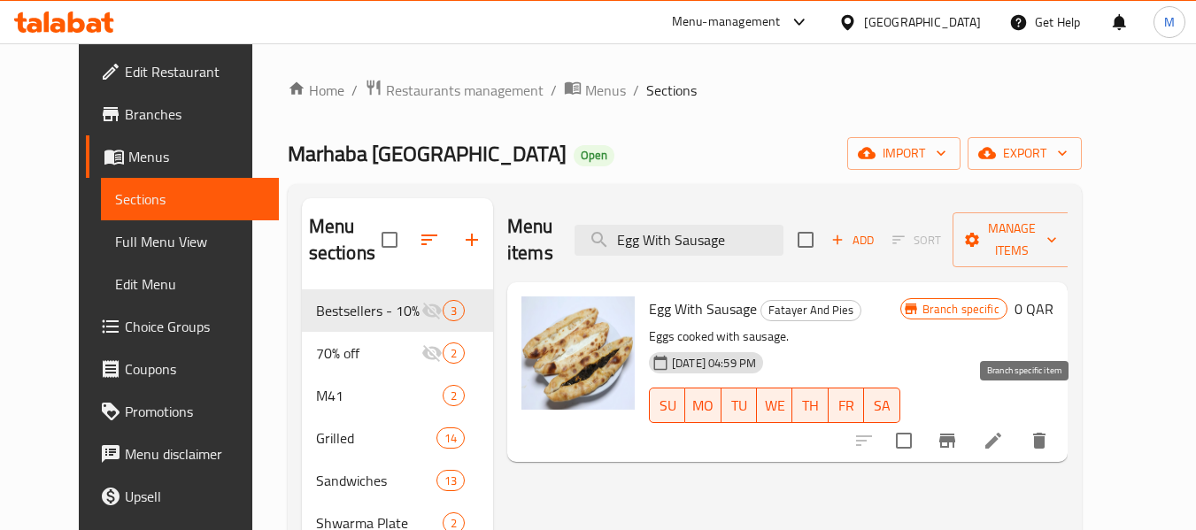
type input "Egg With Sausage"
click at [958, 430] on icon "Branch-specific-item" at bounding box center [947, 440] width 21 height 21
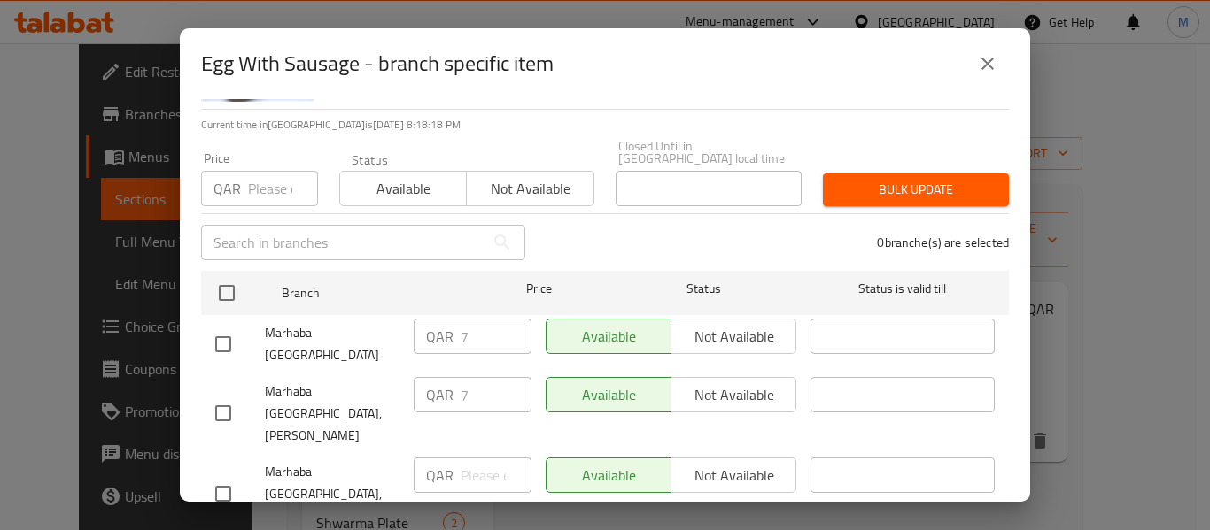
scroll to position [127, 0]
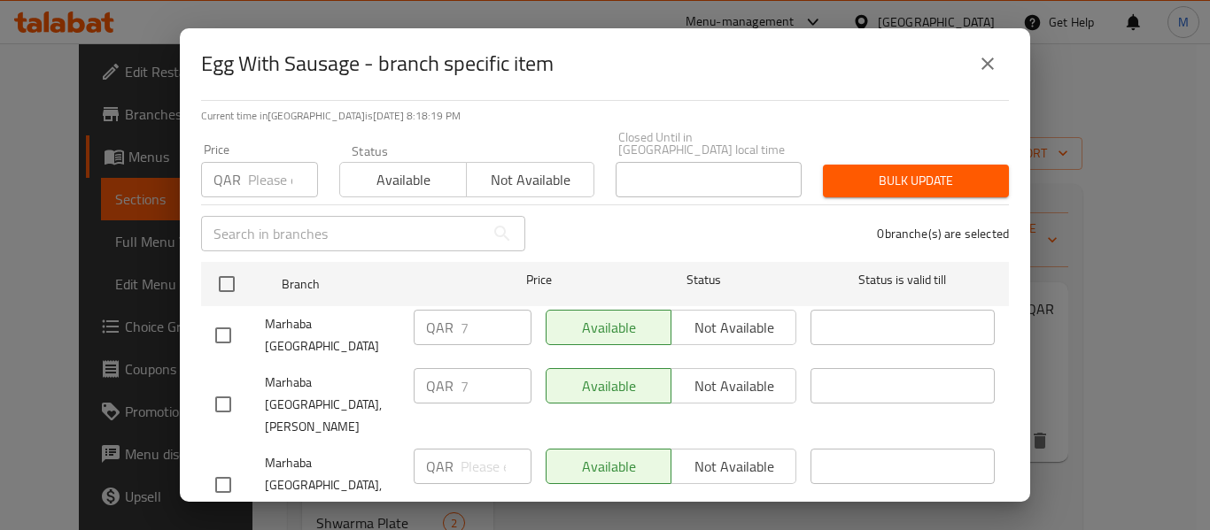
drag, startPoint x: 228, startPoint y: 429, endPoint x: 415, endPoint y: 418, distance: 187.2
click at [229, 467] on input "checkbox" at bounding box center [223, 485] width 37 height 37
checkbox input "true"
click at [503, 449] on input "-1" at bounding box center [495, 466] width 71 height 35
click at [483, 449] on input "-1" at bounding box center [495, 466] width 71 height 35
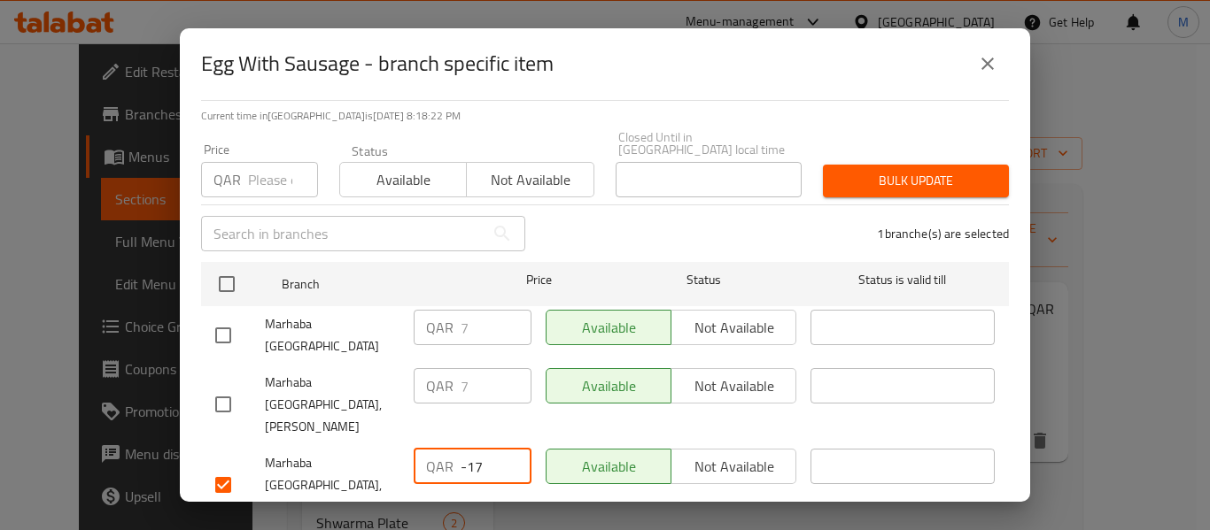
drag, startPoint x: 483, startPoint y: 415, endPoint x: 437, endPoint y: 415, distance: 46.9
click at [437, 449] on div "QAR -17 ​" at bounding box center [472, 466] width 118 height 35
type input "7"
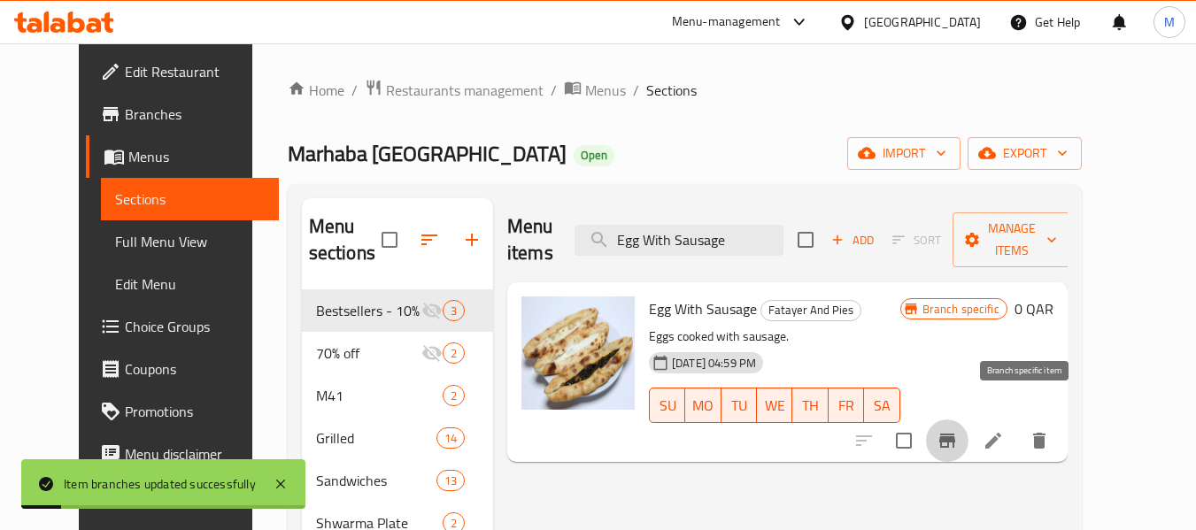
click at [955, 434] on icon "Branch-specific-item" at bounding box center [947, 441] width 16 height 14
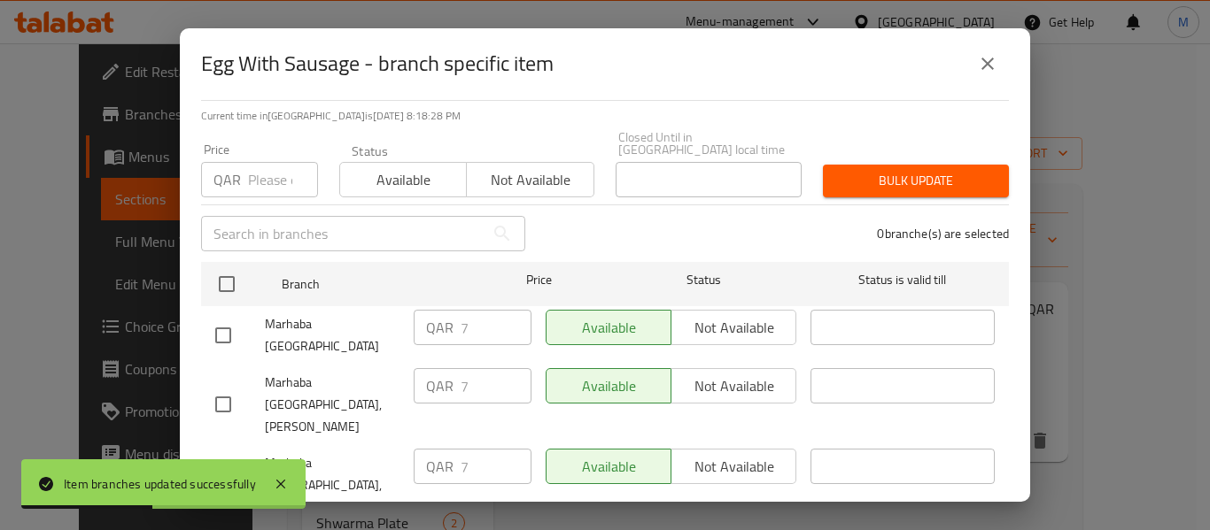
click at [987, 66] on icon "close" at bounding box center [987, 63] width 21 height 21
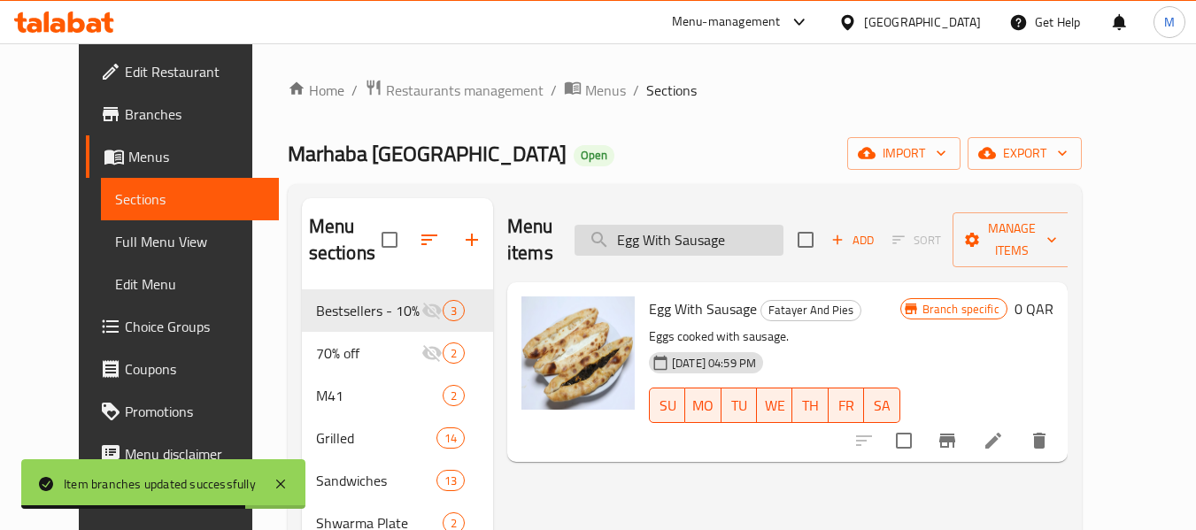
drag, startPoint x: 652, startPoint y: 224, endPoint x: 661, endPoint y: 223, distance: 8.9
click at [653, 225] on input "Egg With Sausage" at bounding box center [679, 240] width 209 height 31
click at [661, 225] on input "Egg With Sausage" at bounding box center [679, 240] width 209 height 31
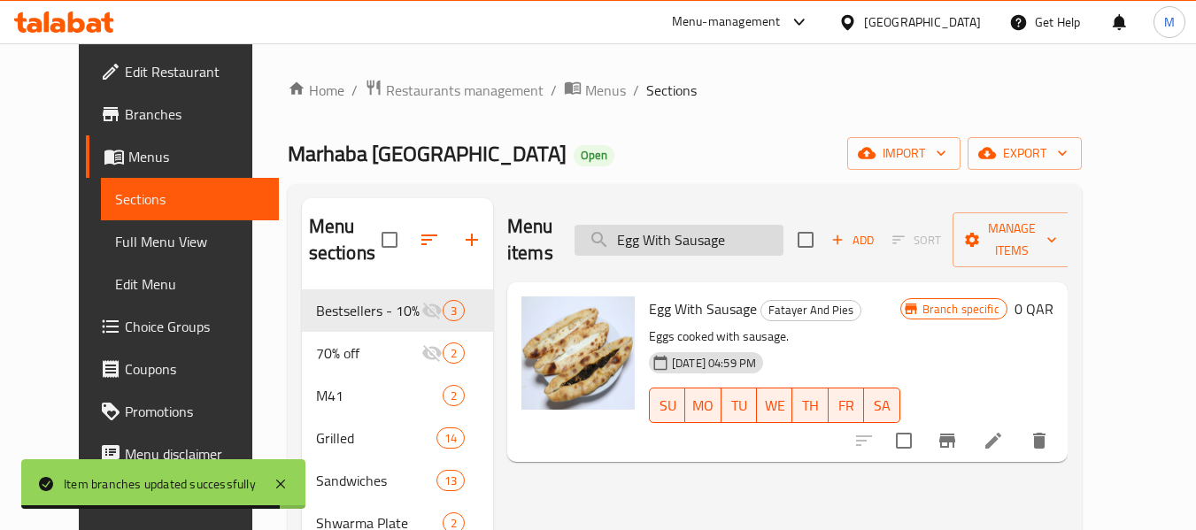
click at [661, 225] on input "Egg With Sausage" at bounding box center [679, 240] width 209 height 31
paste input "Zaatar With Vegetables"
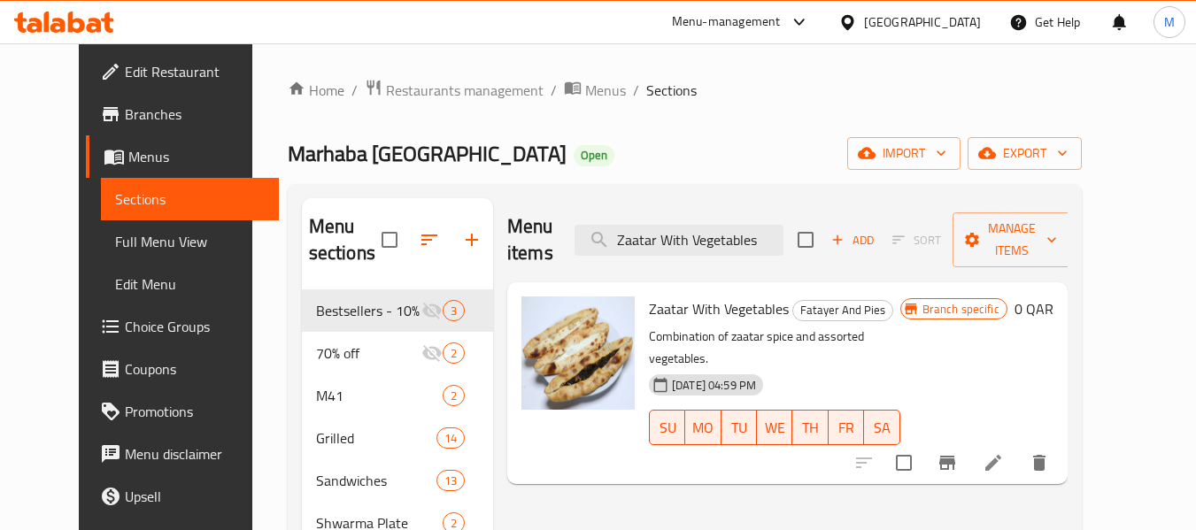
type input "Zaatar With Vegetables"
click at [955, 456] on icon "Branch-specific-item" at bounding box center [947, 463] width 16 height 14
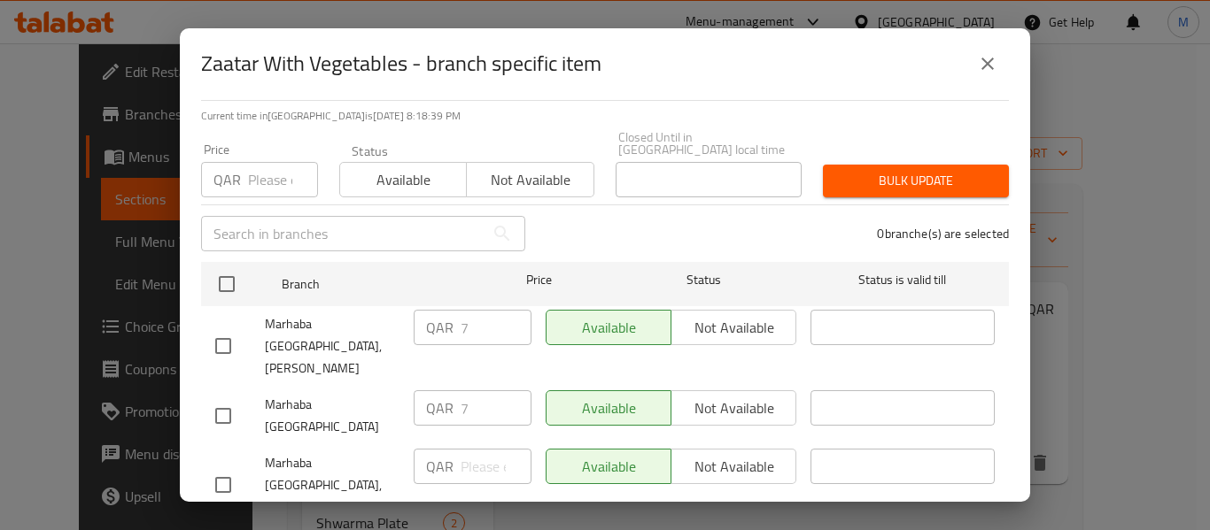
click at [228, 467] on input "checkbox" at bounding box center [223, 485] width 37 height 37
checkbox input "true"
click at [472, 449] on input "number" at bounding box center [495, 466] width 71 height 35
type input "7"
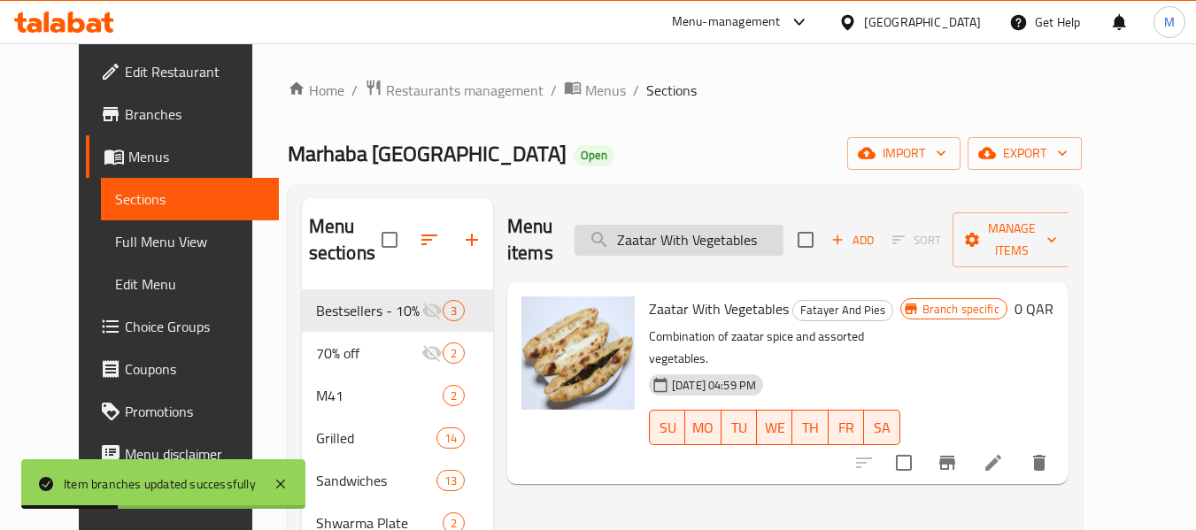
click at [723, 225] on input "Zaatar With Vegetables" at bounding box center [679, 240] width 209 height 31
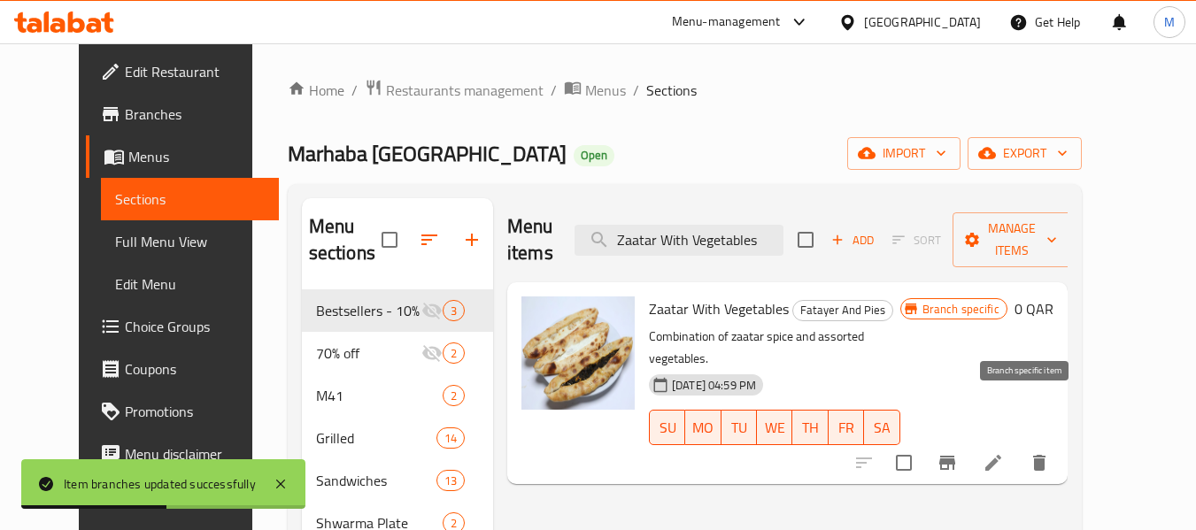
click at [958, 452] on icon "Branch-specific-item" at bounding box center [947, 462] width 21 height 21
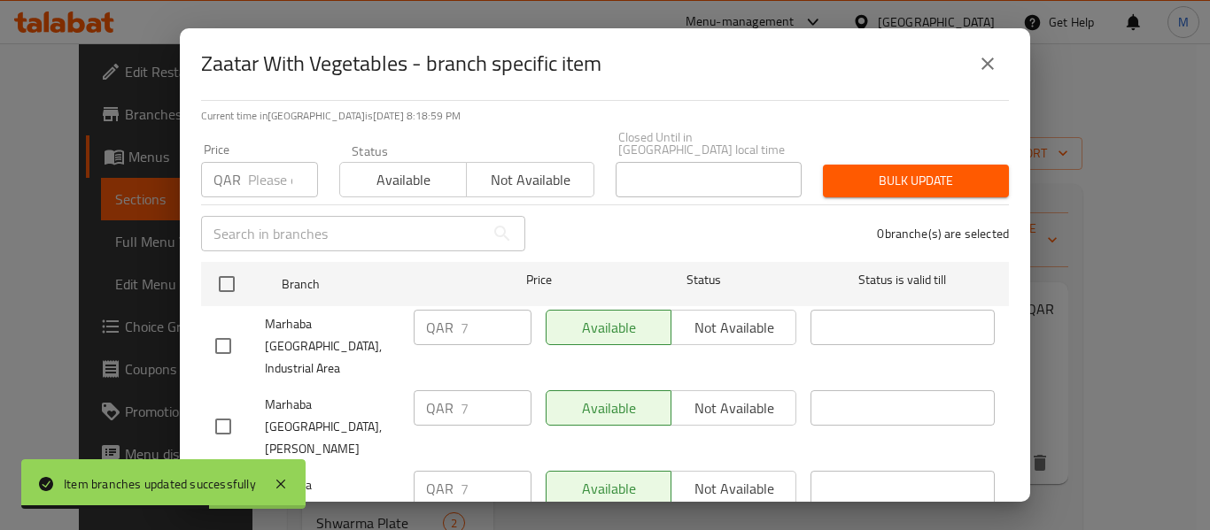
click at [993, 61] on icon "close" at bounding box center [987, 63] width 21 height 21
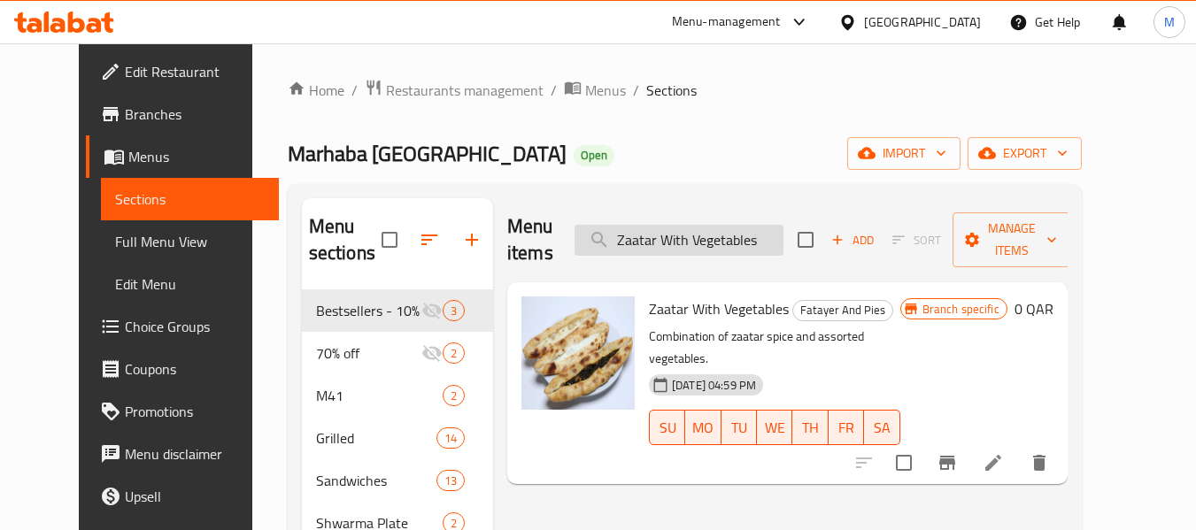
click at [655, 225] on input "Zaatar With Vegetables" at bounding box center [679, 240] width 209 height 31
click at [723, 225] on input "Zaatar With Vegetables" at bounding box center [679, 240] width 209 height 31
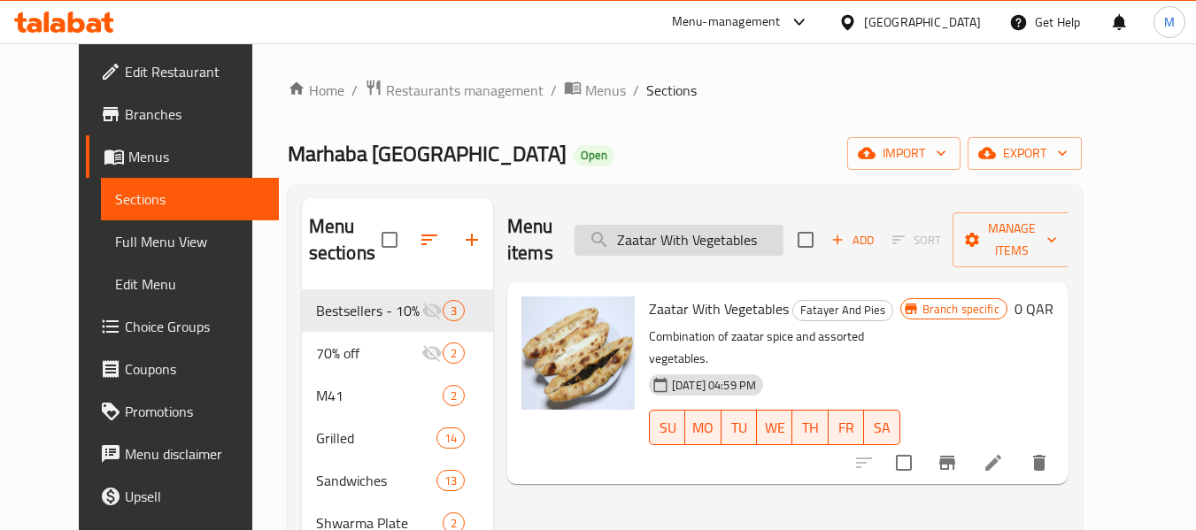
click at [723, 225] on input "Zaatar With Vegetables" at bounding box center [679, 240] width 209 height 31
paste input "Egg With Sausage"
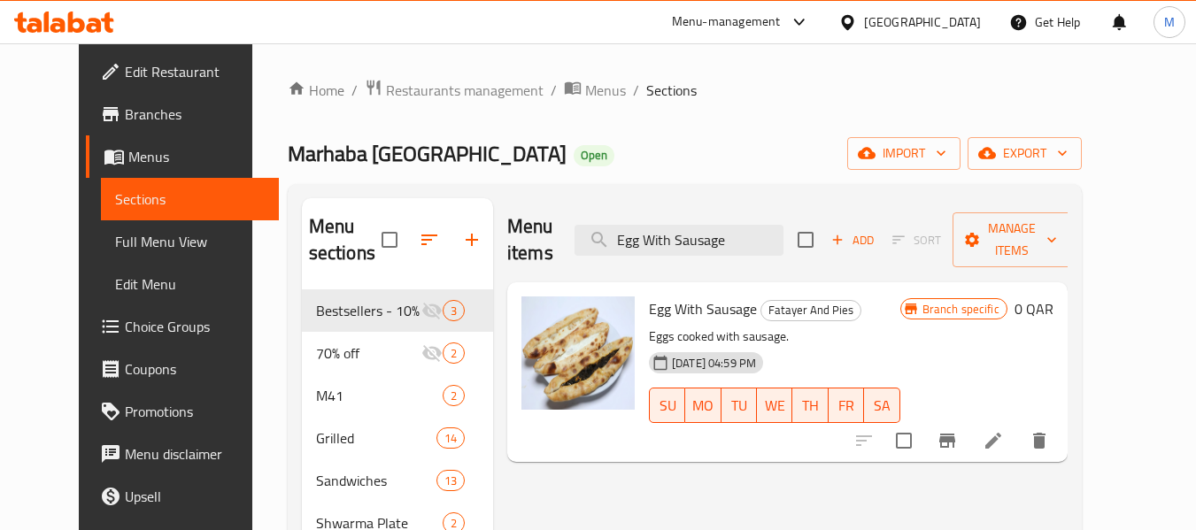
type input "Egg With Sausage"
click at [955, 434] on icon "Branch-specific-item" at bounding box center [947, 441] width 16 height 14
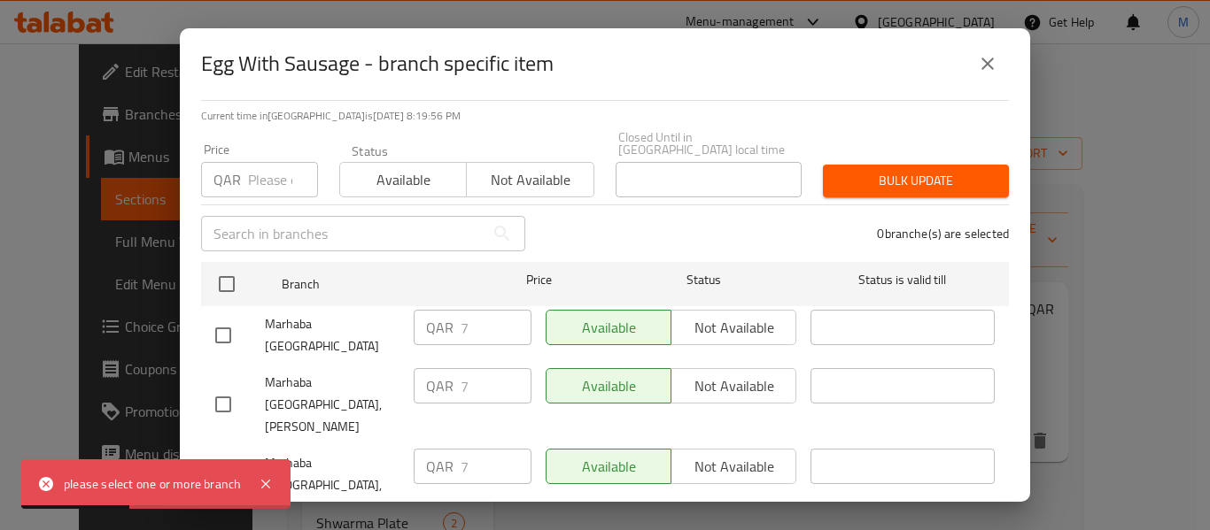
click at [220, 467] on input "checkbox" at bounding box center [223, 485] width 37 height 37
checkbox input "true"
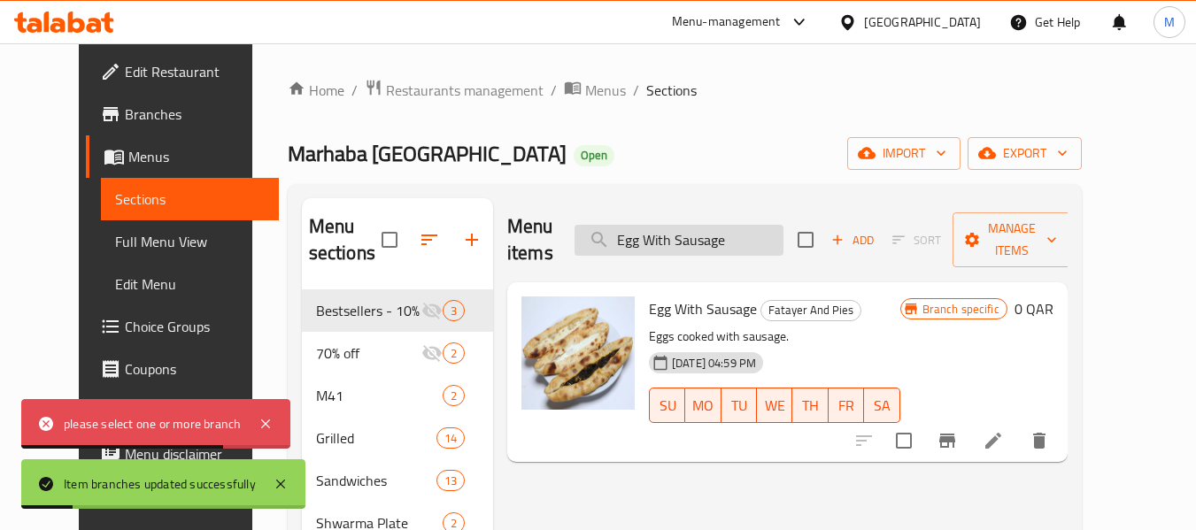
click at [730, 234] on input "Egg With Sausage" at bounding box center [679, 240] width 209 height 31
paste input "Meat Fatayer"
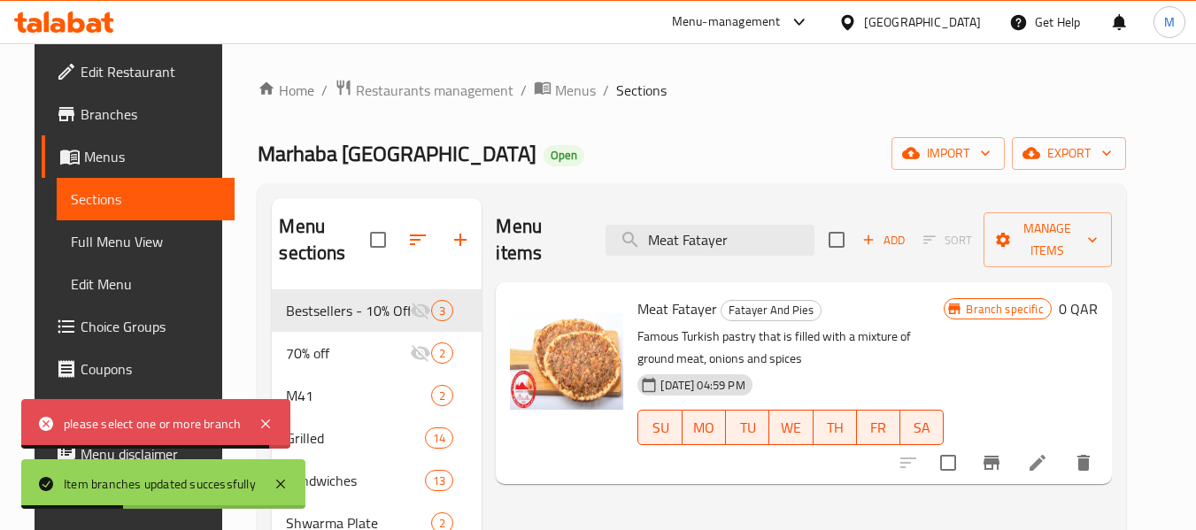
type input "Meat Fatayer"
click at [1002, 452] on icon "Branch-specific-item" at bounding box center [991, 462] width 21 height 21
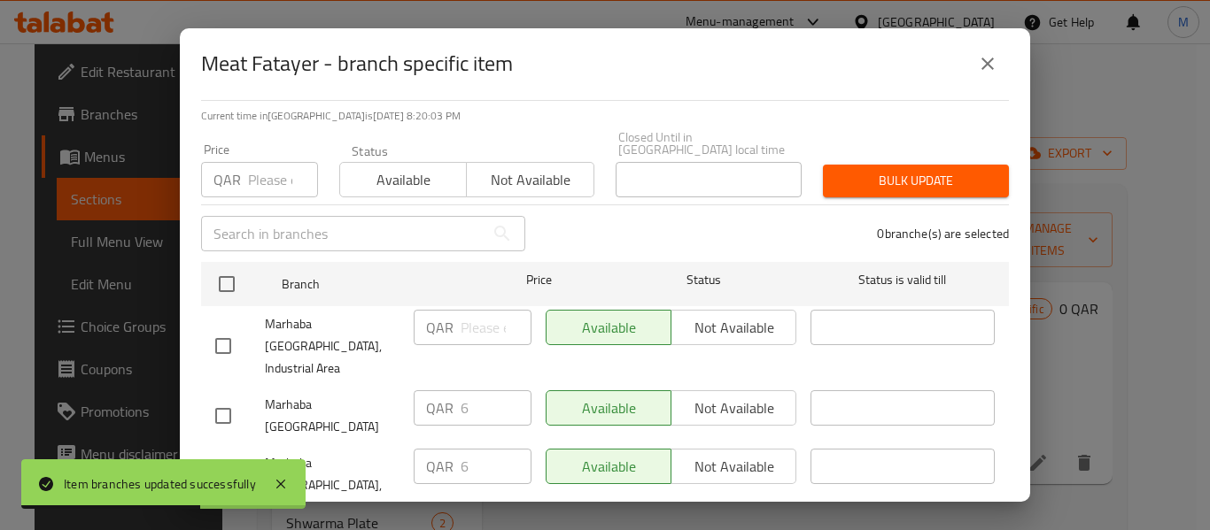
drag, startPoint x: 226, startPoint y: 328, endPoint x: 504, endPoint y: 319, distance: 278.2
click at [232, 328] on input "checkbox" at bounding box center [223, 346] width 37 height 37
checkbox input "true"
click at [474, 314] on input "number" at bounding box center [495, 327] width 71 height 35
type input "6"
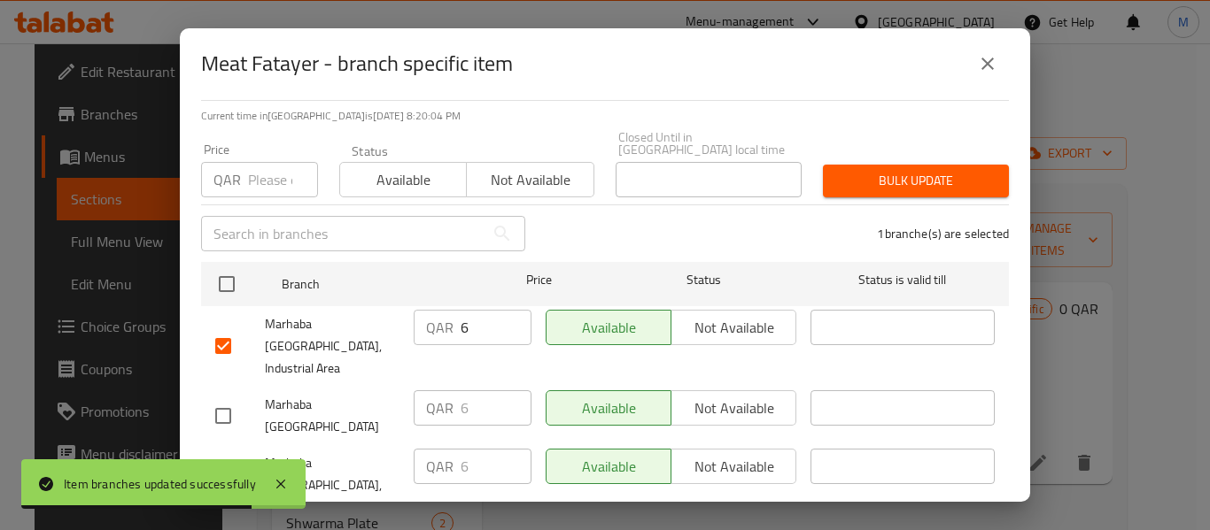
click at [515, 460] on ul "Branch Price Status Status is valid till Marhaba Istanbul, Industrial Area QAR …" at bounding box center [605, 394] width 808 height 278
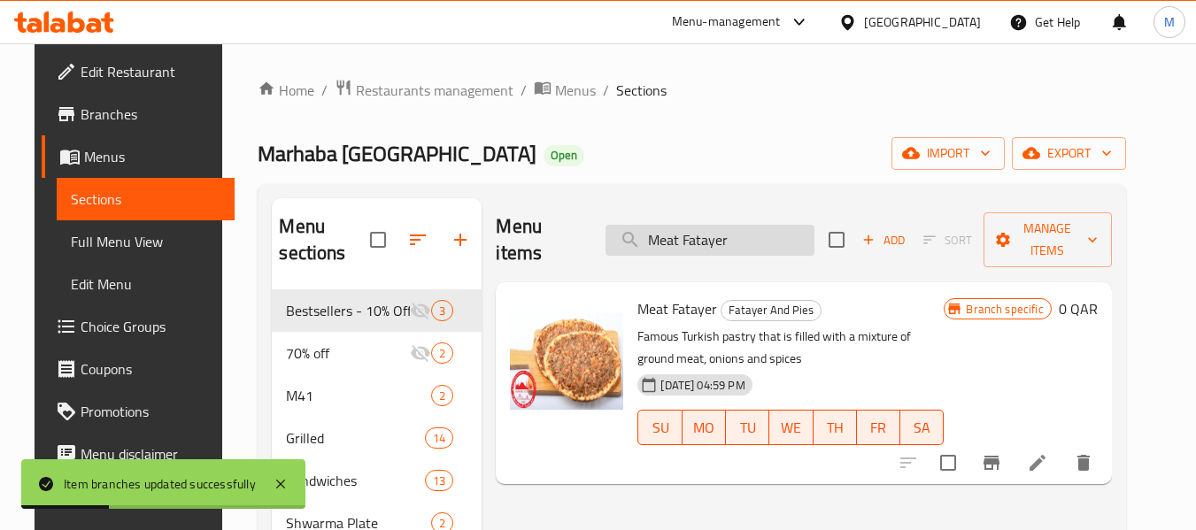
click at [699, 238] on input "Meat Fatayer" at bounding box center [710, 240] width 209 height 31
paste input "Chicken"
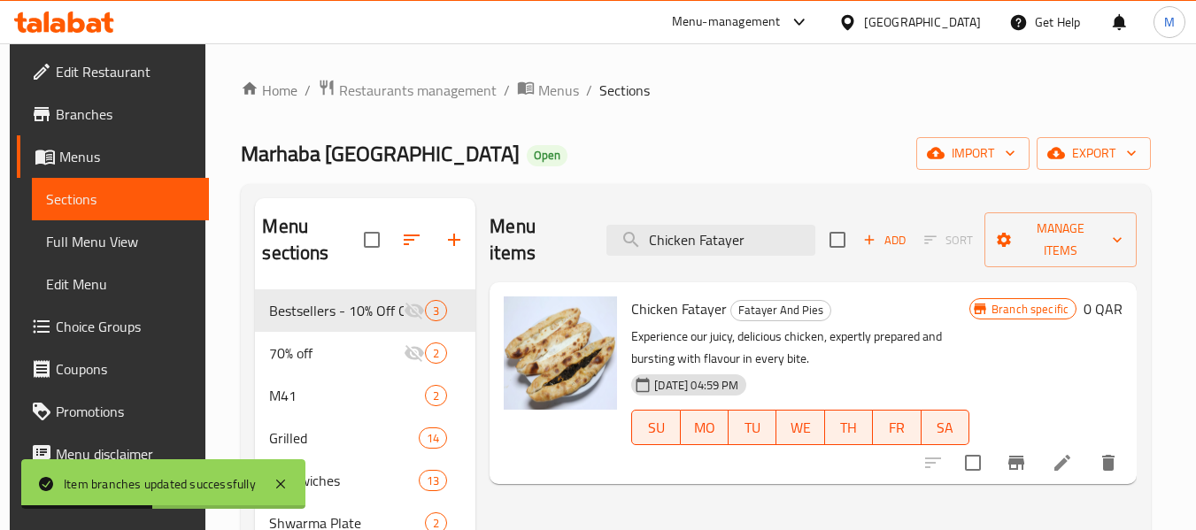
type input "Chicken Fatayer"
click at [1027, 452] on icon "Branch-specific-item" at bounding box center [1016, 462] width 21 height 21
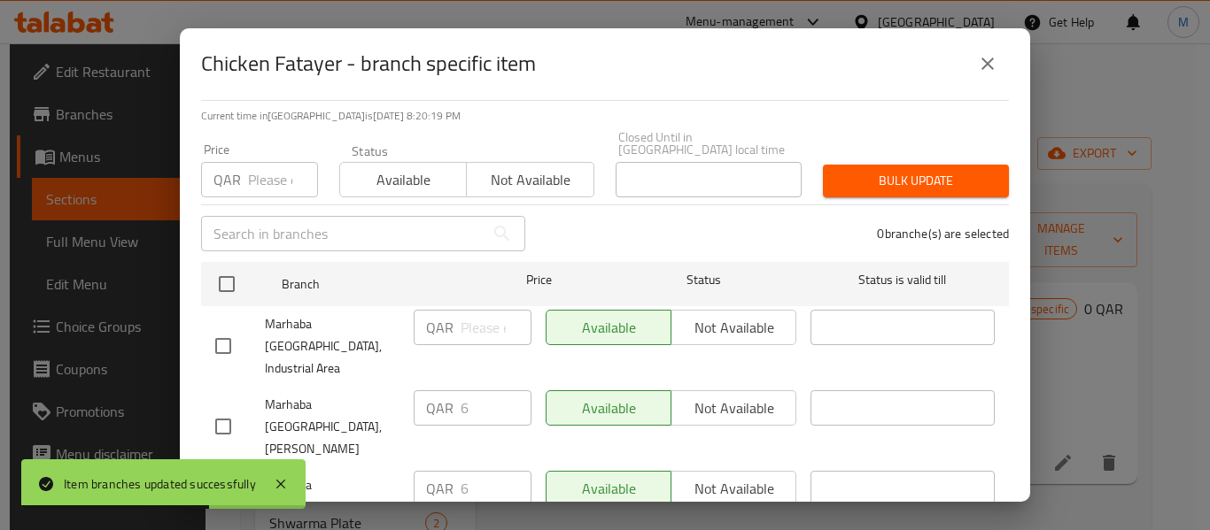
click at [224, 328] on input "checkbox" at bounding box center [223, 346] width 37 height 37
checkbox input "true"
click at [479, 314] on input "number" at bounding box center [495, 327] width 71 height 35
type input "6"
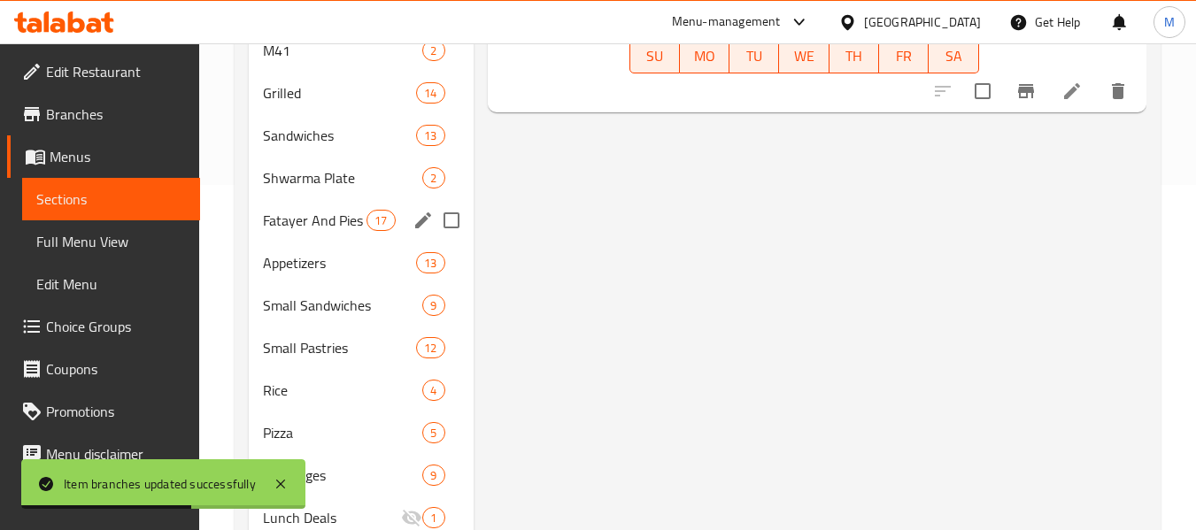
scroll to position [354, 0]
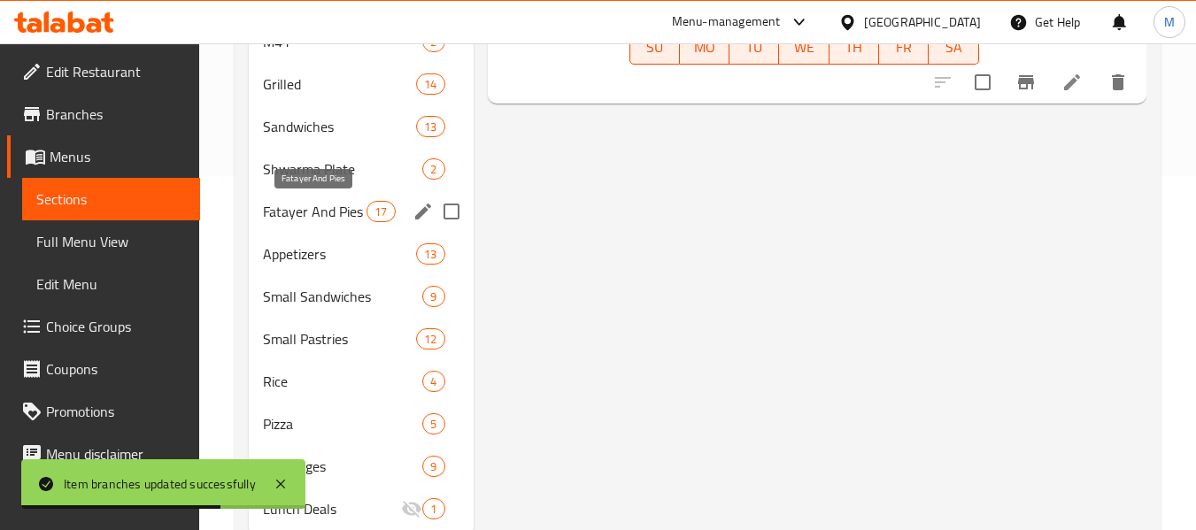
click at [313, 215] on span "Fatayer And Pies" at bounding box center [315, 211] width 104 height 21
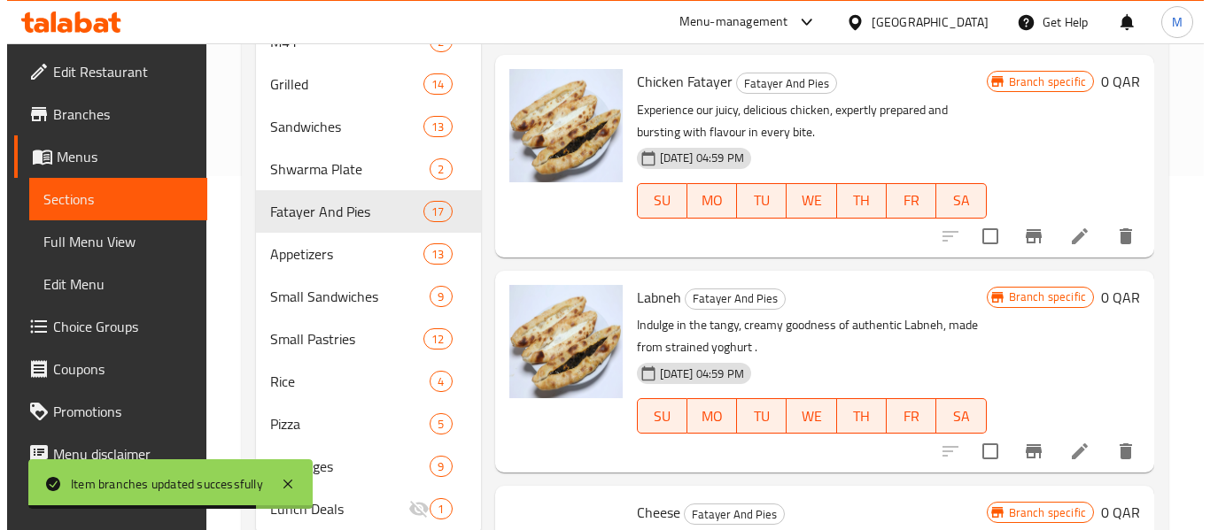
scroll to position [177, 0]
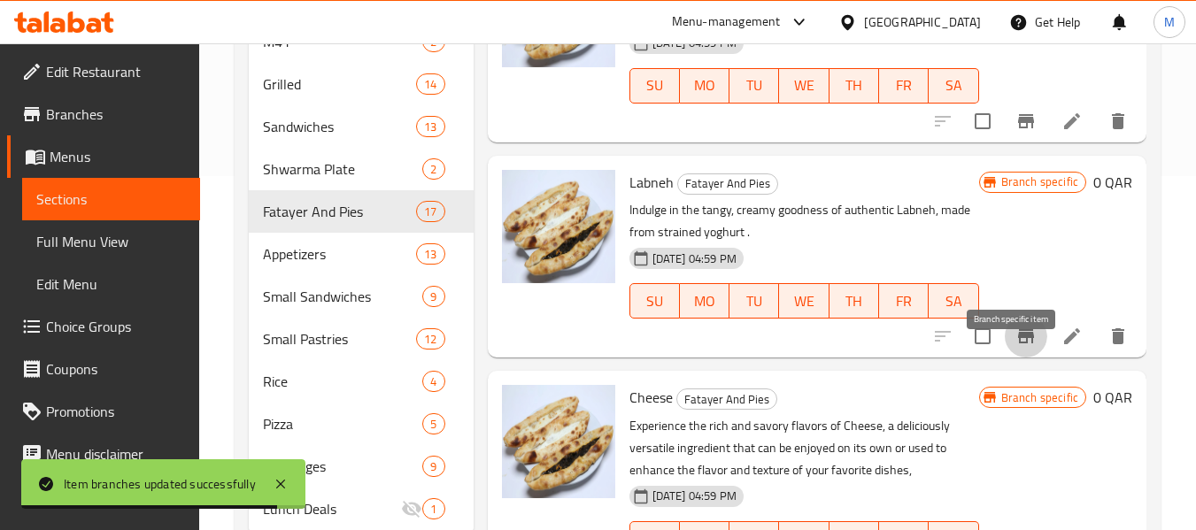
click at [1018, 344] on icon "Branch-specific-item" at bounding box center [1026, 336] width 16 height 14
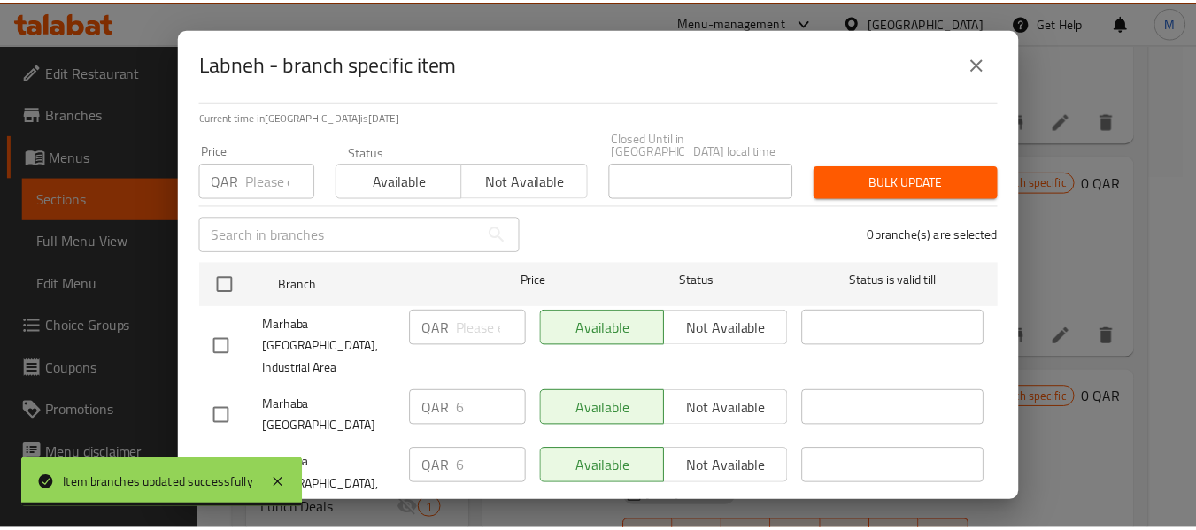
scroll to position [127, 0]
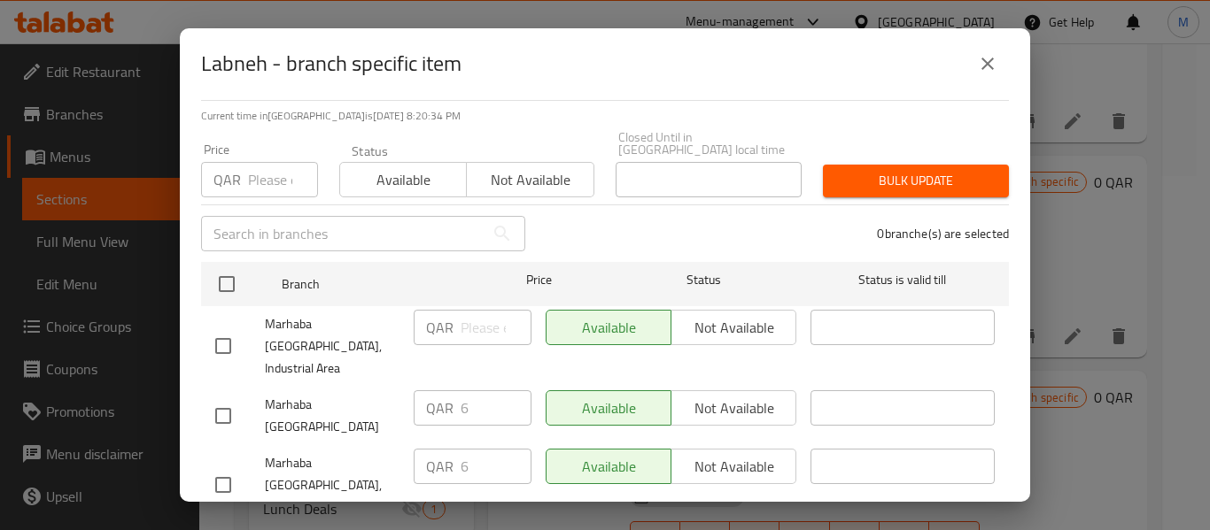
click at [227, 328] on input "checkbox" at bounding box center [223, 346] width 37 height 37
checkbox input "true"
click at [474, 318] on input "number" at bounding box center [495, 327] width 71 height 35
type input "6"
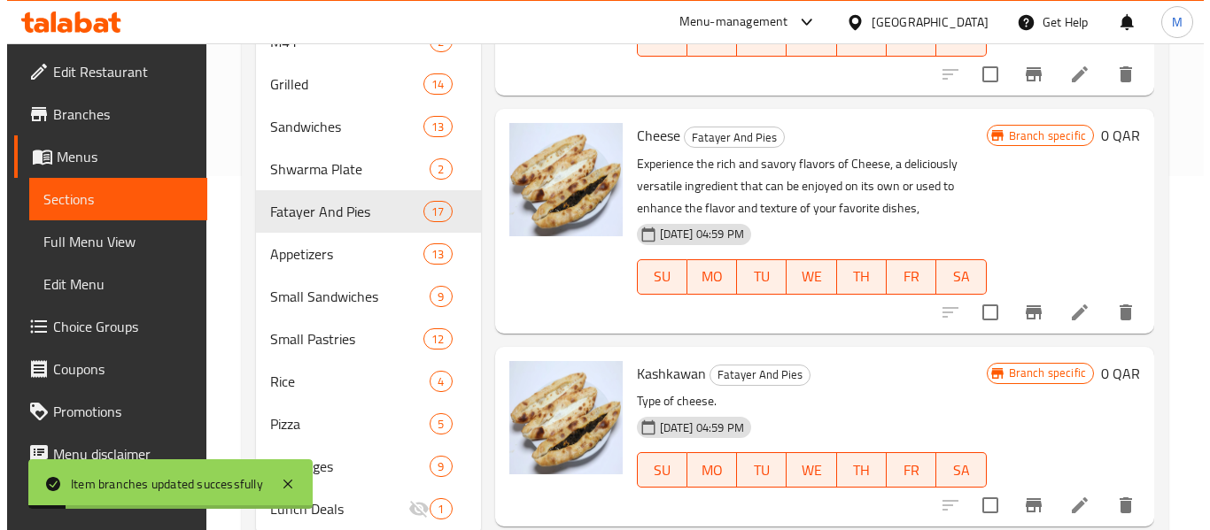
scroll to position [443, 0]
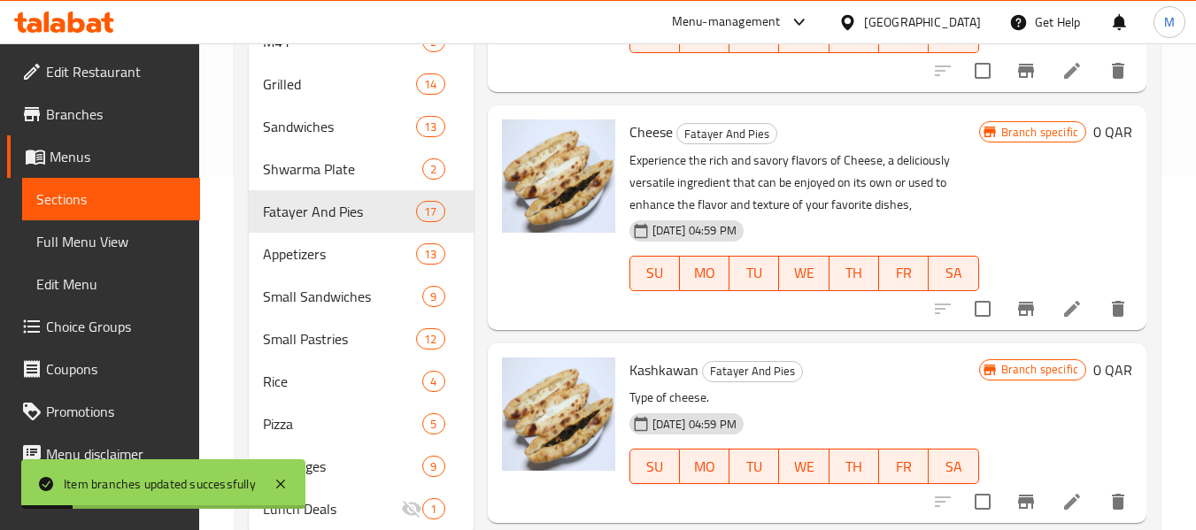
click at [1018, 316] on icon "Branch-specific-item" at bounding box center [1026, 309] width 16 height 14
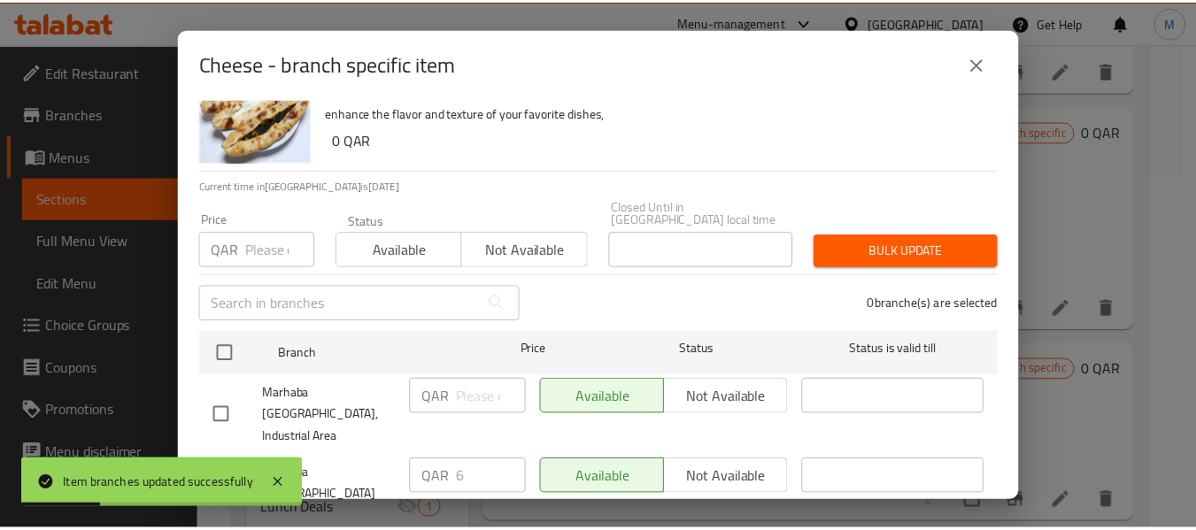
scroll to position [127, 0]
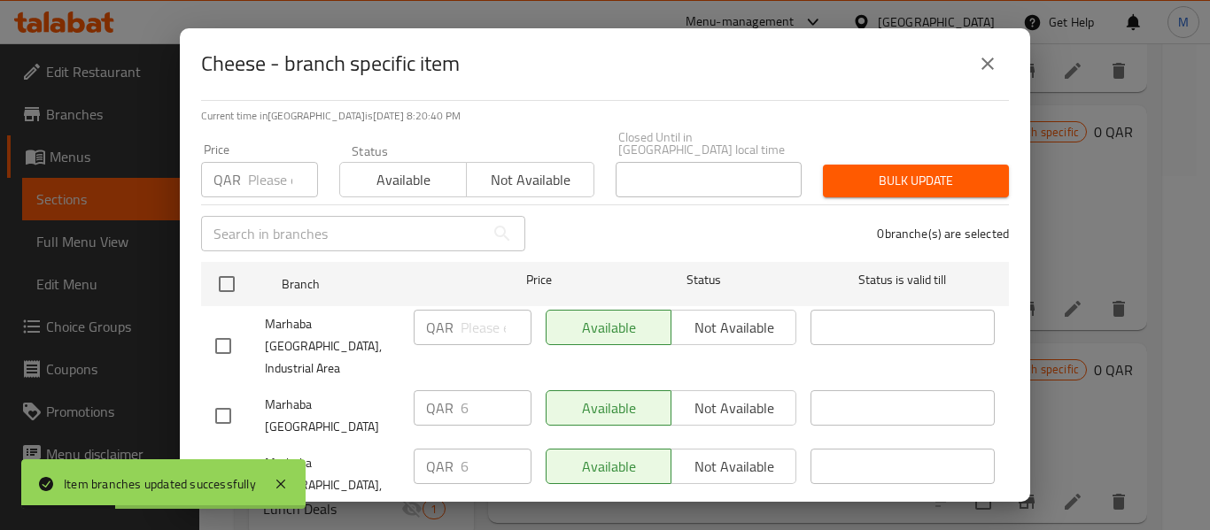
drag, startPoint x: 217, startPoint y: 319, endPoint x: 247, endPoint y: 326, distance: 30.9
click at [218, 328] on input "checkbox" at bounding box center [223, 346] width 37 height 37
checkbox input "true"
click at [467, 316] on input "number" at bounding box center [495, 327] width 71 height 35
type input "6"
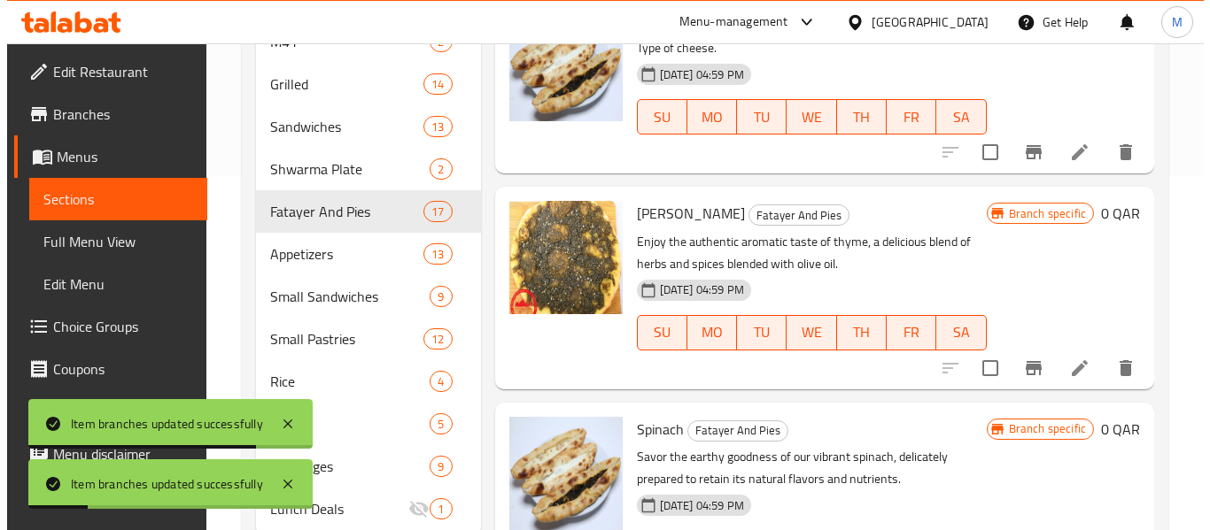
scroll to position [797, 0]
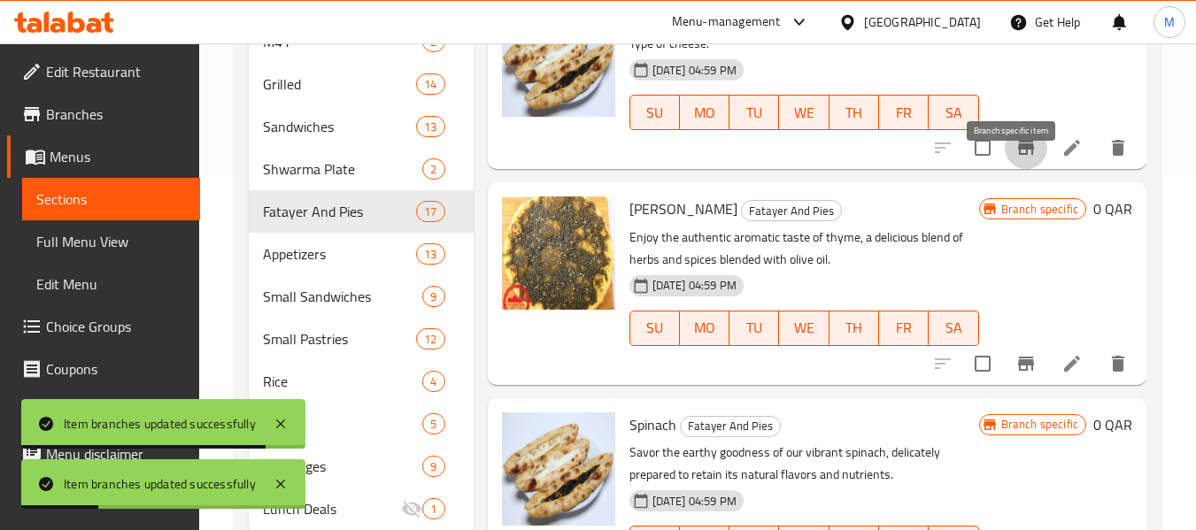
click at [1018, 155] on icon "Branch-specific-item" at bounding box center [1026, 148] width 16 height 14
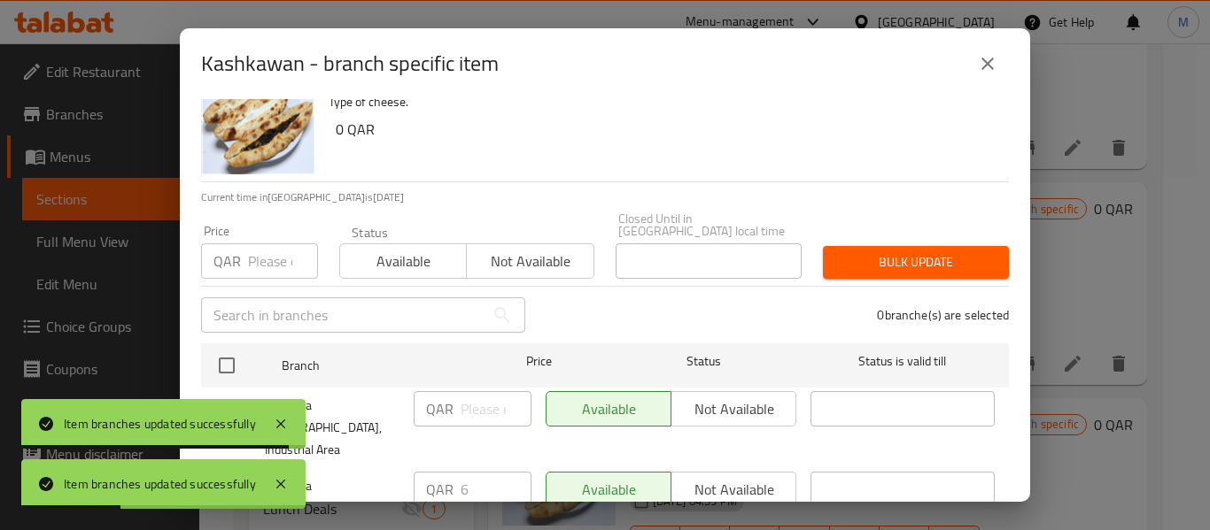
scroll to position [89, 0]
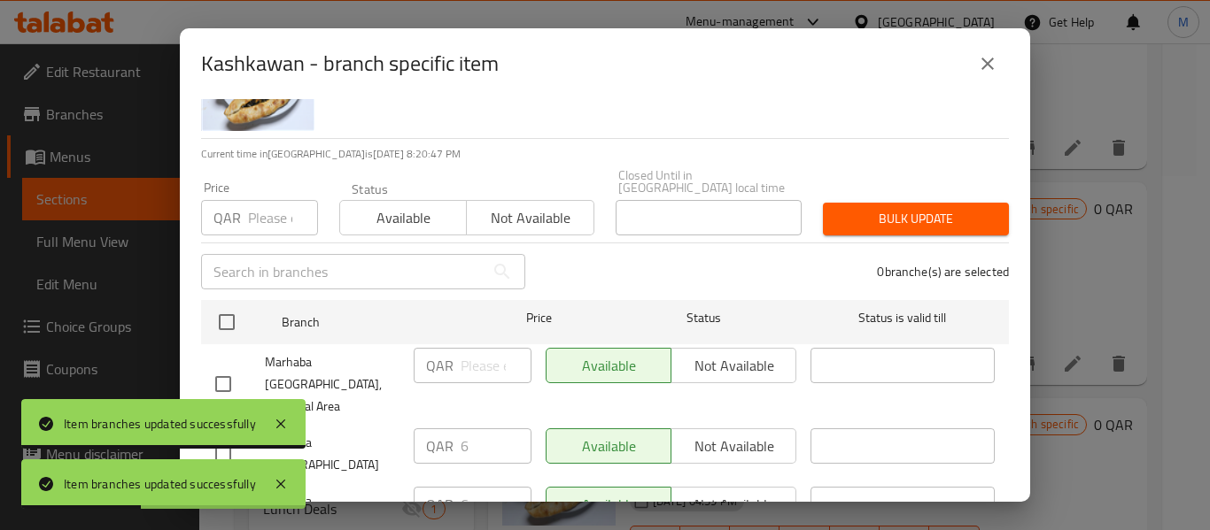
click at [227, 366] on input "checkbox" at bounding box center [223, 384] width 37 height 37
checkbox input "true"
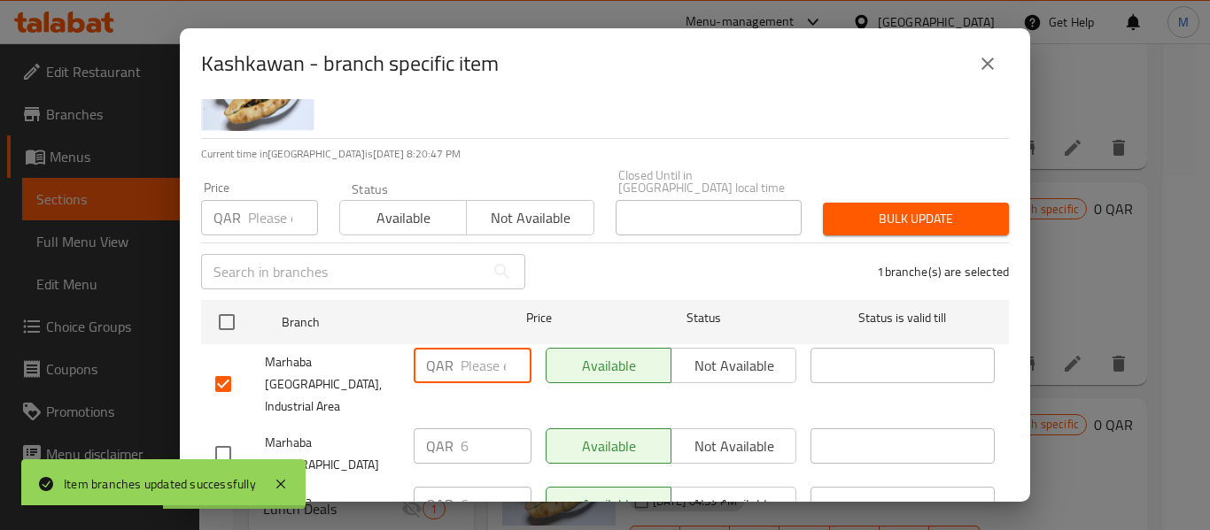
click at [482, 359] on input "number" at bounding box center [495, 365] width 71 height 35
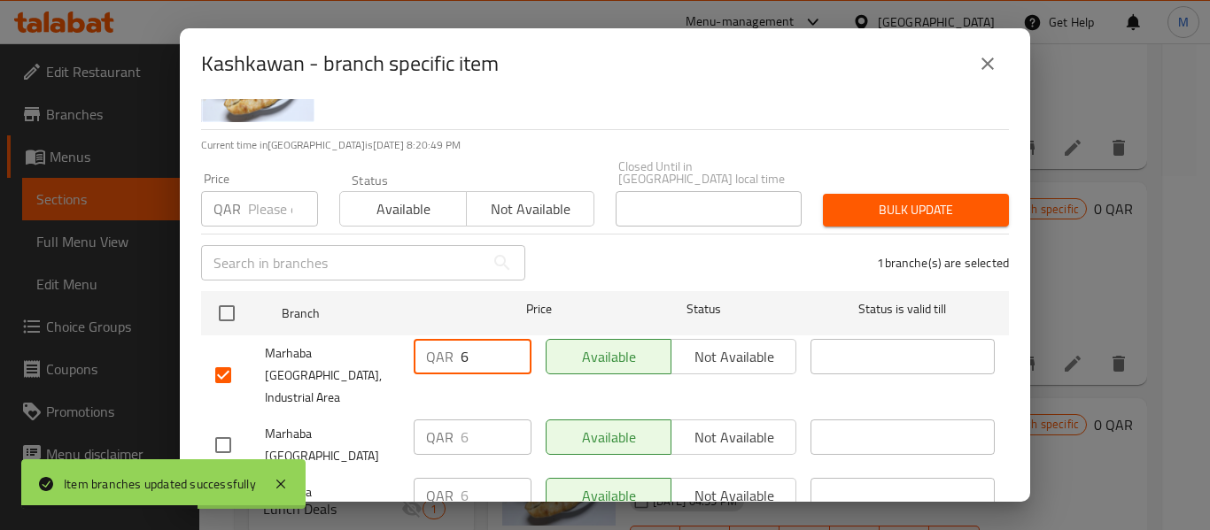
scroll to position [127, 0]
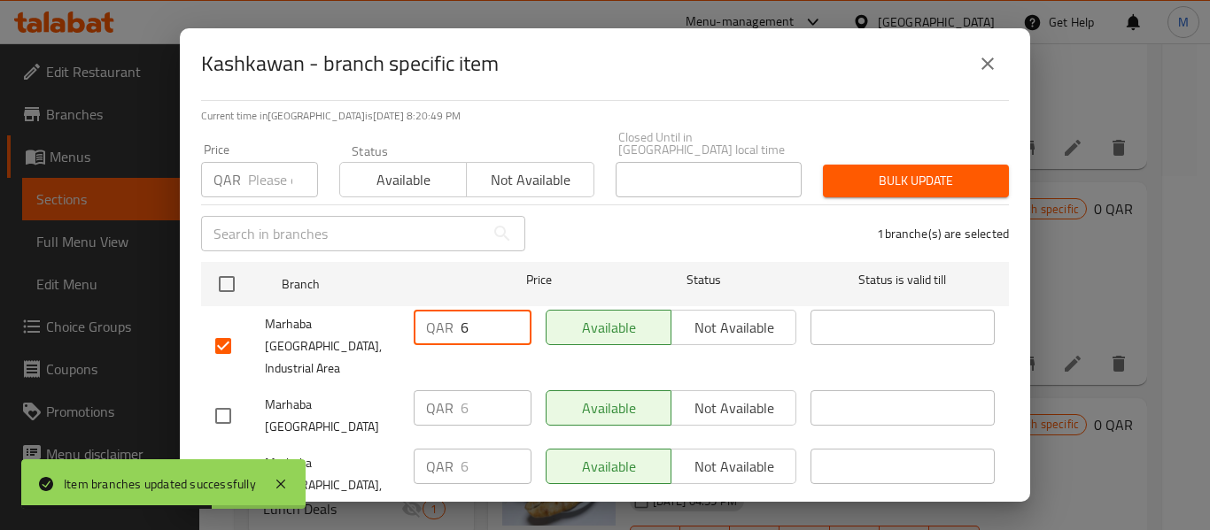
type input "6"
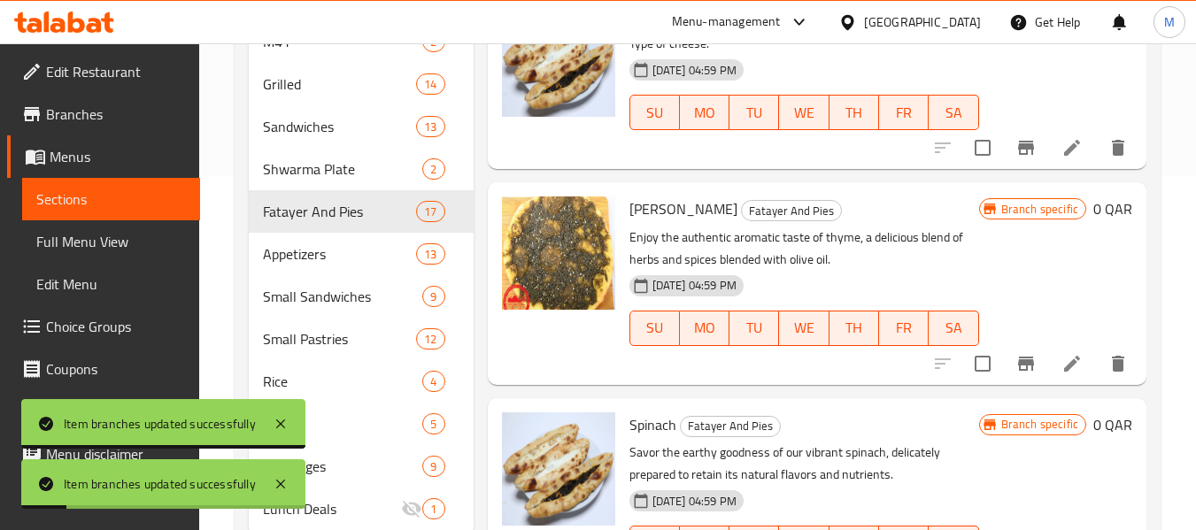
click at [1018, 371] on icon "Branch-specific-item" at bounding box center [1026, 364] width 16 height 14
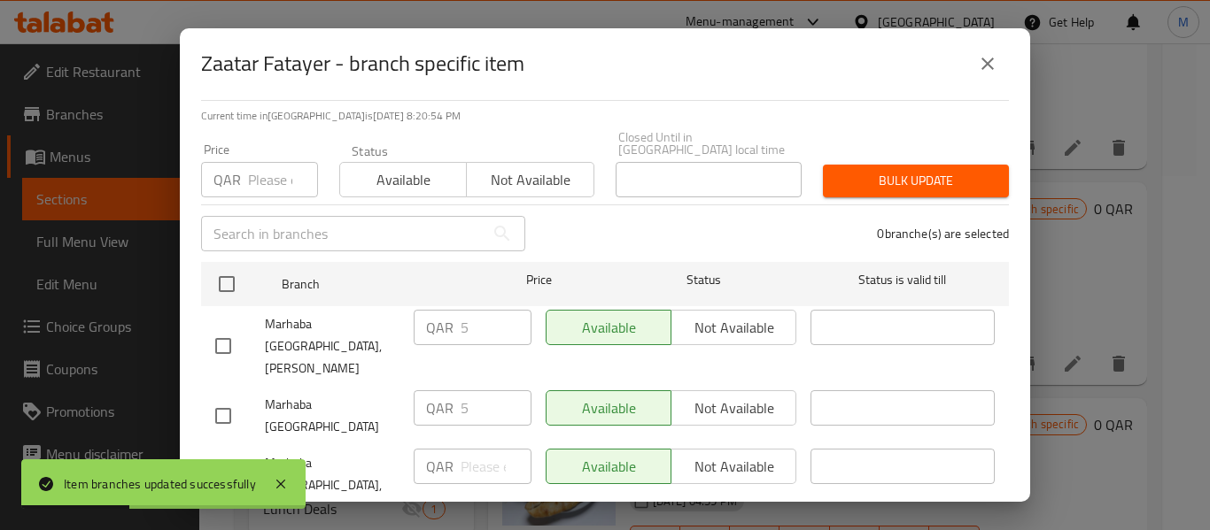
drag, startPoint x: 228, startPoint y: 423, endPoint x: 447, endPoint y: 420, distance: 219.6
click at [246, 467] on div at bounding box center [240, 485] width 50 height 37
drag, startPoint x: 226, startPoint y: 426, endPoint x: 474, endPoint y: 407, distance: 248.6
click at [228, 467] on input "checkbox" at bounding box center [223, 485] width 37 height 37
checkbox input "true"
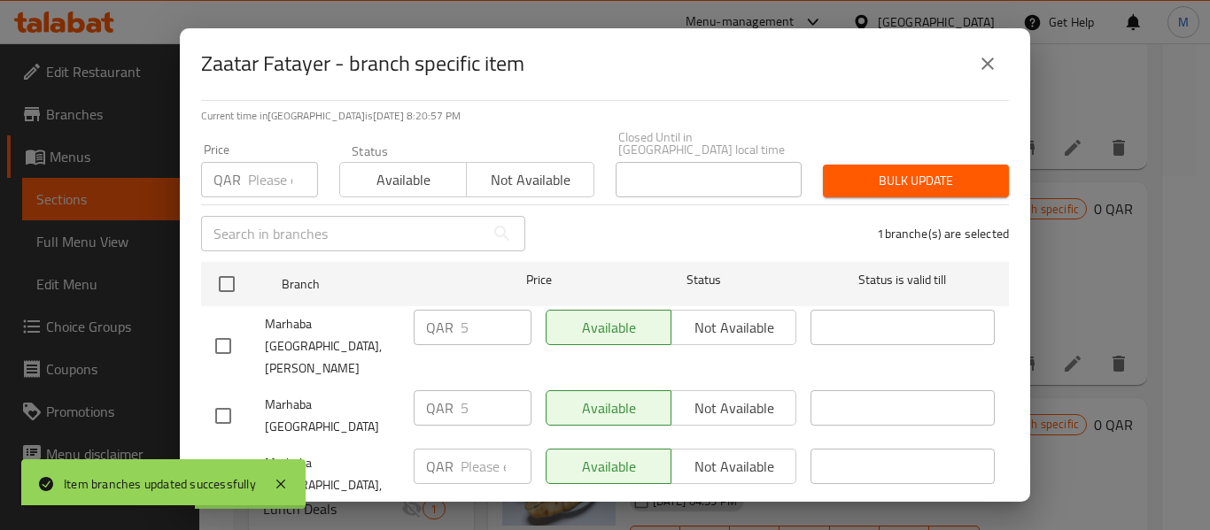
drag, startPoint x: 444, startPoint y: 423, endPoint x: 475, endPoint y: 419, distance: 31.3
click at [448, 456] on p "QAR" at bounding box center [439, 466] width 27 height 21
click at [479, 449] on input "number" at bounding box center [495, 466] width 71 height 35
type input "5"
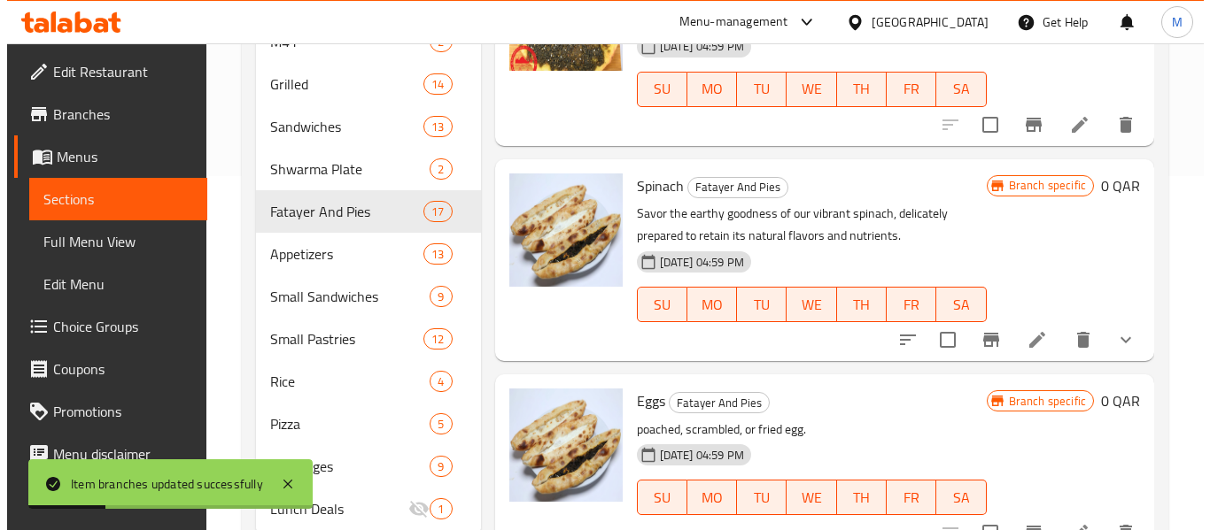
scroll to position [1063, 0]
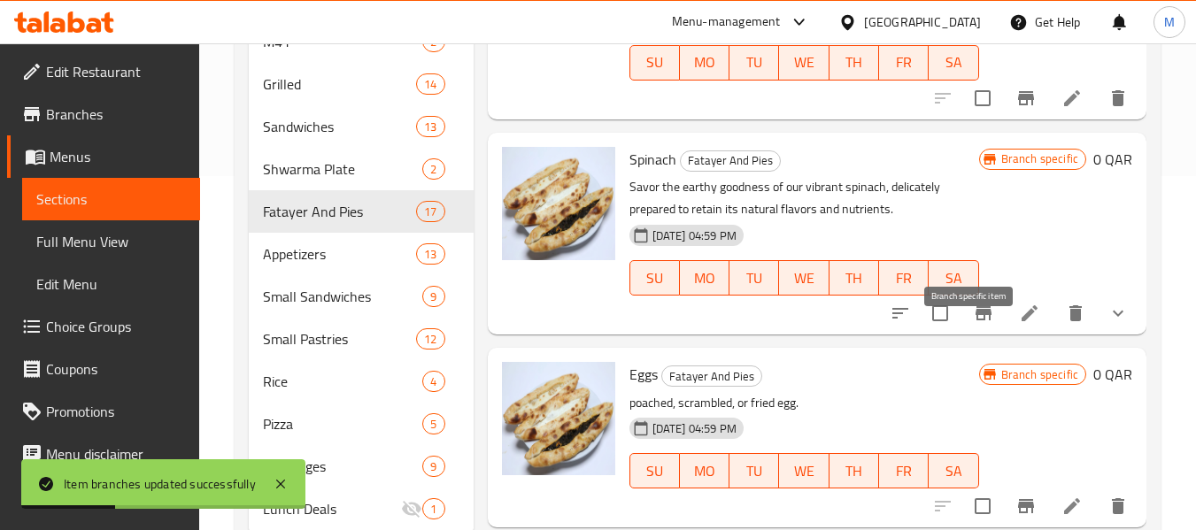
click at [962, 335] on button "Branch-specific-item" at bounding box center [983, 313] width 43 height 43
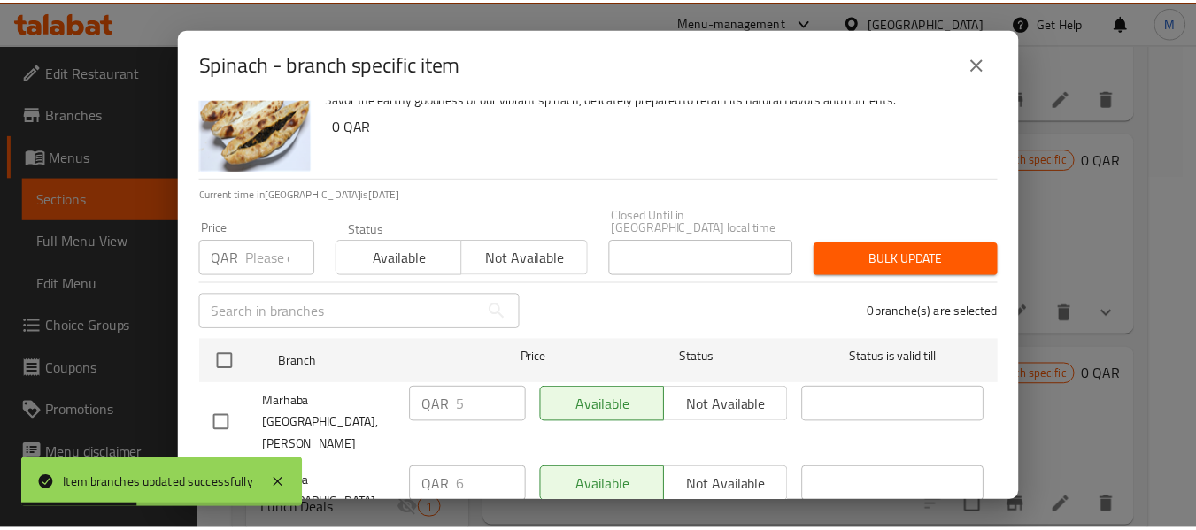
scroll to position [127, 0]
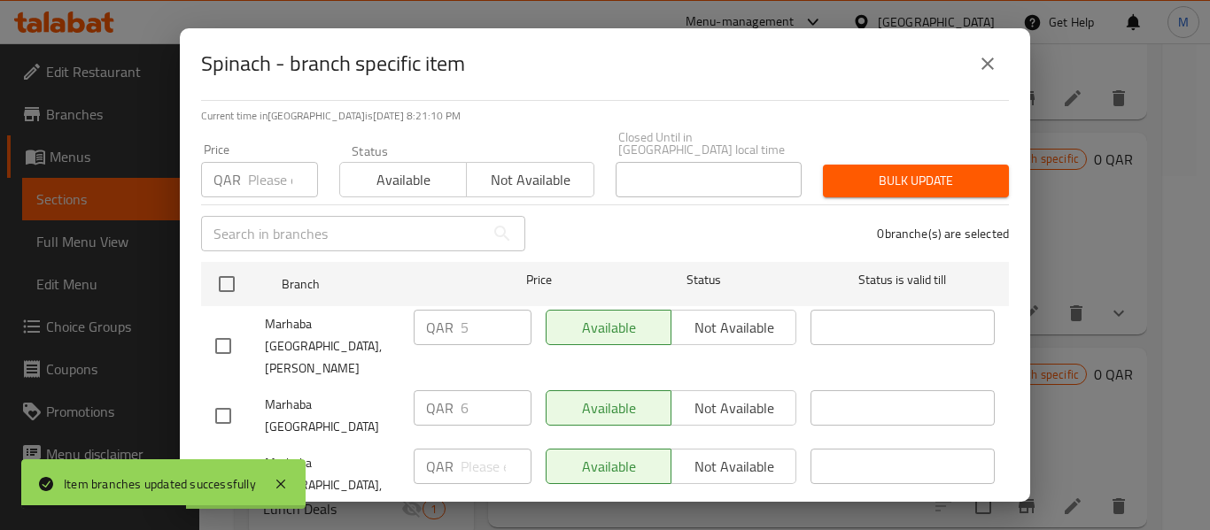
click at [220, 467] on input "checkbox" at bounding box center [223, 485] width 37 height 37
checkbox input "true"
click at [460, 449] on input "number" at bounding box center [495, 466] width 71 height 35
type input "6"
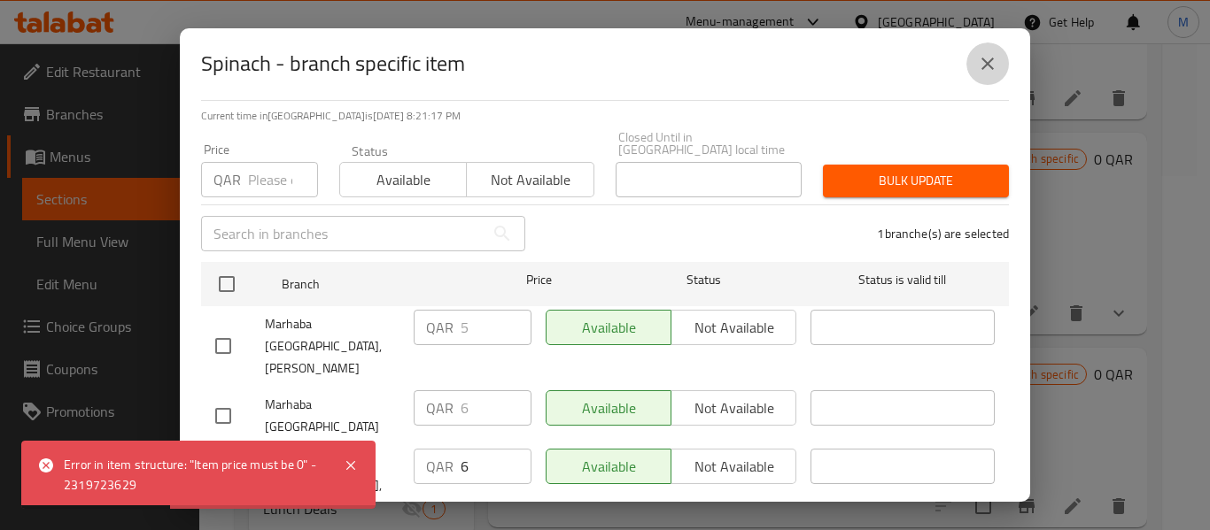
click at [985, 62] on icon "close" at bounding box center [987, 64] width 12 height 12
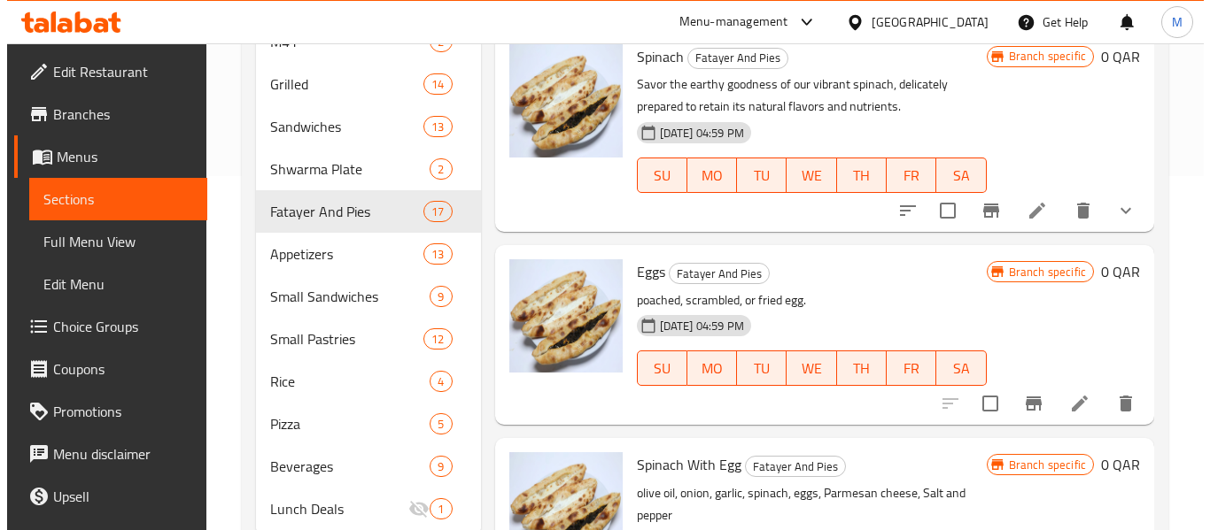
scroll to position [1151, 0]
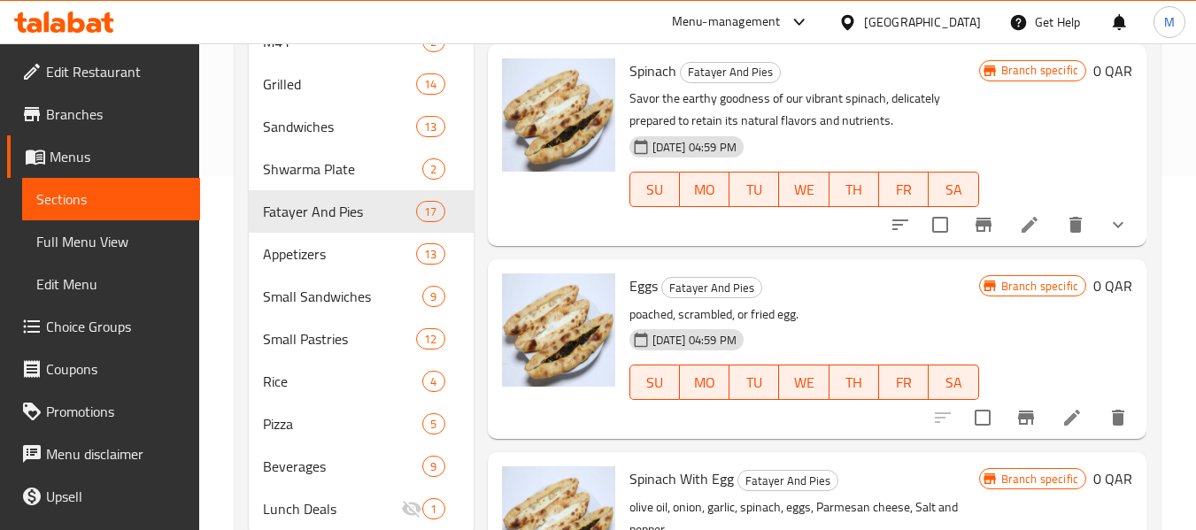
click at [1018, 425] on icon "Branch-specific-item" at bounding box center [1026, 418] width 16 height 14
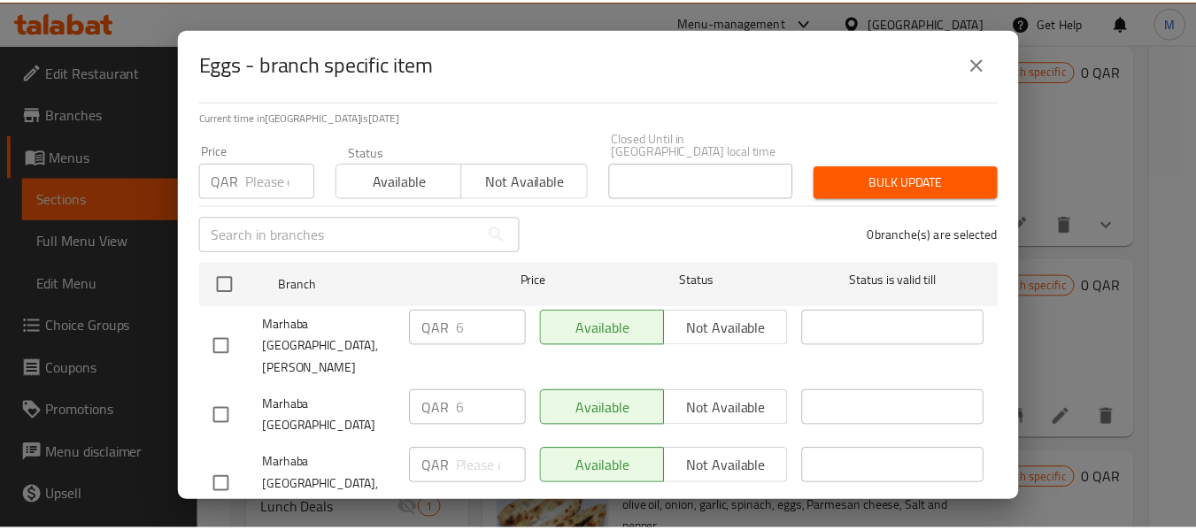
scroll to position [127, 0]
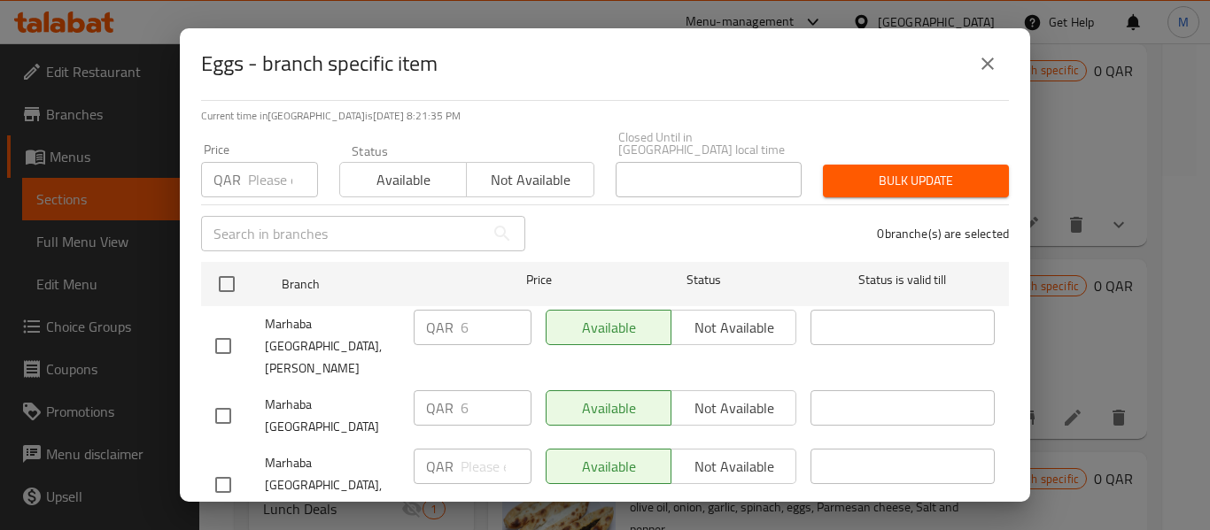
click at [220, 467] on input "checkbox" at bounding box center [223, 485] width 37 height 37
checkbox input "true"
click at [483, 449] on input "number" at bounding box center [495, 466] width 71 height 35
type input "6"
drag, startPoint x: 560, startPoint y: 495, endPoint x: 494, endPoint y: 334, distance: 174.0
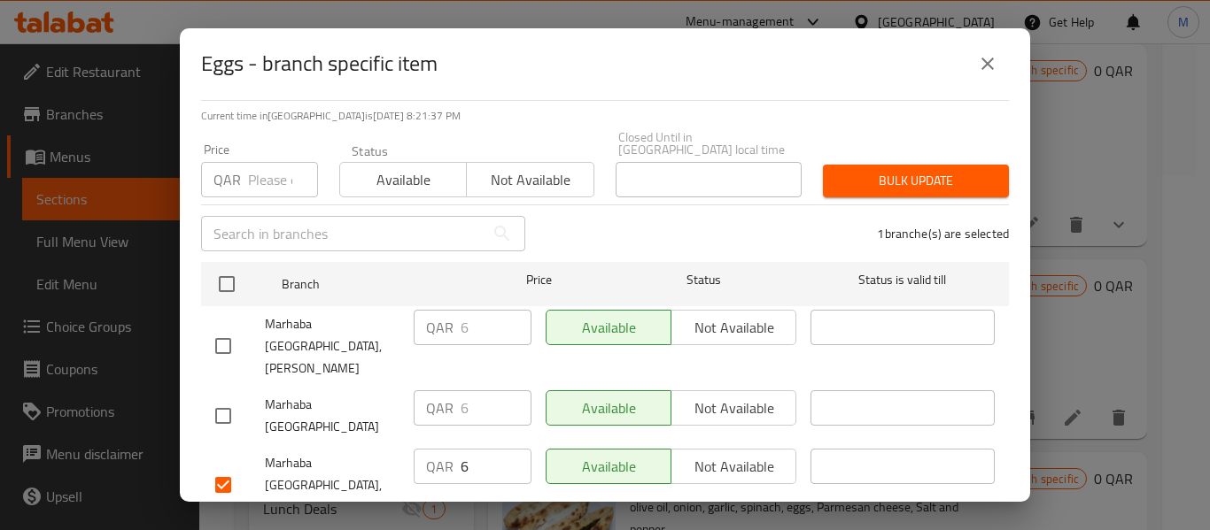
click at [560, 494] on div "Eggs poached, scrambled, or fried egg. 0 QAR Current time in Qatar is 01 Oct 20…" at bounding box center [605, 300] width 850 height 403
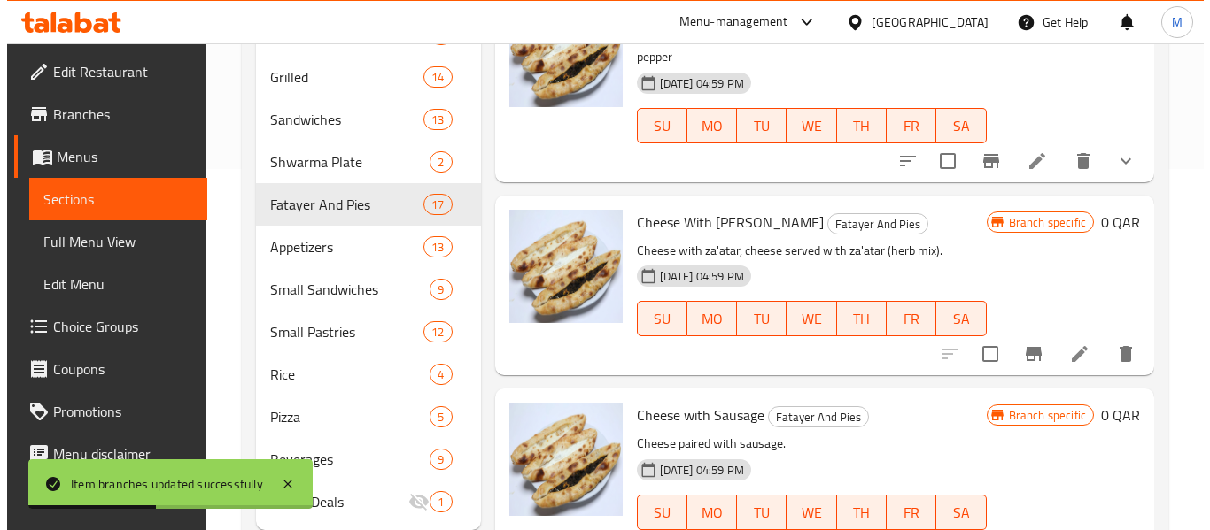
scroll to position [1703, 0]
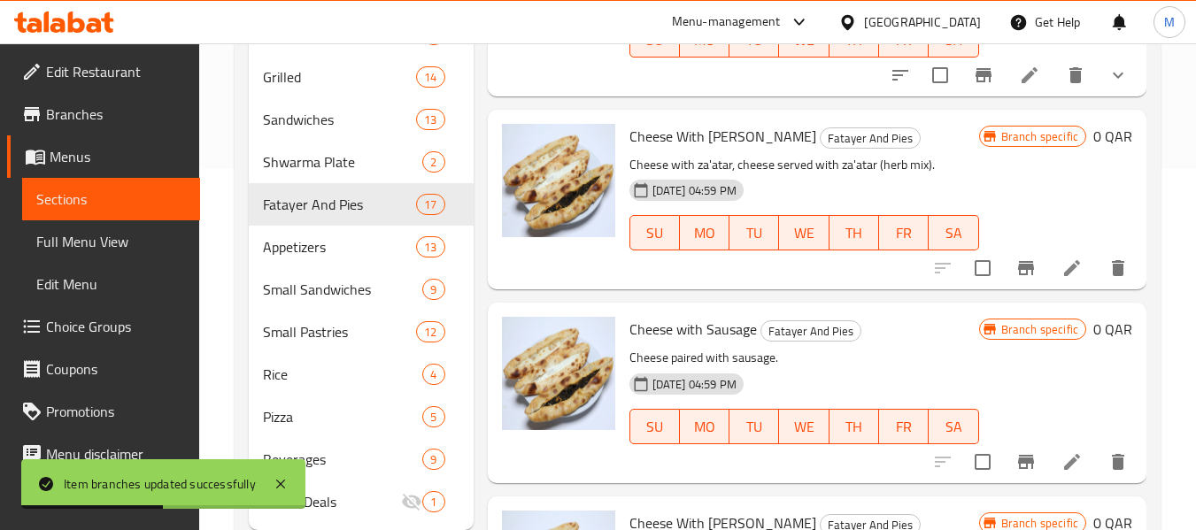
click at [1016, 279] on icon "Branch-specific-item" at bounding box center [1026, 268] width 21 height 21
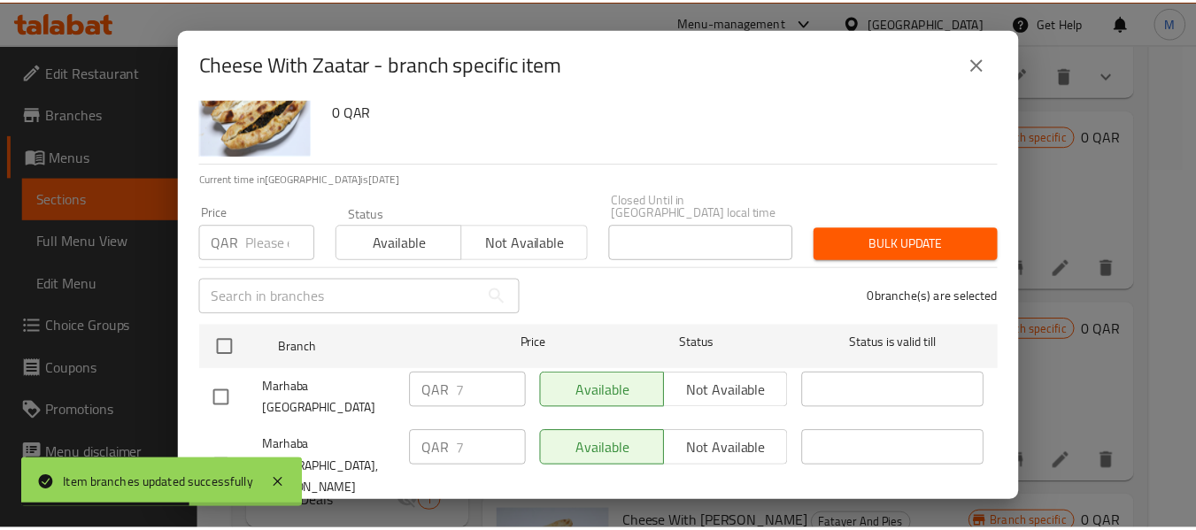
scroll to position [127, 0]
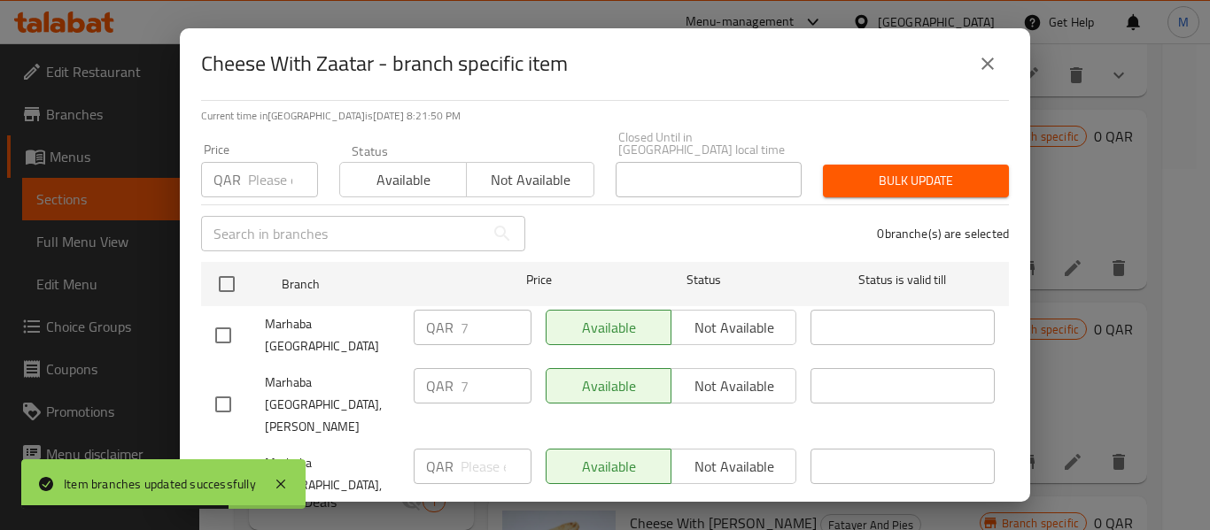
drag, startPoint x: 222, startPoint y: 421, endPoint x: 513, endPoint y: 441, distance: 291.1
click at [259, 467] on div at bounding box center [240, 485] width 50 height 37
drag, startPoint x: 221, startPoint y: 429, endPoint x: 449, endPoint y: 431, distance: 227.6
click at [236, 467] on input "checkbox" at bounding box center [223, 485] width 37 height 37
checkbox input "true"
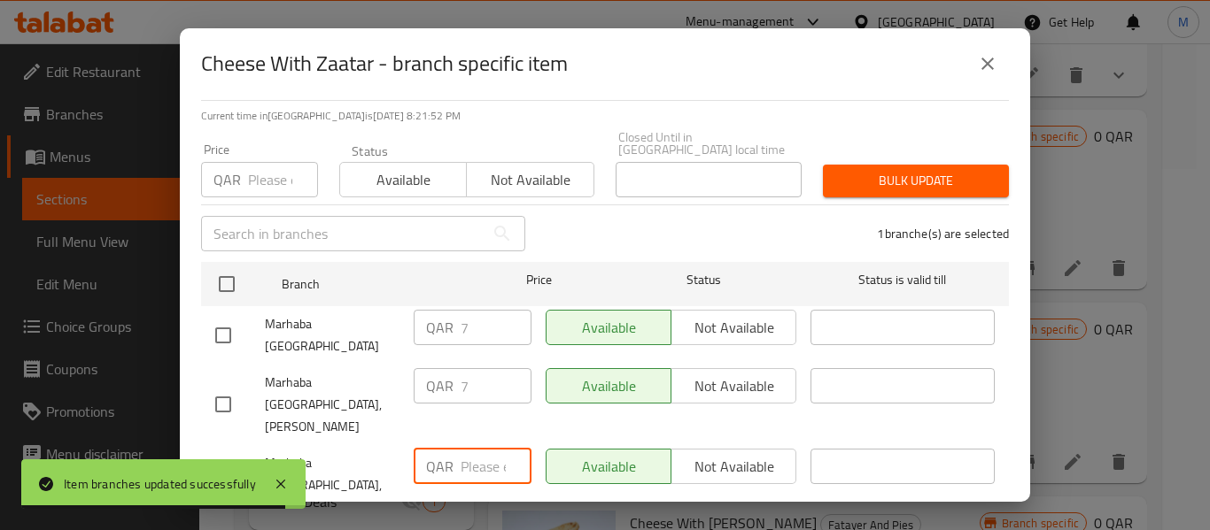
click at [460, 449] on input "number" at bounding box center [495, 466] width 71 height 35
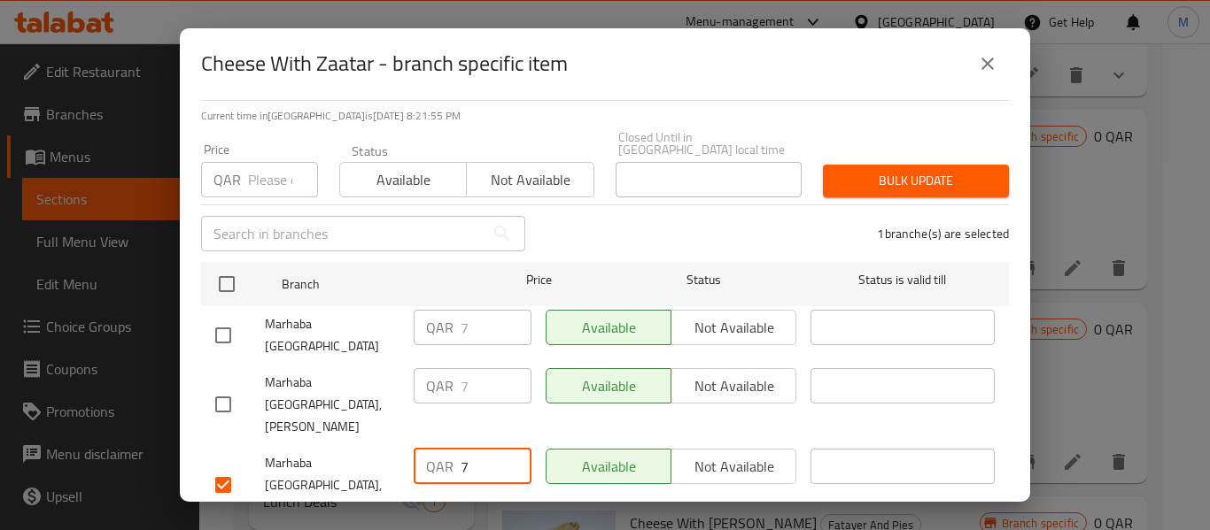
type input "7"
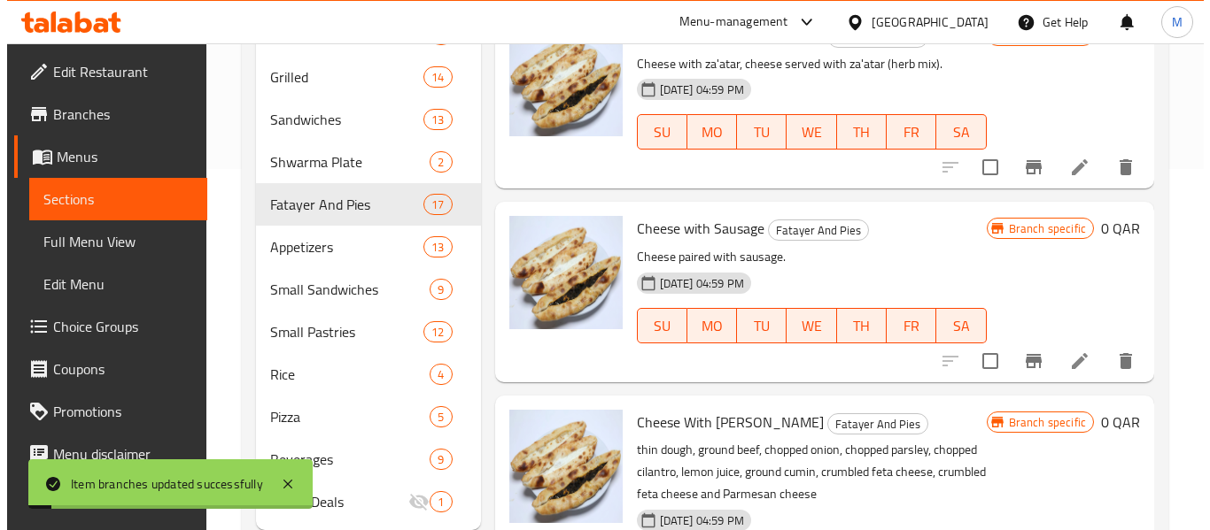
scroll to position [1880, 0]
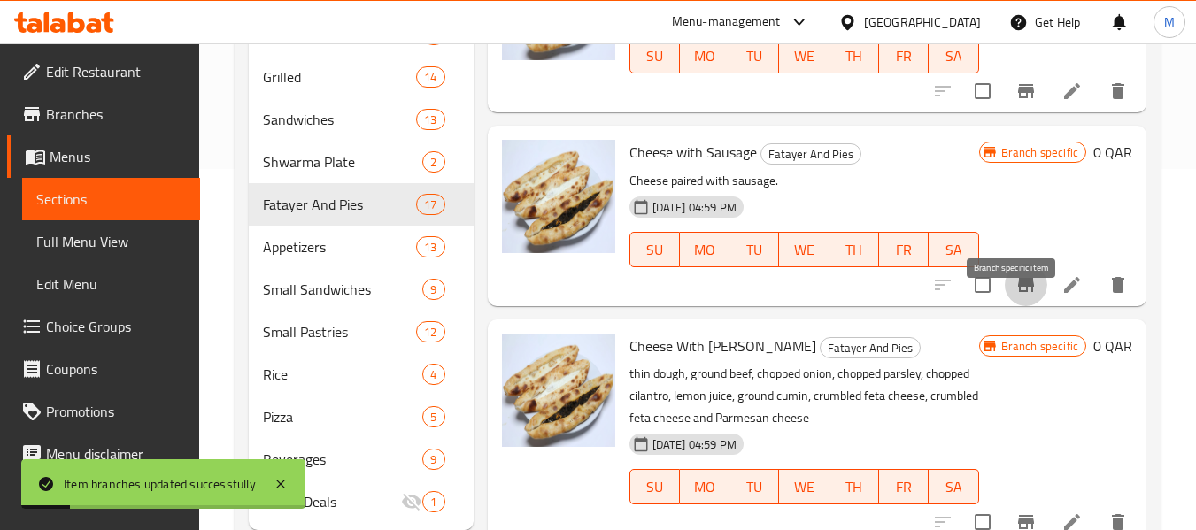
click at [1005, 306] on button "Branch-specific-item" at bounding box center [1026, 285] width 43 height 43
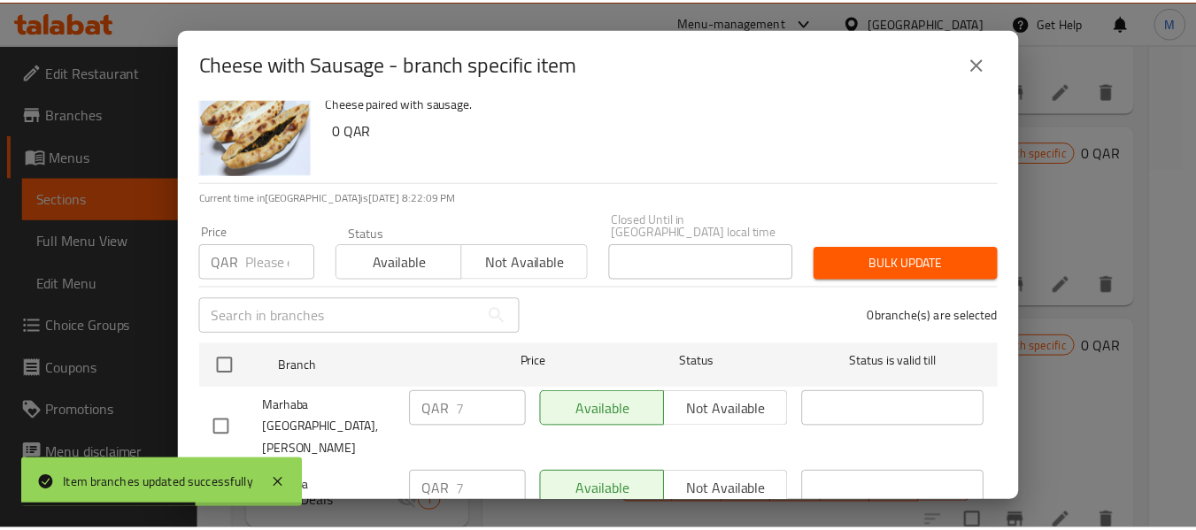
scroll to position [127, 0]
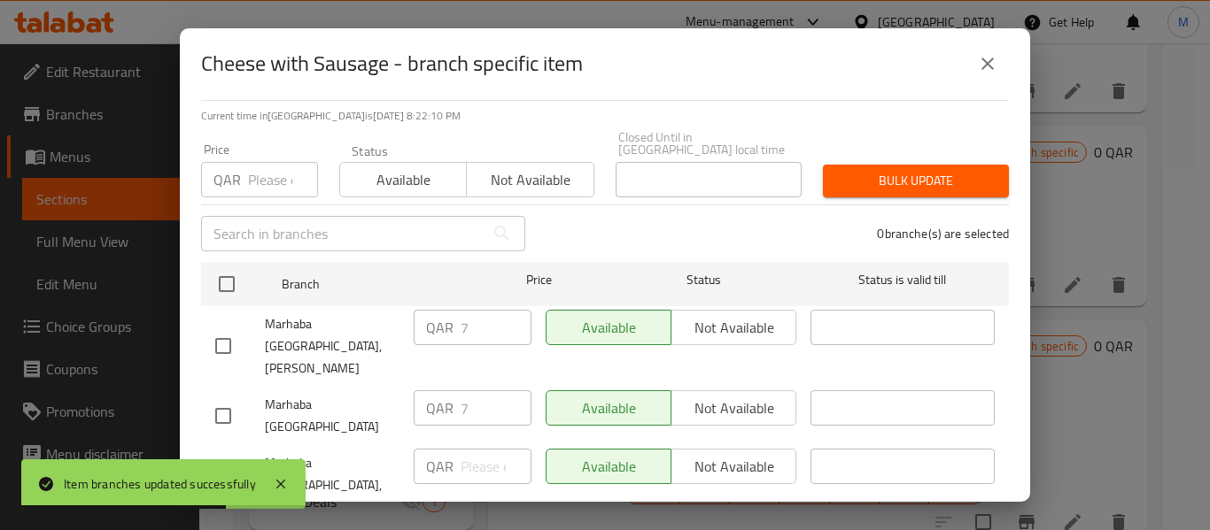
click at [220, 467] on input "checkbox" at bounding box center [223, 485] width 37 height 37
checkbox input "true"
click at [487, 449] on input "number" at bounding box center [495, 466] width 71 height 35
type input "7"
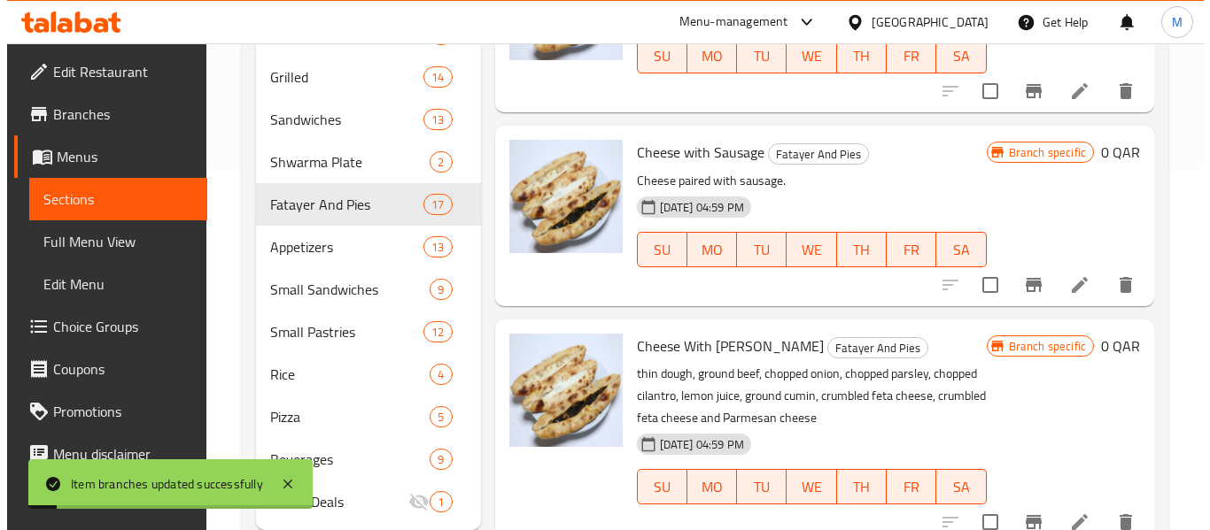
scroll to position [2145, 0]
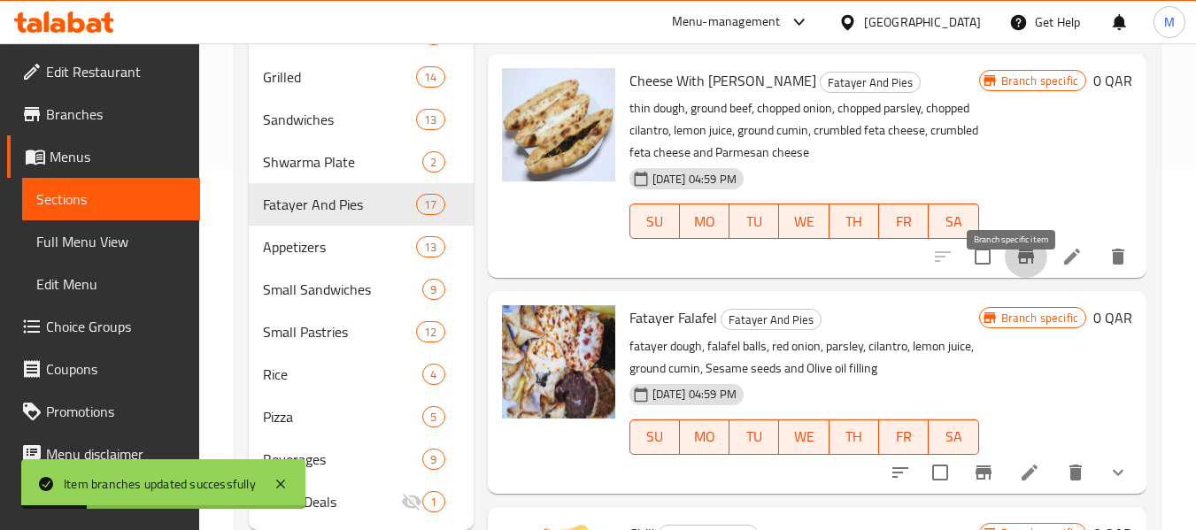
click at [1018, 264] on icon "Branch-specific-item" at bounding box center [1026, 257] width 16 height 14
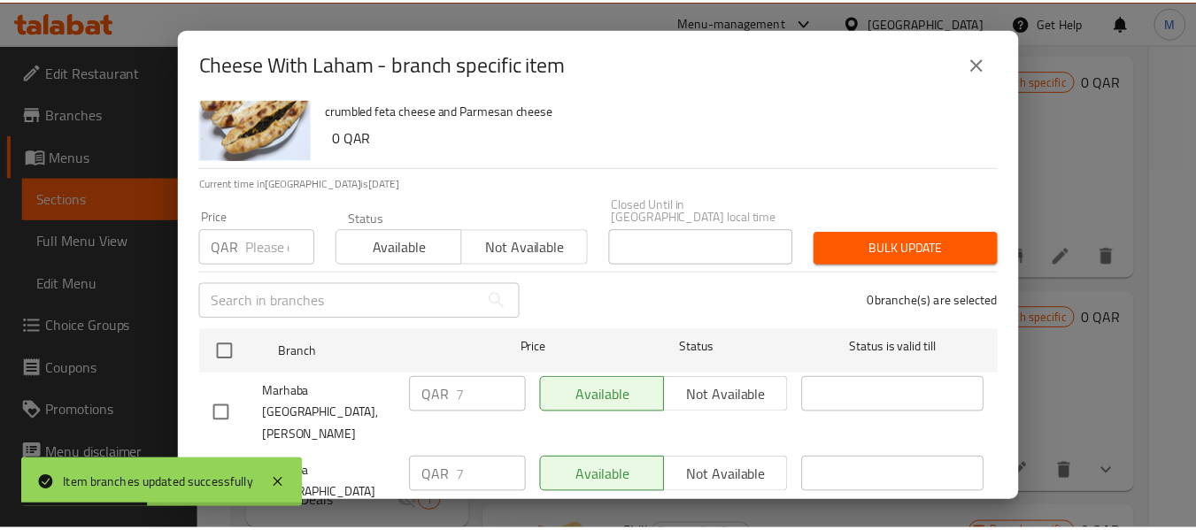
scroll to position [127, 0]
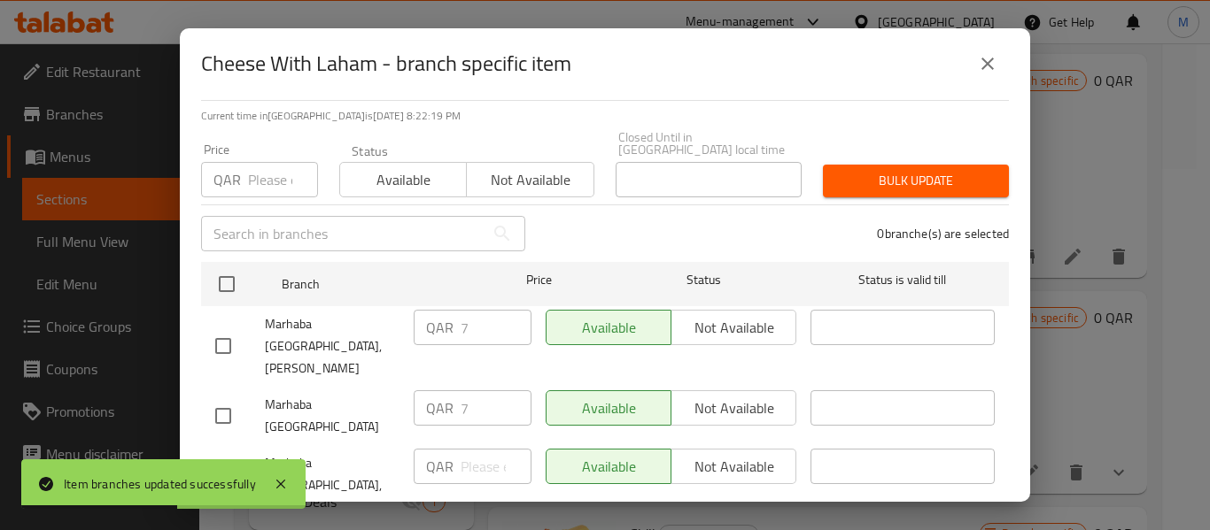
click at [224, 467] on input "checkbox" at bounding box center [223, 485] width 37 height 37
checkbox input "true"
click at [480, 449] on input "number" at bounding box center [495, 466] width 71 height 35
type input "7"
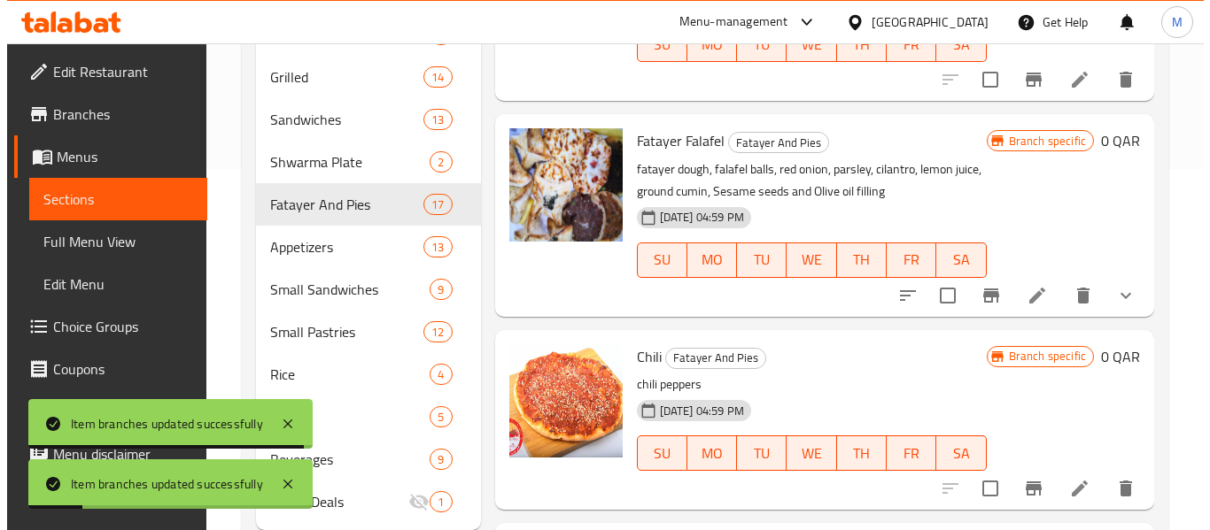
scroll to position [2500, 0]
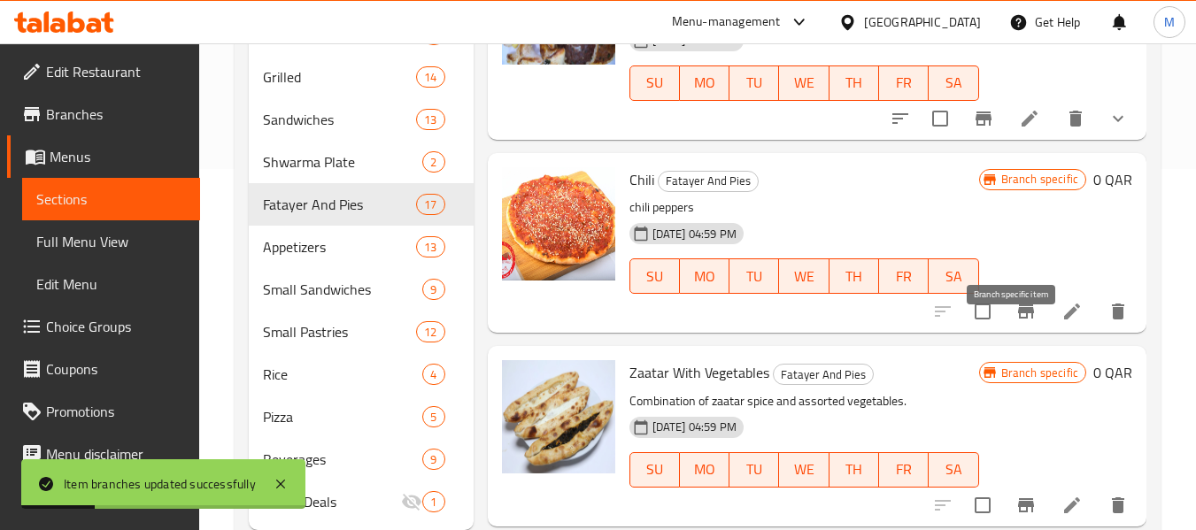
click at [1022, 322] on icon "Branch-specific-item" at bounding box center [1026, 311] width 21 height 21
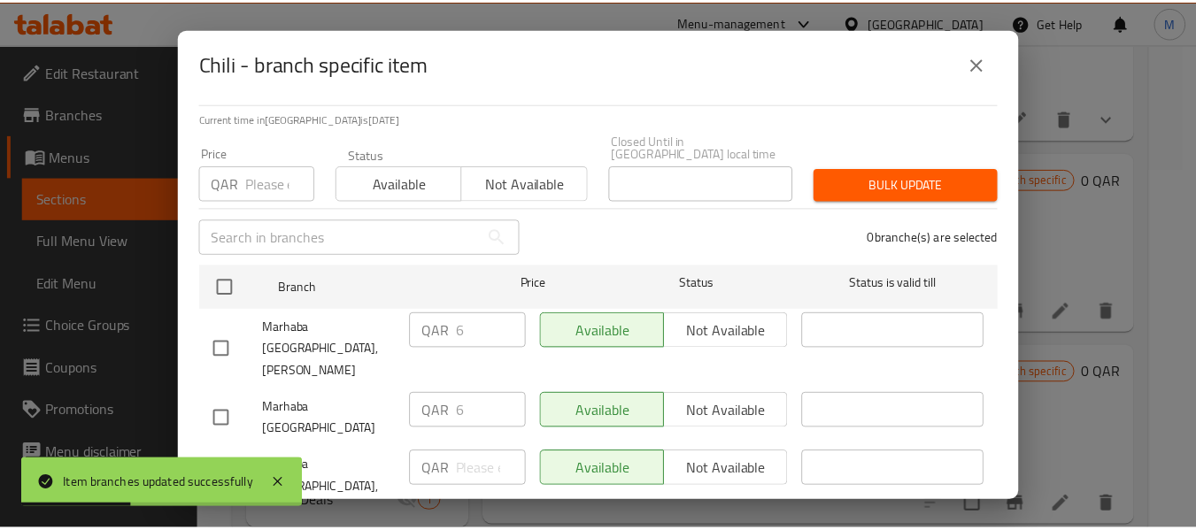
scroll to position [127, 0]
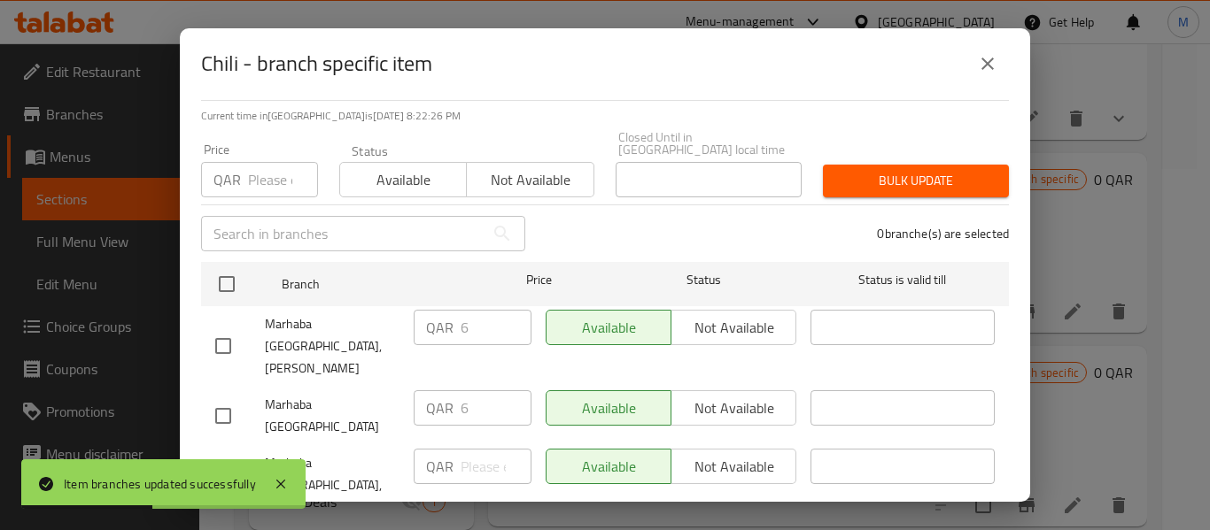
drag, startPoint x: 217, startPoint y: 421, endPoint x: 375, endPoint y: 437, distance: 159.3
click at [222, 467] on input "checkbox" at bounding box center [223, 485] width 37 height 37
checkbox input "true"
type input "-1"
click at [497, 449] on input "-1" at bounding box center [495, 466] width 71 height 35
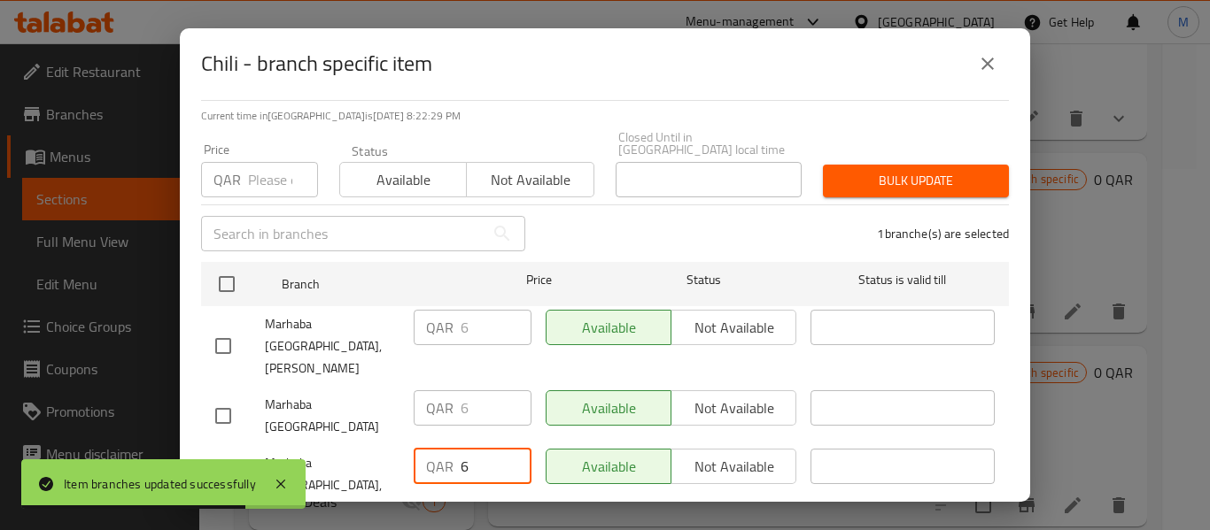
type input "6"
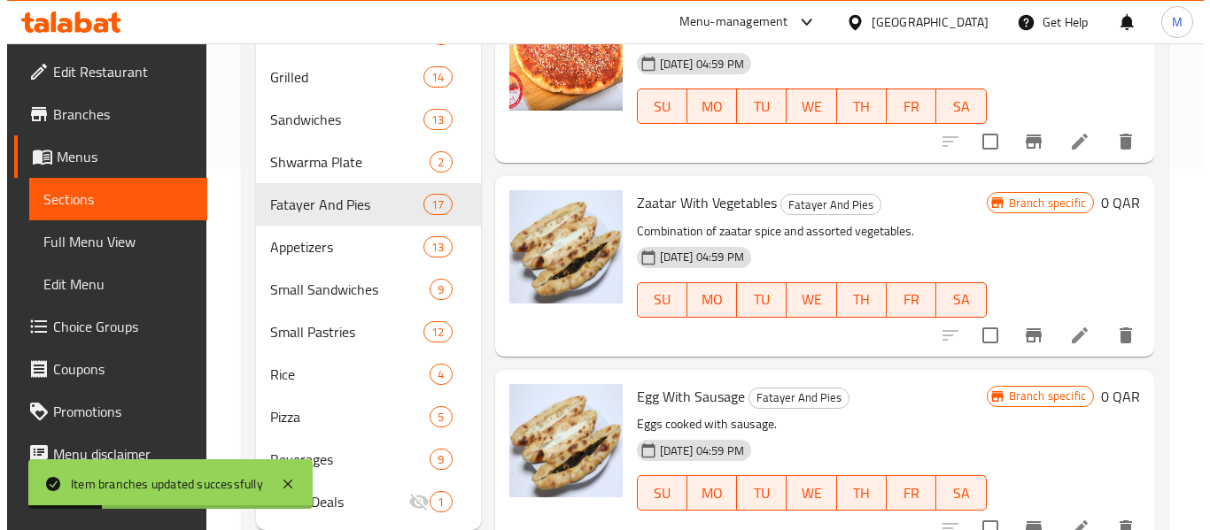
scroll to position [2677, 0]
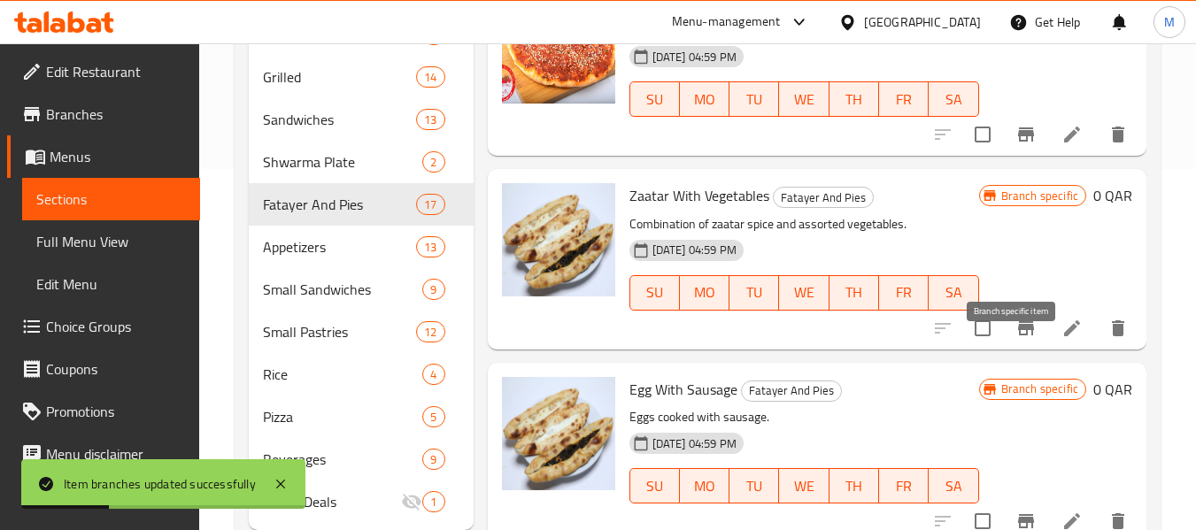
click at [1016, 339] on icon "Branch-specific-item" at bounding box center [1026, 328] width 21 height 21
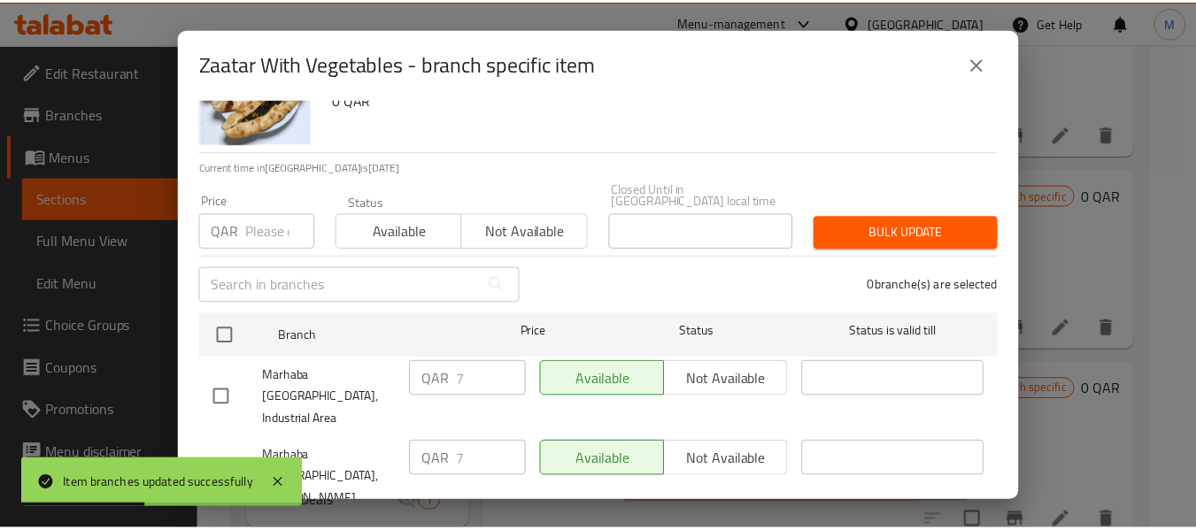
scroll to position [127, 0]
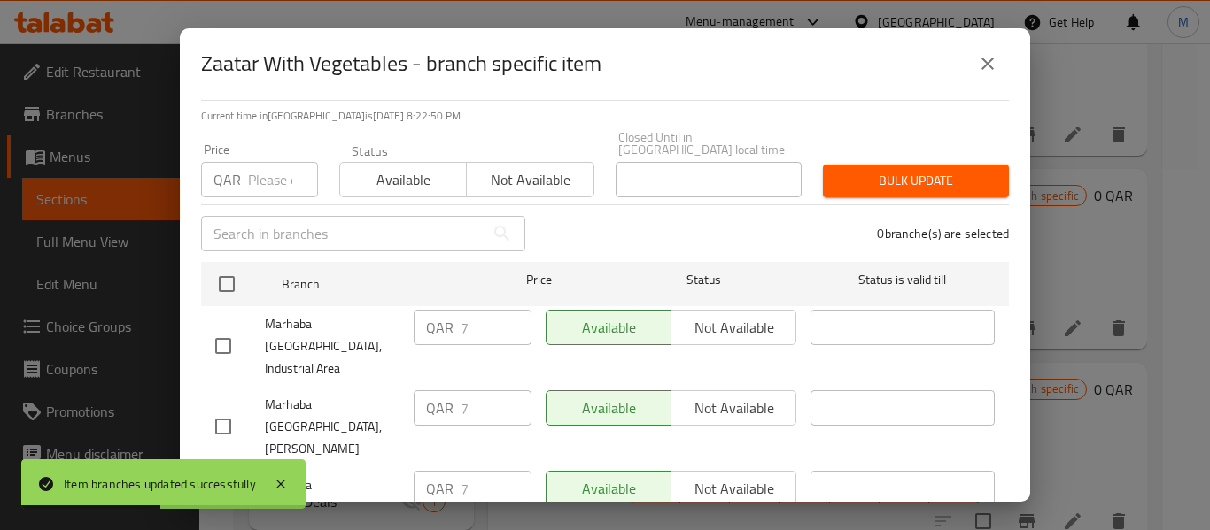
click at [984, 49] on button "close" at bounding box center [987, 64] width 43 height 43
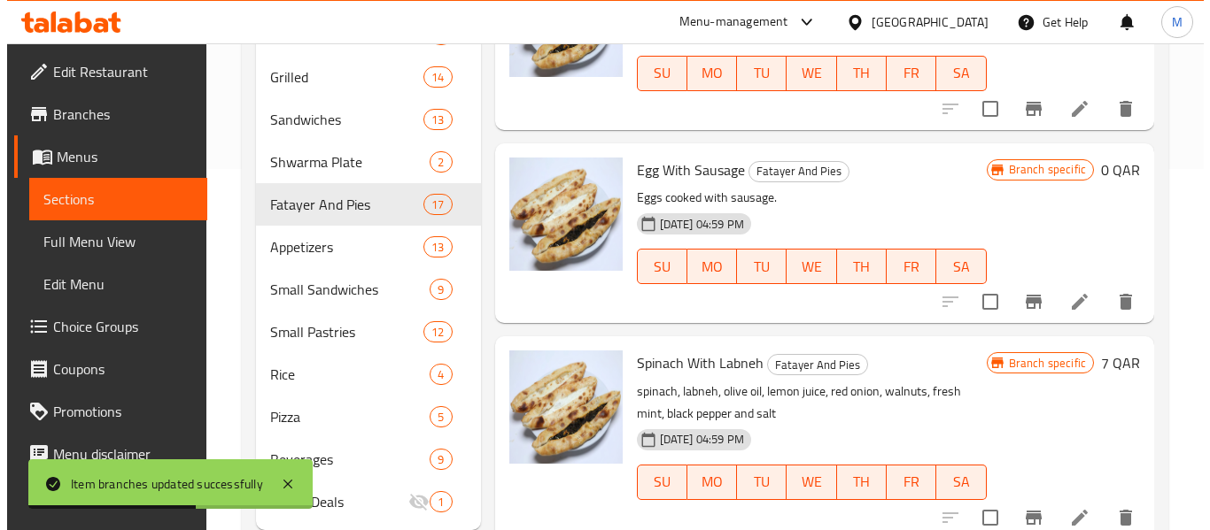
scroll to position [2932, 0]
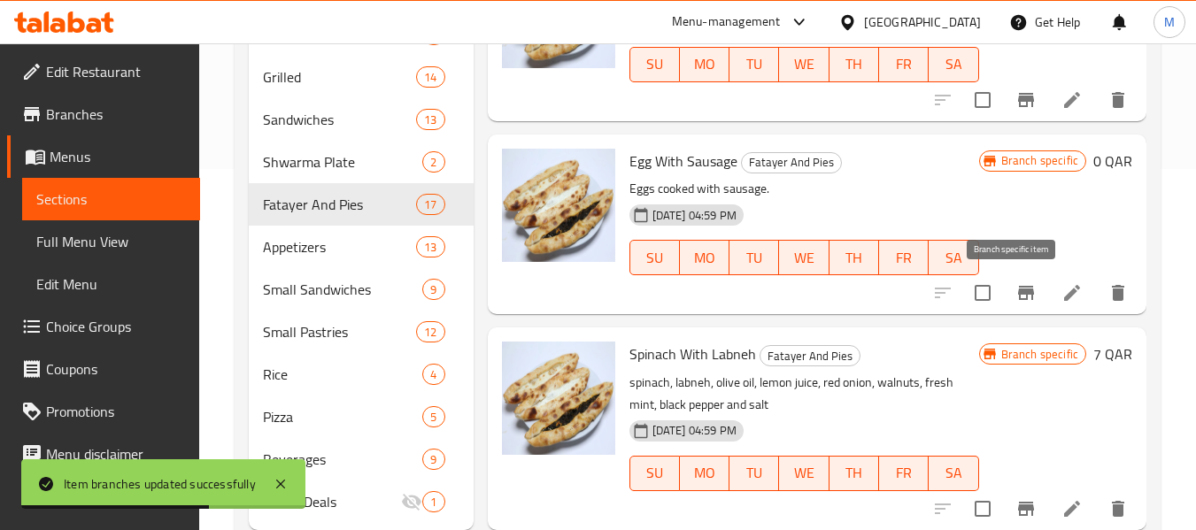
click at [1016, 282] on icon "Branch-specific-item" at bounding box center [1026, 292] width 21 height 21
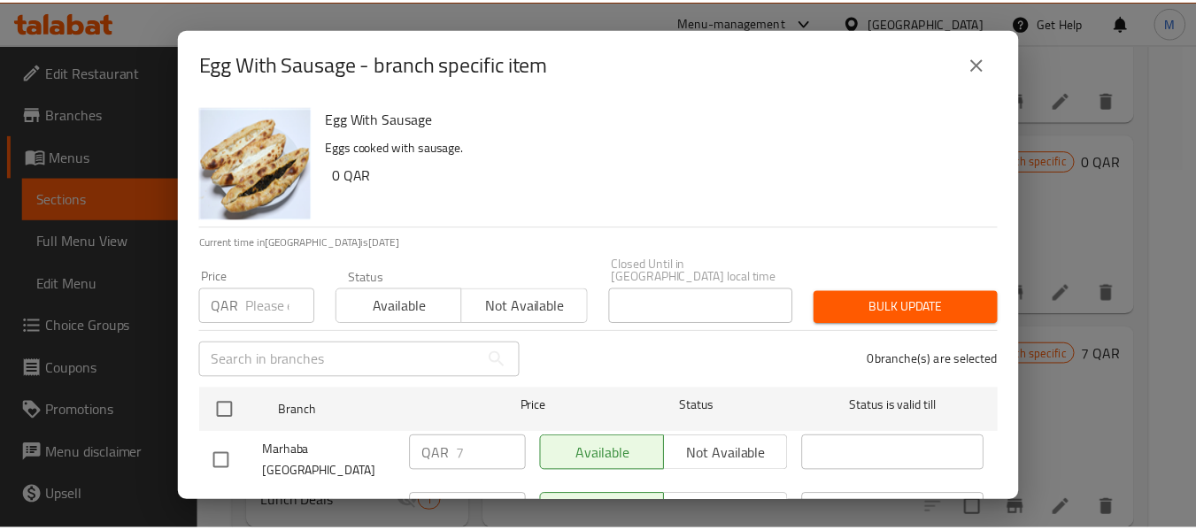
scroll to position [127, 0]
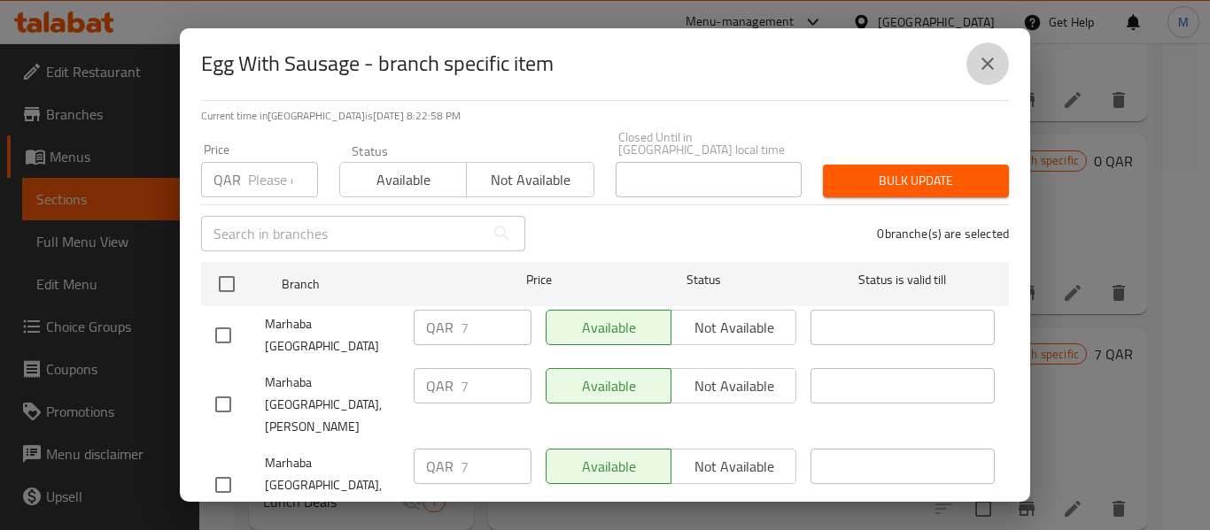
click at [992, 66] on icon "close" at bounding box center [987, 63] width 21 height 21
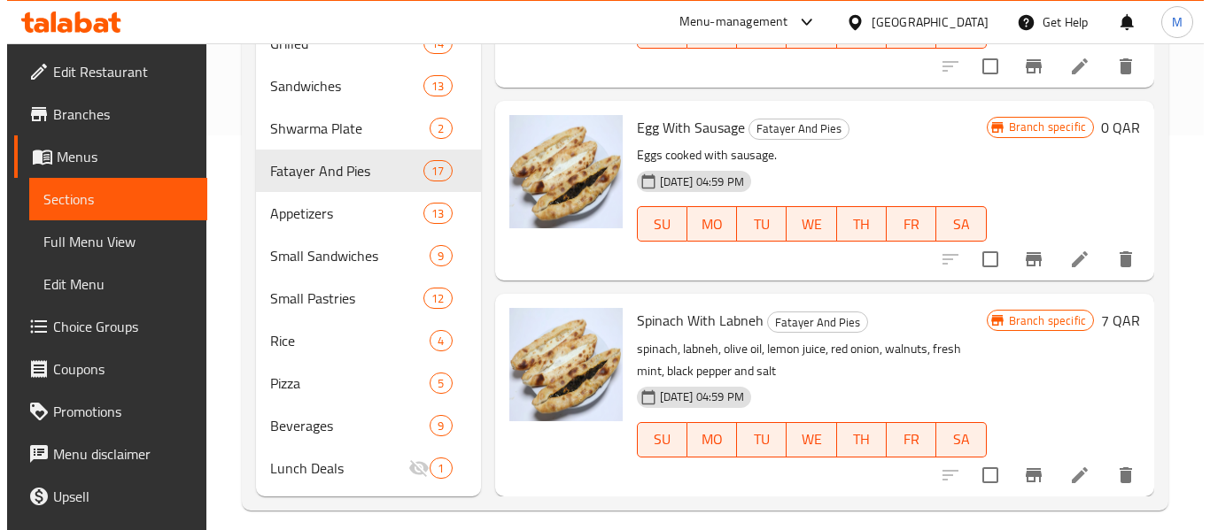
scroll to position [411, 0]
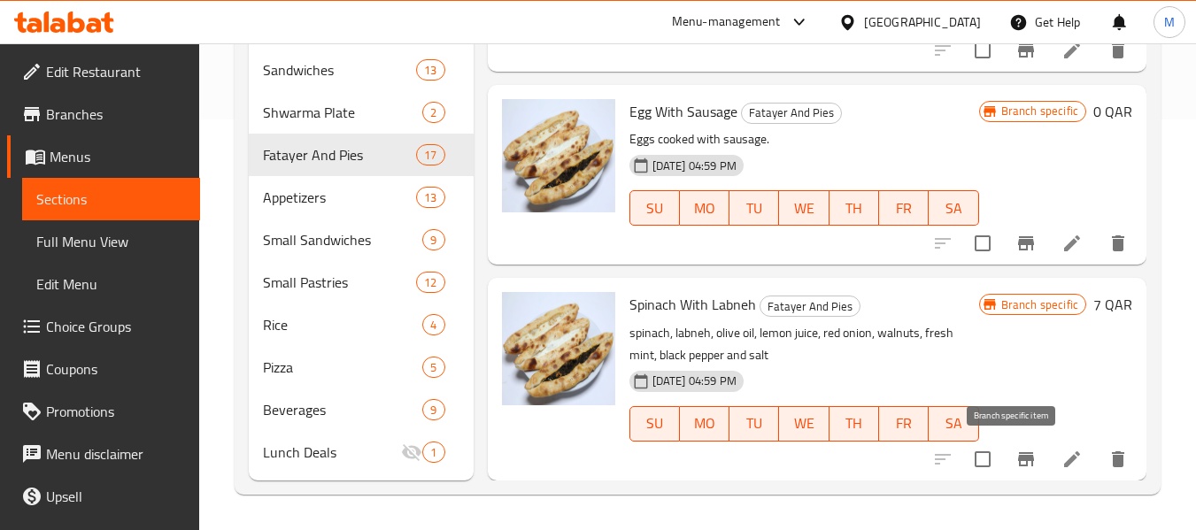
click at [1025, 464] on button "Branch-specific-item" at bounding box center [1026, 459] width 43 height 43
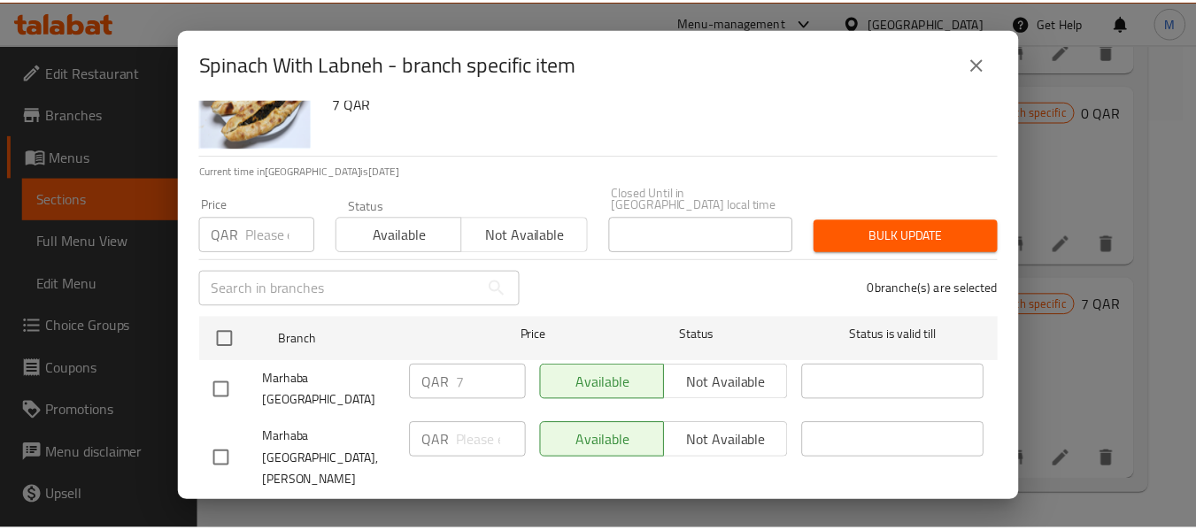
scroll to position [127, 0]
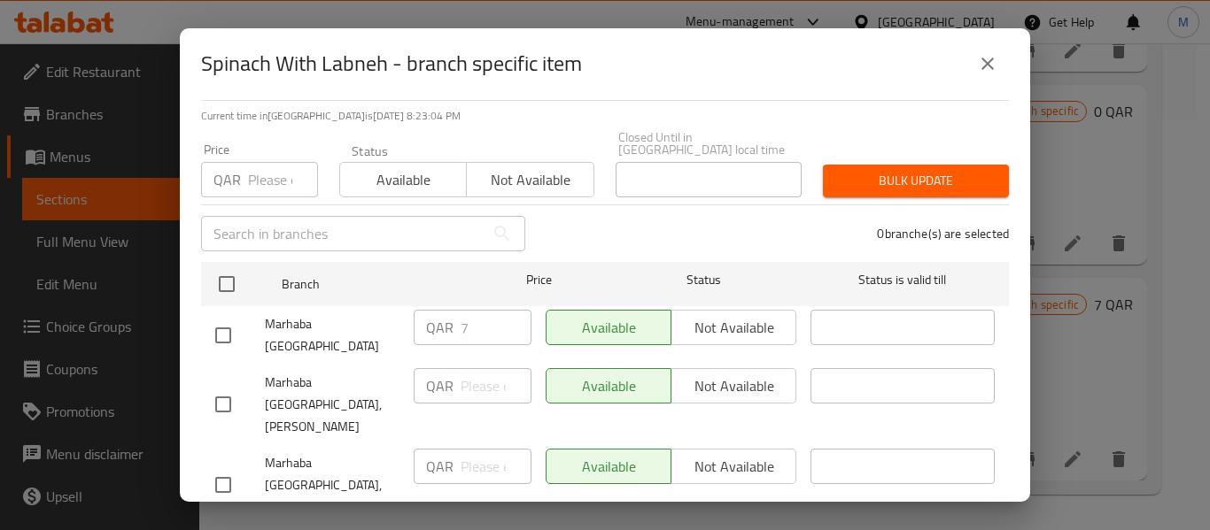
click at [220, 467] on input "checkbox" at bounding box center [223, 485] width 37 height 37
checkbox input "true"
click at [483, 449] on input "number" at bounding box center [495, 466] width 71 height 35
type input "7"
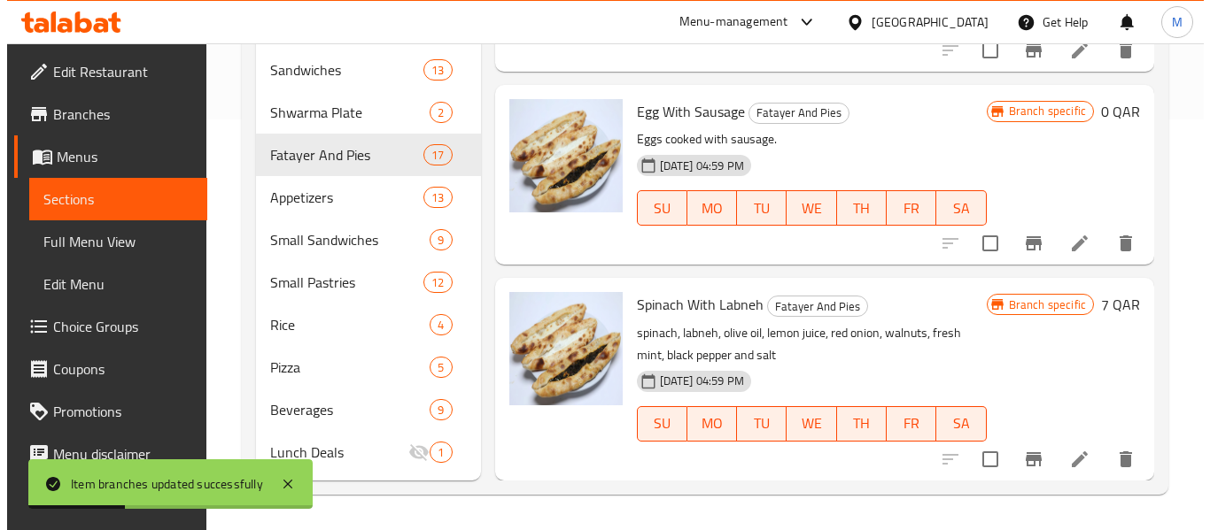
scroll to position [64, 0]
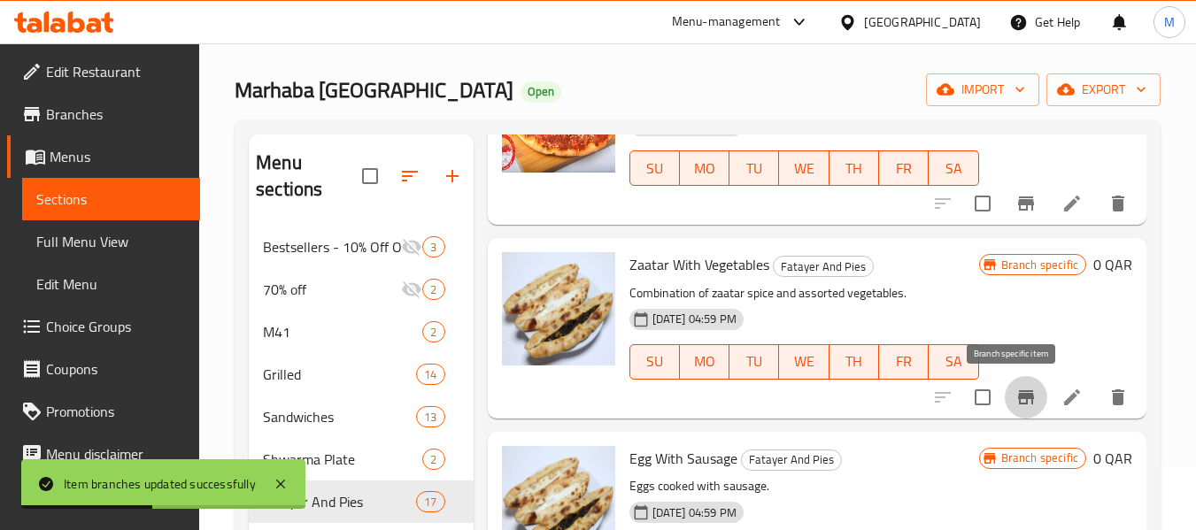
click at [1018, 390] on icon "Branch-specific-item" at bounding box center [1026, 397] width 16 height 14
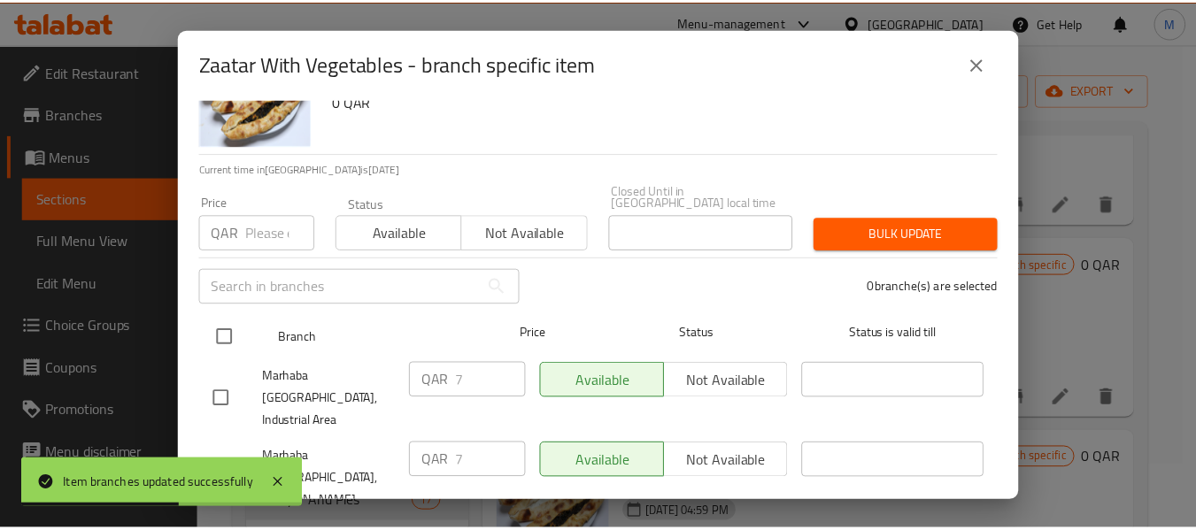
scroll to position [127, 0]
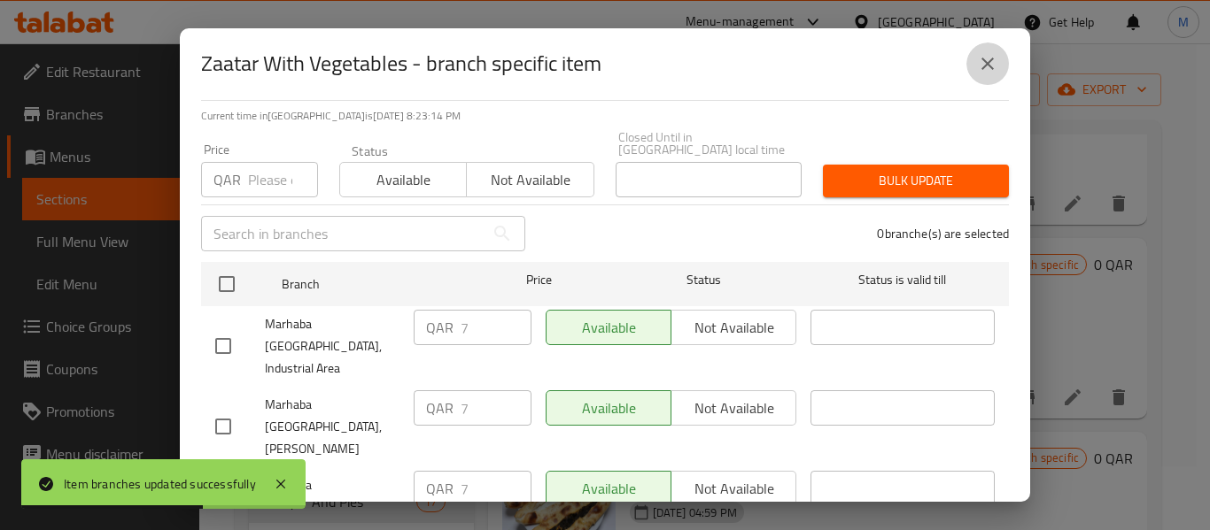
drag, startPoint x: 982, startPoint y: 66, endPoint x: 869, endPoint y: 43, distance: 115.7
click at [979, 66] on icon "close" at bounding box center [987, 63] width 21 height 21
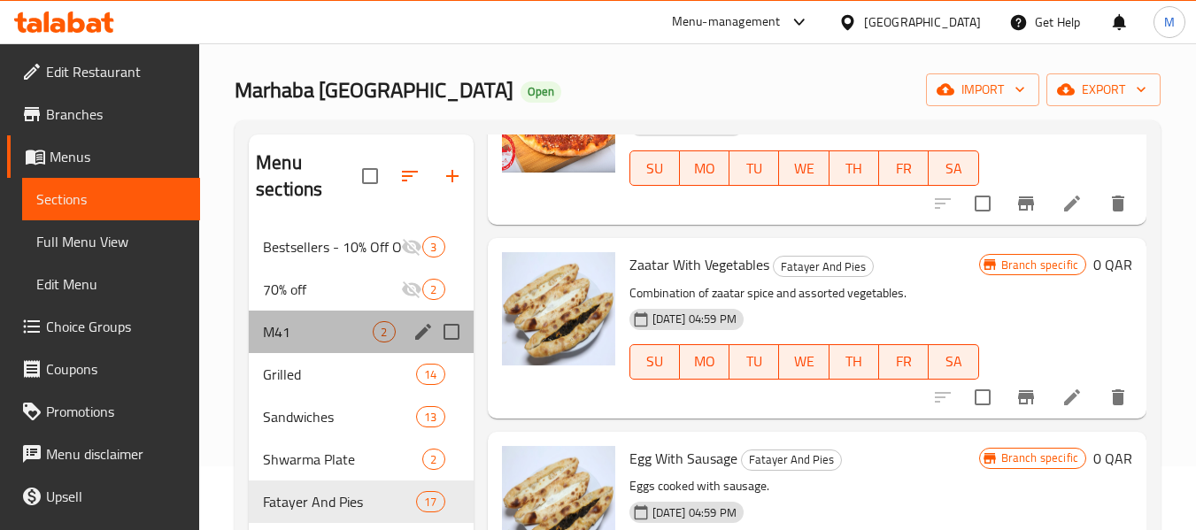
drag, startPoint x: 336, startPoint y: 315, endPoint x: 332, endPoint y: 355, distance: 40.1
click at [336, 315] on div "M41 2" at bounding box center [361, 332] width 224 height 43
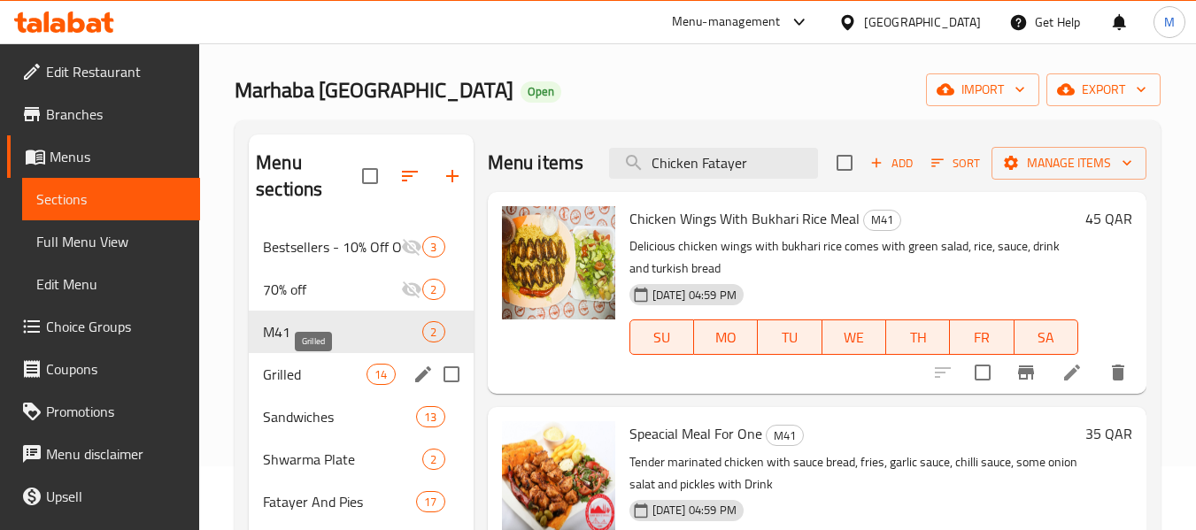
click at [336, 366] on span "Grilled" at bounding box center [315, 374] width 104 height 21
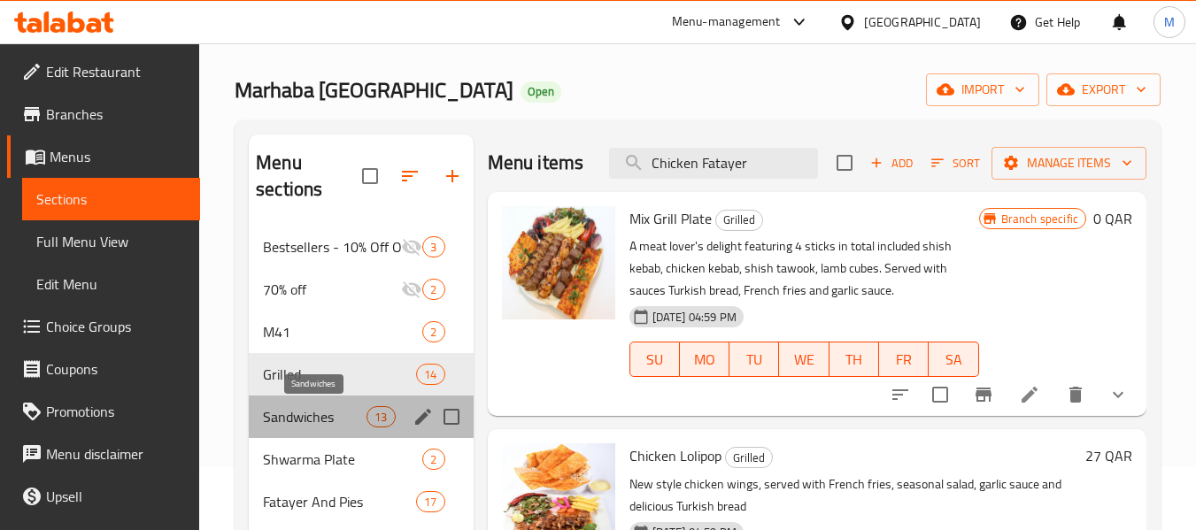
click at [353, 410] on span "Sandwiches" at bounding box center [315, 416] width 104 height 21
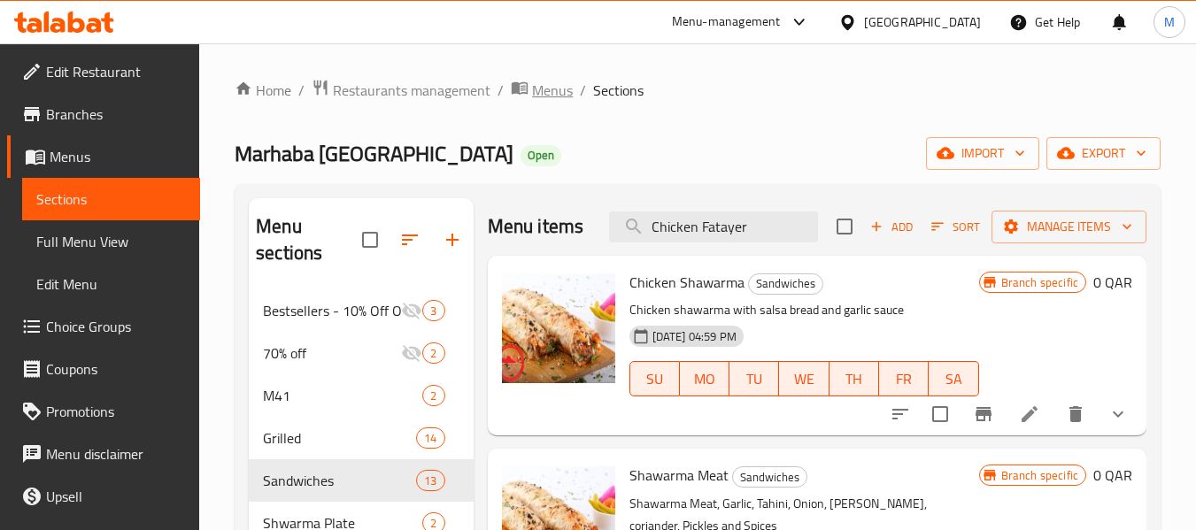
click at [552, 89] on span "Menus" at bounding box center [552, 90] width 41 height 21
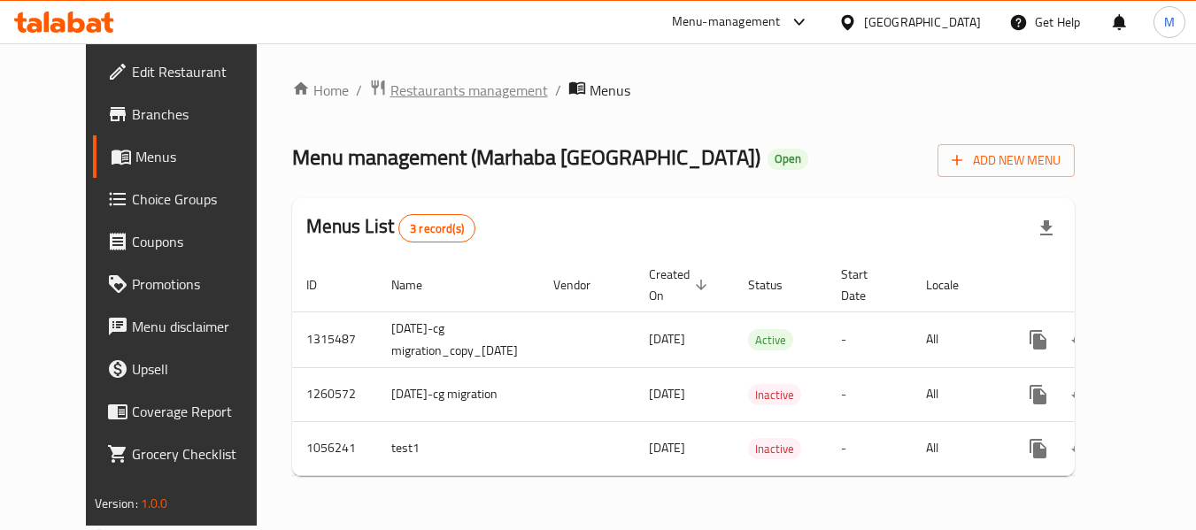
click at [402, 90] on span "Restaurants management" at bounding box center [469, 90] width 158 height 21
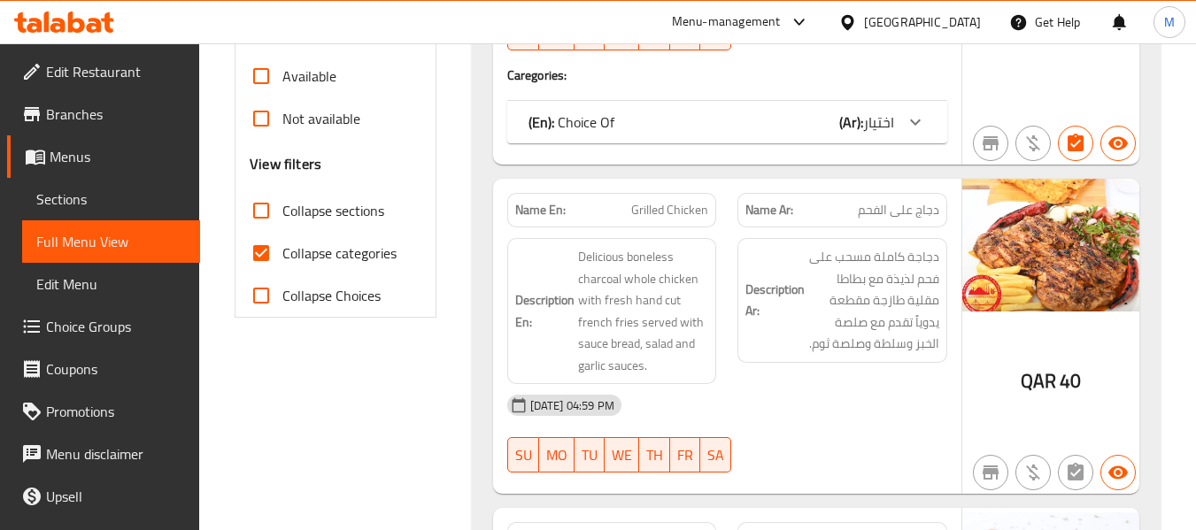
scroll to position [708, 0]
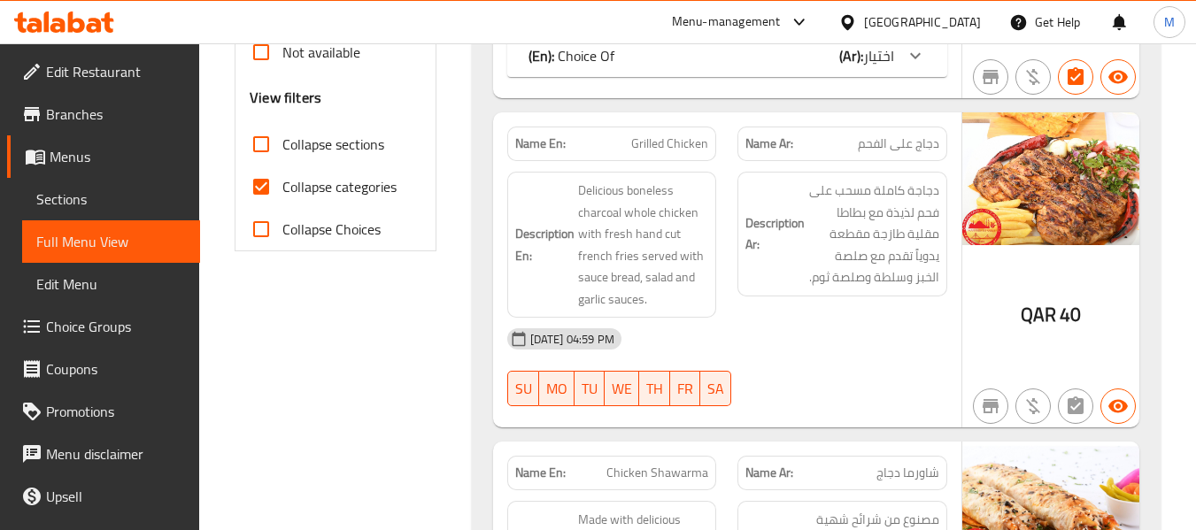
click at [347, 193] on span "Collapse categories" at bounding box center [339, 186] width 114 height 21
click at [282, 193] on input "Collapse categories" at bounding box center [261, 187] width 43 height 43
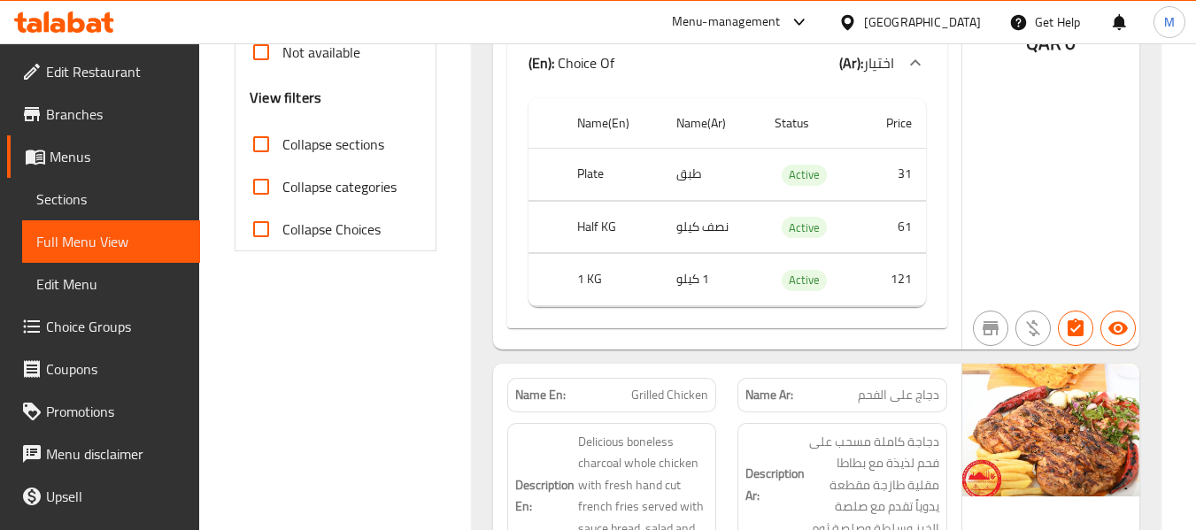
click at [299, 185] on span "Collapse categories" at bounding box center [339, 186] width 114 height 21
click at [282, 185] on input "Collapse categories" at bounding box center [261, 187] width 43 height 43
checkbox input "true"
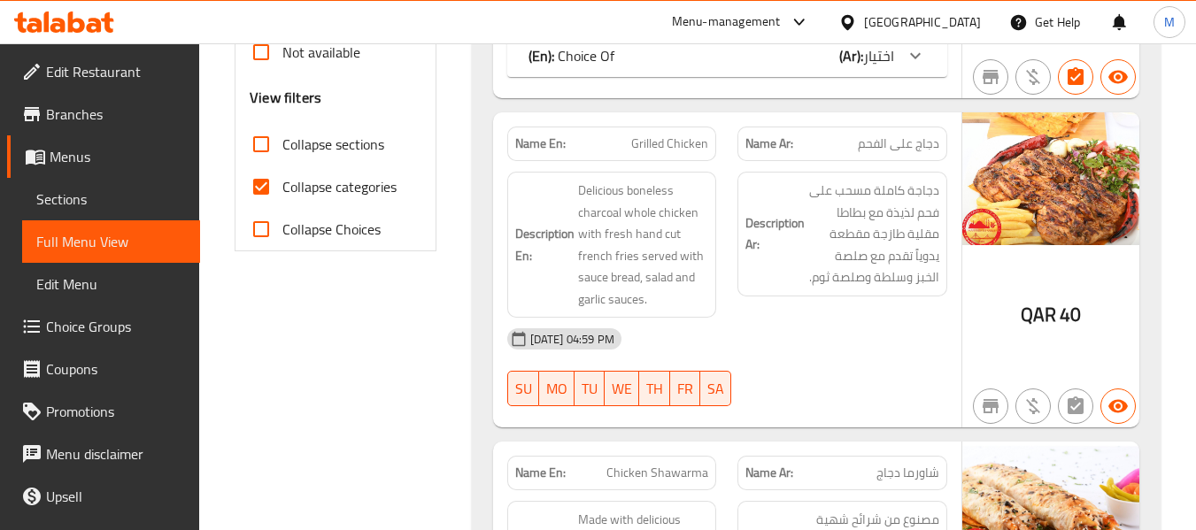
scroll to position [354, 0]
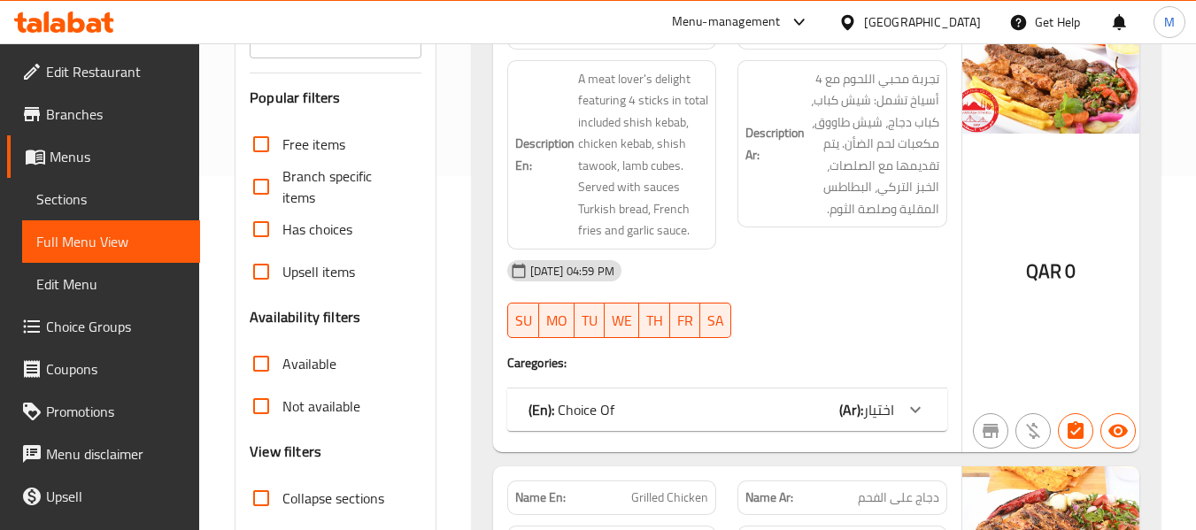
click at [1060, 271] on span "QAR" at bounding box center [1043, 271] width 35 height 35
copy div "QAR 0"
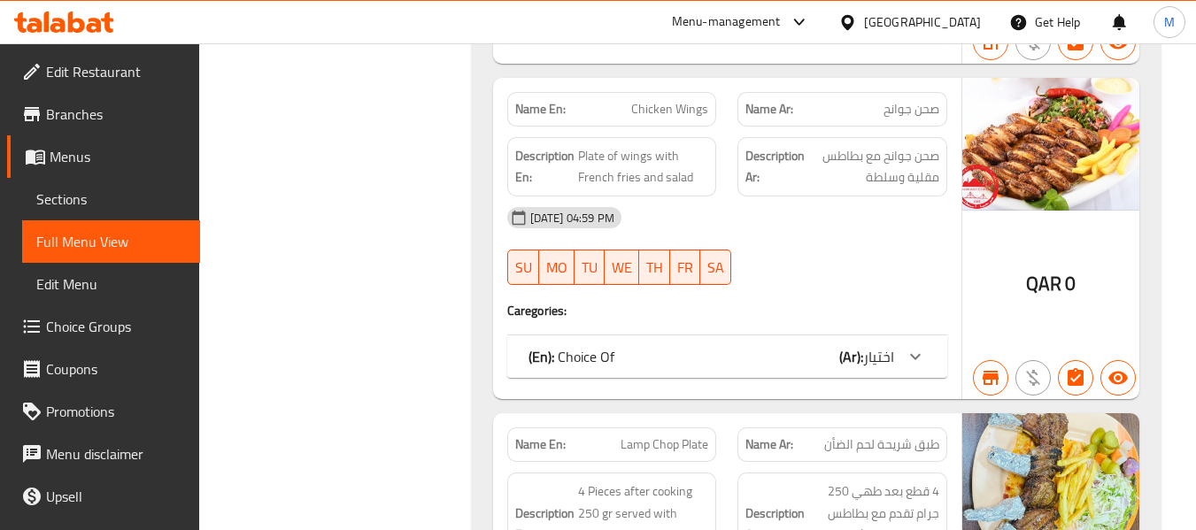
scroll to position [8441, 0]
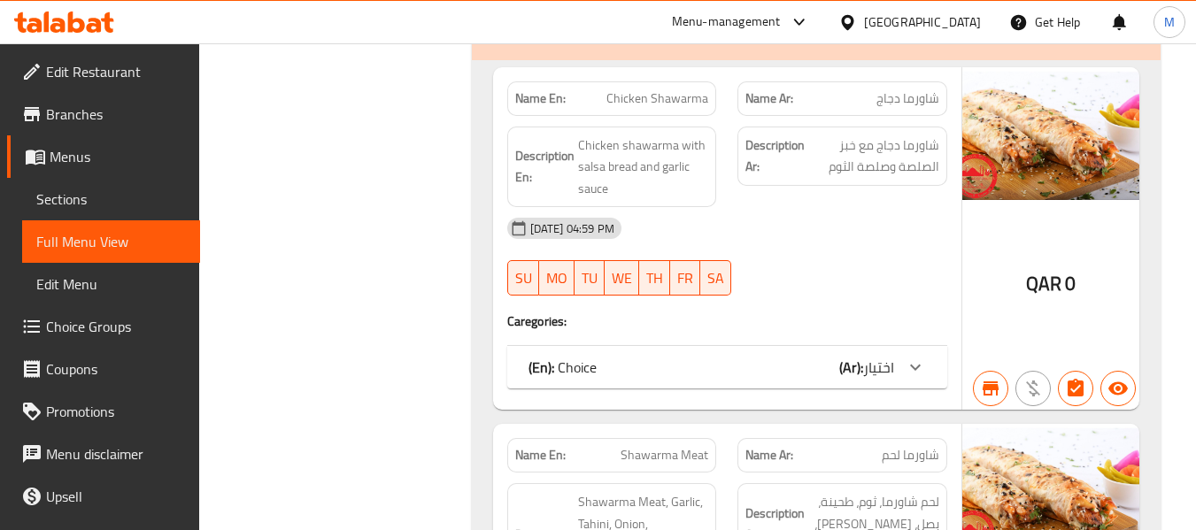
click at [906, 357] on icon at bounding box center [915, 367] width 21 height 21
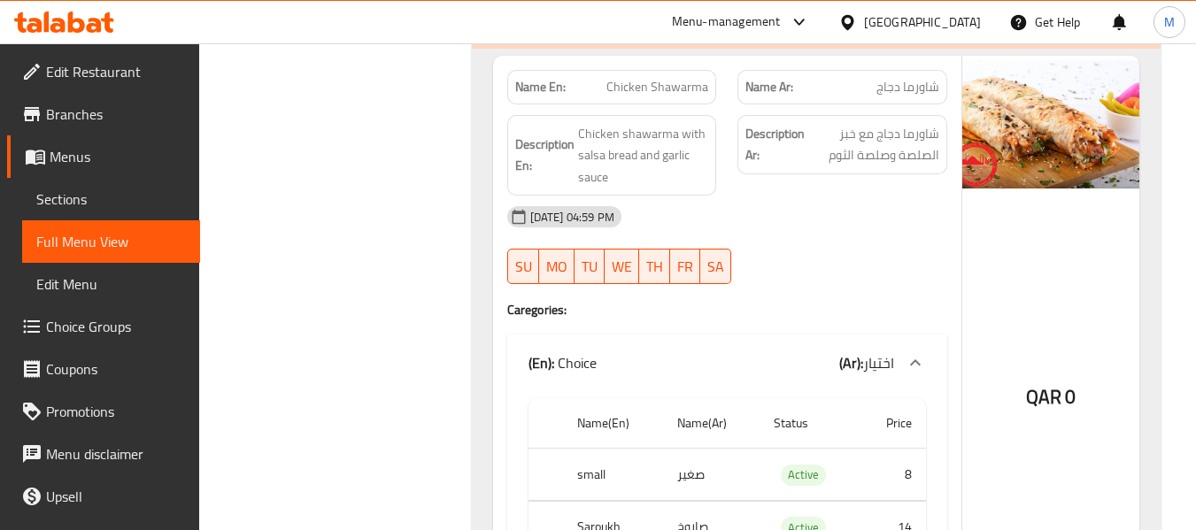
scroll to position [0, 0]
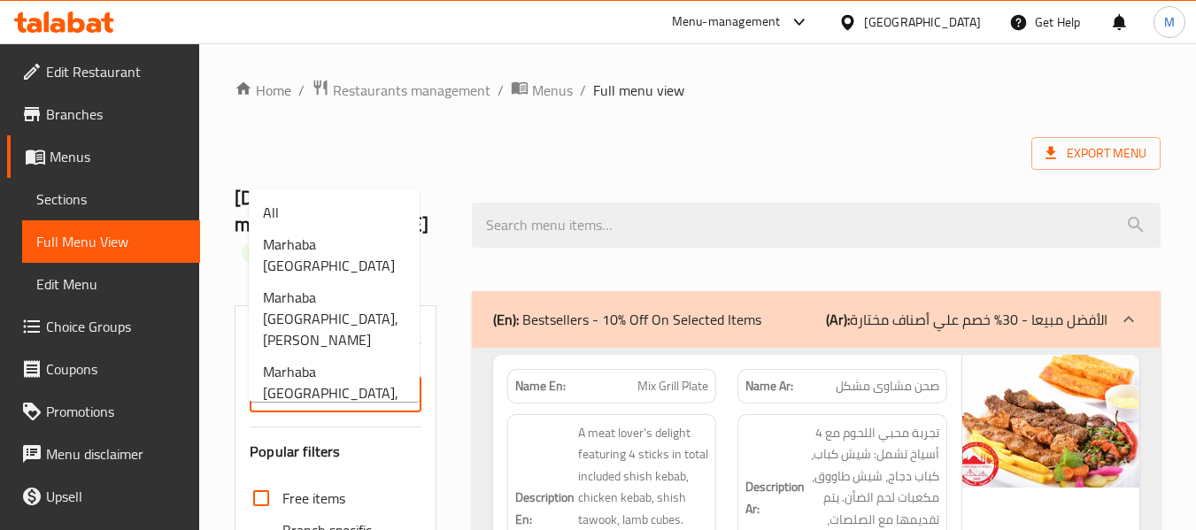
click at [359, 402] on input "Branches" at bounding box center [320, 395] width 131 height 25
click at [386, 361] on span "Marhaba [GEOGRAPHIC_DATA], Industrial Area" at bounding box center [334, 393] width 143 height 64
type input "Marhaba [GEOGRAPHIC_DATA], Industrial Area"
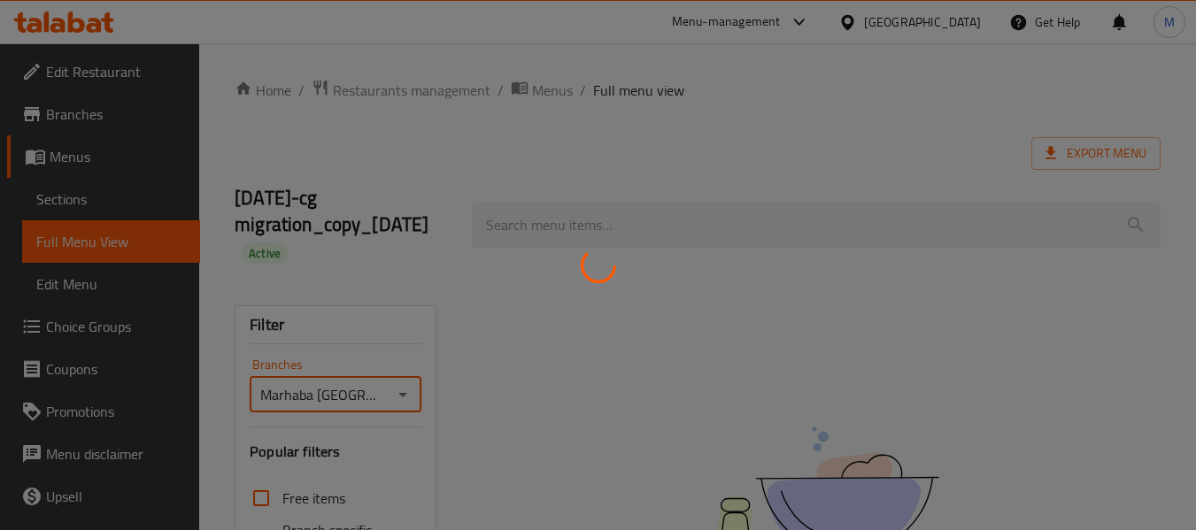
scroll to position [12, 0]
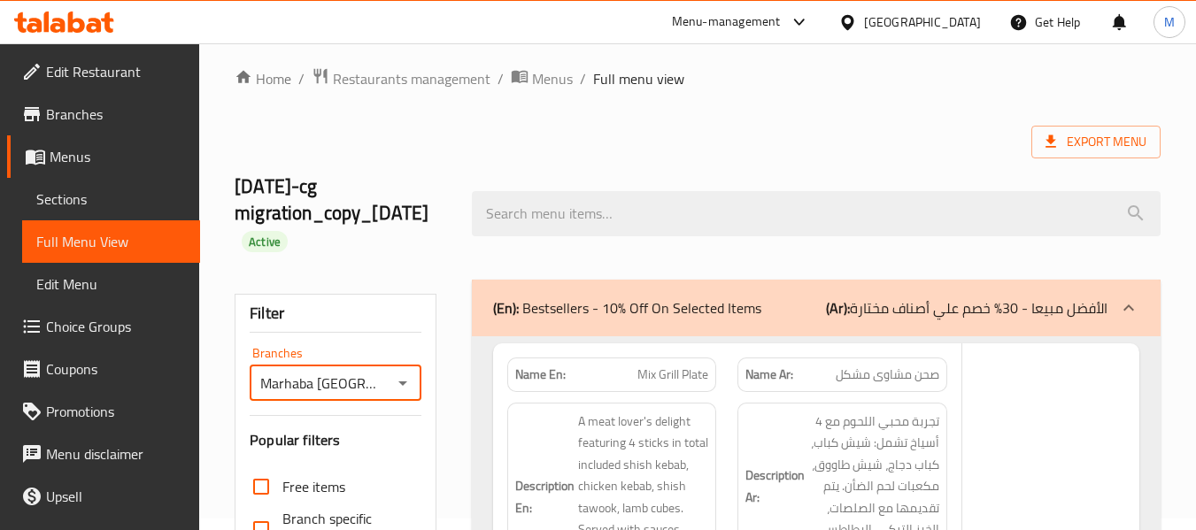
click at [354, 434] on div at bounding box center [598, 265] width 1196 height 530
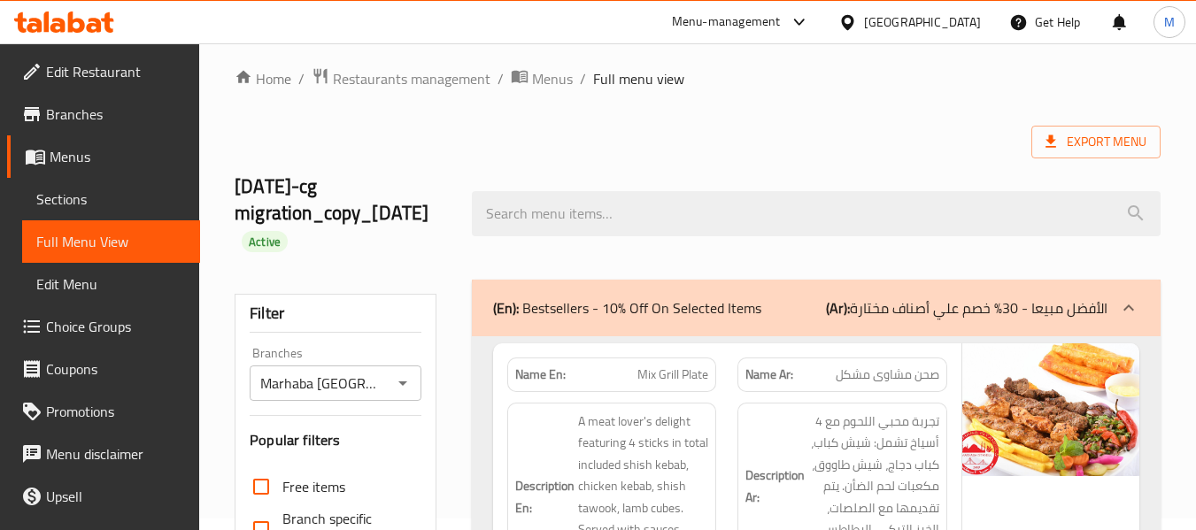
scroll to position [465, 0]
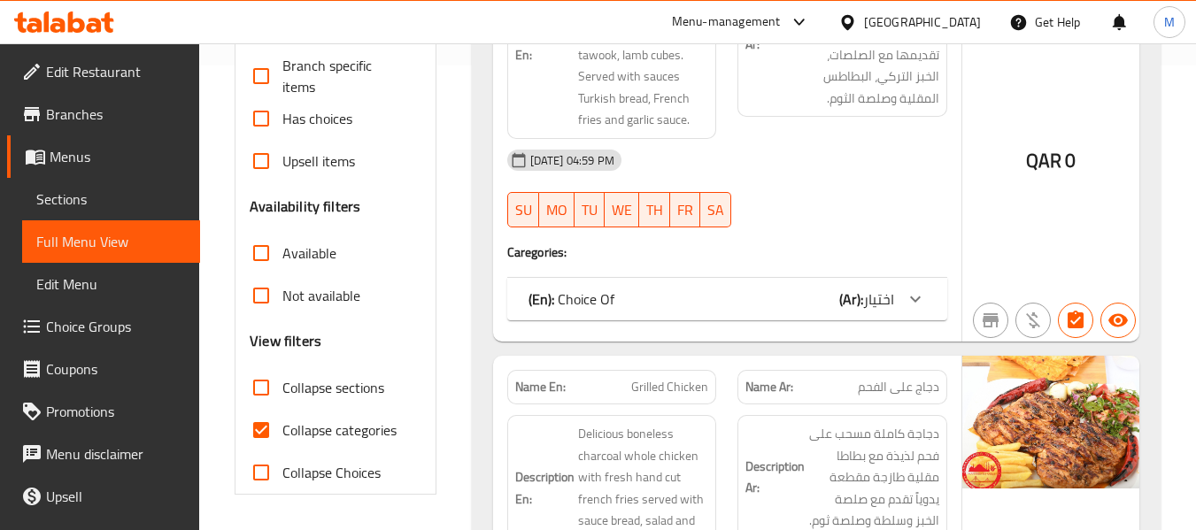
click at [1056, 153] on span "QAR" at bounding box center [1043, 160] width 35 height 35
click at [1056, 152] on span "QAR" at bounding box center [1043, 160] width 35 height 35
copy div "QAR 0"
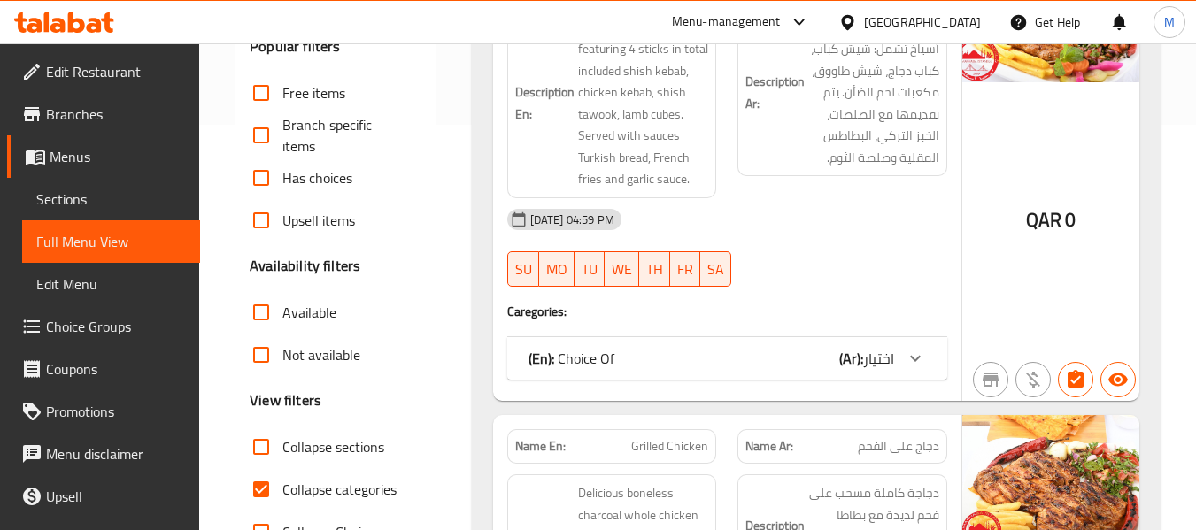
scroll to position [531, 0]
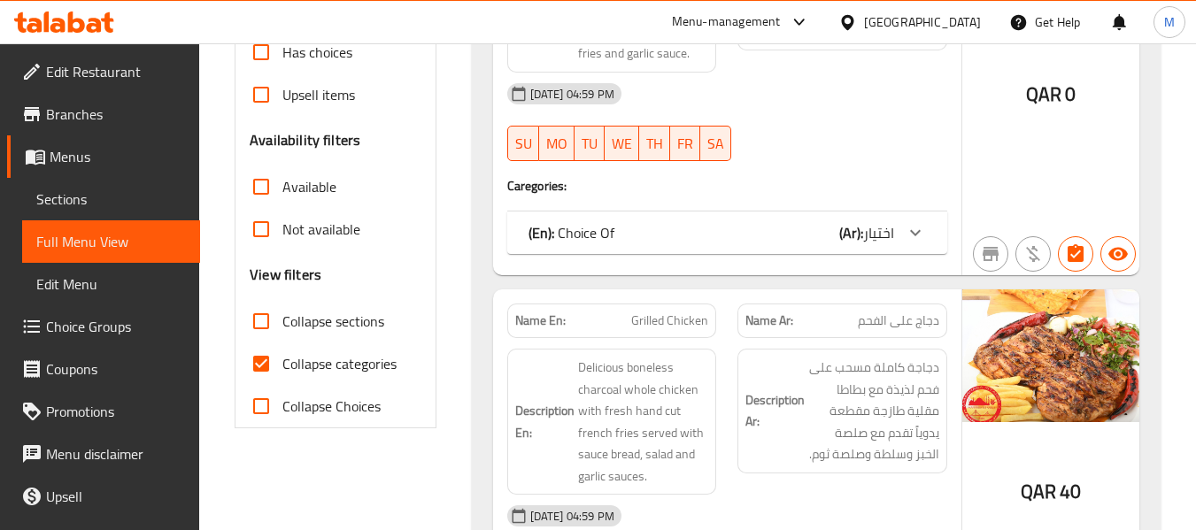
click at [325, 365] on span "Collapse categories" at bounding box center [339, 363] width 114 height 21
click at [282, 365] on input "Collapse categories" at bounding box center [261, 364] width 43 height 43
checkbox input "false"
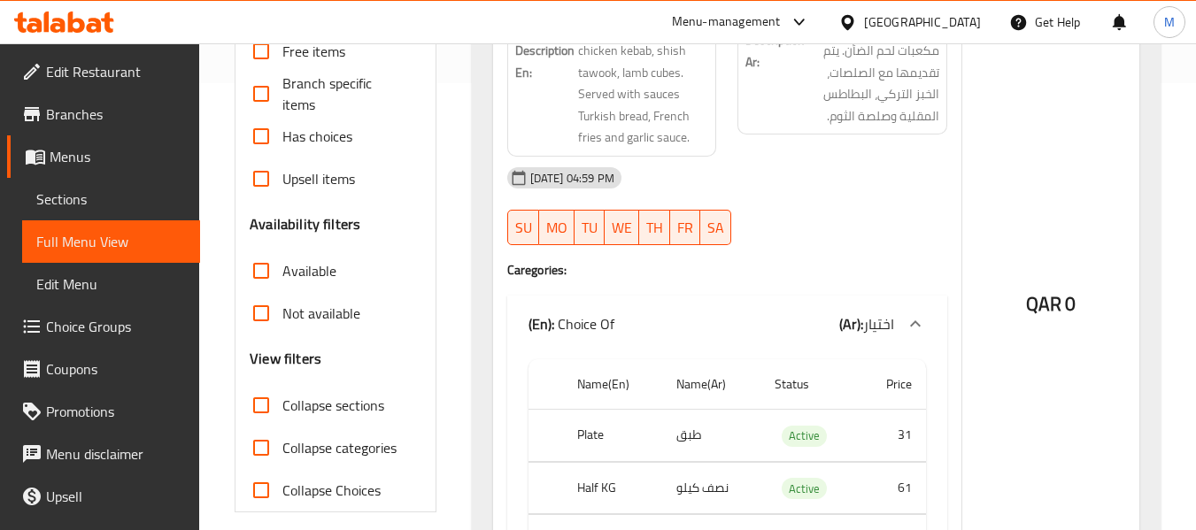
scroll to position [620, 0]
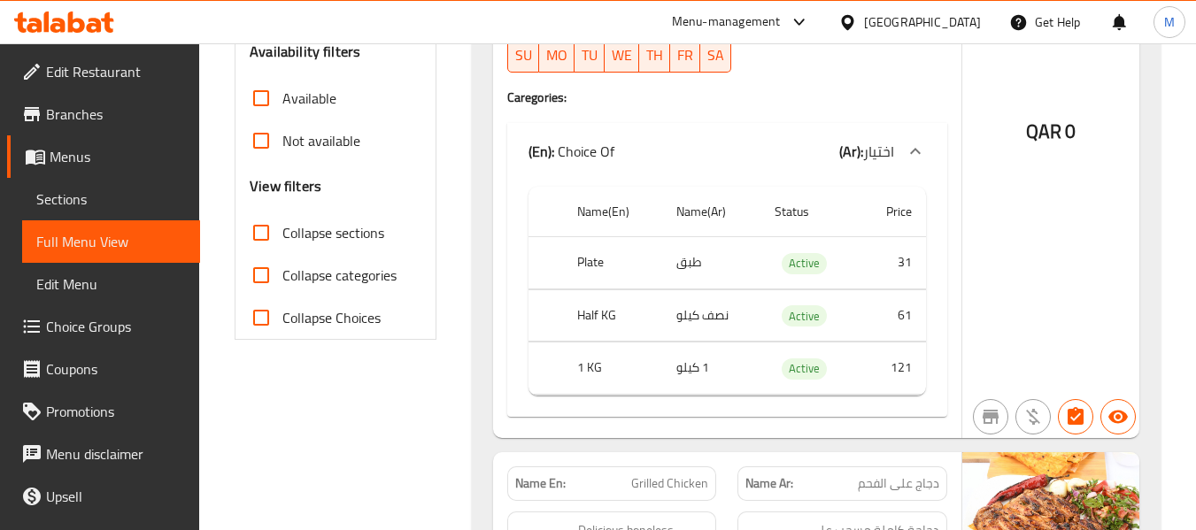
click at [364, 240] on span "Collapse sections" at bounding box center [333, 232] width 102 height 21
click at [282, 240] on input "Collapse sections" at bounding box center [261, 233] width 43 height 43
checkbox input "true"
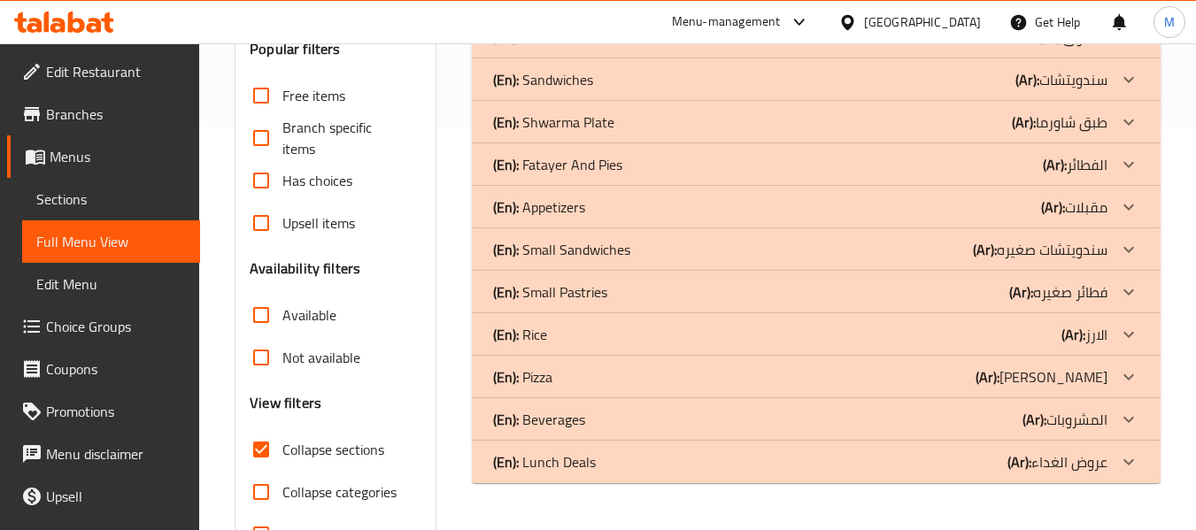
scroll to position [376, 0]
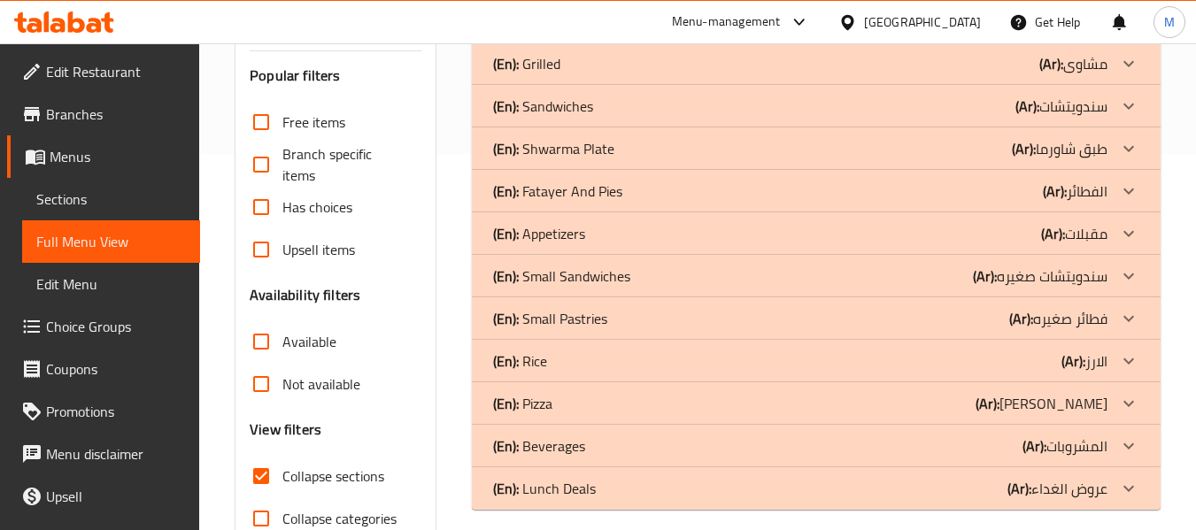
click at [636, 178] on div "(En): Fatayer And Pies (Ar): الفطائر" at bounding box center [816, 191] width 689 height 43
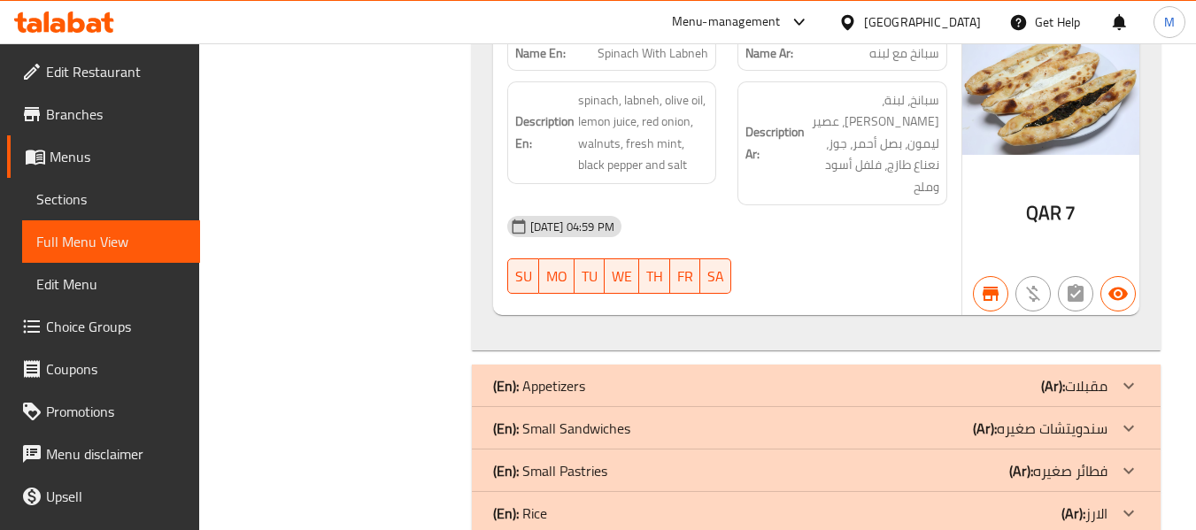
scroll to position [0, 0]
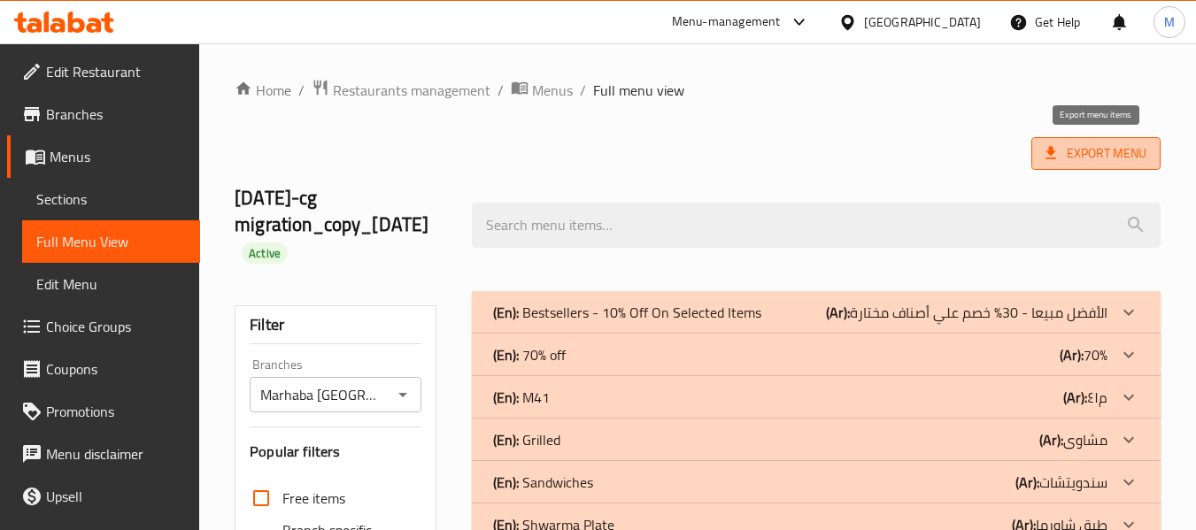
click at [1052, 150] on icon at bounding box center [1051, 153] width 11 height 12
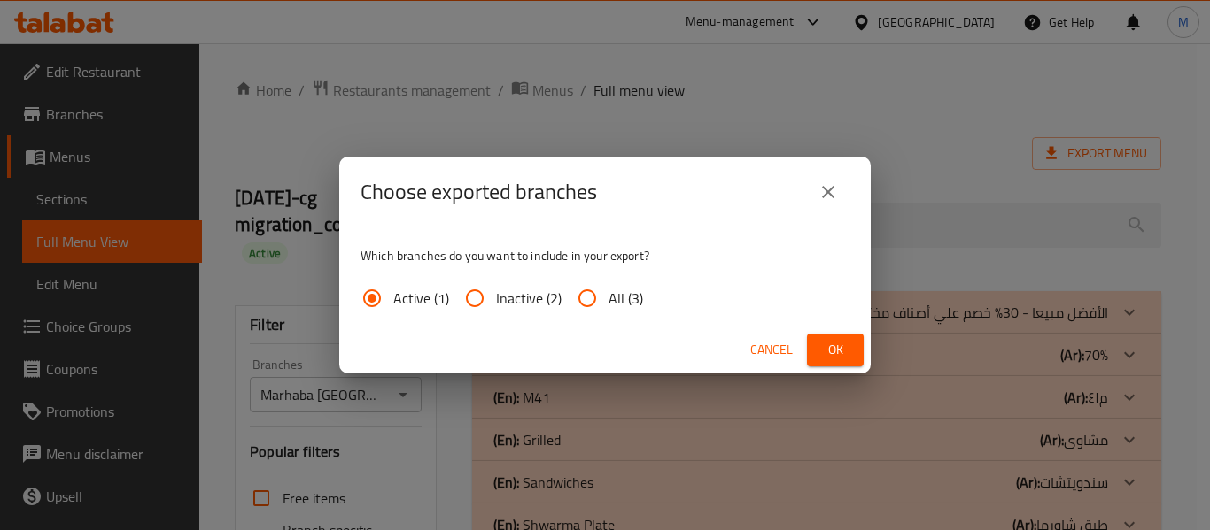
click at [620, 291] on span "All (3)" at bounding box center [625, 298] width 35 height 21
click at [608, 291] on input "All (3)" at bounding box center [587, 298] width 43 height 43
radio input "true"
click at [833, 354] on span "Ok" at bounding box center [835, 350] width 28 height 22
